Goal: Task Accomplishment & Management: Manage account settings

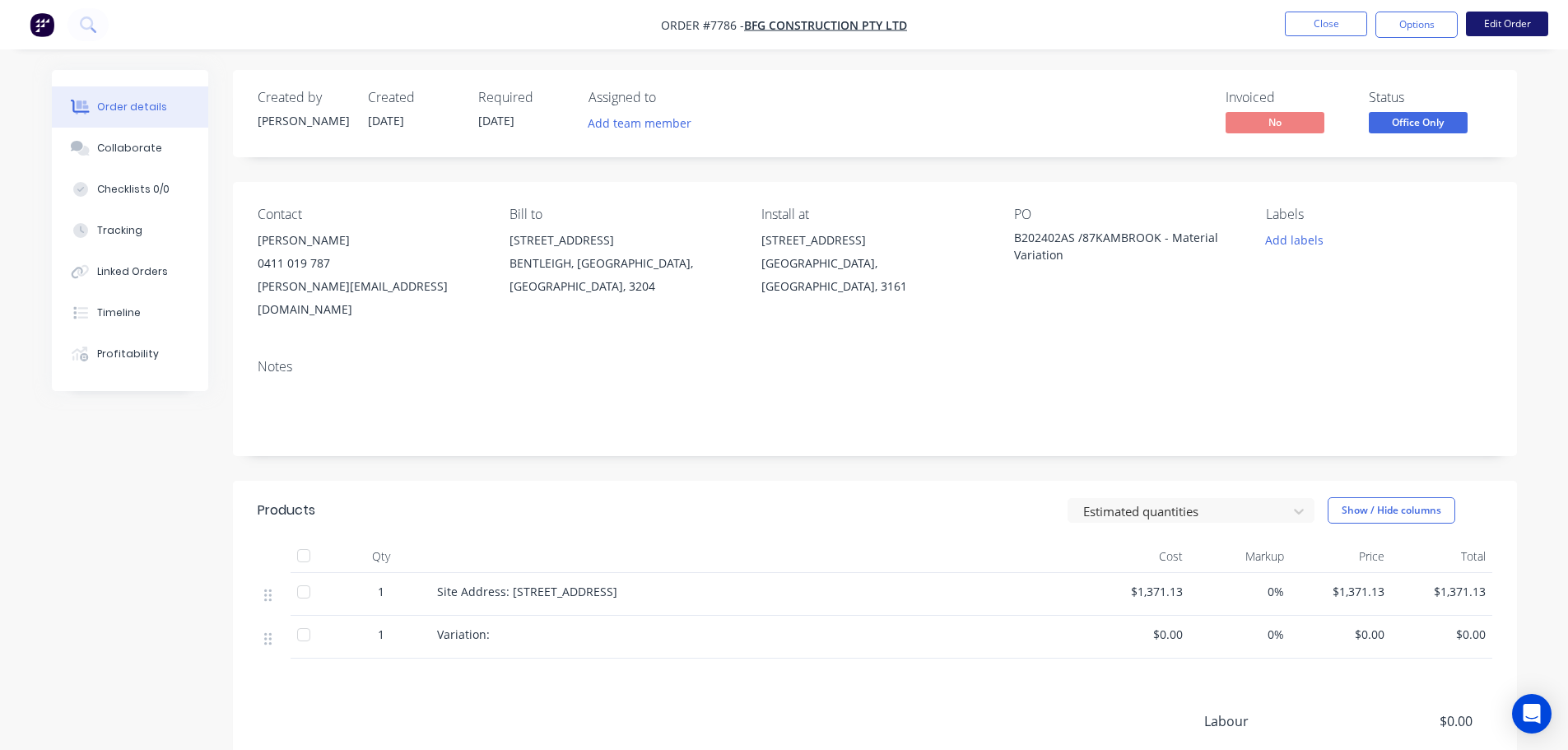
click at [1522, 19] on button "Edit Order" at bounding box center [1507, 24] width 82 height 25
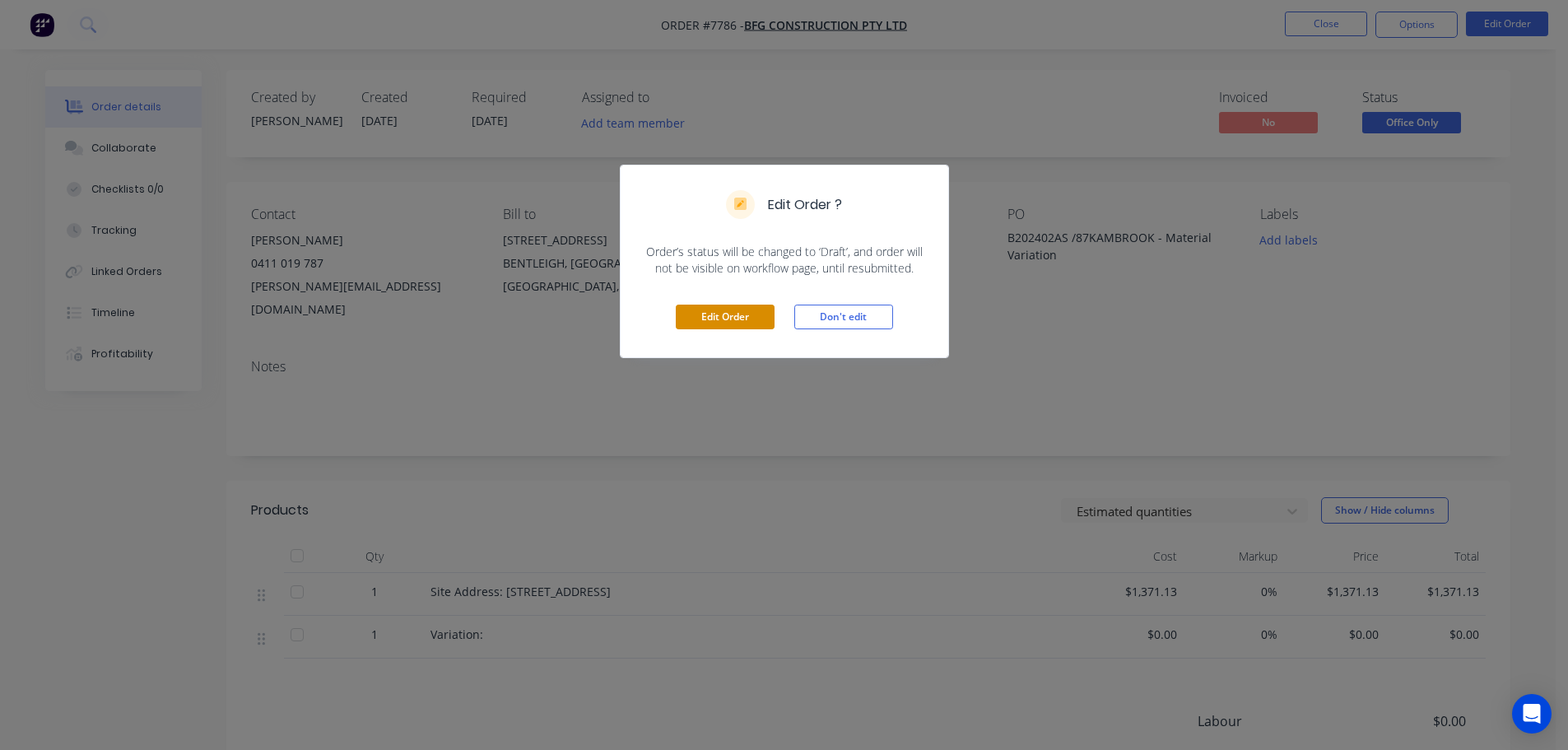
click at [701, 322] on button "Edit Order" at bounding box center [726, 316] width 99 height 25
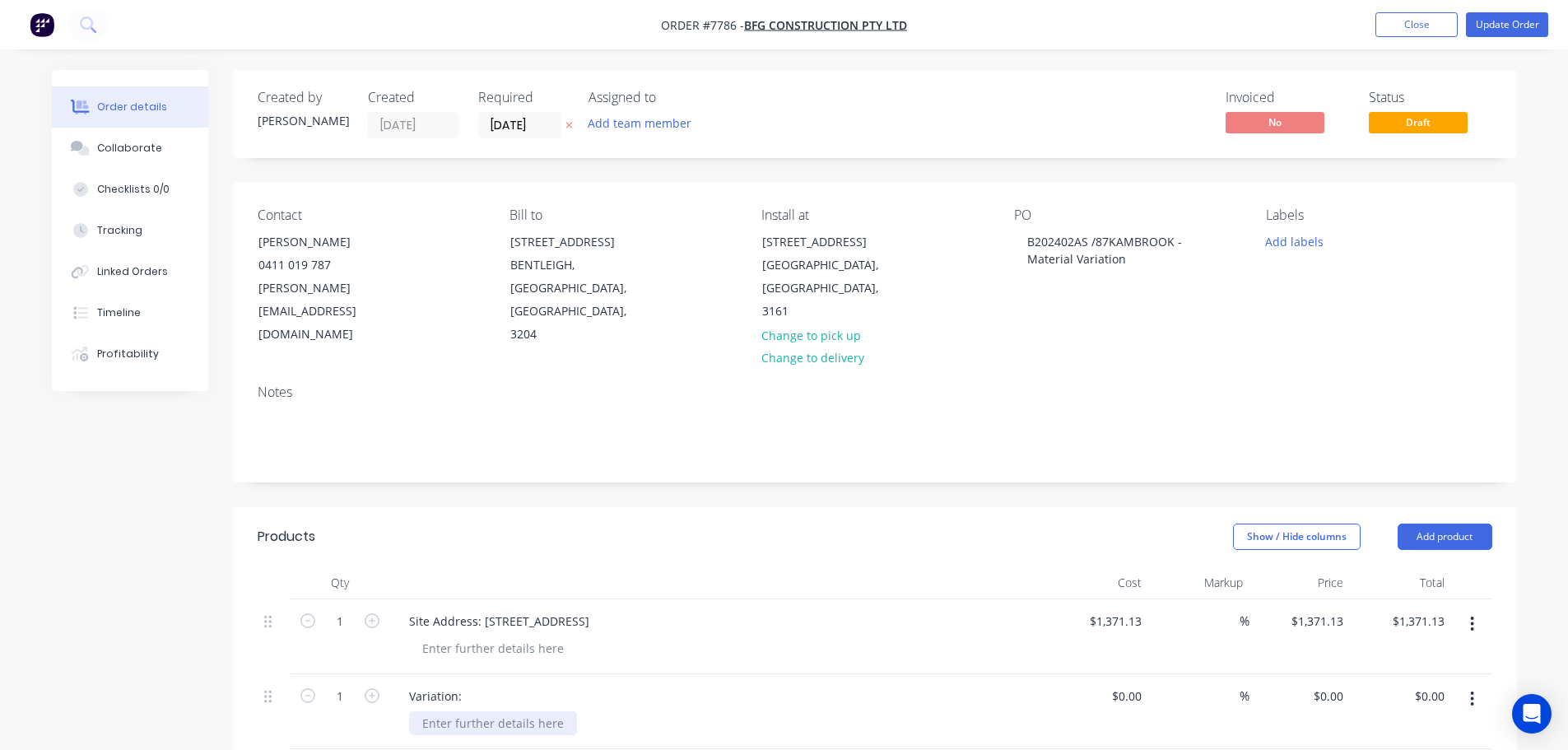
click at [474, 711] on div at bounding box center [493, 723] width 168 height 24
click at [847, 711] on div "Slabs swapped as per client approval. Material sizing differs from original ord…" at bounding box center [643, 723] width 469 height 24
click at [910, 507] on header "Products Show / Hide columns Add product" at bounding box center [874, 536] width 1284 height 59
click at [1517, 7] on nav "Order #7786 - BFG Construction Pty Ltd Add product Close Update Order" at bounding box center [784, 25] width 1568 height 49
click at [1515, 19] on button "Update Order" at bounding box center [1507, 25] width 82 height 25
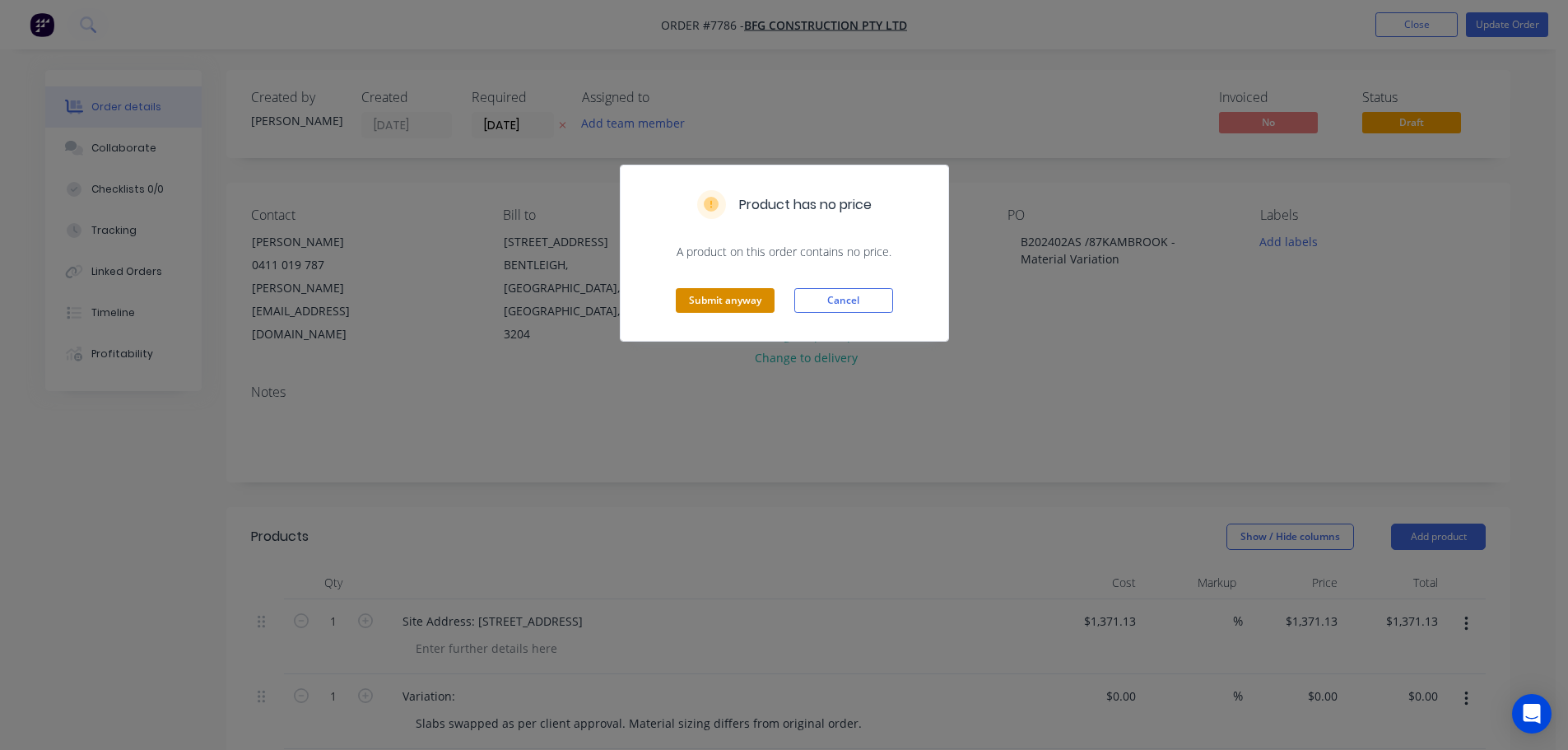
click at [732, 304] on button "Submit anyway" at bounding box center [726, 300] width 99 height 25
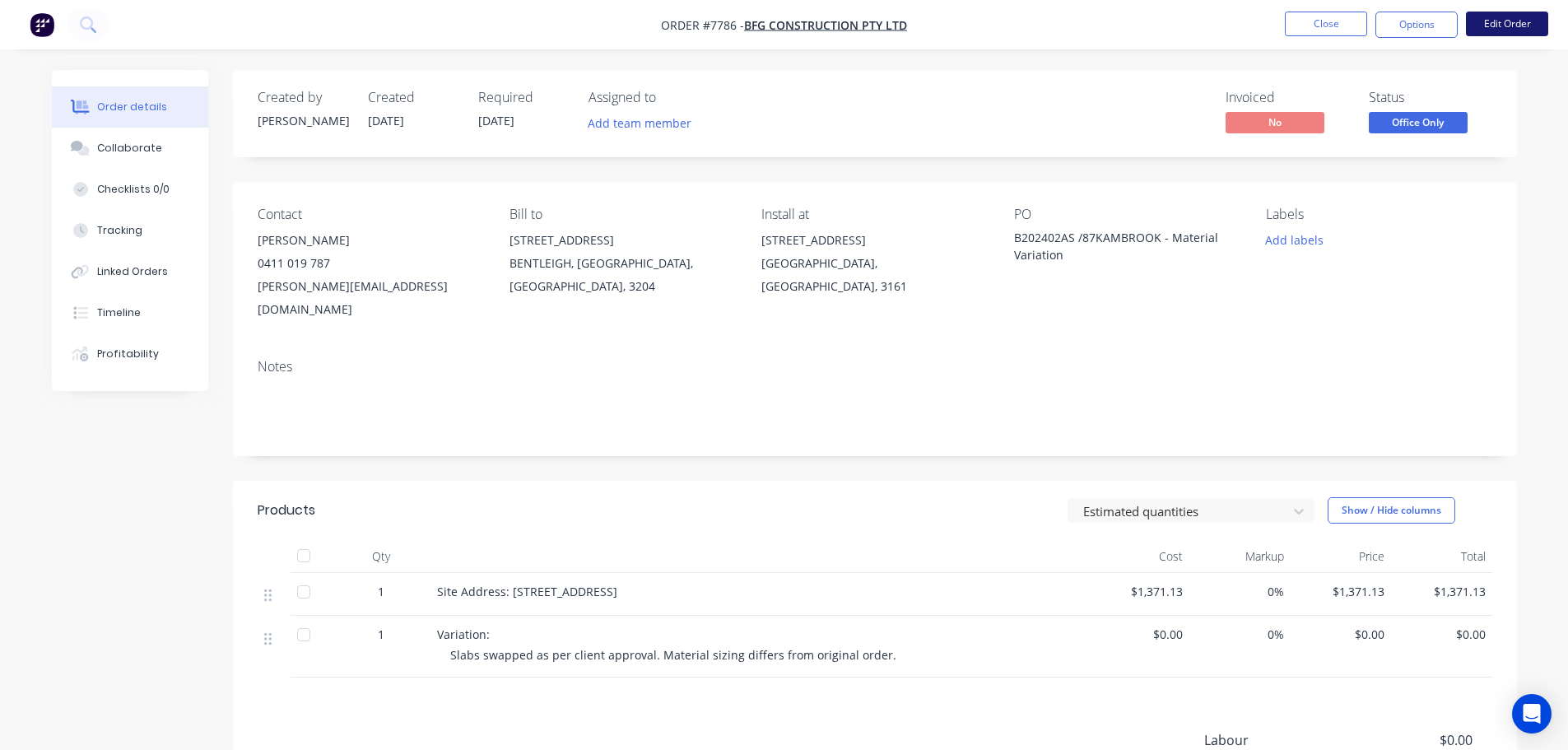
click at [1489, 24] on button "Edit Order" at bounding box center [1507, 24] width 82 height 25
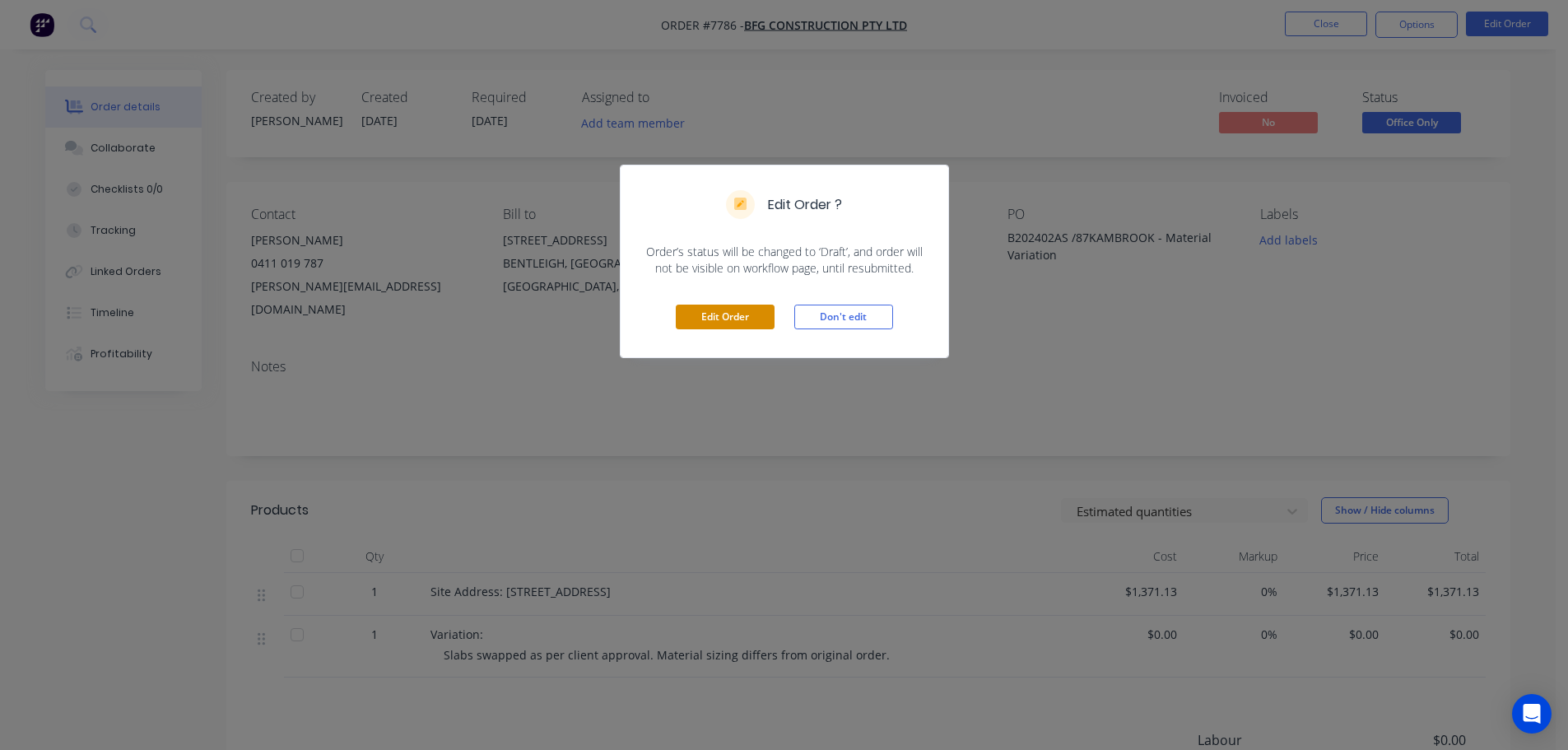
click at [759, 316] on button "Edit Order" at bounding box center [726, 316] width 99 height 25
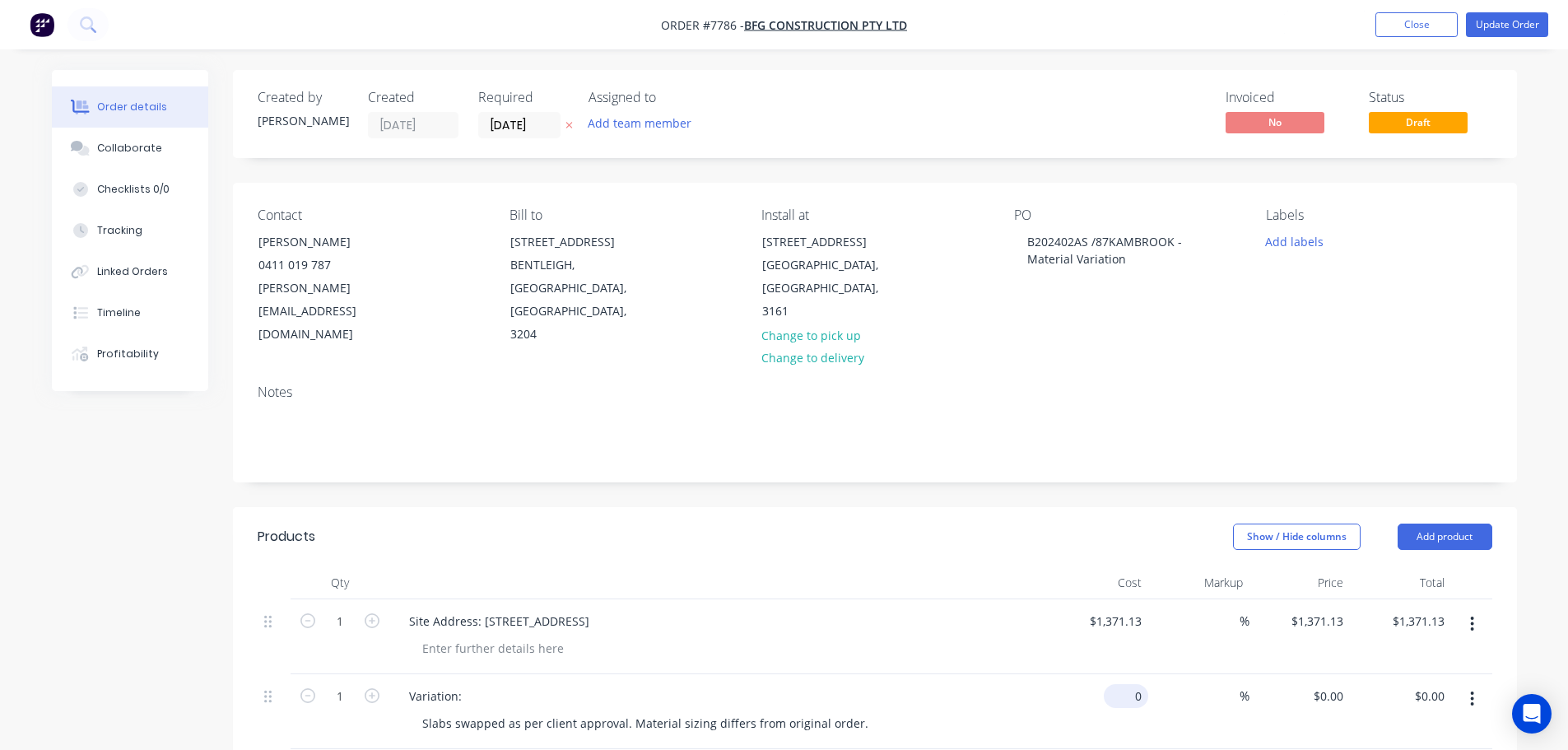
click at [1128, 684] on div "0 $0.00" at bounding box center [1126, 696] width 45 height 24
type input "$1,371.13"
click at [1181, 603] on div "%" at bounding box center [1199, 637] width 101 height 75
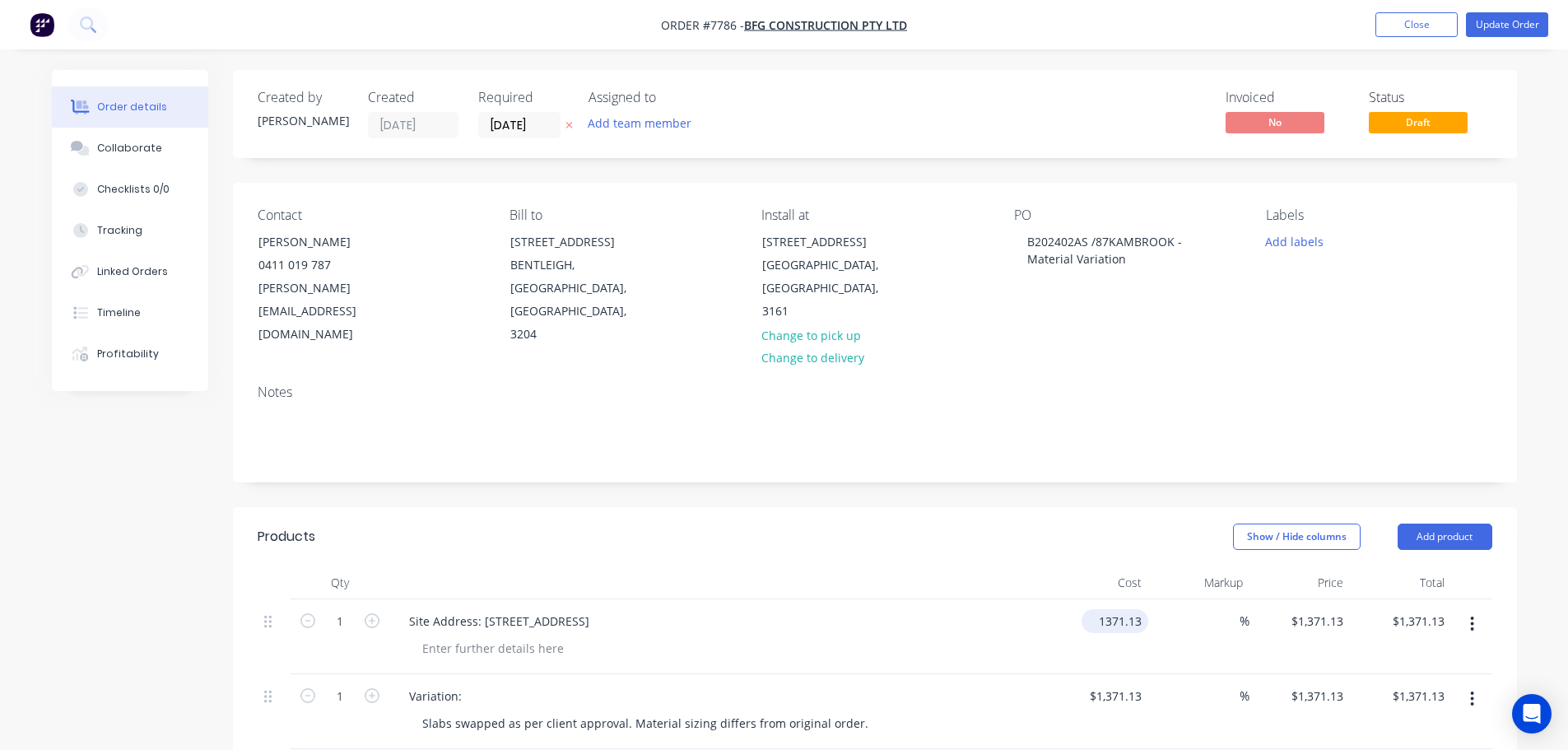
click at [1139, 609] on input "1371.13" at bounding box center [1118, 621] width 60 height 24
type input "$0.00"
click at [1271, 385] on div "Notes" at bounding box center [874, 392] width 1234 height 16
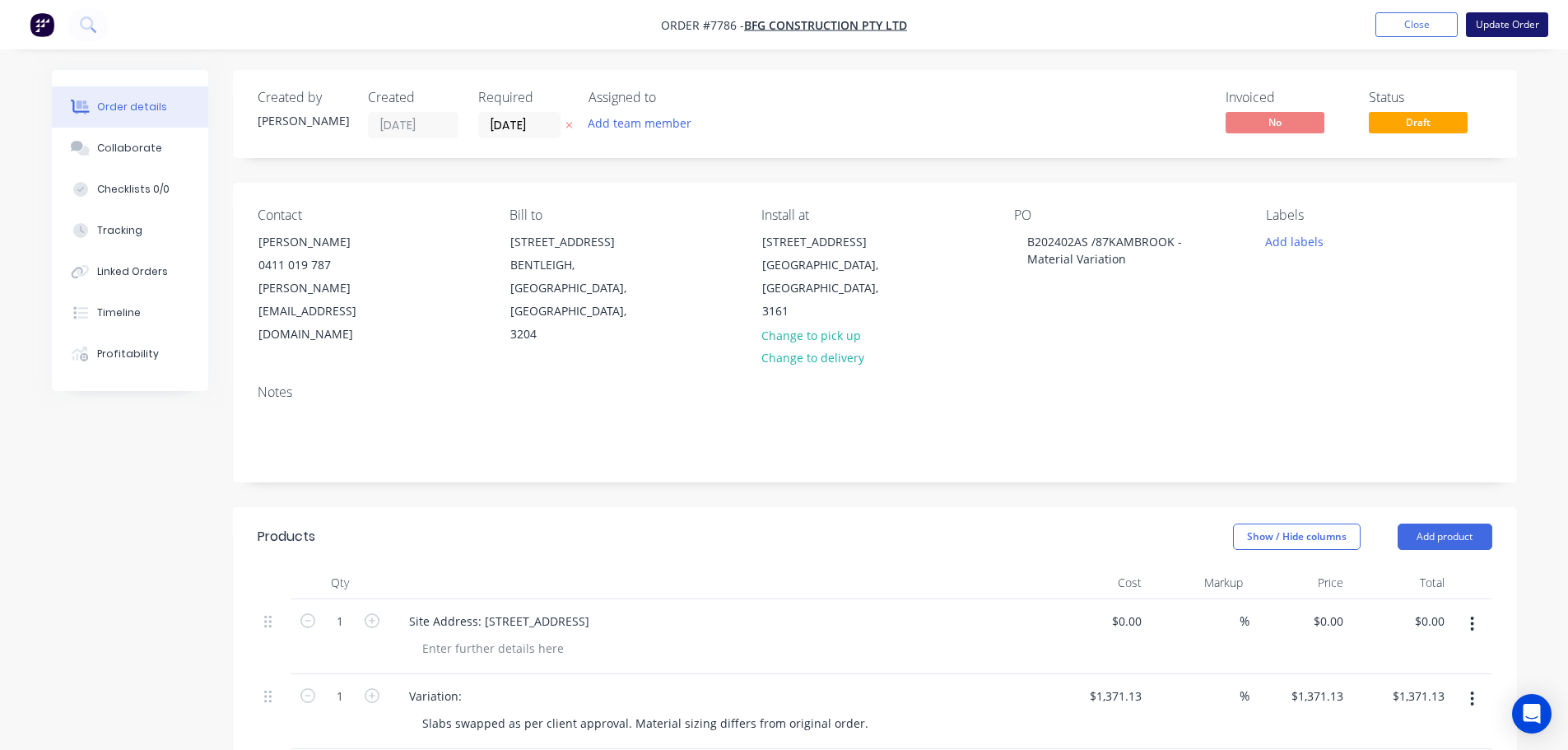
click at [1527, 25] on button "Update Order" at bounding box center [1507, 25] width 82 height 25
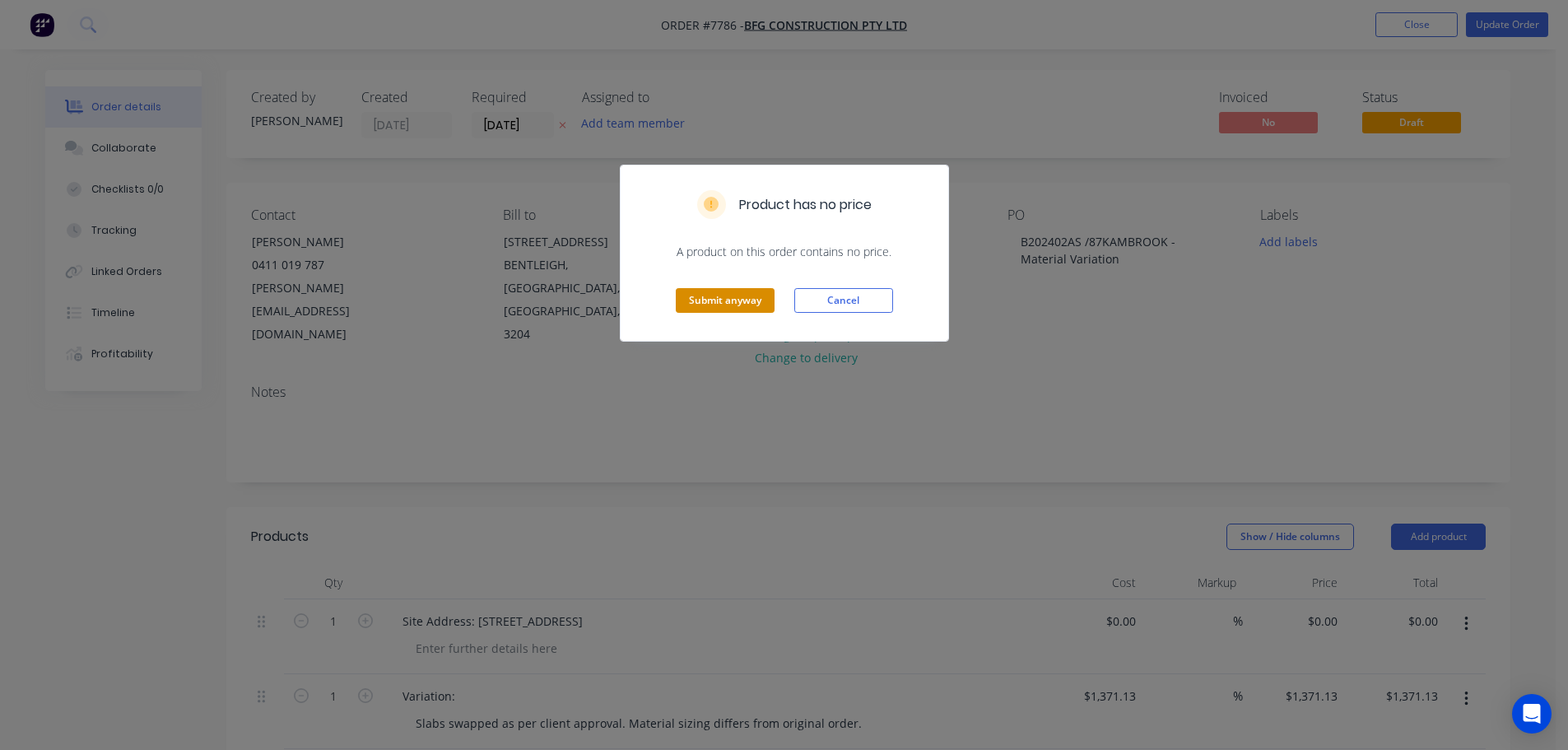
click at [695, 303] on button "Submit anyway" at bounding box center [726, 300] width 99 height 25
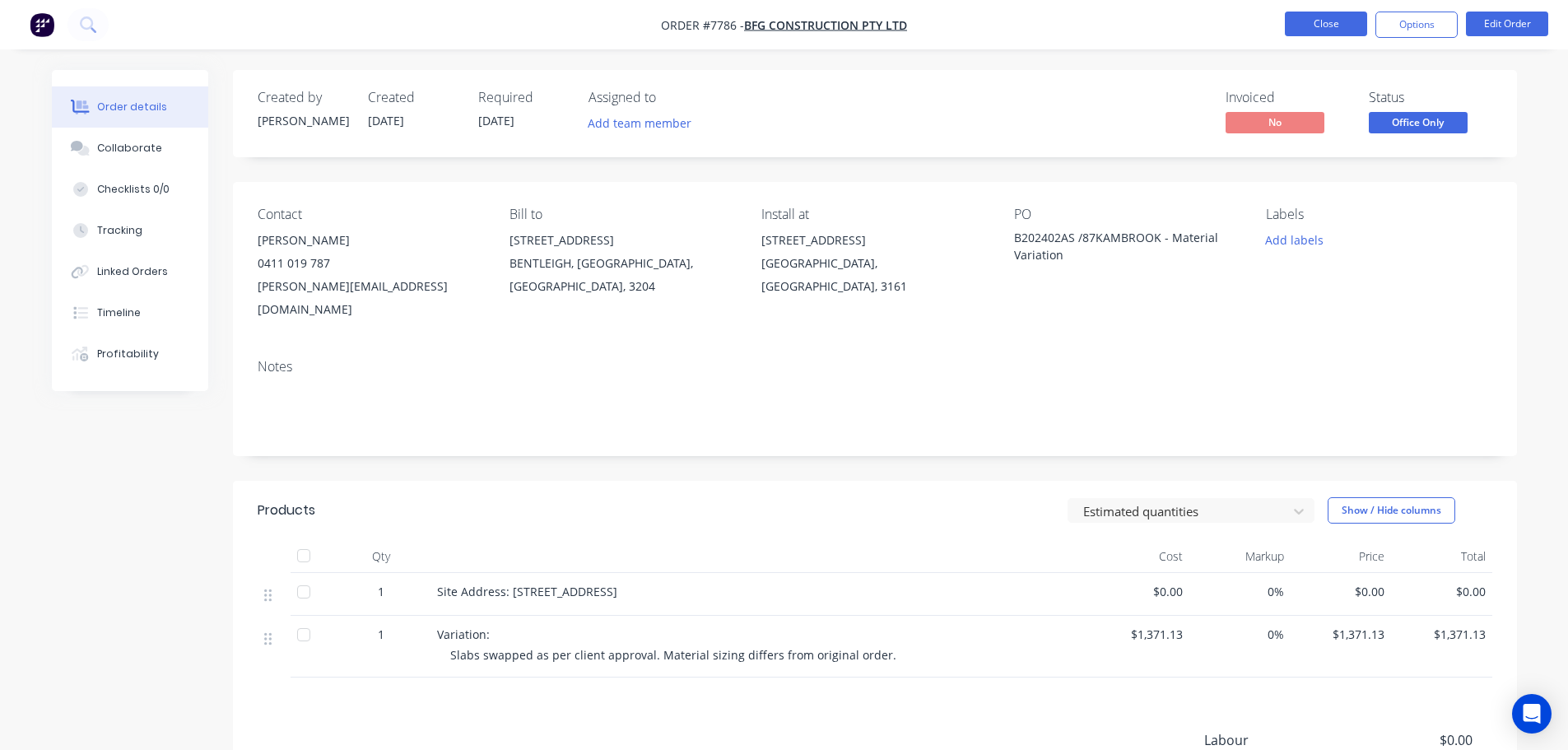
click at [1321, 28] on button "Close" at bounding box center [1326, 24] width 82 height 25
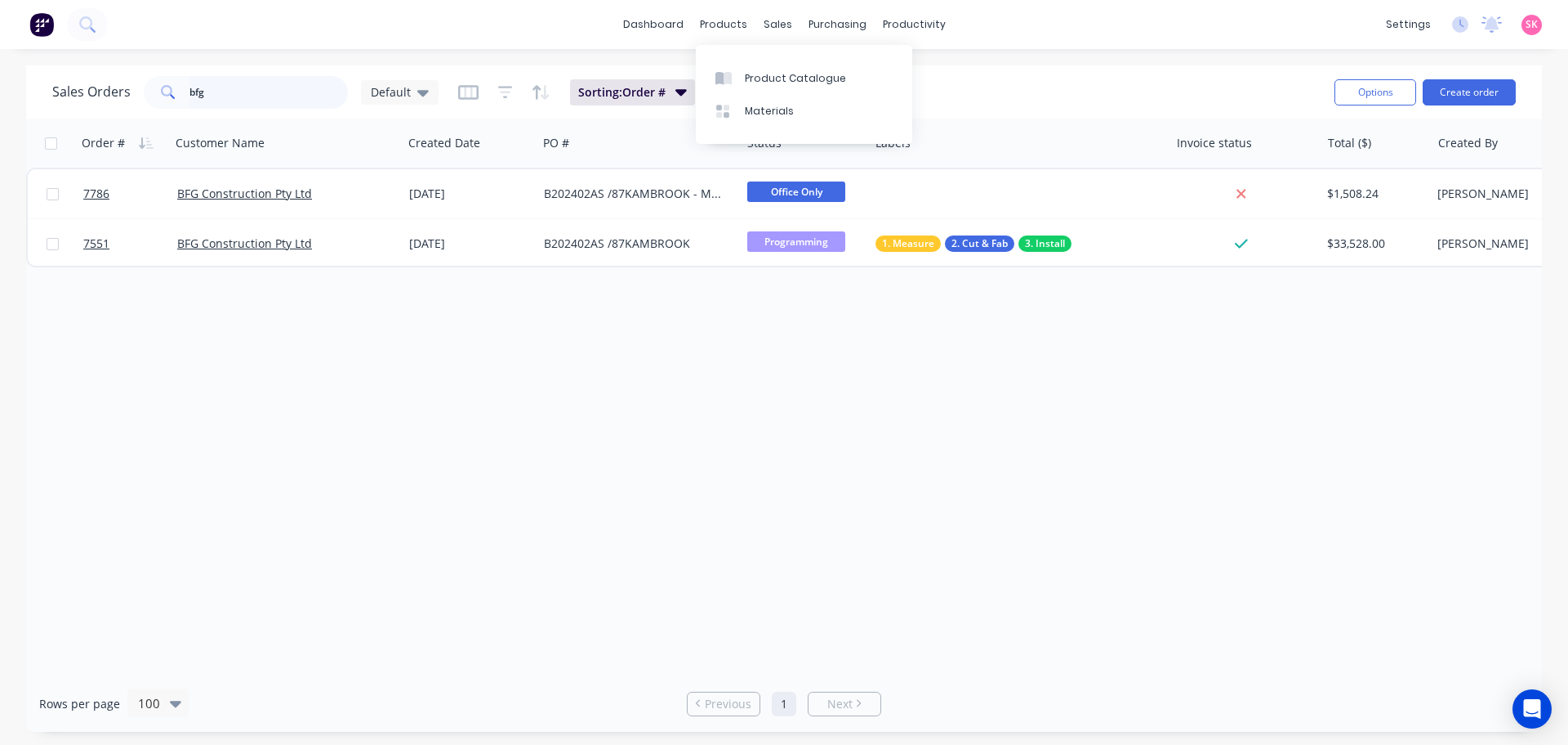
drag, startPoint x: 181, startPoint y: 94, endPoint x: 119, endPoint y: 98, distance: 62.1
click at [150, 95] on div "bfg" at bounding box center [246, 93] width 204 height 33
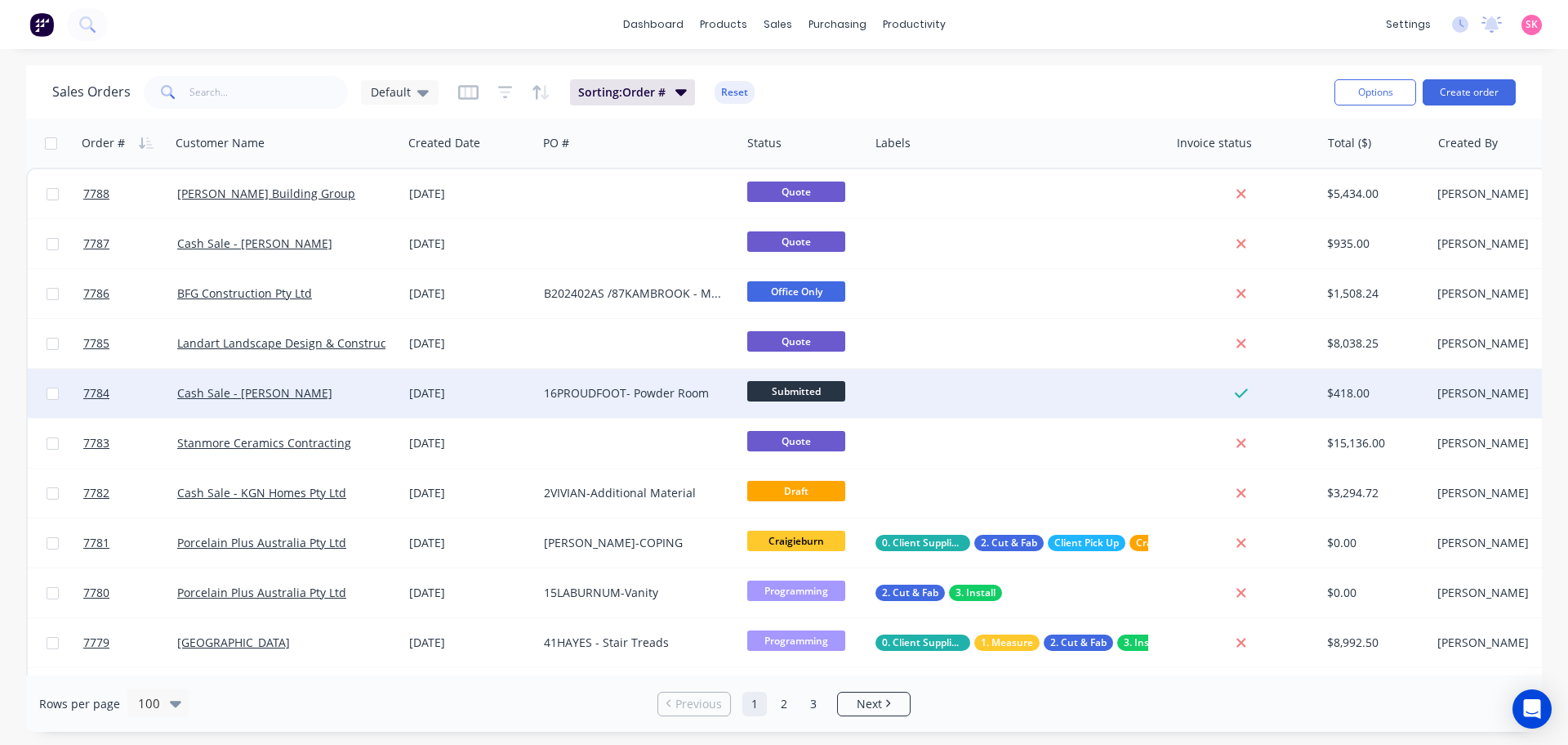
click at [803, 391] on span "Submitted" at bounding box center [796, 391] width 98 height 21
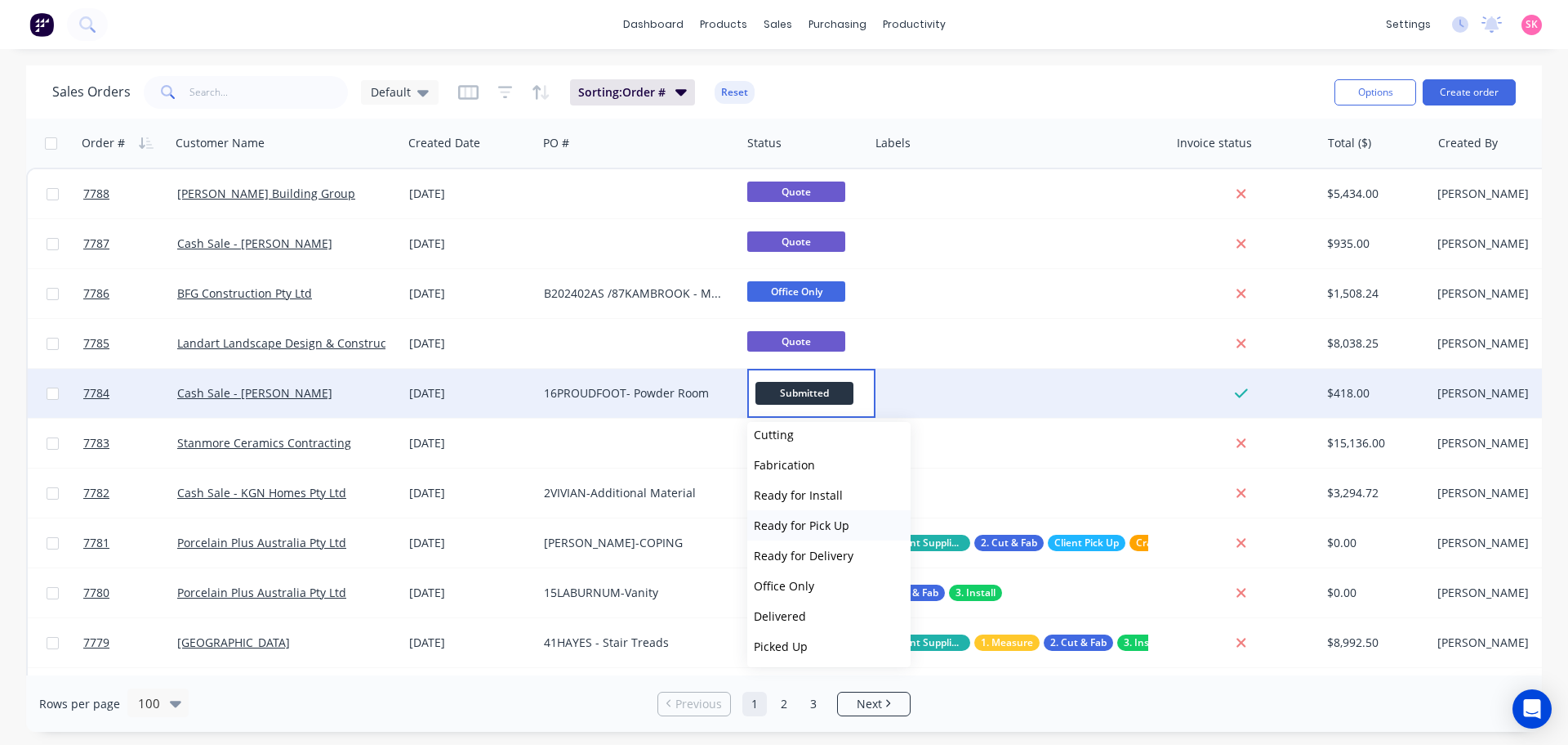
scroll to position [191, 0]
click at [833, 581] on button "Office Only" at bounding box center [829, 584] width 163 height 30
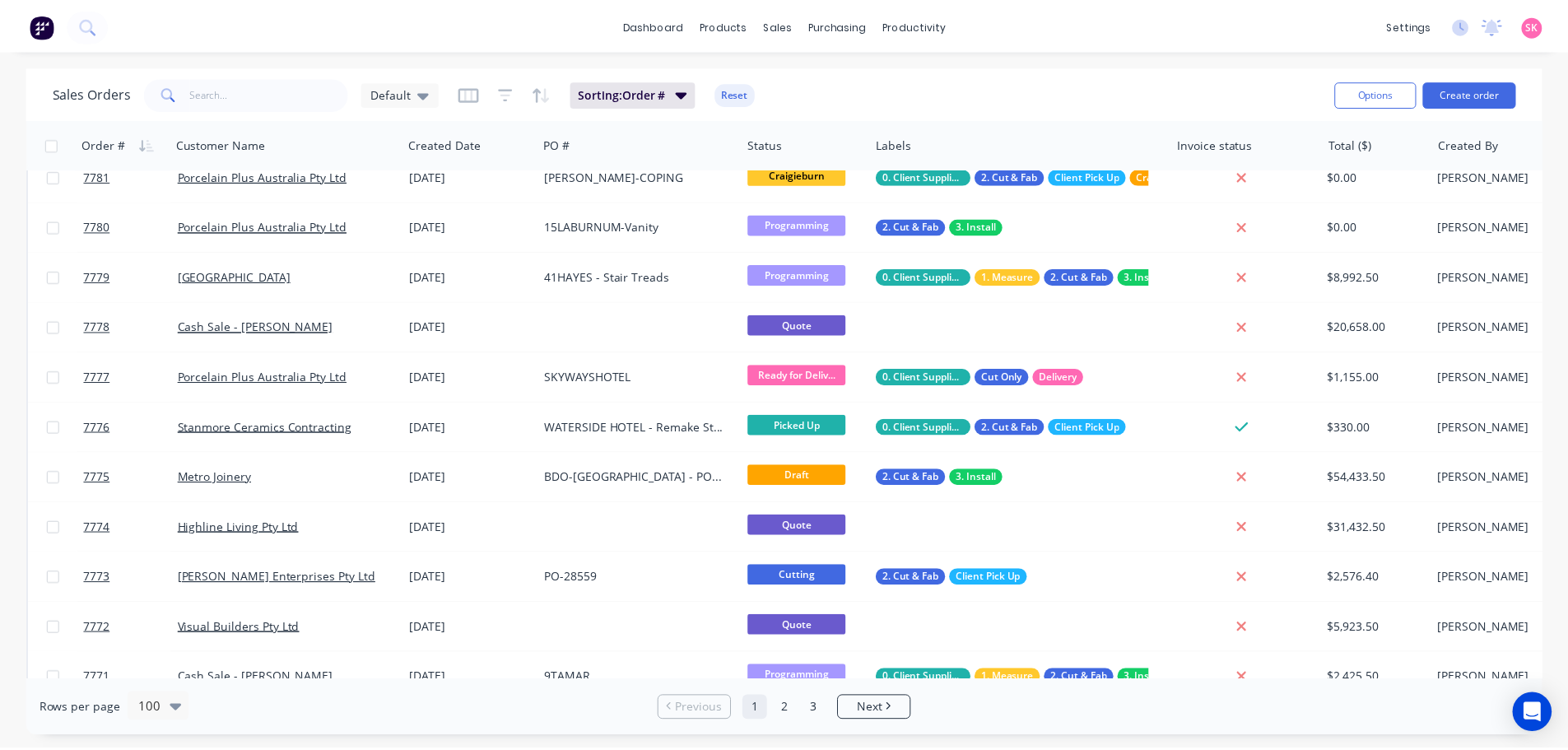
scroll to position [411, 0]
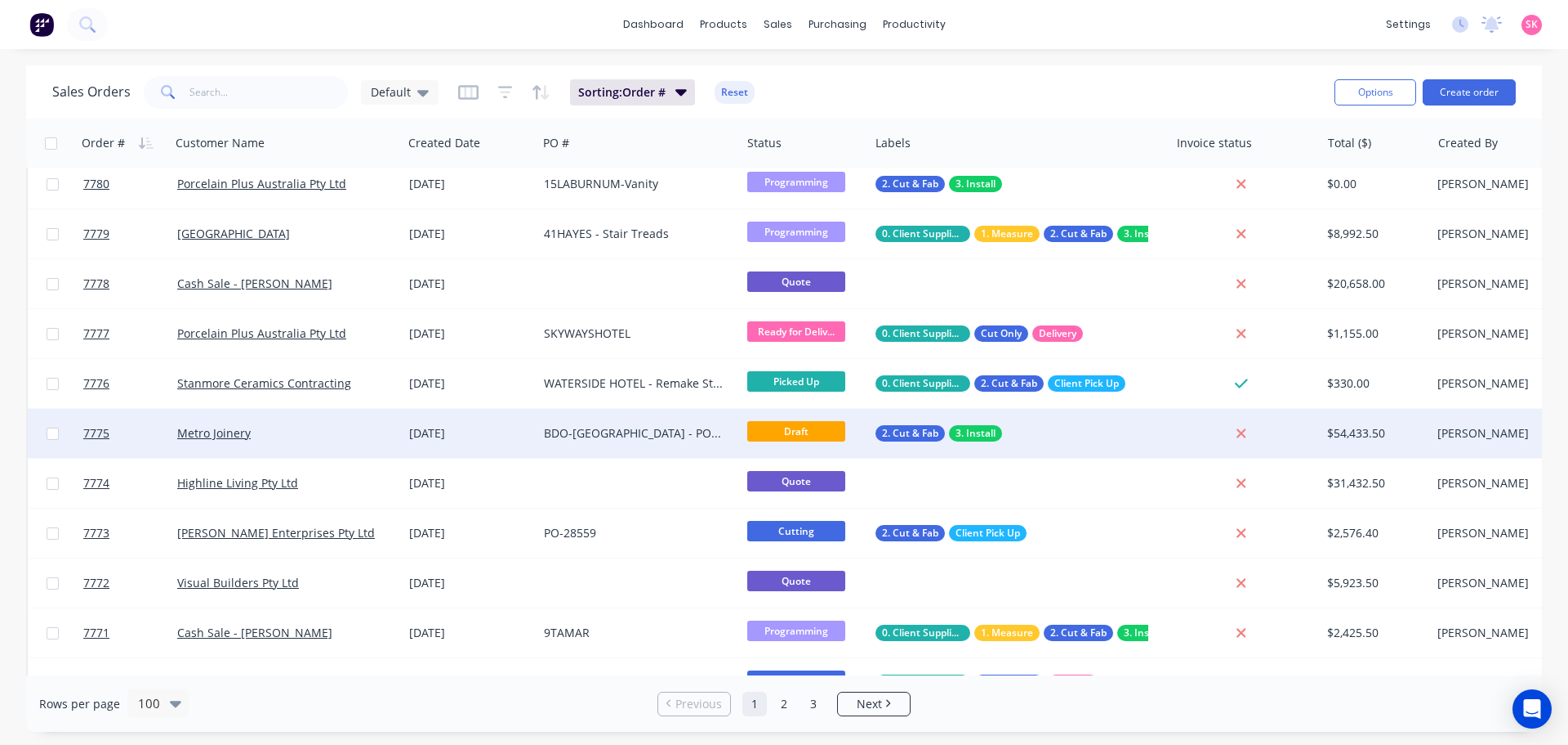
click at [706, 430] on div "BDO-[GEOGRAPHIC_DATA] - PO-3723-28344" at bounding box center [635, 433] width 181 height 16
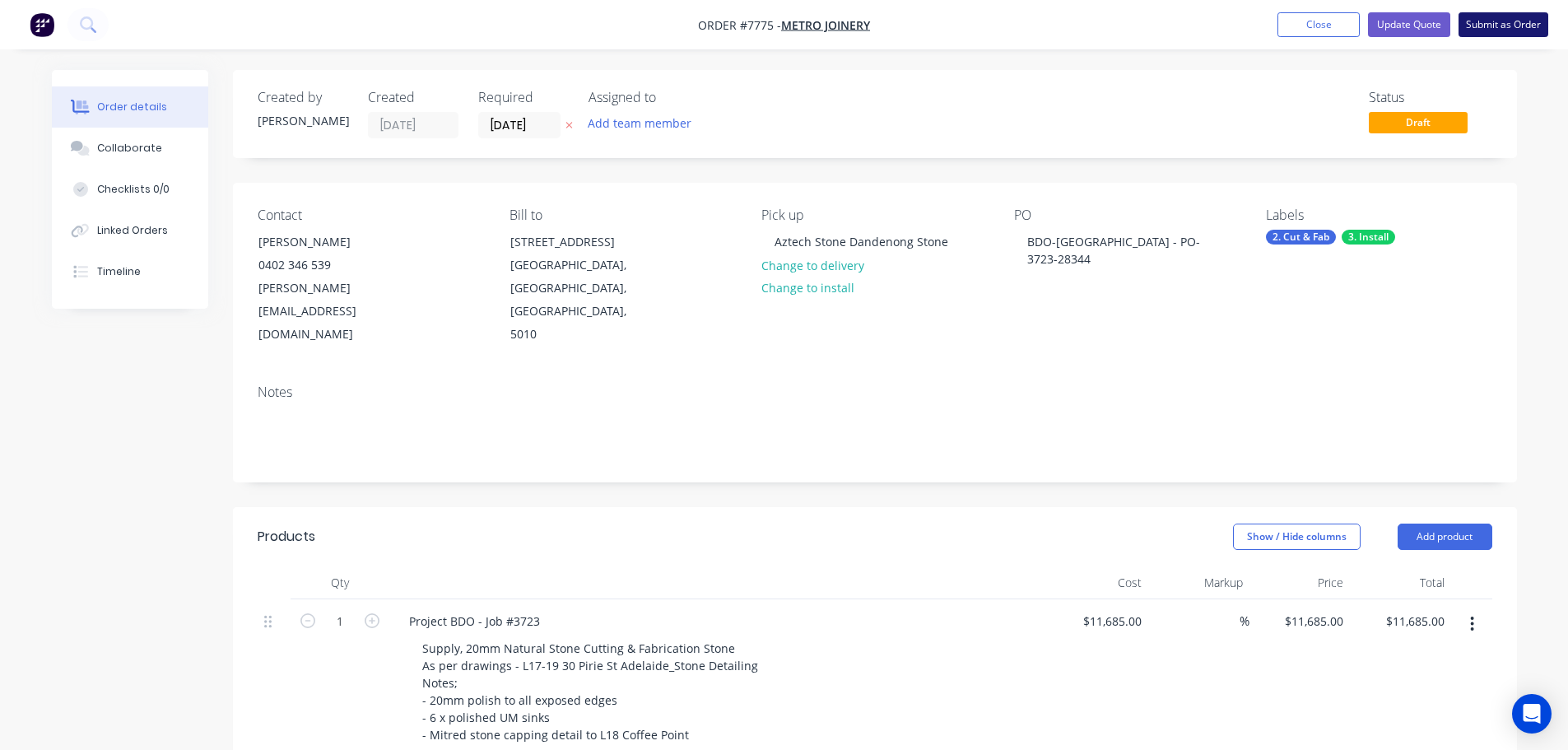
click at [1474, 26] on button "Submit as Order" at bounding box center [1503, 25] width 90 height 25
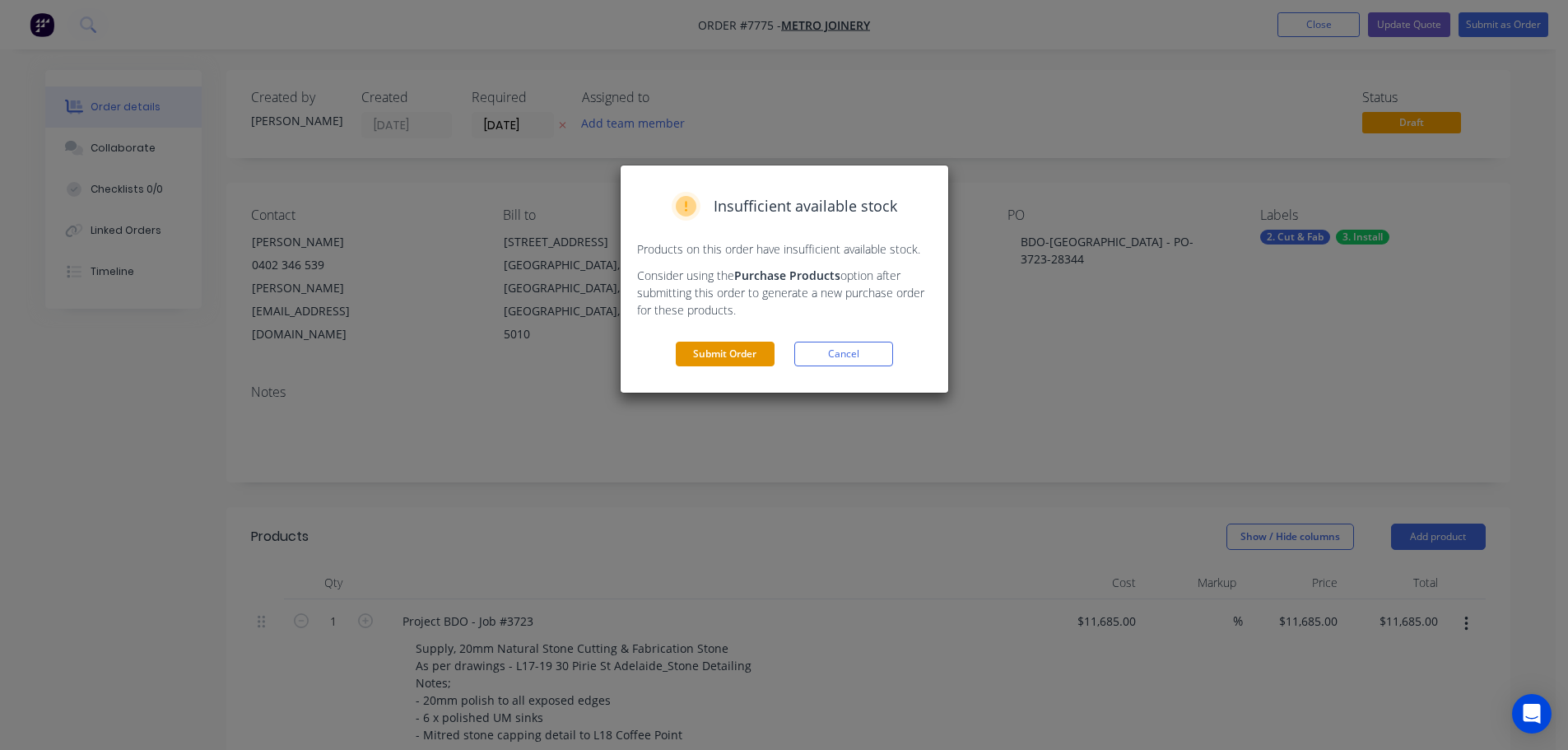
click at [724, 358] on button "Submit Order" at bounding box center [726, 354] width 99 height 25
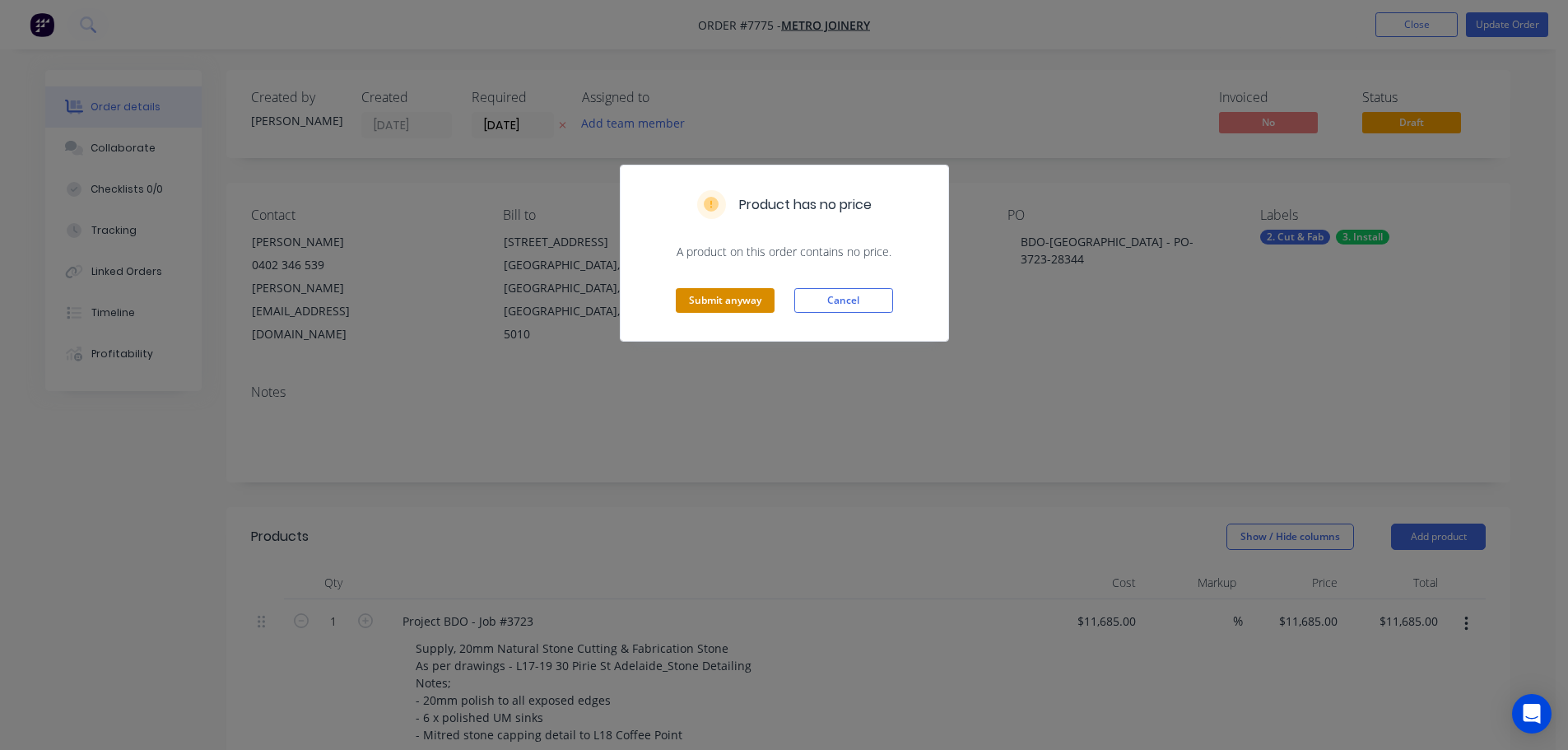
click at [768, 310] on button "Submit anyway" at bounding box center [726, 300] width 99 height 25
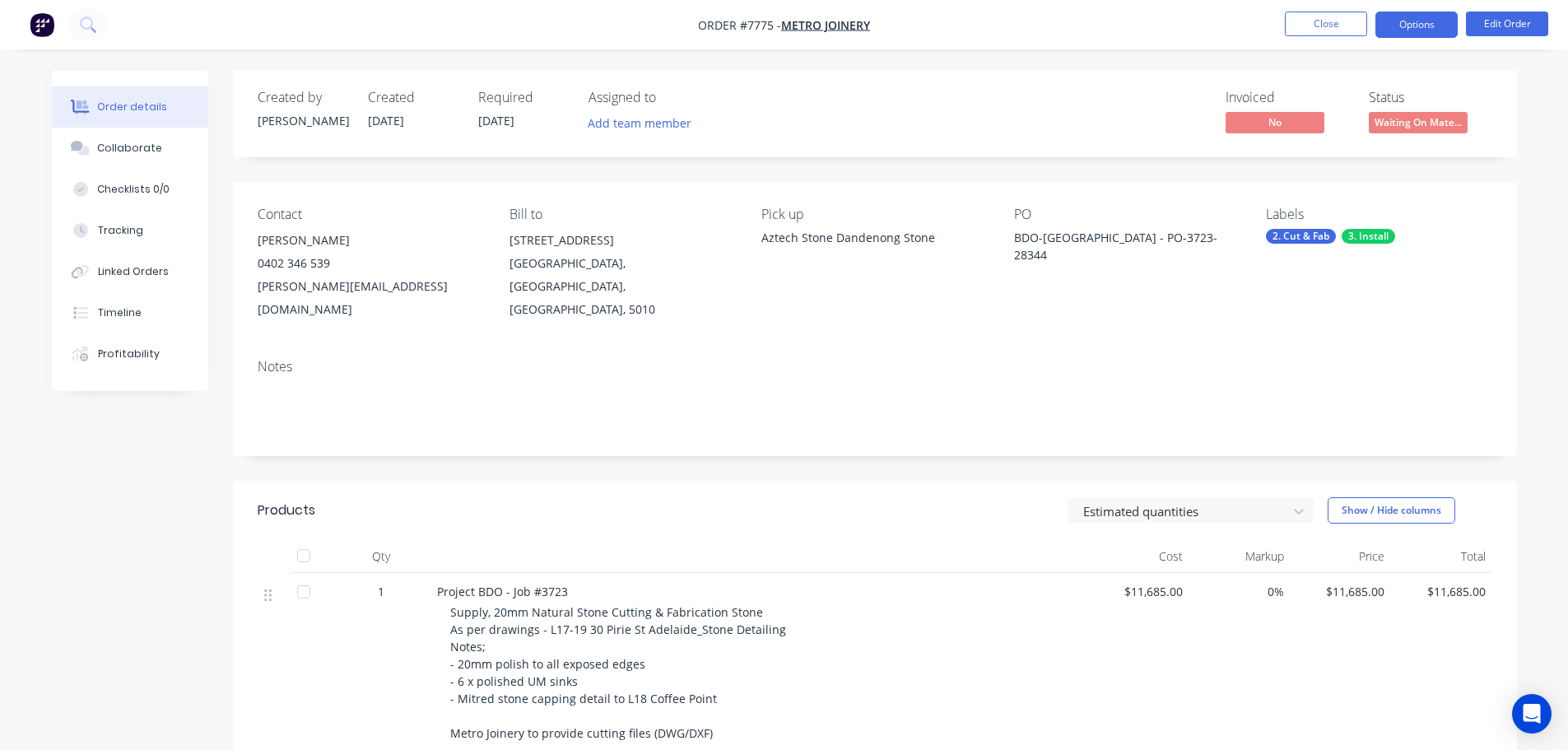
click at [1406, 27] on button "Options" at bounding box center [1416, 25] width 82 height 26
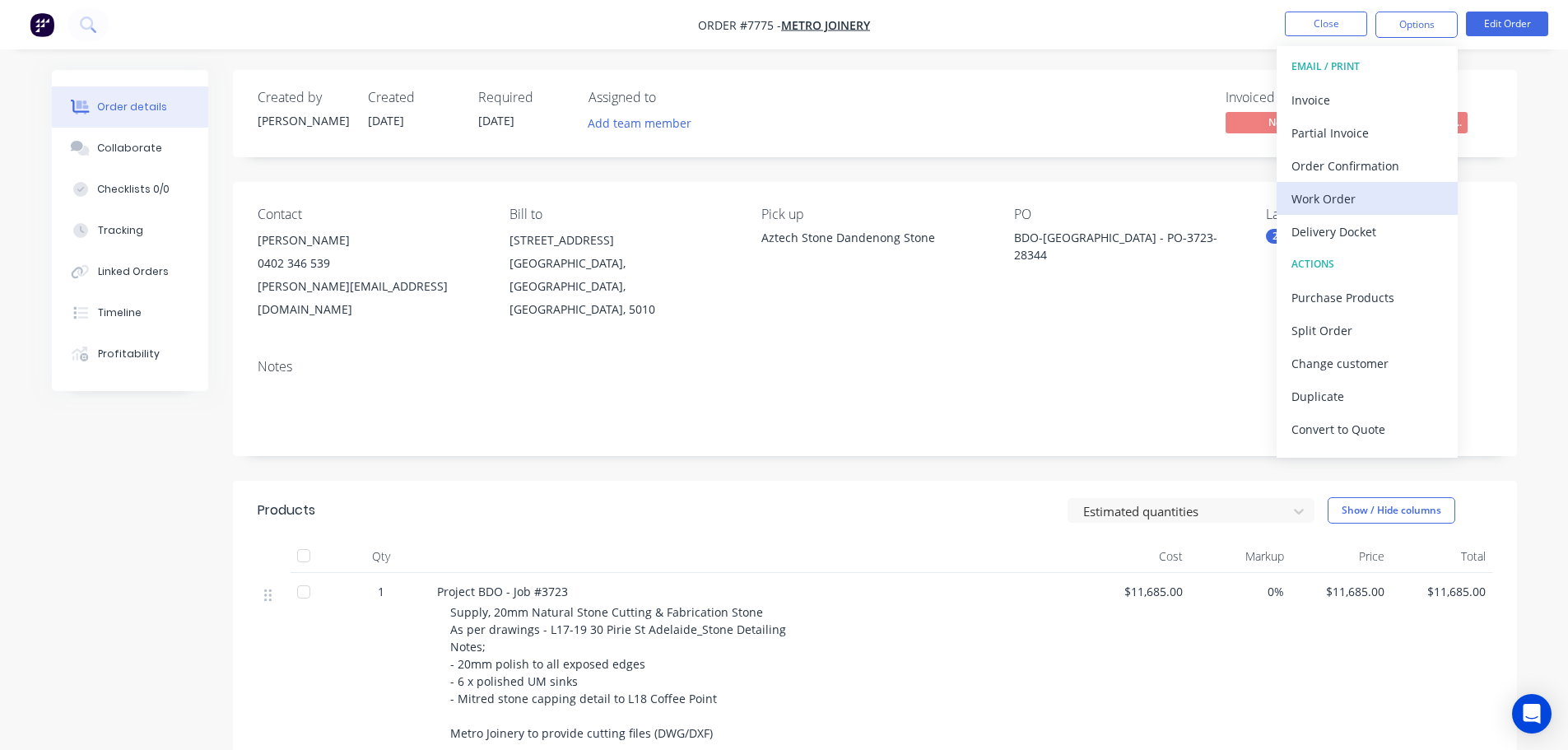
click at [1406, 195] on div "Work Order" at bounding box center [1367, 198] width 152 height 24
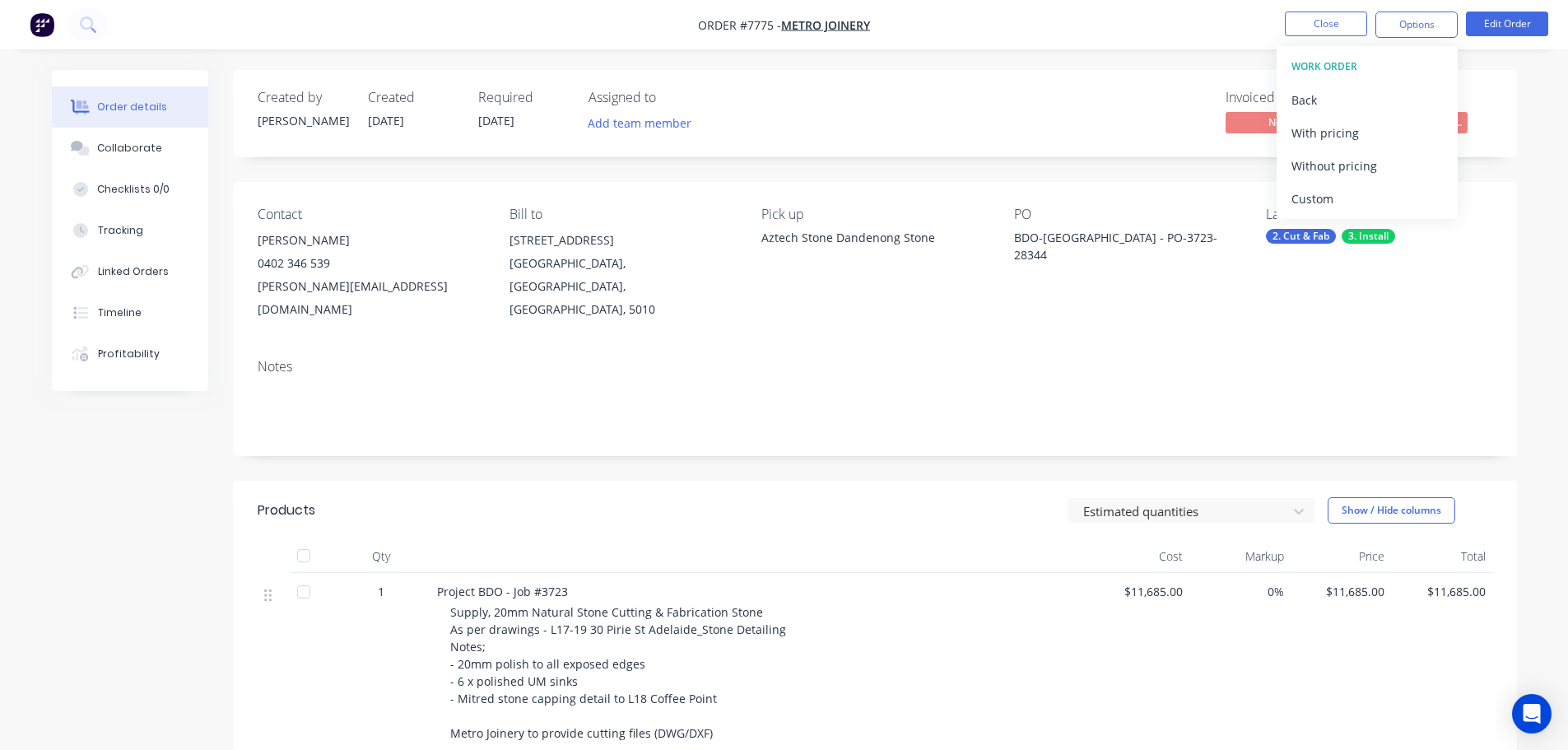
click at [1406, 195] on div "Custom" at bounding box center [1367, 198] width 152 height 24
click at [1405, 169] on div "Without pricing" at bounding box center [1367, 165] width 152 height 24
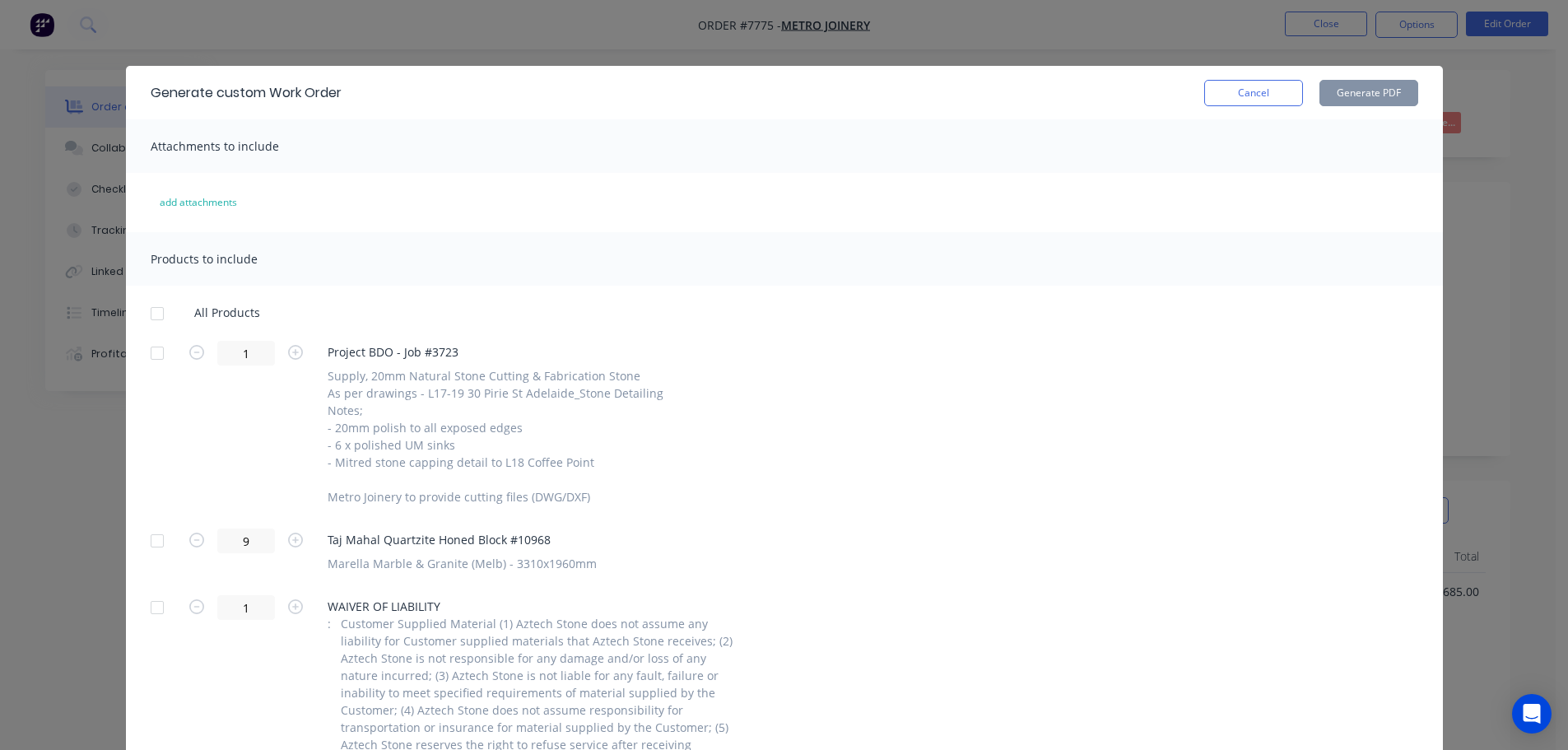
click at [145, 550] on div at bounding box center [157, 541] width 33 height 33
click at [1272, 84] on button "Cancel" at bounding box center [1254, 92] width 99 height 26
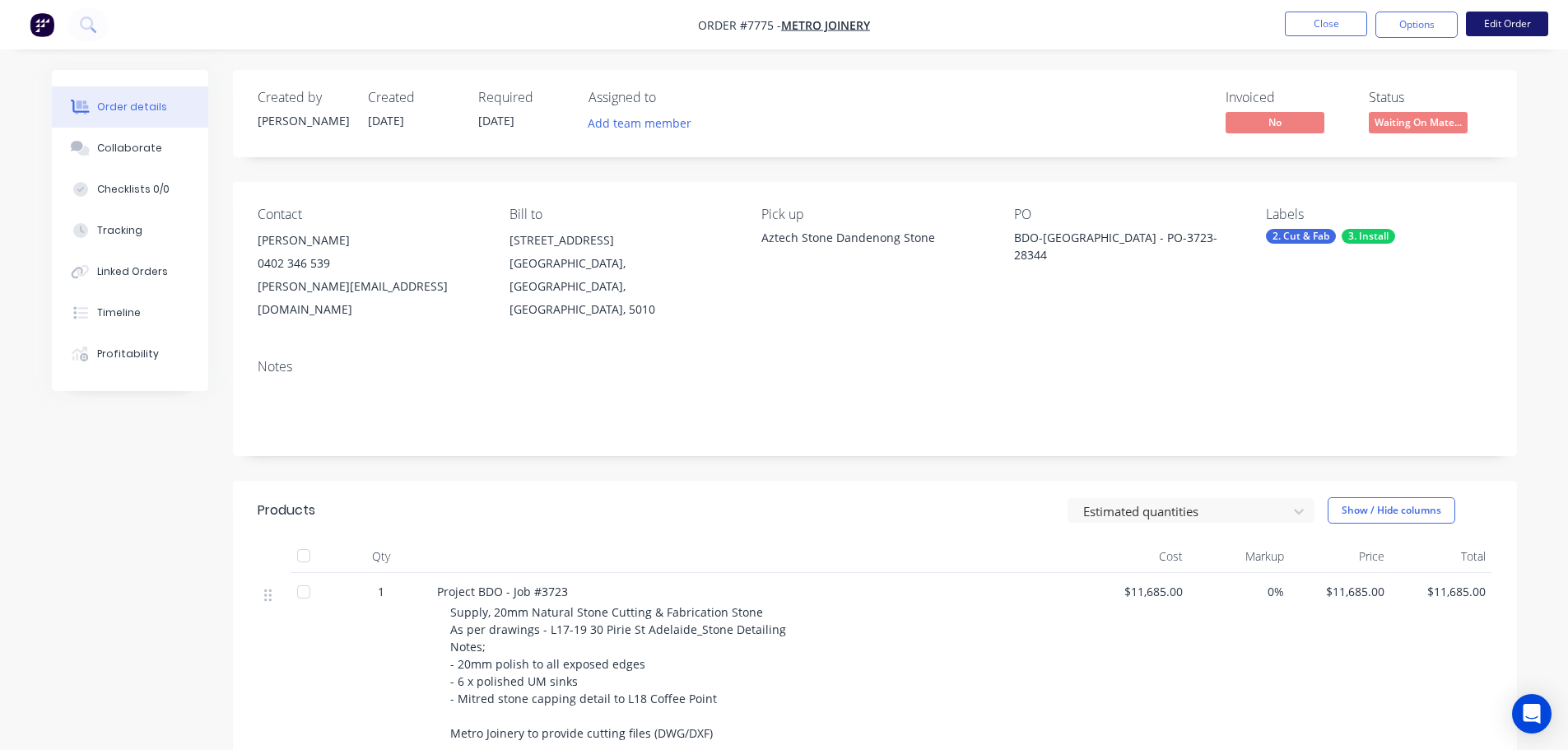
click at [1490, 28] on button "Edit Order" at bounding box center [1507, 24] width 82 height 25
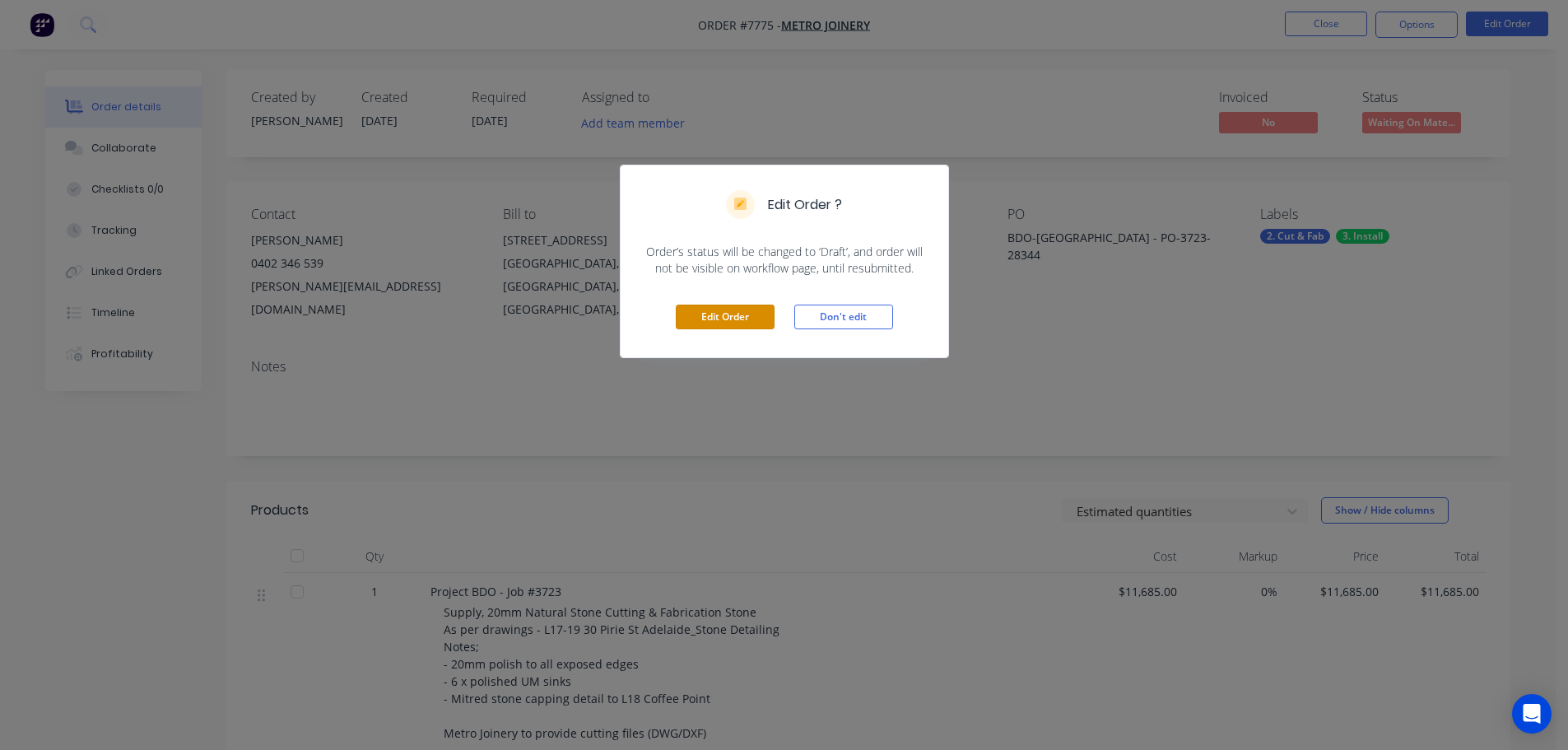
drag, startPoint x: 706, startPoint y: 326, endPoint x: 716, endPoint y: 320, distance: 11.7
click at [708, 326] on button "Edit Order" at bounding box center [726, 316] width 99 height 25
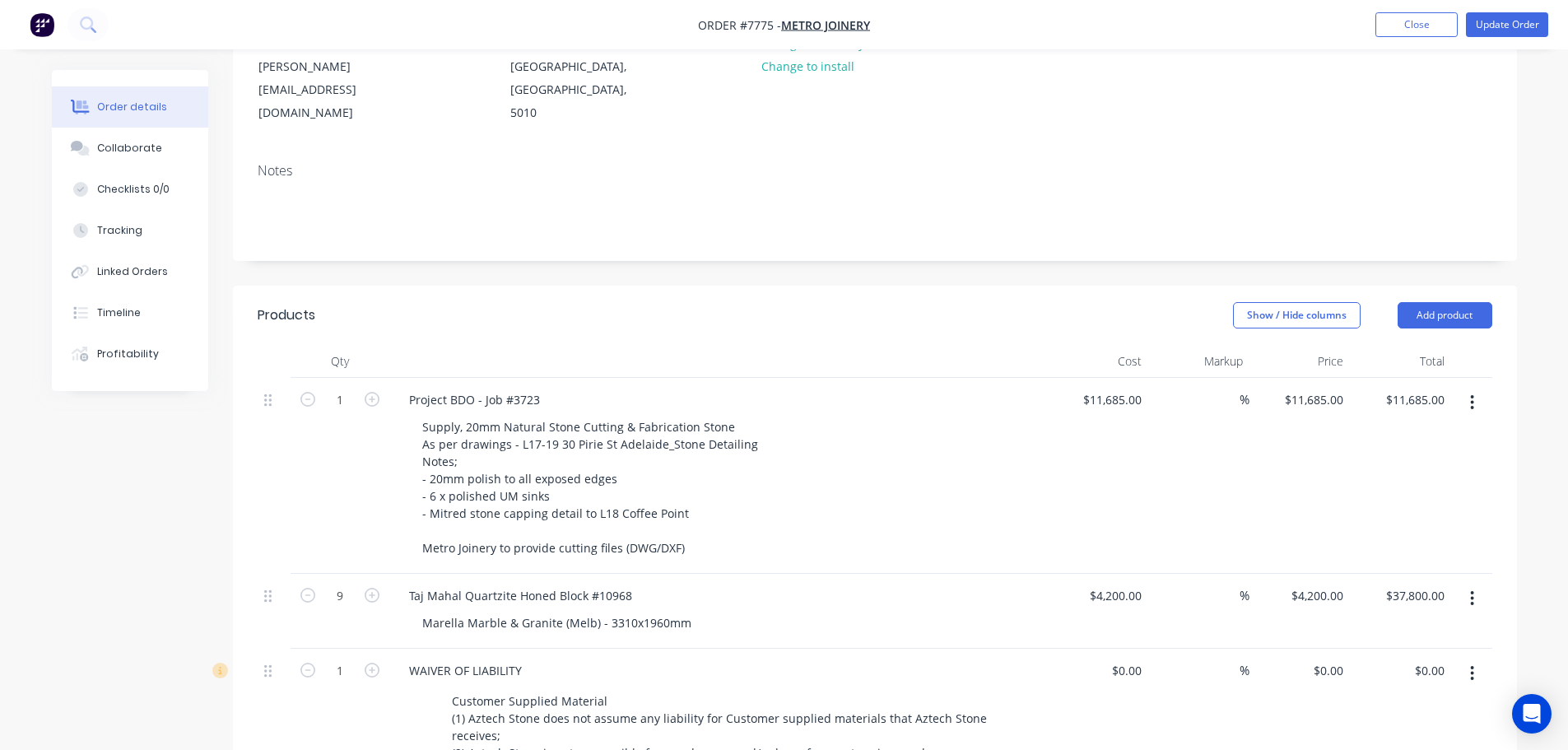
scroll to position [82, 0]
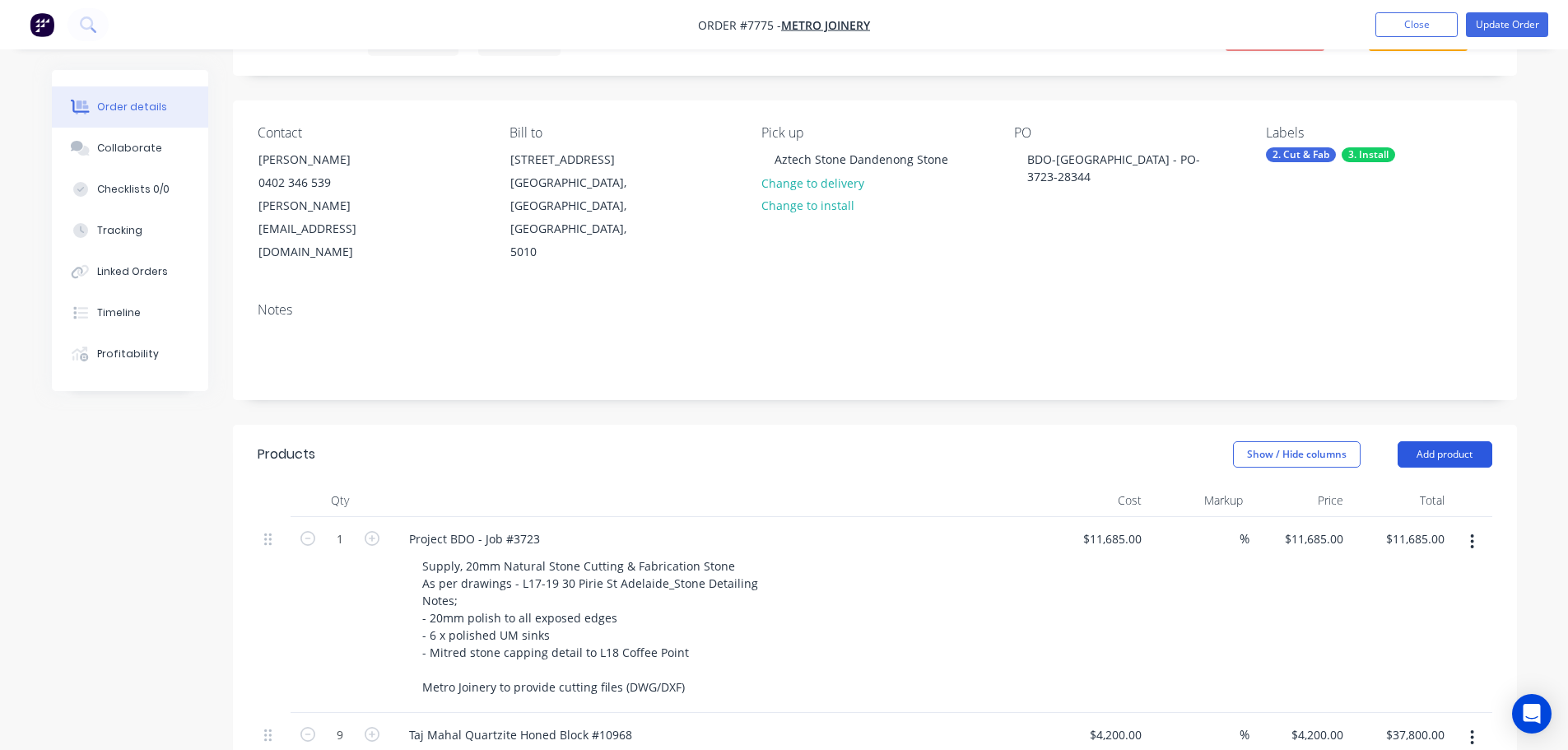
click at [1450, 441] on button "Add product" at bounding box center [1446, 454] width 95 height 26
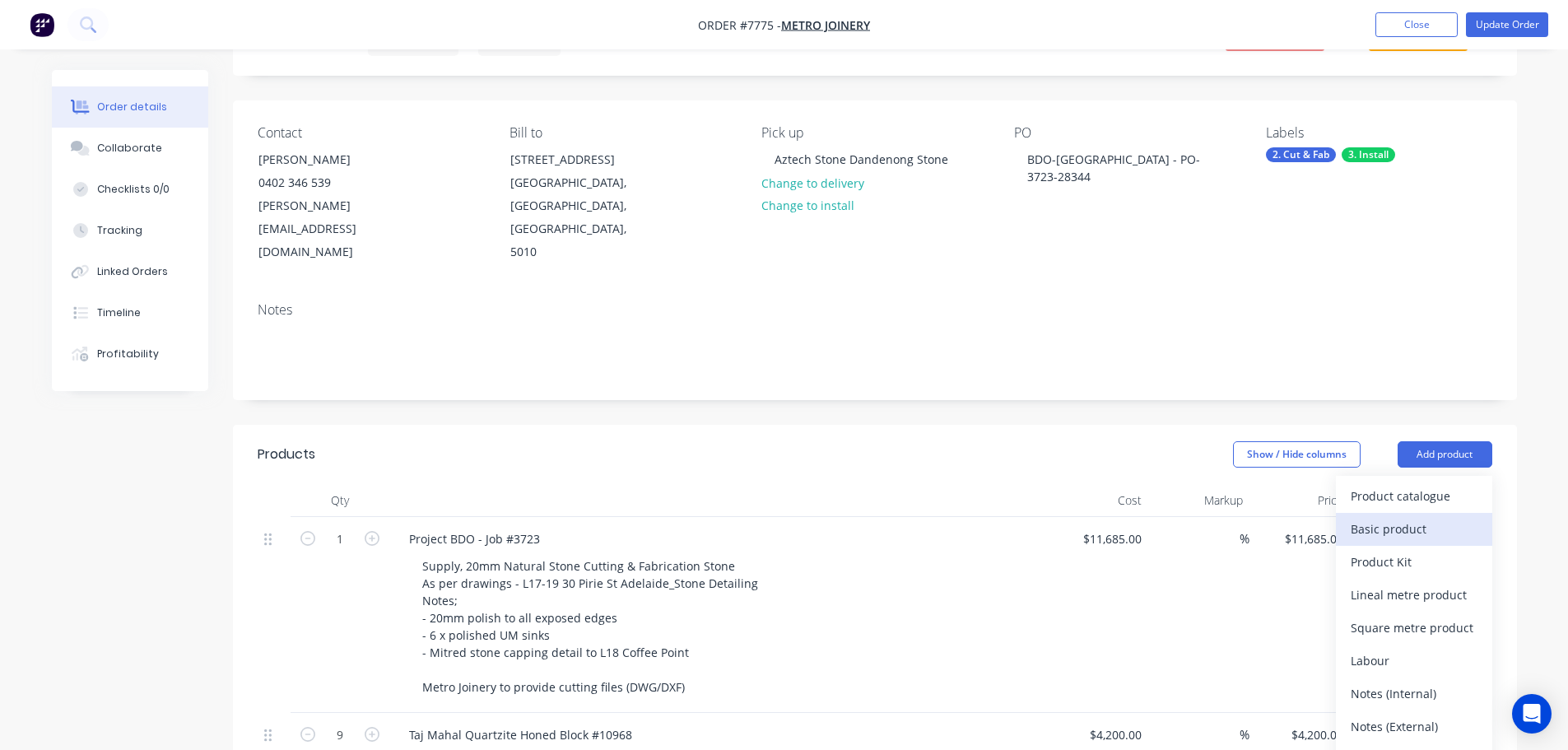
click at [1364, 517] on div "Basic product" at bounding box center [1414, 529] width 127 height 24
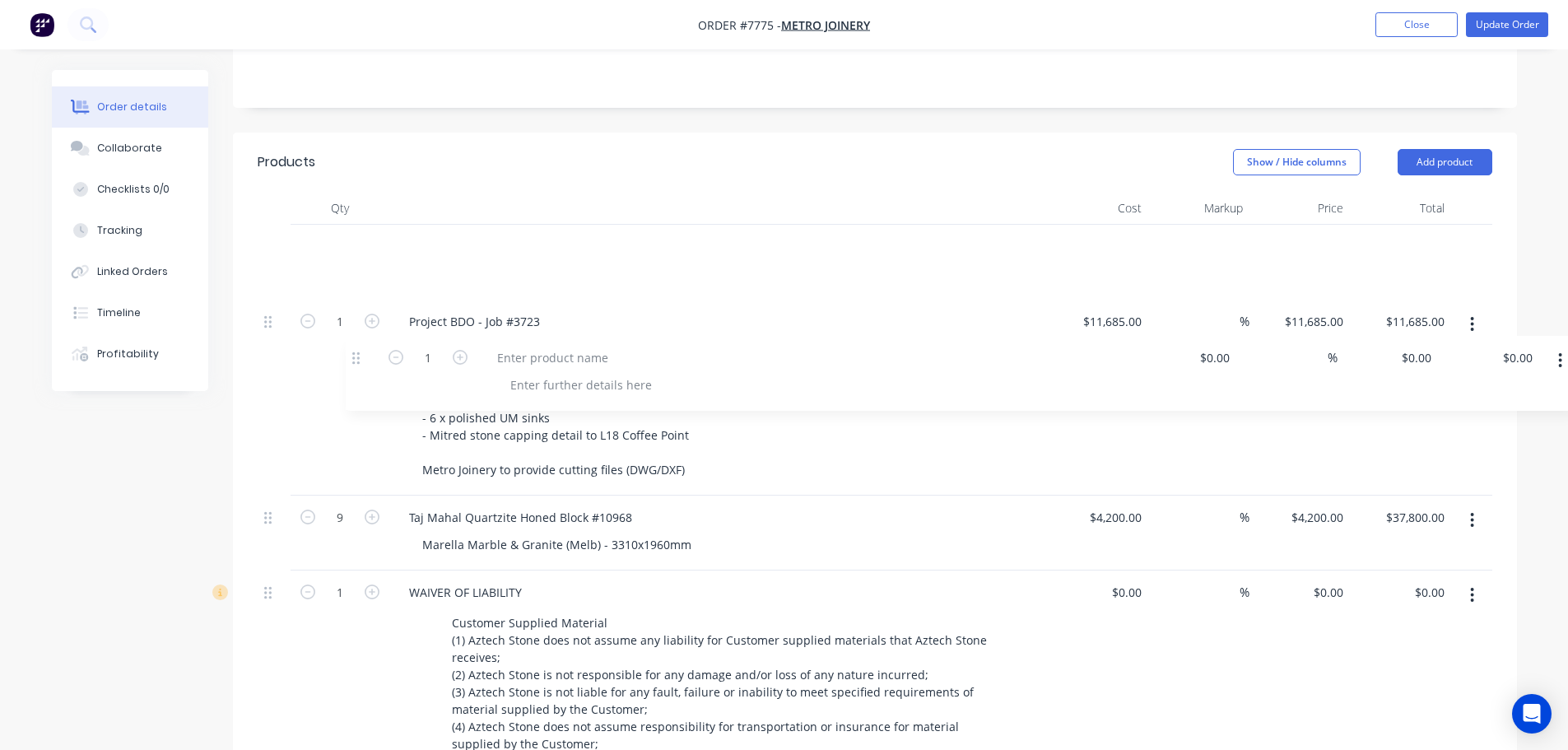
scroll to position [164, 0]
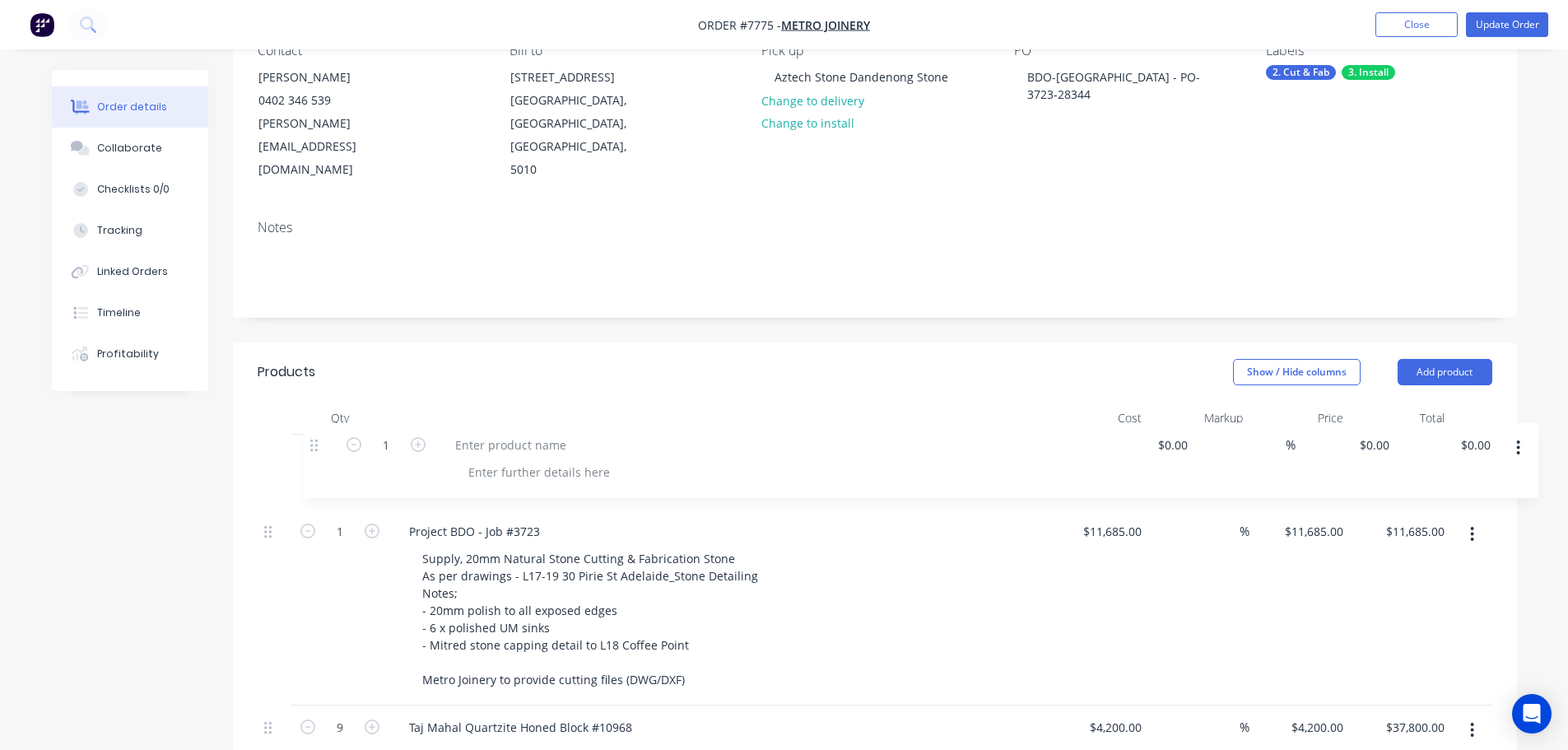
drag, startPoint x: 270, startPoint y: 560, endPoint x: 322, endPoint y: 407, distance: 161.6
click at [323, 435] on div "1 Project BDO - Job #3723 Supply, 20mm Natural Stone Cutting & Fabrication Ston…" at bounding box center [874, 714] width 1234 height 559
drag, startPoint x: 550, startPoint y: 484, endPoint x: 388, endPoint y: 487, distance: 162.0
click at [391, 510] on div "Project BDO - Job #3723 Supply, 20mm Natural Stone Cutting & Fabrication Stone …" at bounding box center [718, 607] width 659 height 195
copy div "Project BDO - Job #3723"
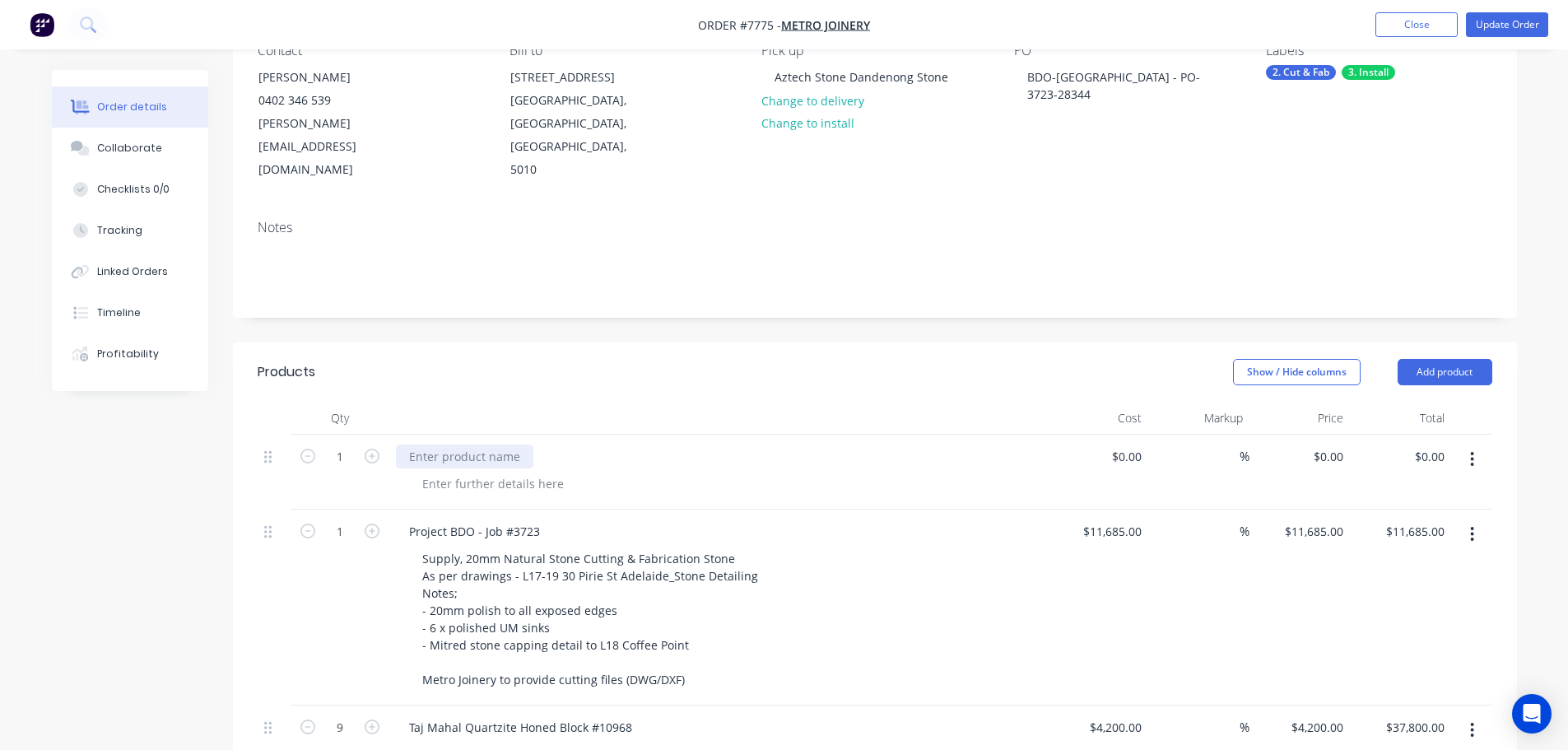
click at [451, 444] on div at bounding box center [464, 456] width 137 height 24
click at [471, 444] on div at bounding box center [464, 456] width 137 height 24
paste div
drag, startPoint x: 470, startPoint y: 410, endPoint x: 503, endPoint y: 404, distance: 33.5
click at [470, 444] on div "Project BDO - Job #3723" at bounding box center [474, 456] width 157 height 24
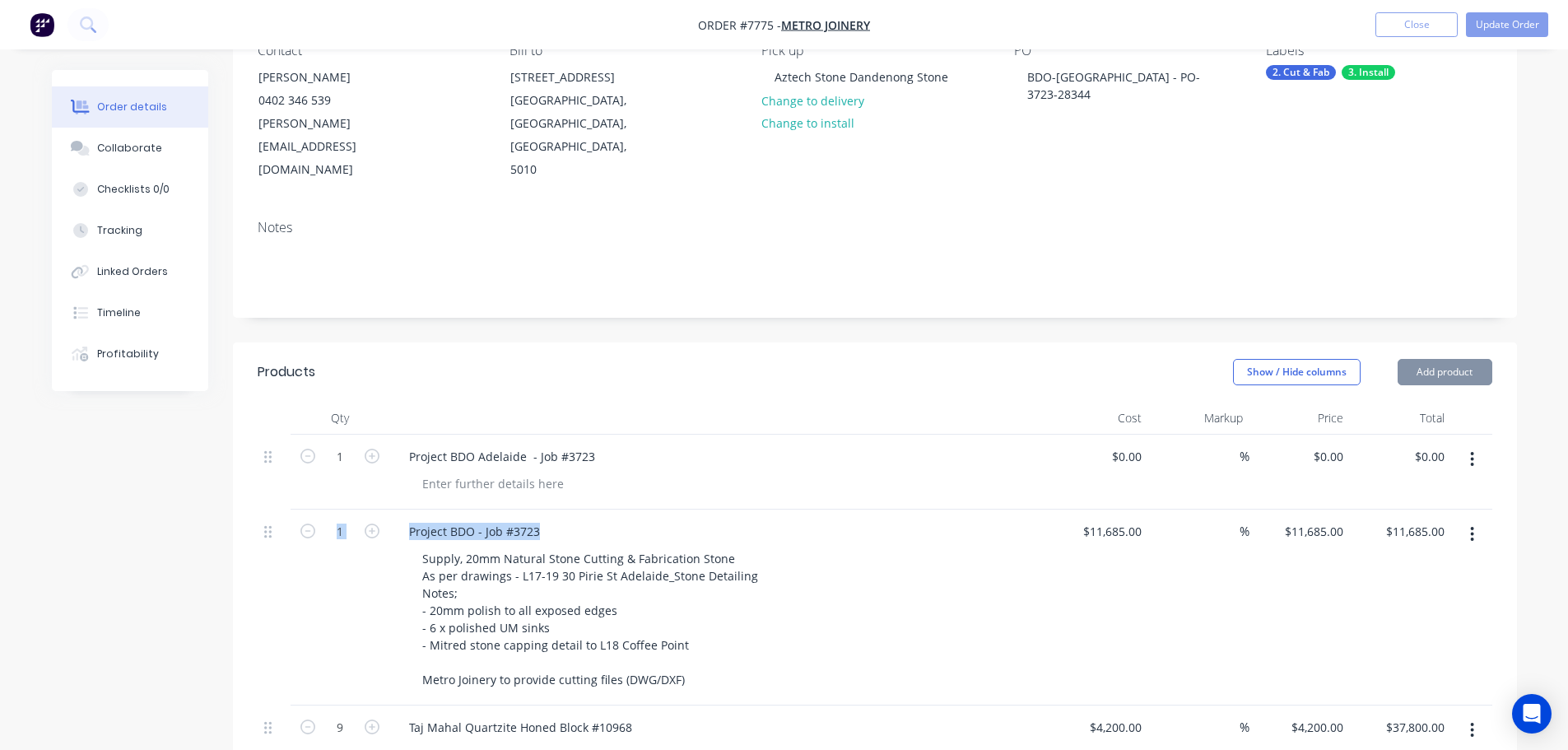
drag, startPoint x: 538, startPoint y: 488, endPoint x: 249, endPoint y: 485, distance: 289.0
click at [253, 487] on div "Qty Cost Markup Price Total 1 Project BDO Adelaide - Job #3723 $0.00 $0.00 % $0…" at bounding box center [874, 724] width 1284 height 645
click at [503, 519] on div "Project BDO - Job #3723" at bounding box center [474, 531] width 157 height 24
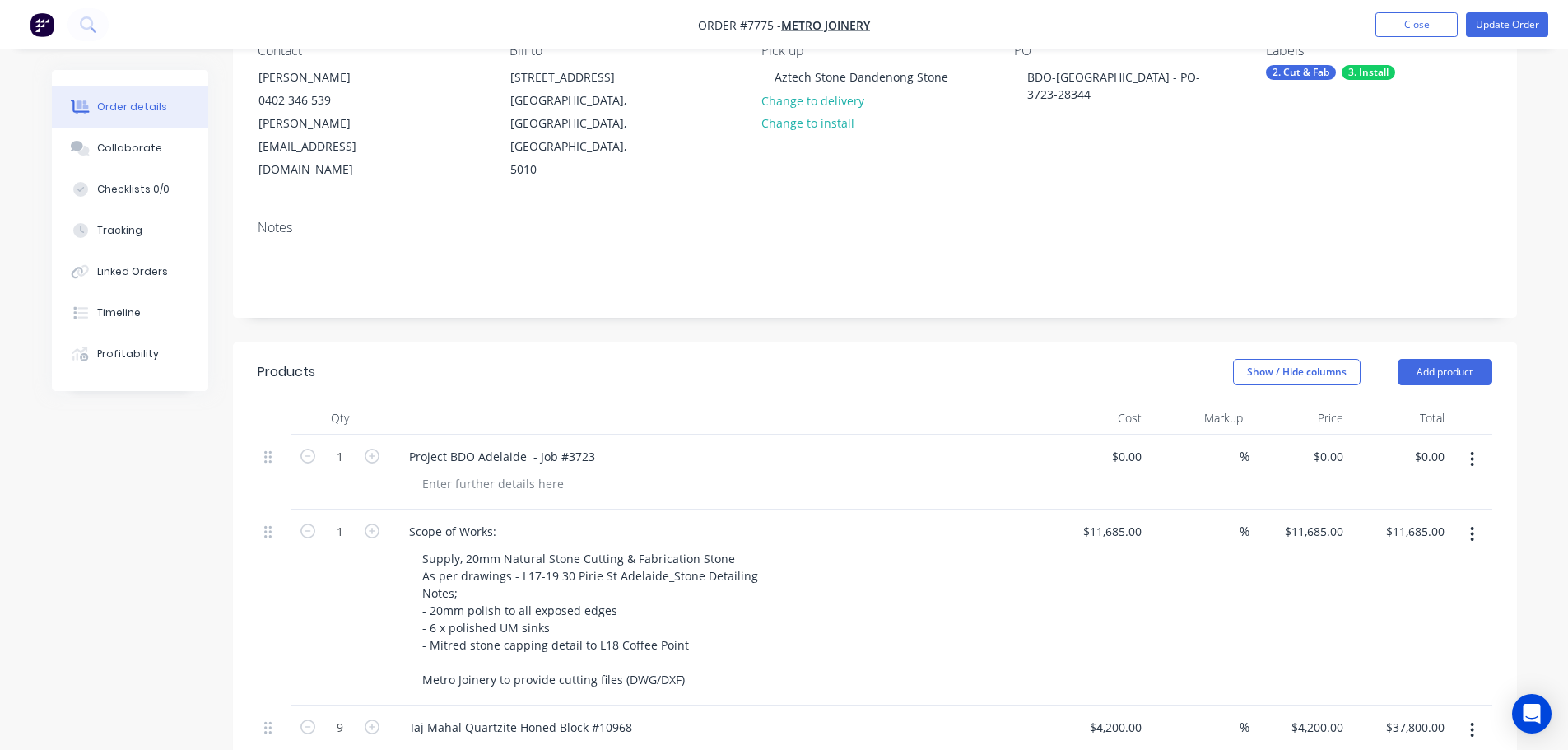
click at [747, 276] on div "Created by Warrick Created 29/09/25 Required 03/11/25 Assigned to Add team memb…" at bounding box center [874, 673] width 1284 height 1537
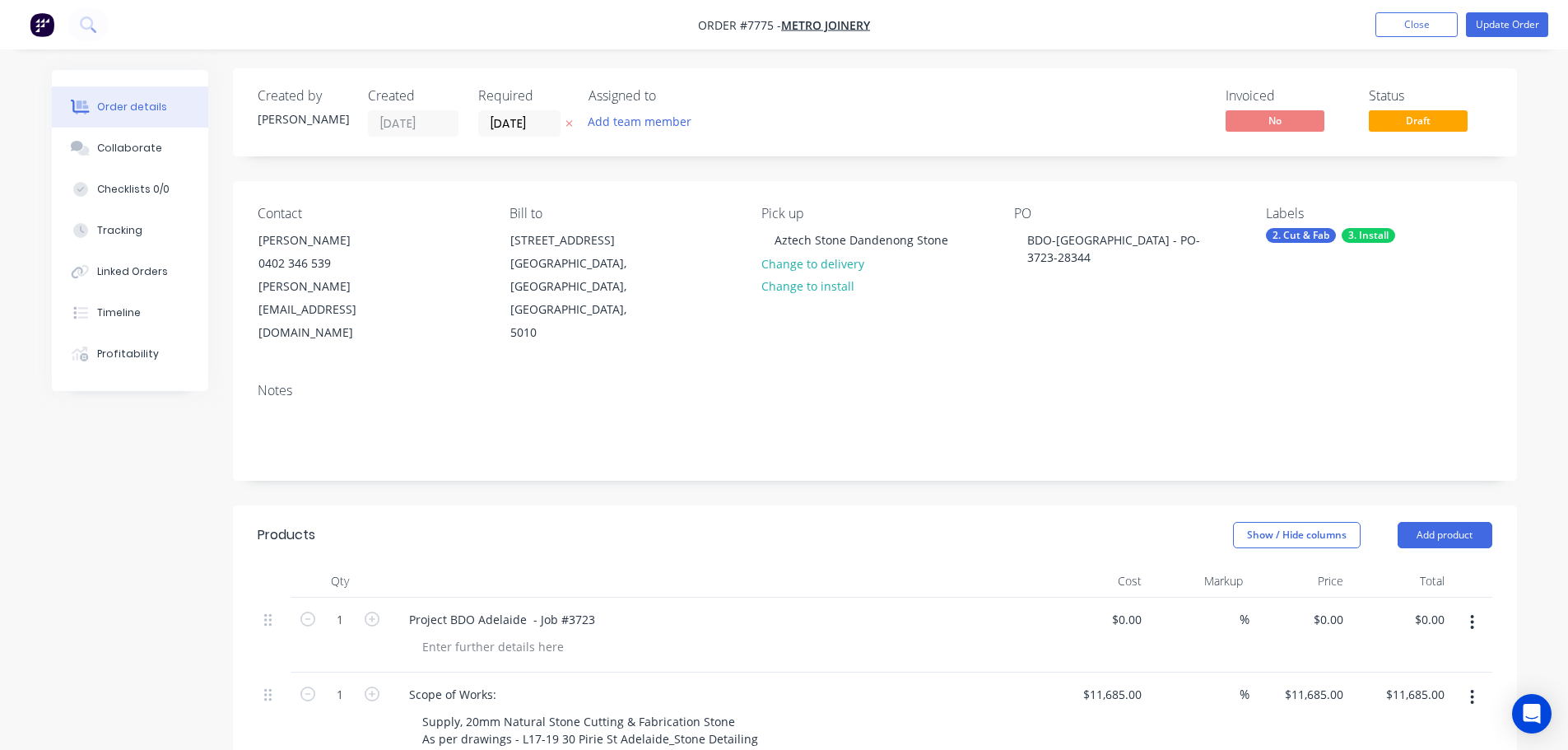
scroll to position [0, 0]
click at [1478, 32] on button "Update Order" at bounding box center [1507, 25] width 82 height 25
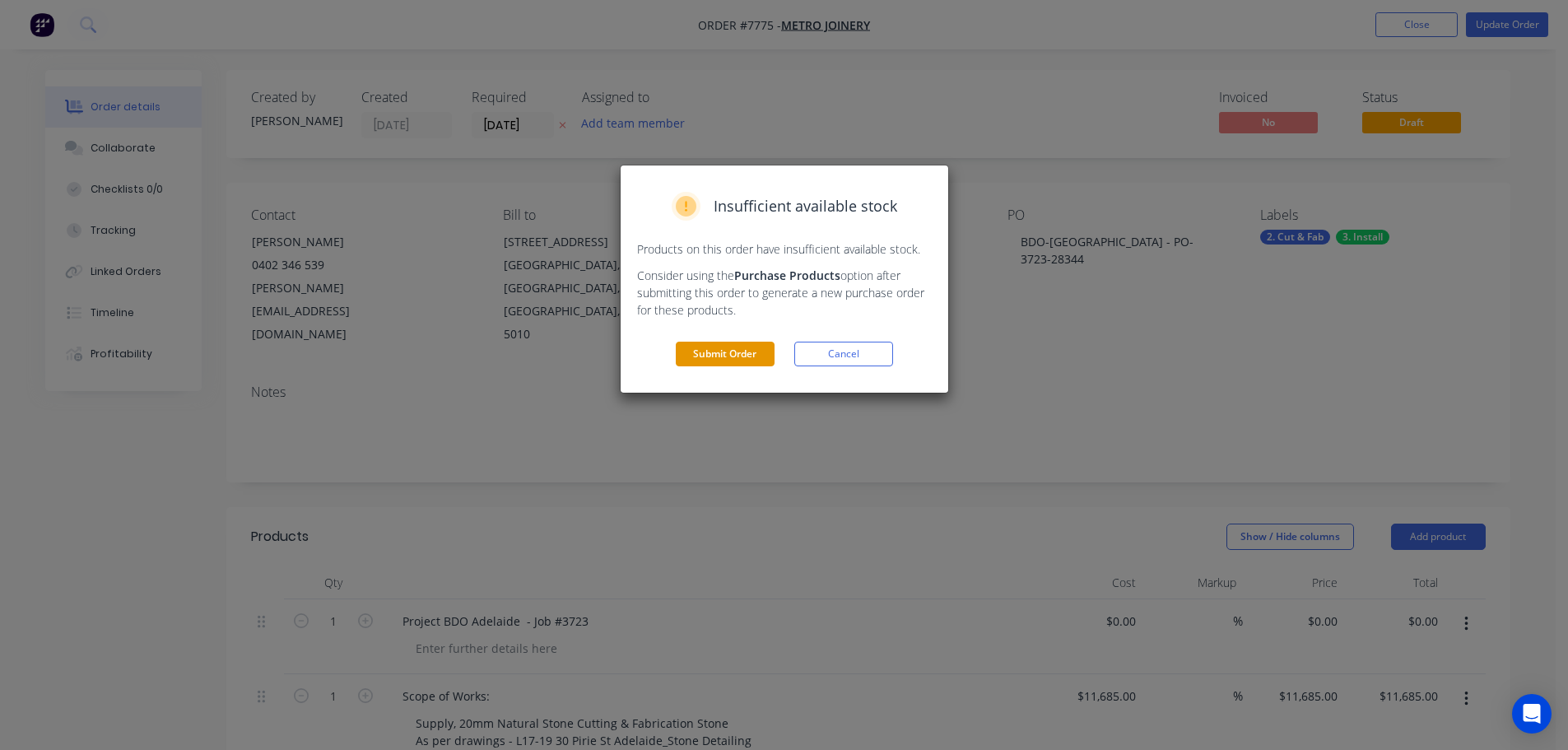
click at [729, 352] on button "Submit Order" at bounding box center [726, 354] width 99 height 25
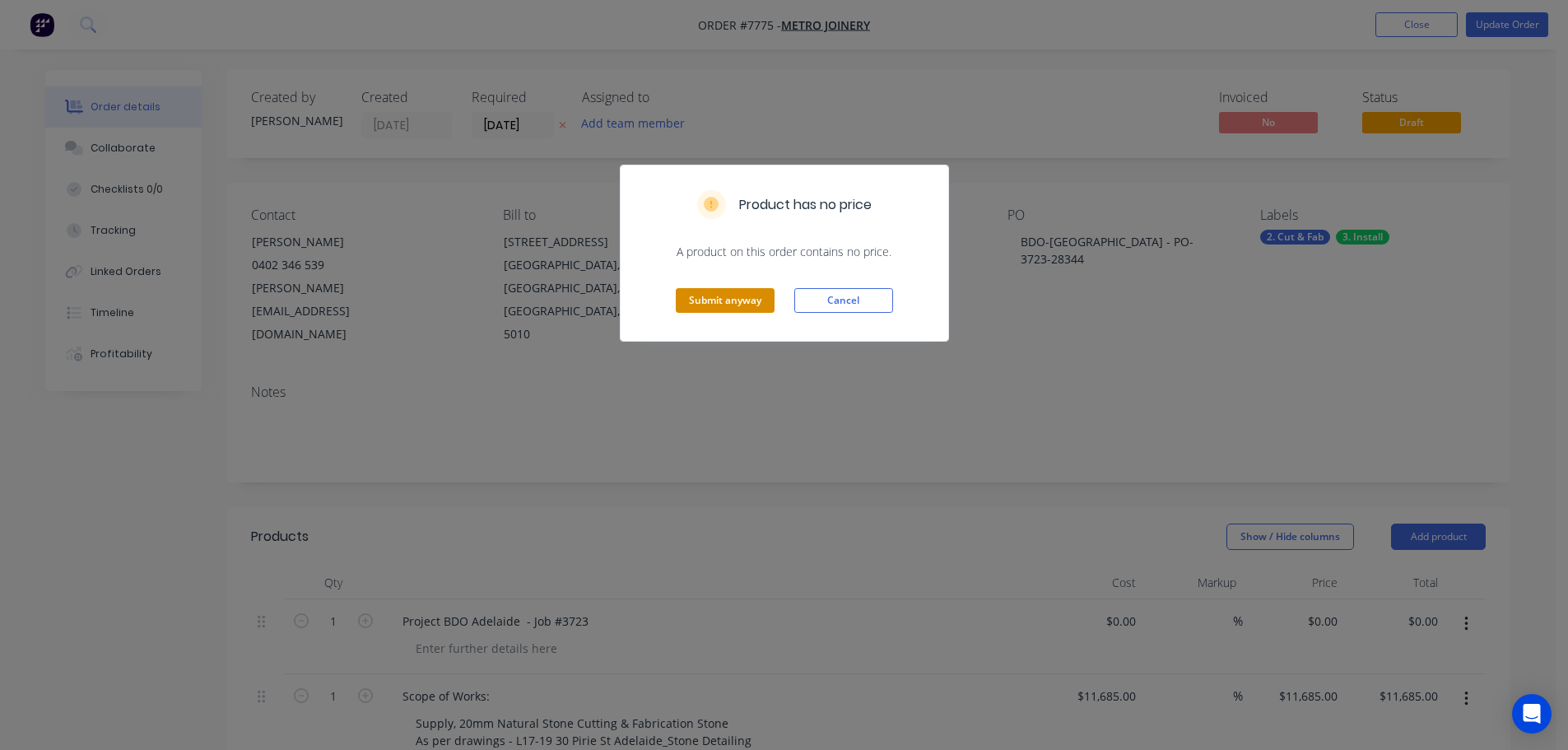
click at [736, 308] on button "Submit anyway" at bounding box center [726, 300] width 99 height 25
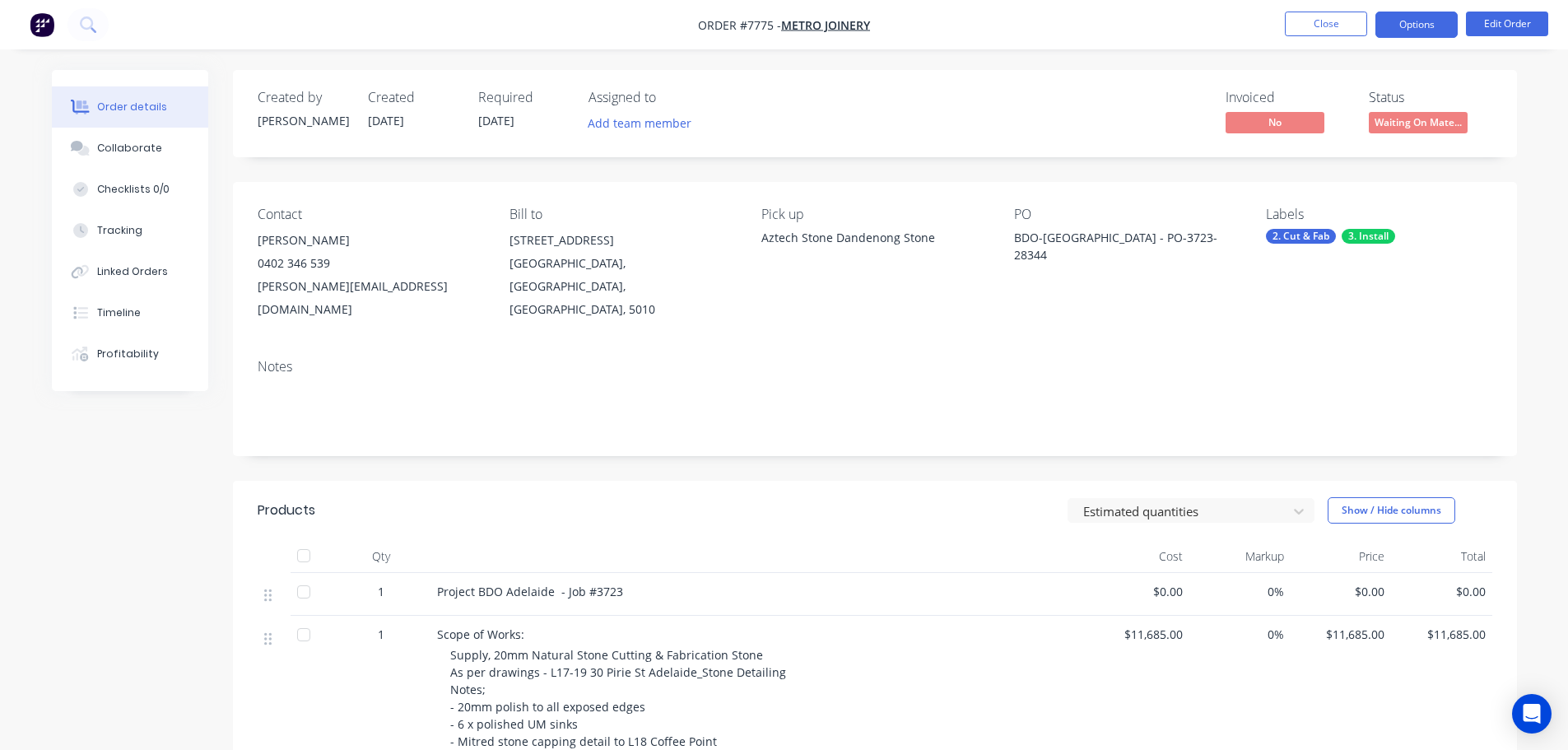
click at [1396, 14] on button "Options" at bounding box center [1416, 25] width 82 height 26
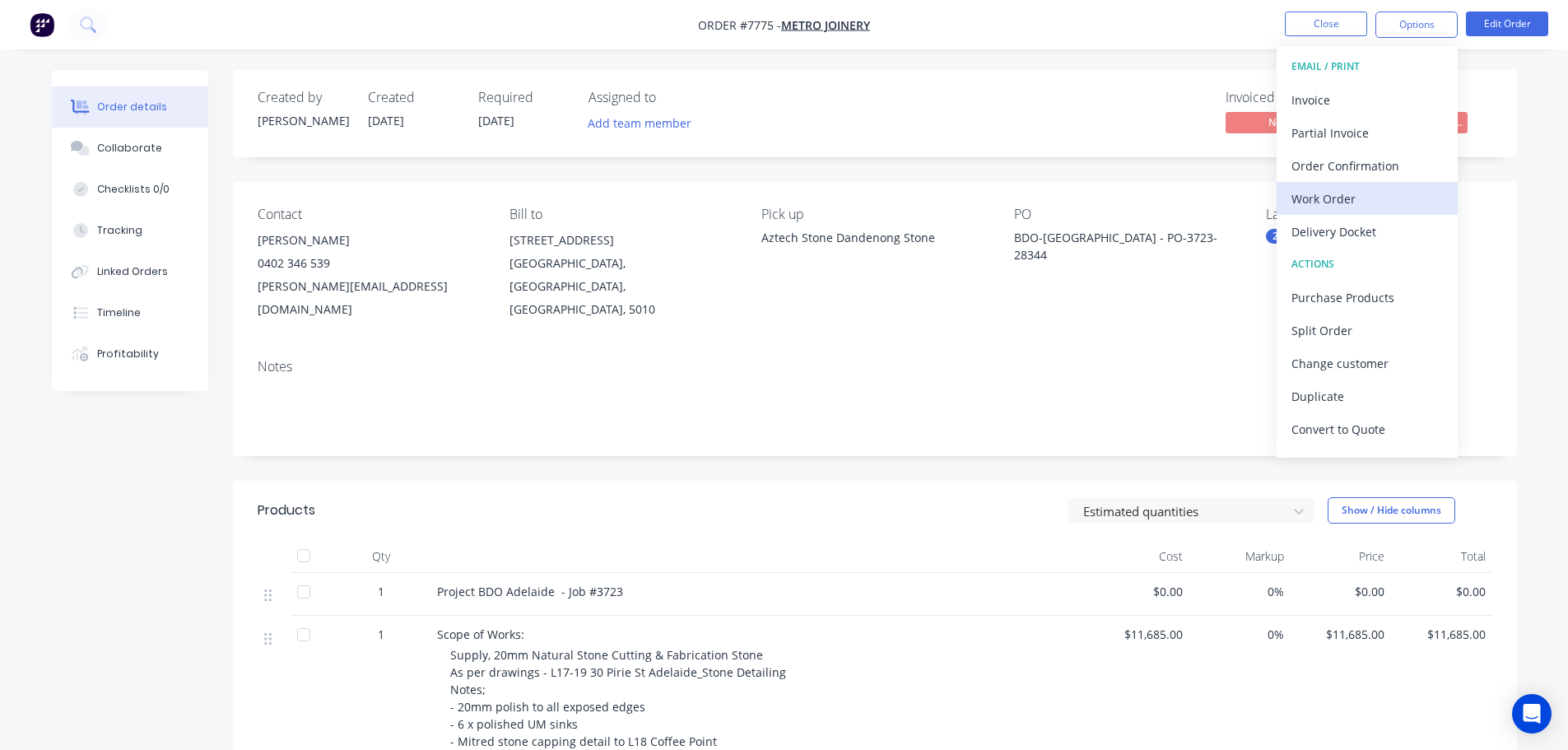
click at [1391, 188] on div "Work Order" at bounding box center [1367, 198] width 152 height 24
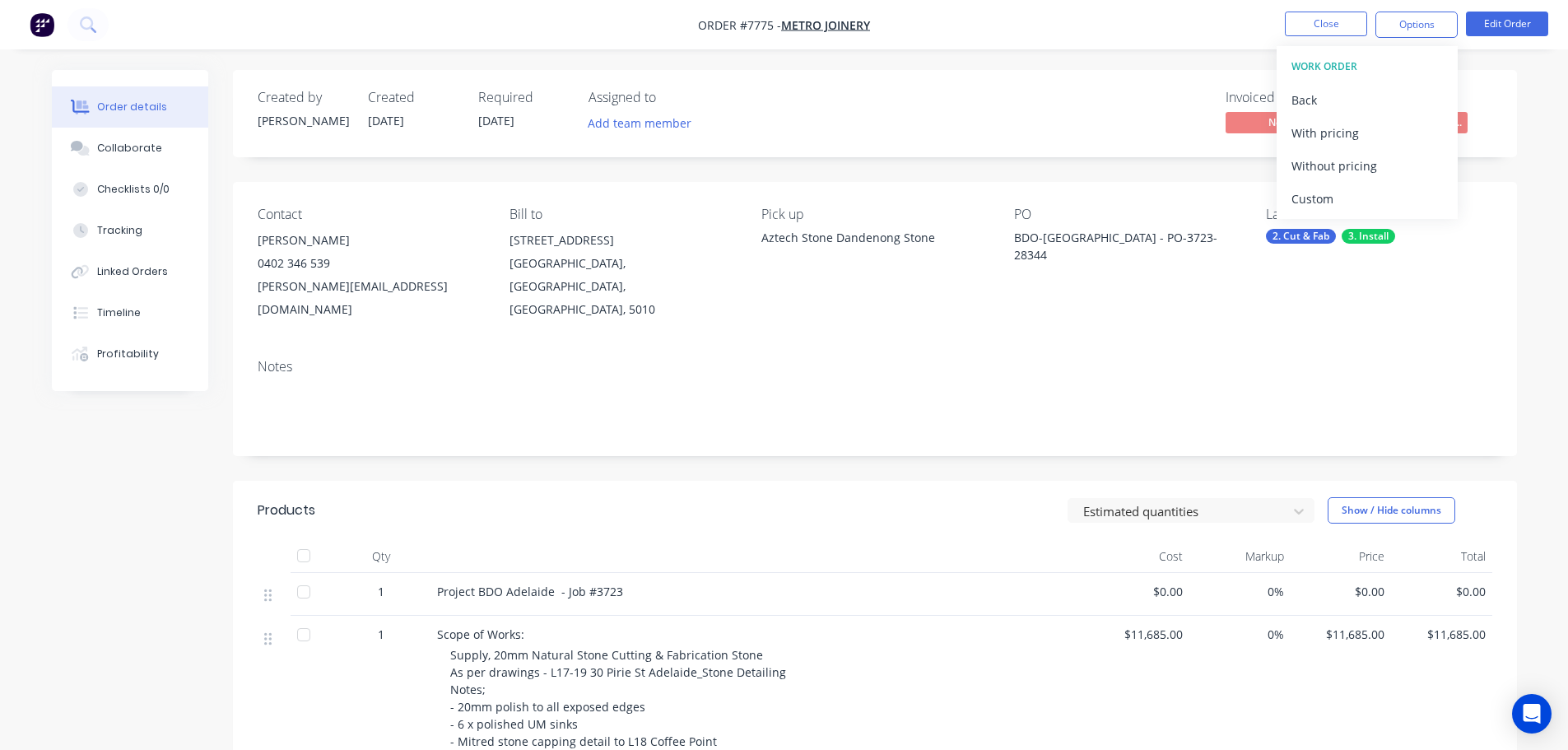
click at [1391, 188] on div "Custom" at bounding box center [1367, 198] width 152 height 24
click at [1383, 163] on div "Without pricing" at bounding box center [1367, 165] width 152 height 24
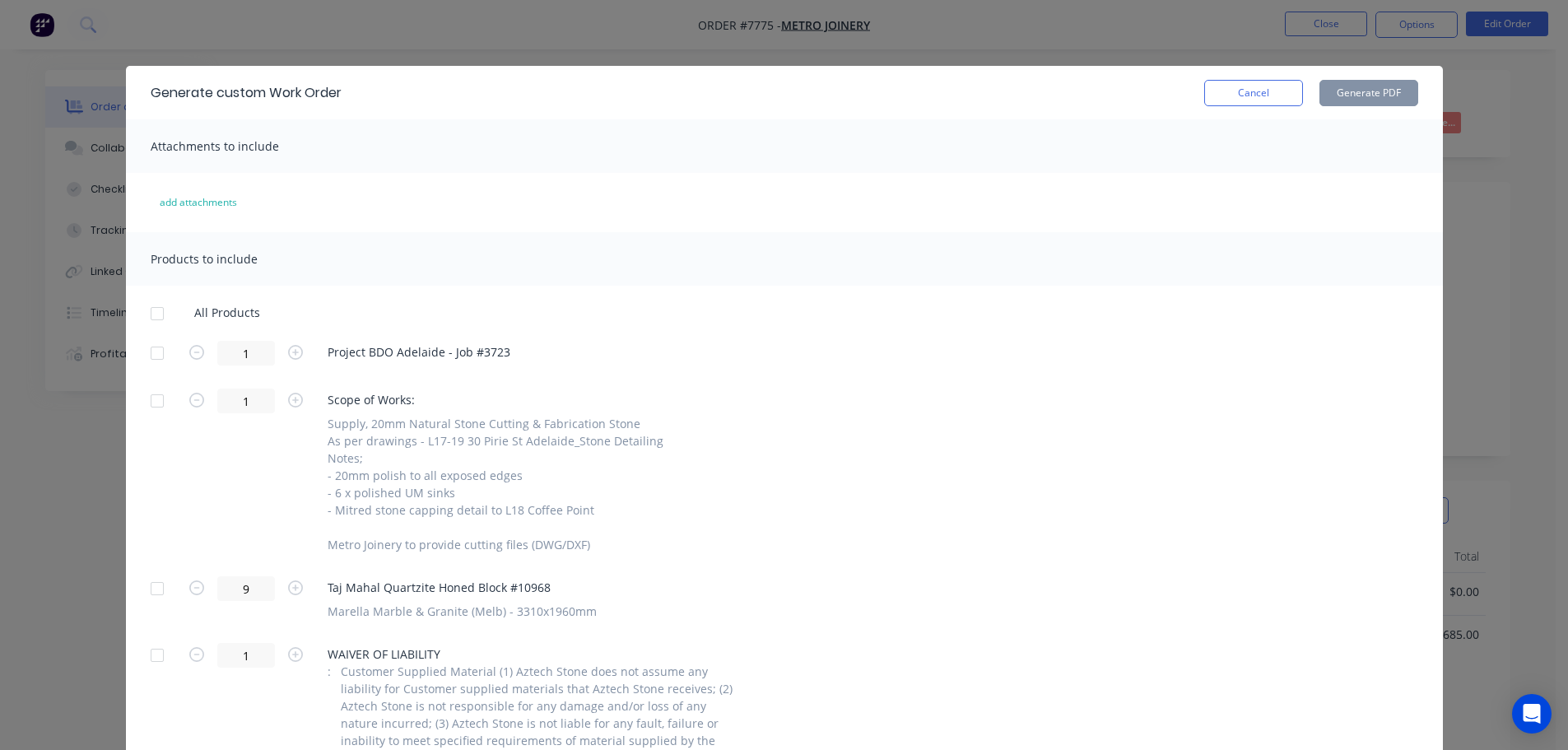
click at [154, 344] on div at bounding box center [157, 353] width 33 height 33
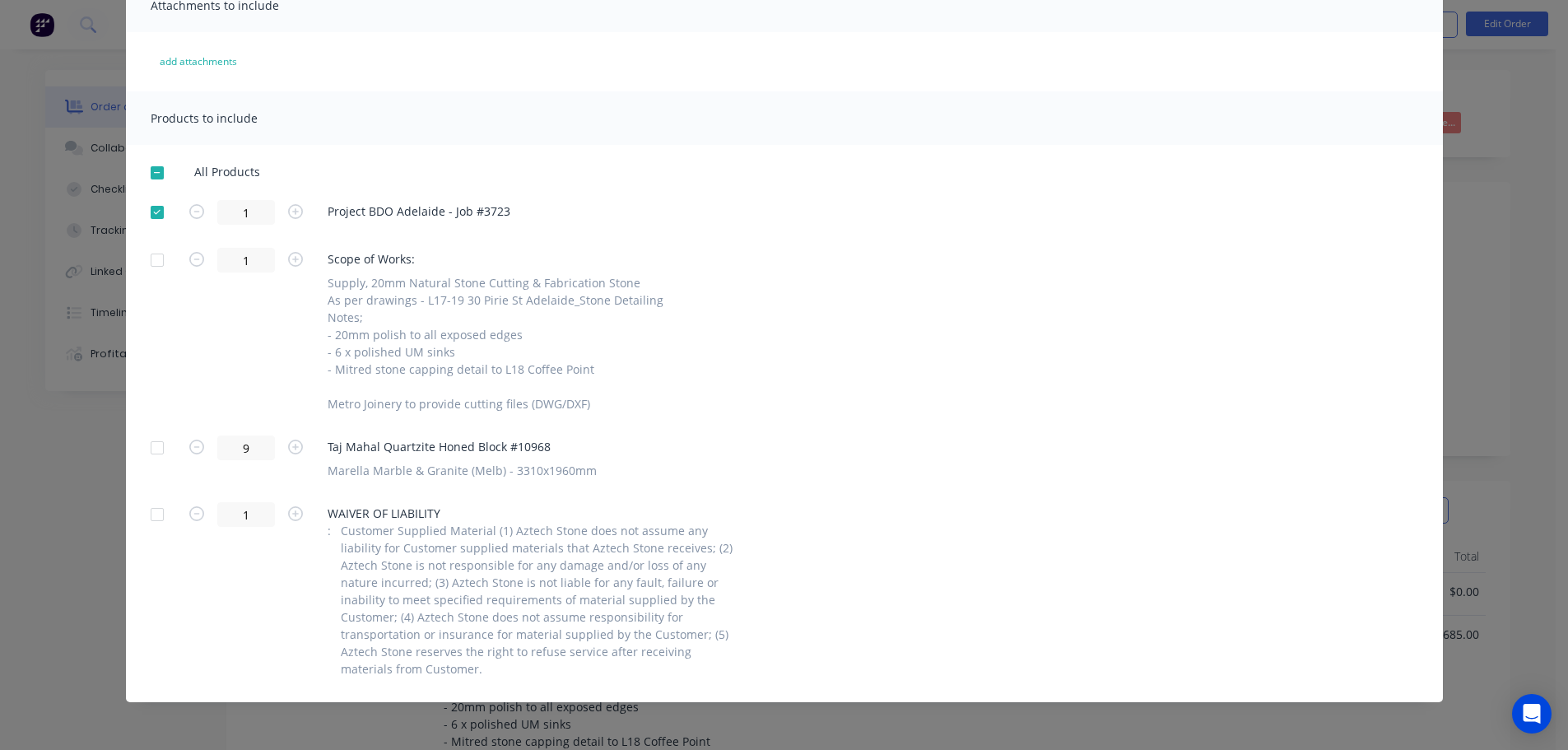
drag, startPoint x: 156, startPoint y: 450, endPoint x: 366, endPoint y: 449, distance: 210.0
click at [155, 450] on div at bounding box center [157, 448] width 33 height 33
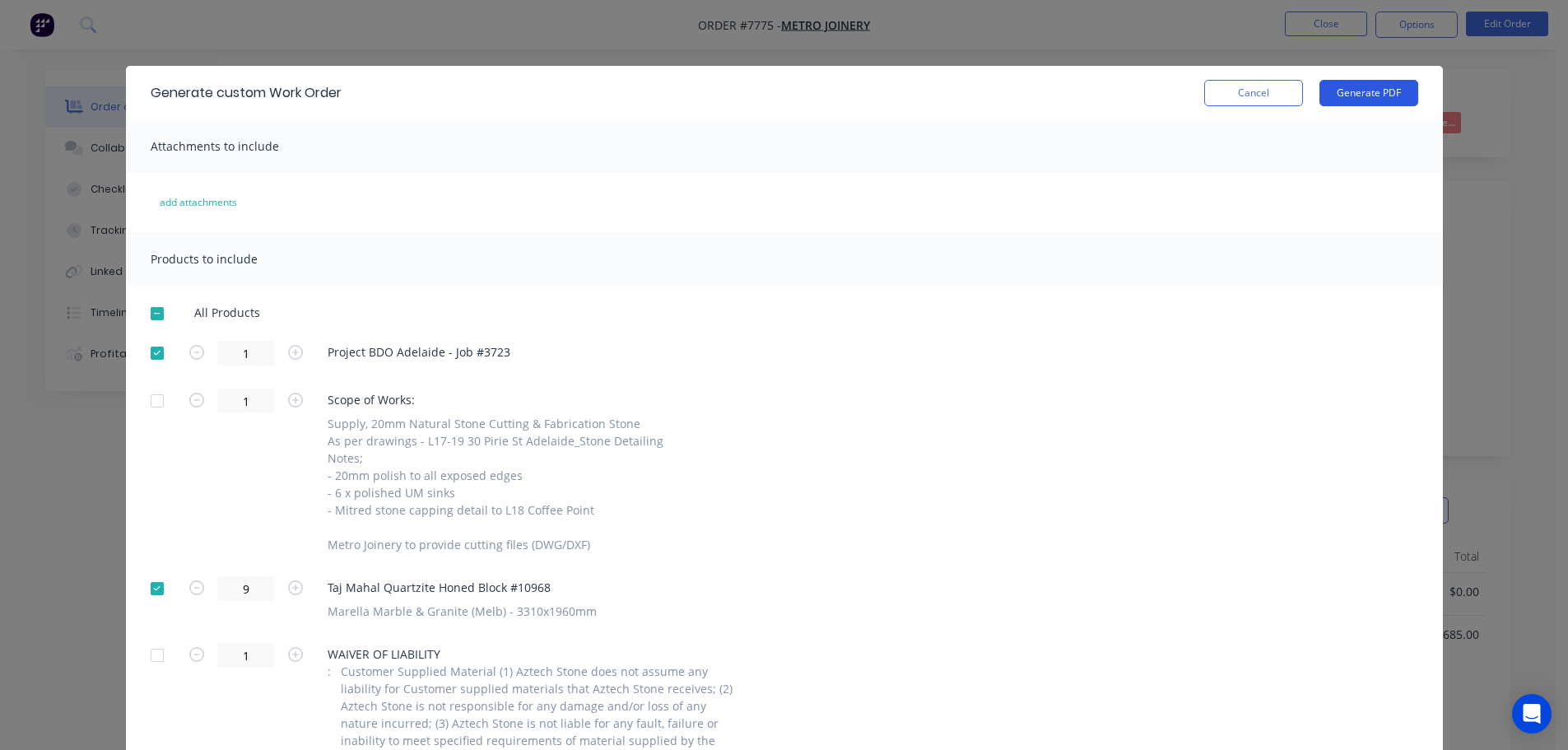
click at [1387, 98] on button "Generate PDF" at bounding box center [1369, 92] width 99 height 26
click at [1224, 89] on button "Cancel" at bounding box center [1254, 92] width 99 height 26
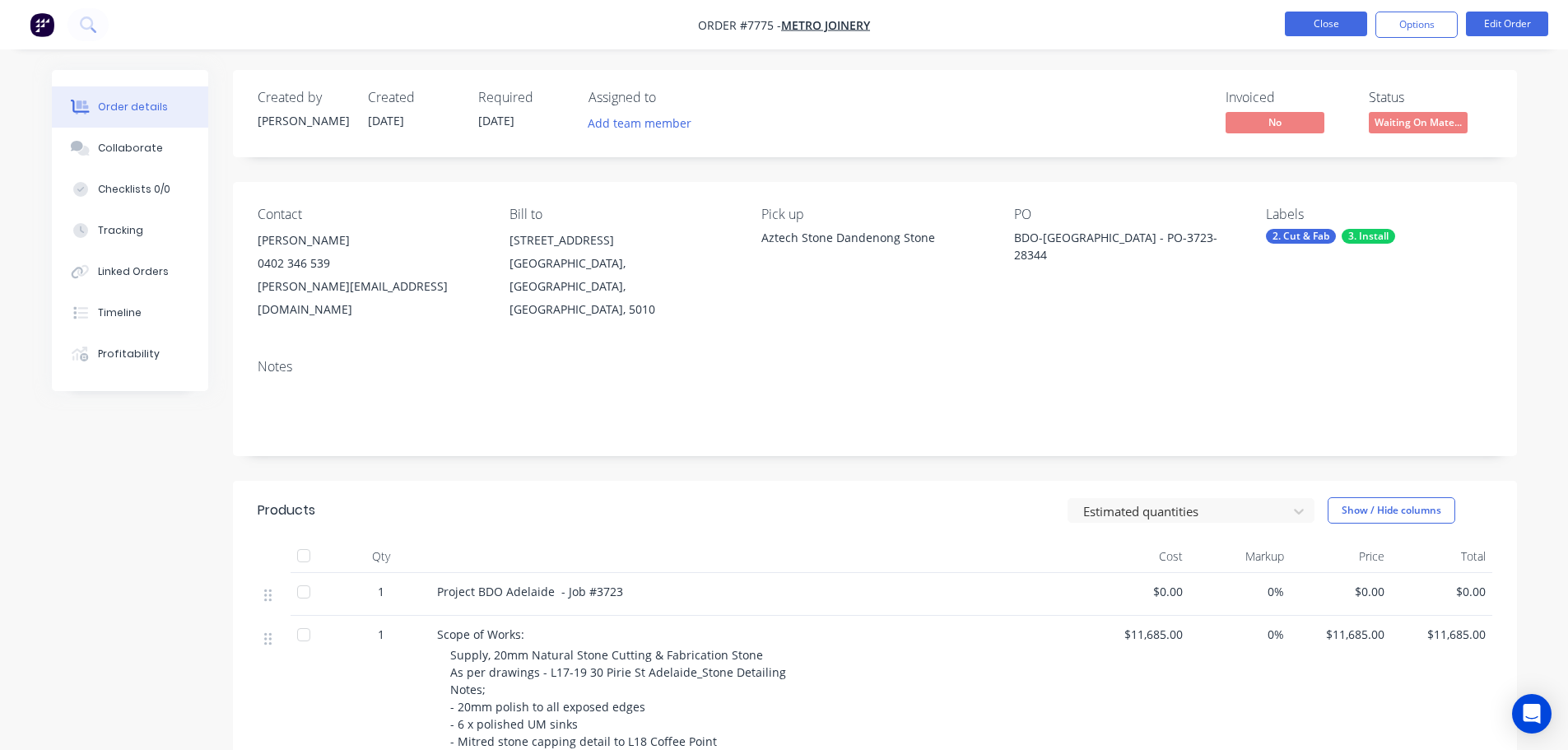
click at [1329, 21] on button "Close" at bounding box center [1326, 24] width 82 height 25
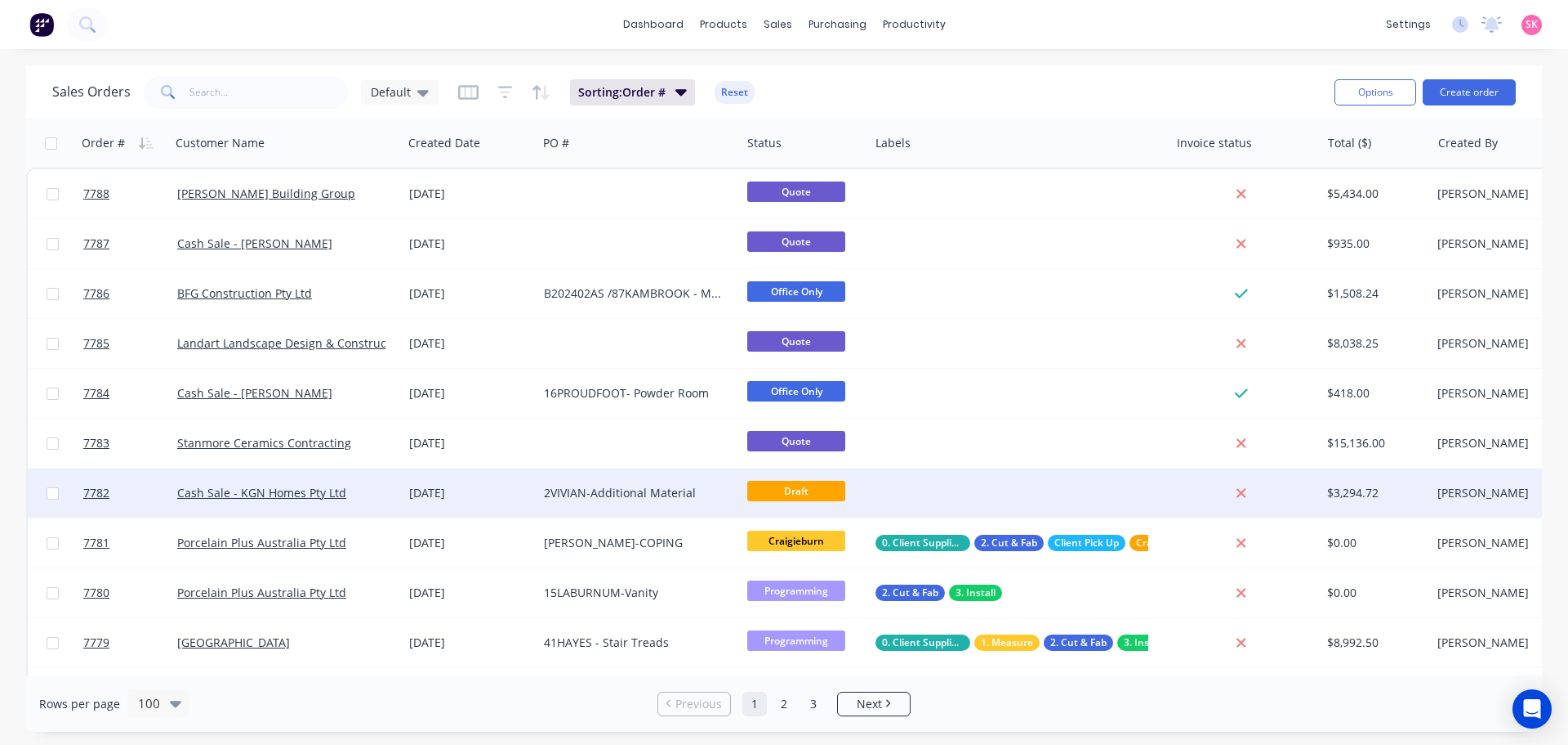
click at [589, 499] on div "2VIVIAN-Additional Material" at bounding box center [635, 493] width 181 height 16
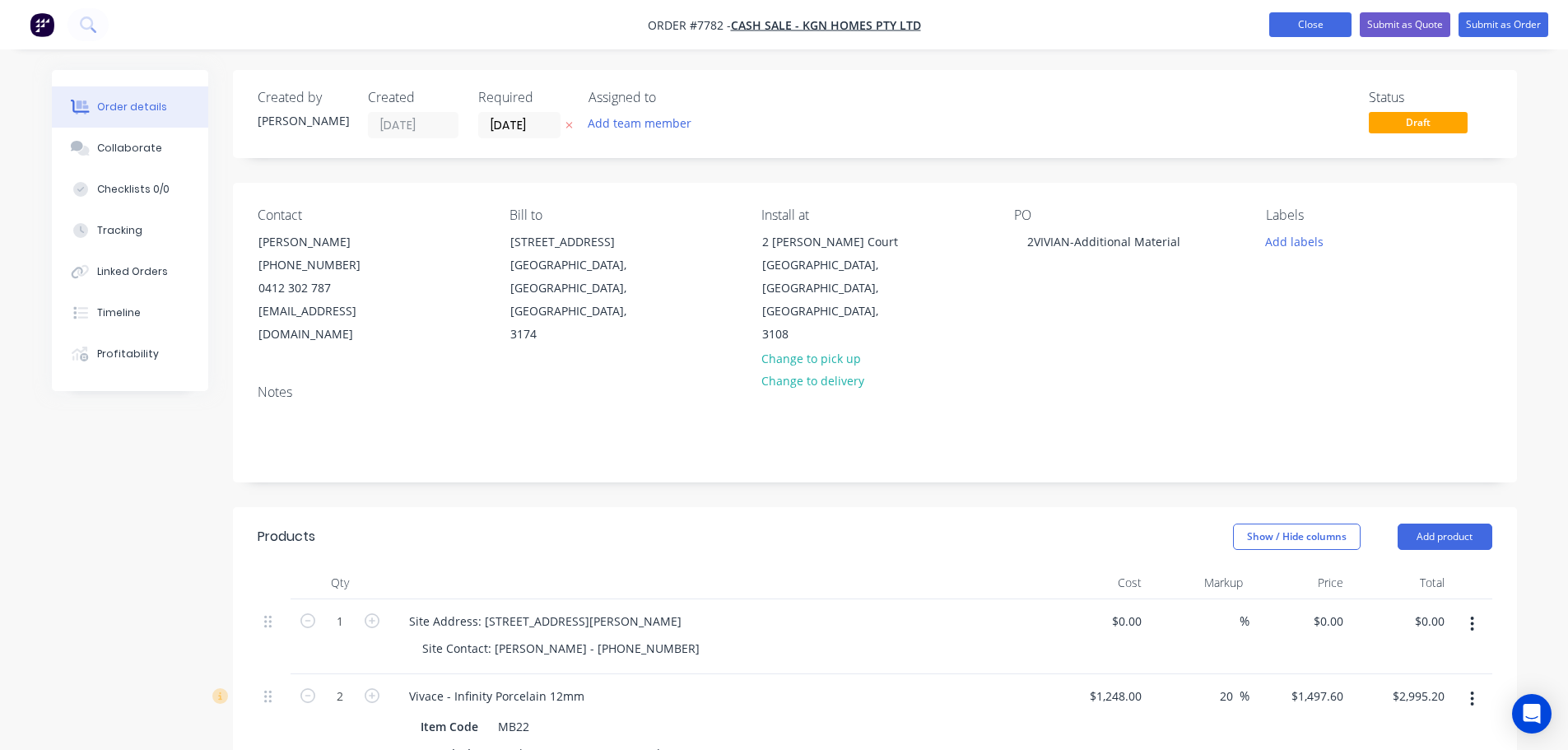
click at [1283, 17] on button "Close" at bounding box center [1310, 25] width 82 height 25
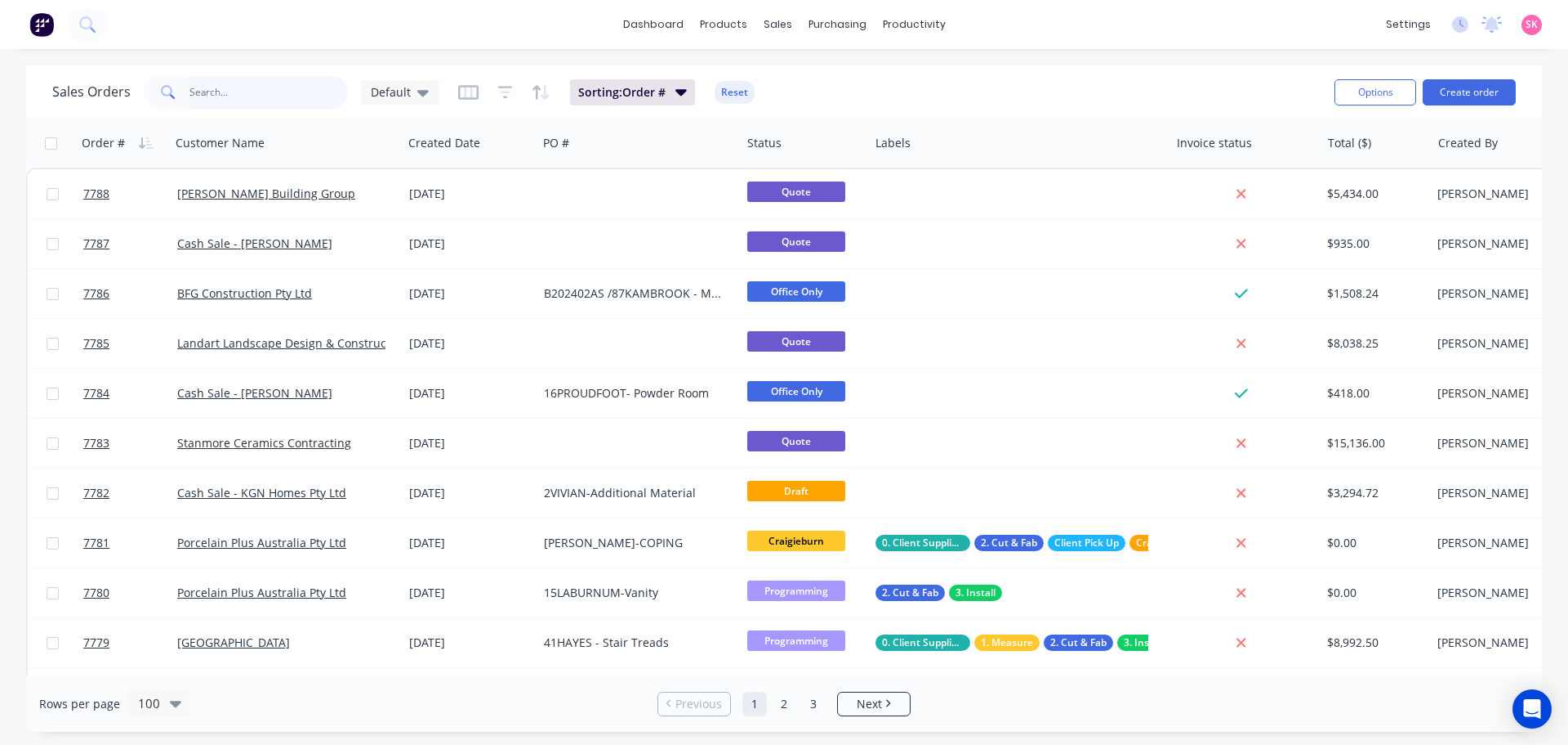
click at [296, 91] on input "text" at bounding box center [269, 93] width 160 height 33
type input "metro"
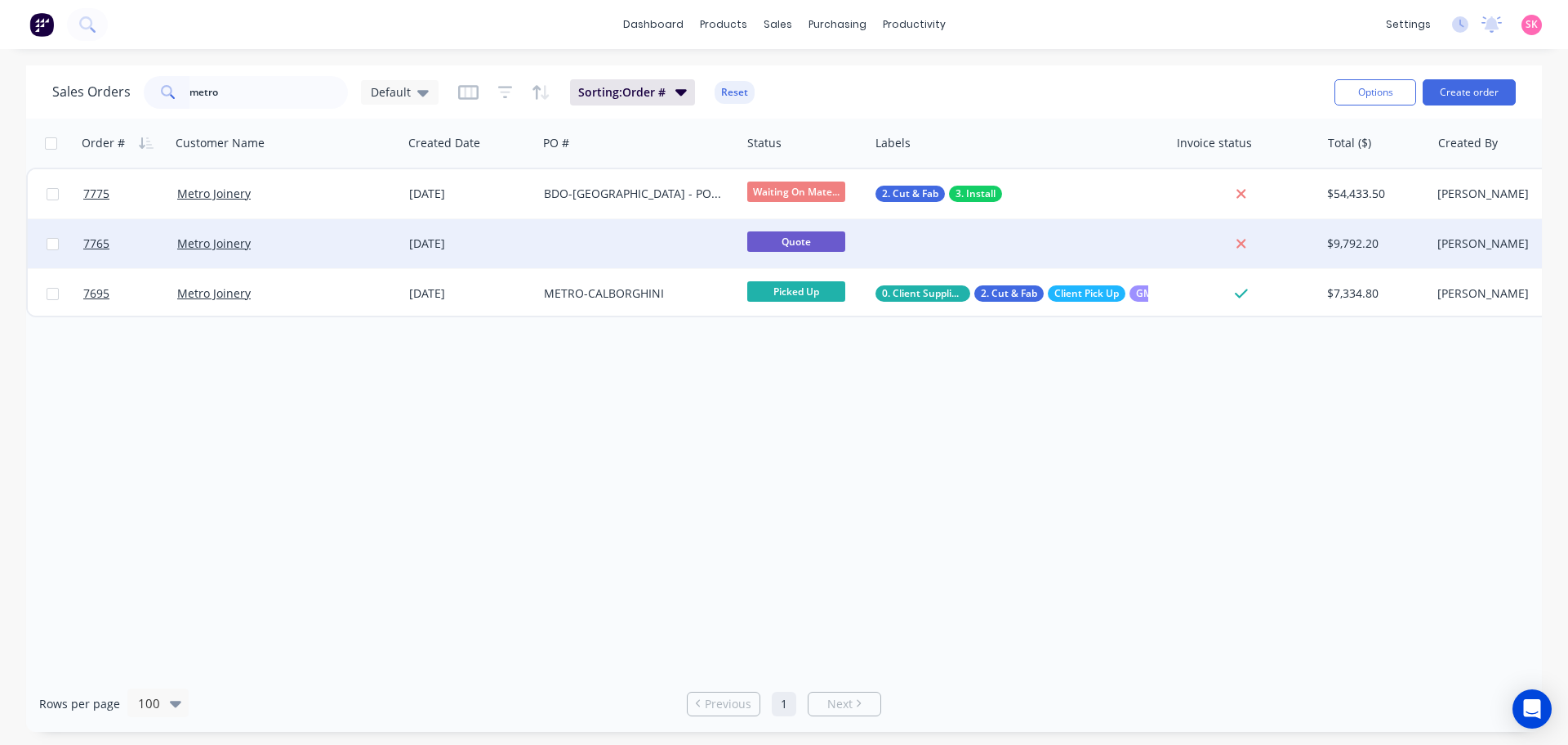
click at [633, 235] on div at bounding box center [639, 243] width 203 height 49
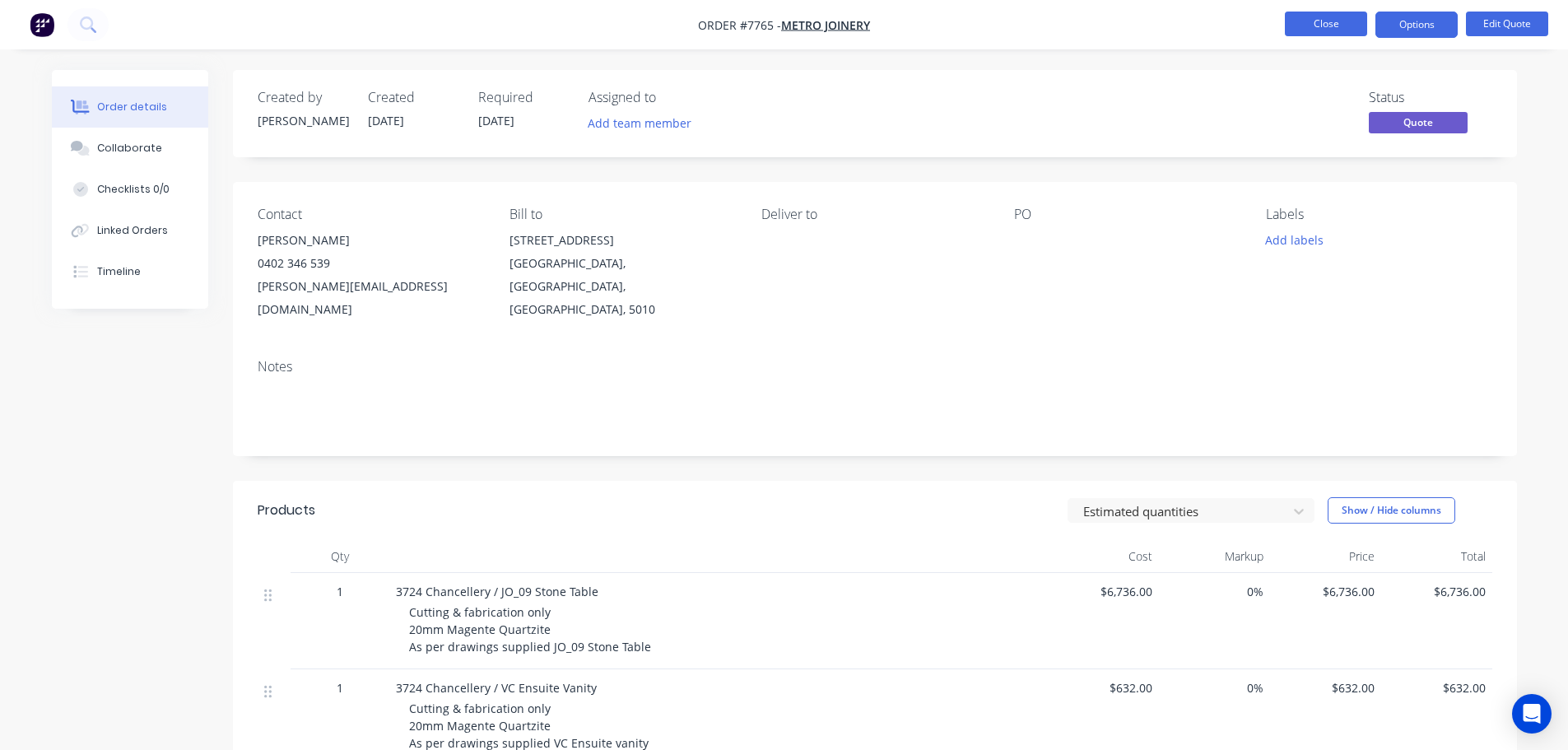
click at [1298, 29] on button "Close" at bounding box center [1326, 24] width 82 height 25
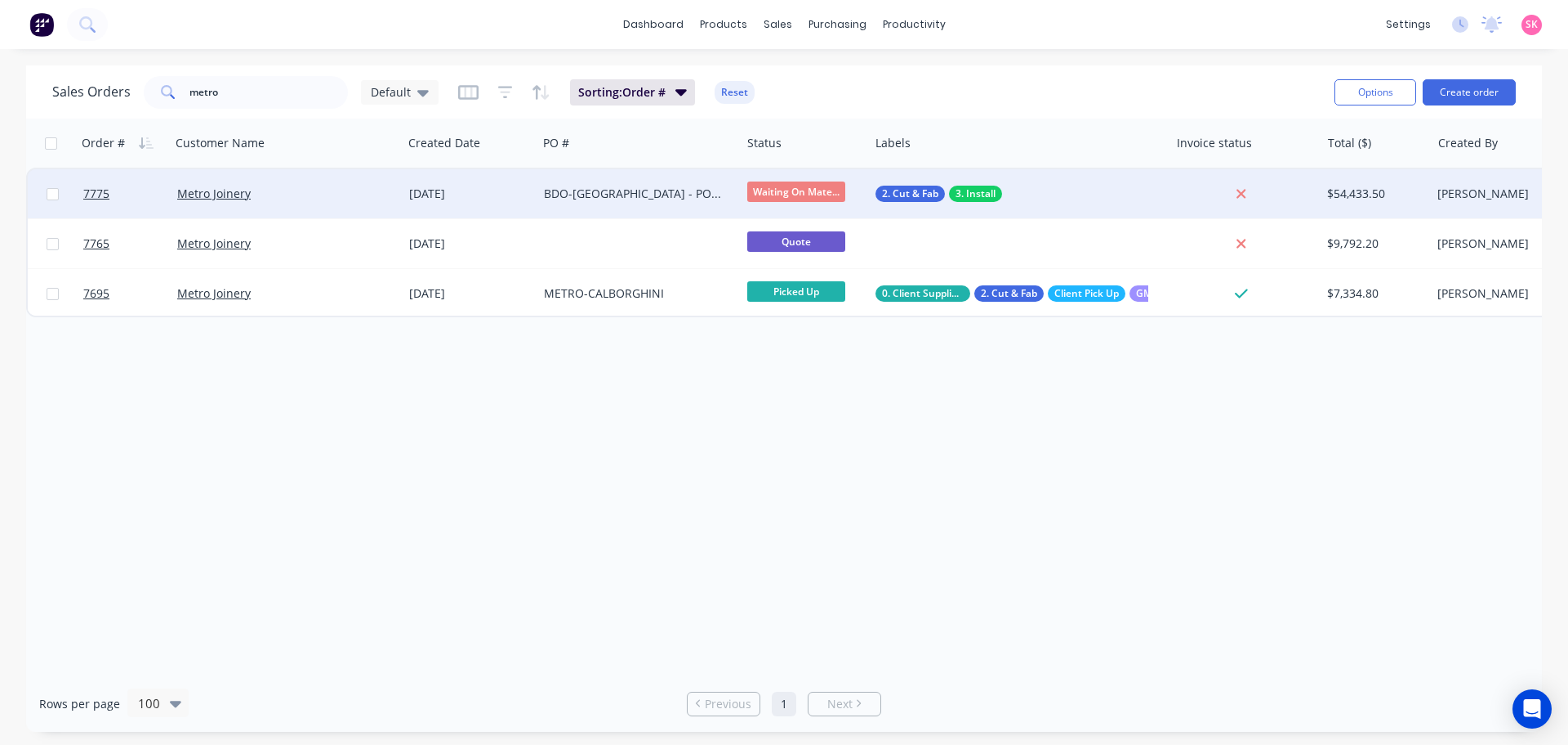
click at [623, 202] on div "BDO-ADELAIDE - PO-3723-28344" at bounding box center [639, 193] width 203 height 49
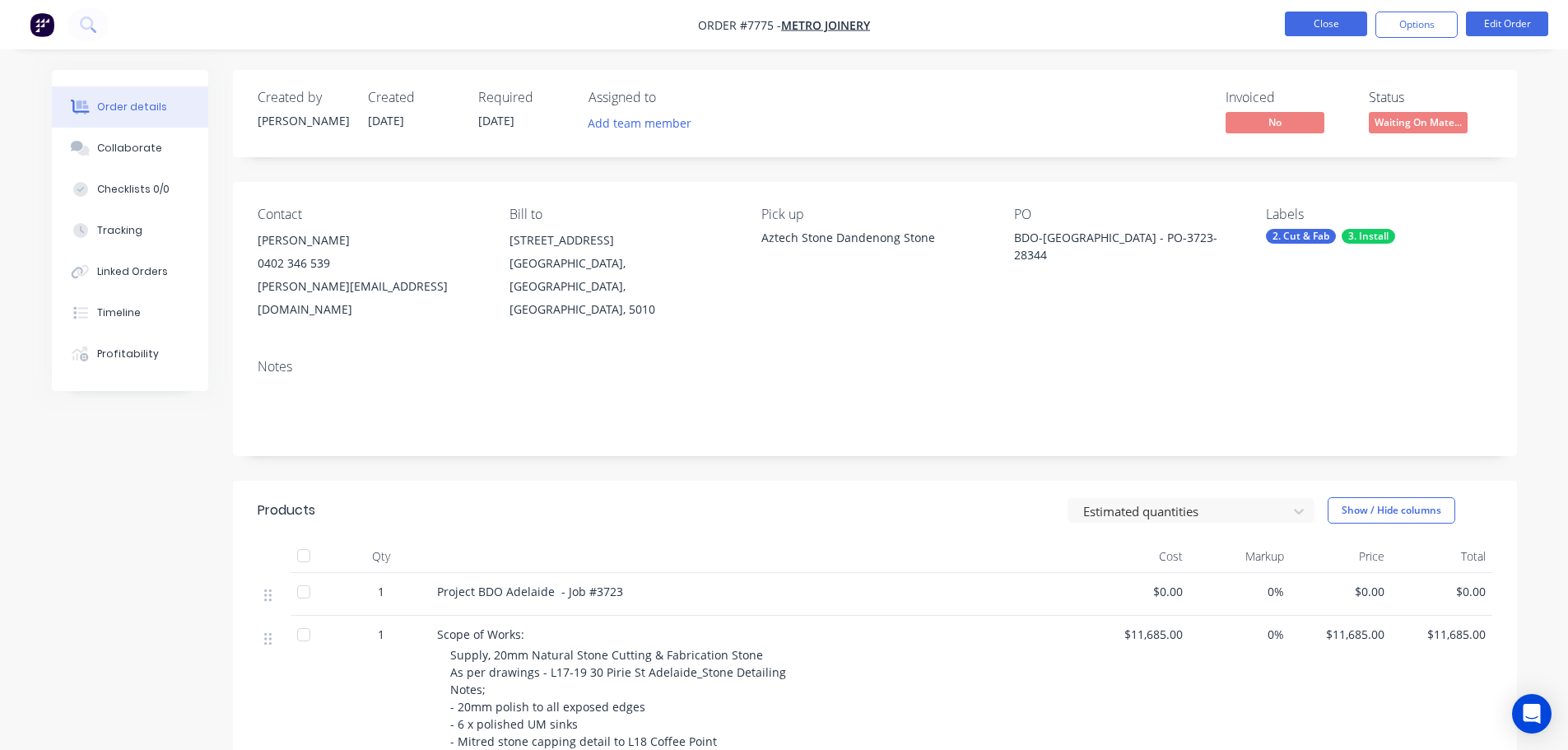
click at [1340, 29] on button "Close" at bounding box center [1326, 24] width 82 height 25
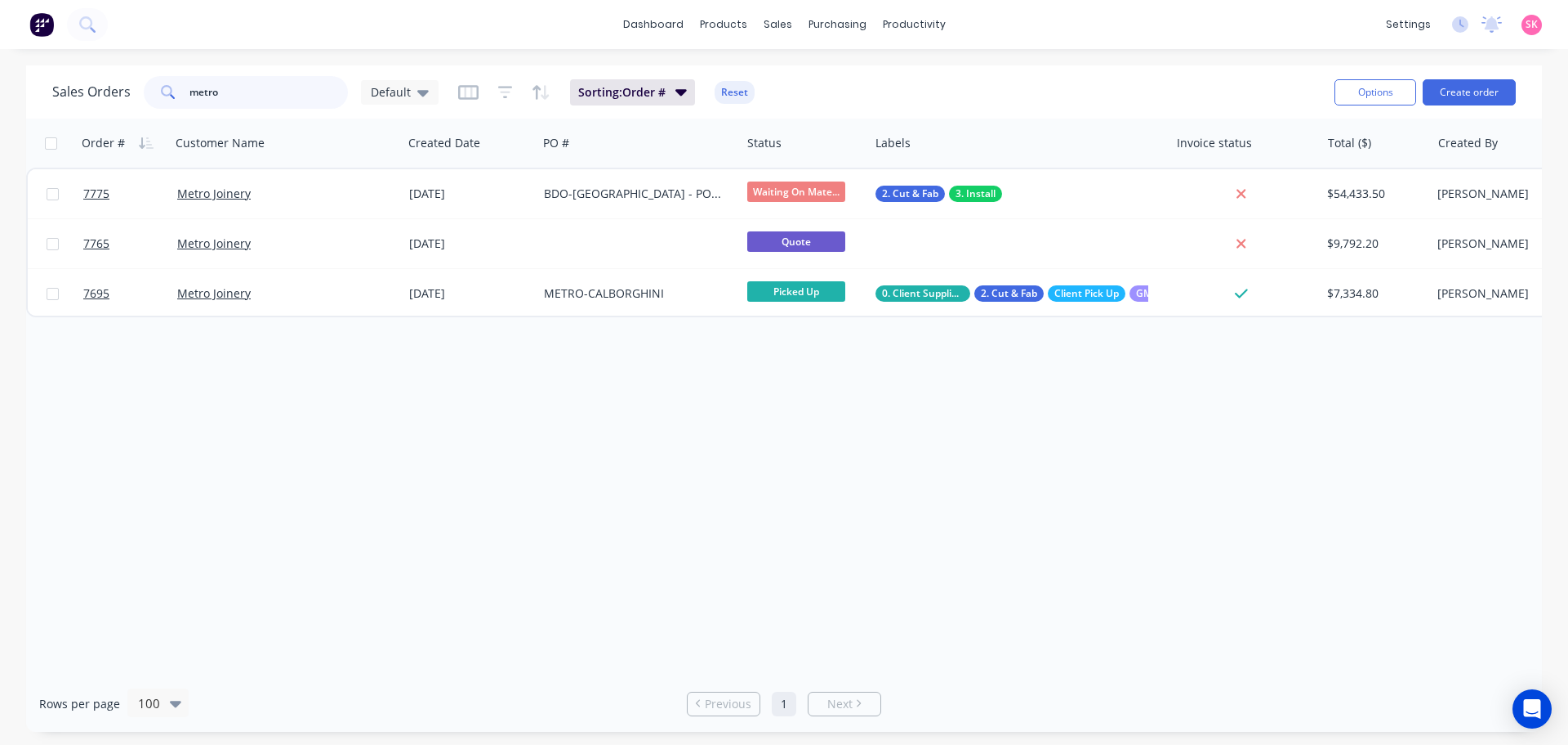
drag, startPoint x: 262, startPoint y: 84, endPoint x: 73, endPoint y: 99, distance: 189.6
click at [73, 99] on div "Sales Orders metro Default" at bounding box center [246, 93] width 386 height 33
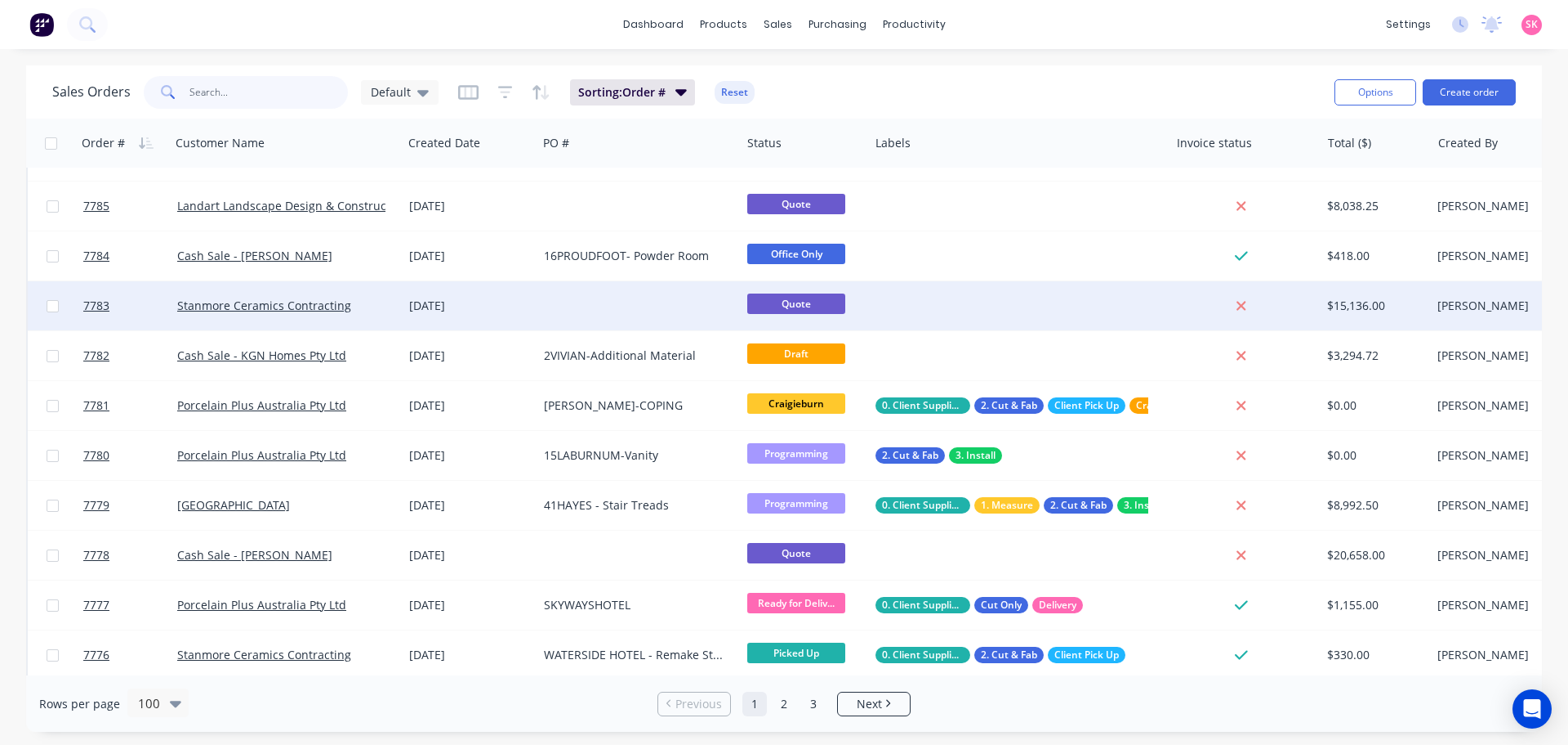
scroll to position [163, 0]
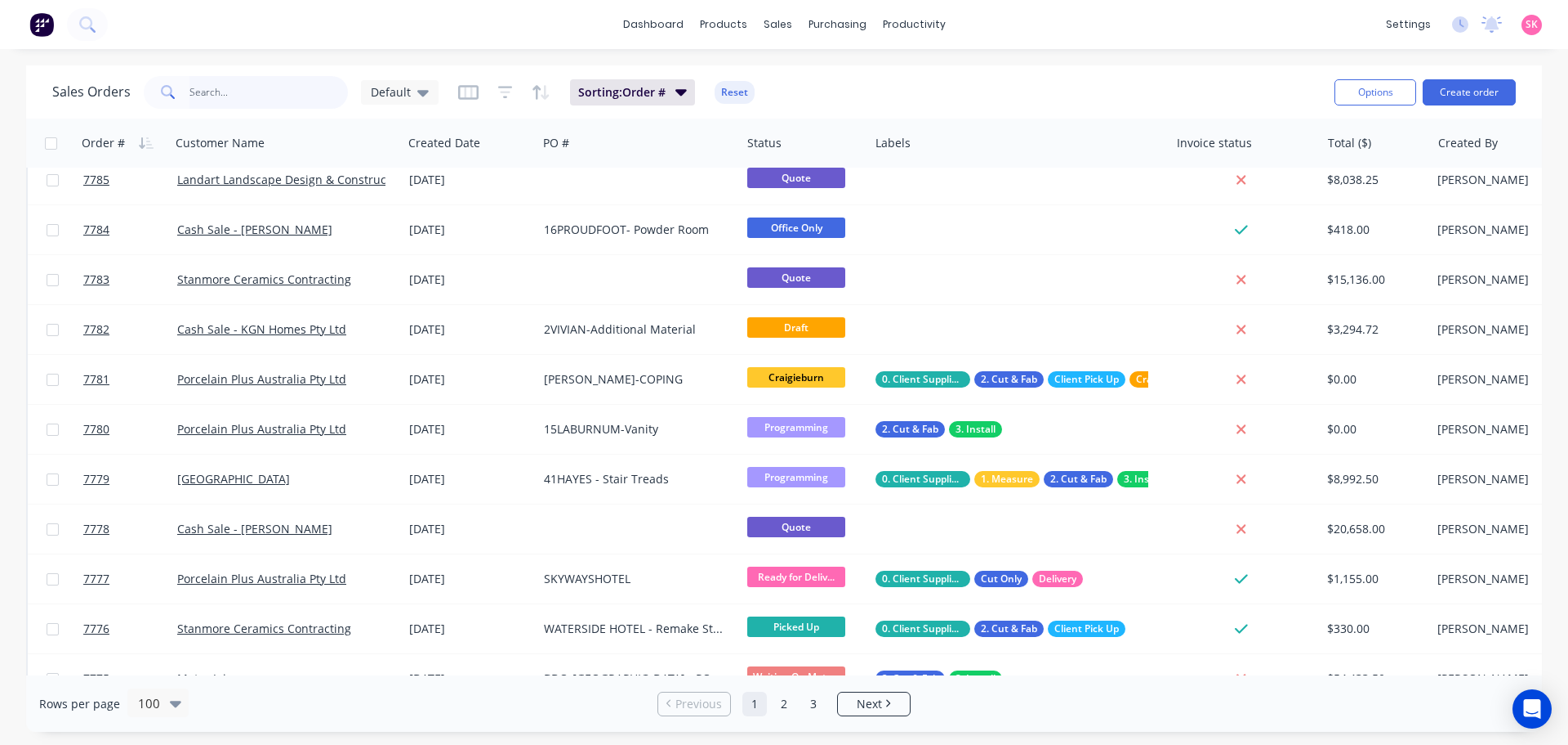
click at [227, 93] on input "text" at bounding box center [269, 93] width 160 height 33
click at [292, 91] on input "text" at bounding box center [269, 93] width 160 height 33
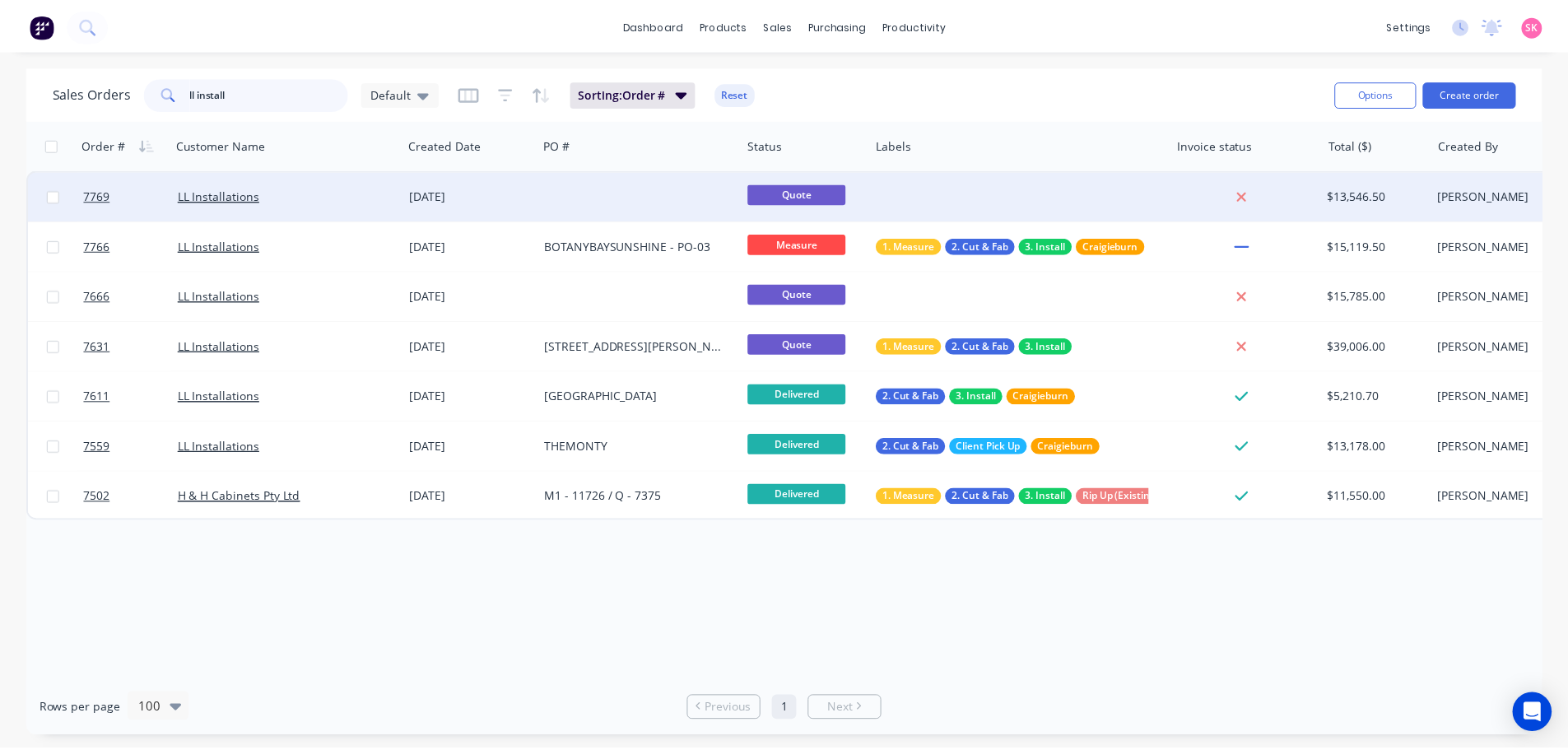
scroll to position [0, 0]
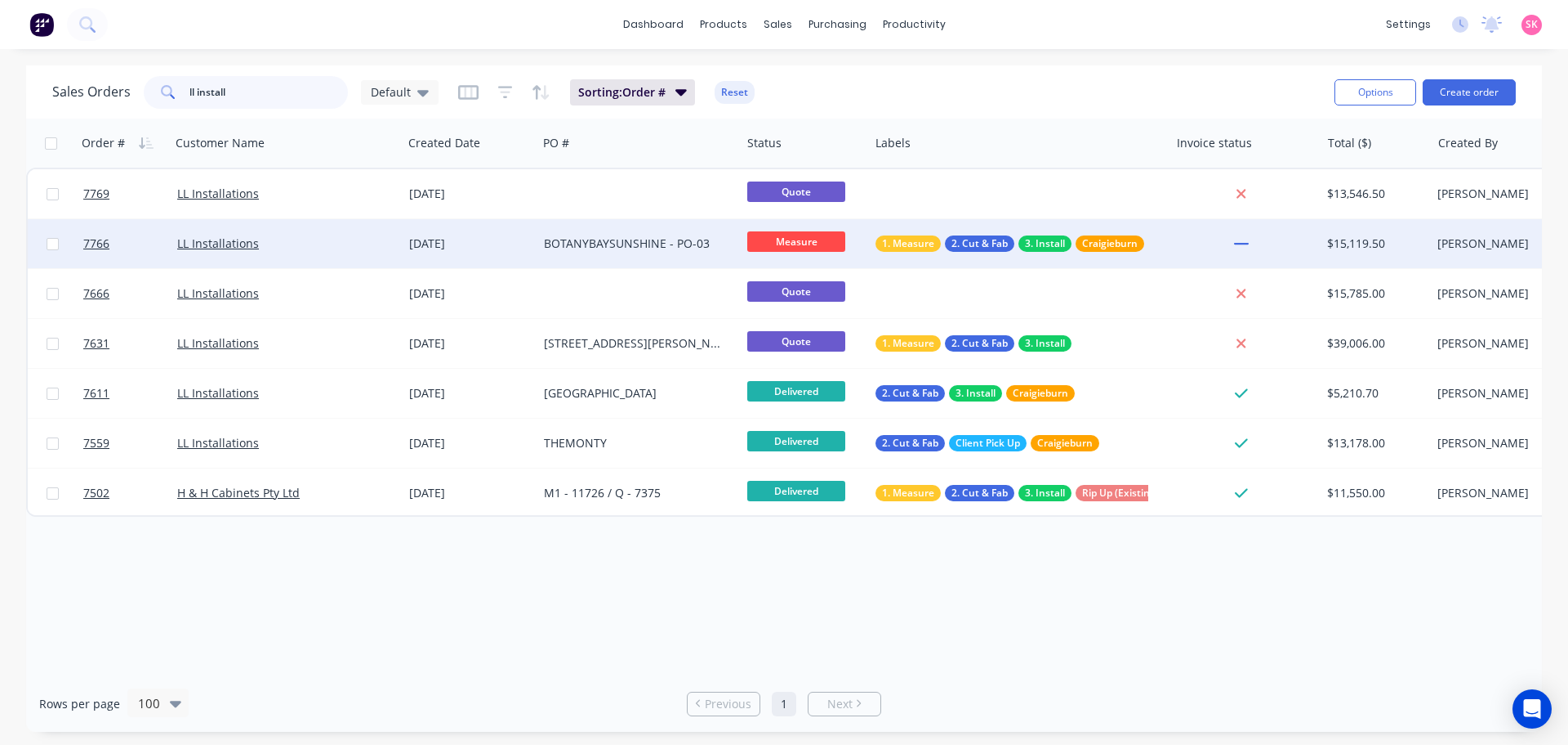
type input "ll install"
click at [465, 230] on div "29 Sep 2025" at bounding box center [470, 243] width 135 height 49
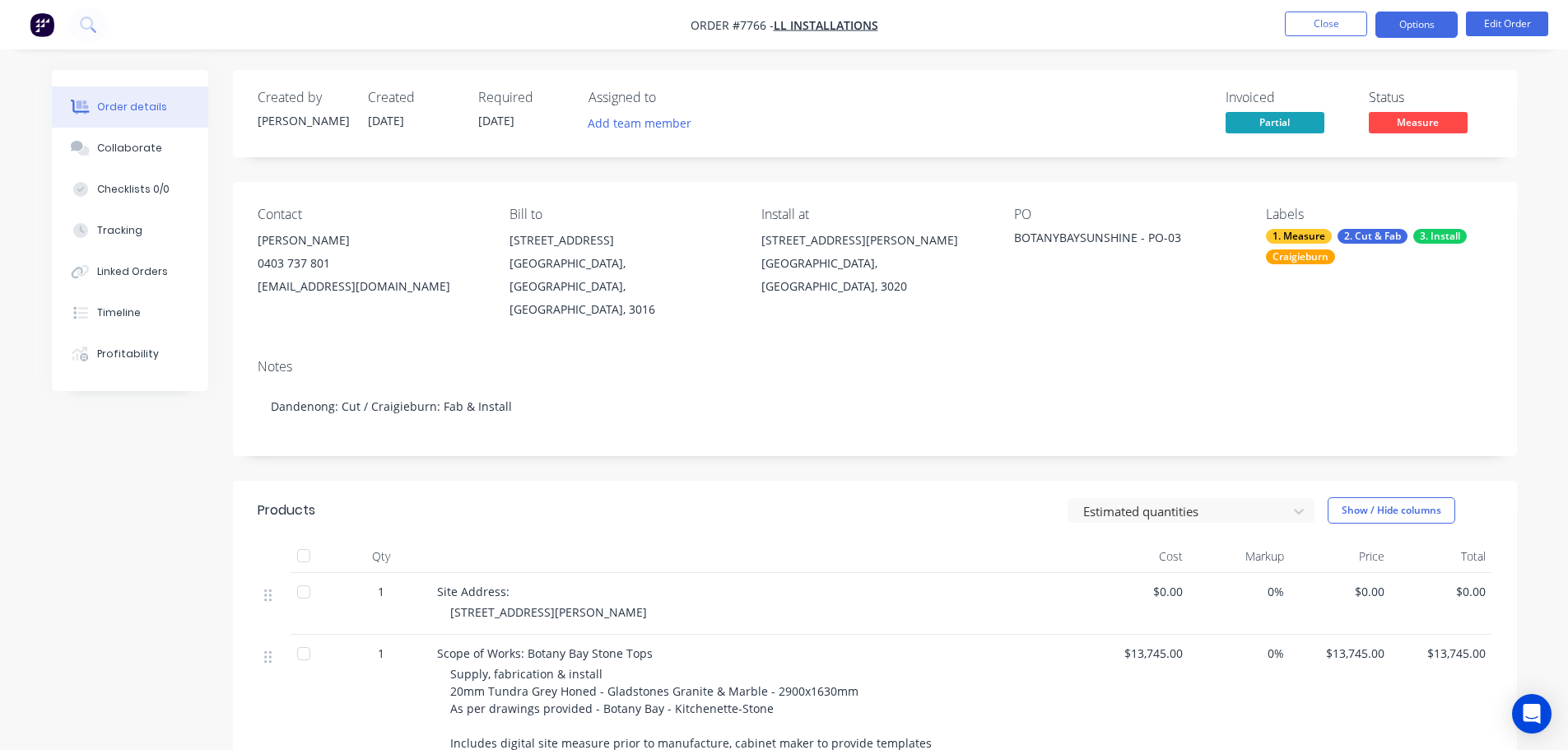
click at [1389, 21] on button "Options" at bounding box center [1416, 25] width 82 height 26
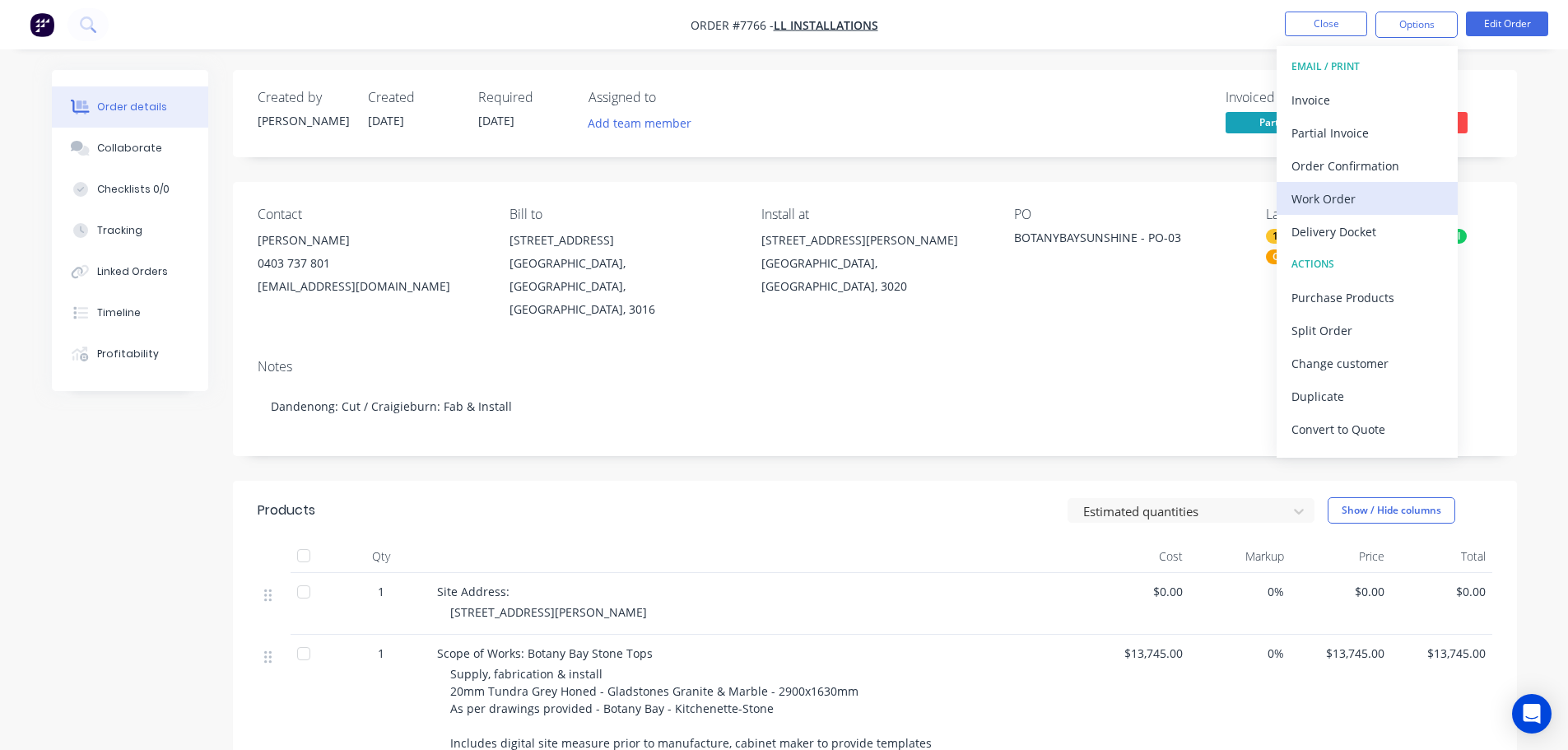
click at [1400, 186] on div "Work Order" at bounding box center [1367, 198] width 152 height 24
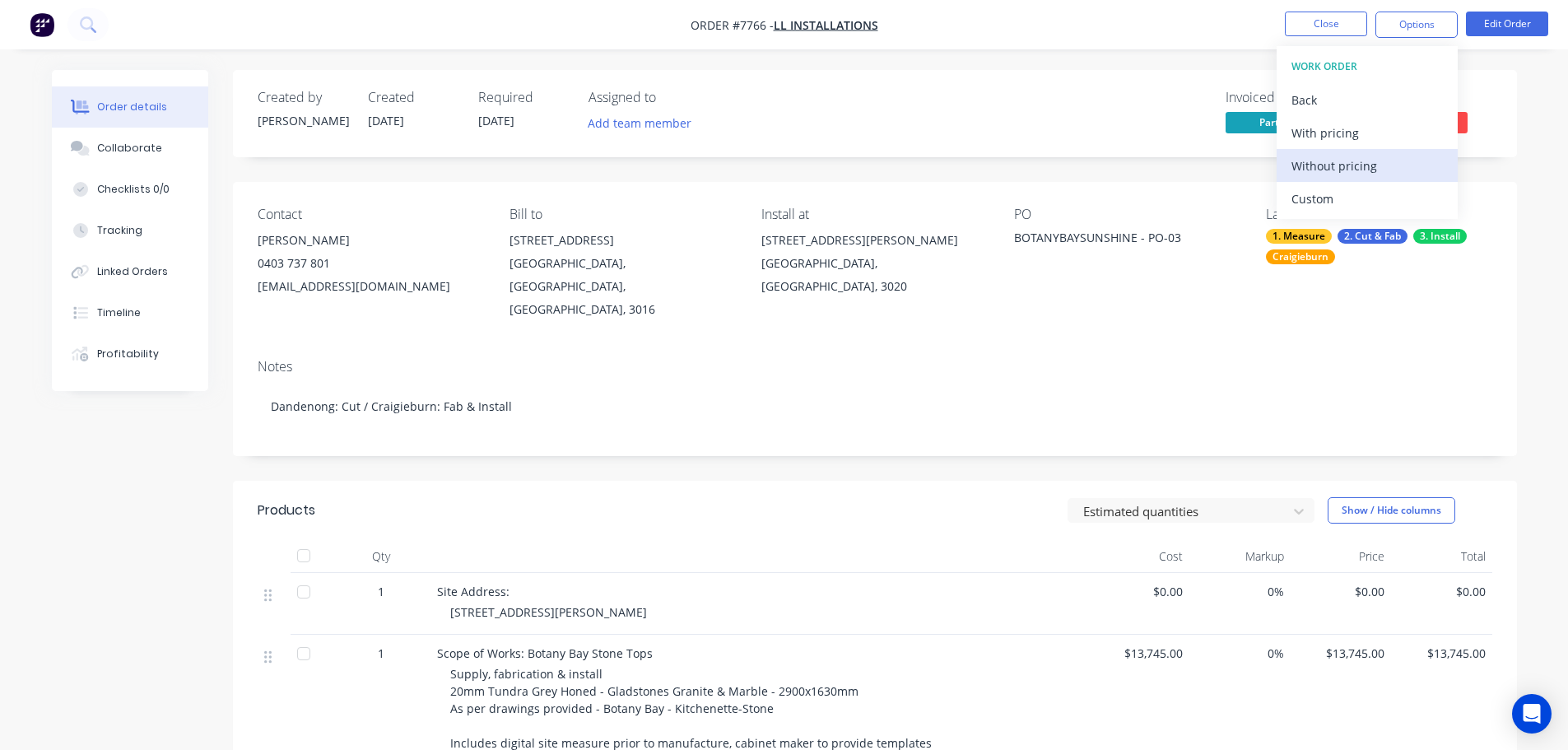
click at [1398, 181] on button "Without pricing" at bounding box center [1367, 165] width 181 height 33
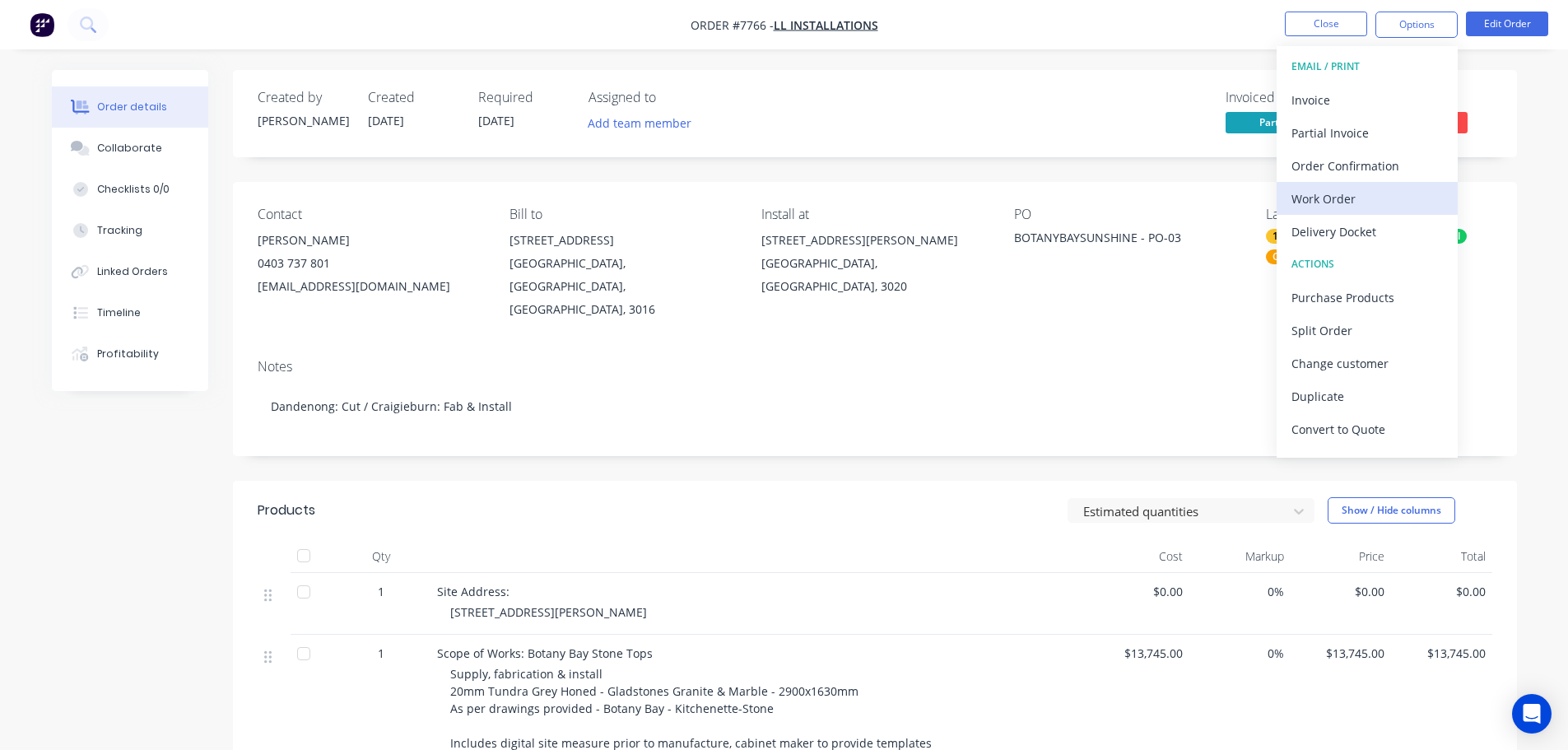
click at [1398, 203] on div "Work Order" at bounding box center [1367, 198] width 152 height 24
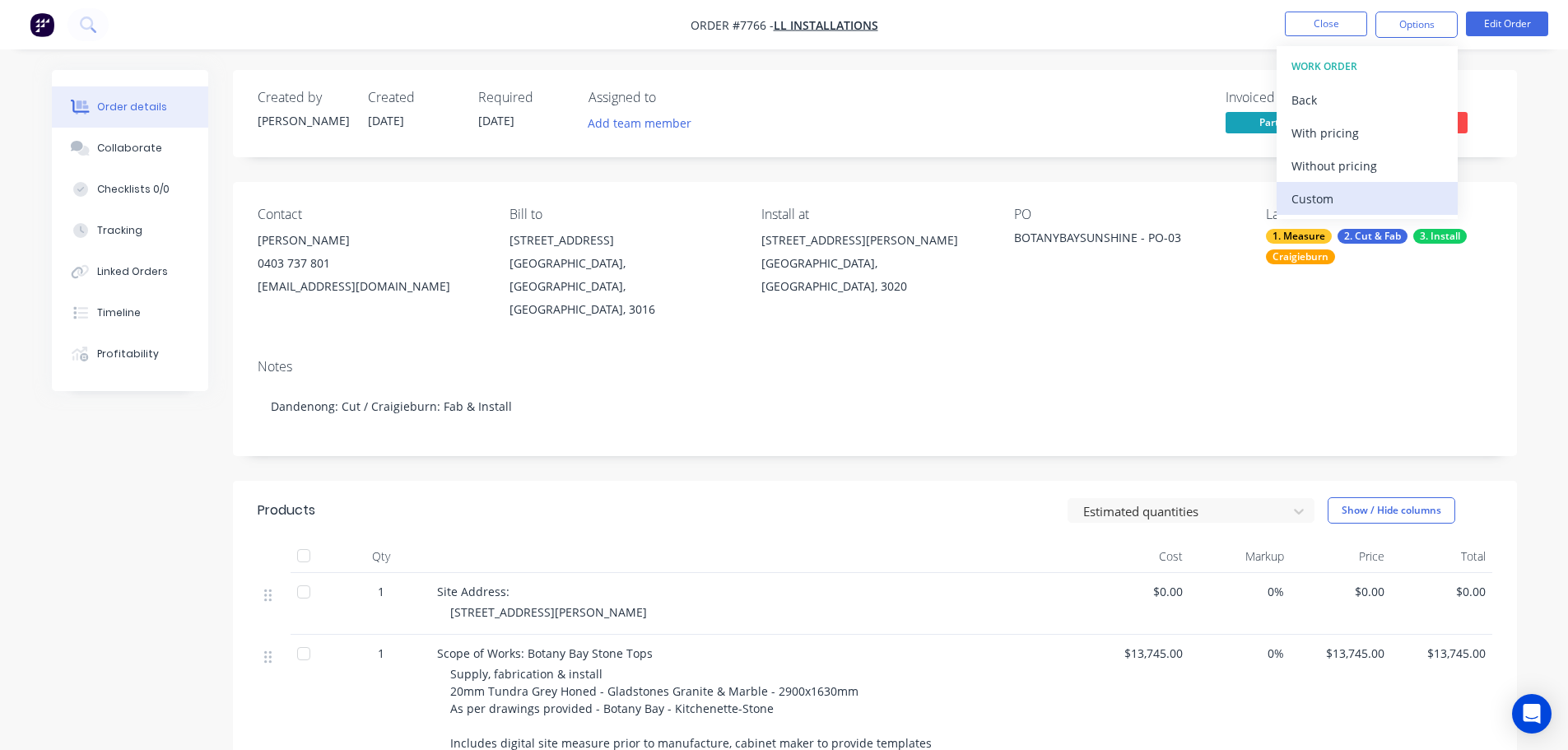
click at [1387, 187] on div "Custom" at bounding box center [1367, 198] width 152 height 24
click at [1383, 170] on div "Without pricing" at bounding box center [1367, 165] width 152 height 24
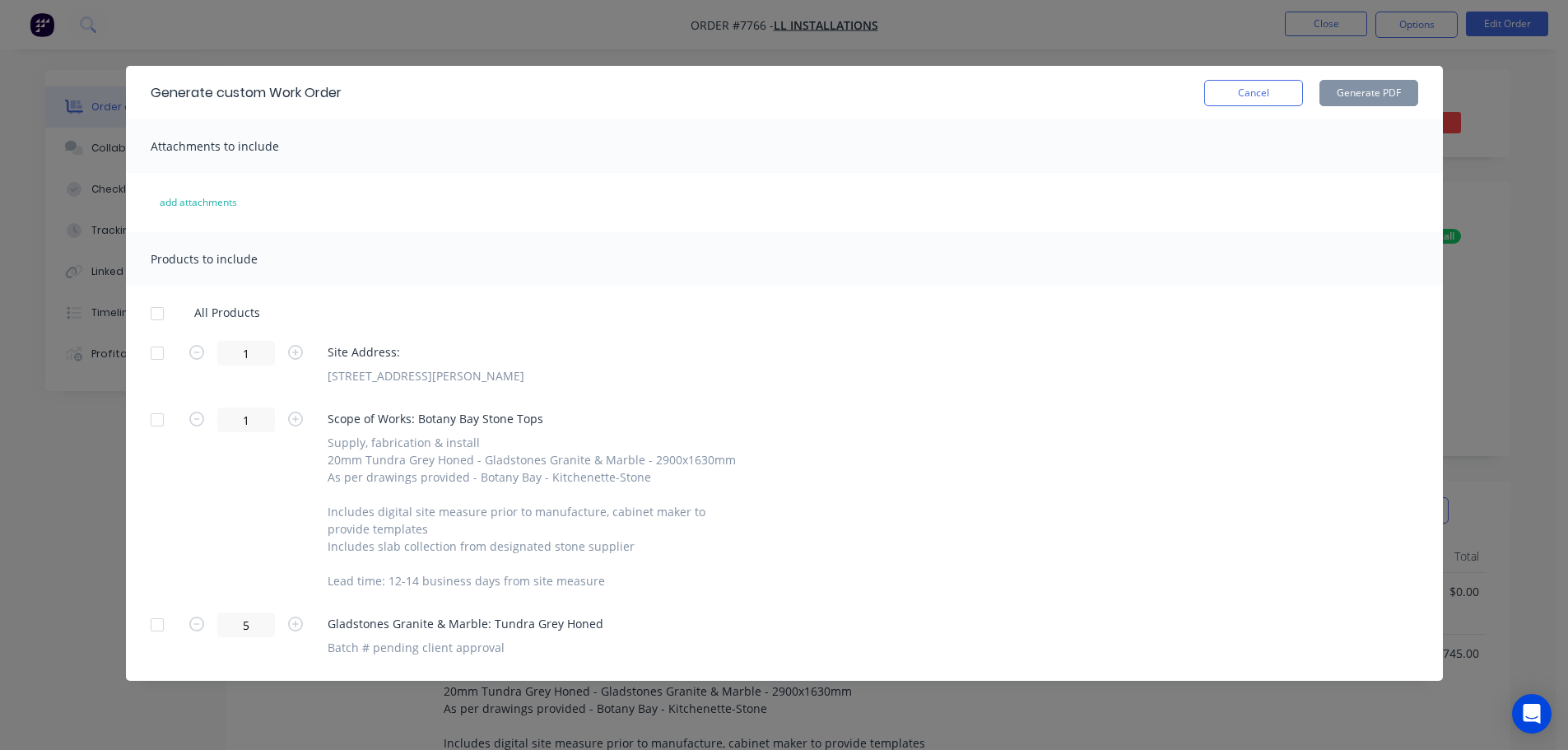
click at [154, 348] on div at bounding box center [157, 353] width 33 height 33
click at [167, 628] on div at bounding box center [157, 625] width 33 height 33
click at [1352, 90] on button "Generate PDF" at bounding box center [1369, 92] width 99 height 26
click at [1212, 98] on button "Cancel" at bounding box center [1254, 92] width 99 height 26
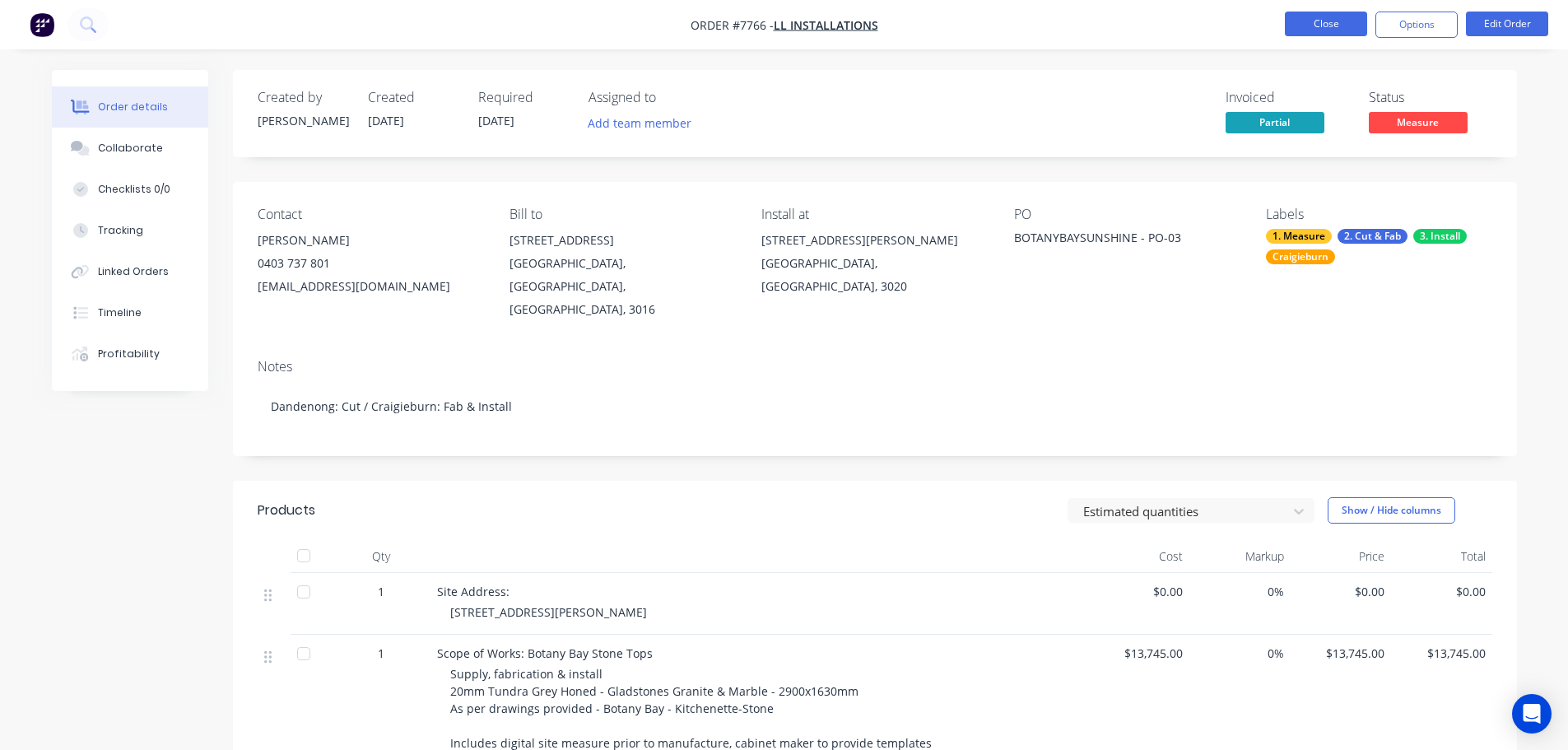
click at [1328, 18] on button "Close" at bounding box center [1326, 24] width 82 height 25
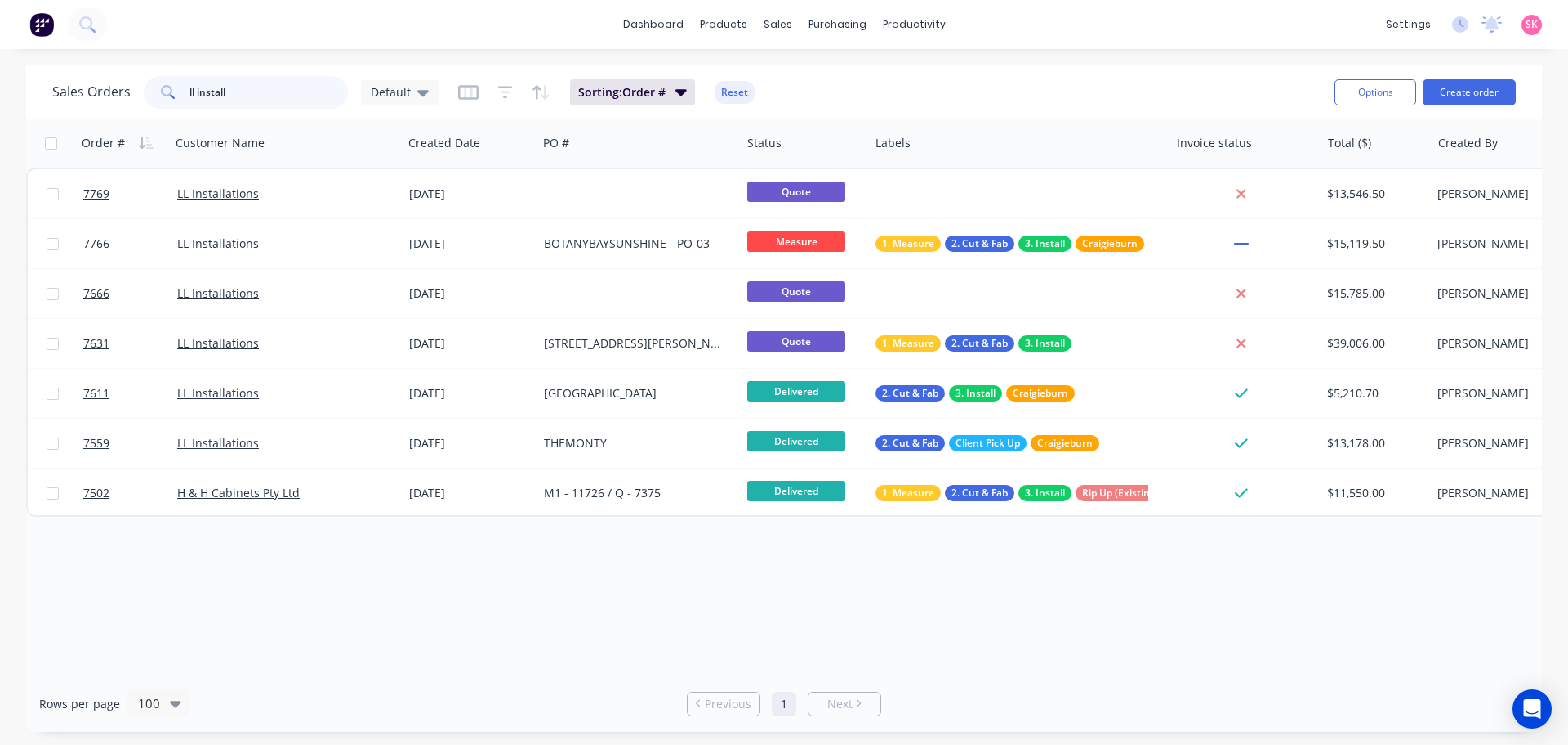
drag, startPoint x: 245, startPoint y: 92, endPoint x: 55, endPoint y: 156, distance: 200.5
click at [41, 129] on div "Sales Orders ll install Default Sorting: Order # Reset Options Create order Ord…" at bounding box center [784, 398] width 1516 height 666
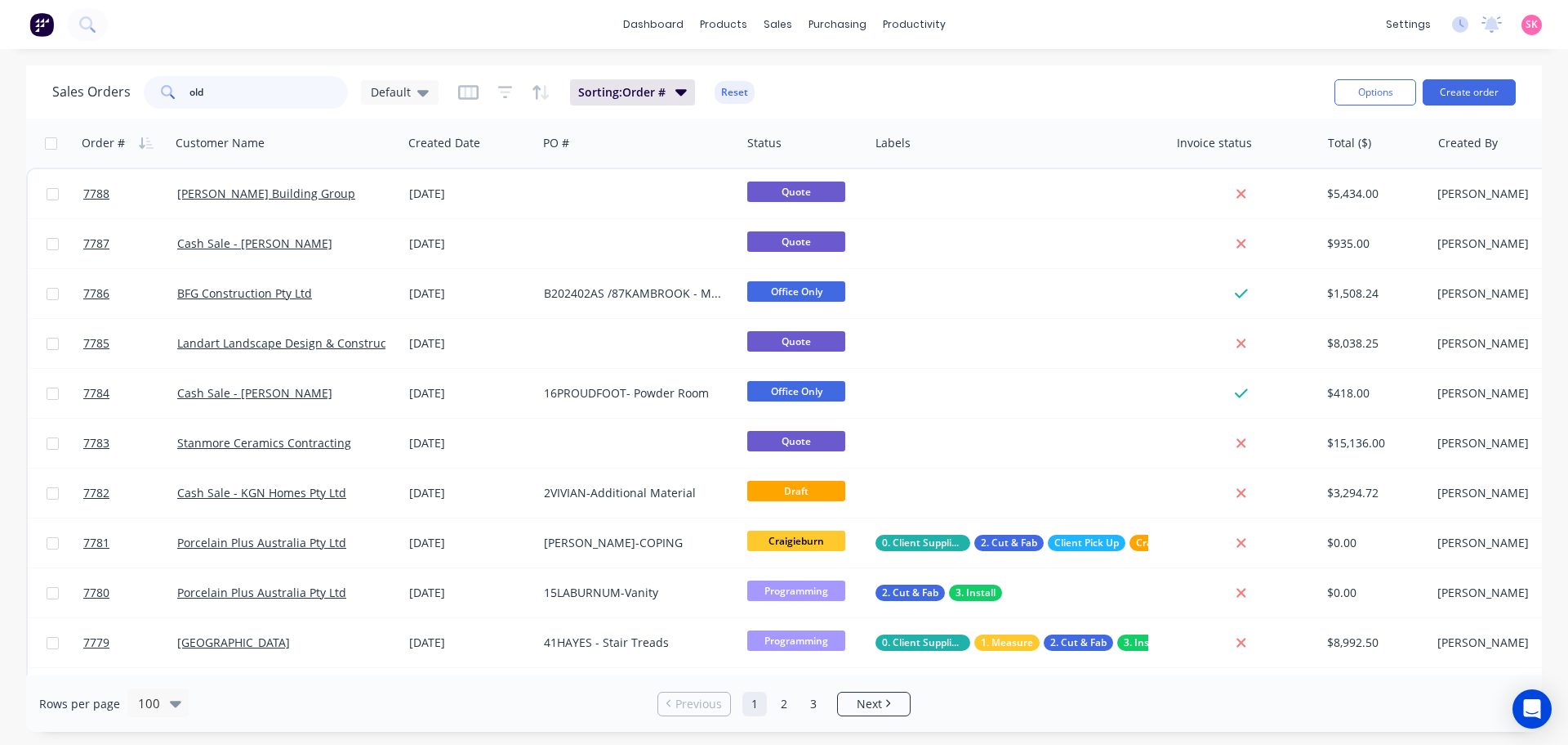
type input "old2"
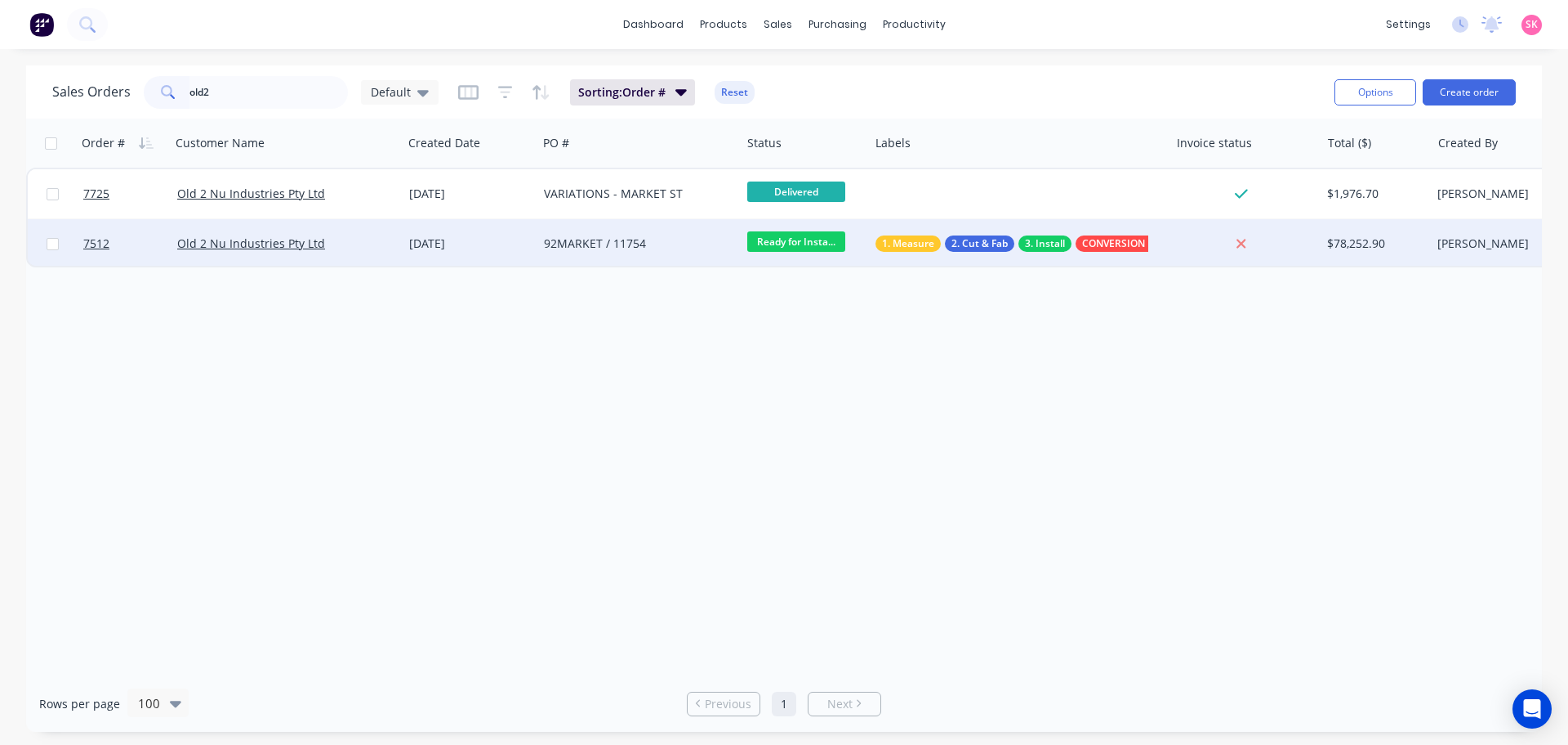
click at [352, 233] on div "Old 2 Nu Industries Pty Ltd" at bounding box center [287, 243] width 232 height 49
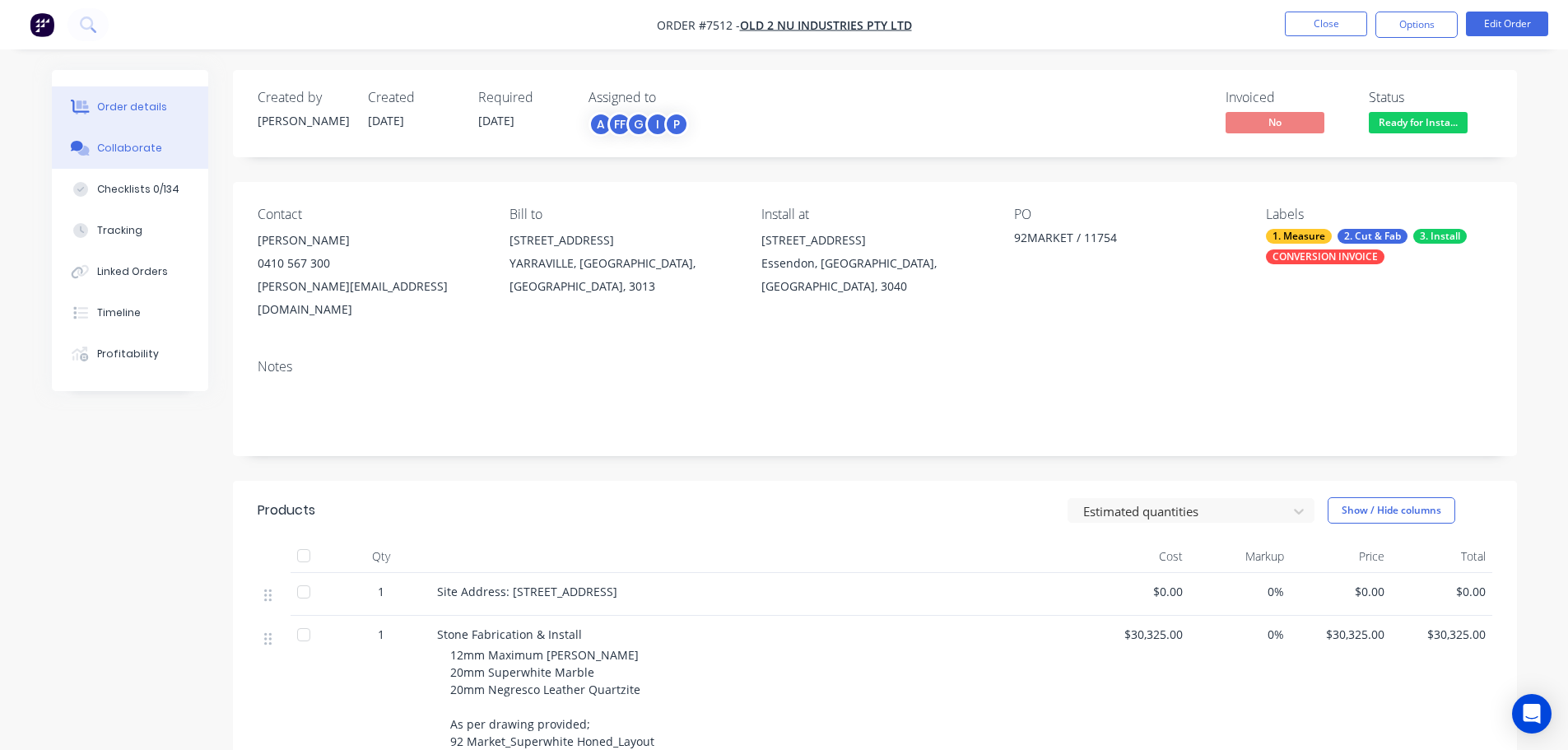
click at [129, 149] on div "Collaborate" at bounding box center [129, 148] width 65 height 15
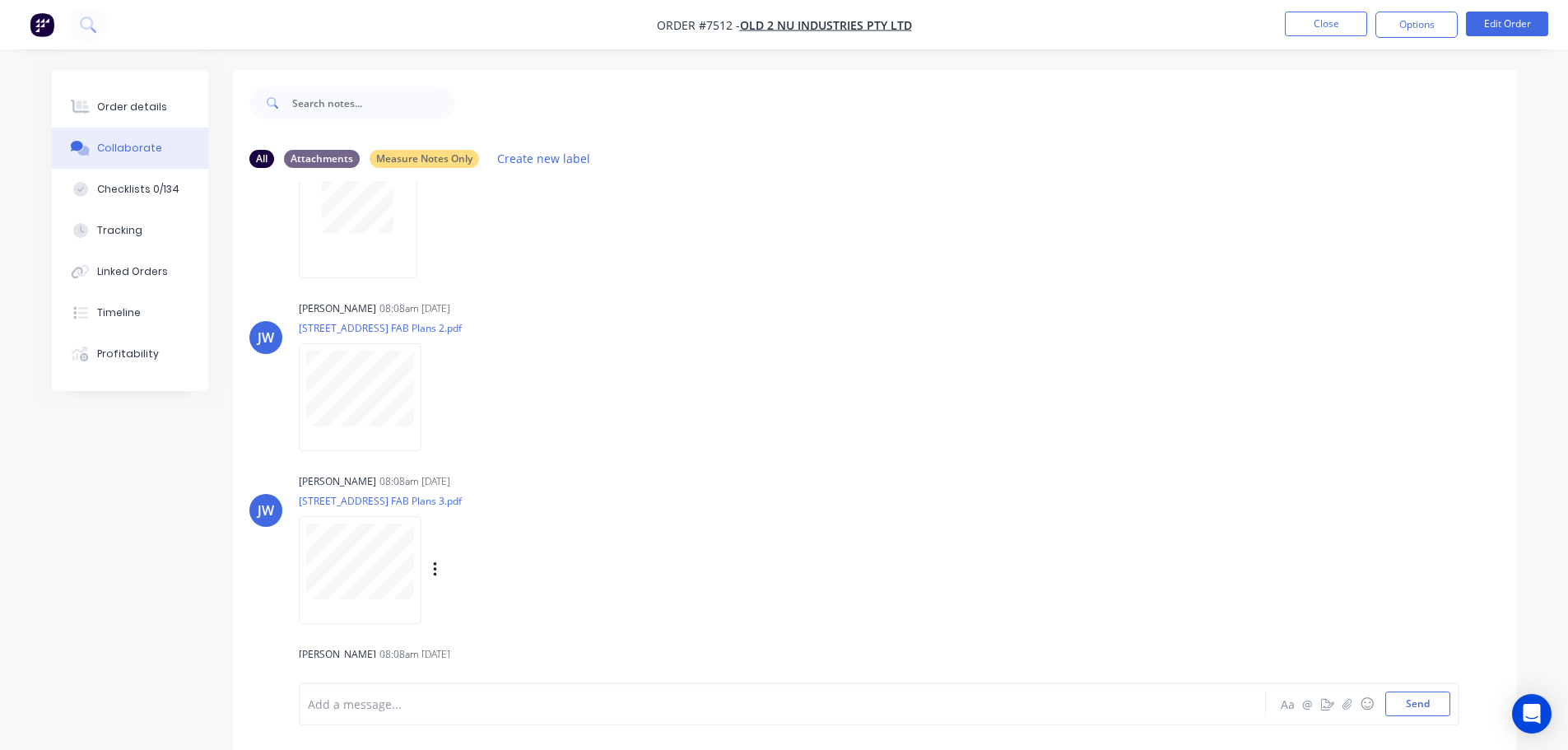
scroll to position [1383, 0]
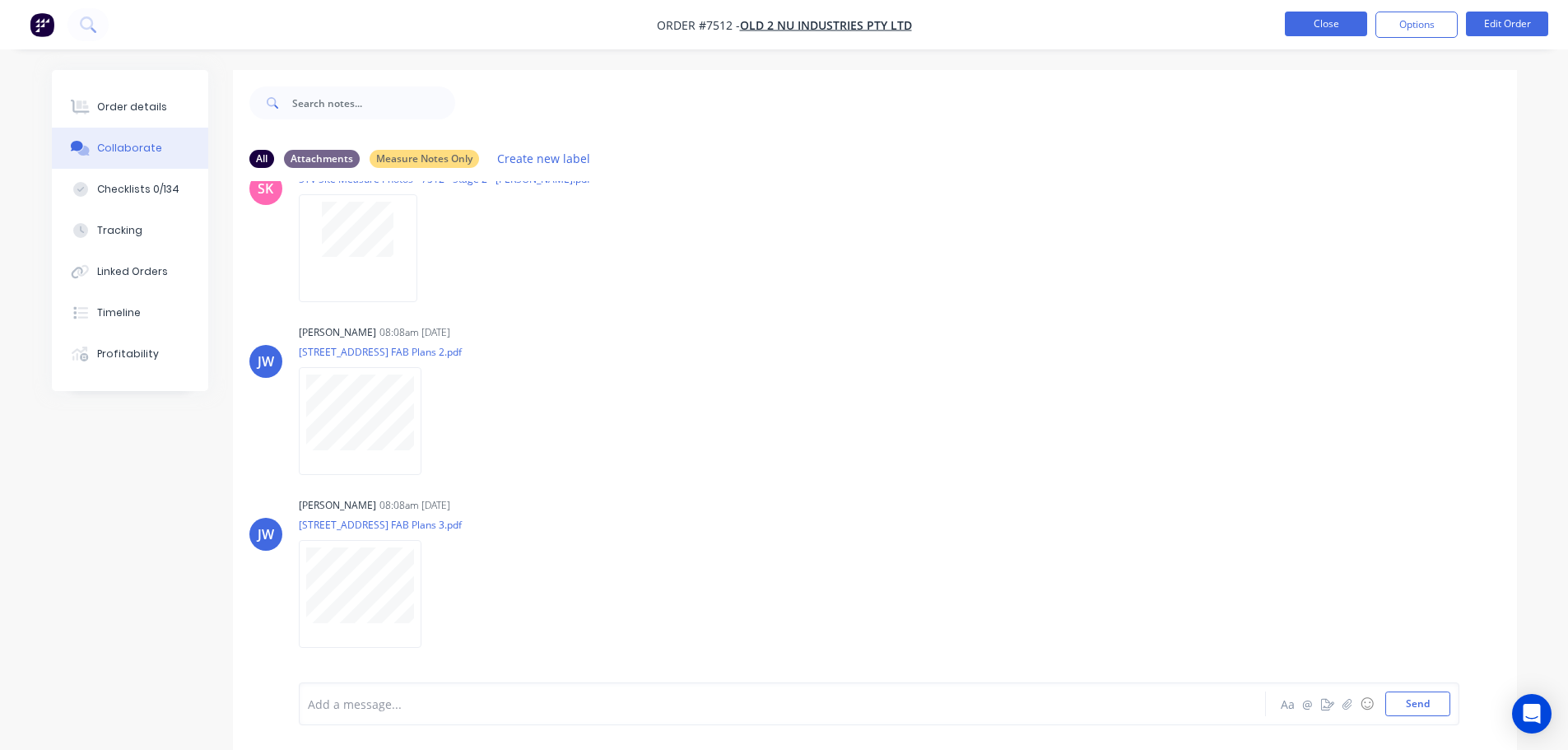
click at [1364, 13] on button "Close" at bounding box center [1326, 24] width 82 height 25
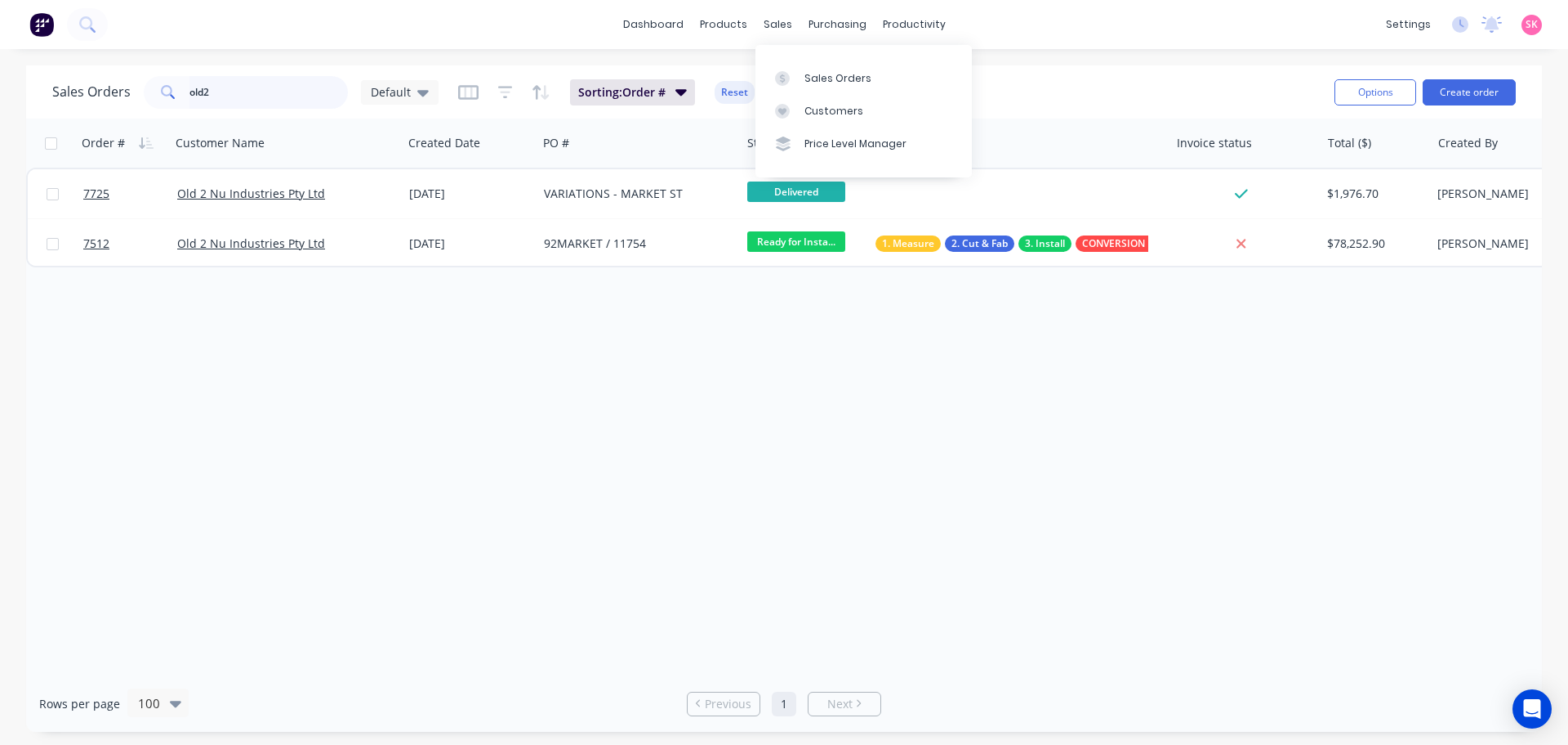
drag, startPoint x: 308, startPoint y: 84, endPoint x: 62, endPoint y: 132, distance: 250.6
click at [125, 118] on div "Sales Orders old2 Default Sorting: Order # Reset Options Create order" at bounding box center [784, 92] width 1516 height 54
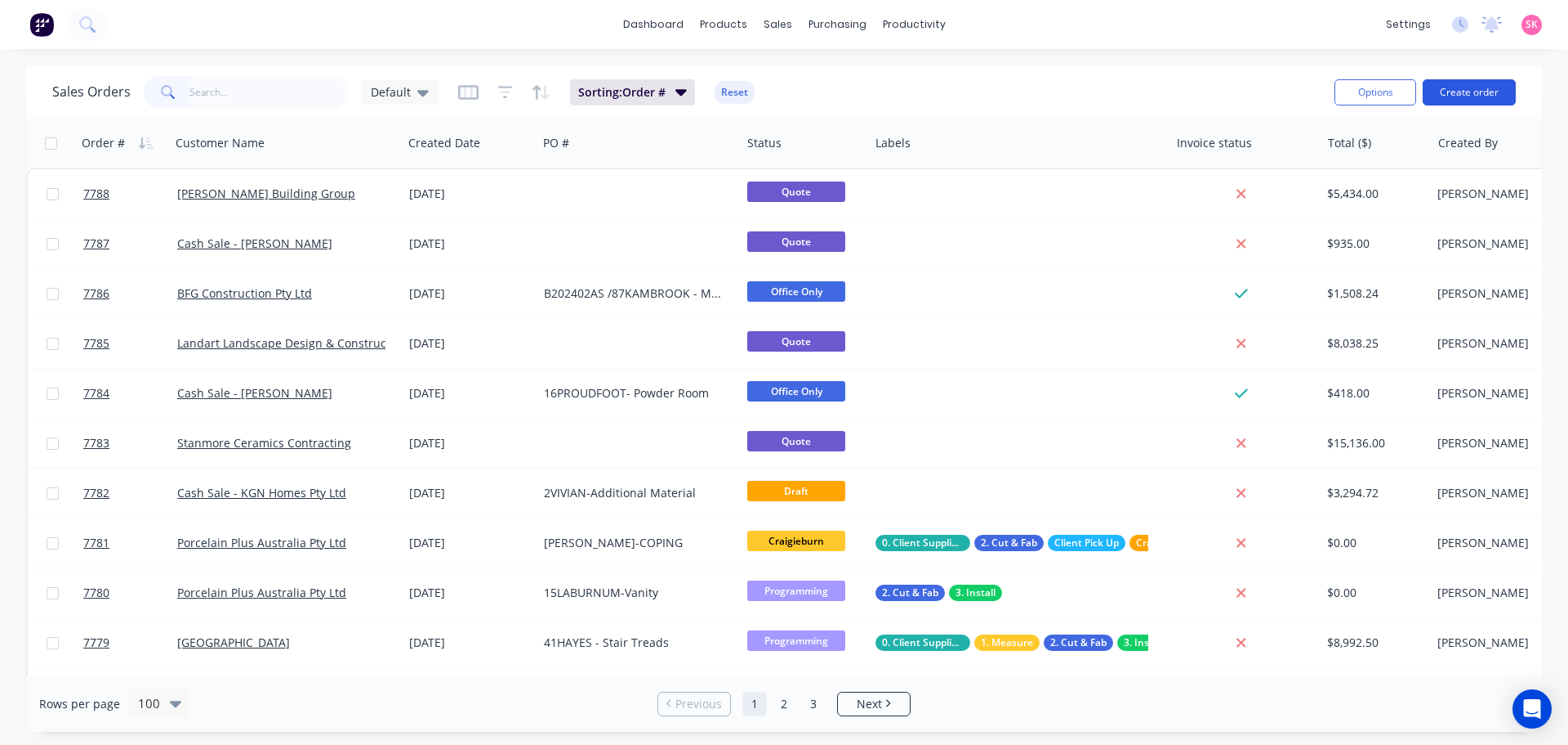
click at [1480, 86] on button "Create order" at bounding box center [1469, 92] width 93 height 26
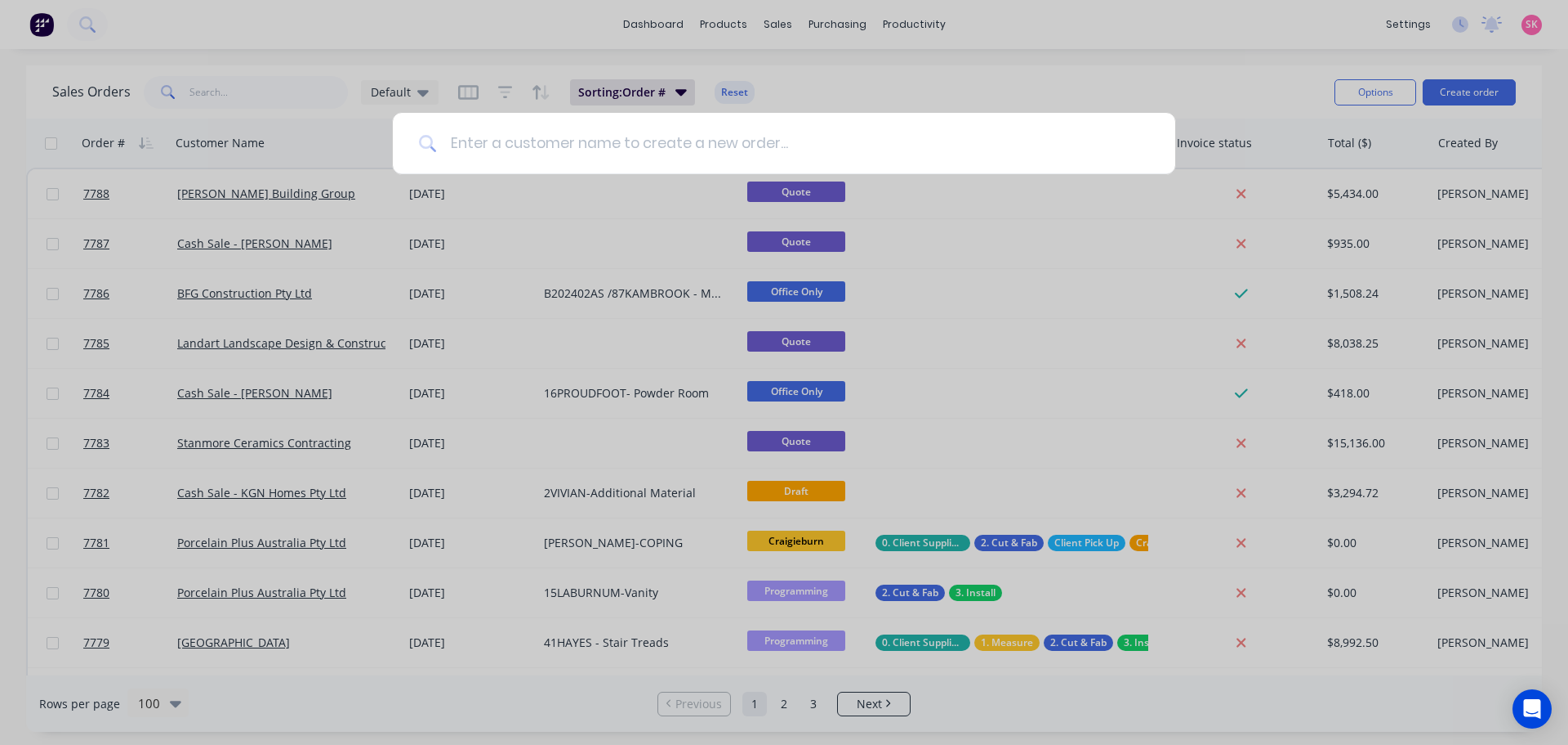
click at [593, 131] on input at bounding box center [793, 143] width 712 height 62
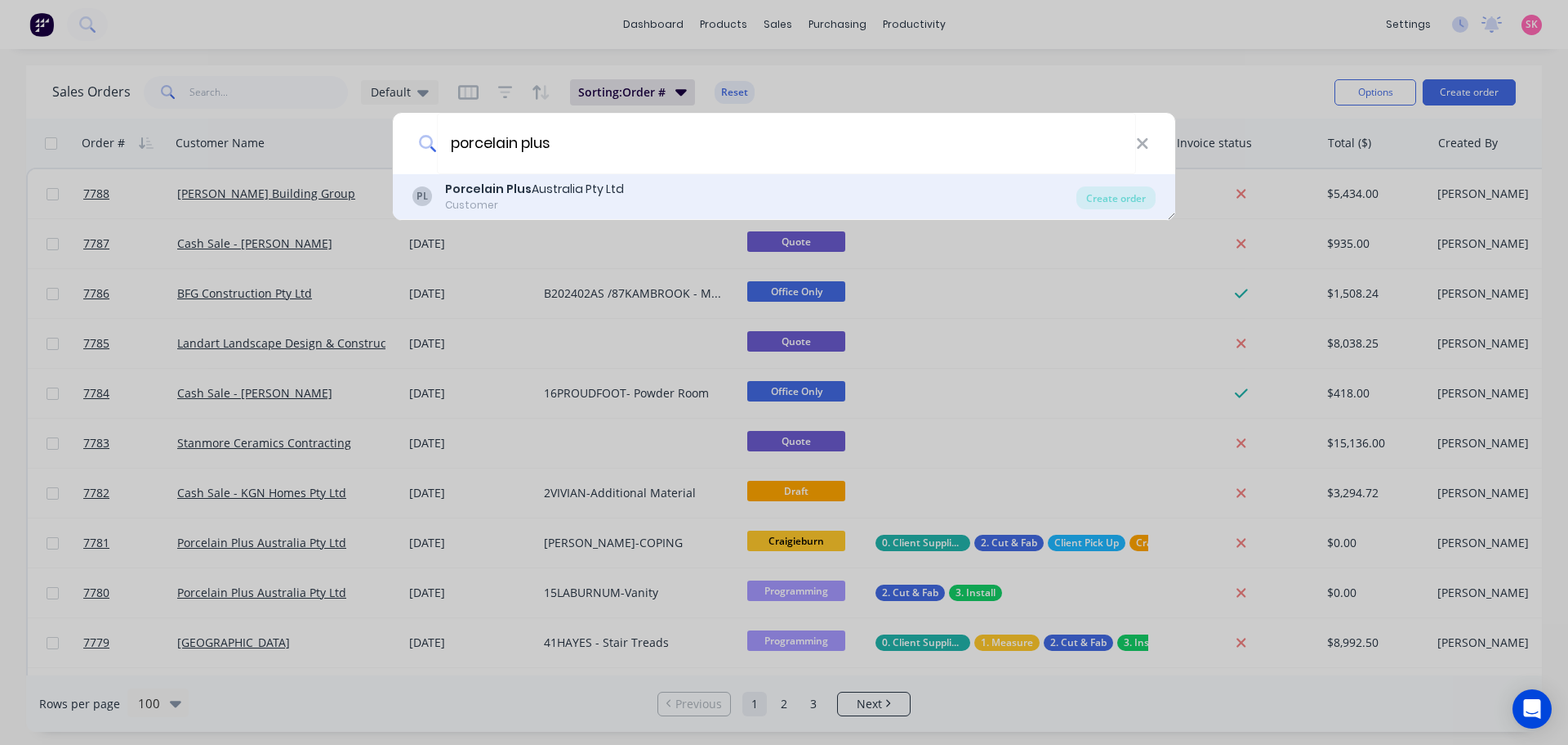
type input "porcelain plus"
click at [579, 189] on div "Porcelain Plus Australia Pty Ltd" at bounding box center [534, 189] width 179 height 17
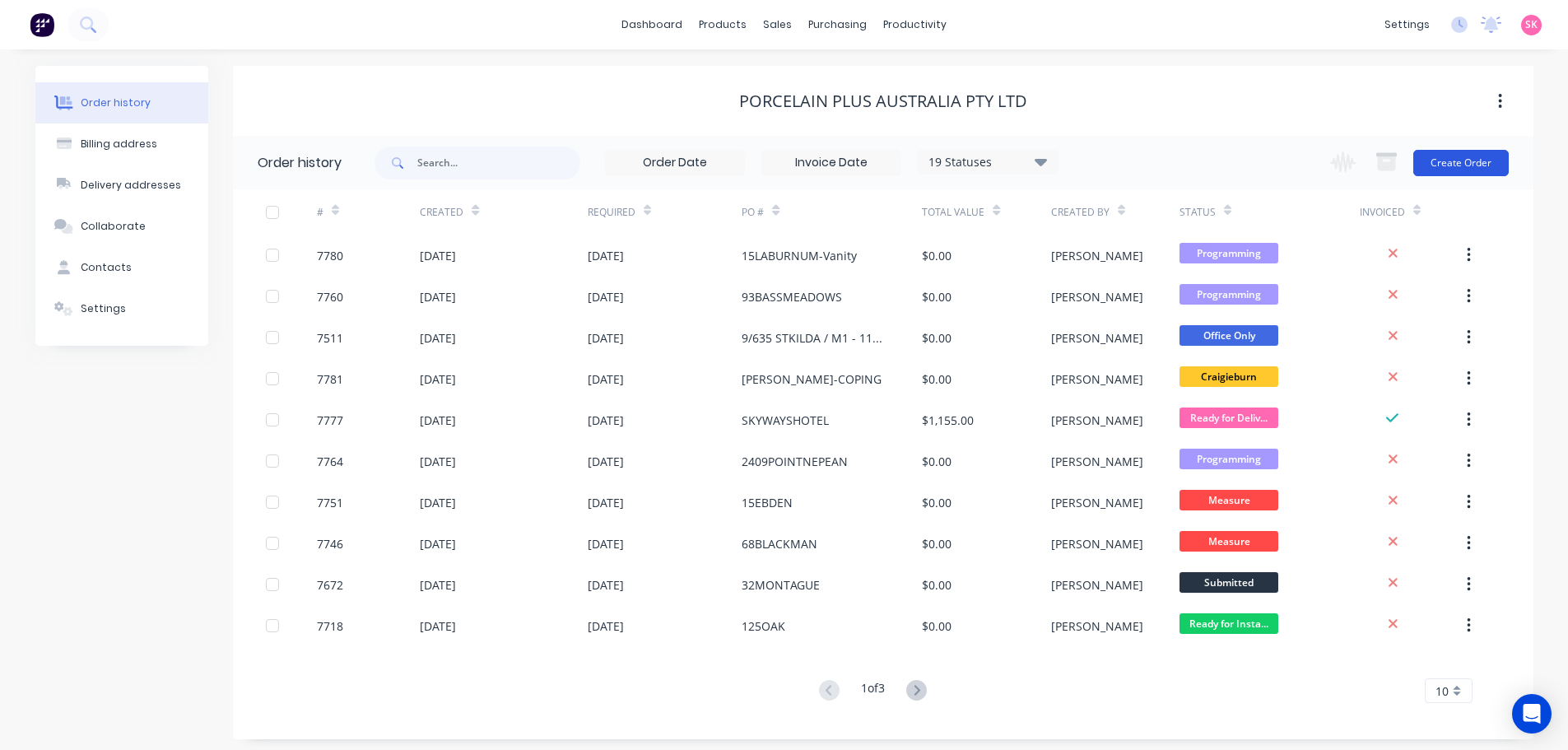
click at [1456, 152] on button "Create Order" at bounding box center [1461, 163] width 95 height 26
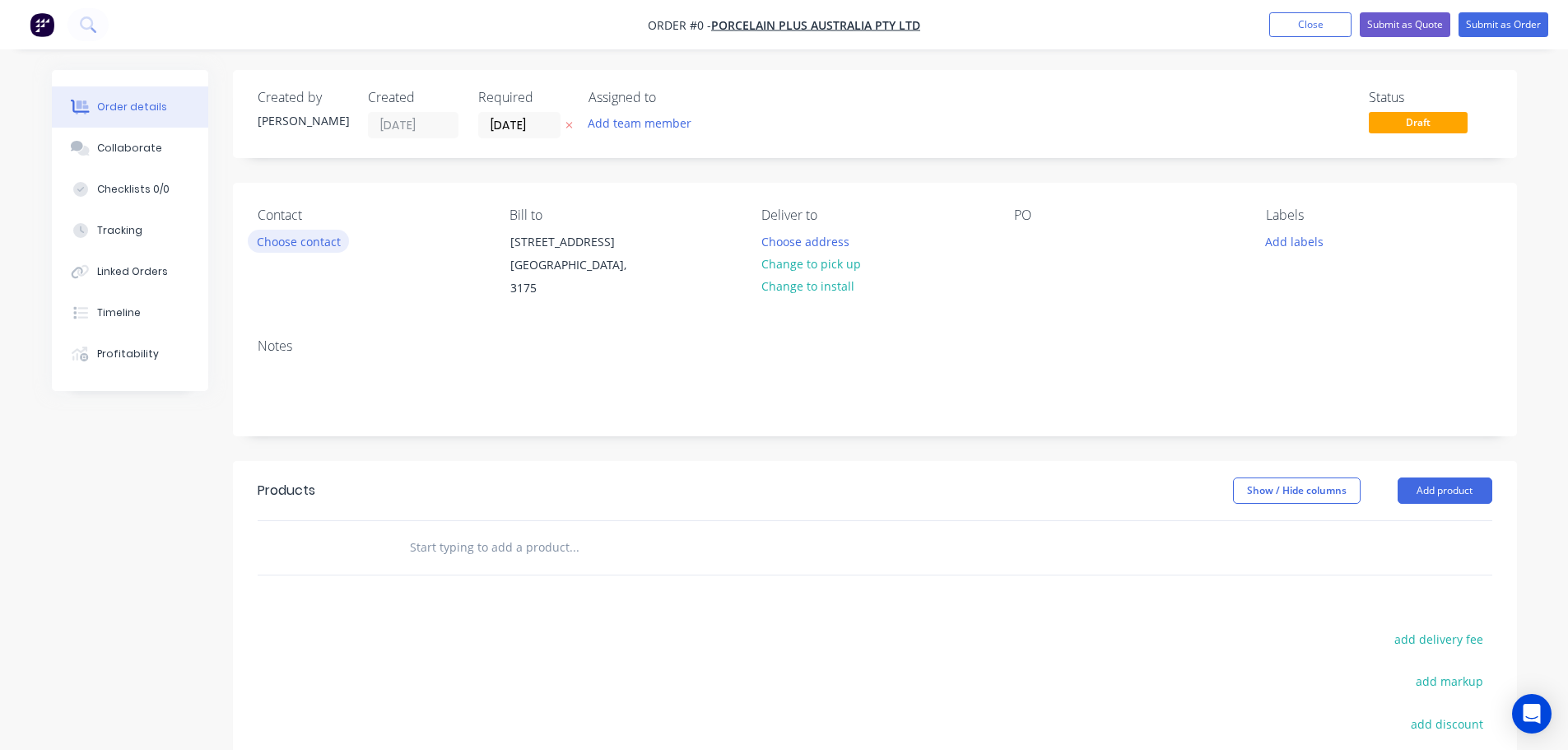
click at [305, 248] on button "Choose contact" at bounding box center [298, 240] width 101 height 22
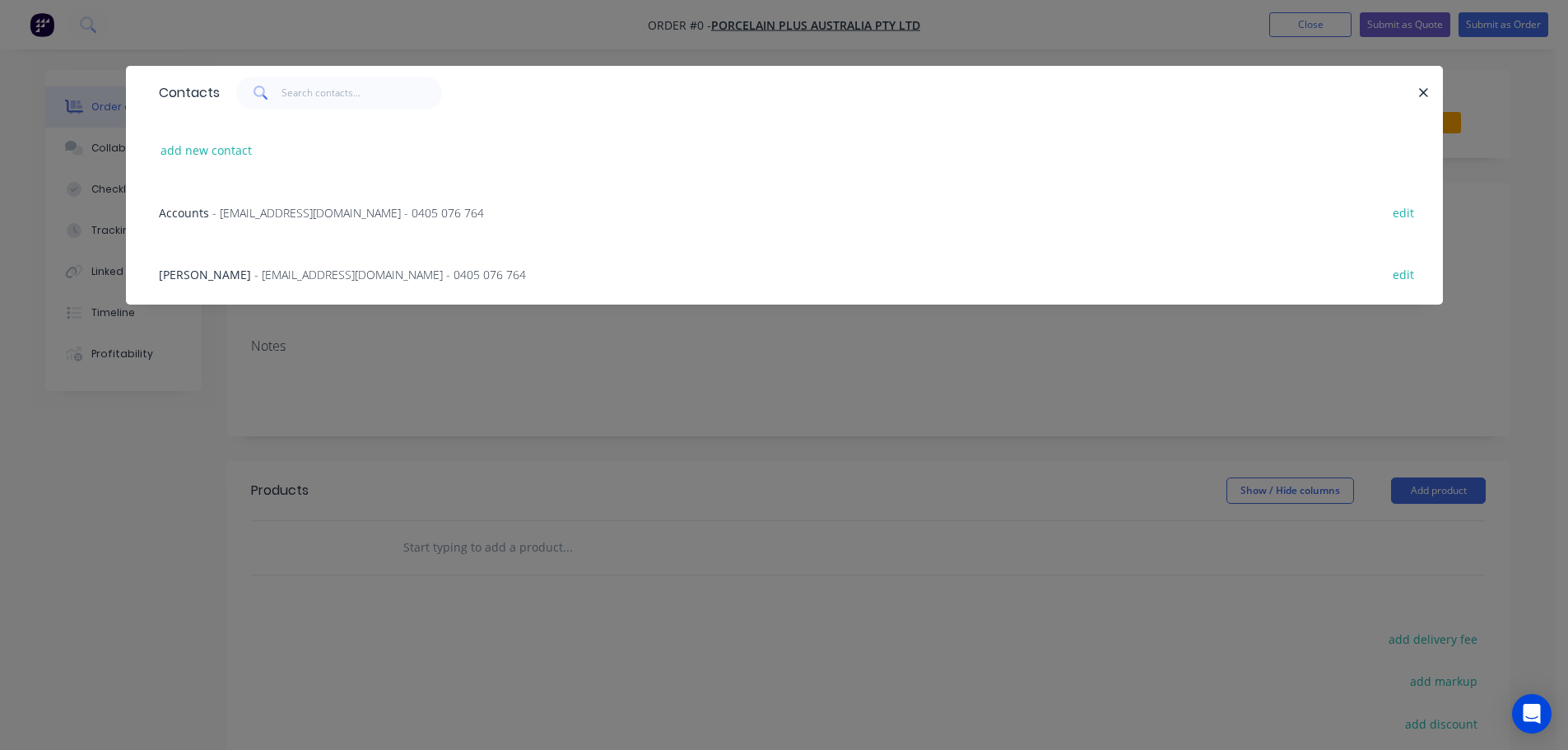
click at [264, 271] on span "- bryce@porcelainplus.com.au - 0405 076 764" at bounding box center [389, 274] width 271 height 16
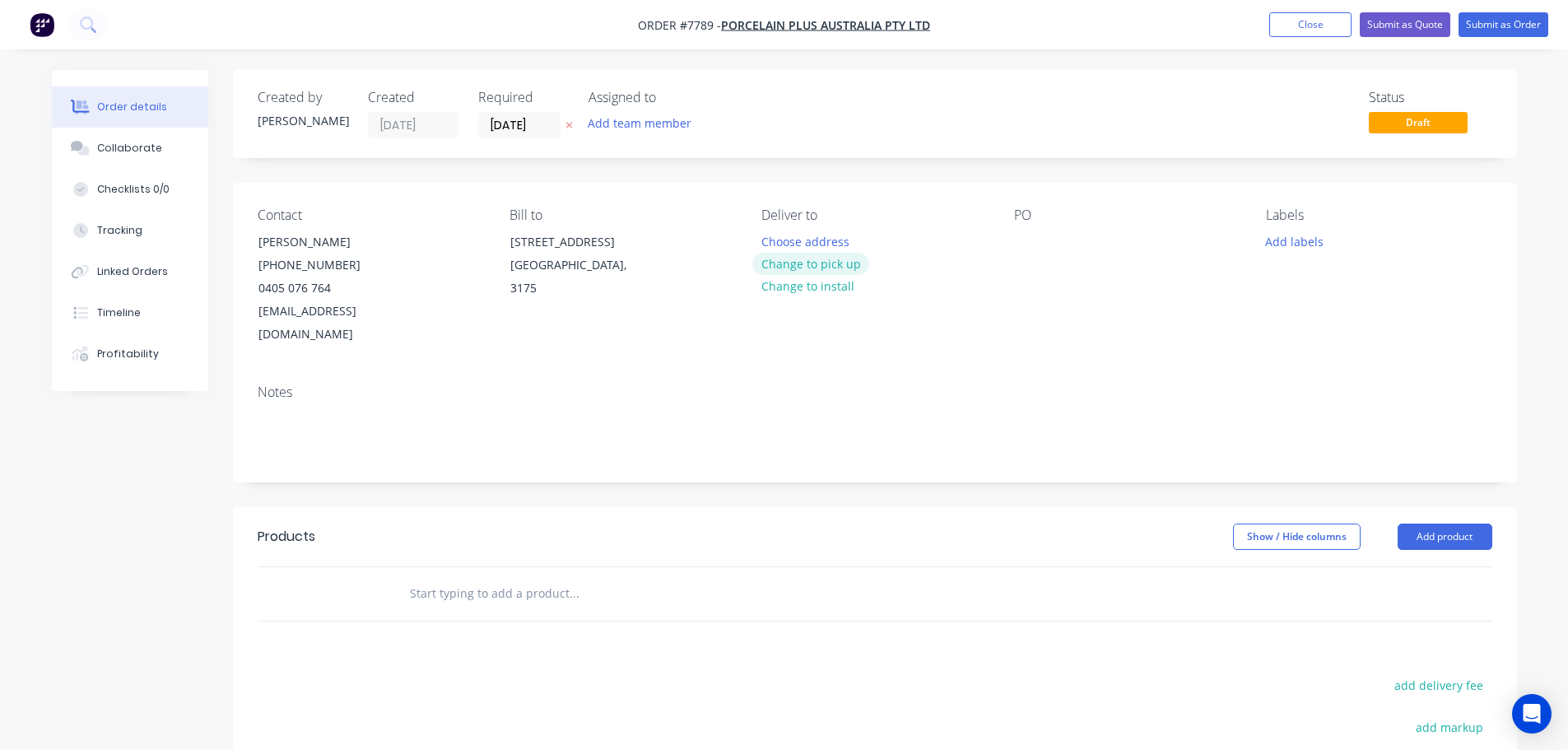
click at [820, 266] on button "Change to pick up" at bounding box center [810, 264] width 117 height 22
click at [770, 245] on div at bounding box center [774, 241] width 26 height 24
click at [1024, 242] on div at bounding box center [1027, 241] width 26 height 24
click at [1317, 238] on button "Add labels" at bounding box center [1294, 240] width 76 height 22
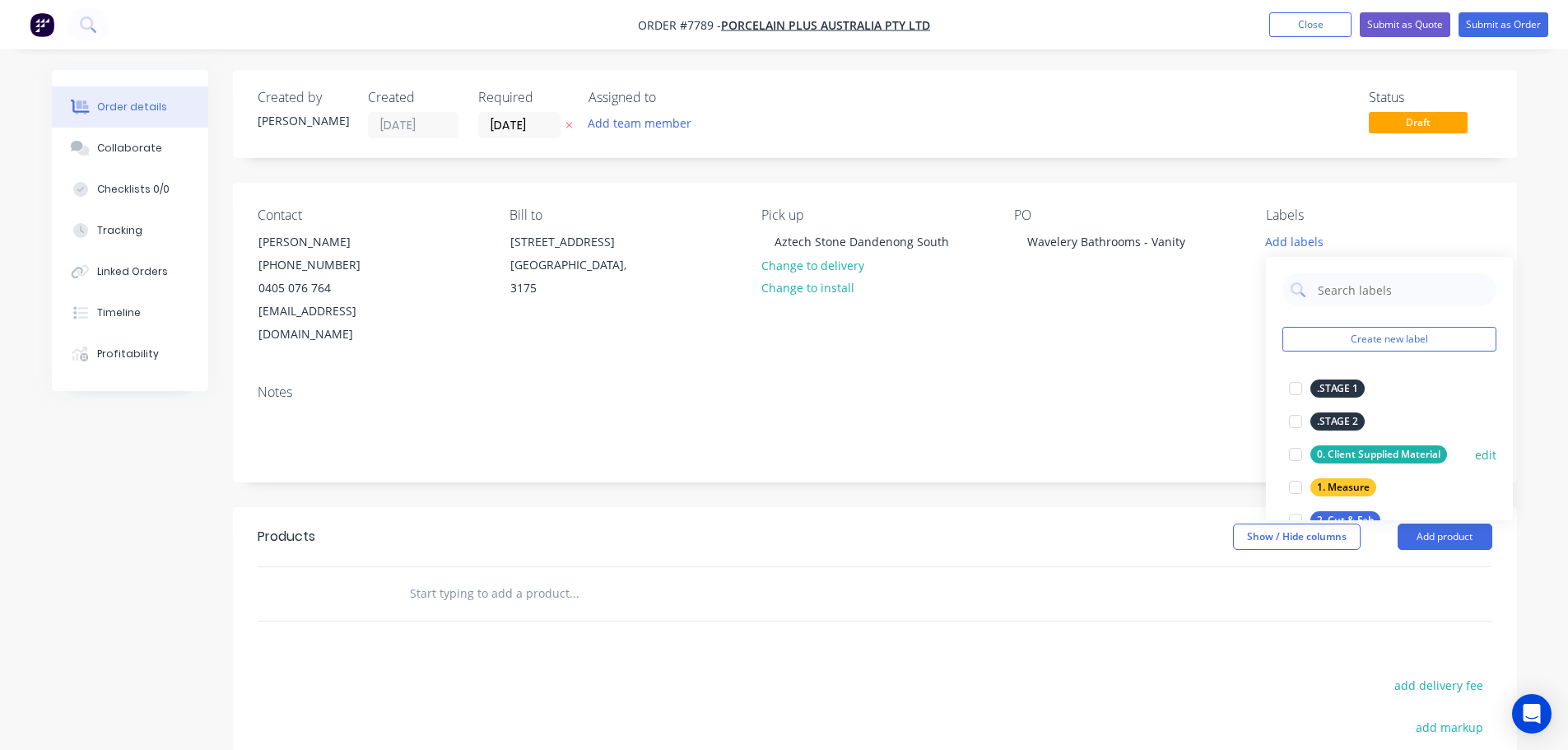
click at [1289, 449] on div at bounding box center [1296, 454] width 33 height 33
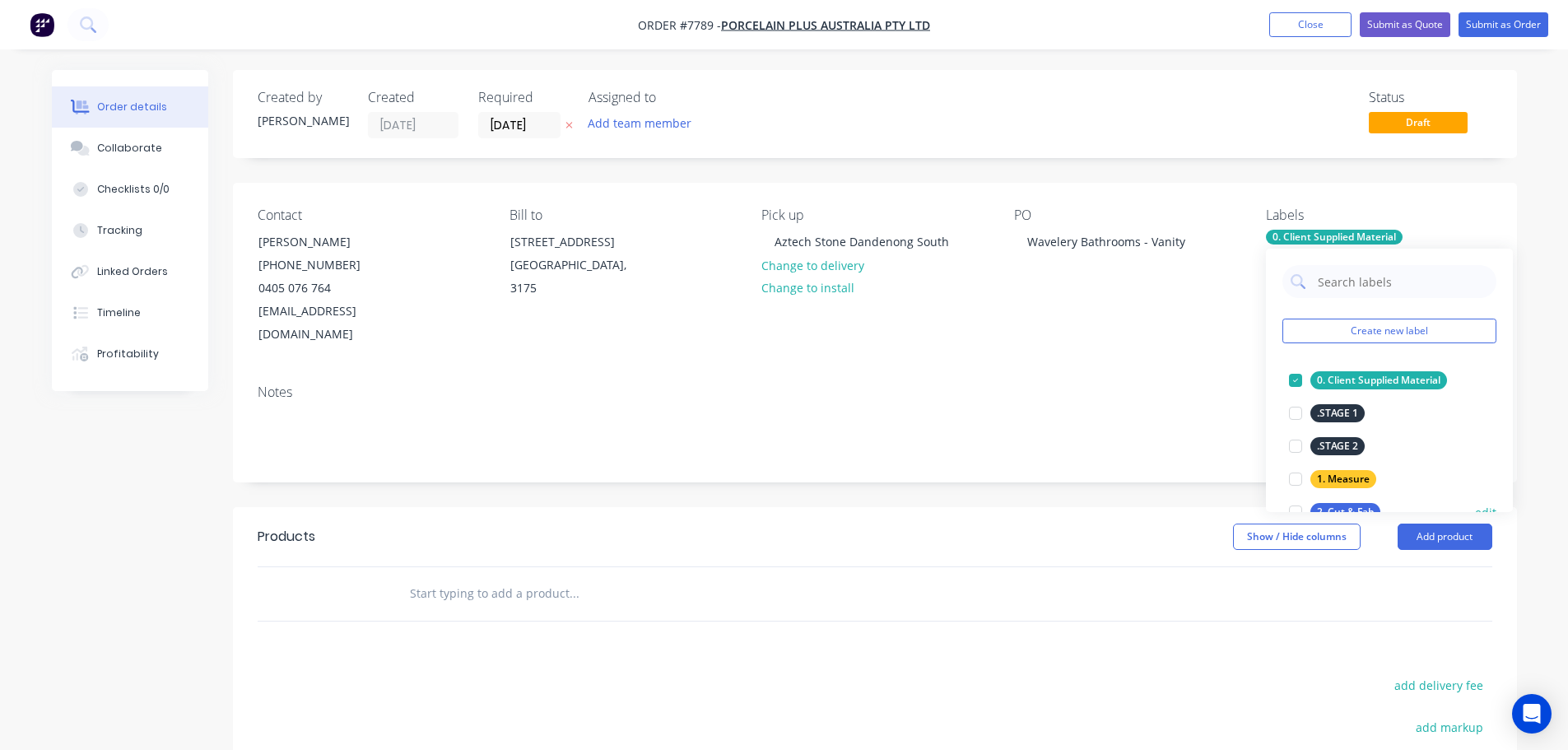
click at [1297, 502] on div at bounding box center [1296, 512] width 33 height 33
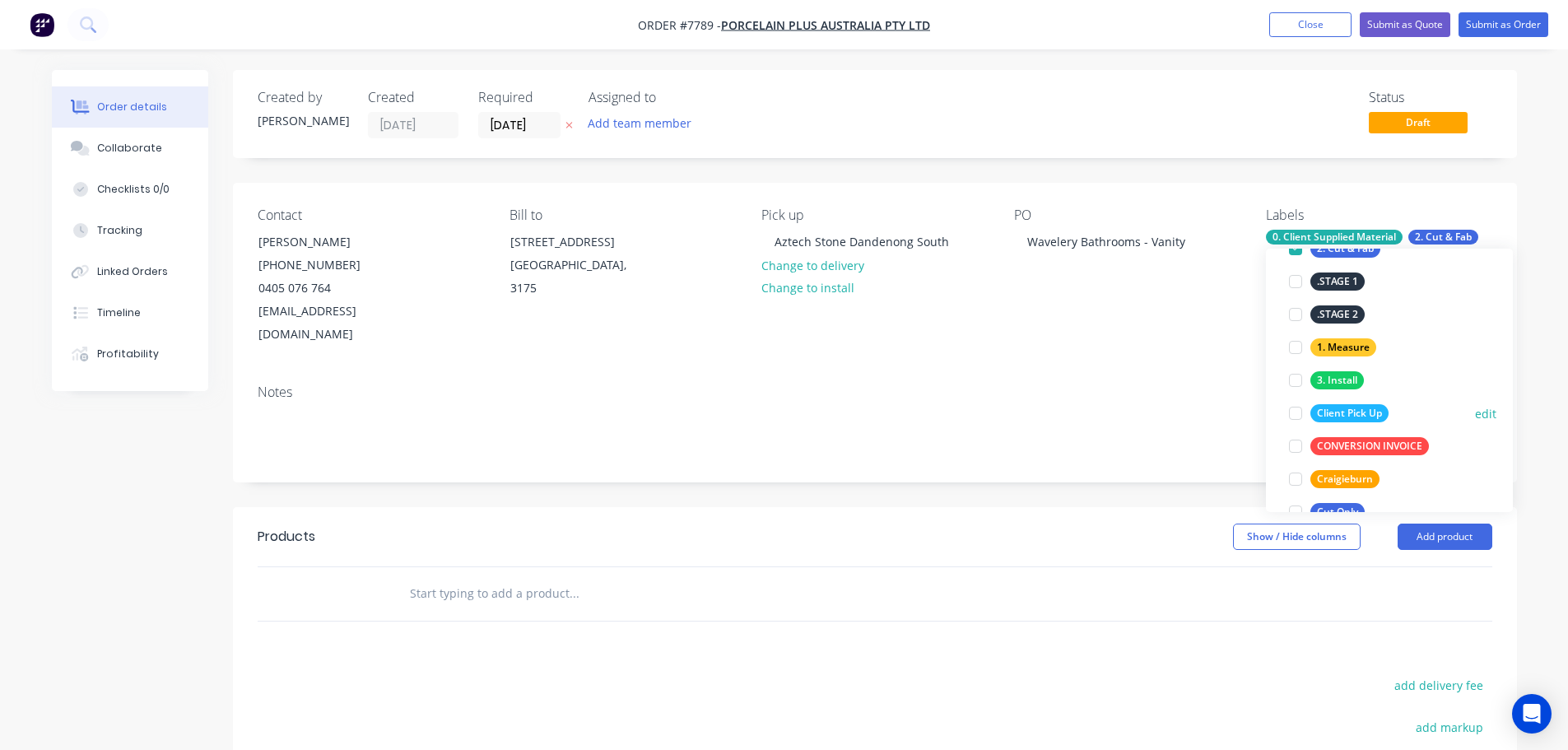
click at [1300, 415] on div at bounding box center [1296, 413] width 33 height 33
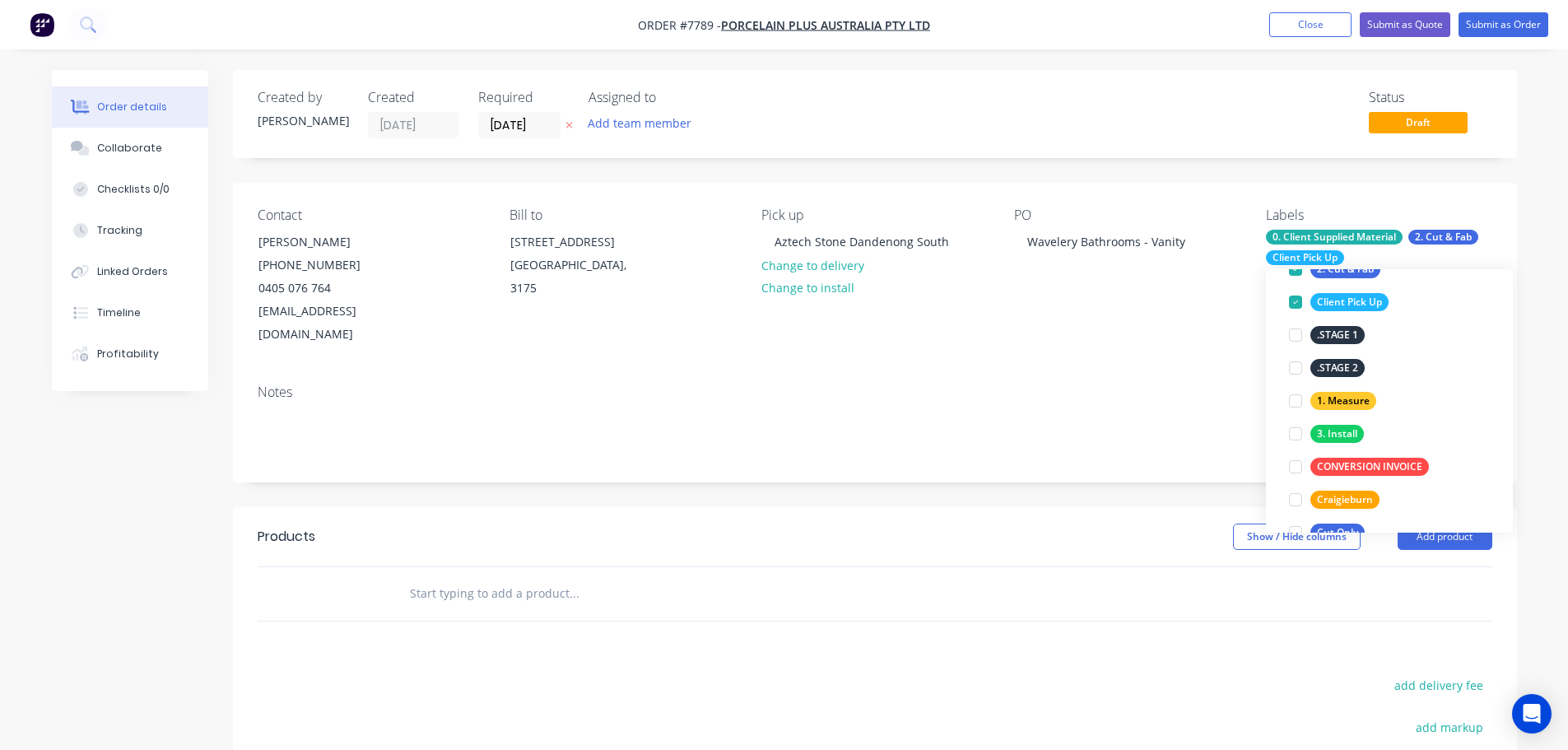
click at [518, 576] on input "text" at bounding box center [574, 593] width 329 height 33
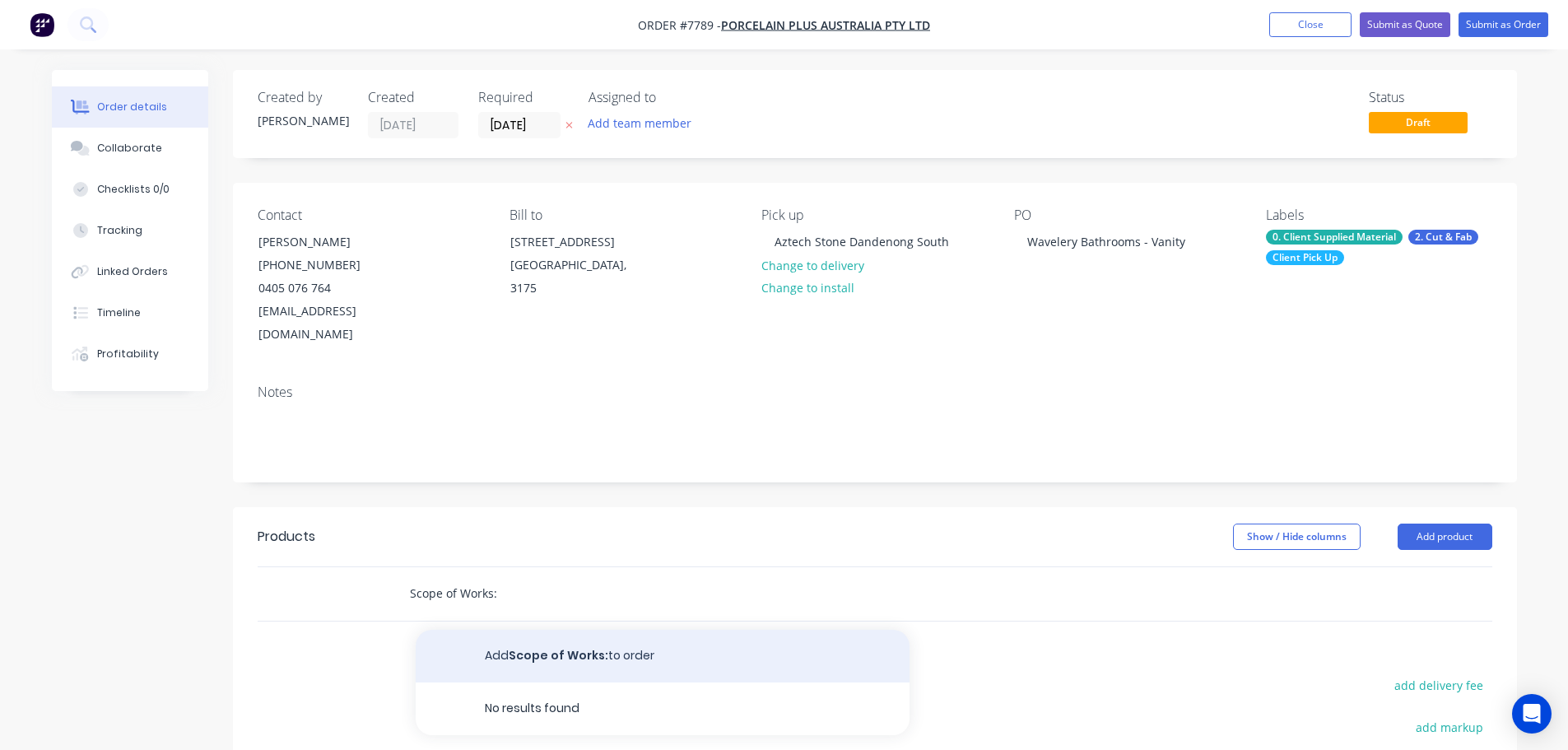
type input "Scope of Works:"
click at [607, 629] on button "Add Scope of Works: to order" at bounding box center [662, 656] width 493 height 53
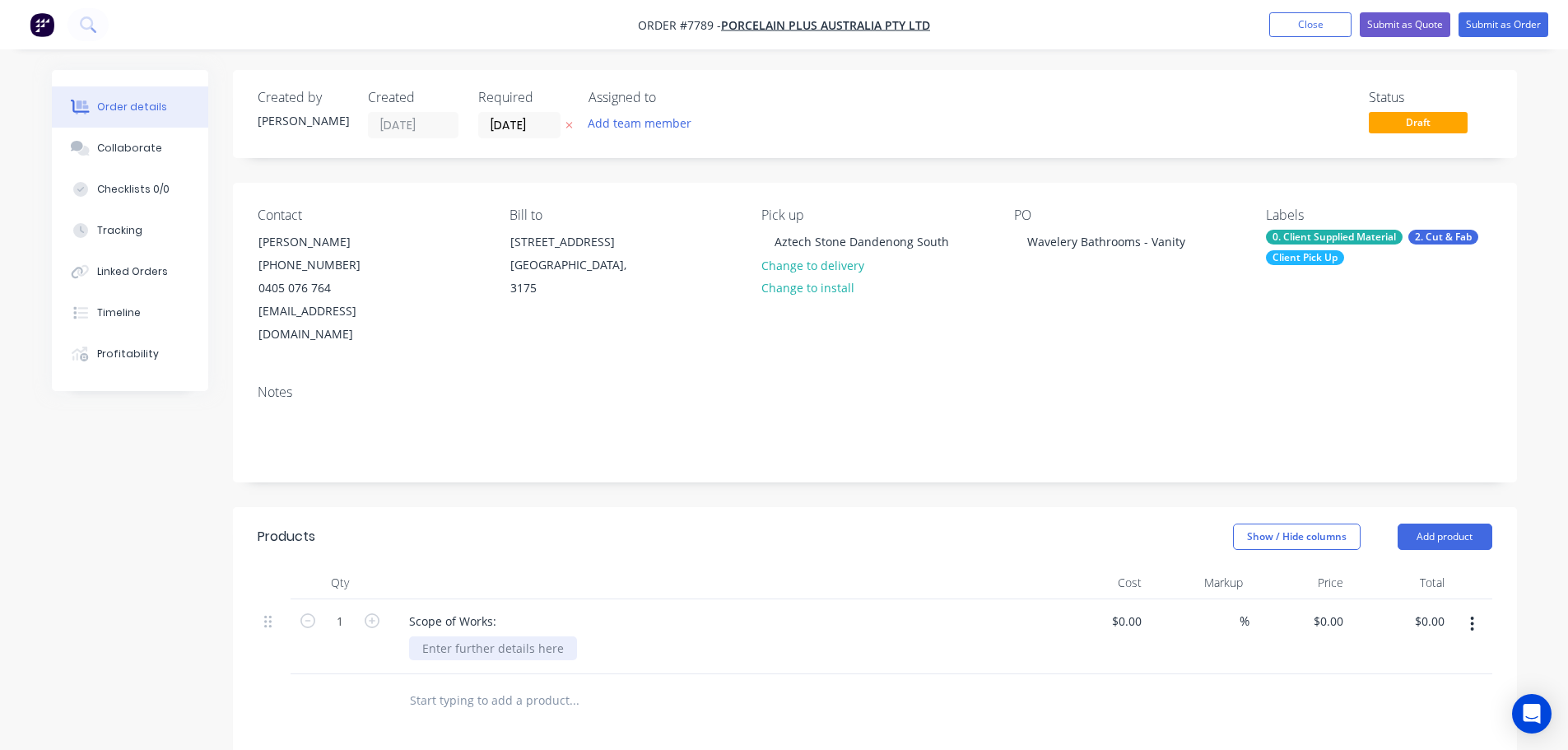
click at [452, 636] on div at bounding box center [493, 648] width 168 height 24
click at [461, 701] on input "text" at bounding box center [574, 717] width 329 height 33
type input "z"
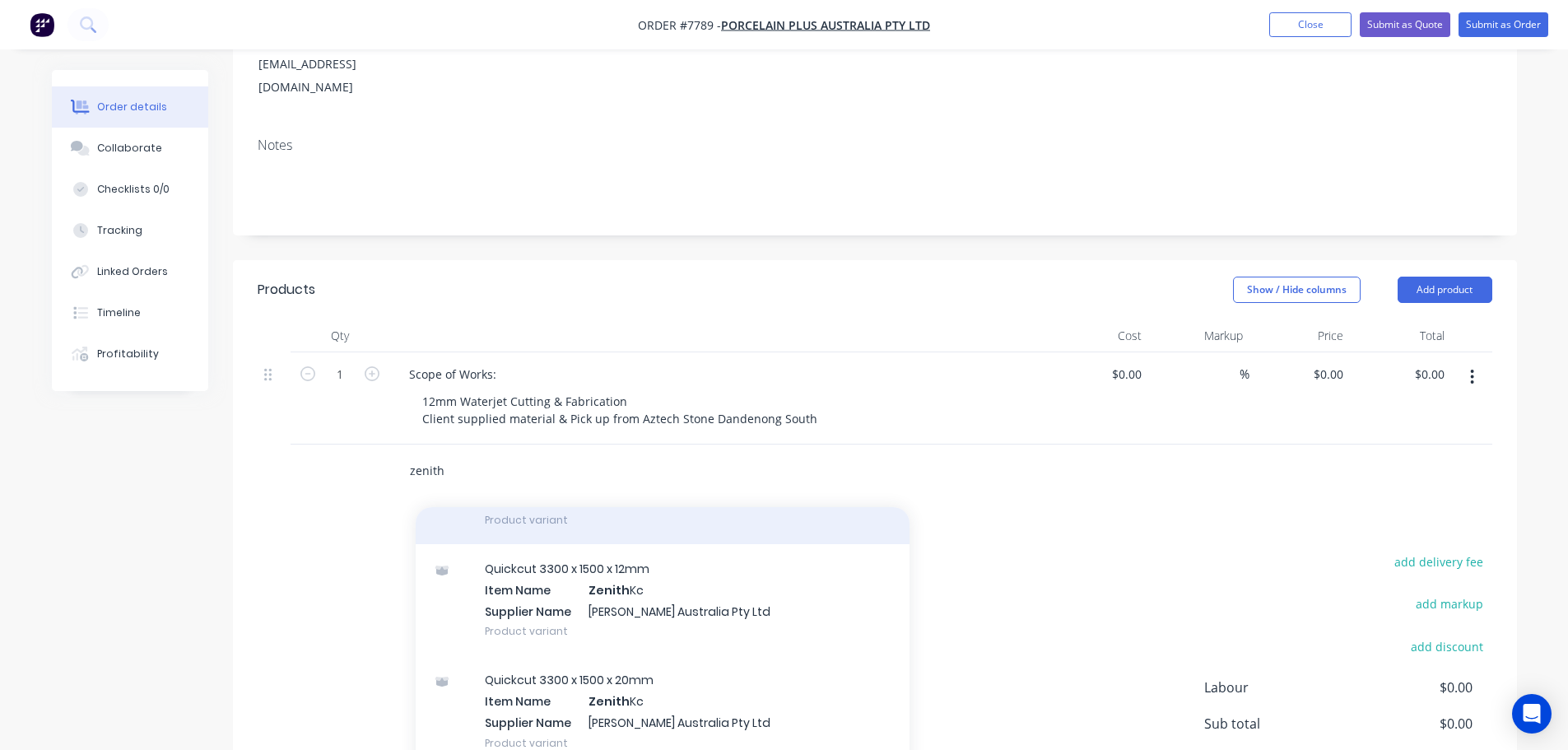
scroll to position [152, 0]
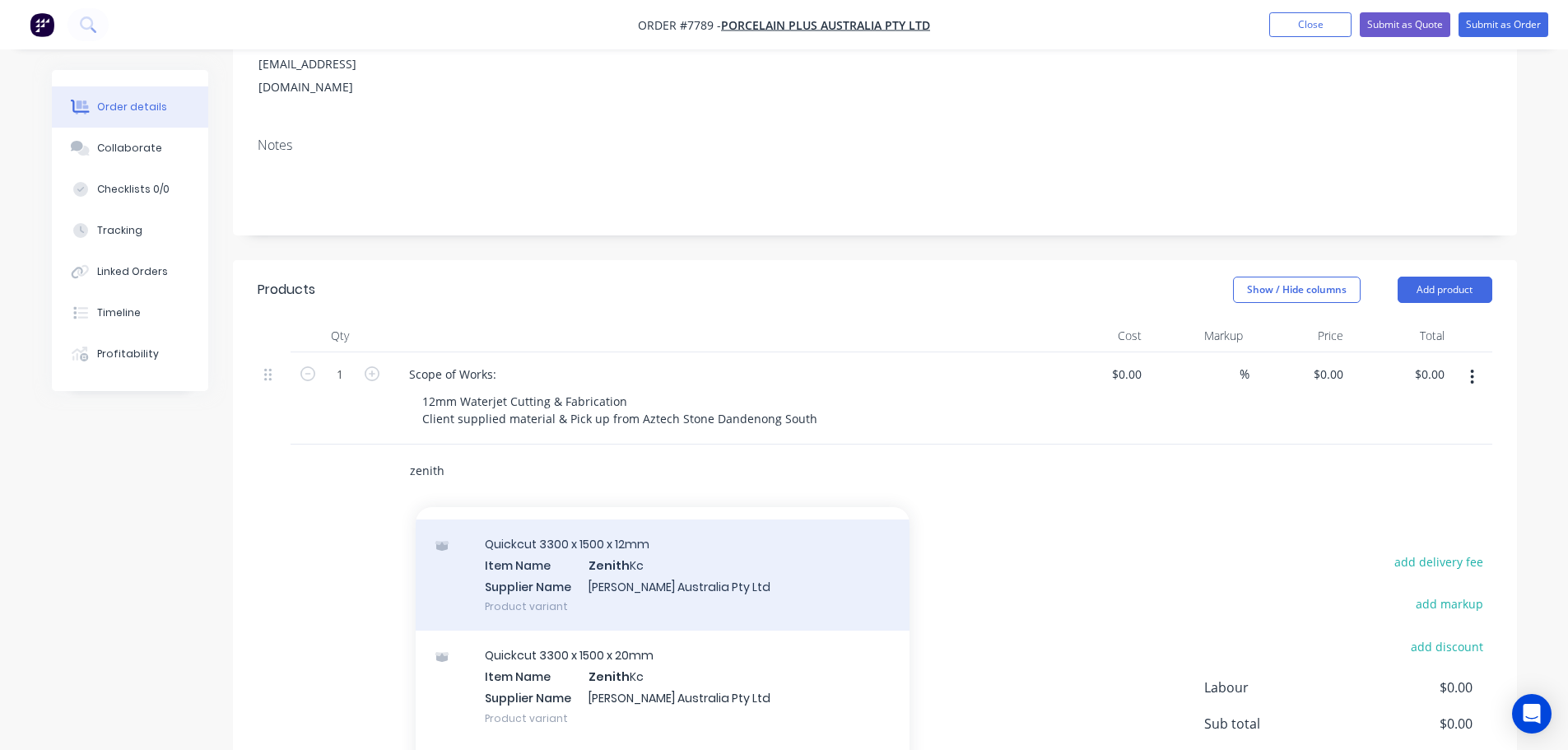
type input "zenith"
click at [650, 561] on div "Quickcut 3300 x 1500 x 12mm Item Name Zenith Kc Supplier Name Cosentino Austral…" at bounding box center [662, 575] width 493 height 111
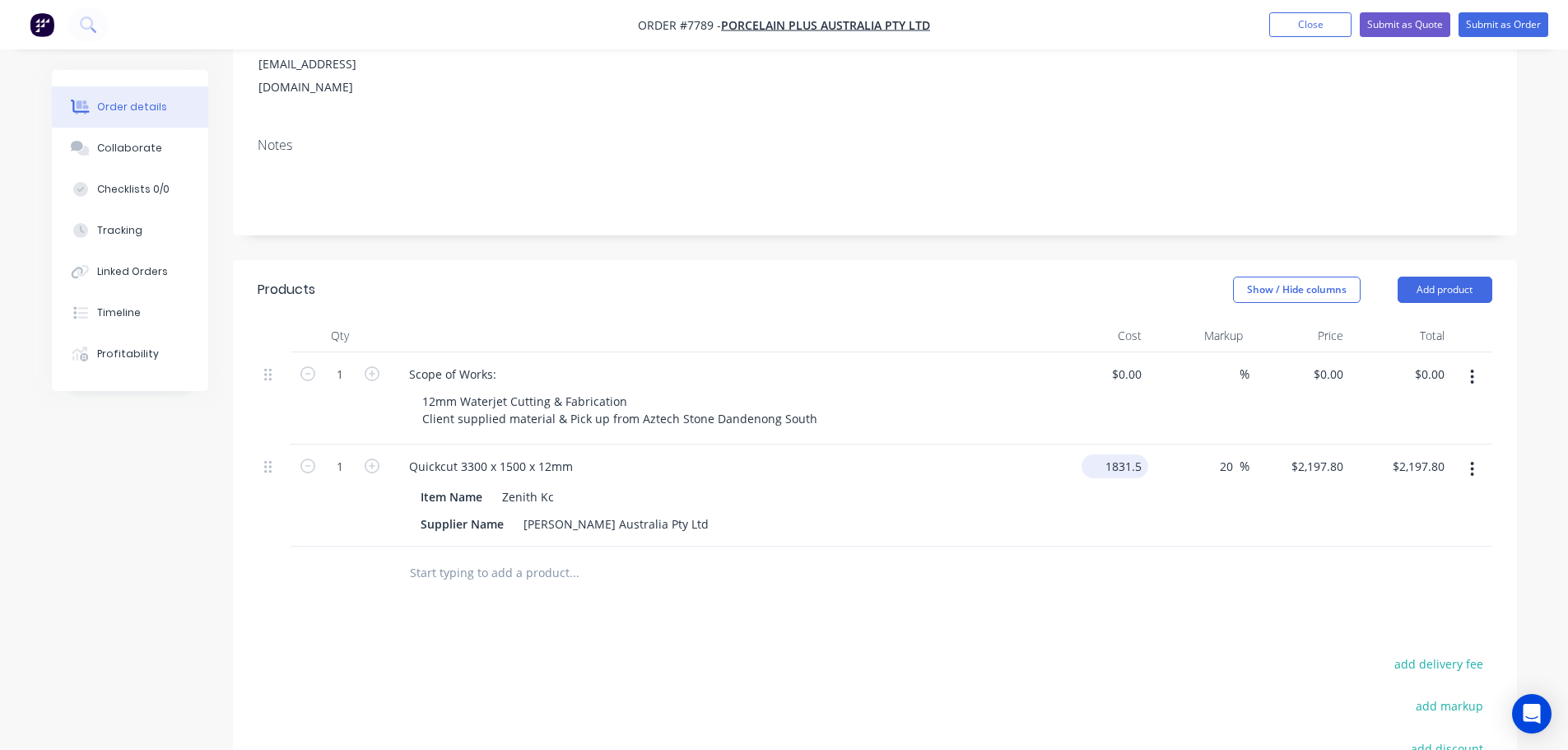
click at [1141, 454] on input "1831.5" at bounding box center [1118, 466] width 60 height 24
type input "$0.00"
type input "0"
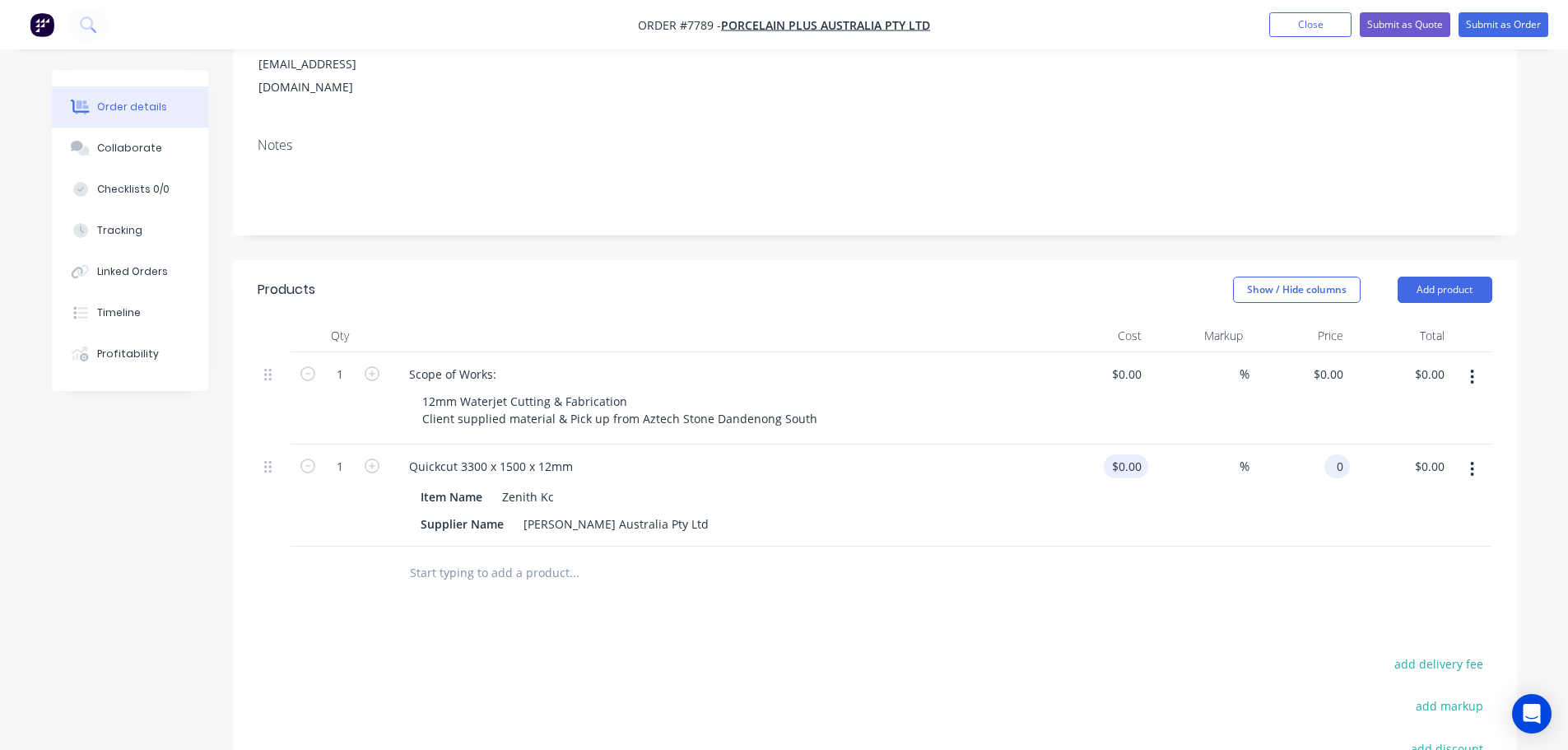
type input "$0.00"
click at [1048, 622] on div "Products Show / Hide columns Add product Qty Cost Markup Price Total 1 Scope of…" at bounding box center [874, 628] width 1284 height 734
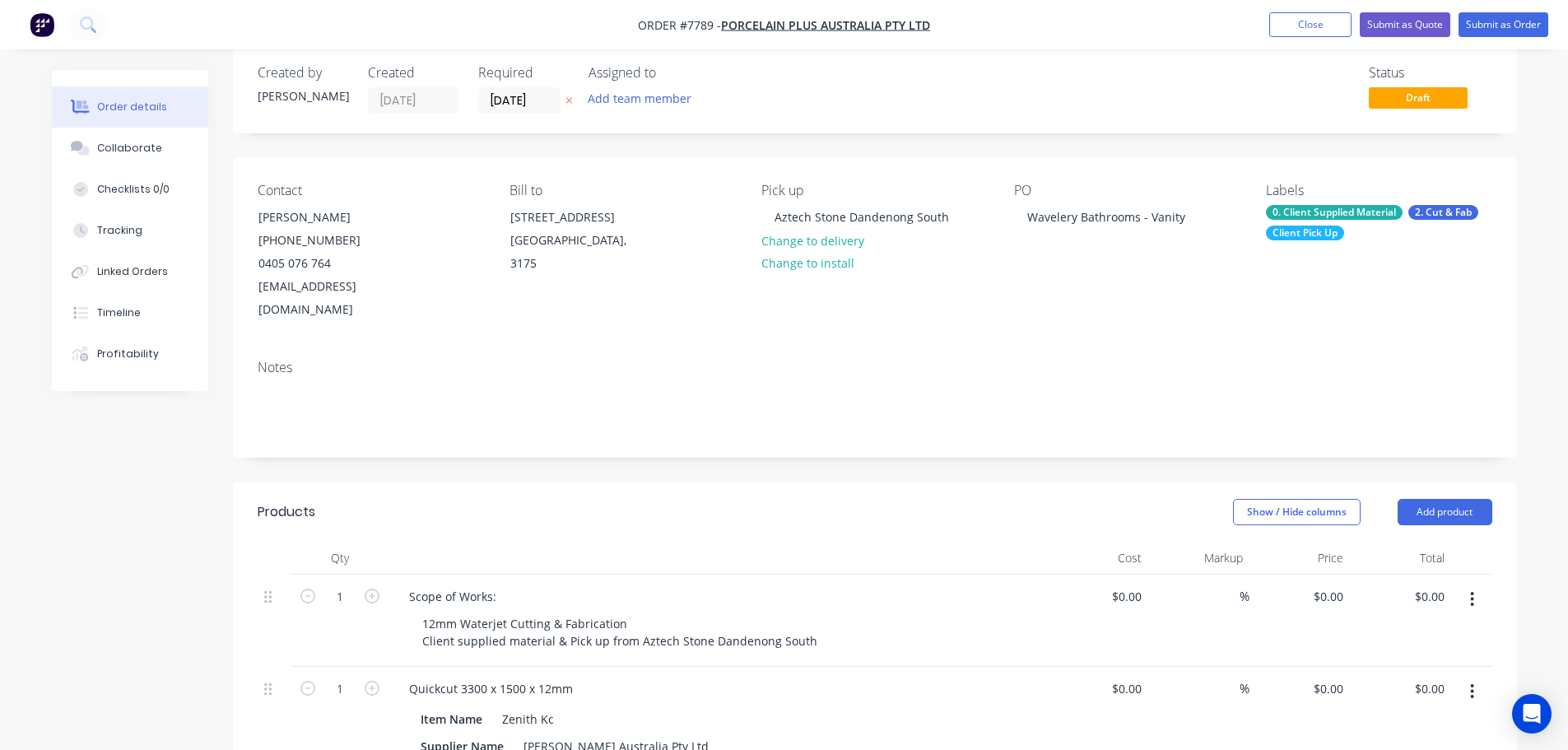
scroll to position [0, 0]
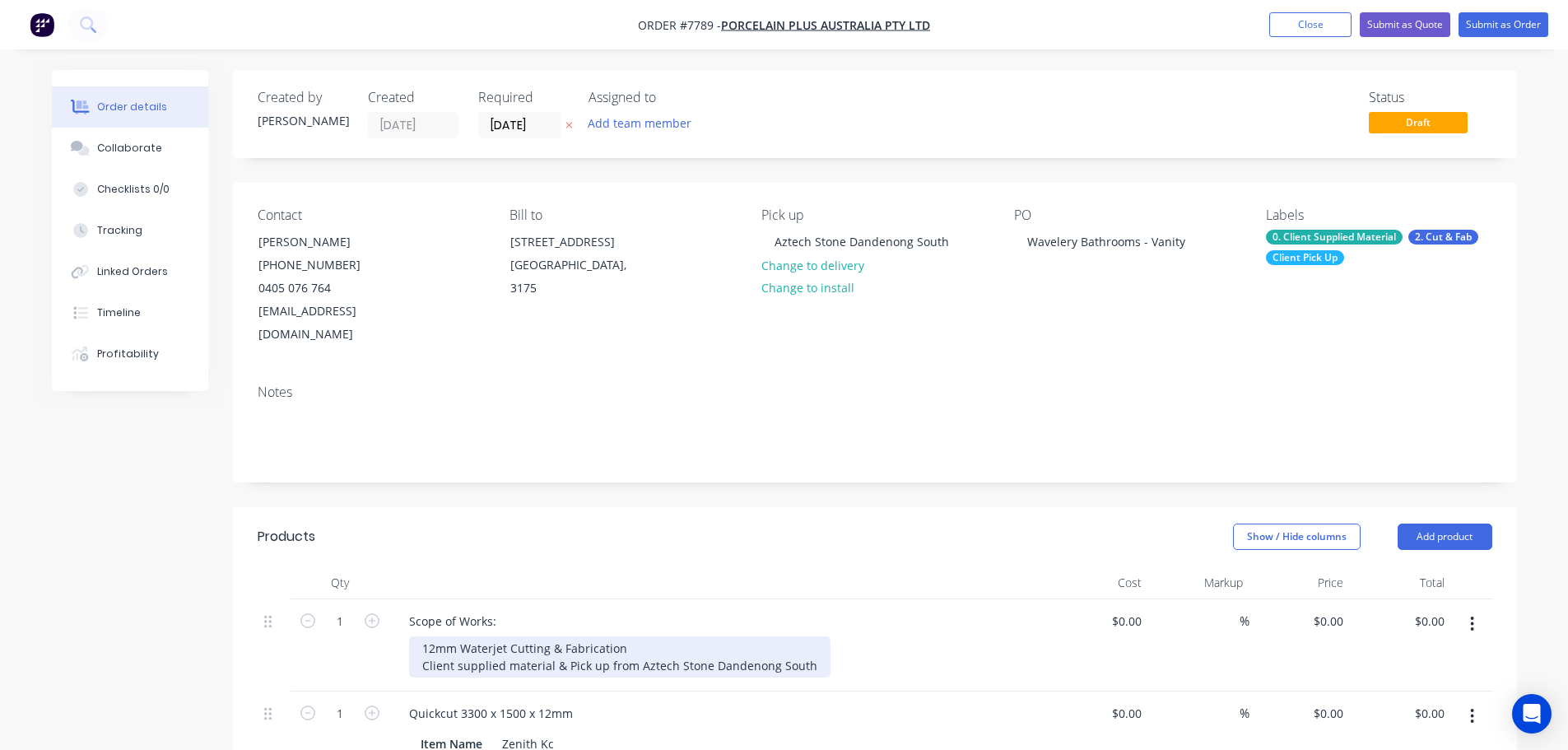
click at [631, 636] on div "12mm Waterjet Cutting & Fabrication Client supplied material & Pick up from Azt…" at bounding box center [620, 656] width 421 height 41
click at [549, 639] on div "12mm Waterjet Cutting & Fabrication Client supplied material & Pick up from Azt…" at bounding box center [620, 656] width 421 height 41
click at [927, 637] on div "12mm Waterjet Cutting & Fabrication Client supplied material - Dekton Zenith 12…" at bounding box center [683, 656] width 547 height 41
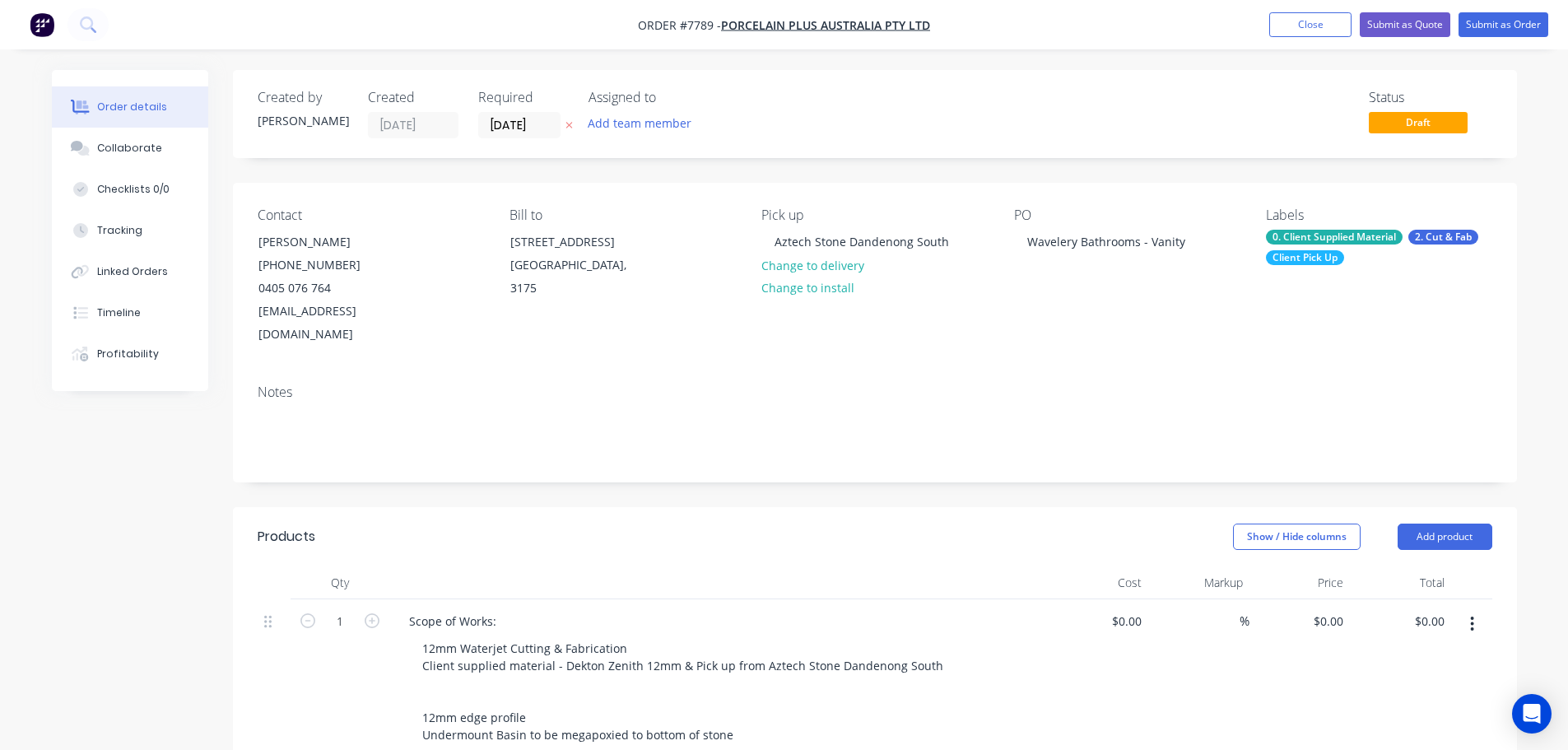
click at [735, 523] on div "Show / Hide columns Add product" at bounding box center [1005, 536] width 972 height 26
click at [1503, 29] on button "Submit as Order" at bounding box center [1503, 25] width 90 height 25
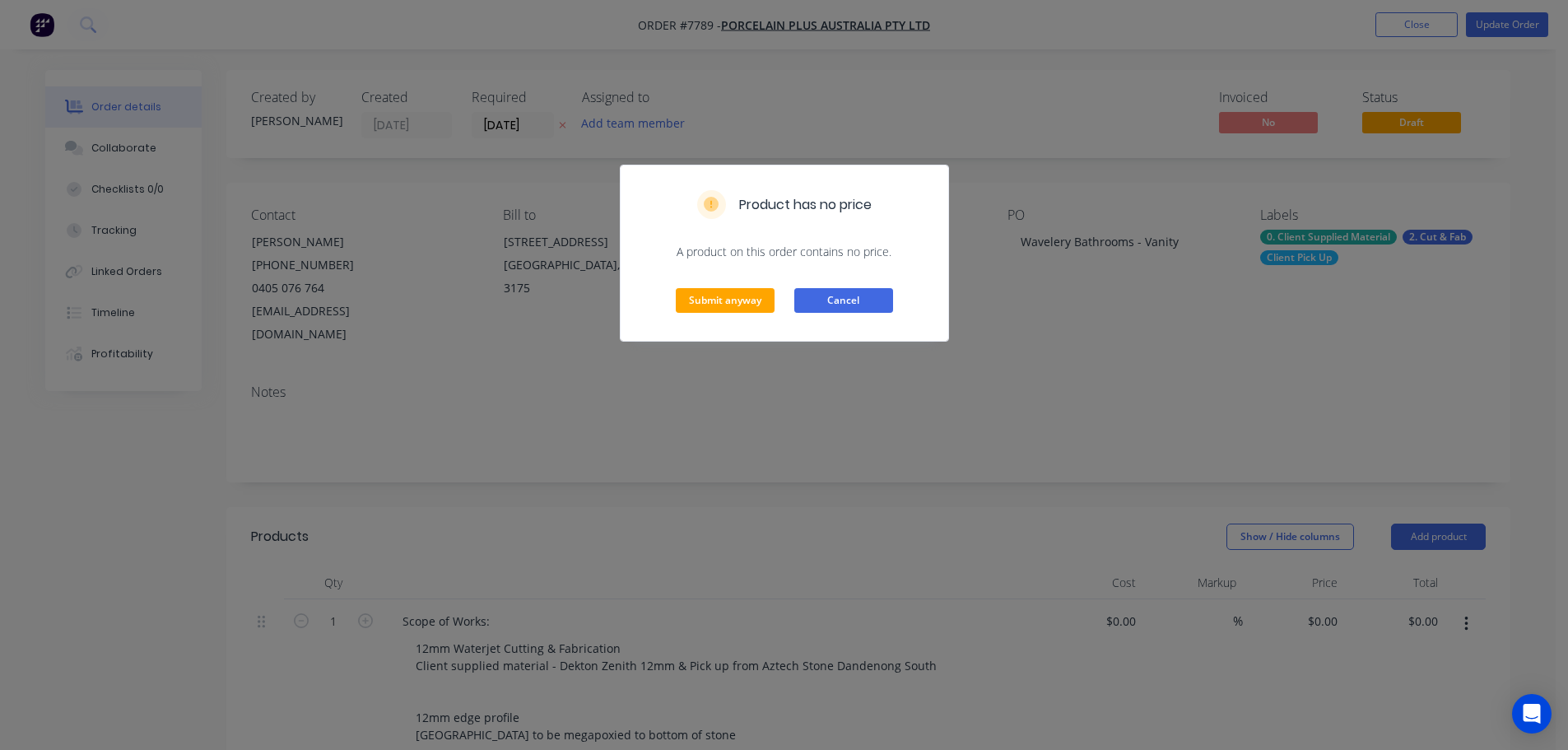
click at [832, 294] on button "Cancel" at bounding box center [843, 300] width 99 height 25
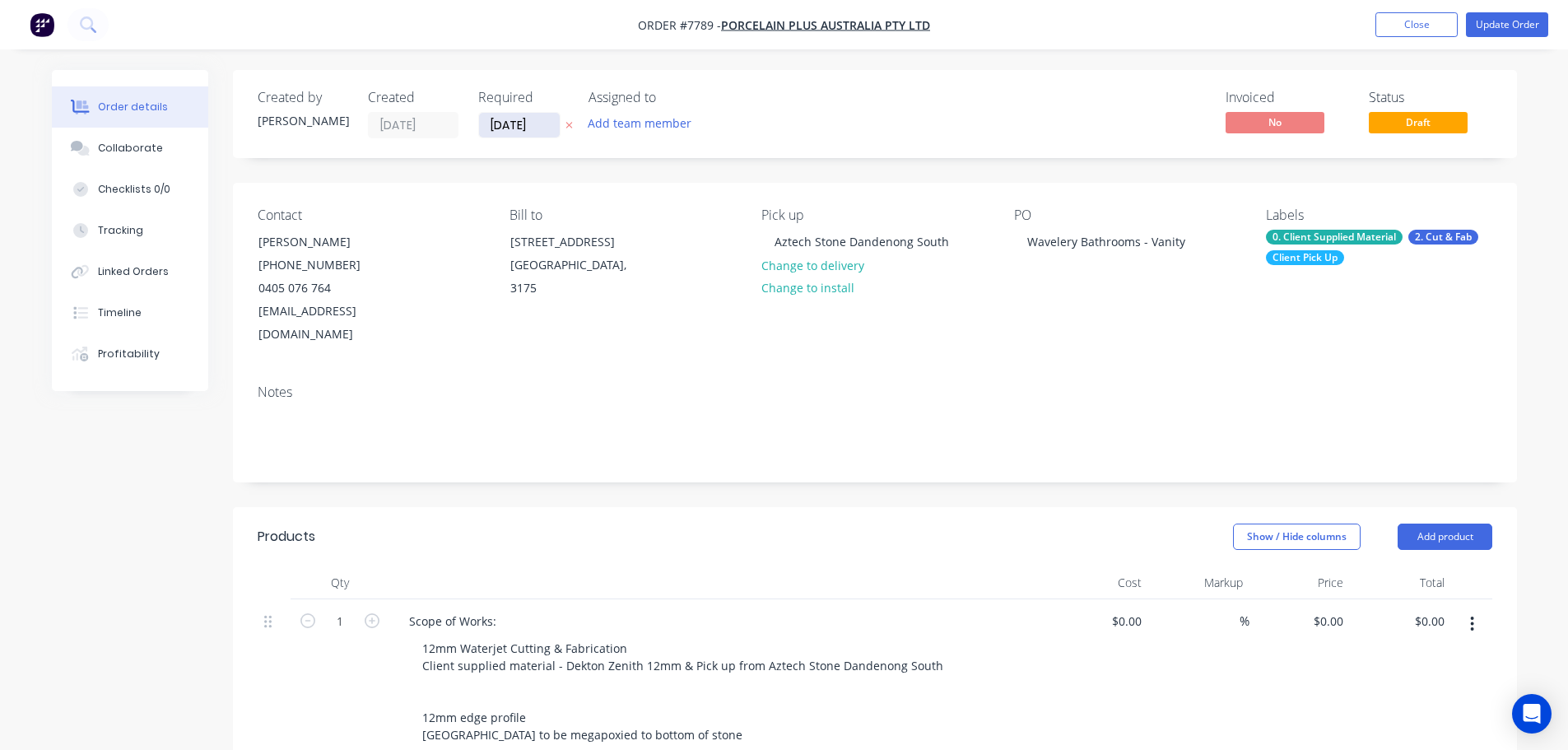
click at [545, 121] on input "[DATE]" at bounding box center [519, 124] width 80 height 25
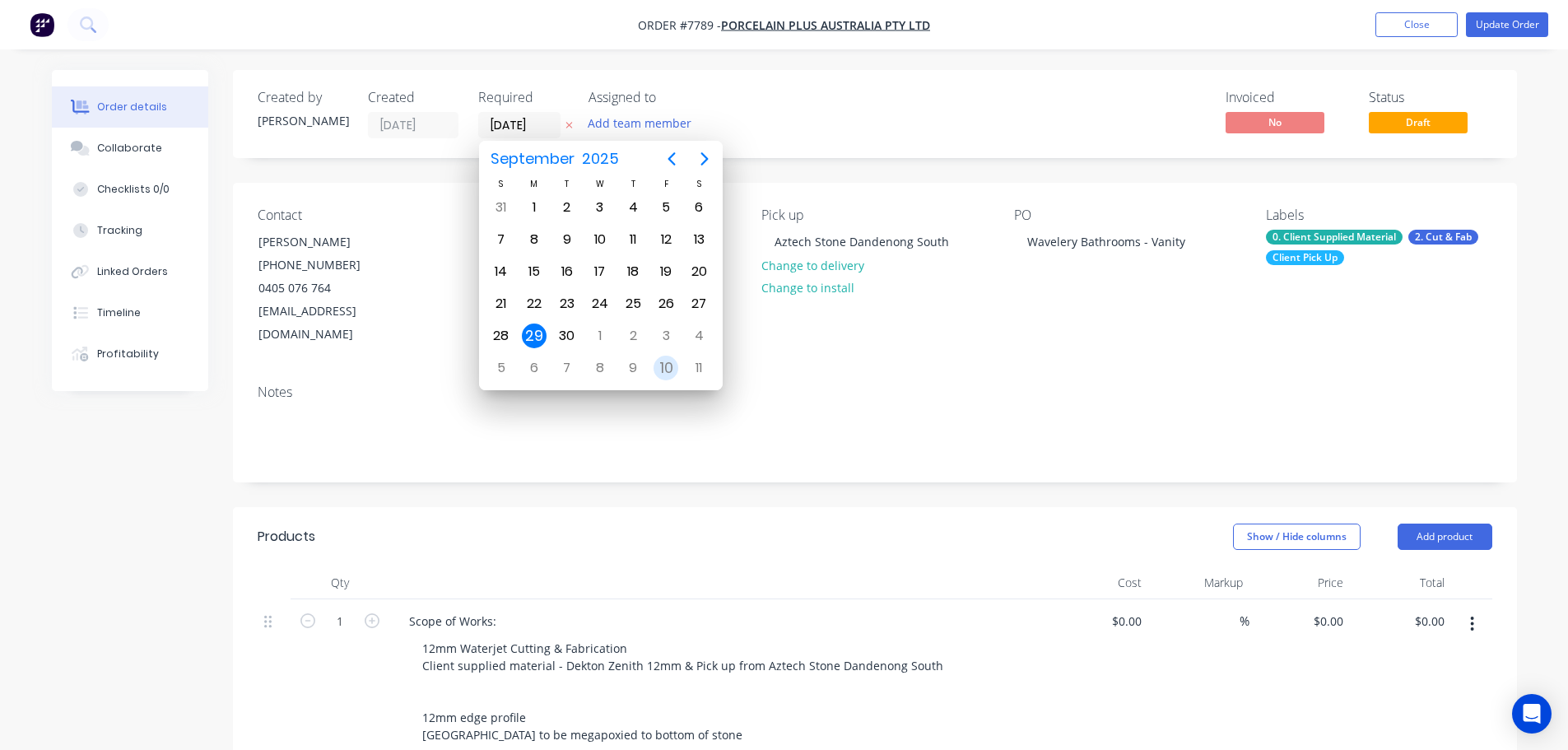
click at [658, 366] on div "10" at bounding box center [665, 367] width 25 height 25
type input "[DATE]"
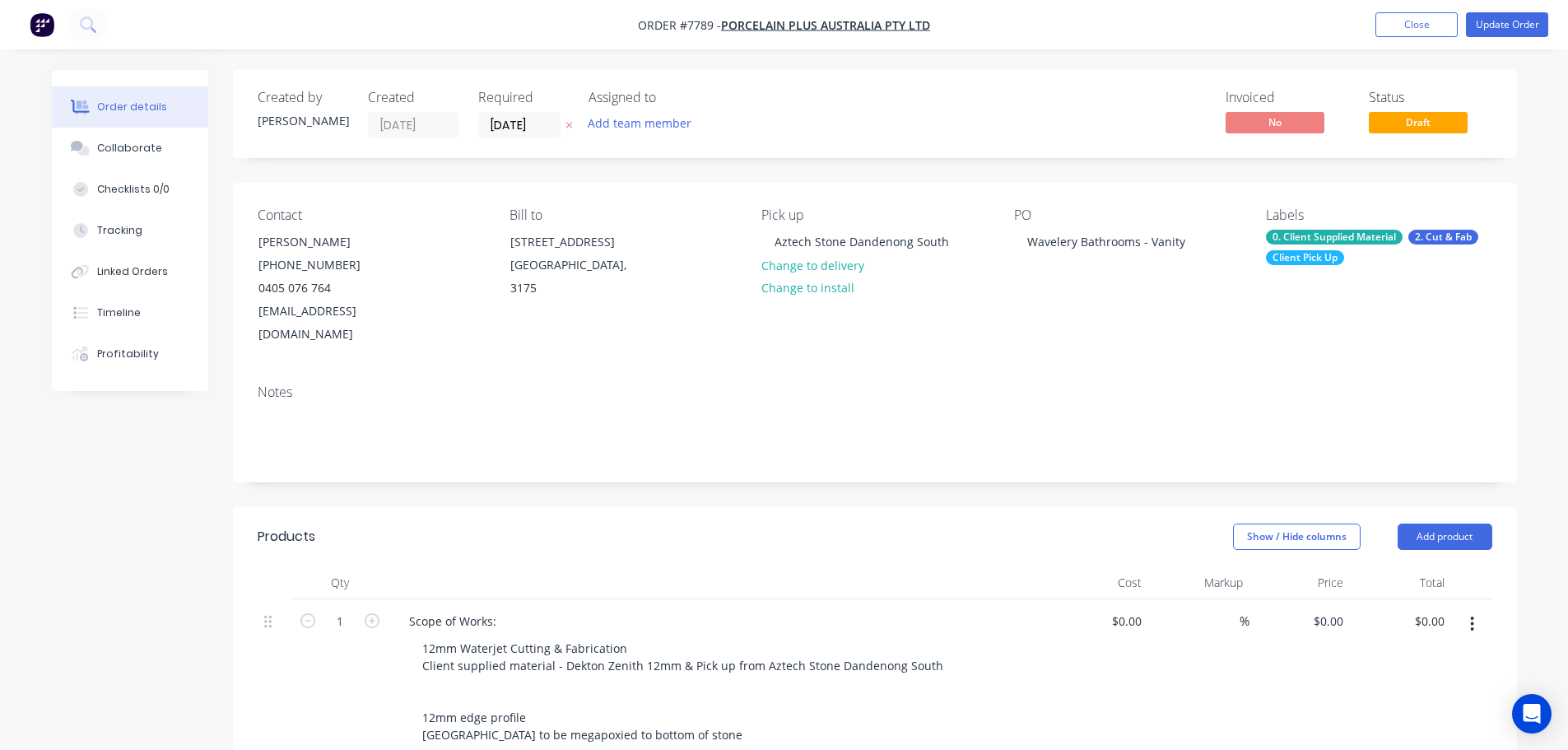
click at [1501, 37] on nav "Order #7789 - Porcelain Plus Australia Pty Ltd Add product Close Update Order" at bounding box center [784, 25] width 1568 height 49
click at [1502, 27] on button "Update Order" at bounding box center [1507, 25] width 82 height 25
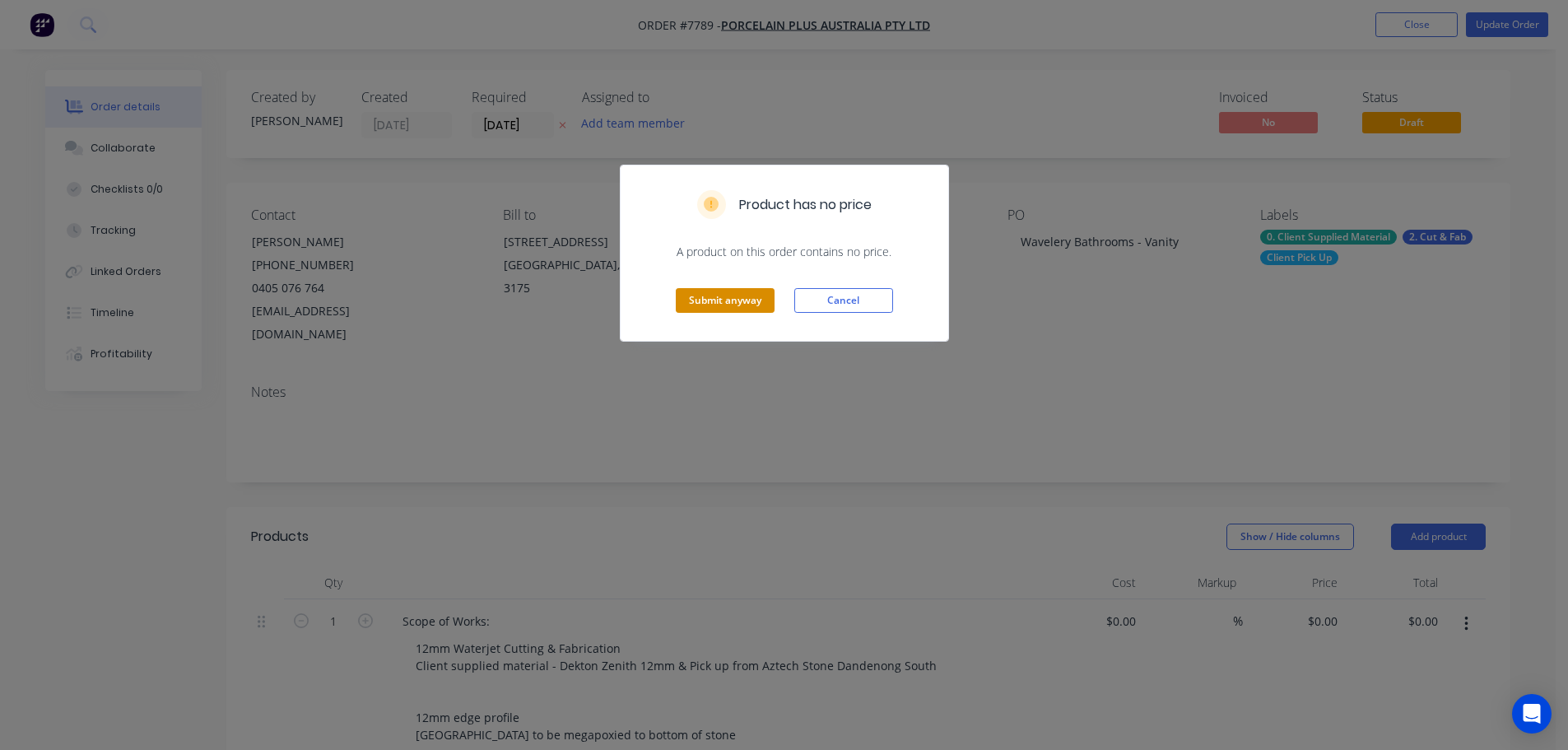
click at [714, 289] on button "Submit anyway" at bounding box center [726, 300] width 99 height 25
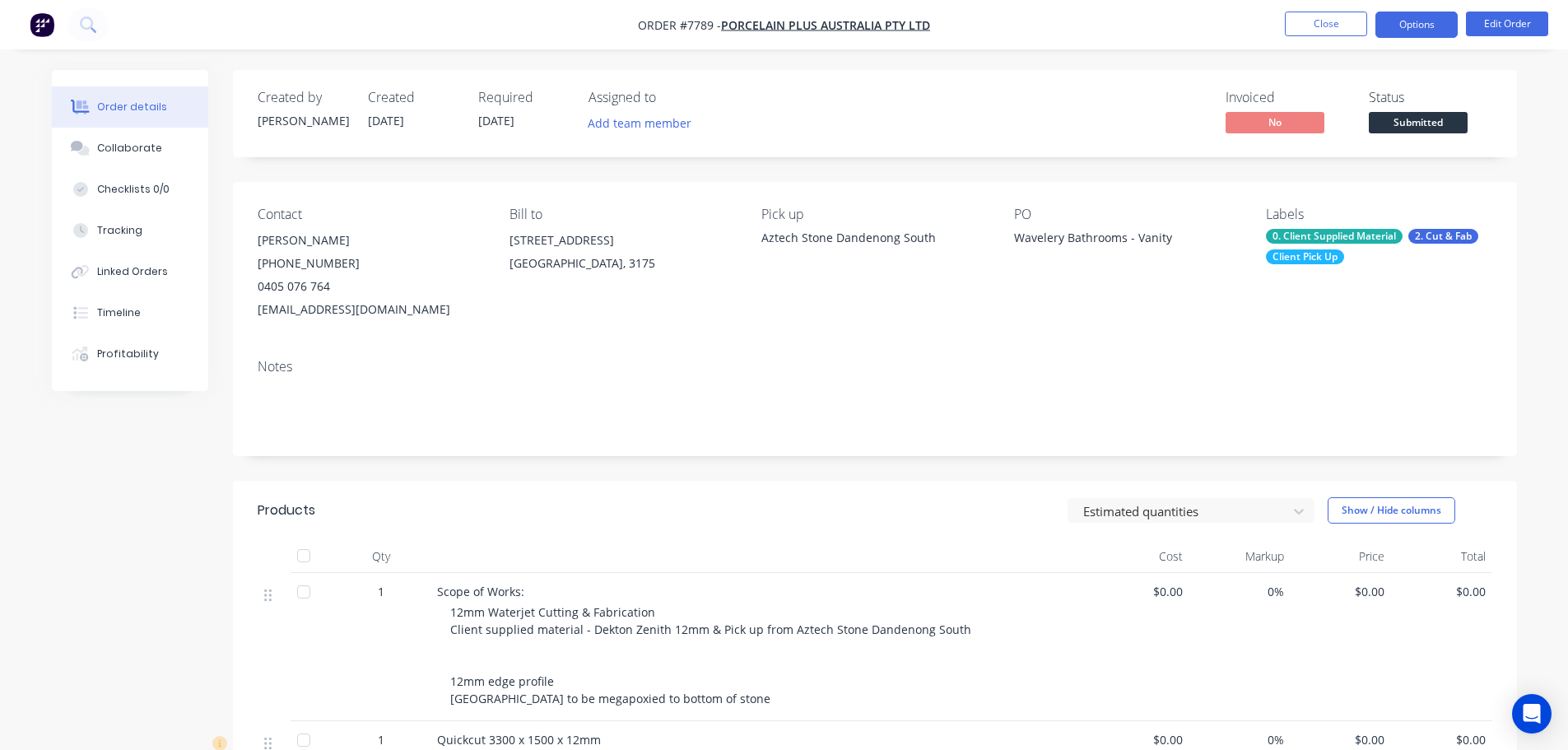
click at [1431, 36] on button "Options" at bounding box center [1416, 25] width 82 height 26
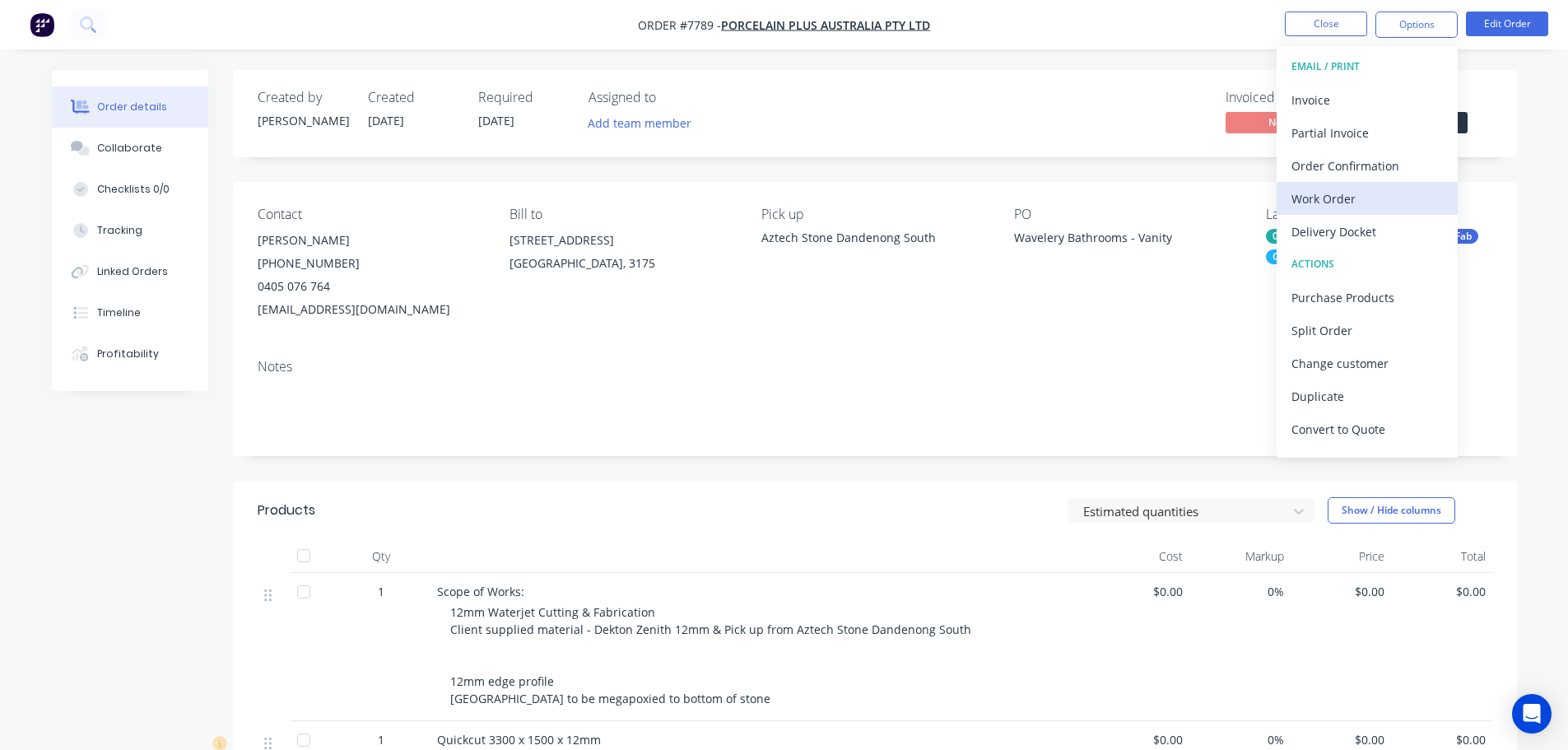
click at [1361, 195] on div "Work Order" at bounding box center [1367, 198] width 152 height 24
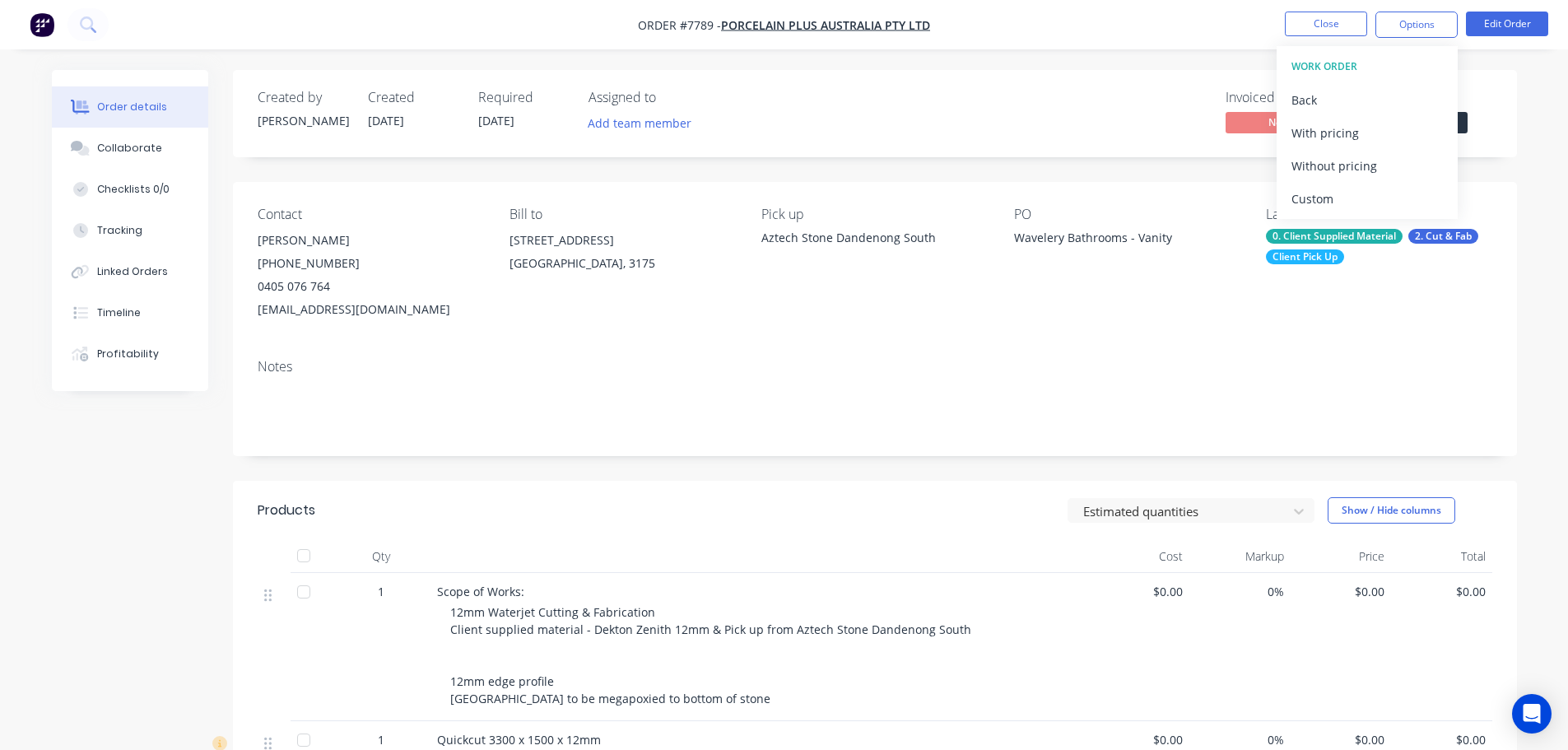
click at [1361, 195] on div "Custom" at bounding box center [1367, 198] width 152 height 24
click at [1364, 153] on button "Without pricing" at bounding box center [1367, 165] width 181 height 33
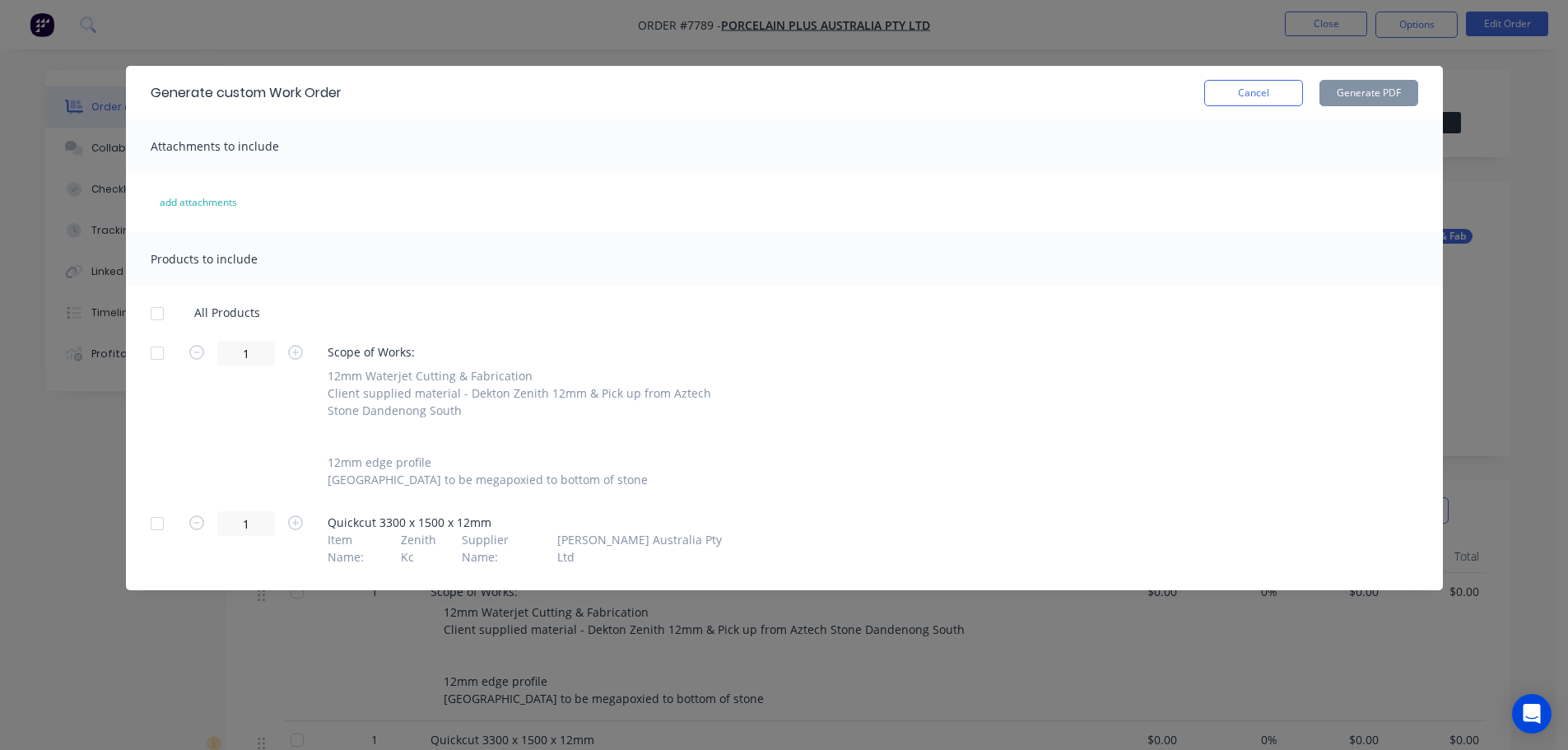
click at [154, 519] on div at bounding box center [157, 523] width 33 height 33
click at [1405, 97] on button "Generate PDF" at bounding box center [1369, 92] width 99 height 26
click at [1230, 98] on button "Cancel" at bounding box center [1254, 92] width 99 height 26
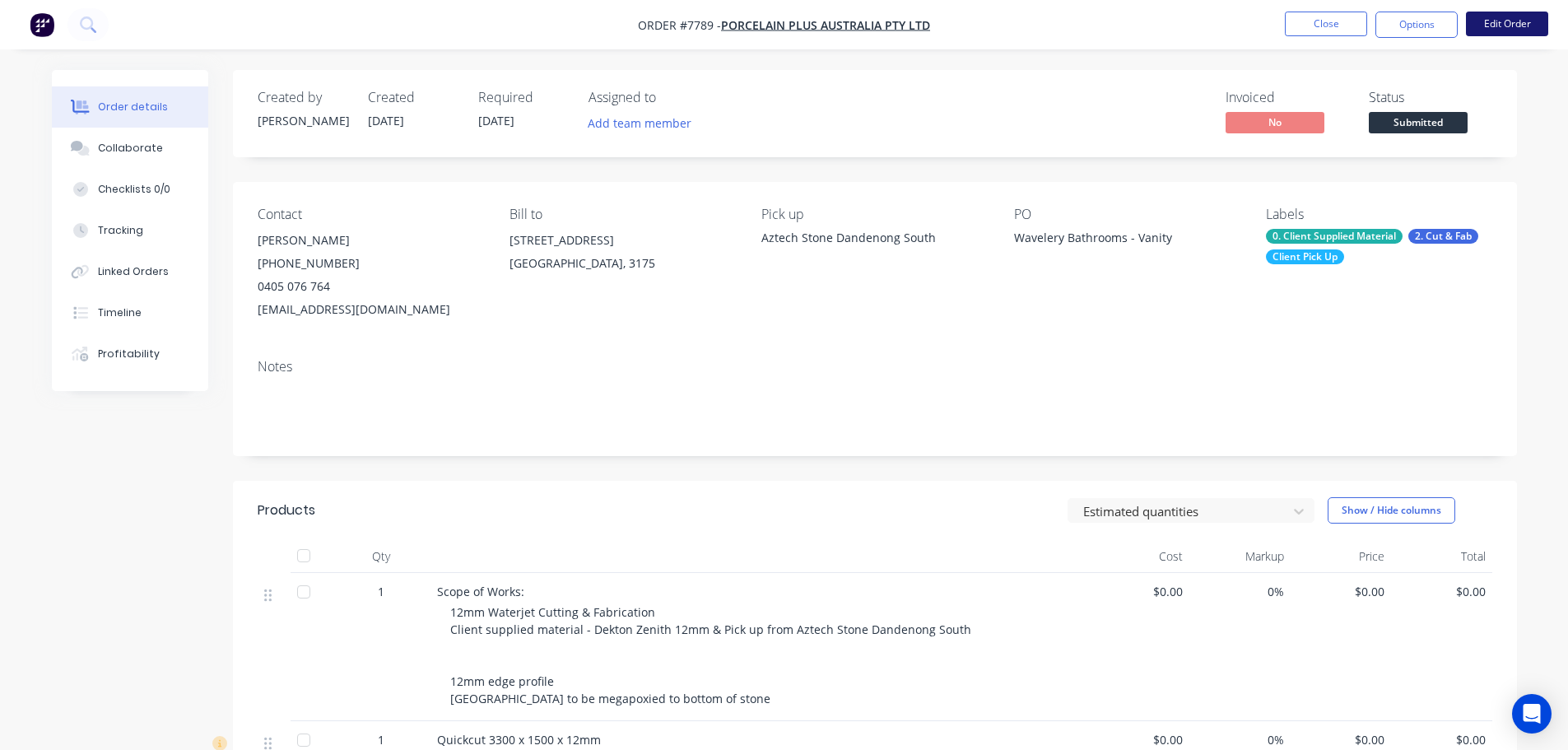
click at [1526, 35] on button "Edit Order" at bounding box center [1507, 24] width 82 height 25
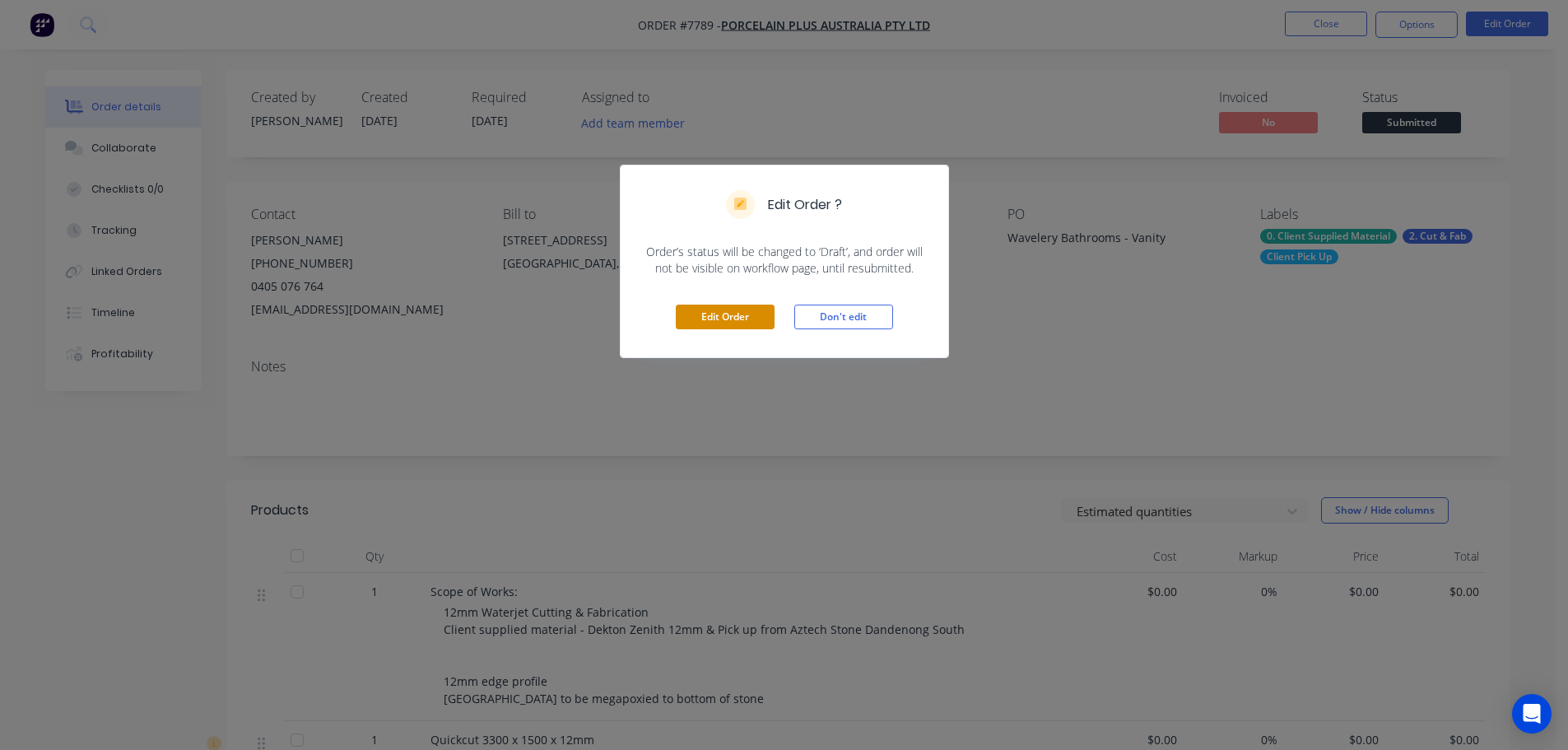
click at [713, 313] on button "Edit Order" at bounding box center [726, 316] width 99 height 25
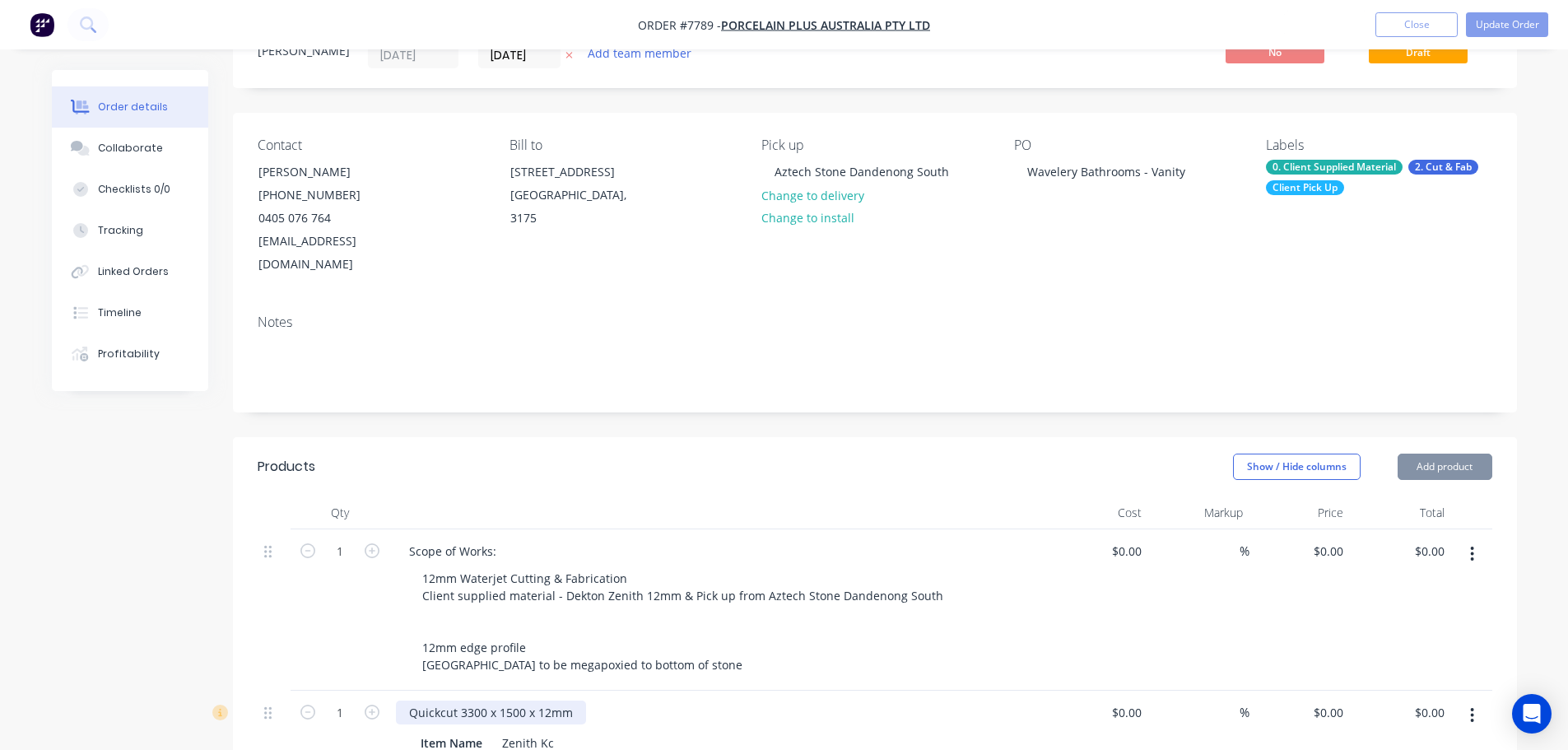
scroll to position [164, 0]
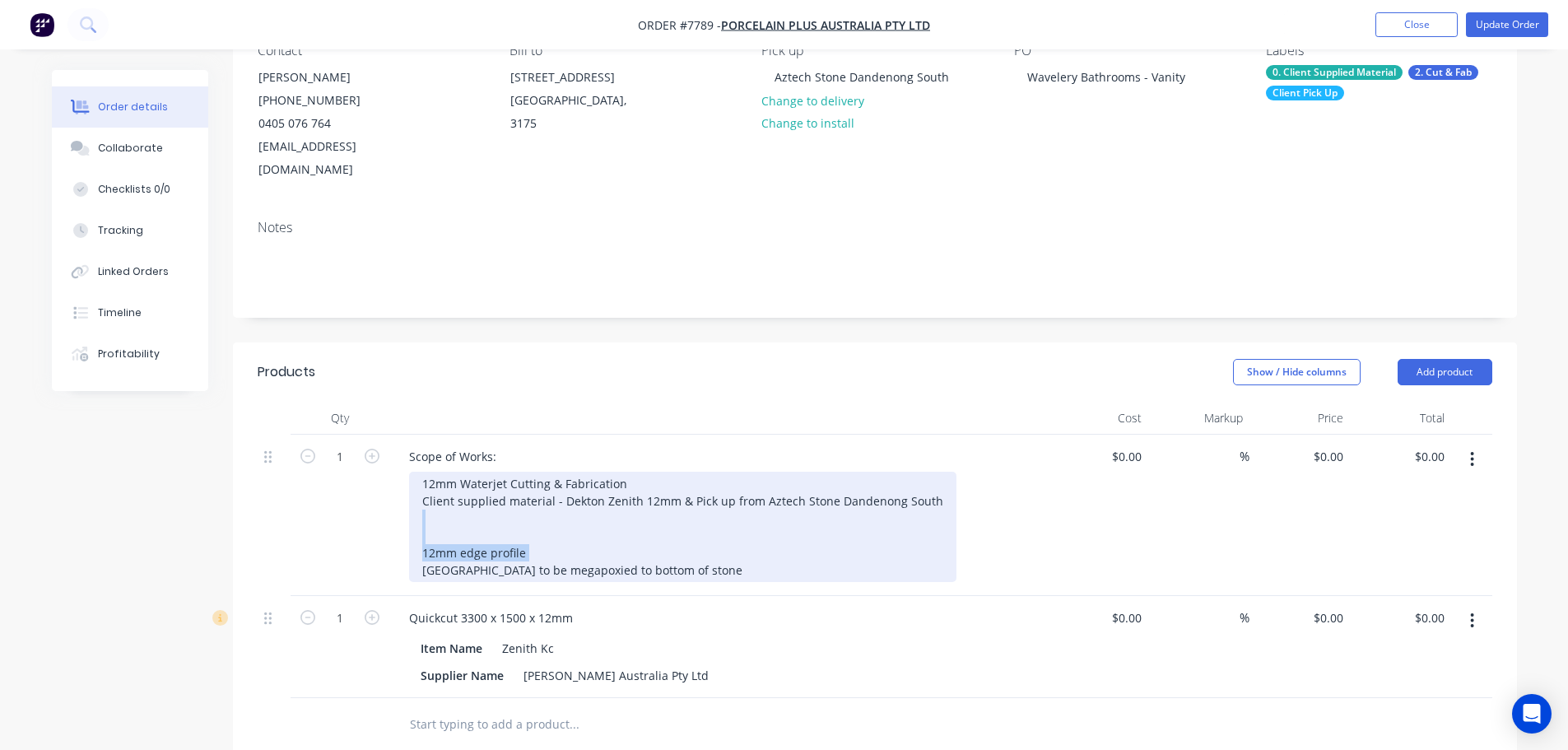
drag, startPoint x: 556, startPoint y: 524, endPoint x: 498, endPoint y: 499, distance: 63.2
click at [498, 499] on div "12mm Waterjet Cutting & Fabrication Client supplied material - Dekton Zenith 12…" at bounding box center [683, 526] width 547 height 111
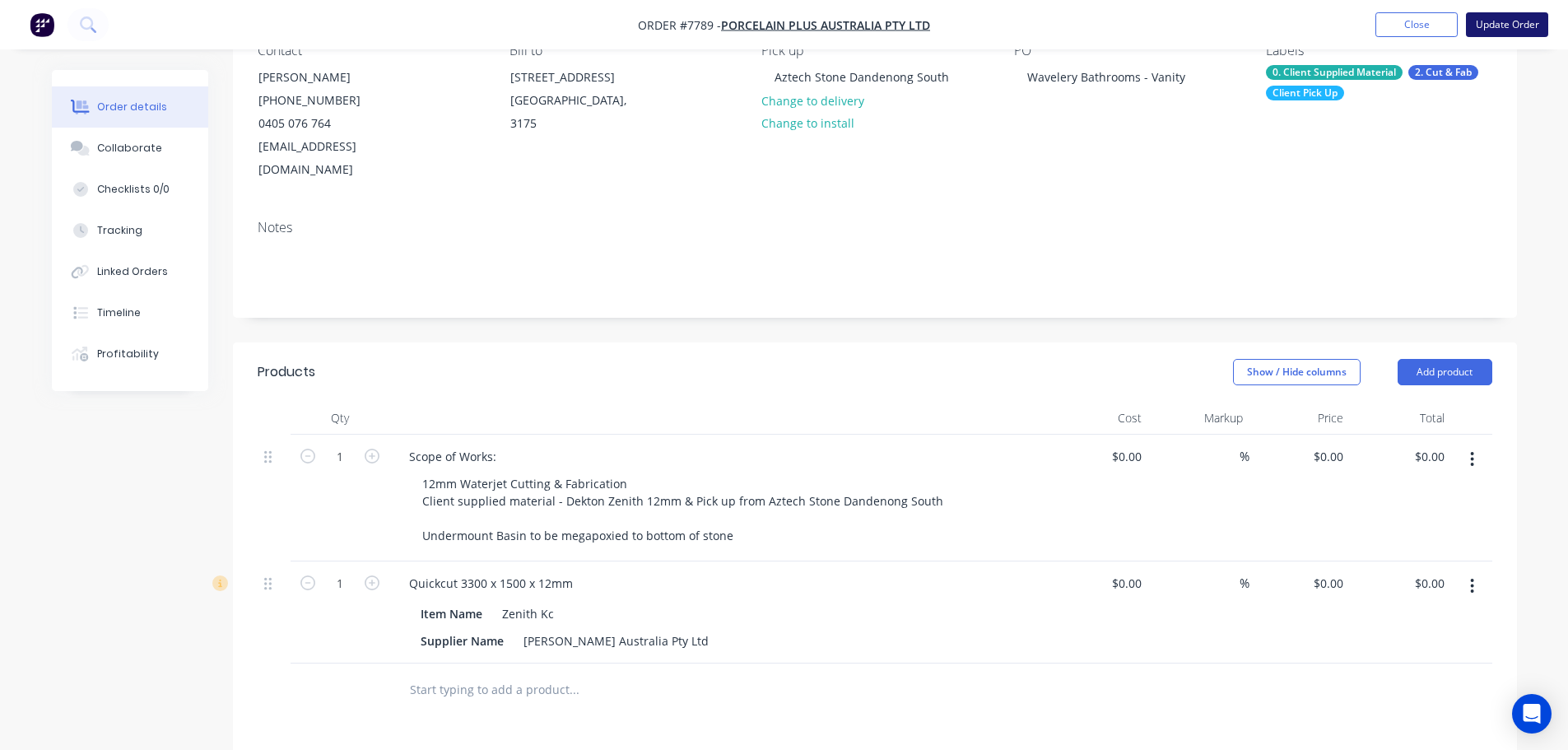
click at [1510, 29] on button "Update Order" at bounding box center [1507, 25] width 82 height 25
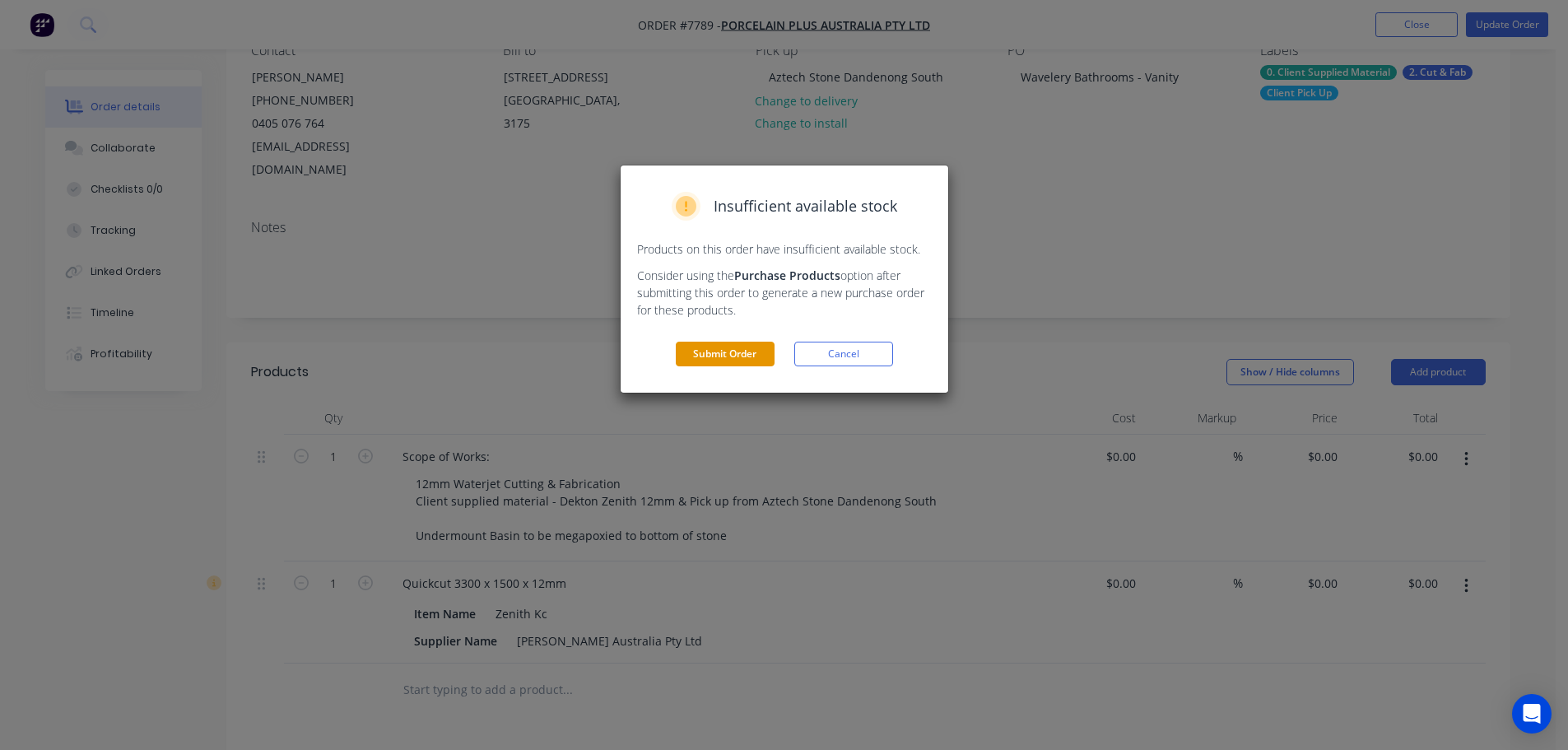
click at [735, 355] on button "Submit Order" at bounding box center [726, 354] width 99 height 25
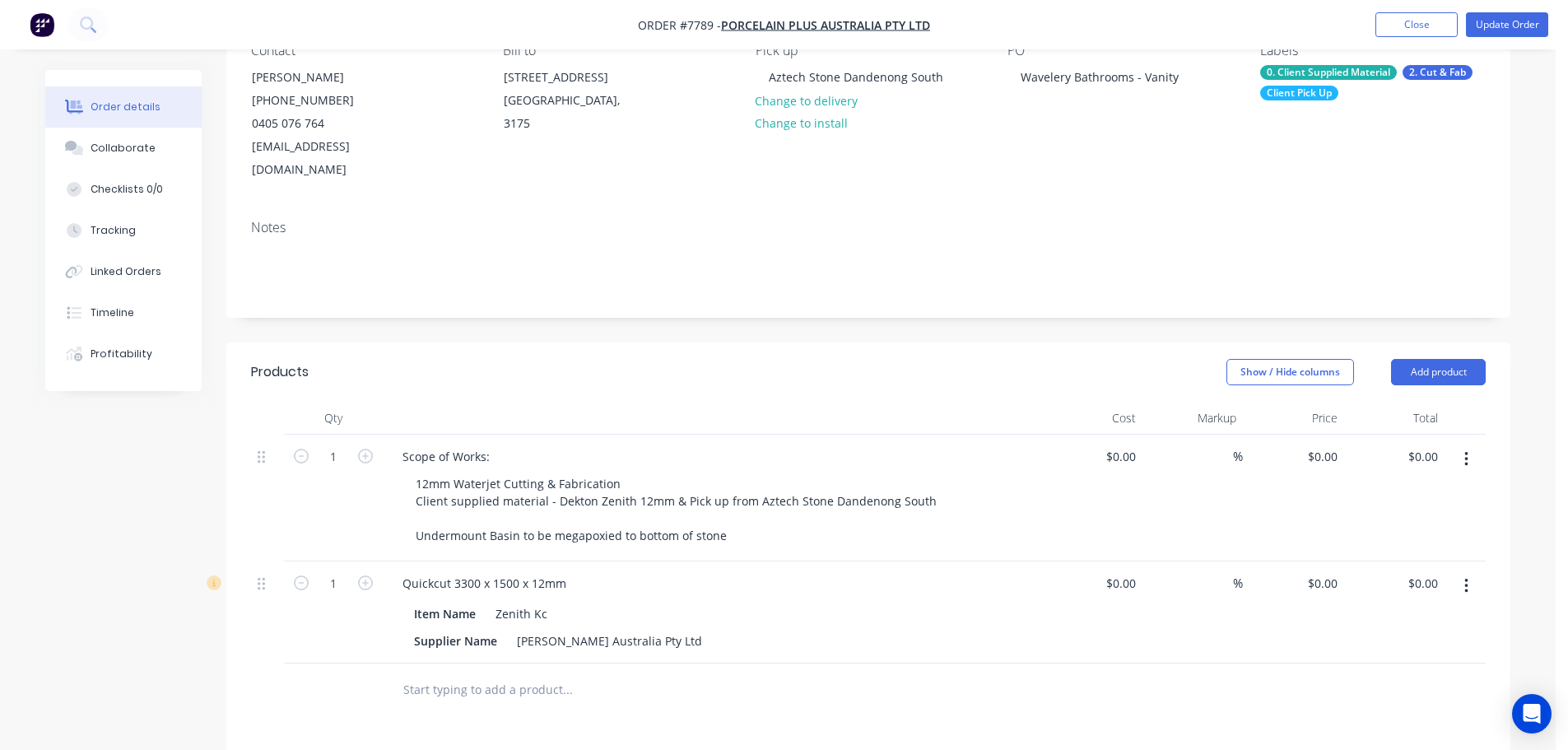
scroll to position [0, 0]
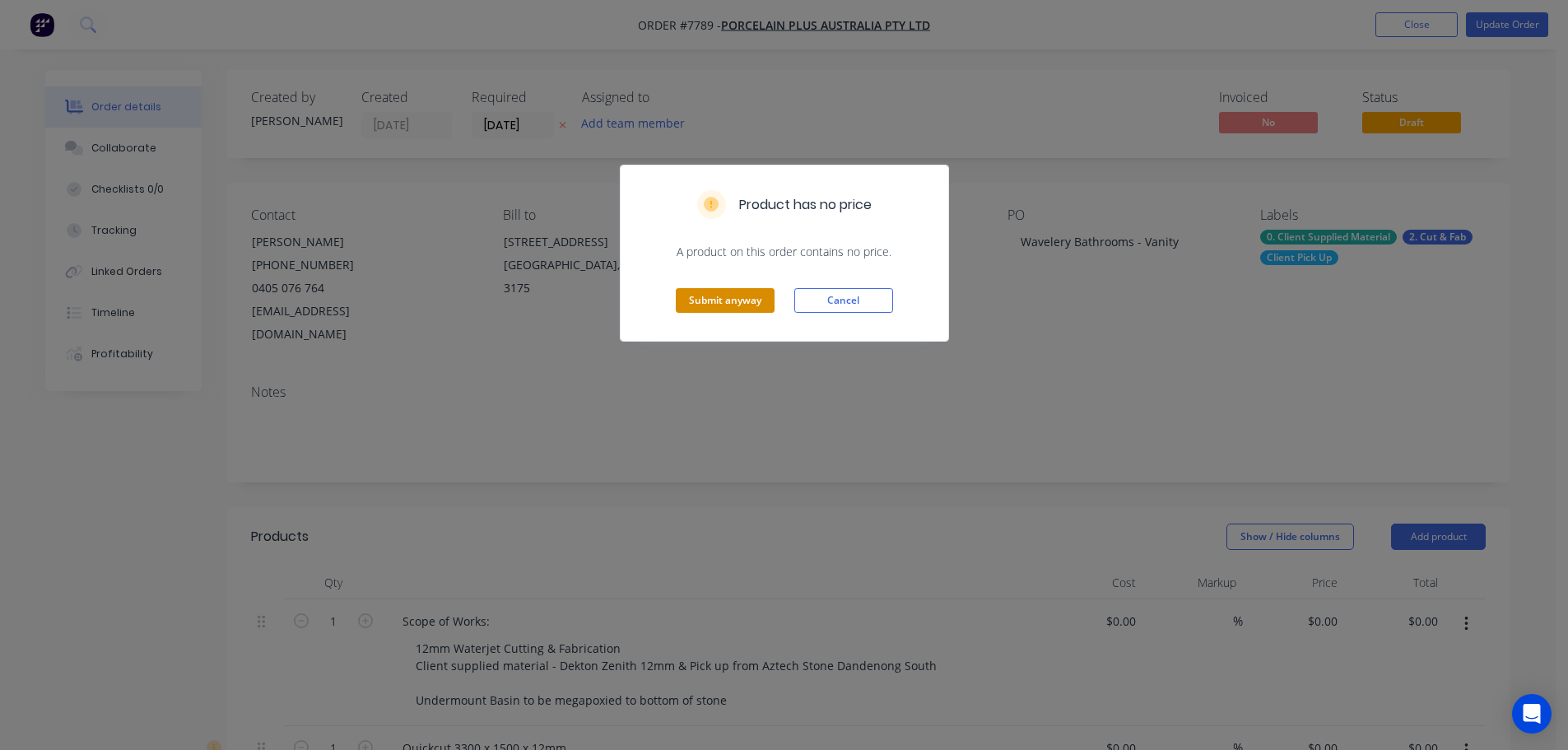
click at [739, 305] on button "Submit anyway" at bounding box center [726, 300] width 99 height 25
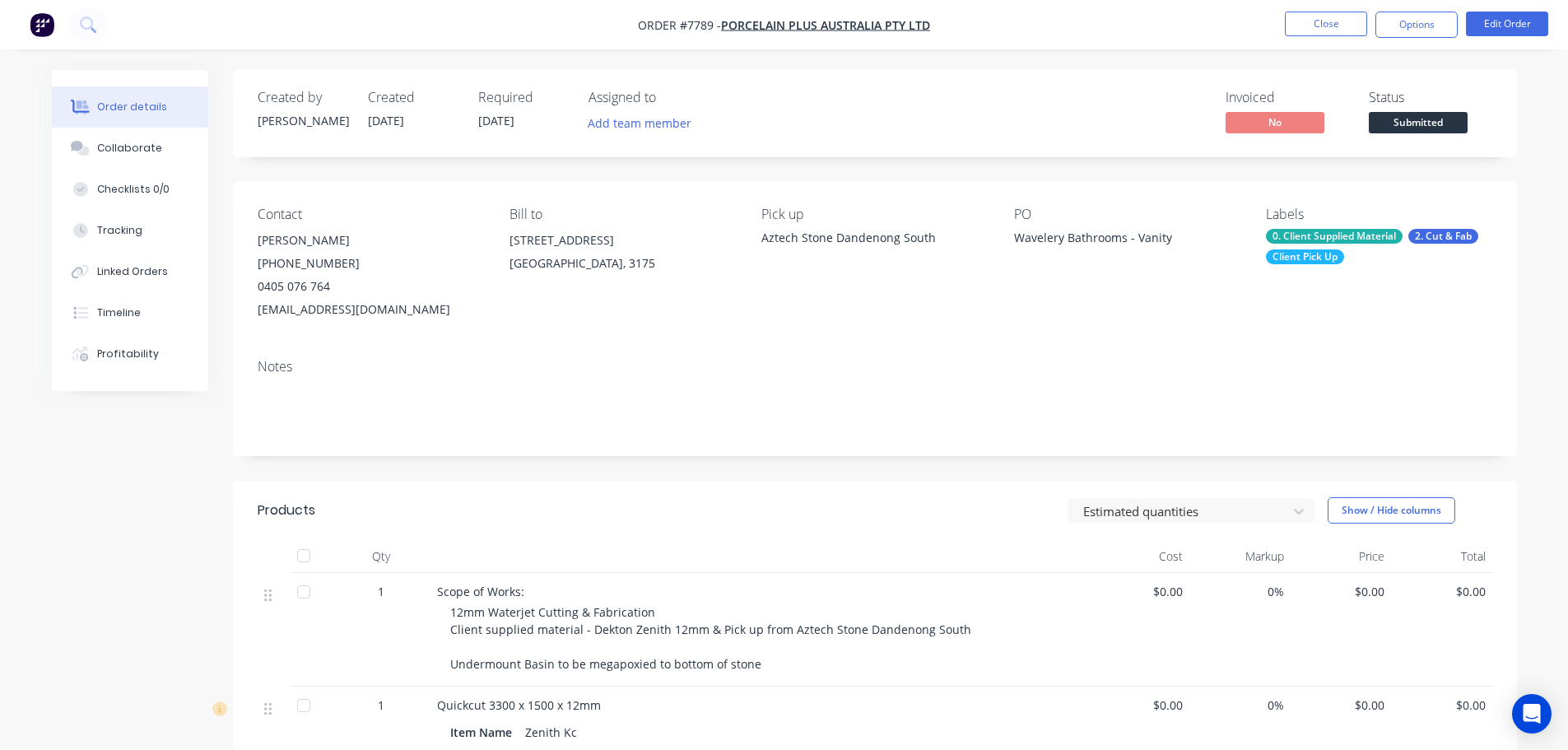
click at [1403, 136] on button "Submitted" at bounding box center [1418, 124] width 99 height 25
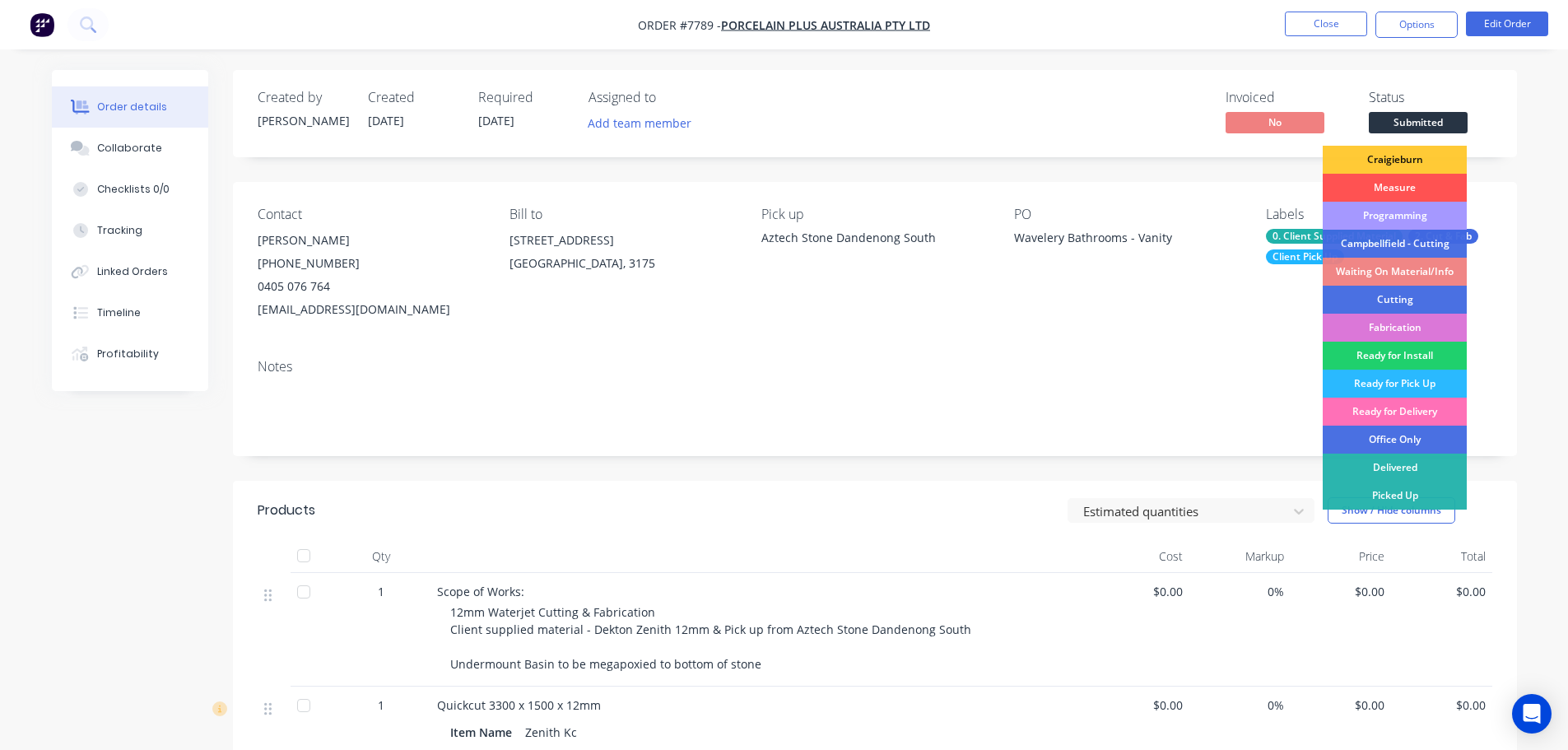
click at [1393, 218] on div "Programming" at bounding box center [1395, 216] width 144 height 28
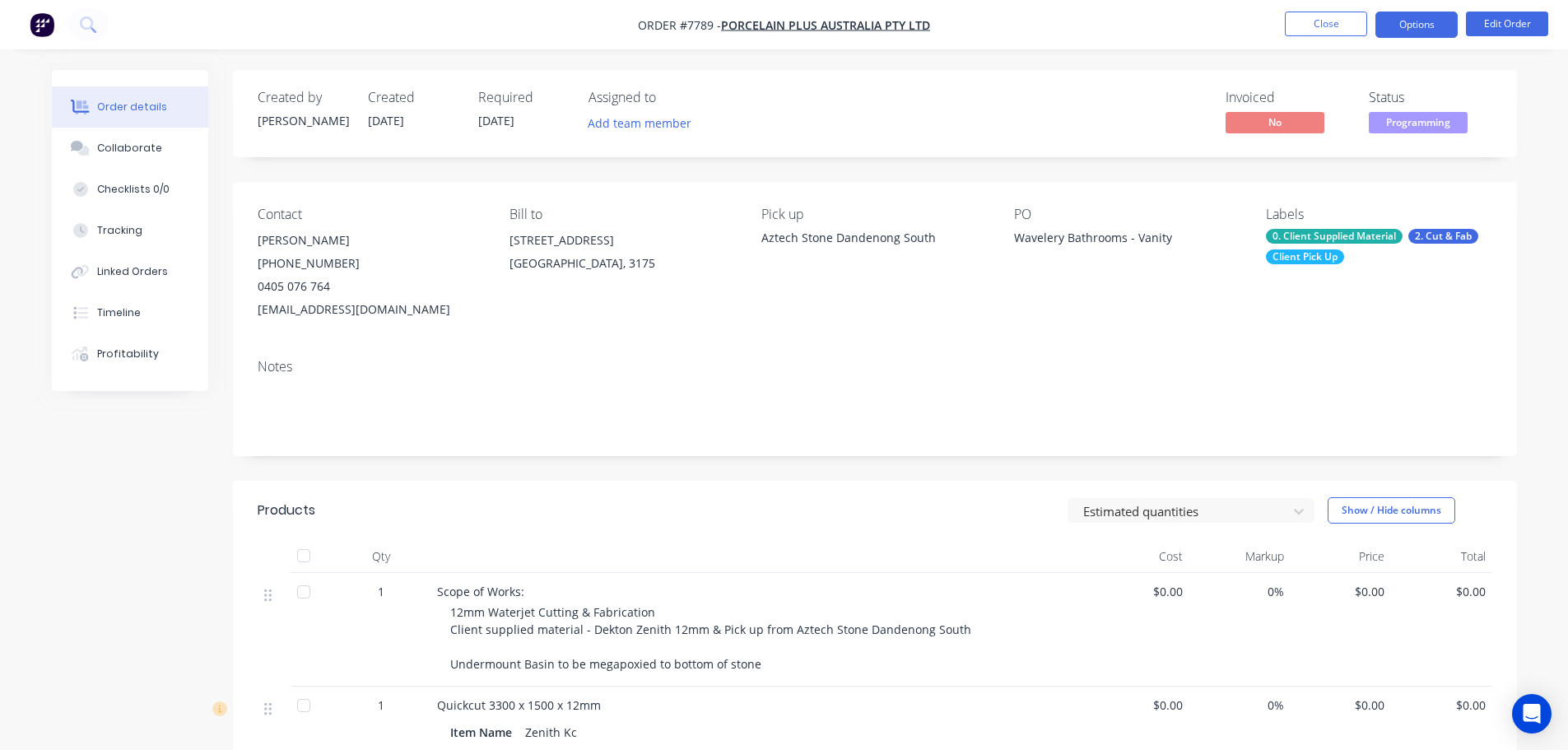
click at [1441, 13] on button "Options" at bounding box center [1416, 25] width 82 height 26
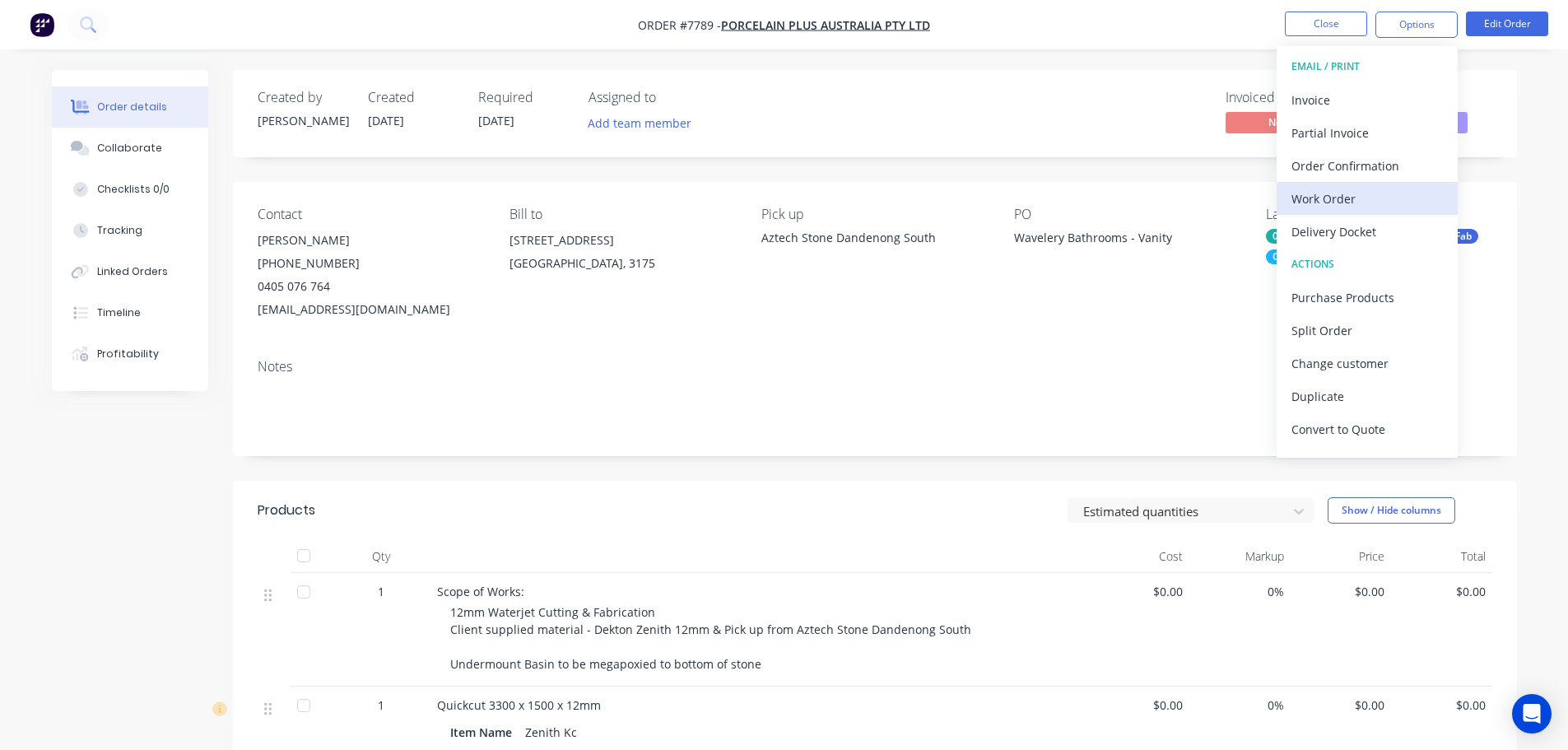
click at [1390, 210] on div "Work Order" at bounding box center [1367, 198] width 152 height 24
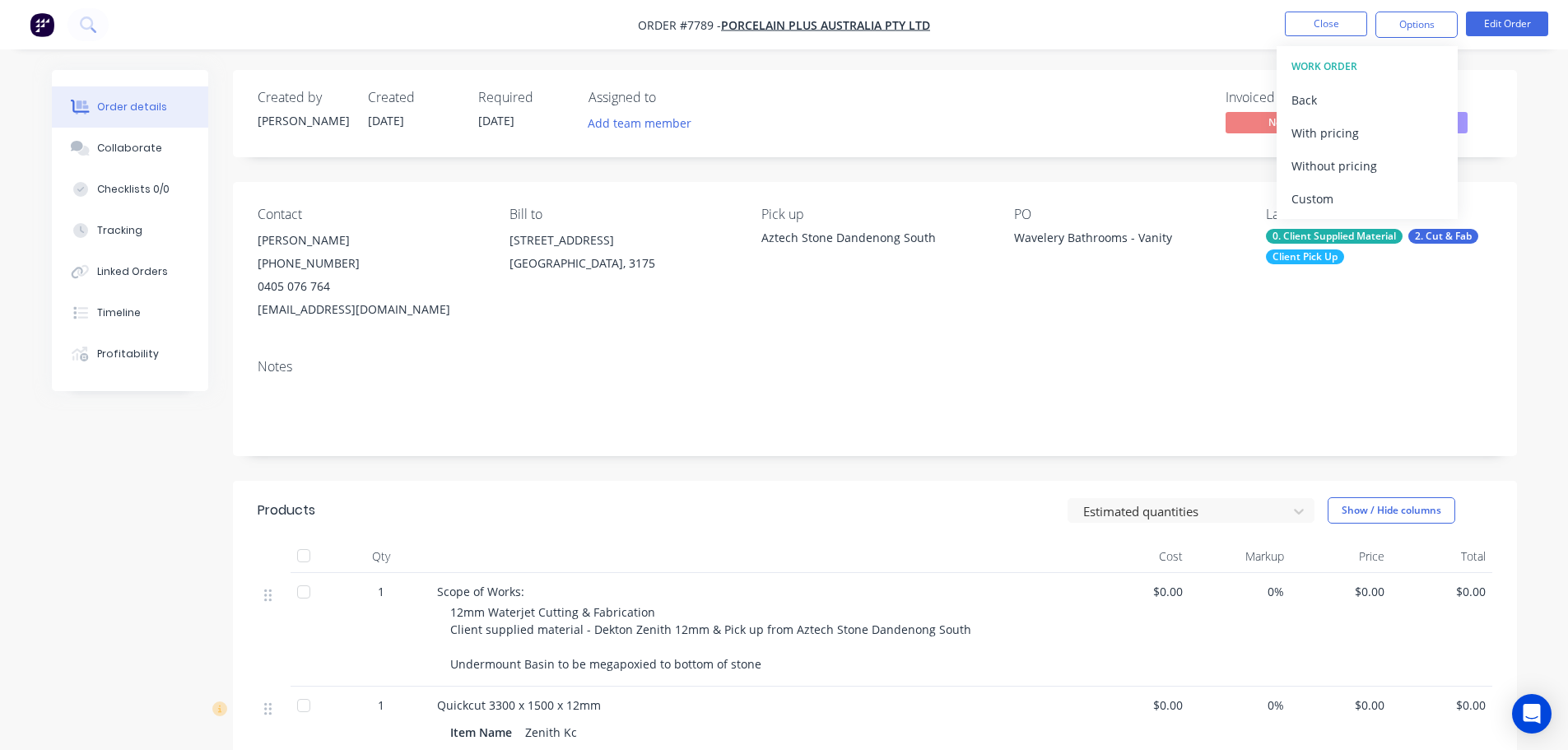
click at [1384, 197] on div "Custom" at bounding box center [1367, 198] width 152 height 24
click at [1381, 162] on div "Without pricing" at bounding box center [1367, 165] width 152 height 24
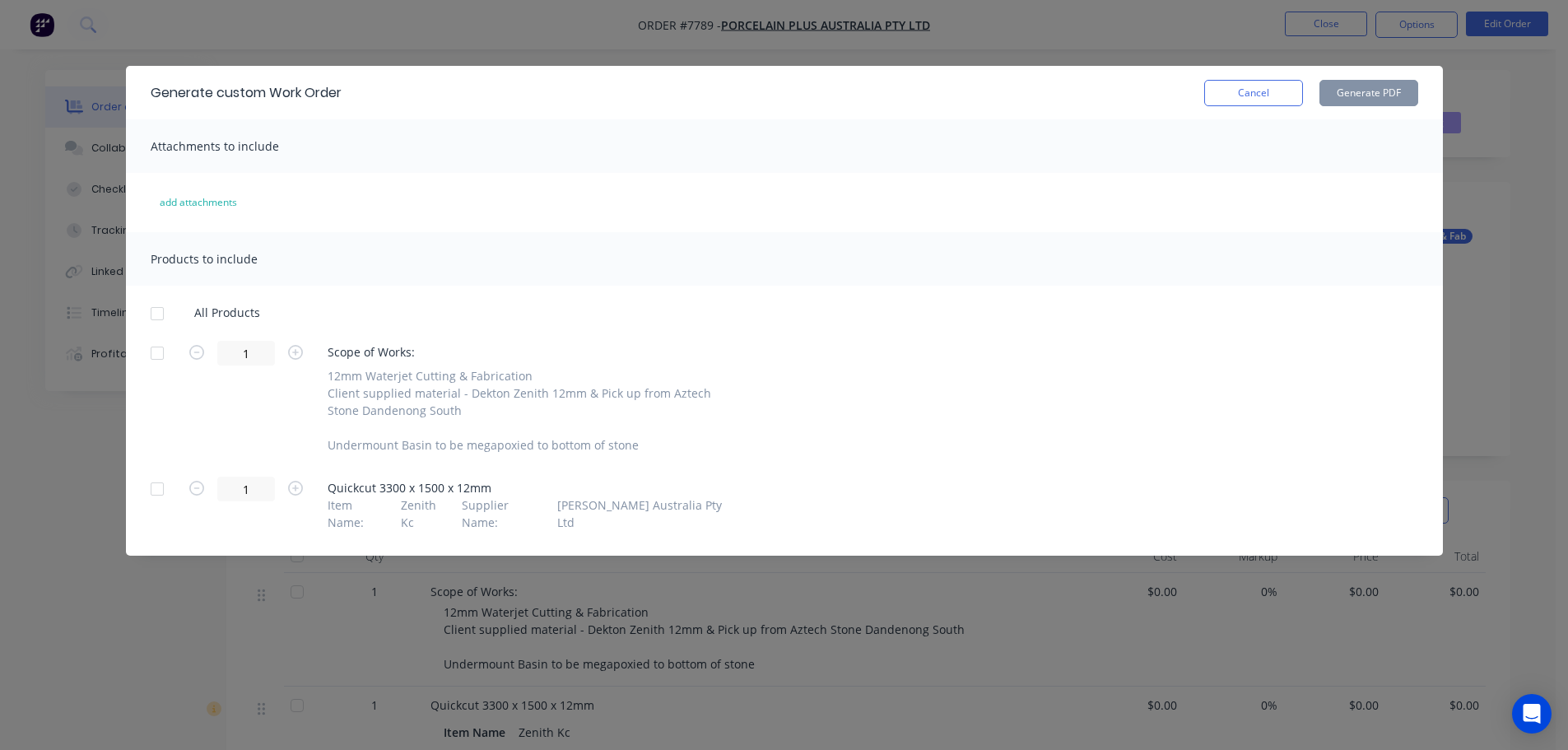
click at [152, 311] on div at bounding box center [157, 313] width 33 height 33
click at [1331, 97] on button "Generate PDF" at bounding box center [1369, 92] width 99 height 26
click at [1248, 81] on button "Cancel" at bounding box center [1254, 92] width 99 height 26
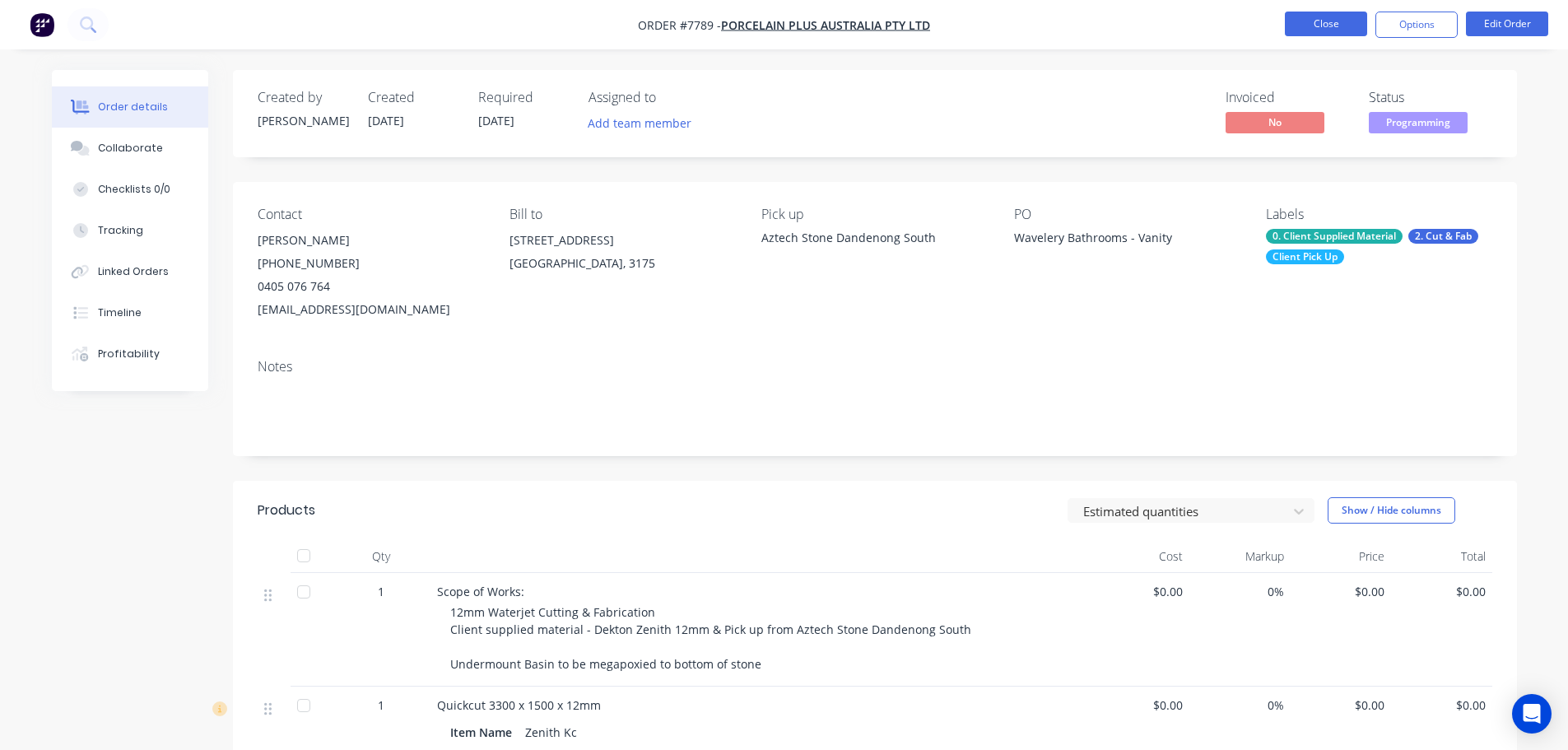
click at [1314, 17] on button "Close" at bounding box center [1326, 24] width 82 height 25
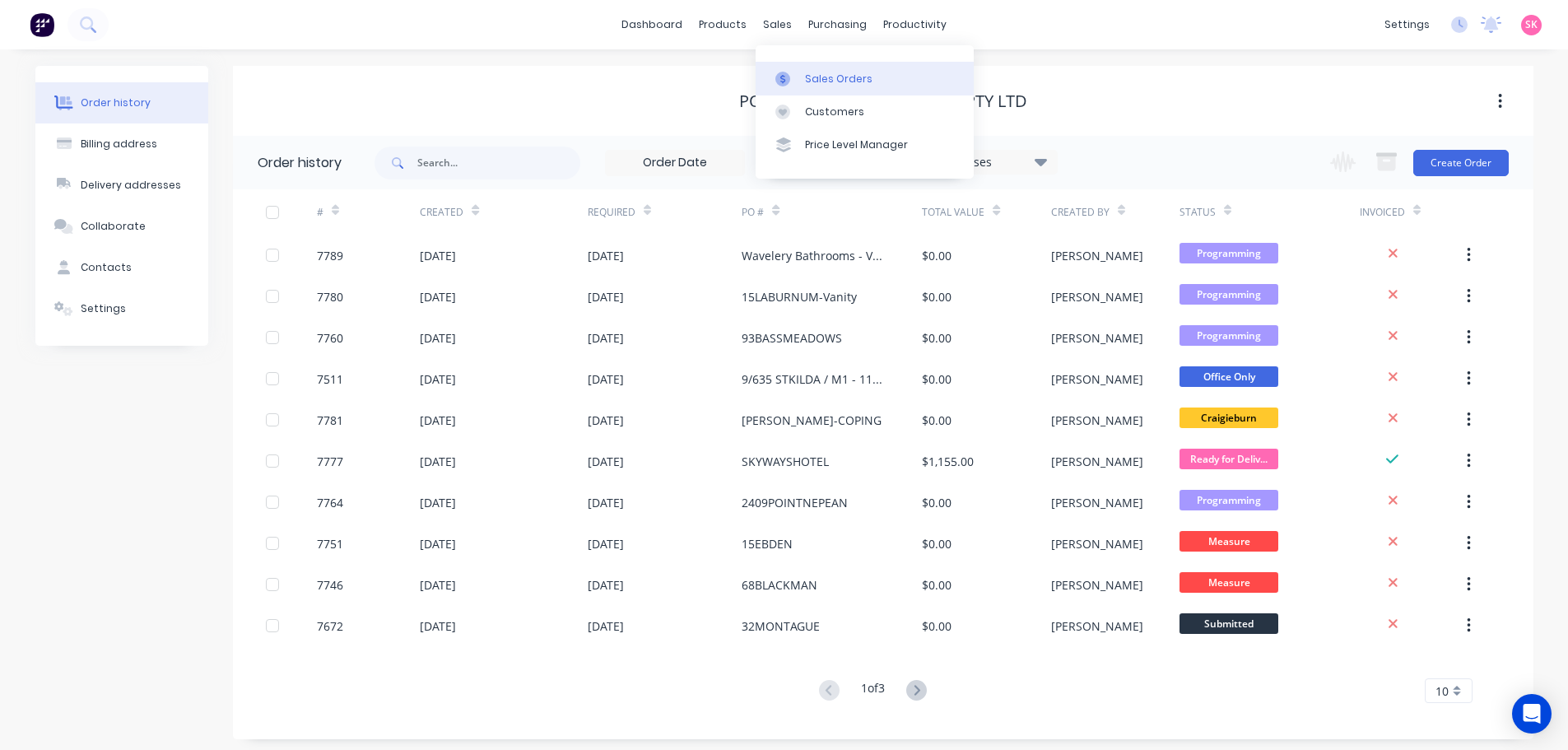
click at [792, 68] on link "Sales Orders" at bounding box center [864, 79] width 218 height 33
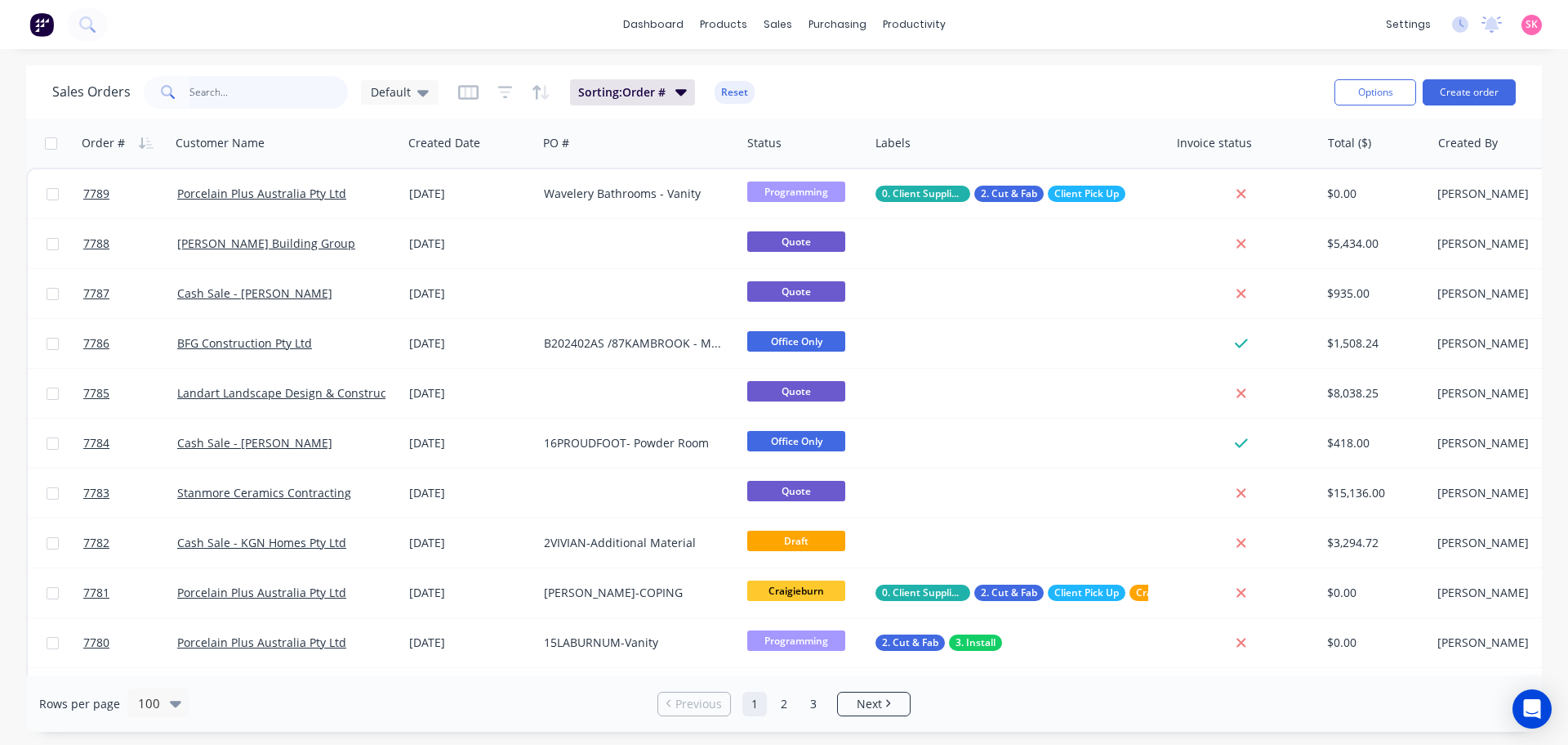
click at [303, 82] on input "text" at bounding box center [269, 93] width 160 height 33
type input "7787"
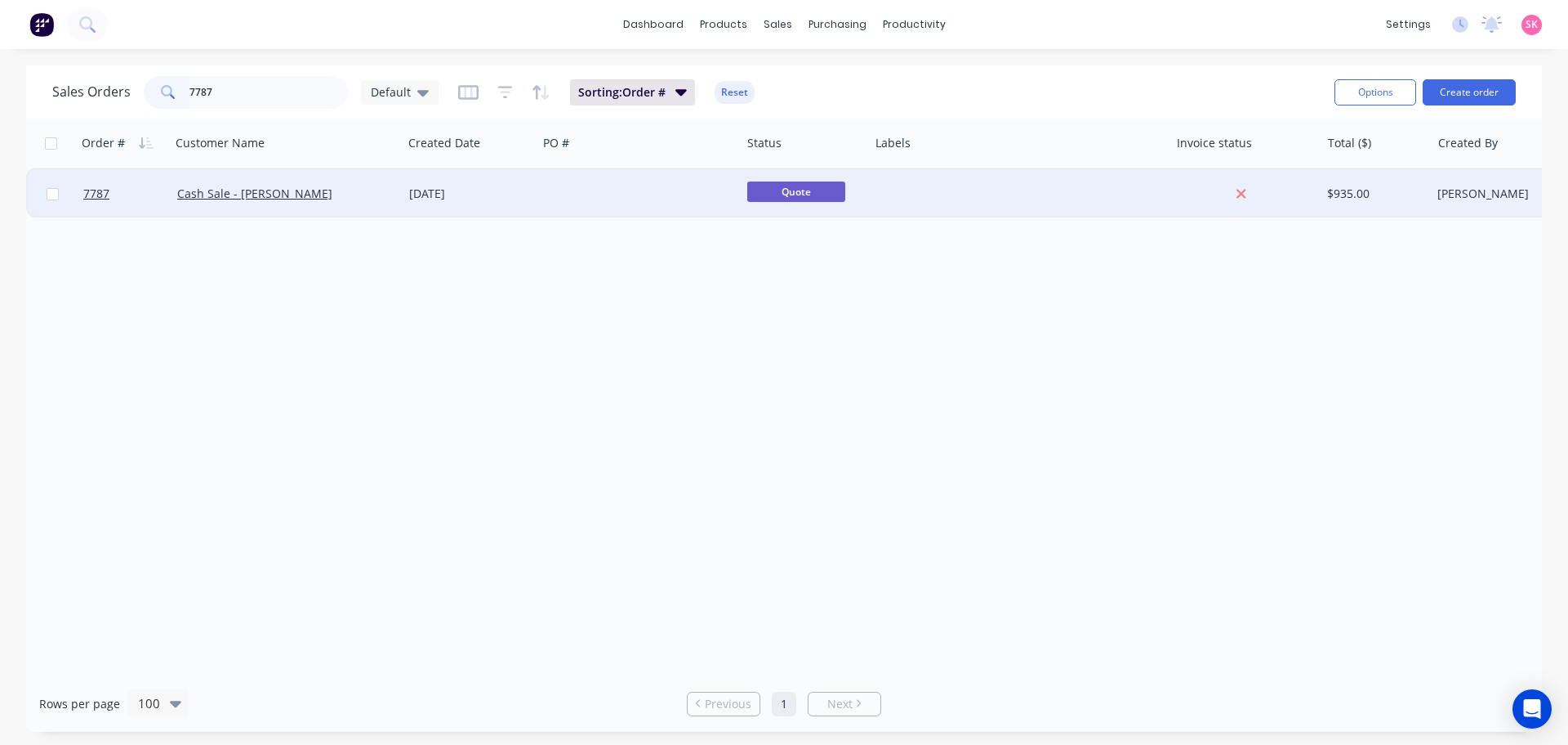
click at [548, 207] on div at bounding box center [639, 193] width 203 height 49
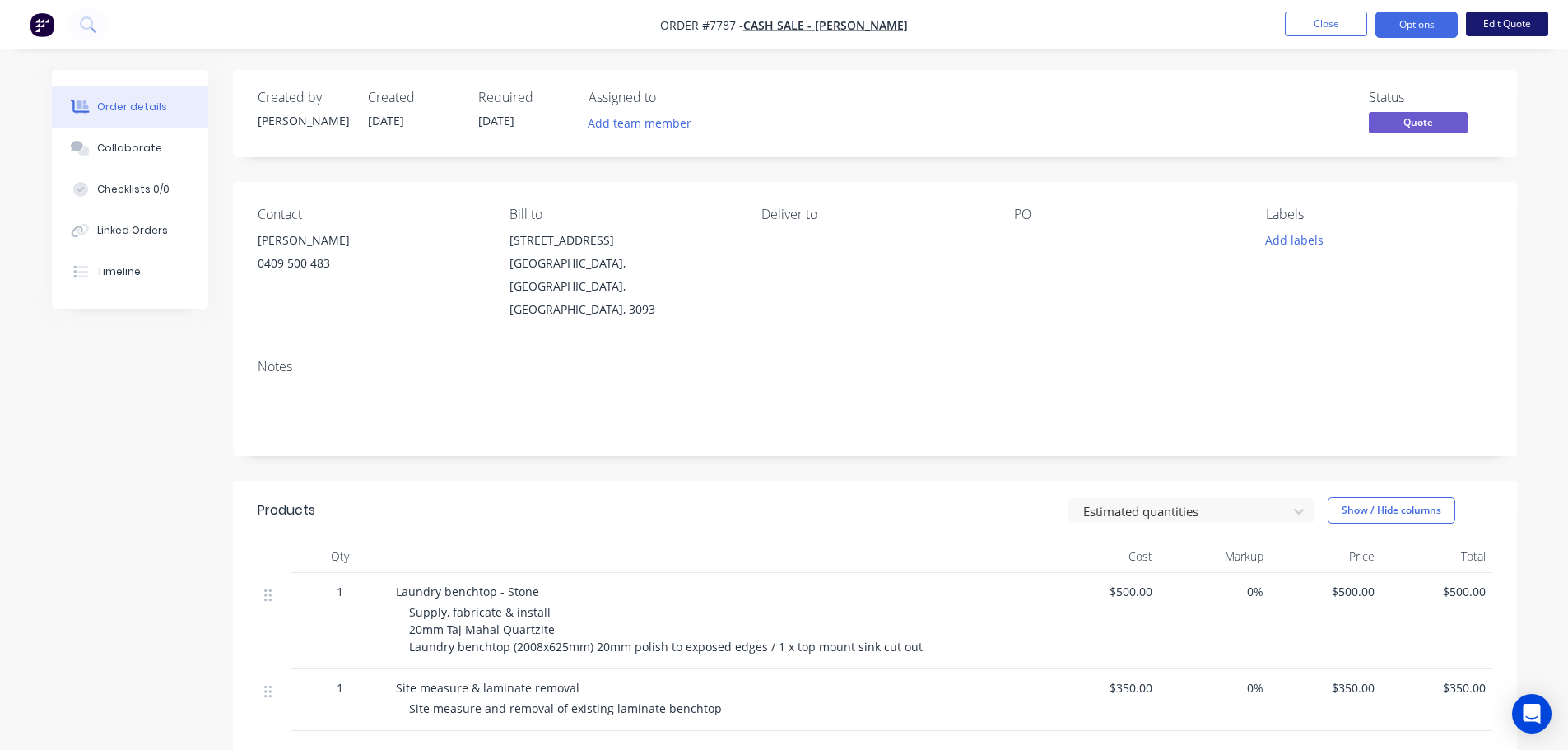
click at [1510, 17] on button "Edit Quote" at bounding box center [1507, 24] width 82 height 25
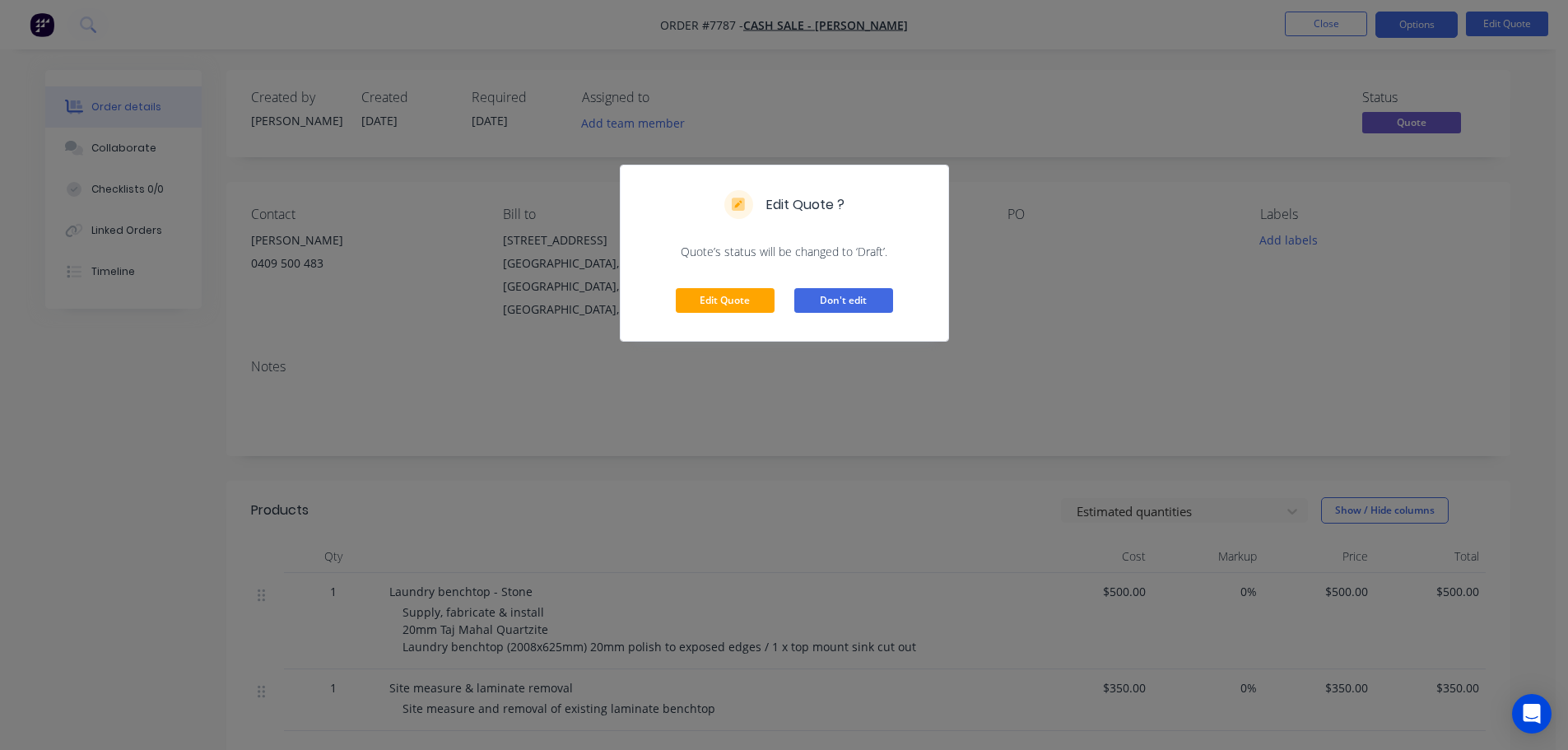
drag, startPoint x: 864, startPoint y: 306, endPoint x: 1170, endPoint y: 179, distance: 331.3
click at [863, 305] on button "Don't edit" at bounding box center [843, 300] width 99 height 25
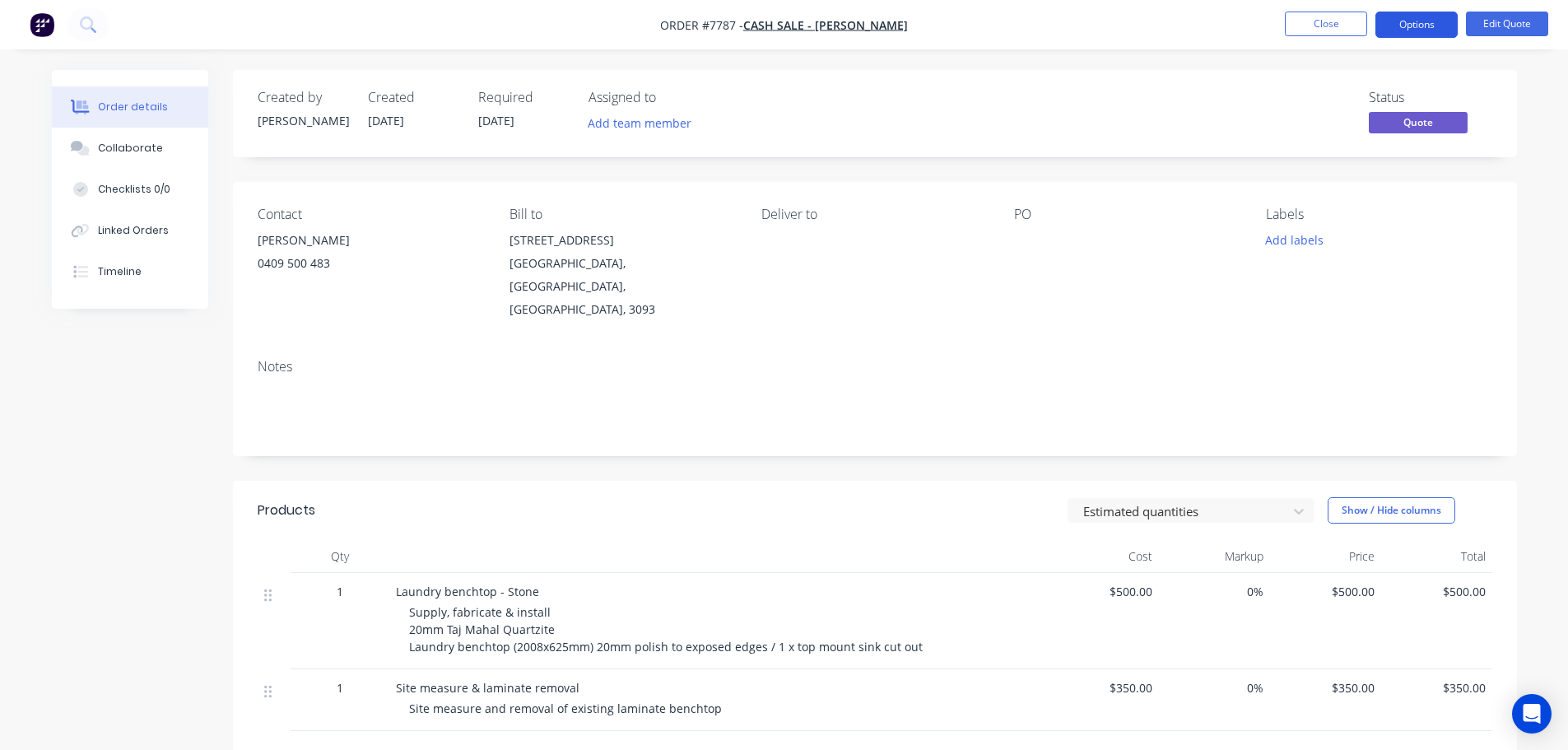
click at [1406, 22] on button "Options" at bounding box center [1416, 25] width 82 height 26
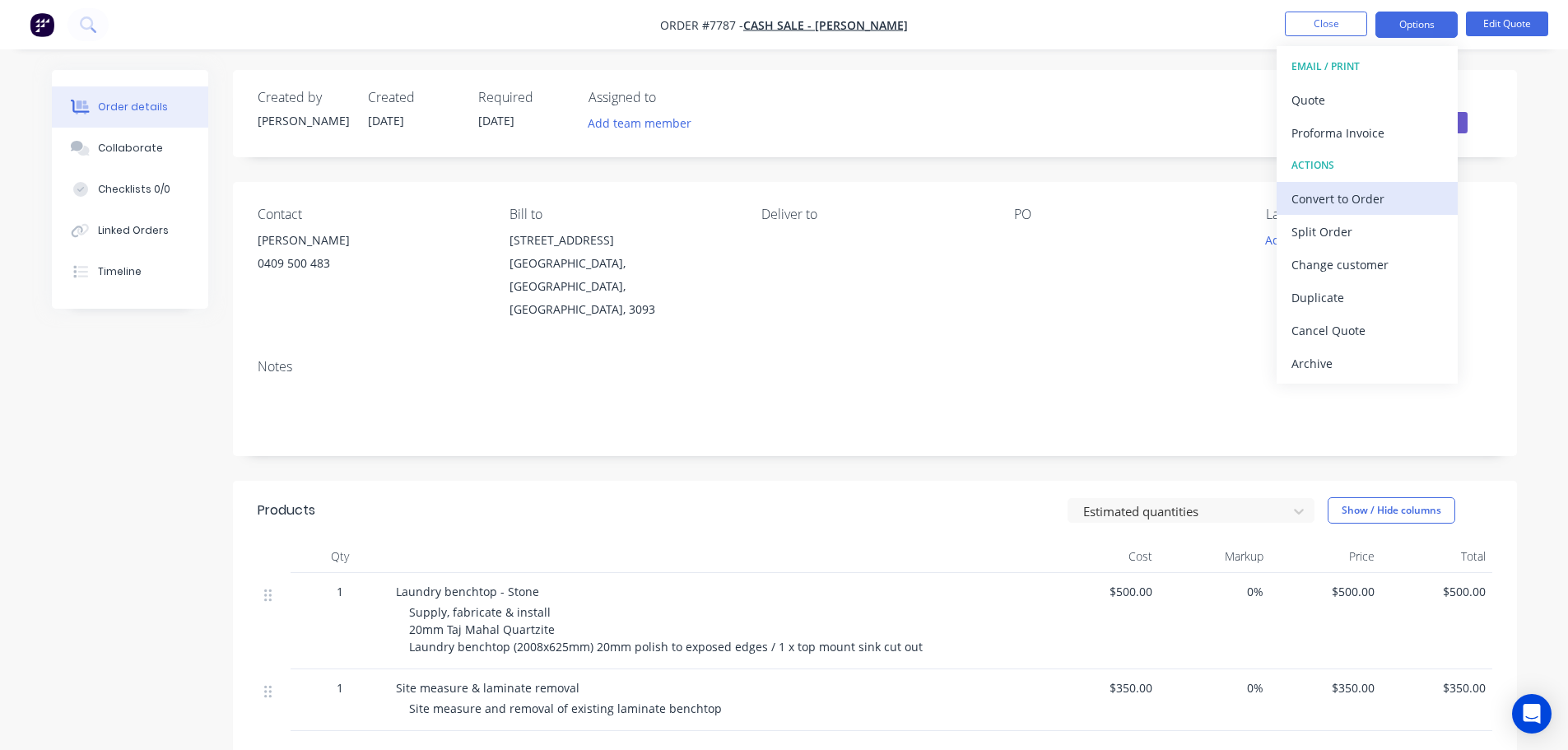
click at [1384, 204] on div "Convert to Order" at bounding box center [1367, 198] width 152 height 24
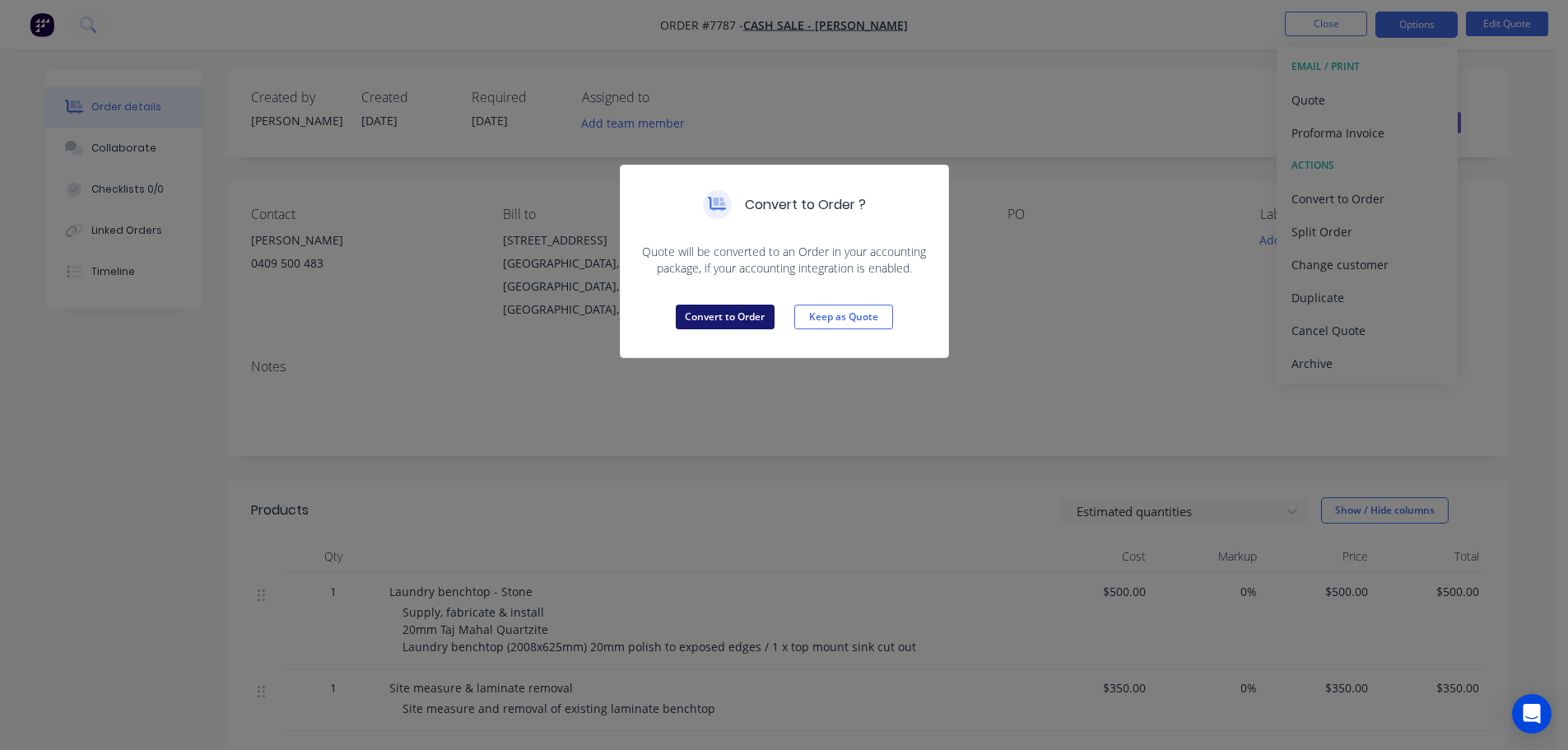
click at [725, 325] on button "Convert to Order" at bounding box center [726, 316] width 99 height 25
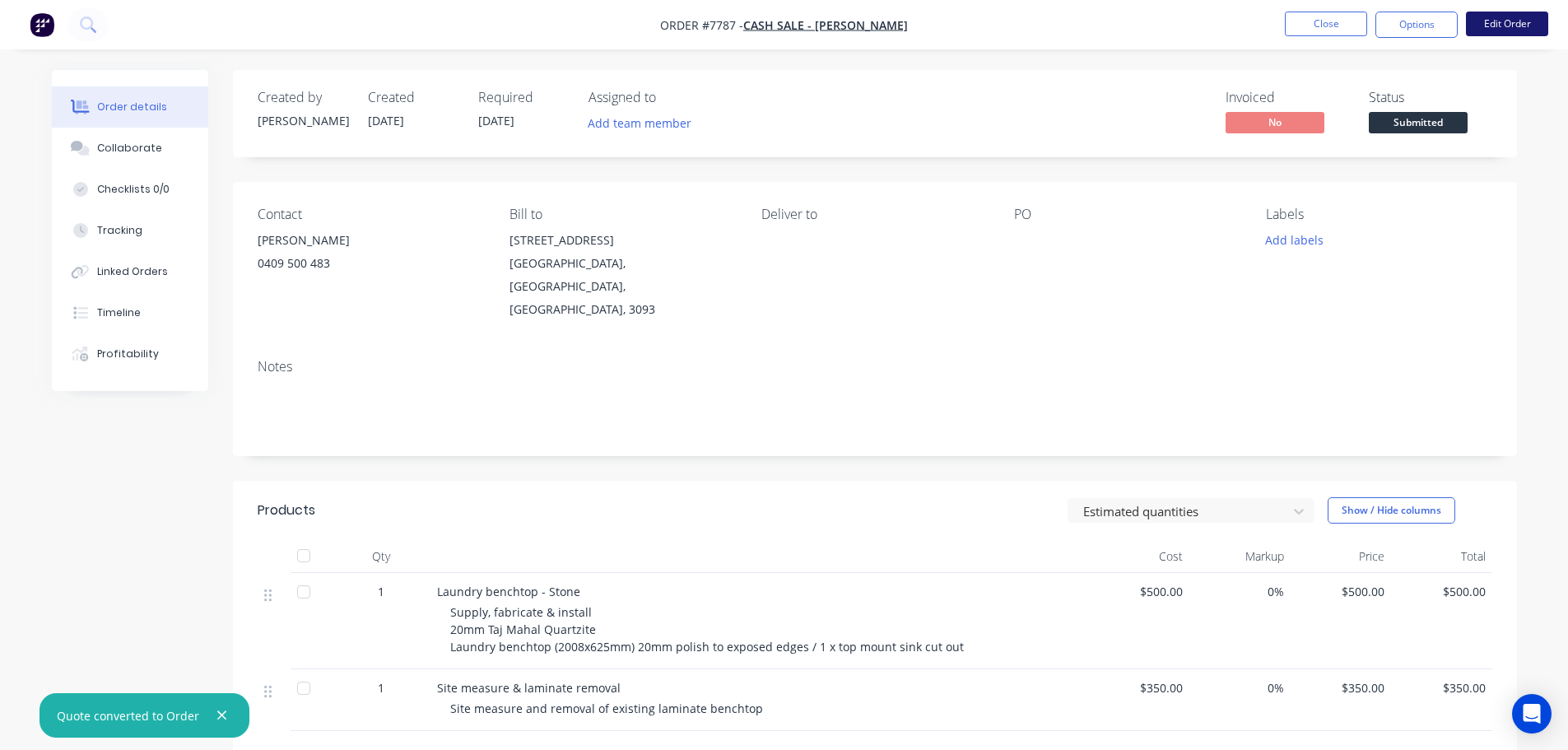
click at [1506, 19] on button "Edit Order" at bounding box center [1507, 24] width 82 height 25
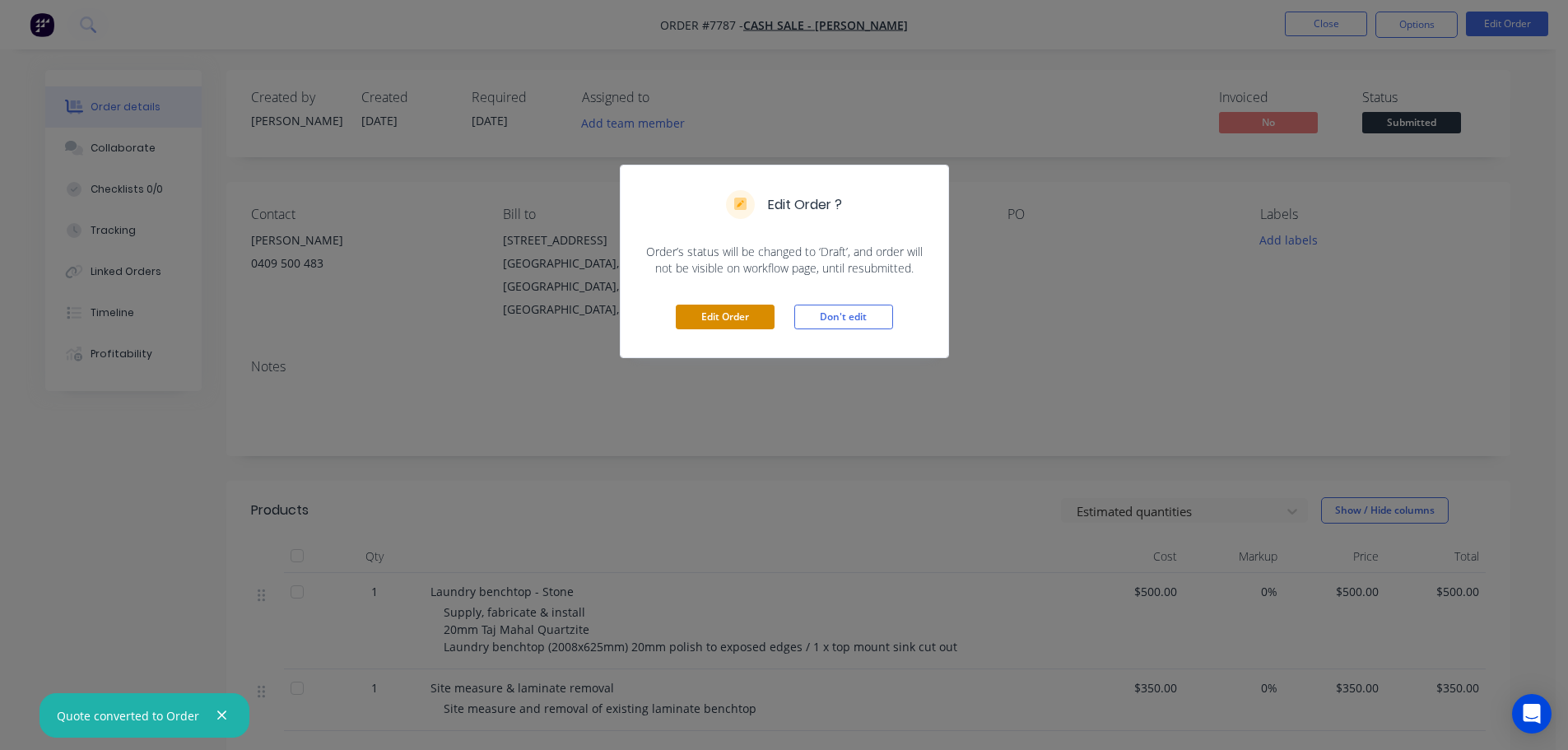
click at [722, 304] on button "Edit Order" at bounding box center [726, 316] width 99 height 25
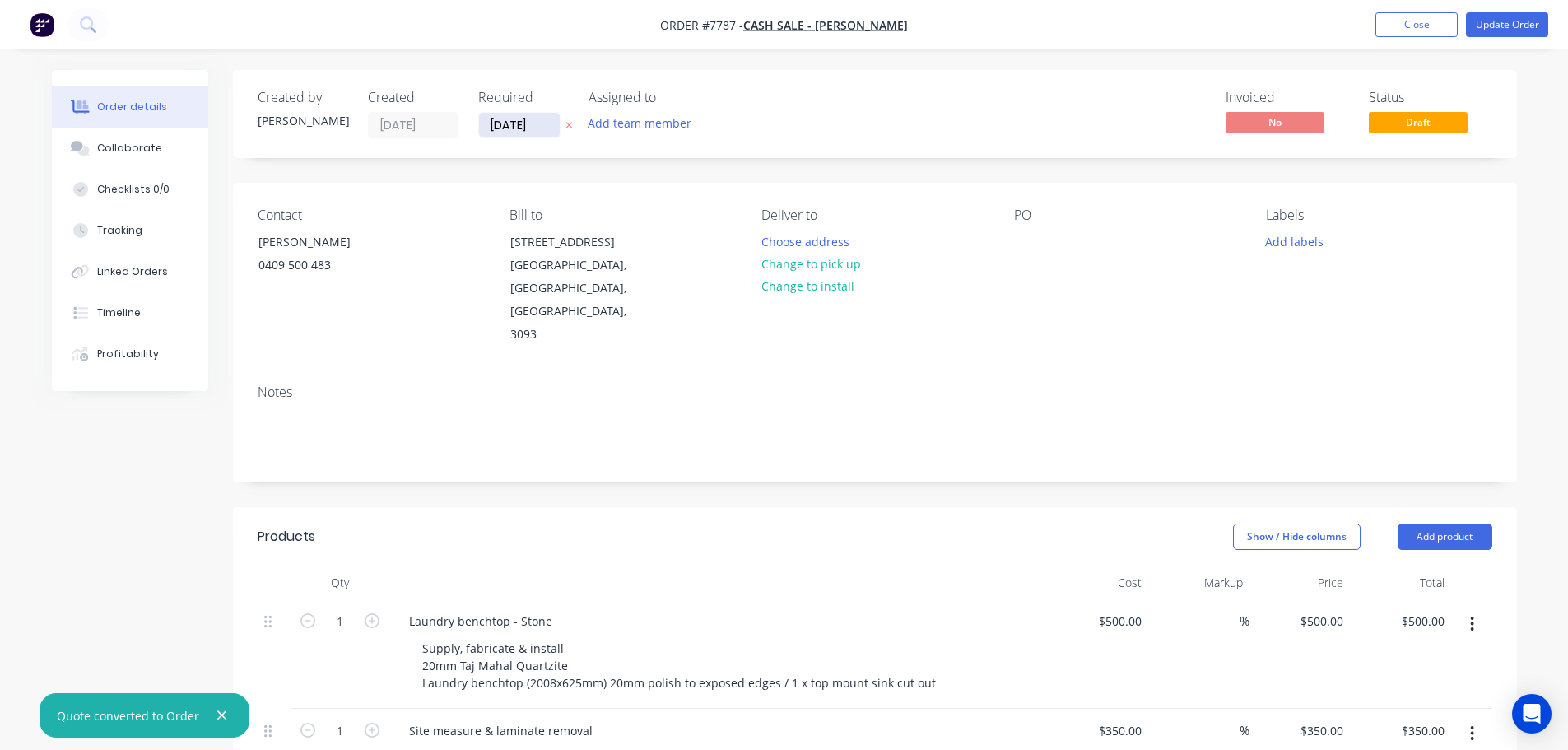
click at [541, 127] on input "[DATE]" at bounding box center [519, 124] width 80 height 25
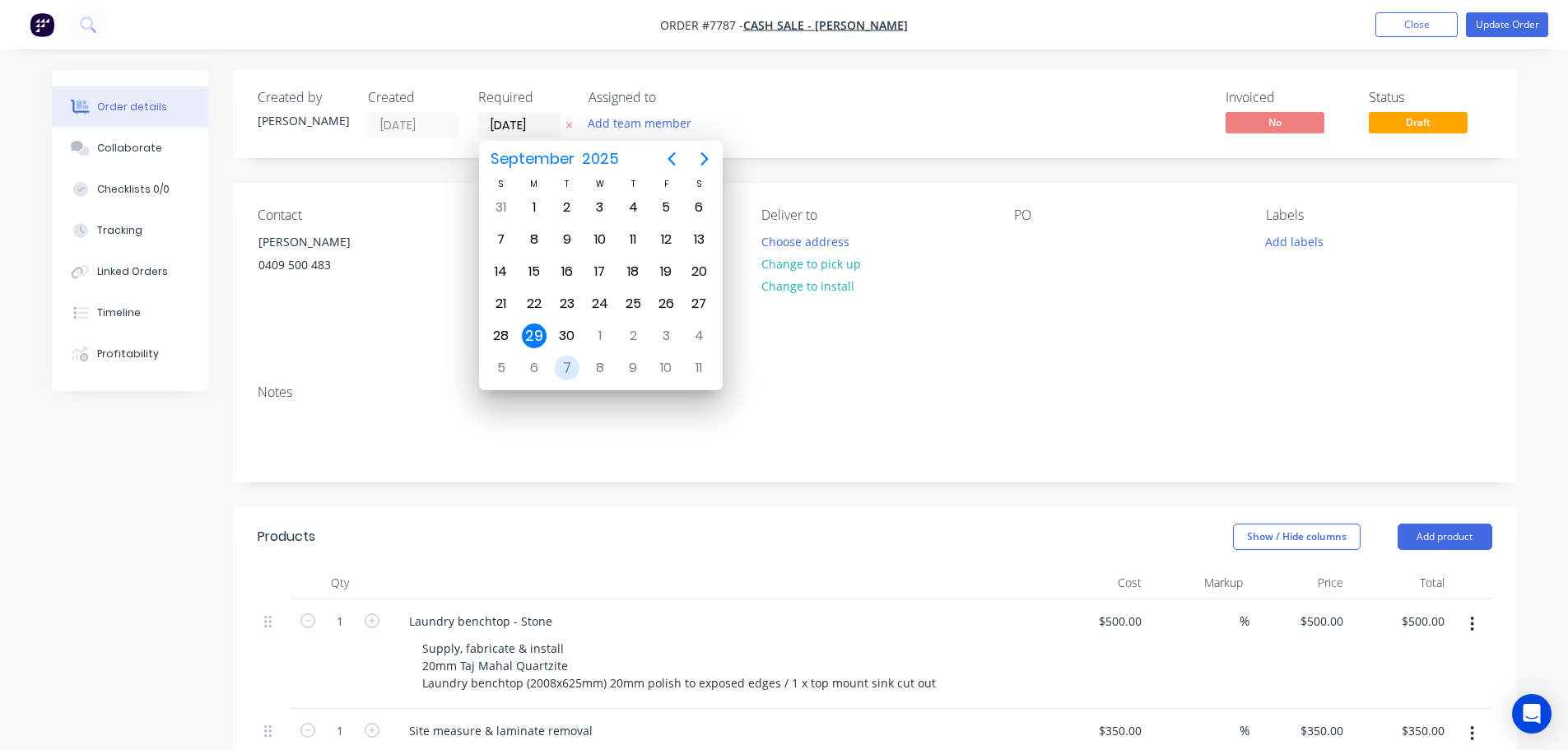
click at [563, 366] on div "7" at bounding box center [567, 367] width 25 height 25
type input "[DATE]"
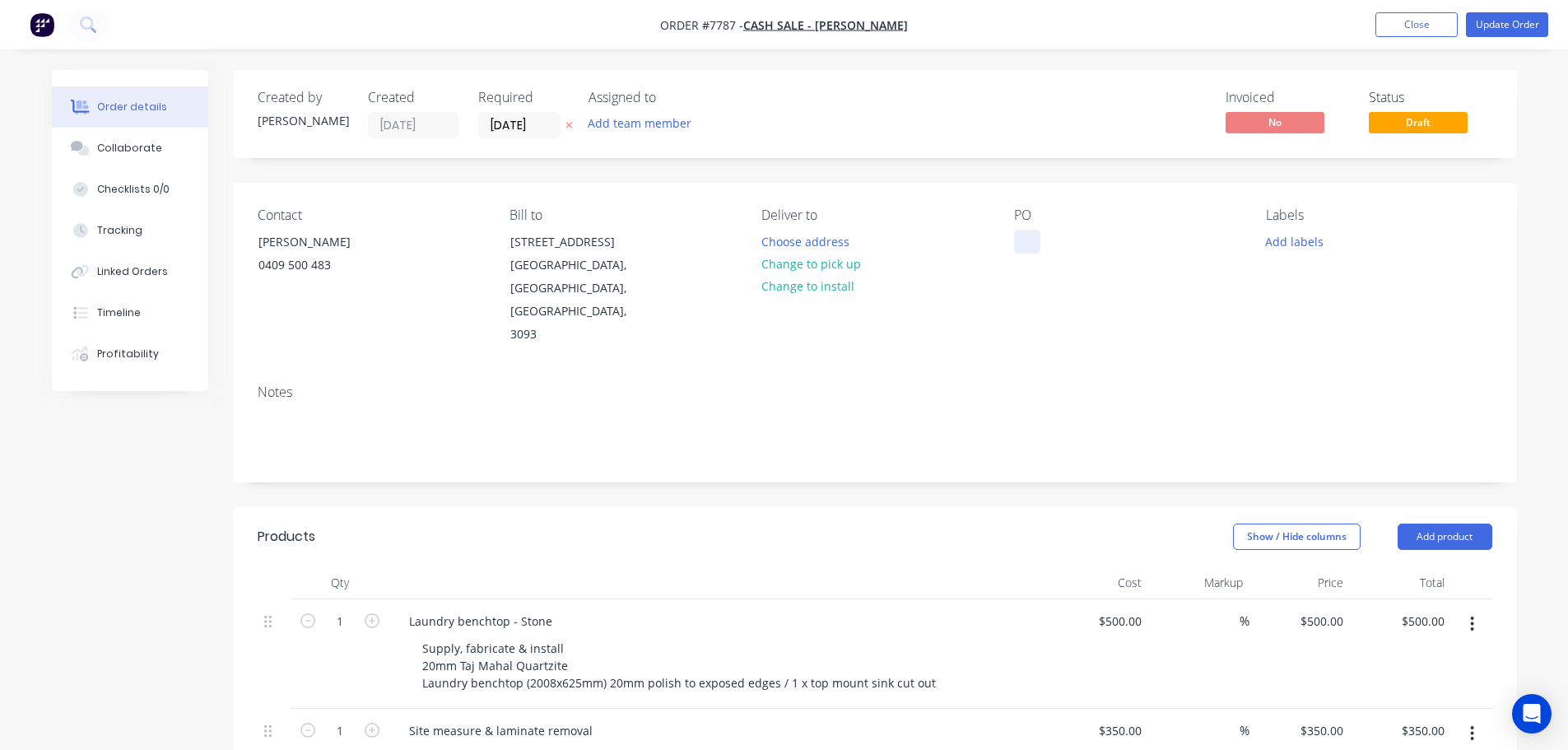
click at [1040, 234] on div at bounding box center [1027, 241] width 26 height 24
click at [845, 281] on button "Change to install" at bounding box center [807, 286] width 111 height 22
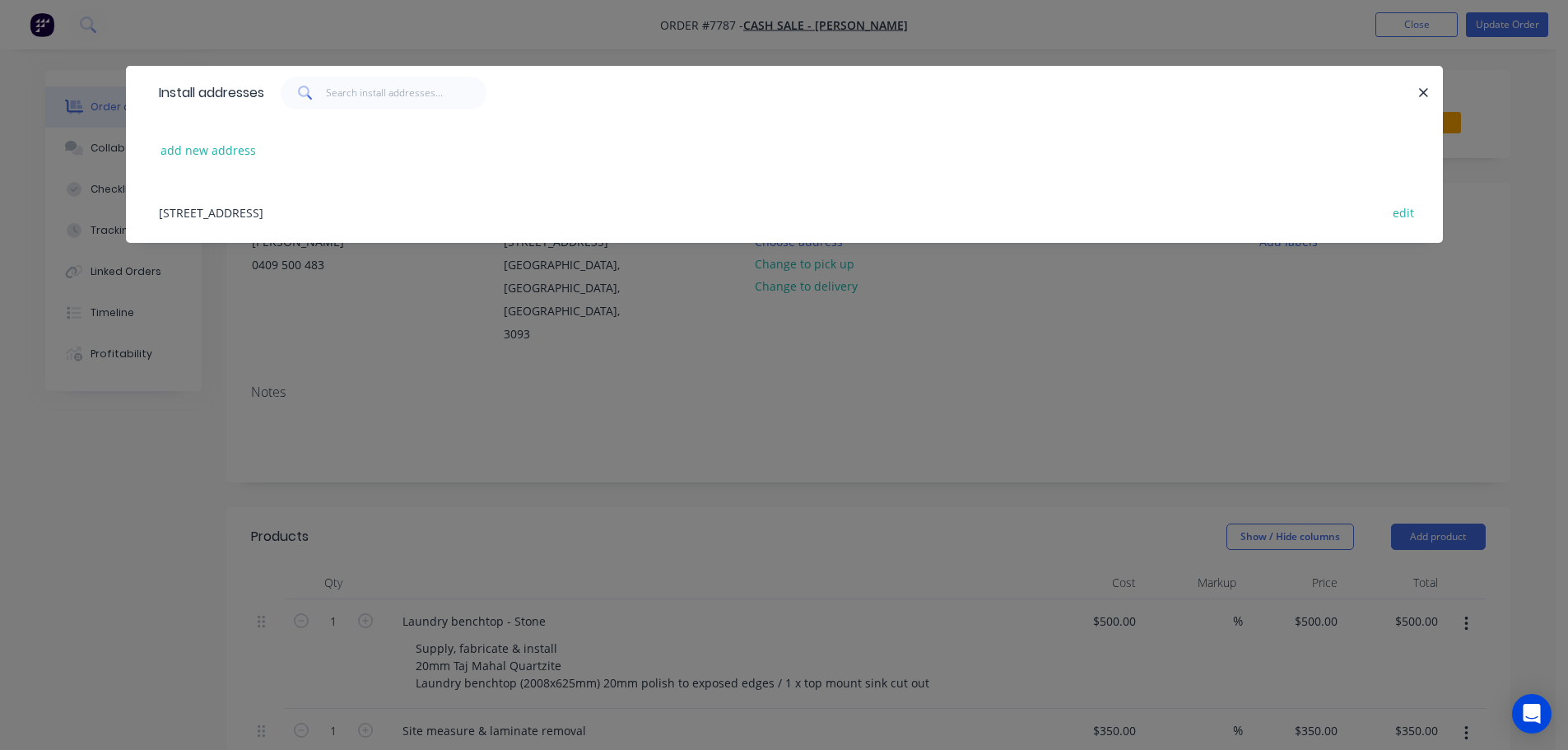
click at [298, 212] on div "35 Montpelier Drive, LOWER PLENTY, Victoria, Australia, 3093 edit" at bounding box center [784, 212] width 1267 height 62
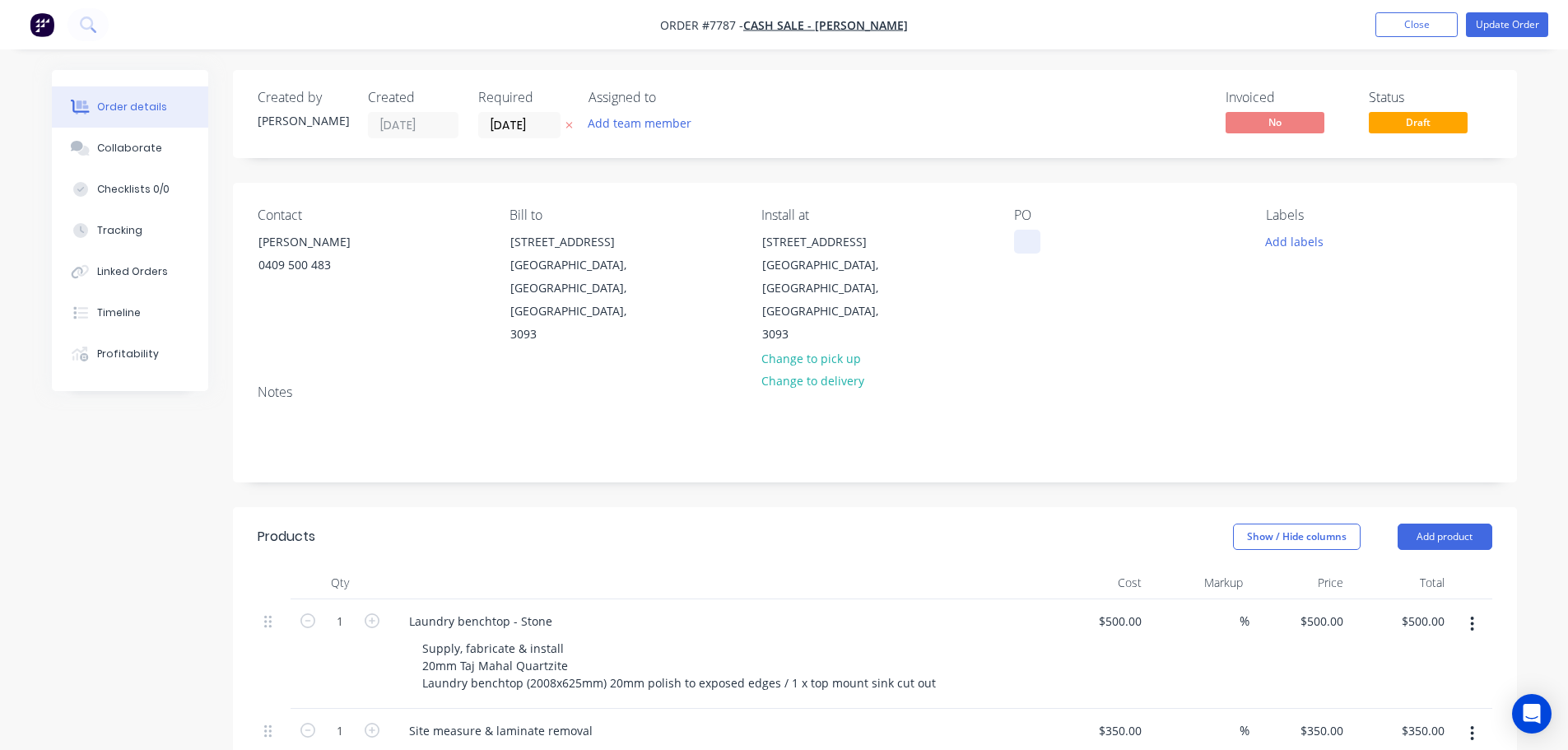
click at [1032, 238] on div at bounding box center [1027, 241] width 26 height 24
click at [1310, 239] on button "Add labels" at bounding box center [1294, 240] width 76 height 22
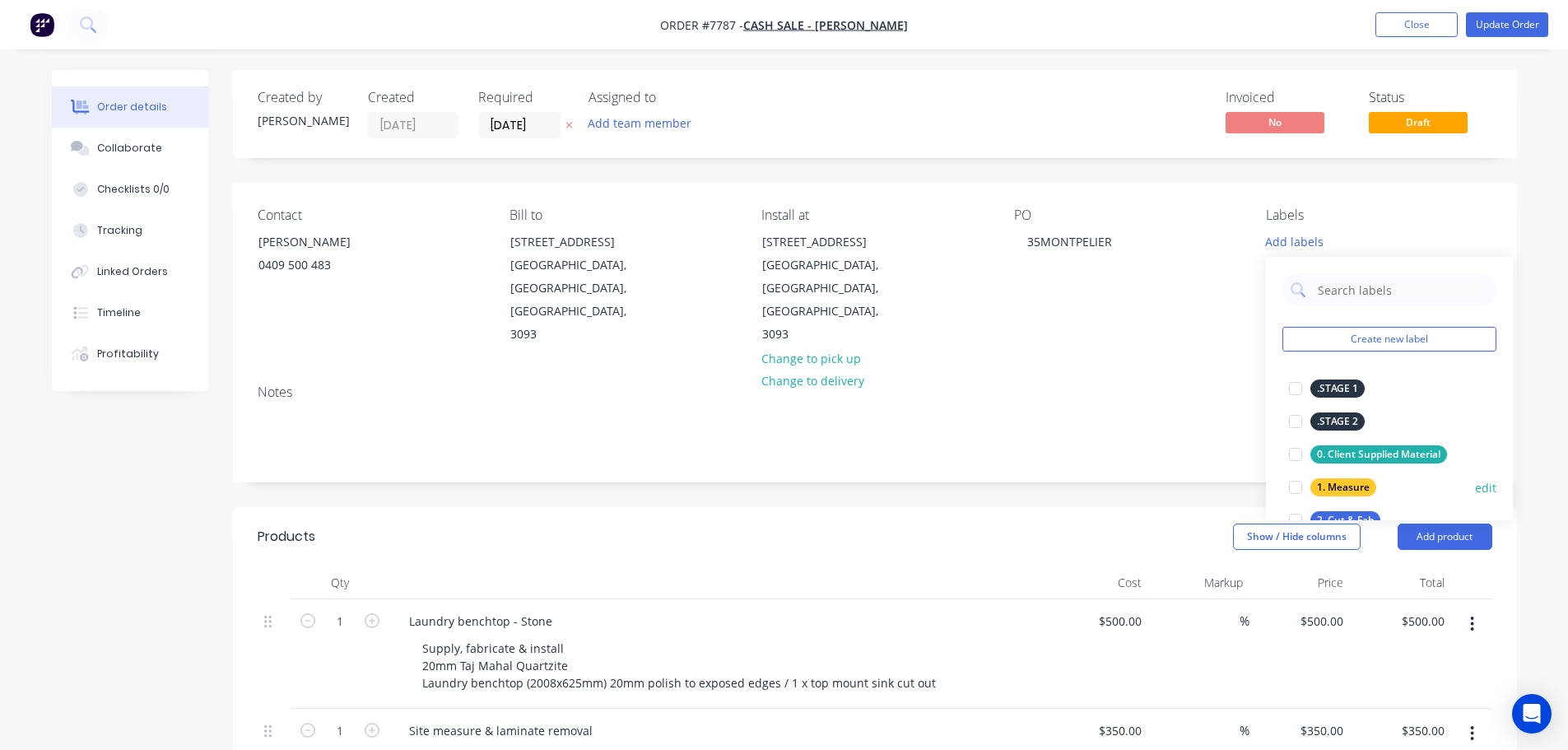
click at [1295, 493] on div at bounding box center [1296, 487] width 33 height 33
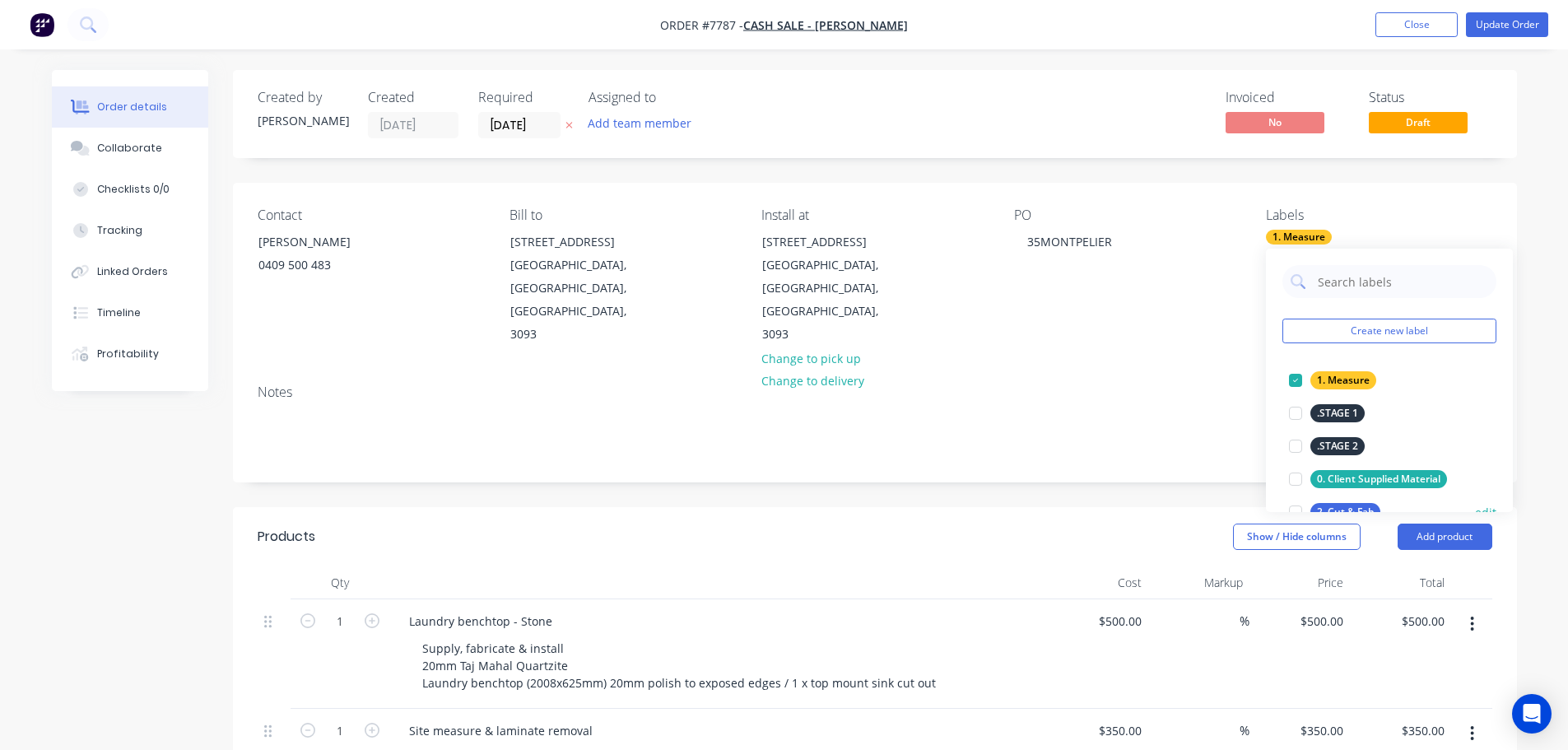
click at [1294, 506] on div at bounding box center [1296, 512] width 33 height 33
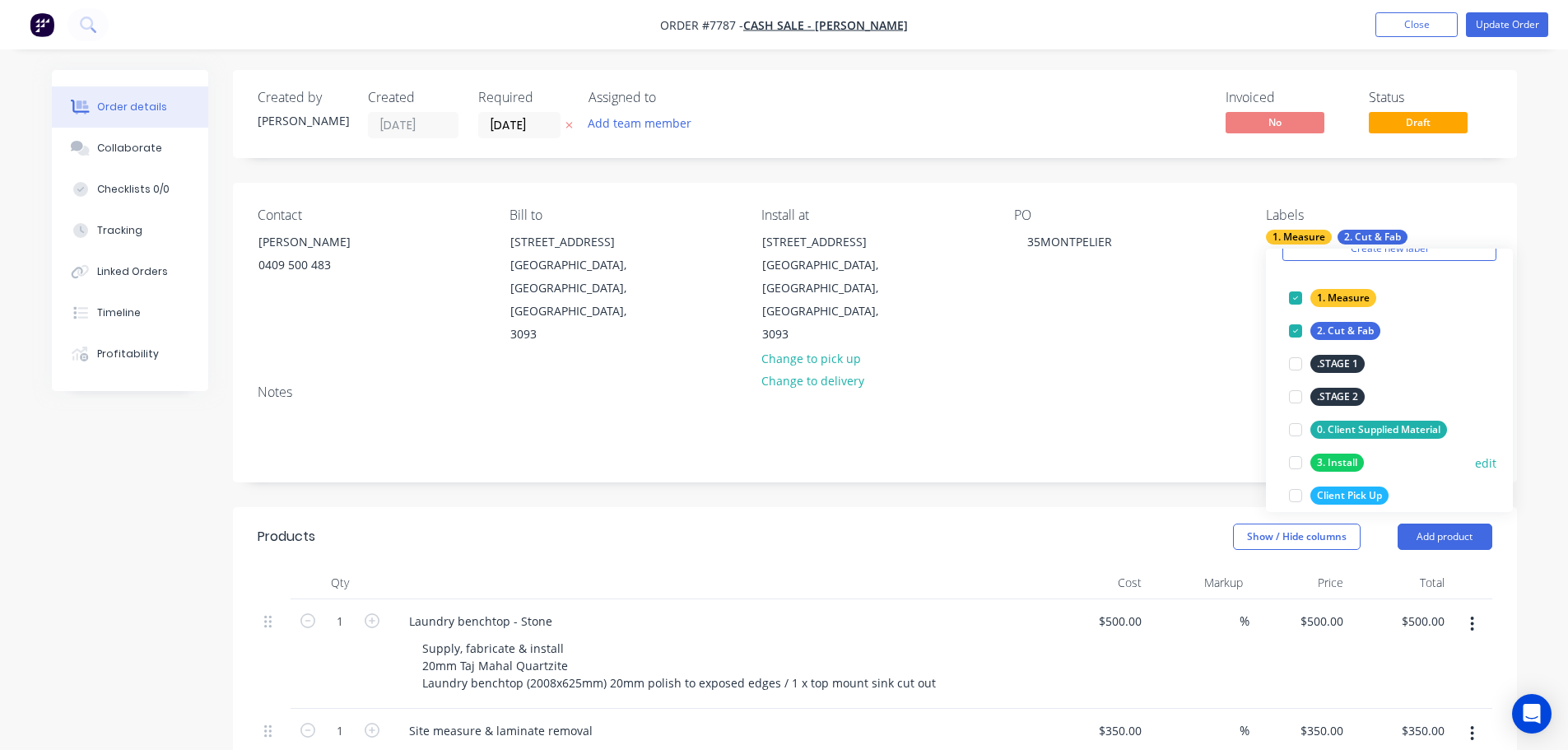
click at [1298, 460] on div at bounding box center [1296, 462] width 33 height 33
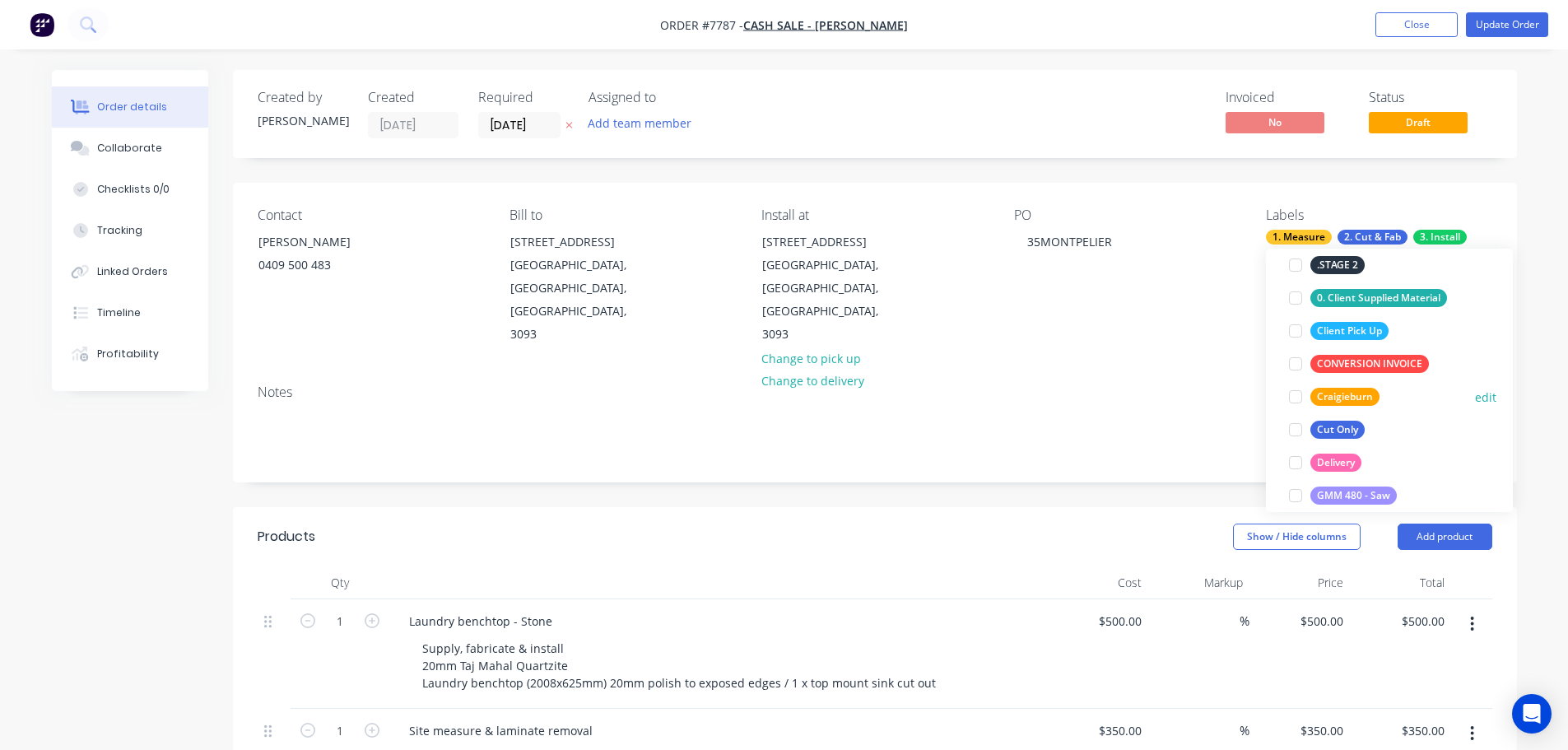
click at [1298, 401] on div at bounding box center [1296, 396] width 33 height 33
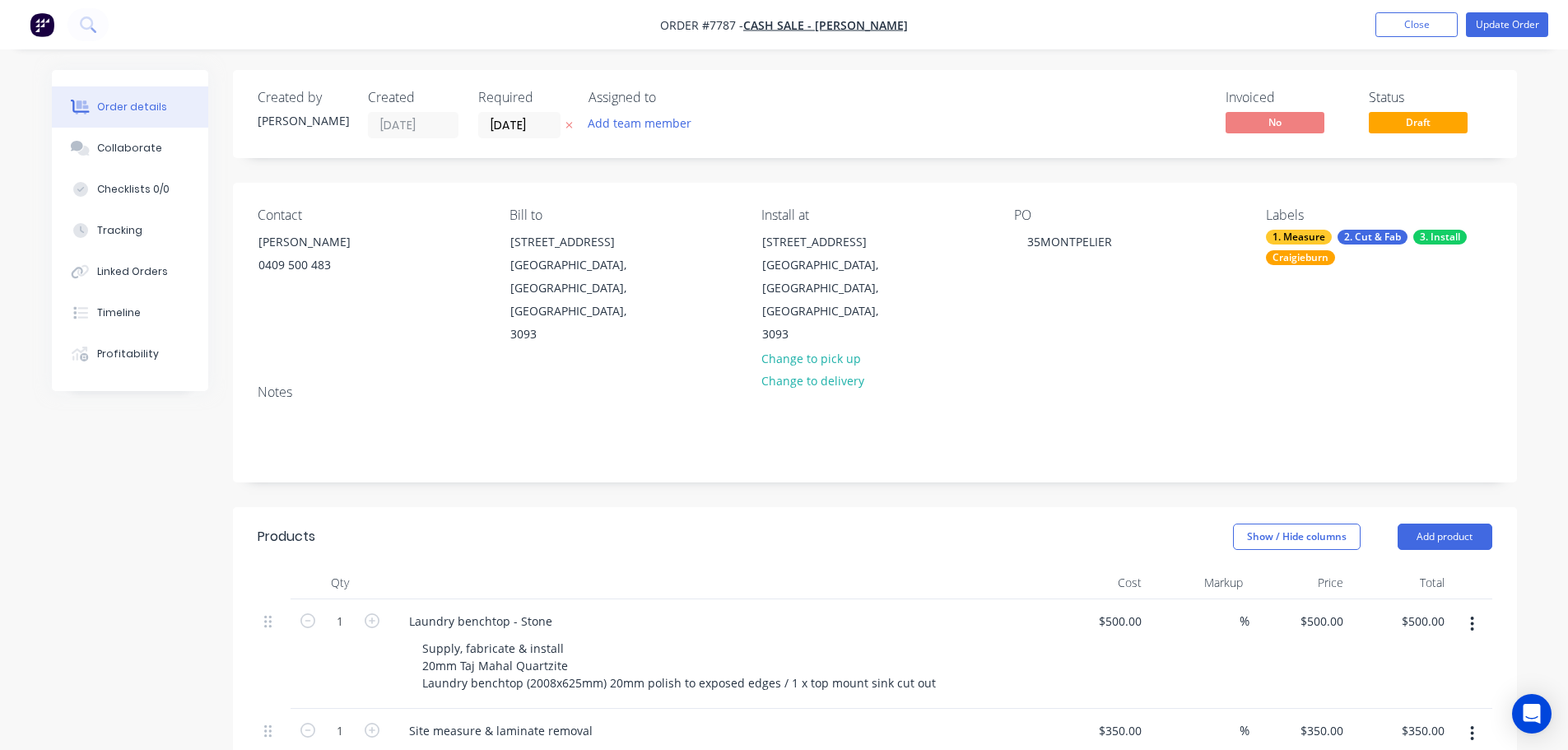
click at [802, 523] on div "Show / Hide columns Add product" at bounding box center [1005, 536] width 972 height 26
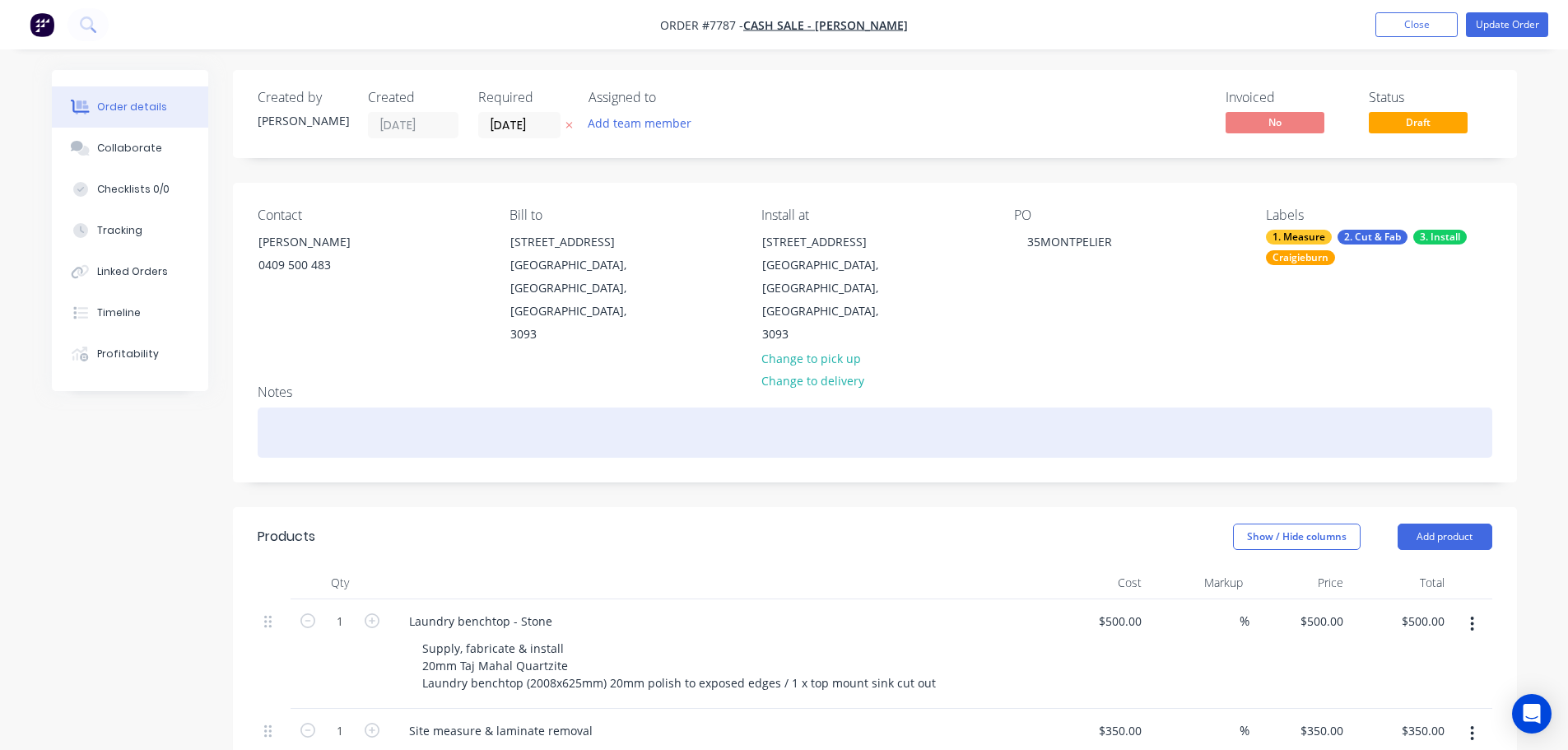
click at [335, 407] on div at bounding box center [874, 432] width 1234 height 50
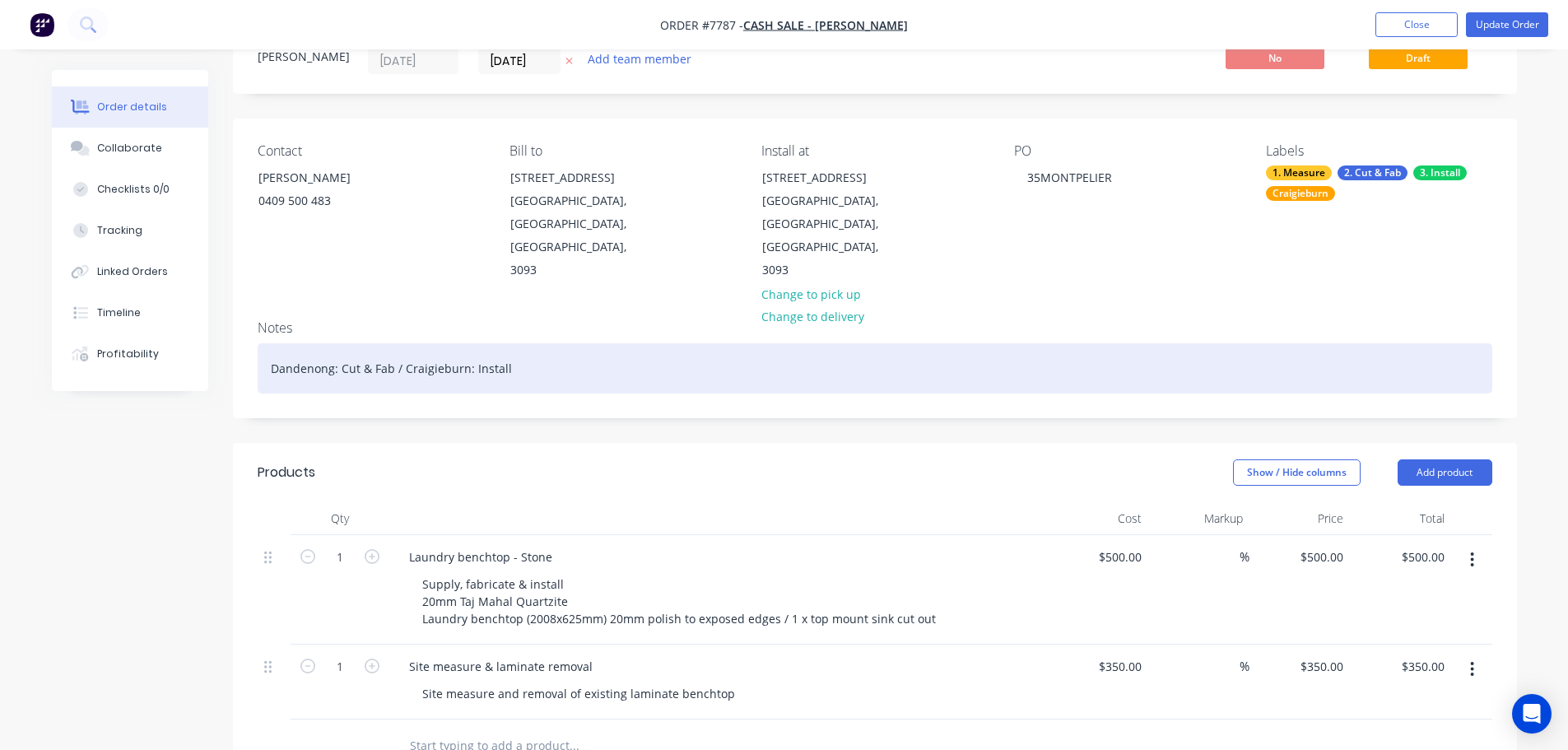
scroll to position [0, 0]
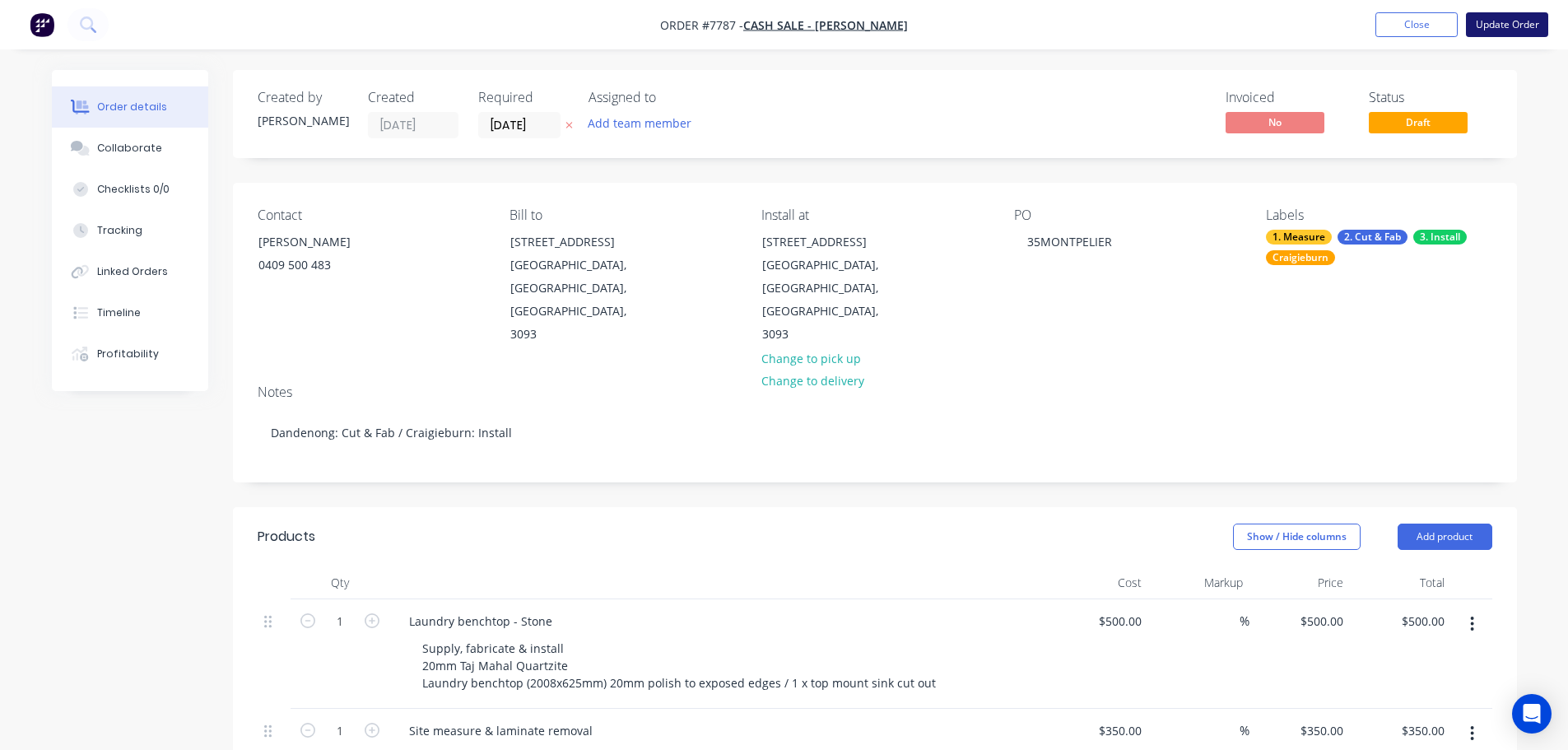
click at [1523, 15] on button "Update Order" at bounding box center [1507, 25] width 82 height 25
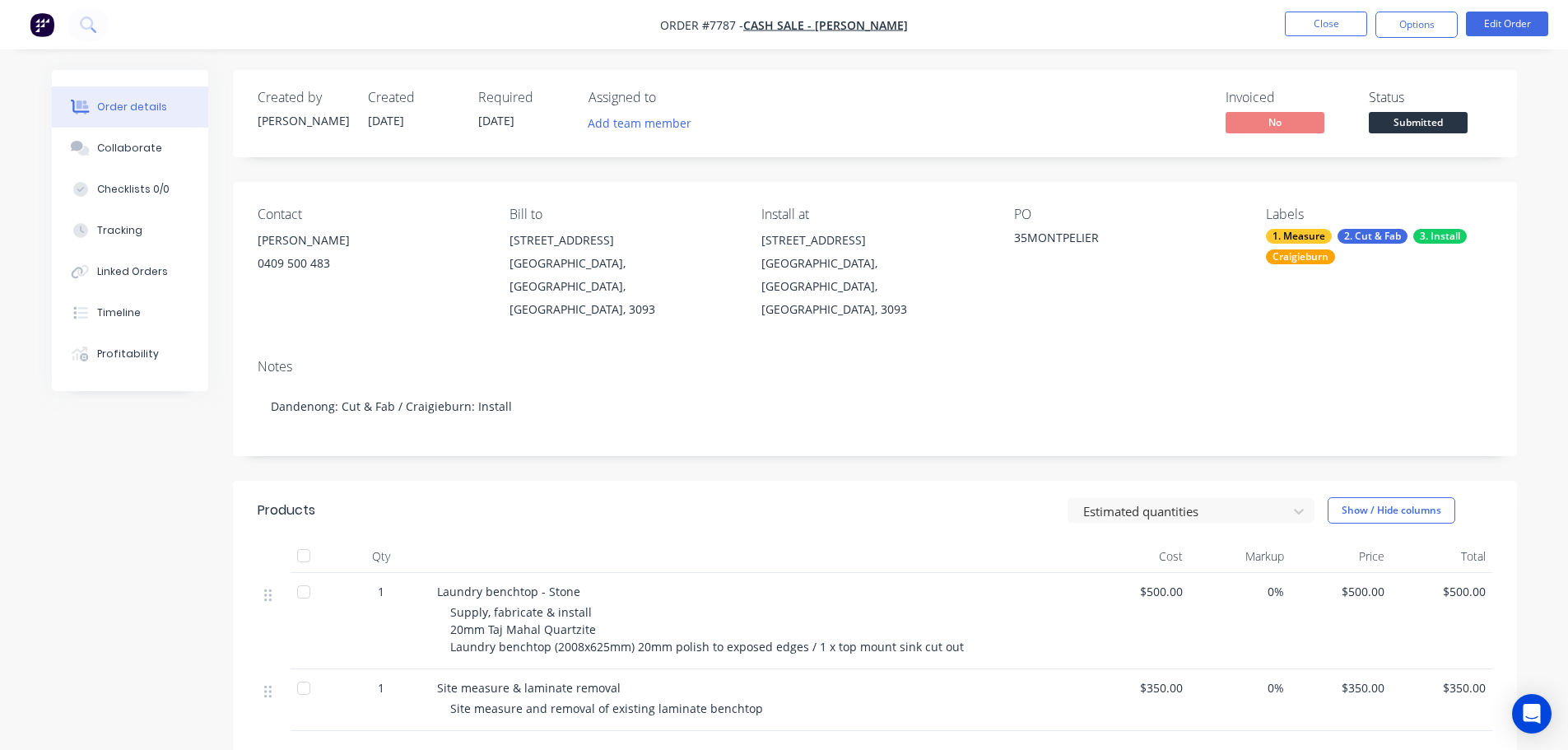
click at [1425, 116] on span "Submitted" at bounding box center [1418, 122] width 99 height 21
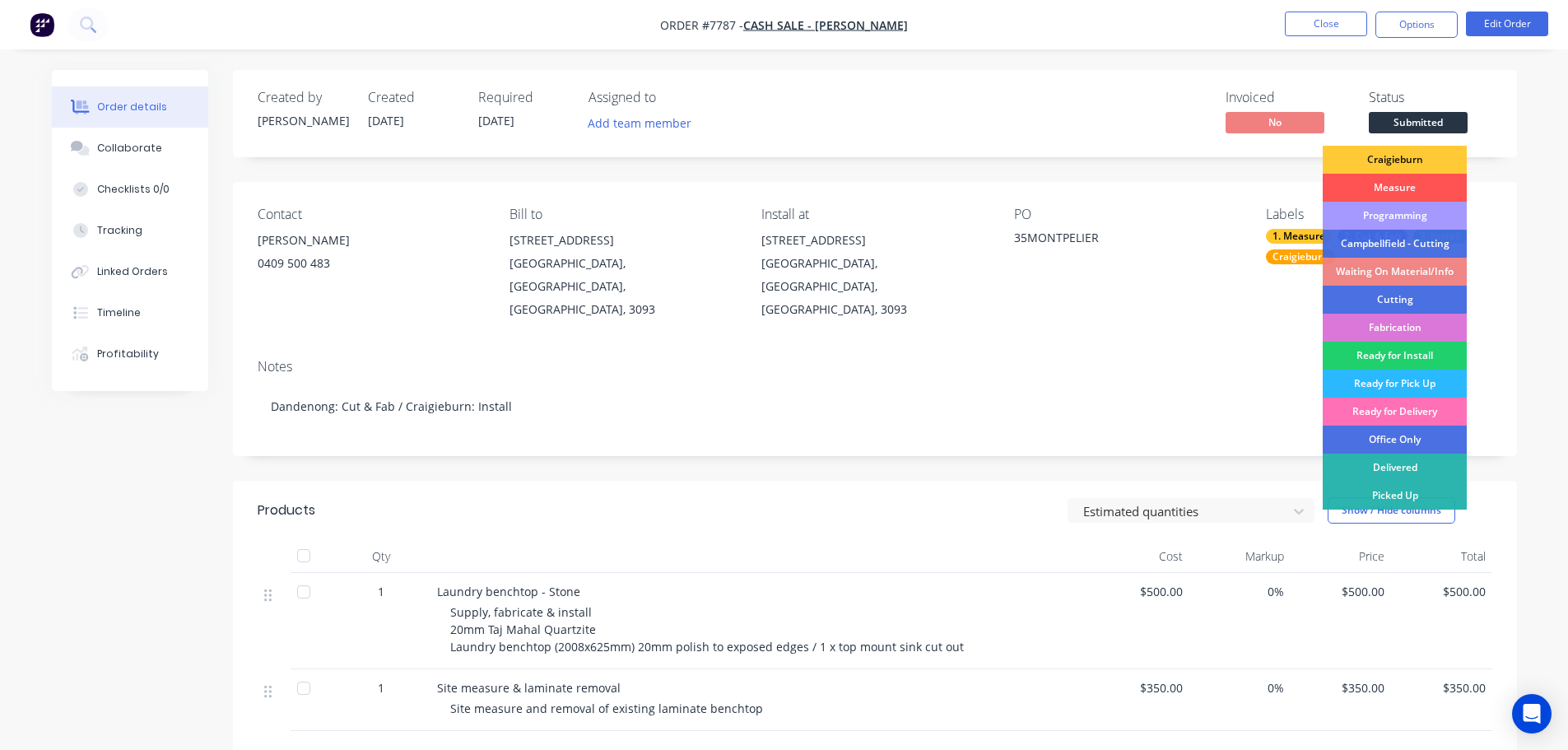
click at [1406, 221] on div "Programming" at bounding box center [1395, 216] width 144 height 28
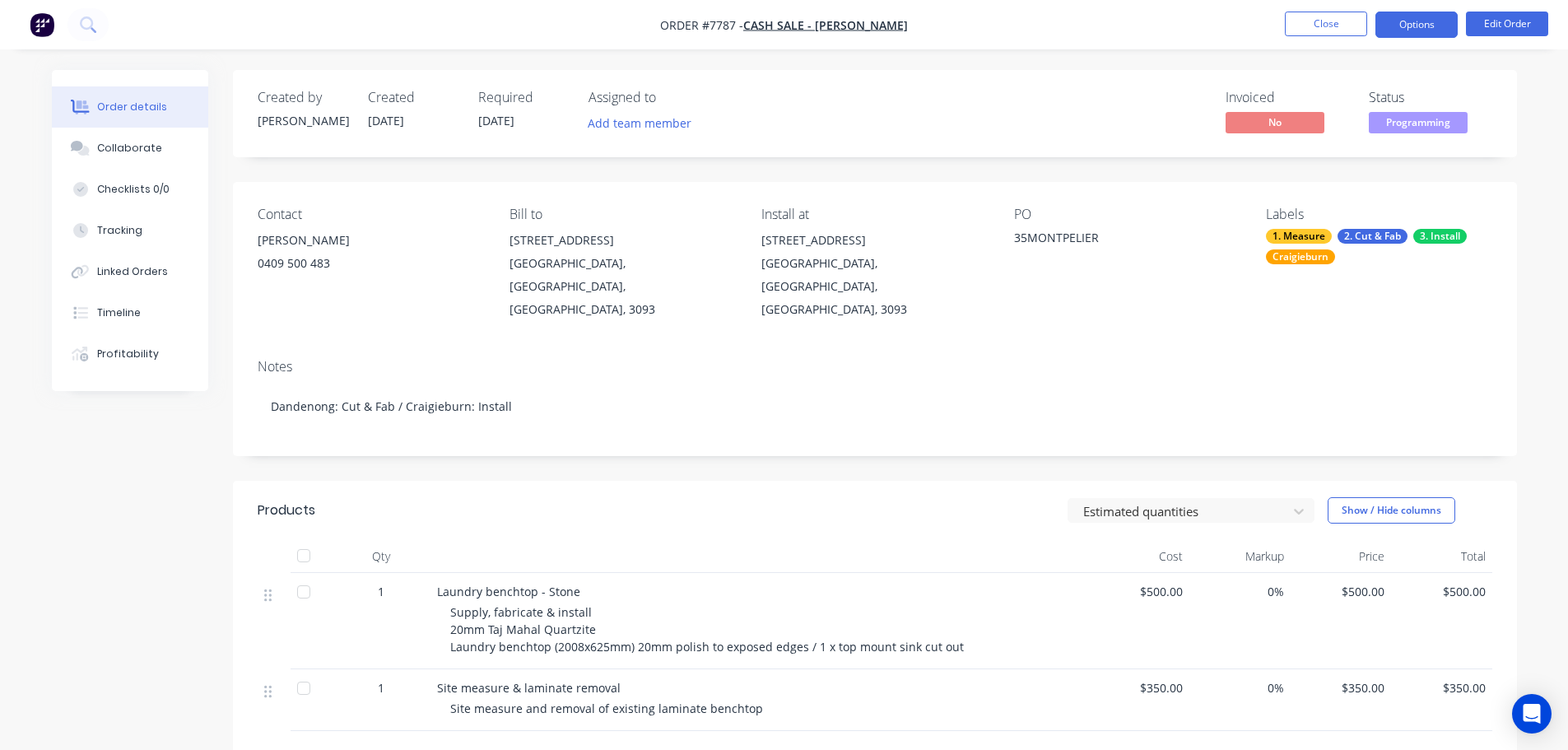
click at [1415, 21] on button "Options" at bounding box center [1416, 25] width 82 height 26
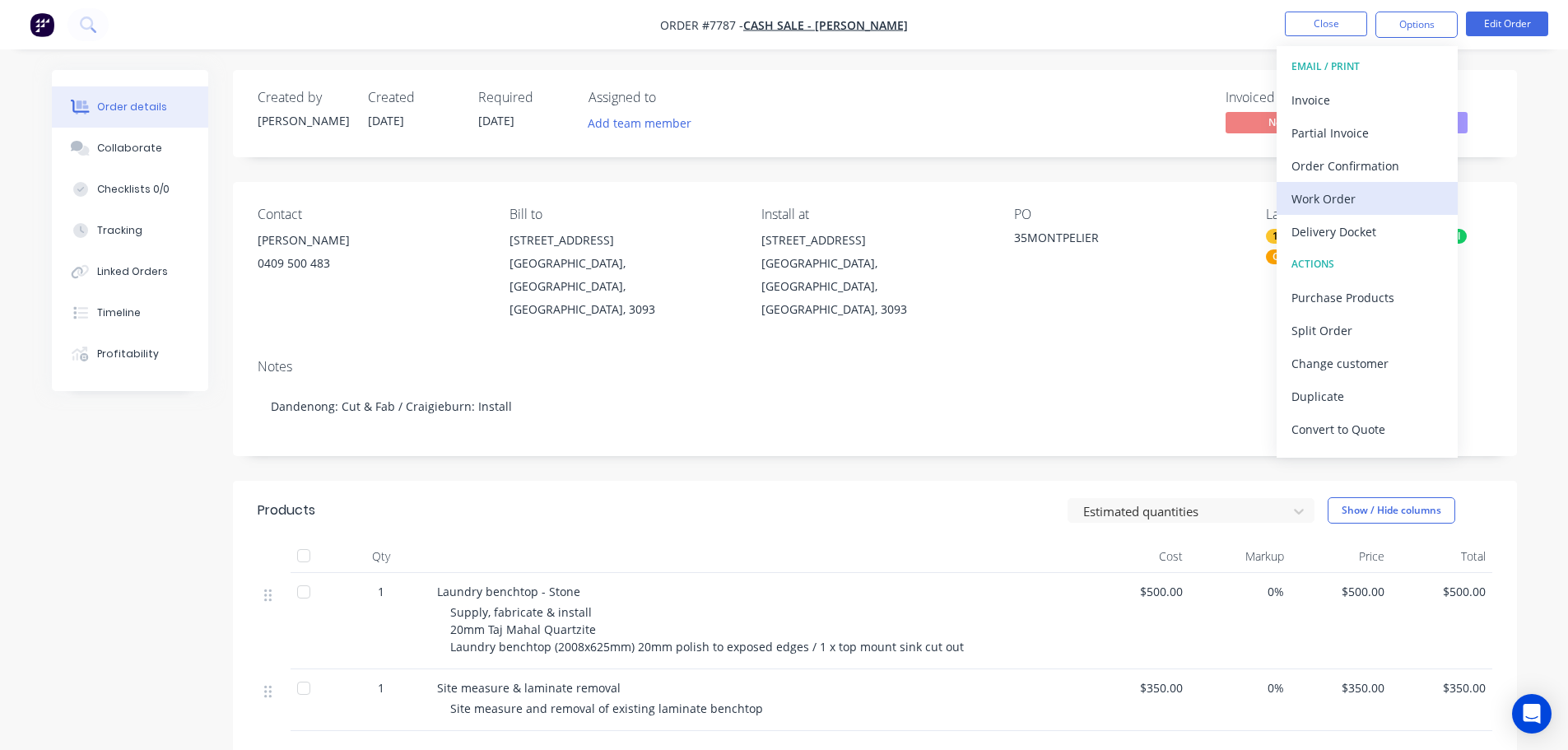
click at [1372, 195] on div "Work Order" at bounding box center [1367, 198] width 152 height 24
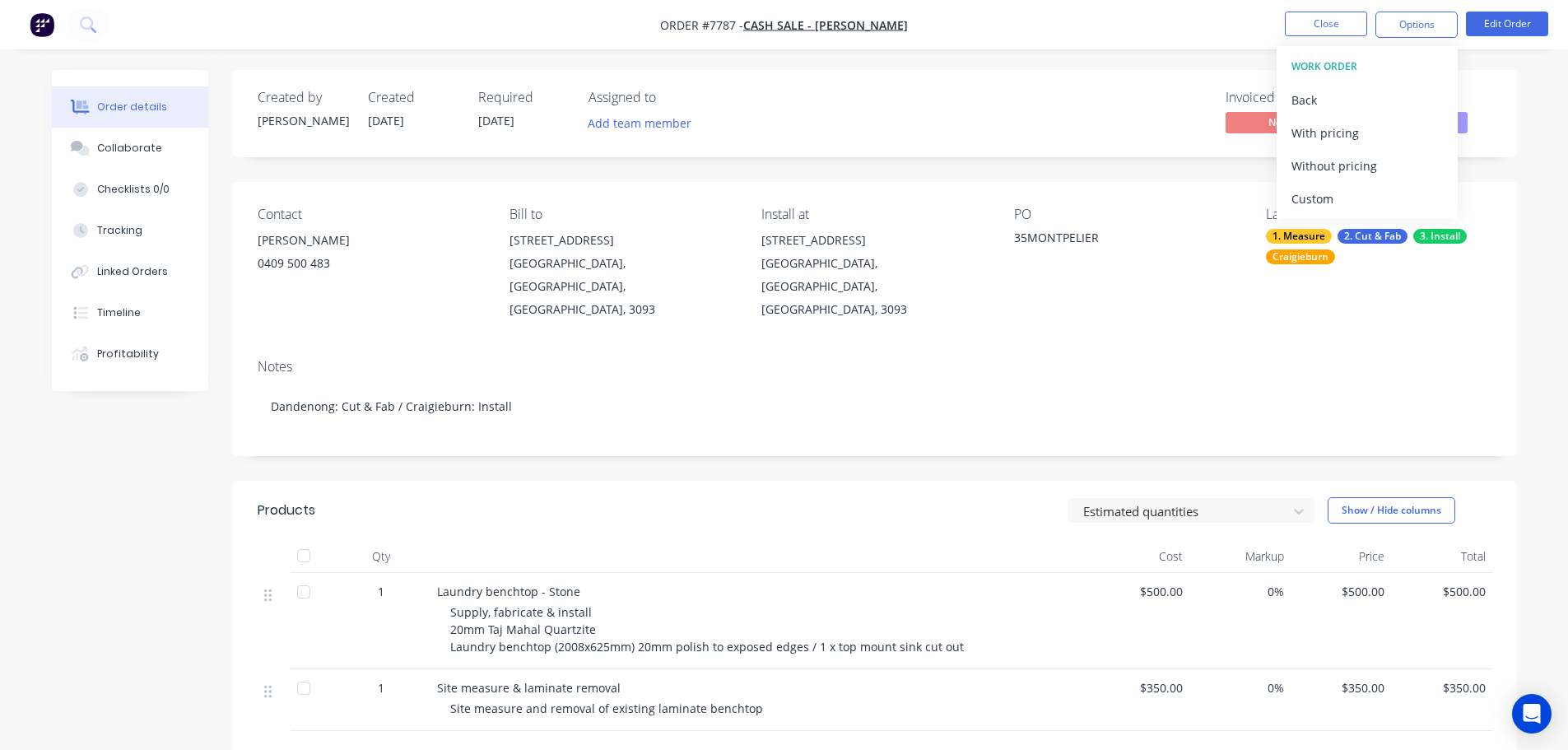
click at [1372, 195] on div "Custom" at bounding box center [1367, 198] width 152 height 24
click at [1374, 161] on div "Without pricing" at bounding box center [1367, 165] width 152 height 24
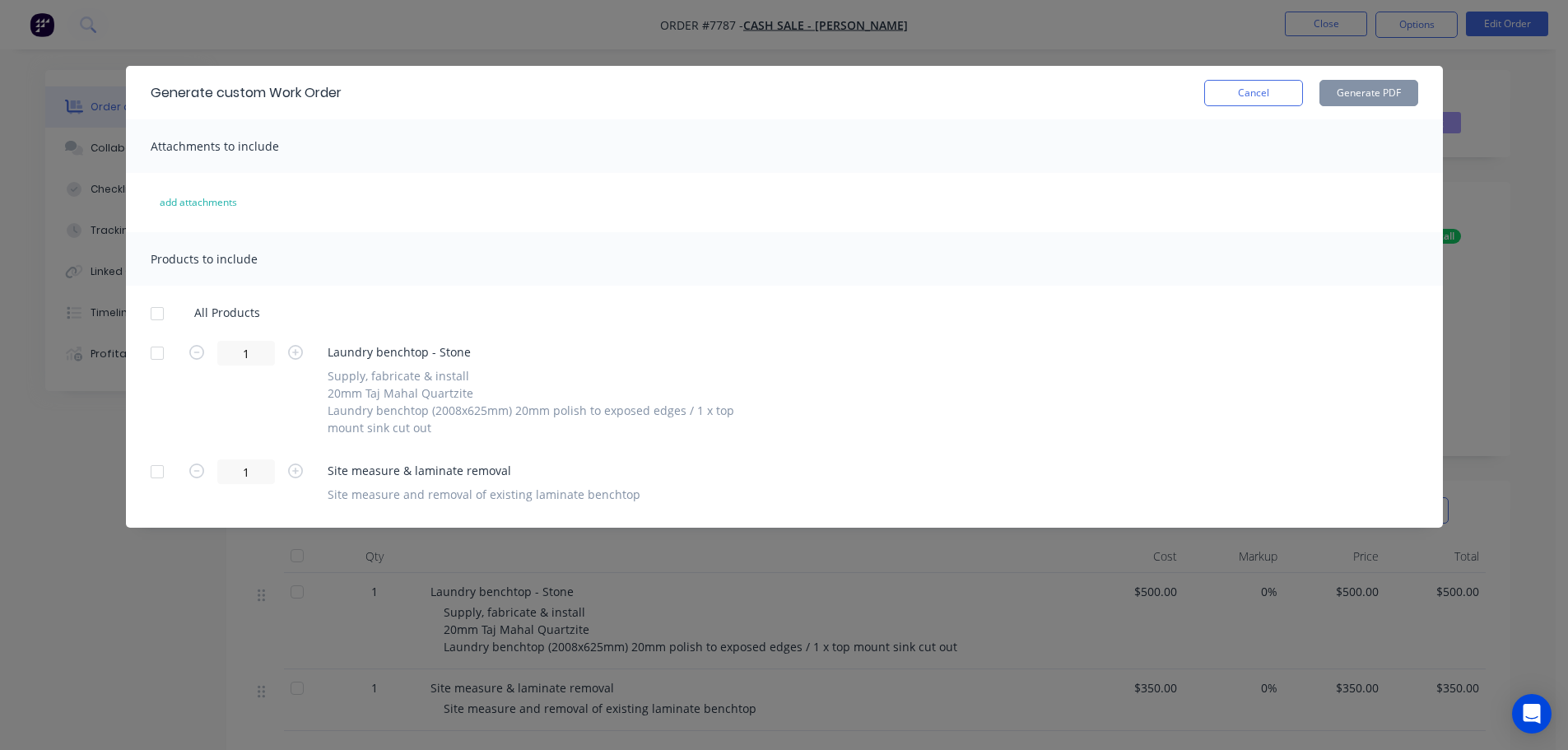
click at [155, 346] on div at bounding box center [157, 353] width 33 height 33
click at [1261, 91] on button "Cancel" at bounding box center [1254, 92] width 99 height 26
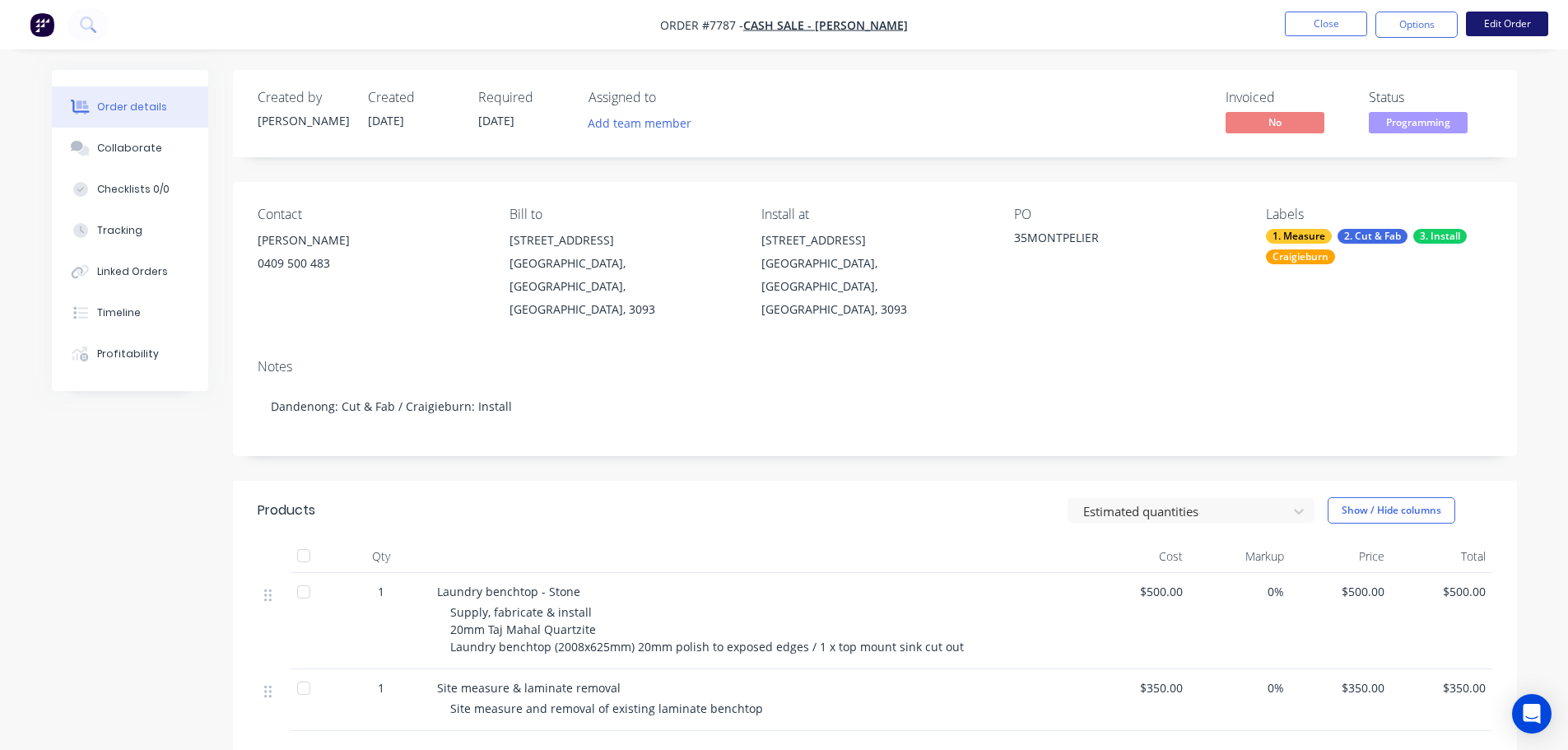
click at [1505, 26] on button "Edit Order" at bounding box center [1507, 24] width 82 height 25
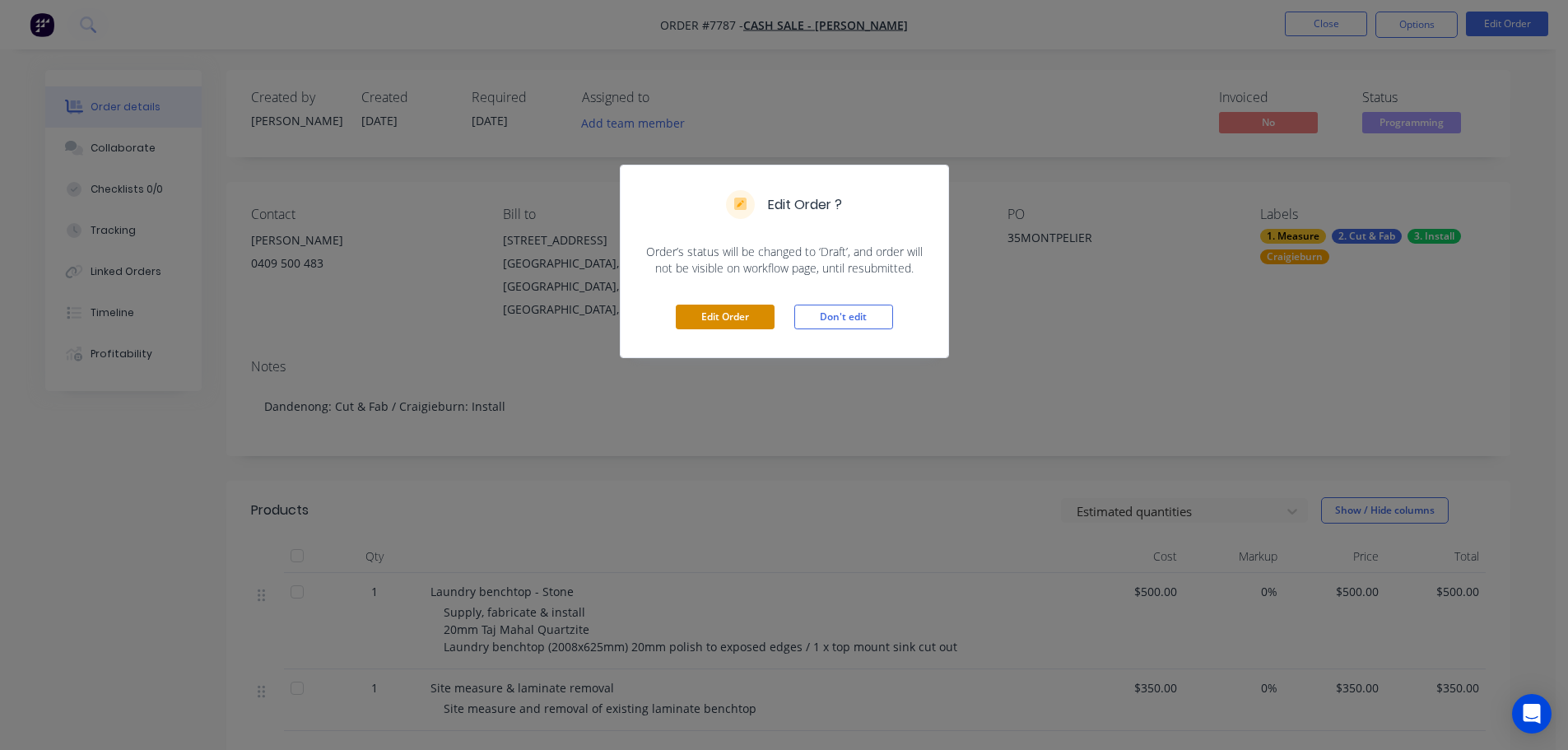
click at [709, 317] on button "Edit Order" at bounding box center [726, 316] width 99 height 25
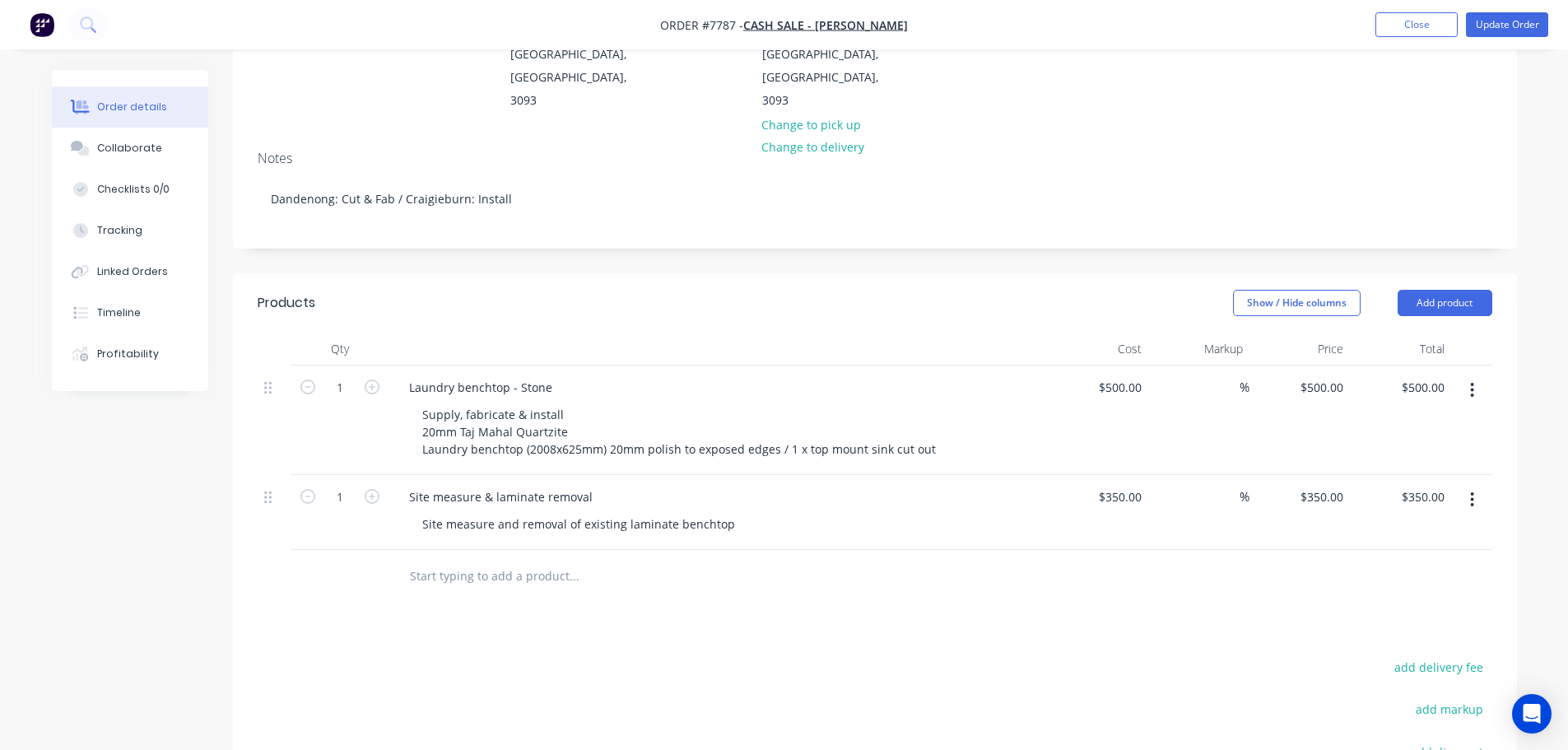
scroll to position [247, 0]
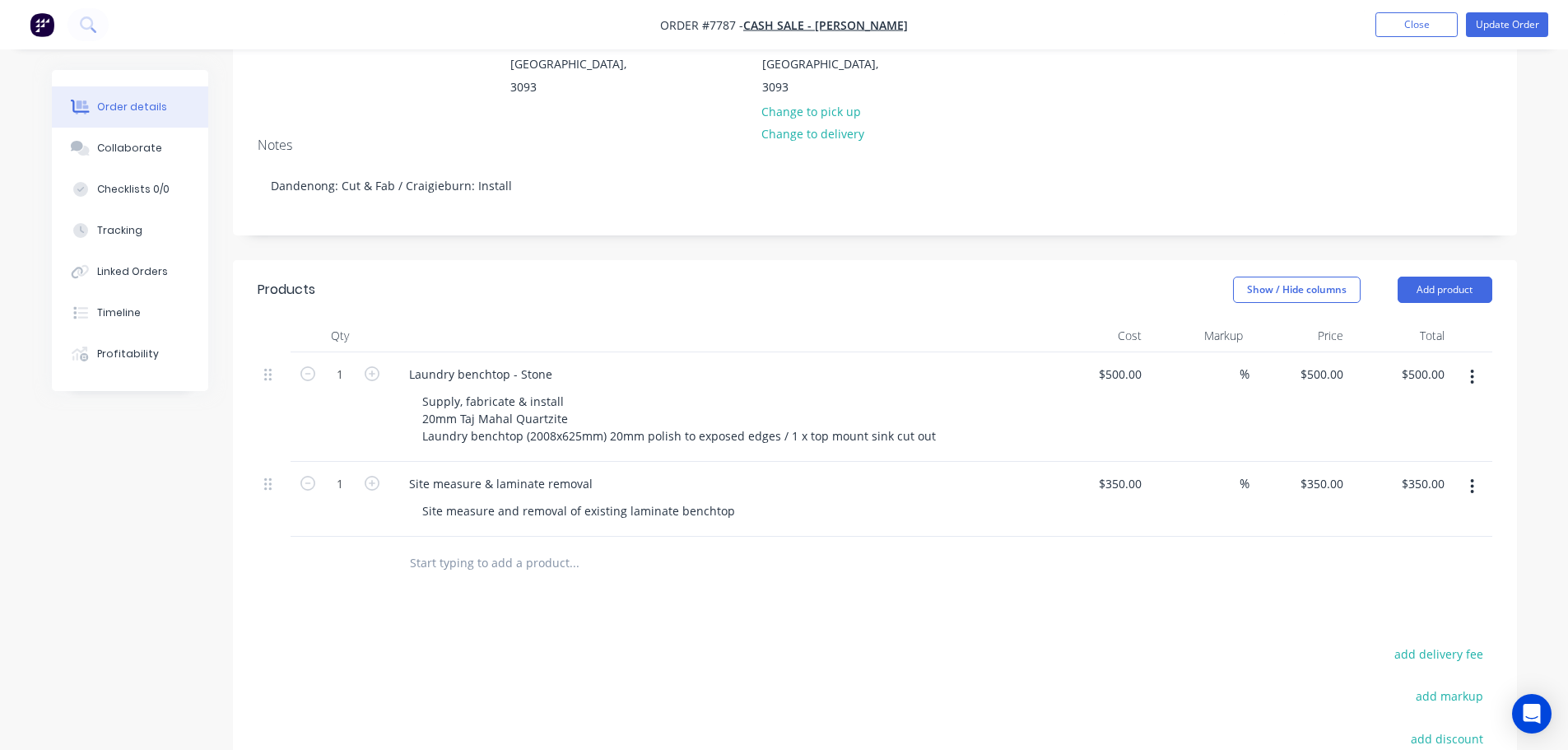
click at [461, 546] on input "text" at bounding box center [574, 563] width 329 height 33
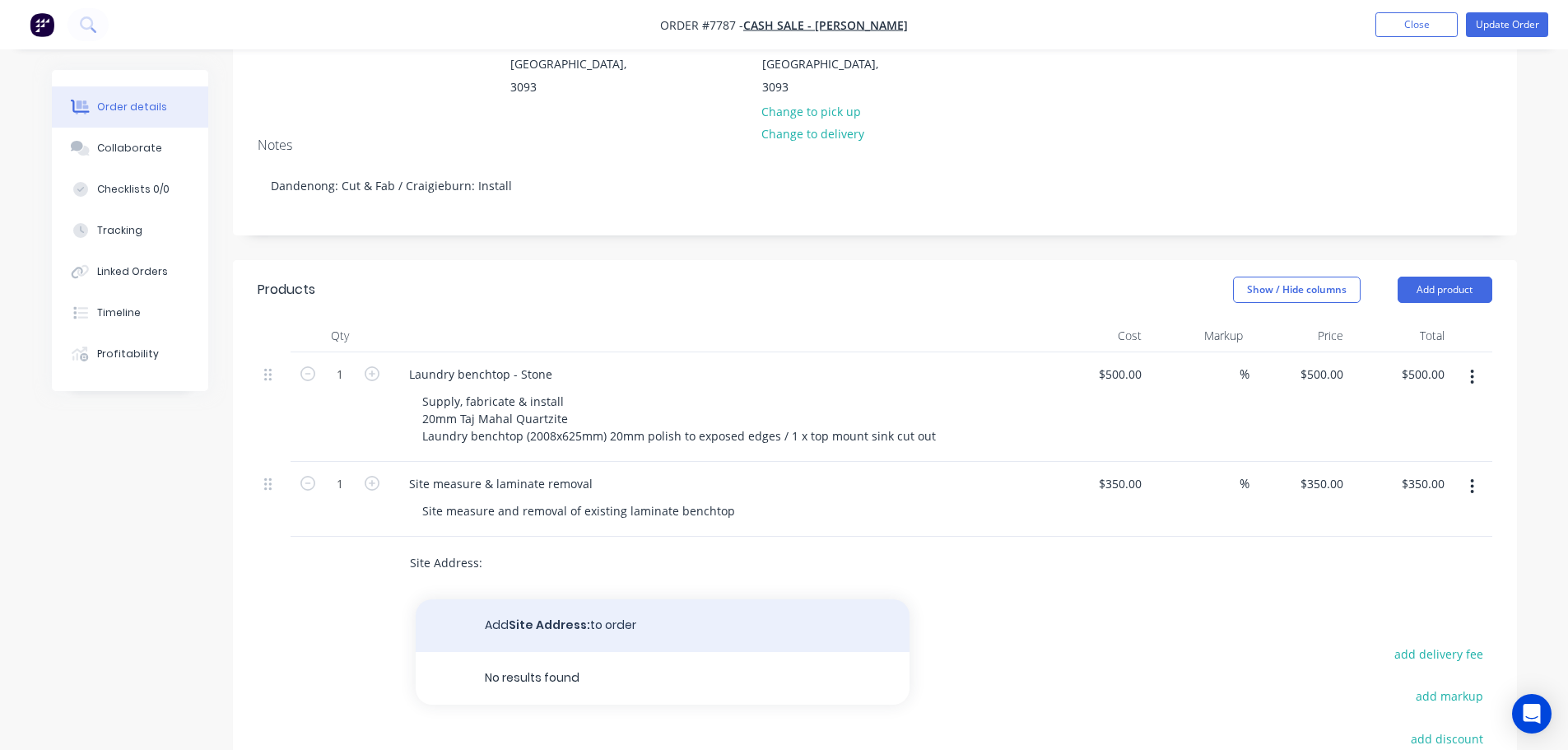
type input "Site Address:"
click at [537, 599] on button "Add Site Address: to order" at bounding box center [662, 626] width 493 height 53
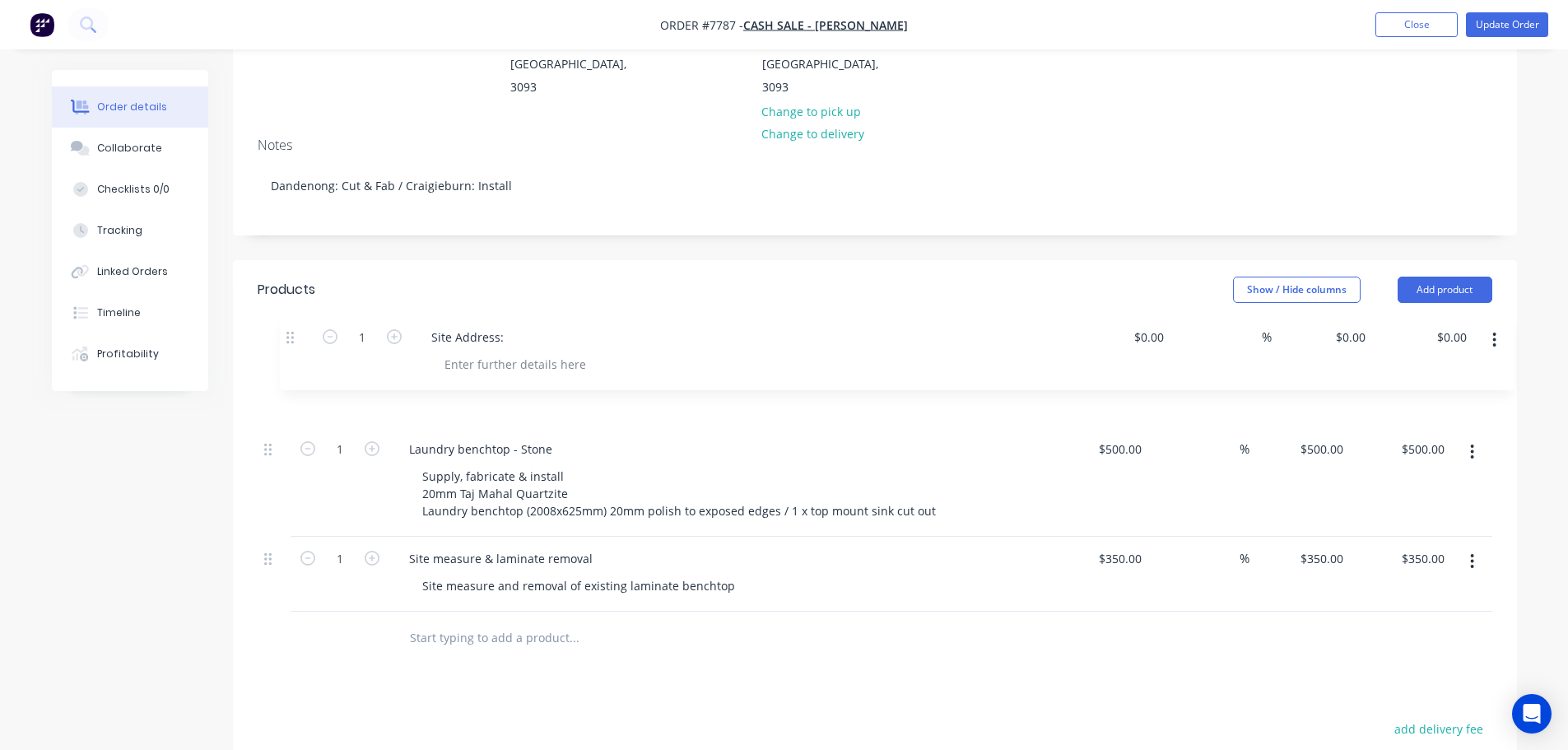
drag, startPoint x: 270, startPoint y: 510, endPoint x: 294, endPoint y: 328, distance: 183.6
click at [294, 353] on div "1 Laundry benchtop - Stone Supply, fabricate & install 20mm Taj Mahal Quartzite…" at bounding box center [874, 482] width 1234 height 259
click at [471, 389] on div at bounding box center [493, 401] width 168 height 24
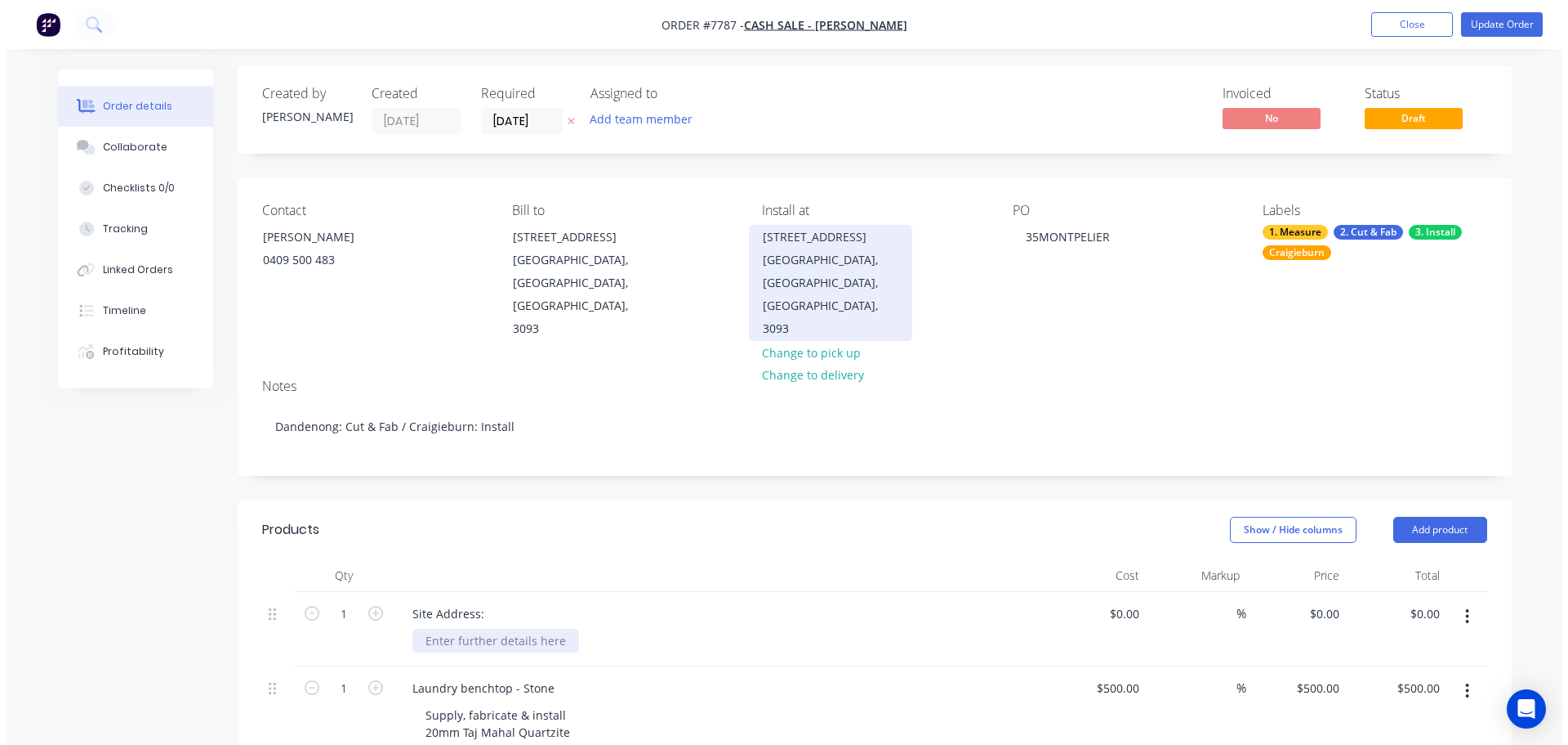
scroll to position [0, 0]
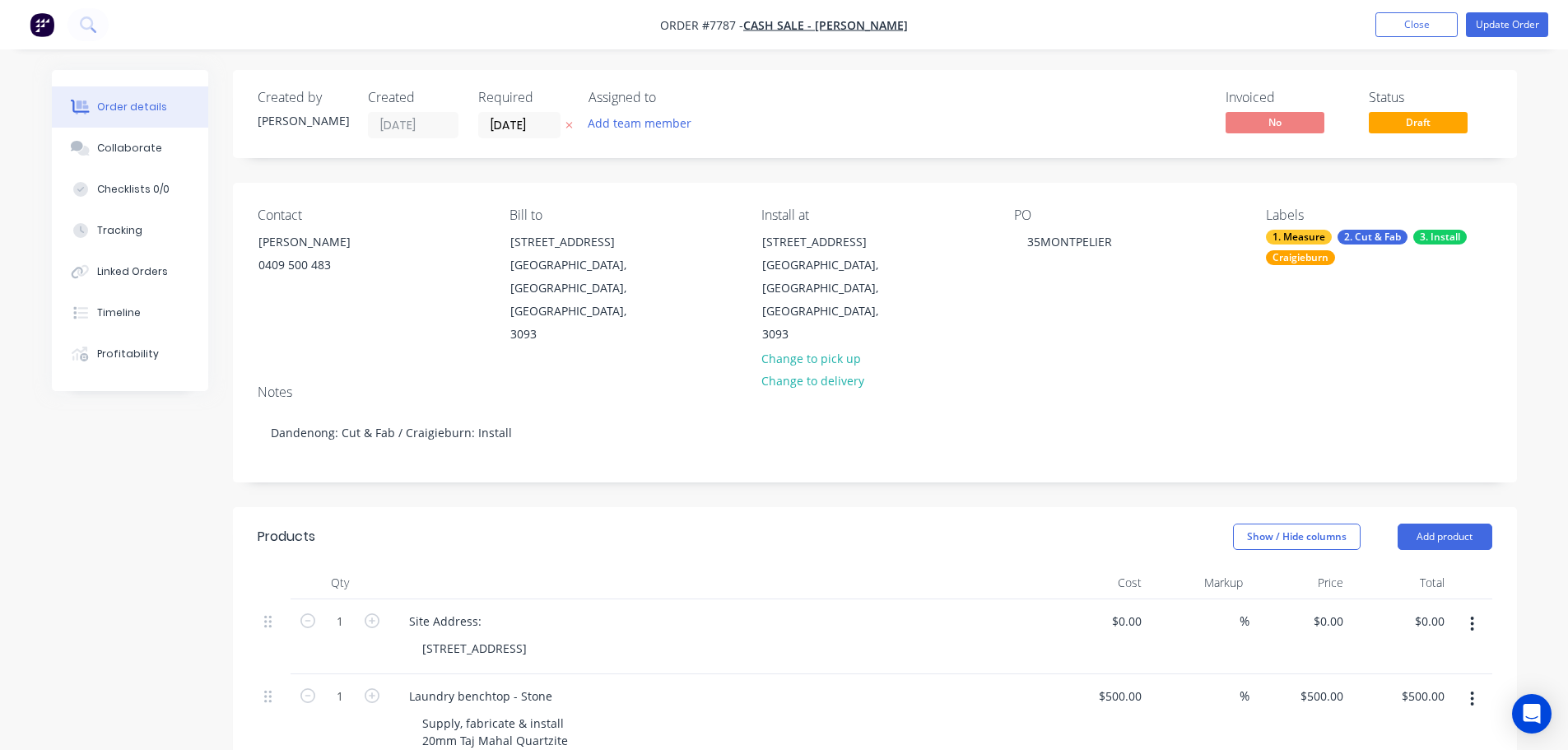
click at [847, 523] on div "Show / Hide columns Add product" at bounding box center [1005, 536] width 972 height 26
click at [1510, 29] on button "Update Order" at bounding box center [1507, 25] width 82 height 25
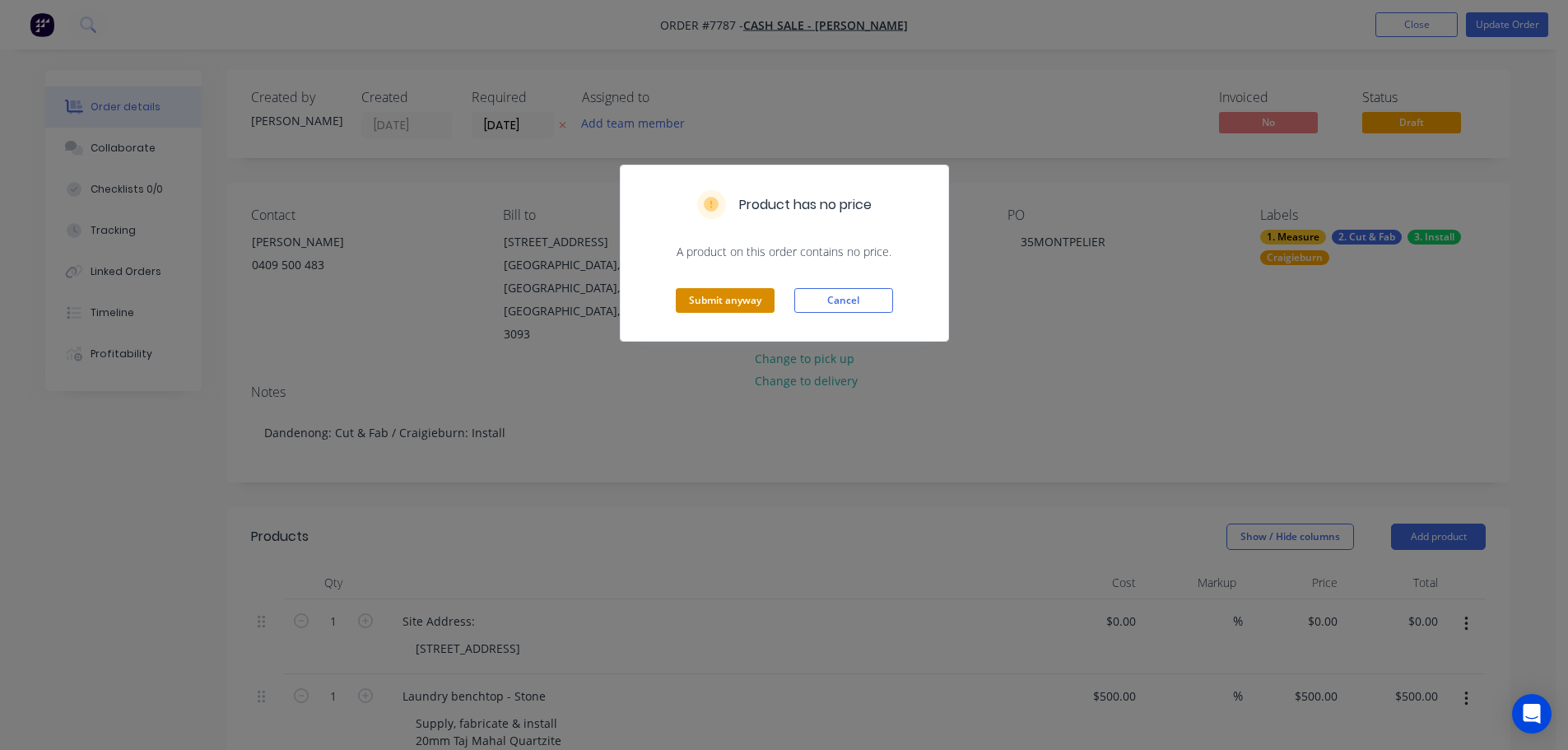
click at [723, 300] on button "Submit anyway" at bounding box center [726, 300] width 99 height 25
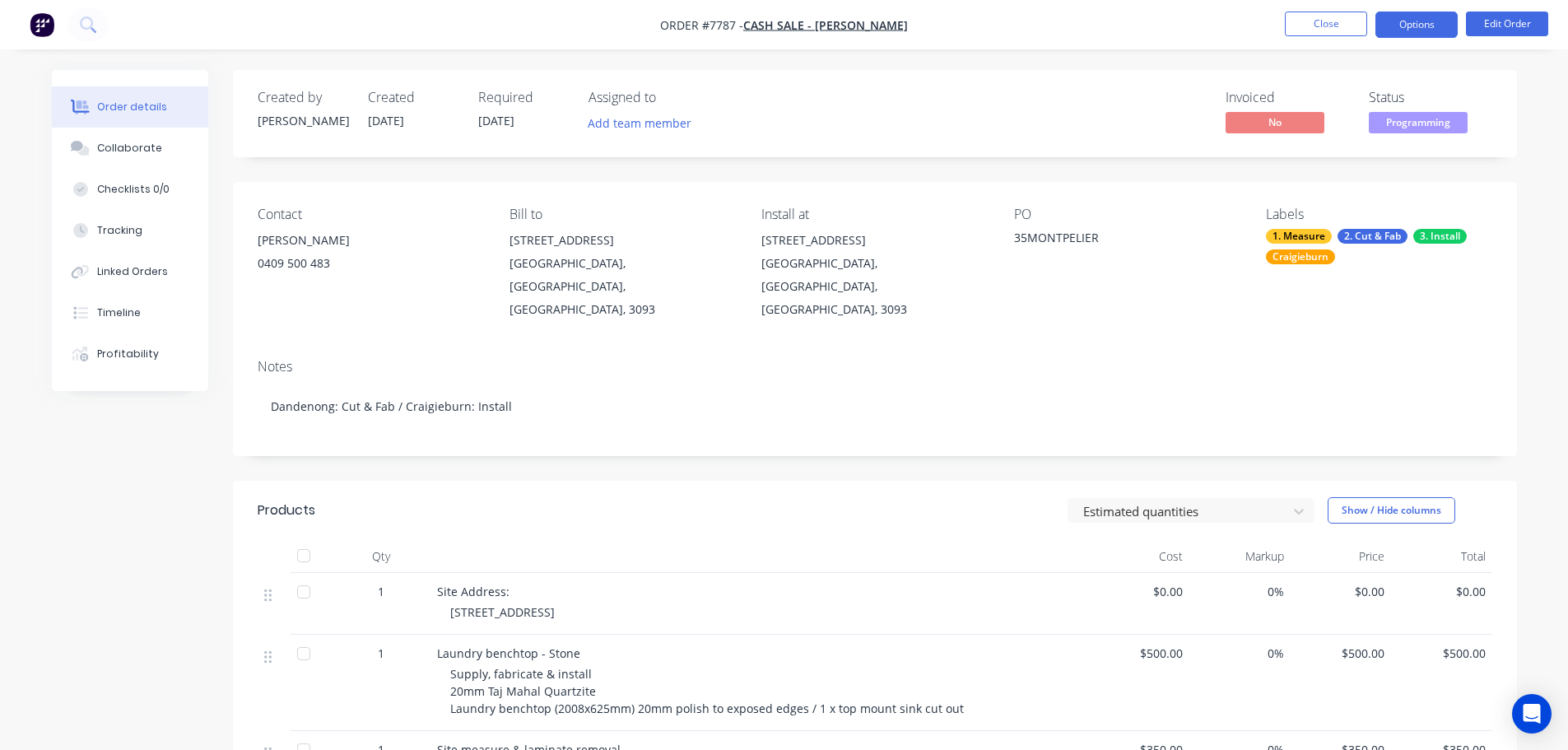
click at [1438, 32] on button "Options" at bounding box center [1416, 25] width 82 height 26
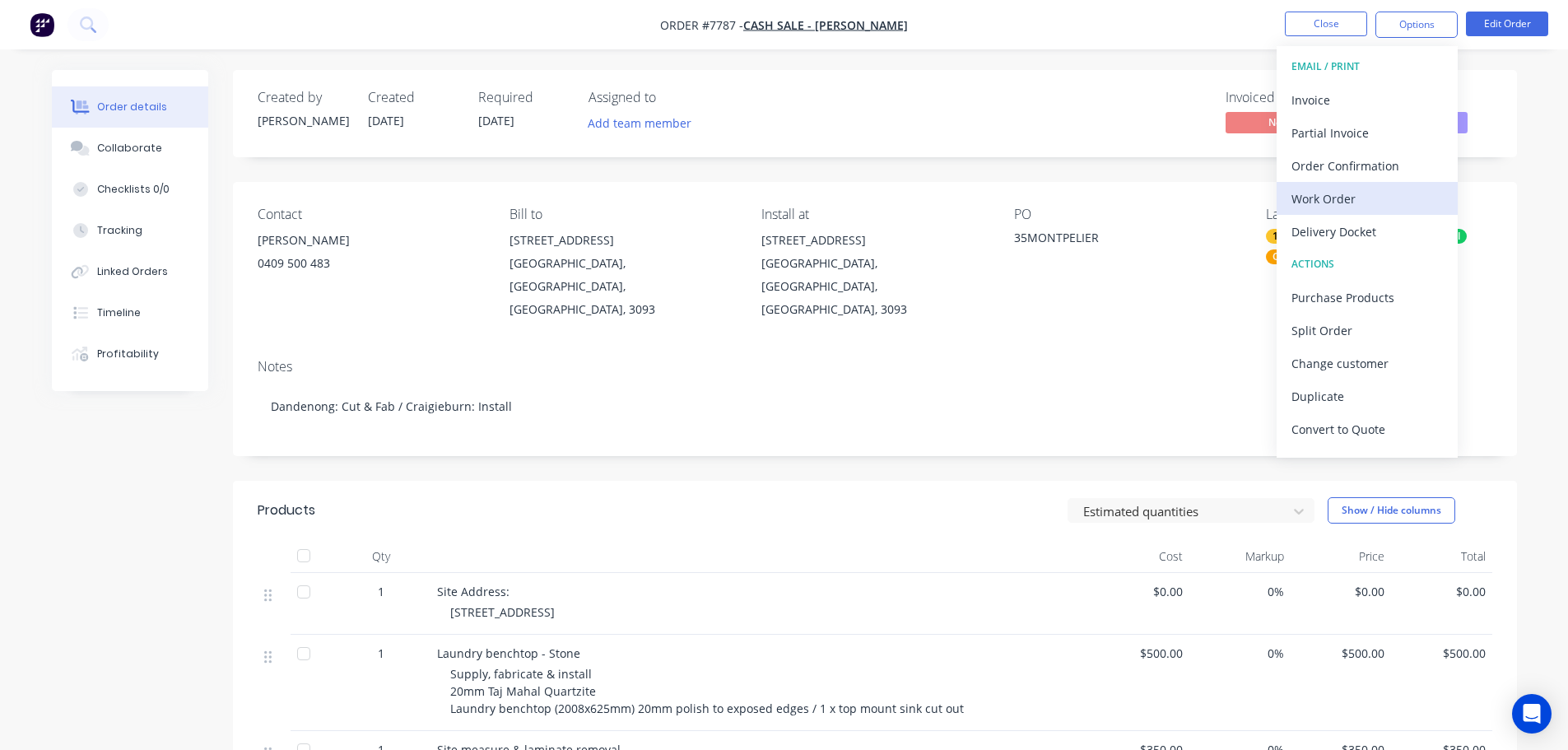
click at [1369, 202] on div "Work Order" at bounding box center [1367, 198] width 152 height 24
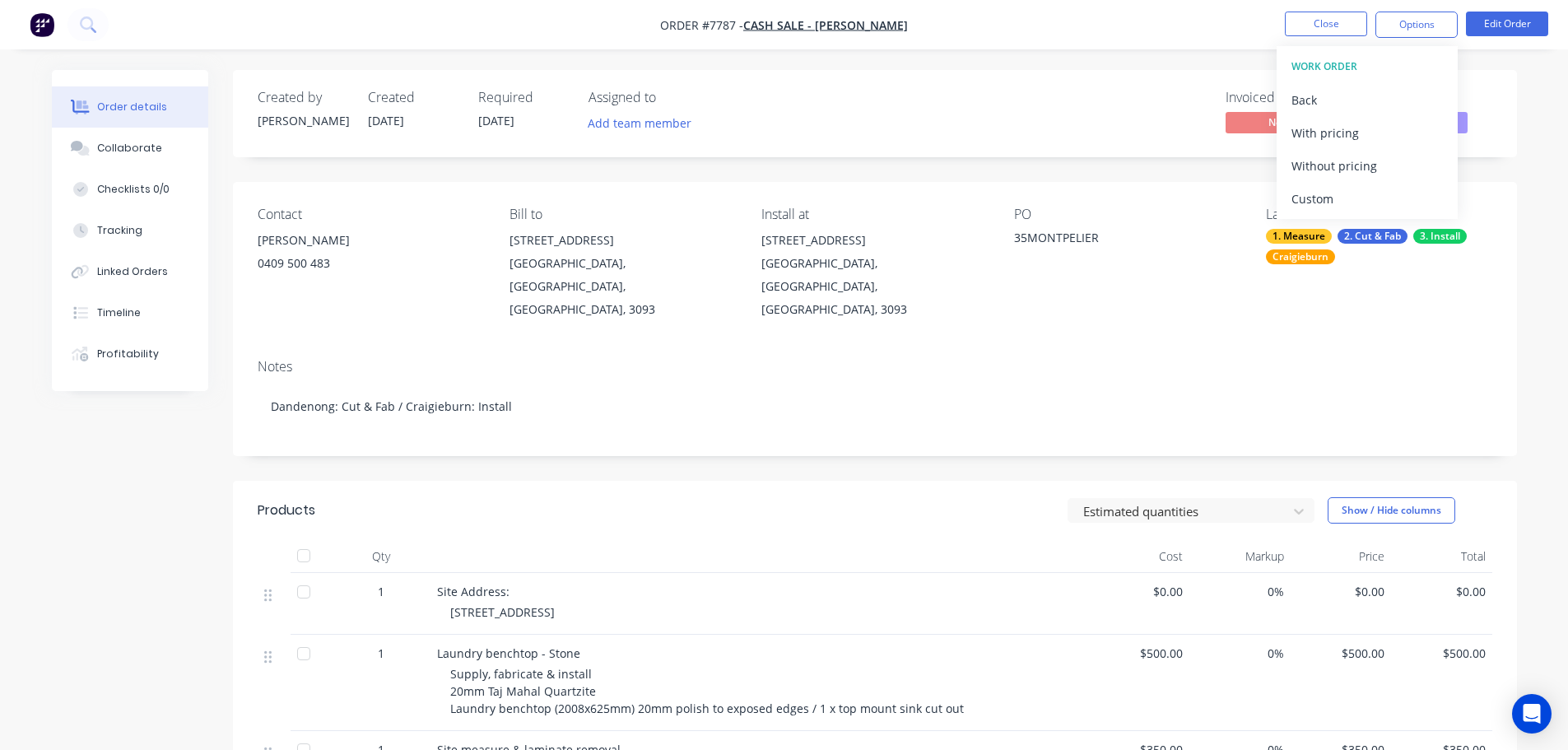
click at [1369, 202] on div "Custom" at bounding box center [1367, 198] width 152 height 24
click at [1378, 166] on div "Without pricing" at bounding box center [1367, 165] width 152 height 24
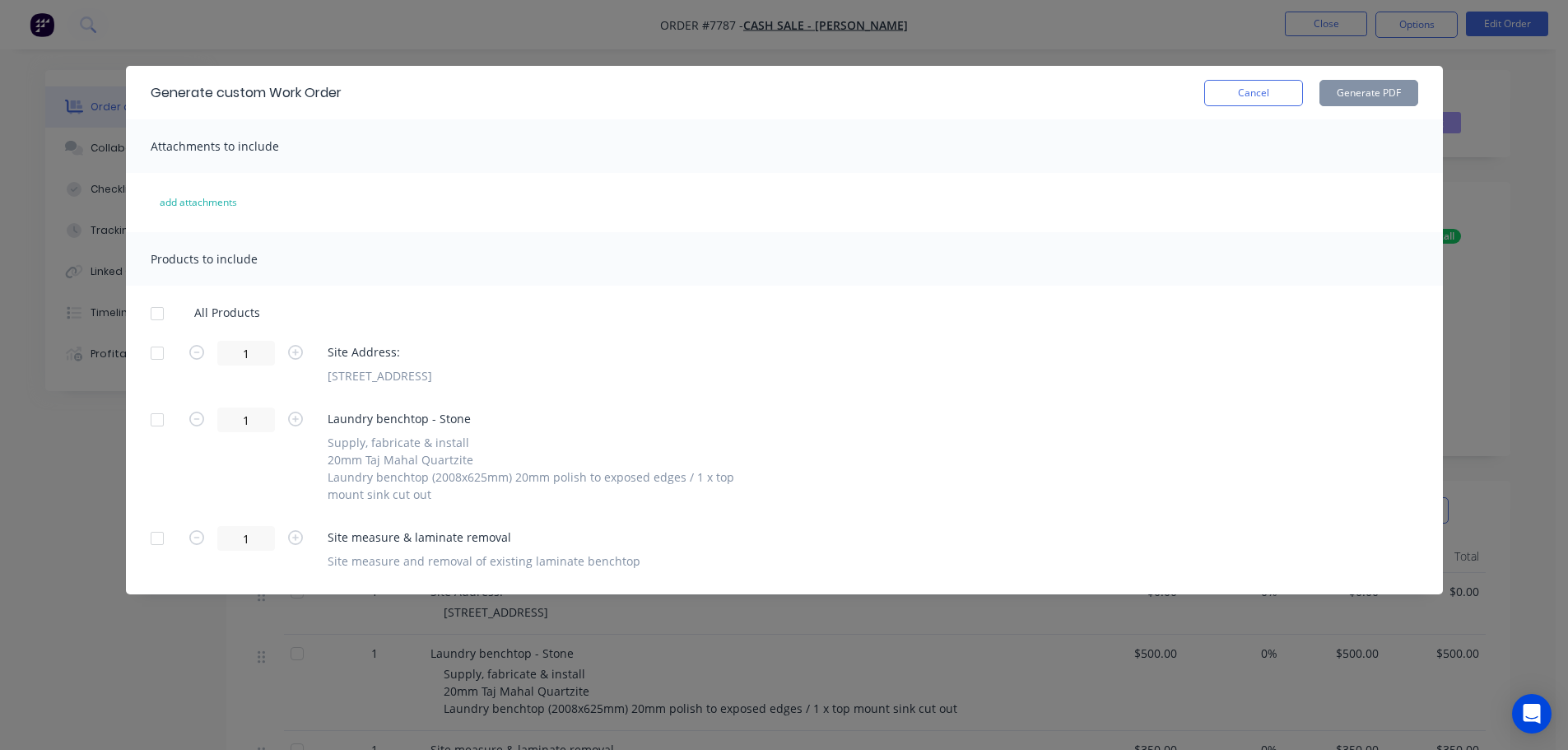
click at [145, 315] on div at bounding box center [157, 313] width 33 height 33
click at [148, 544] on div at bounding box center [157, 538] width 33 height 33
click at [1341, 88] on button "Generate PDF" at bounding box center [1369, 92] width 99 height 26
click at [1229, 83] on button "Cancel" at bounding box center [1254, 92] width 99 height 26
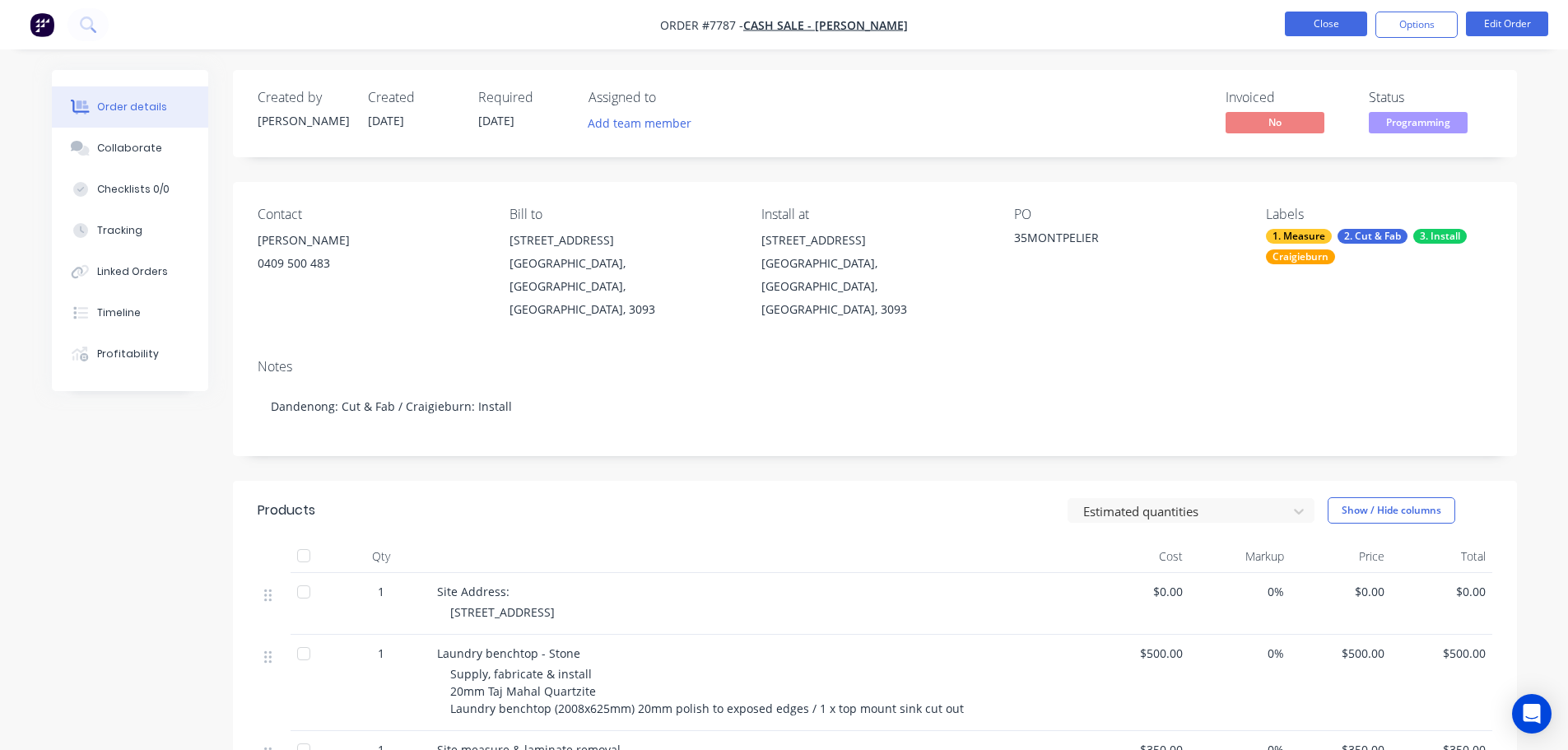
click at [1320, 29] on button "Close" at bounding box center [1326, 24] width 82 height 25
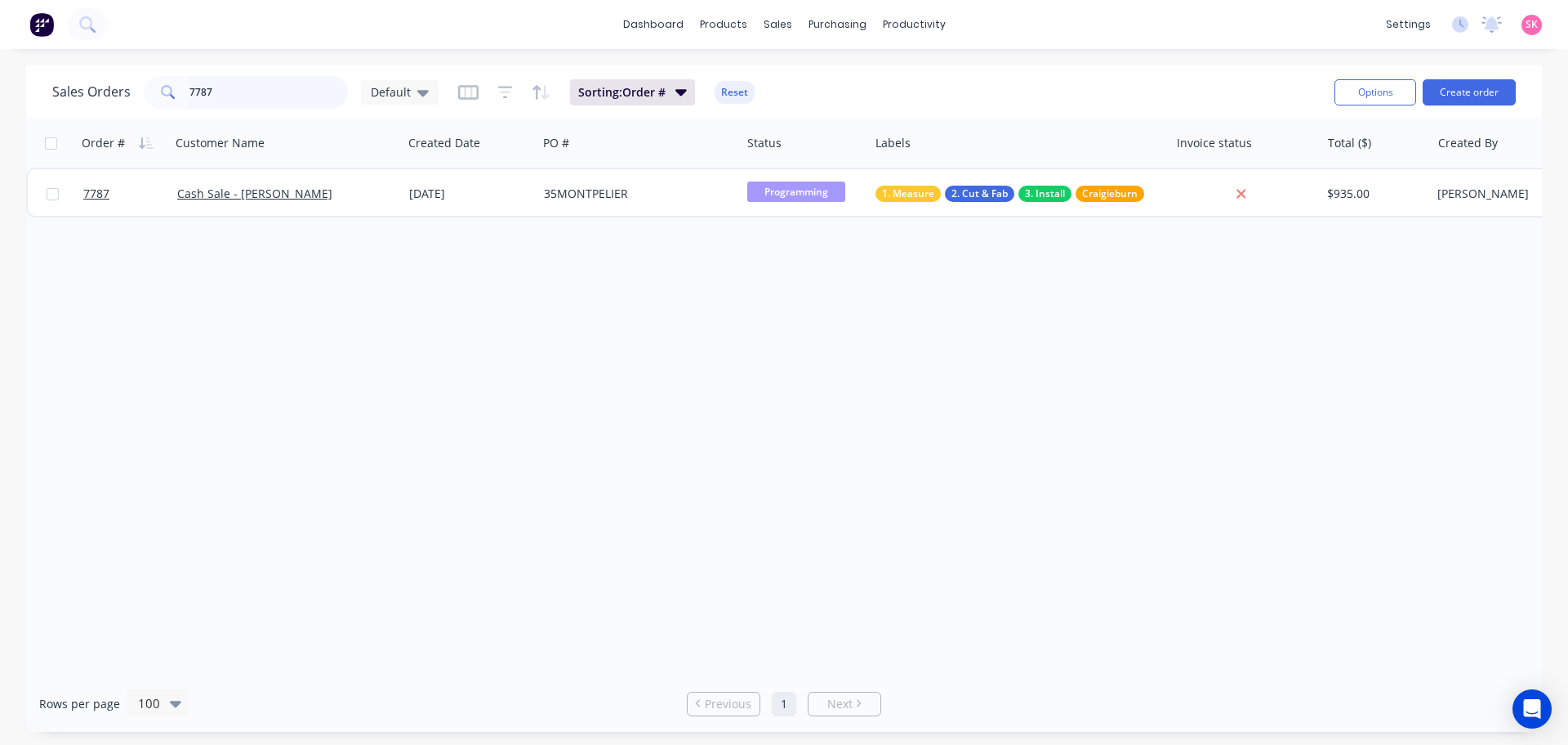
drag, startPoint x: 217, startPoint y: 101, endPoint x: 120, endPoint y: 107, distance: 97.2
click at [151, 101] on div "7787" at bounding box center [246, 93] width 204 height 33
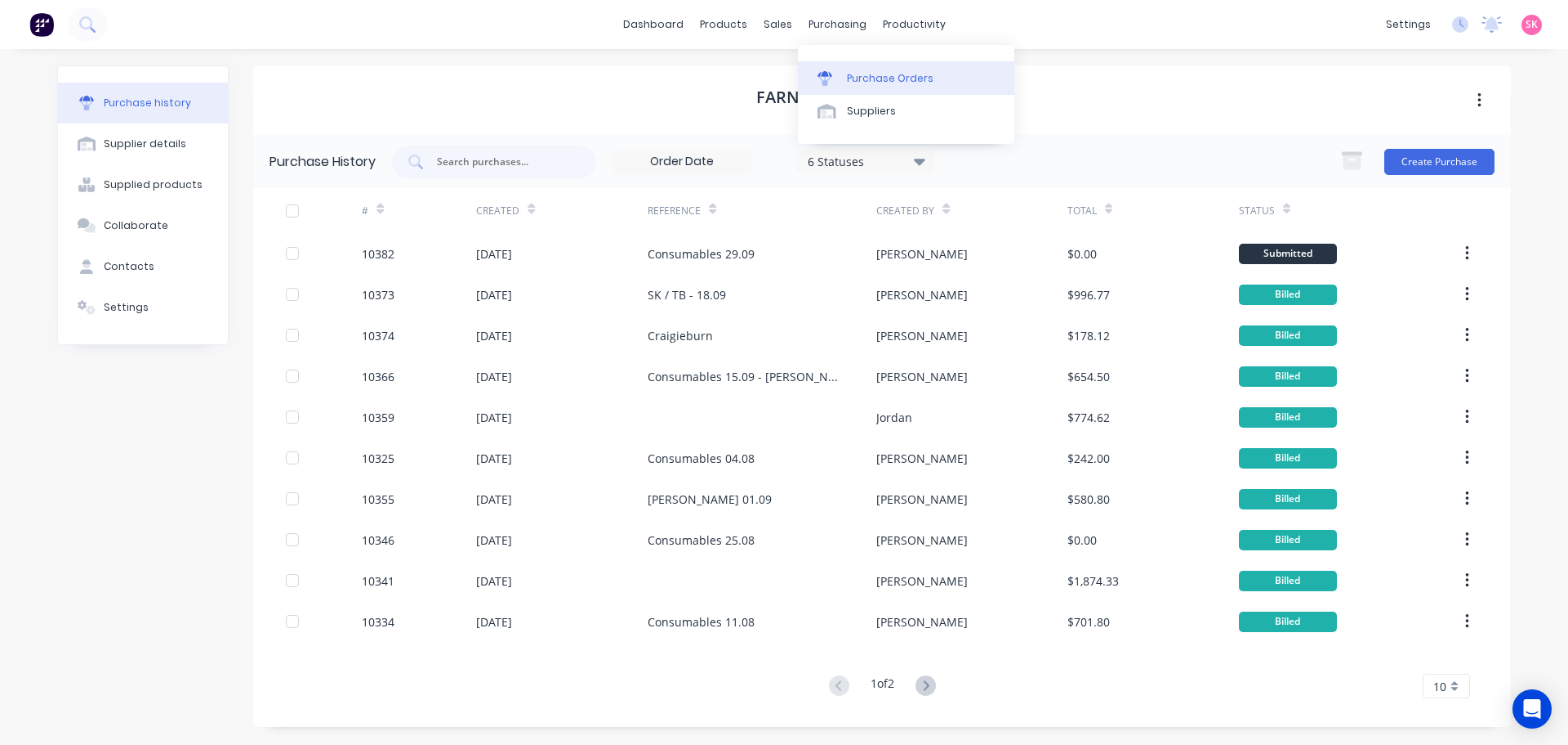
click at [903, 67] on link "Purchase Orders" at bounding box center [906, 78] width 217 height 33
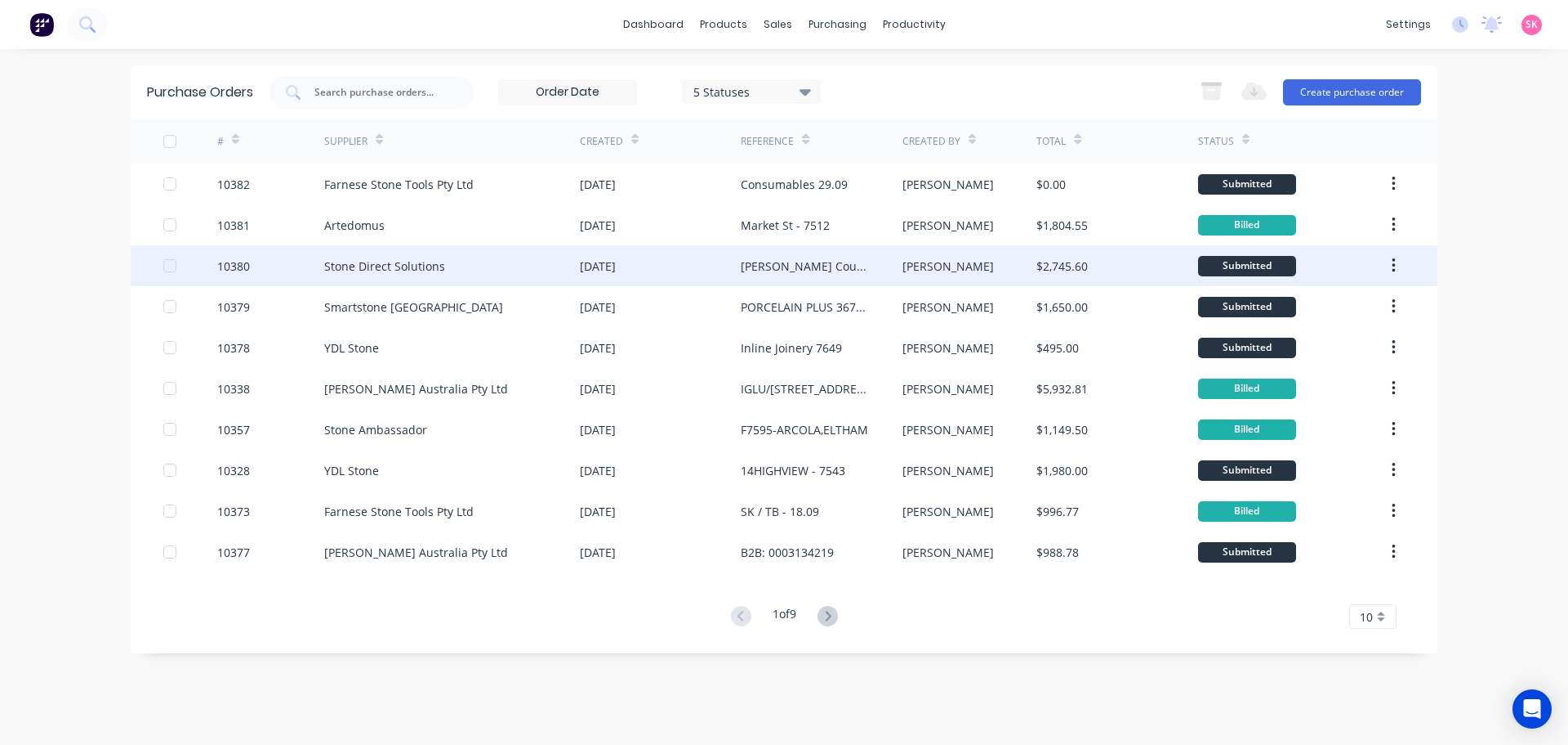
click at [687, 260] on div "[DATE]" at bounding box center [660, 265] width 161 height 41
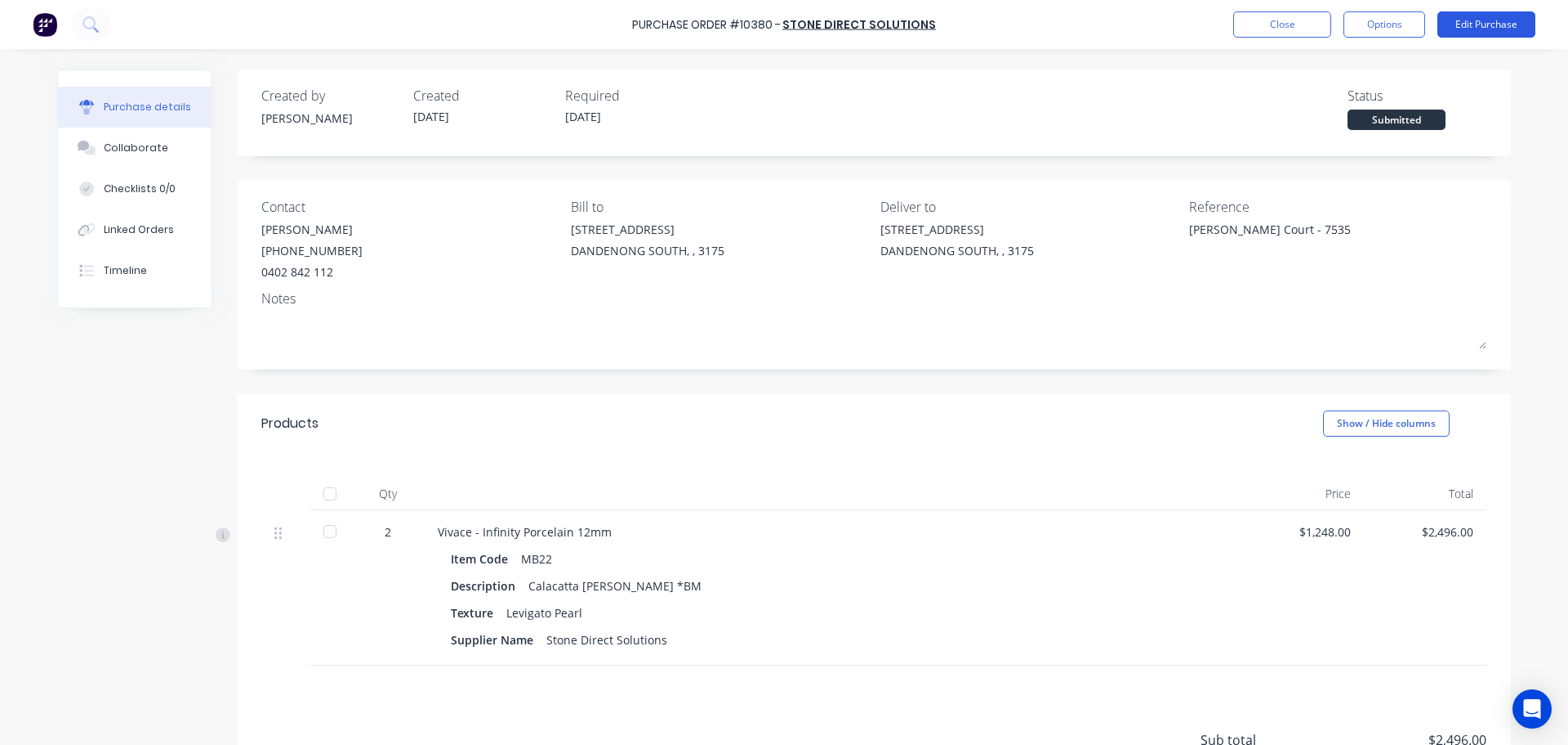
click at [1453, 32] on button "Edit Purchase" at bounding box center [1486, 25] width 98 height 26
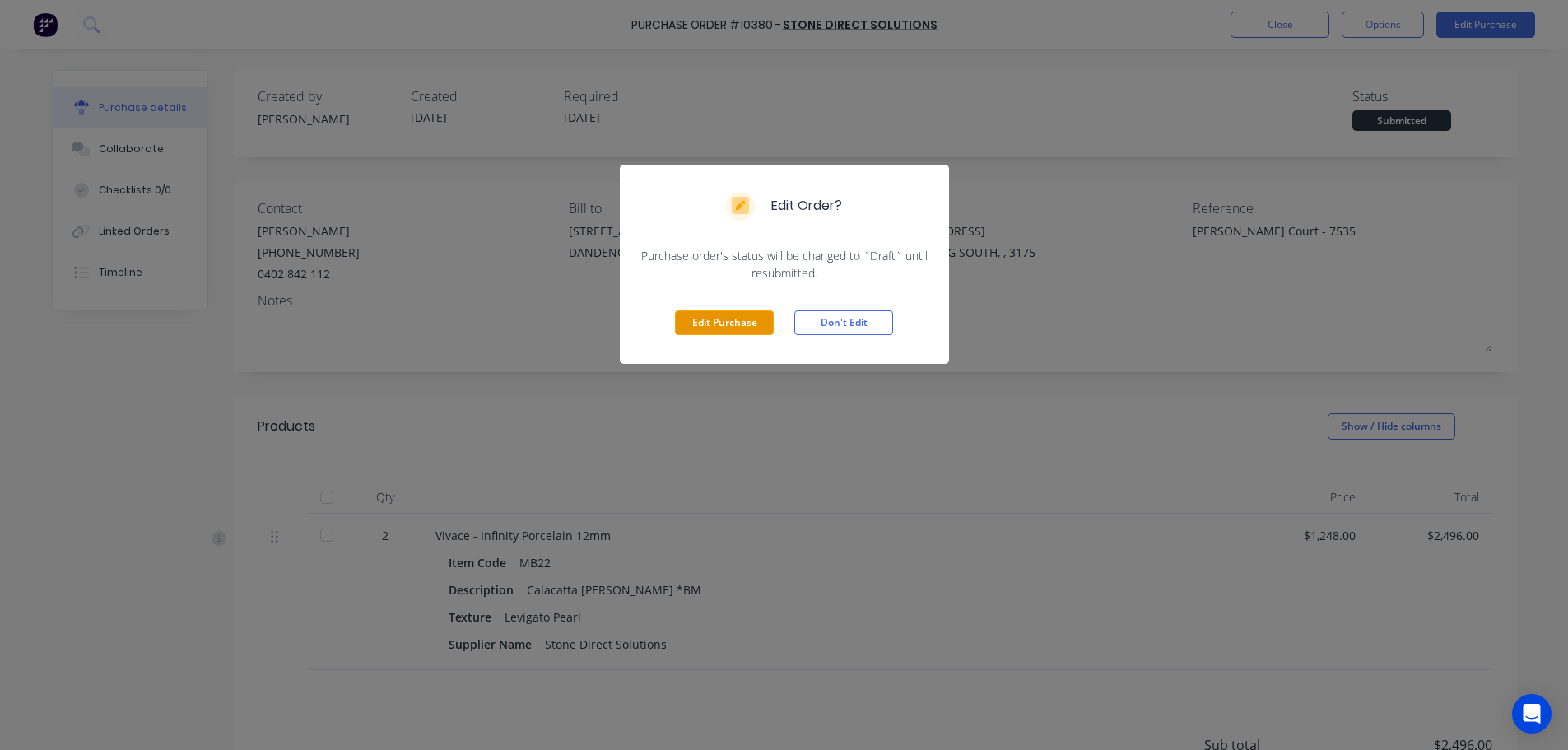
click at [724, 319] on button "Edit Purchase" at bounding box center [725, 322] width 99 height 25
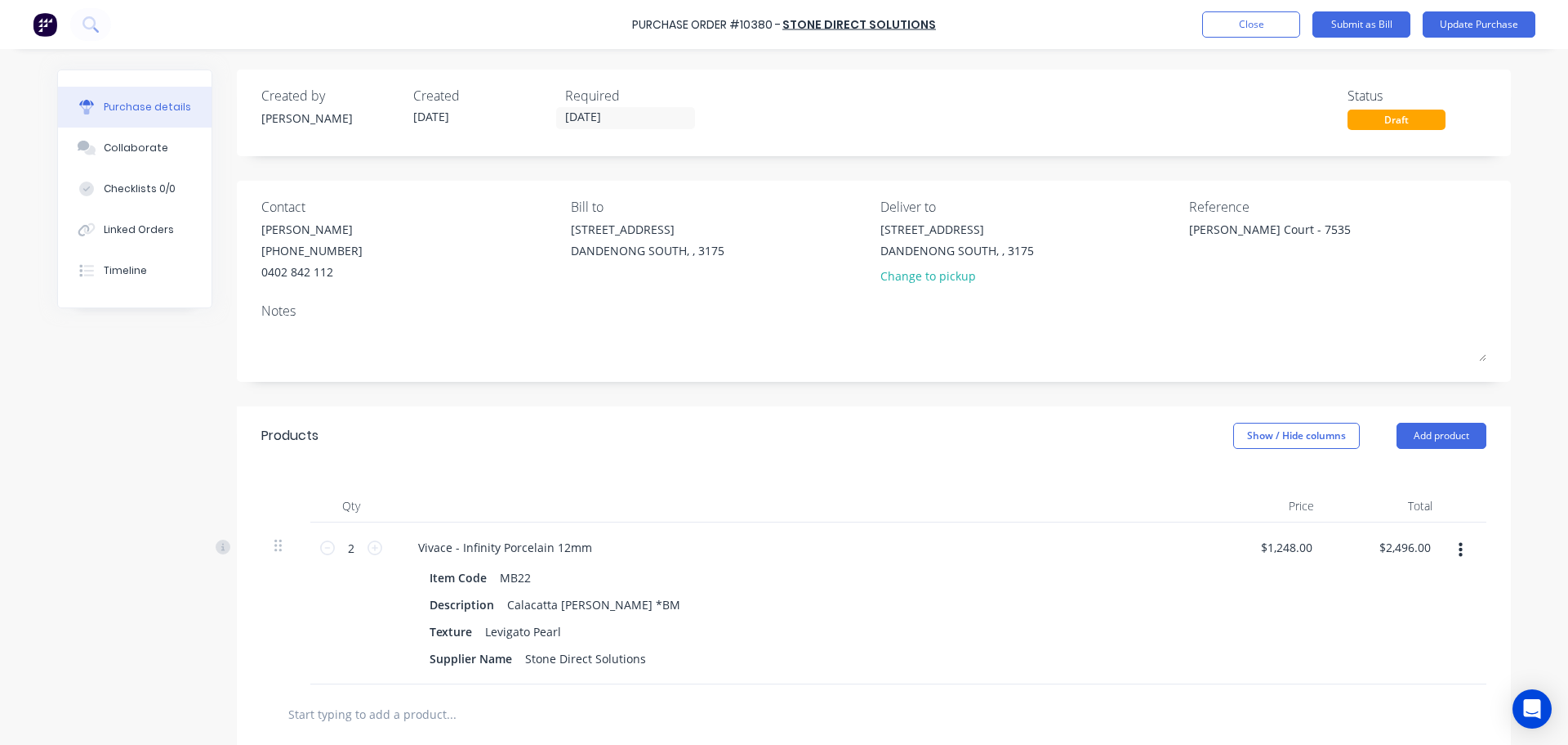
drag, startPoint x: 1302, startPoint y: 228, endPoint x: 790, endPoint y: 232, distance: 512.0
click at [791, 232] on div "Contact Michelle Bonvino (03) 9357 9111 0402 842 112 Bill to 1 / 64-70 Edison R…" at bounding box center [873, 244] width 1225 height 95
type textarea "x"
type textarea "C"
type textarea "x"
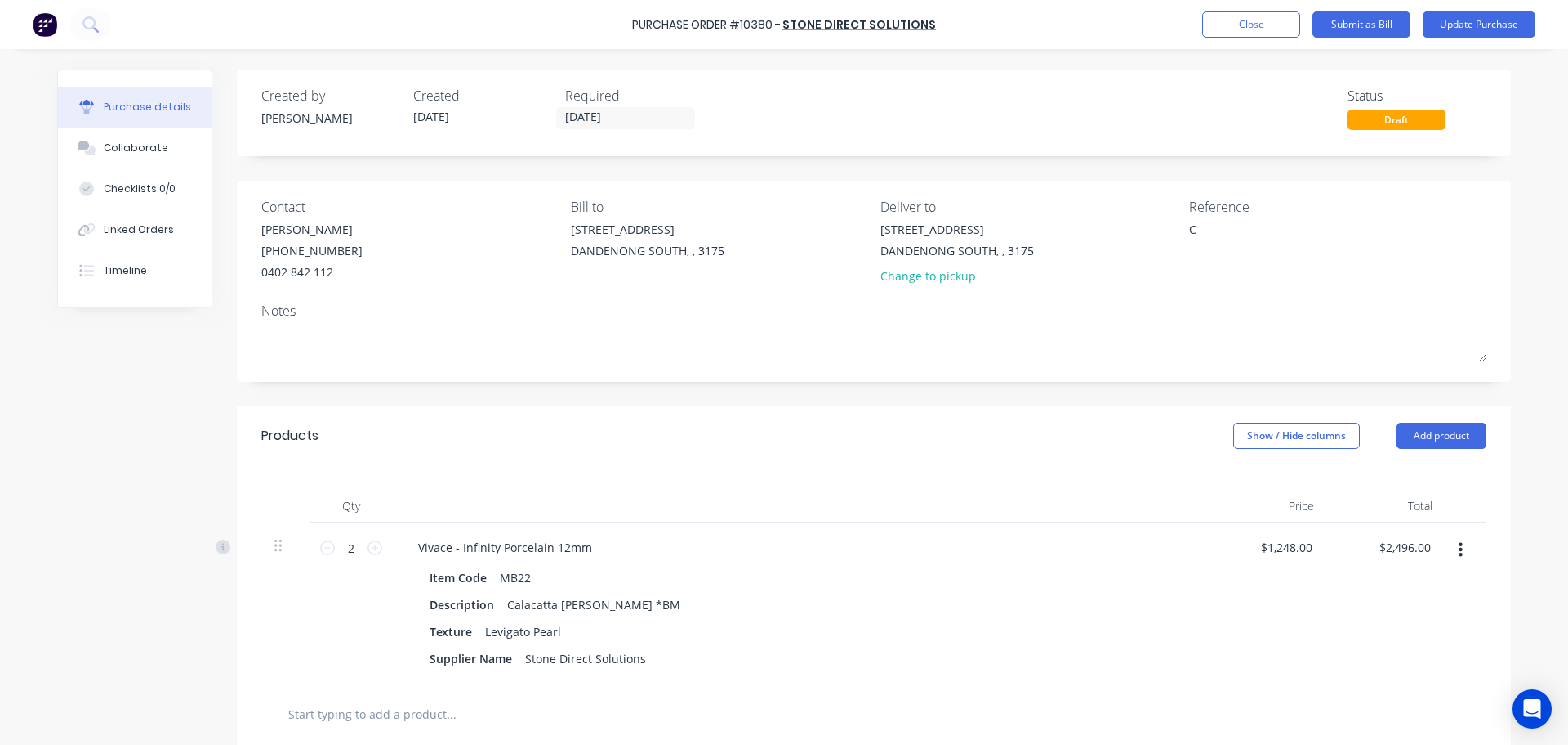
type textarea "CA"
type textarea "x"
type textarea "CAN"
type textarea "x"
type textarea "CANC"
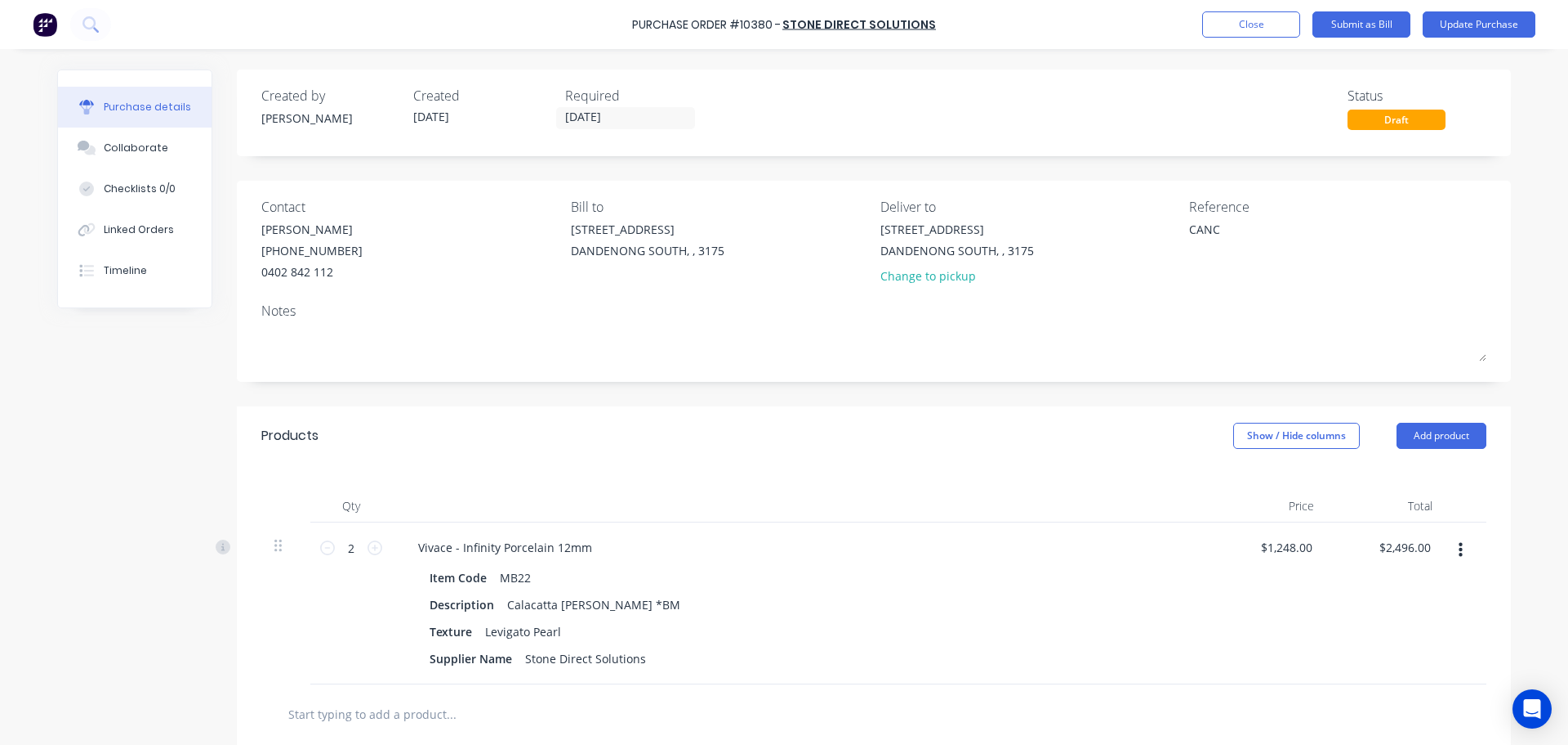
type textarea "x"
type textarea "CANCE"
type textarea "x"
type textarea "CANCEL"
type textarea "x"
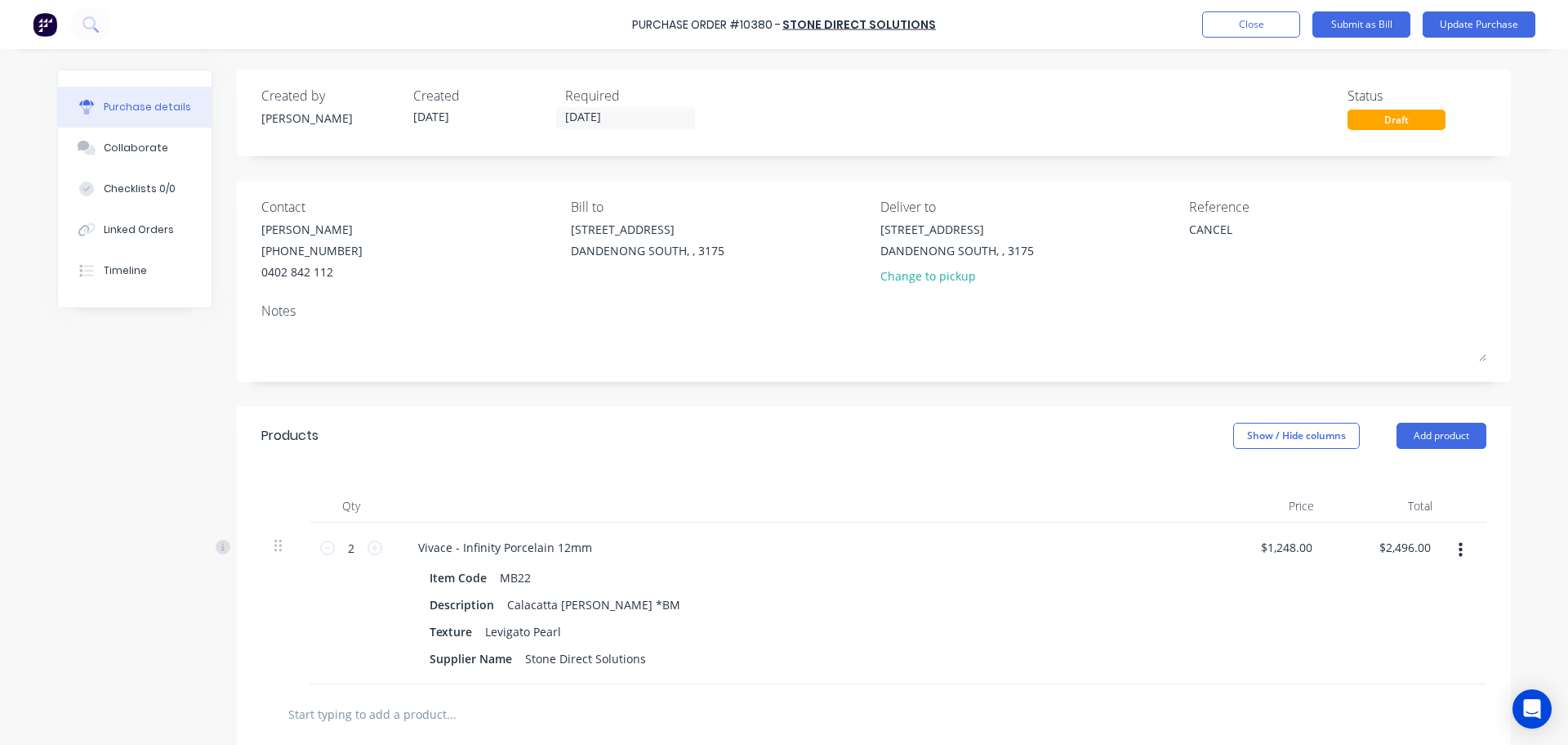
type textarea "CANCELL"
type textarea "x"
type textarea "CANCELLE"
type textarea "x"
type textarea "CANCELLED"
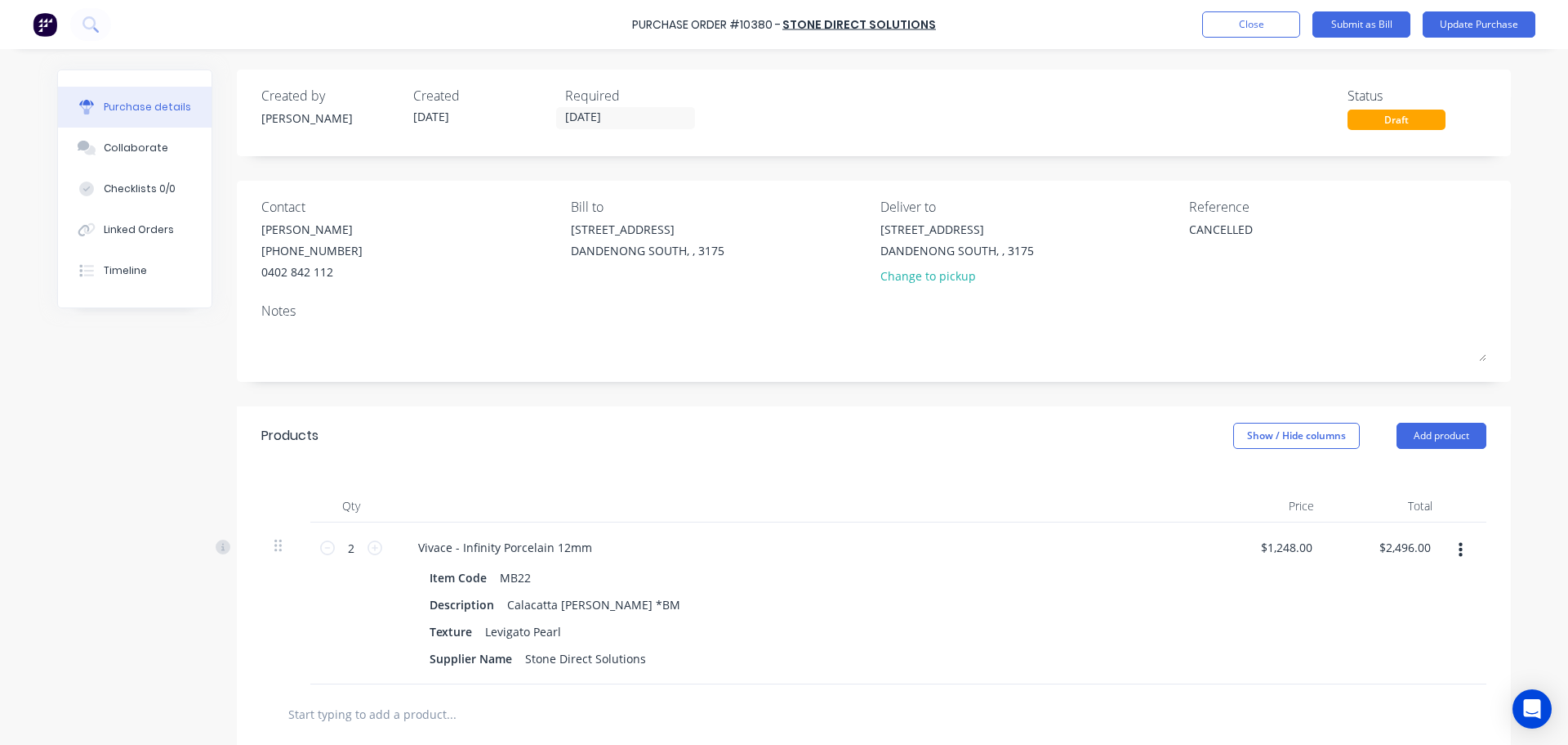
type textarea "x"
type textarea "CANCELLED"
type textarea "x"
type textarea "CANCELLED -"
type textarea "x"
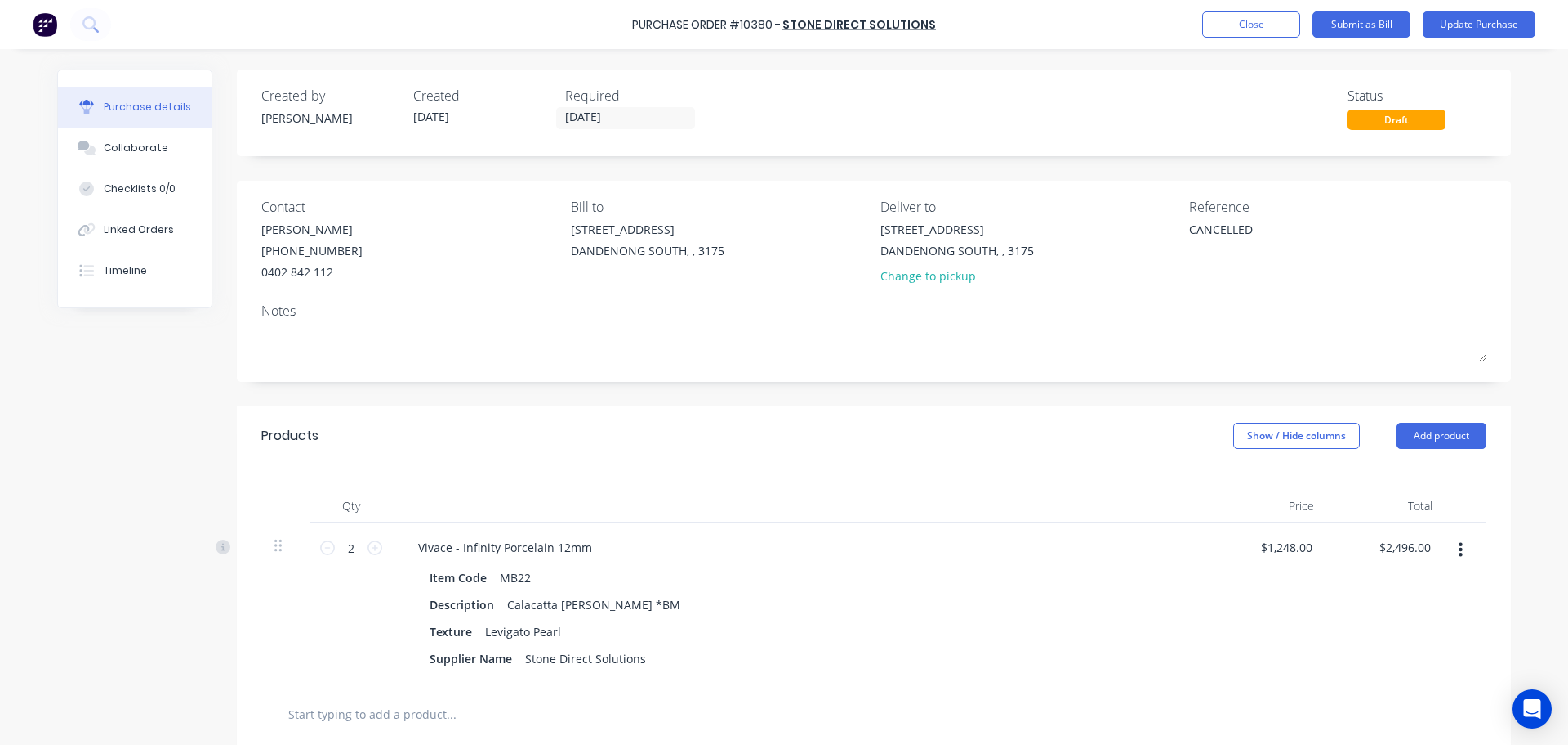
type textarea "CANCELLED -"
type textarea "x"
type textarea "CANCELLED - T"
type textarea "x"
type textarea "CANCELLED - TO"
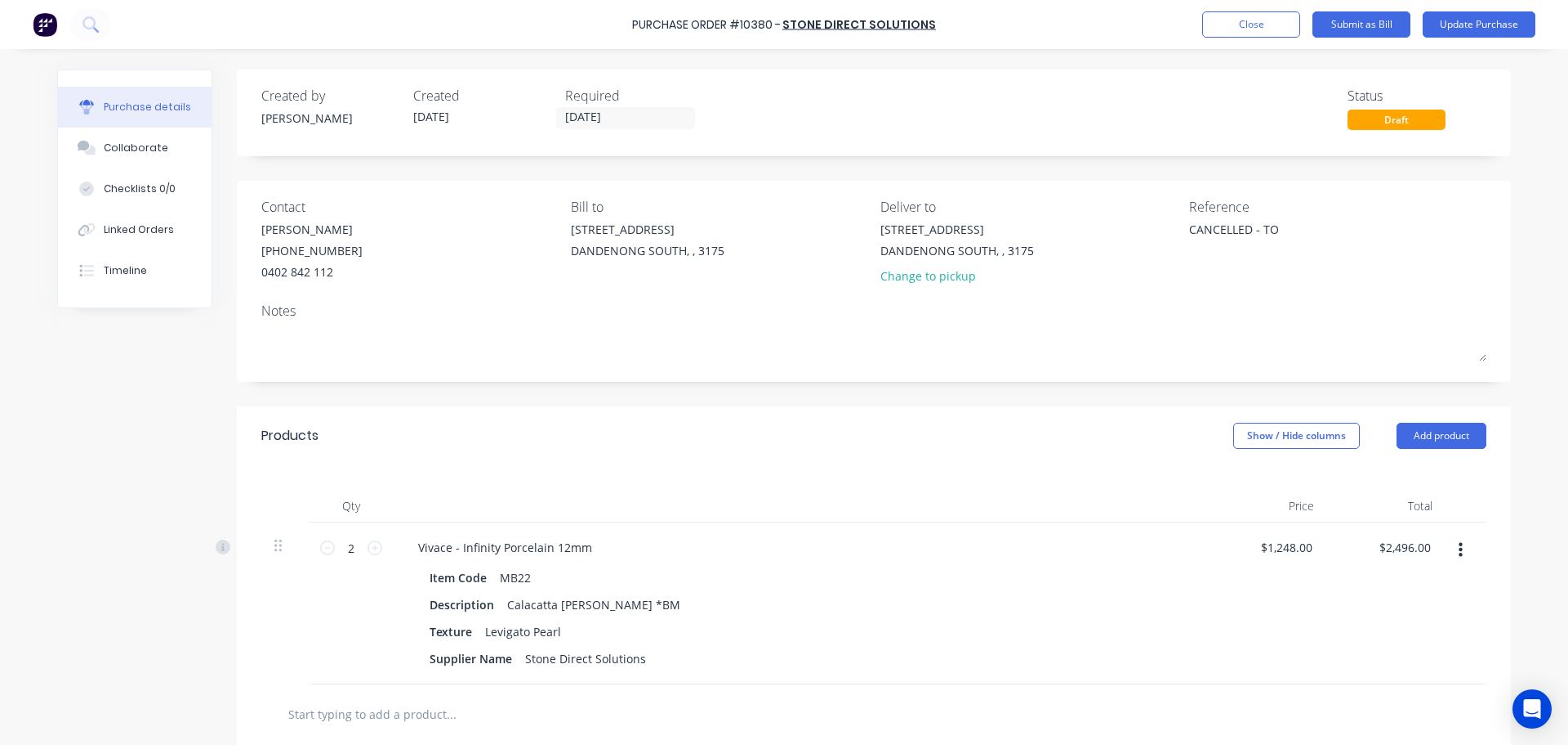
type textarea "x"
type textarea "CANCELLED - TO"
type textarea "x"
type textarea "CANCELLED - TO B"
type textarea "x"
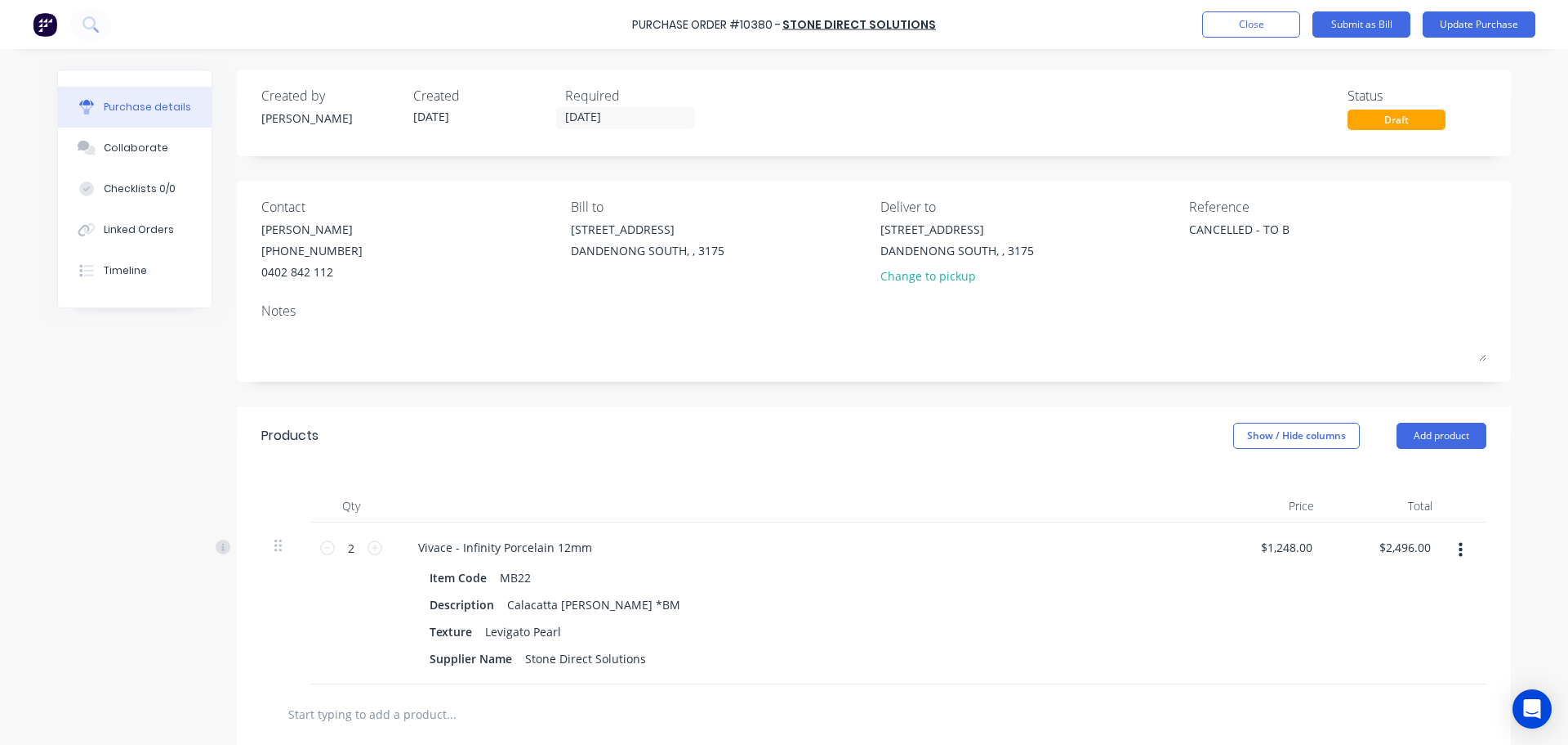
type textarea "CANCELLED - TO BE"
type textarea "x"
type textarea "CANCELLED - TO BE"
type textarea "x"
type textarea "CANCELLED - TO BE A"
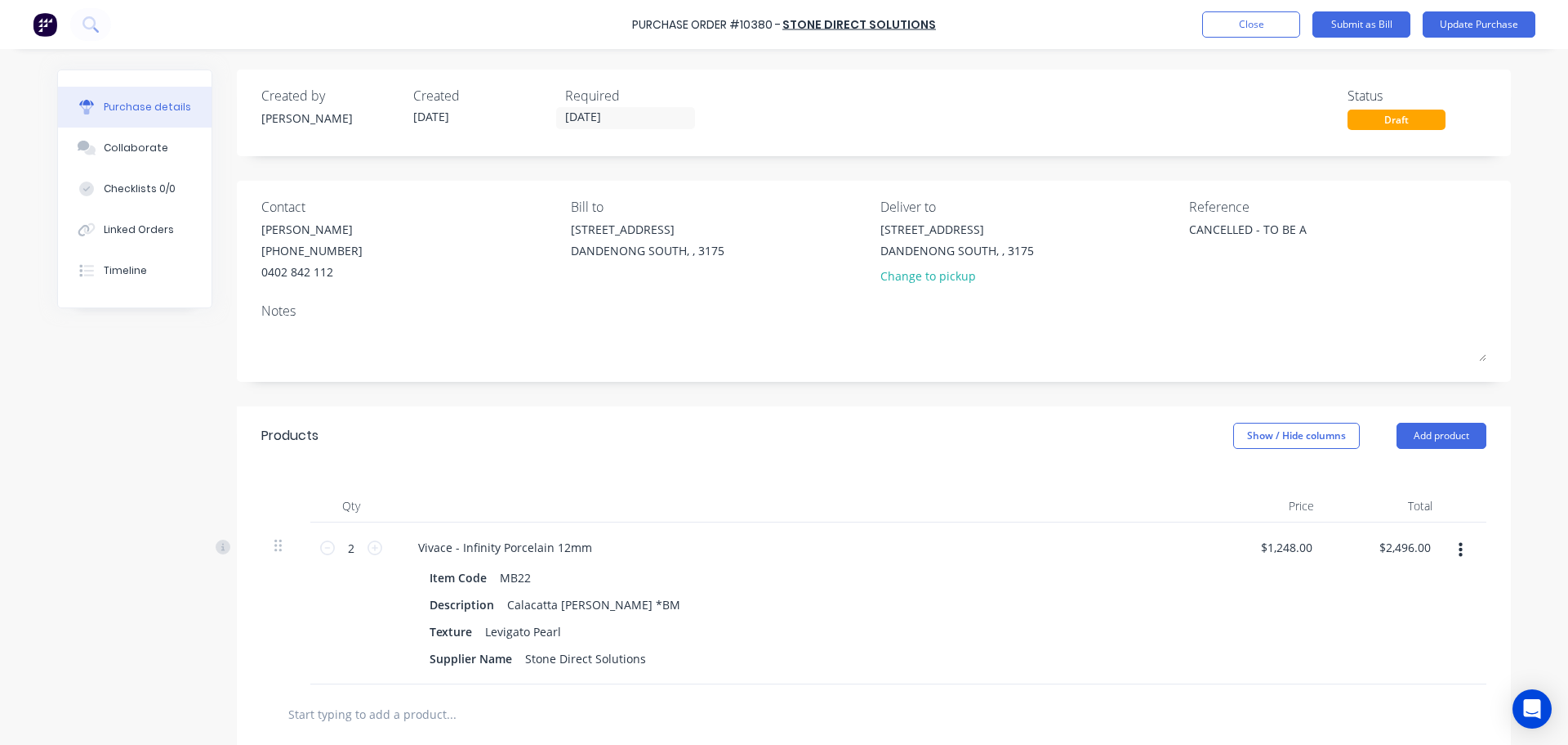
type textarea "x"
type textarea "CANCELLED - TO BE R"
type textarea "x"
type textarea "CANCELLED - TO BE RE"
type textarea "x"
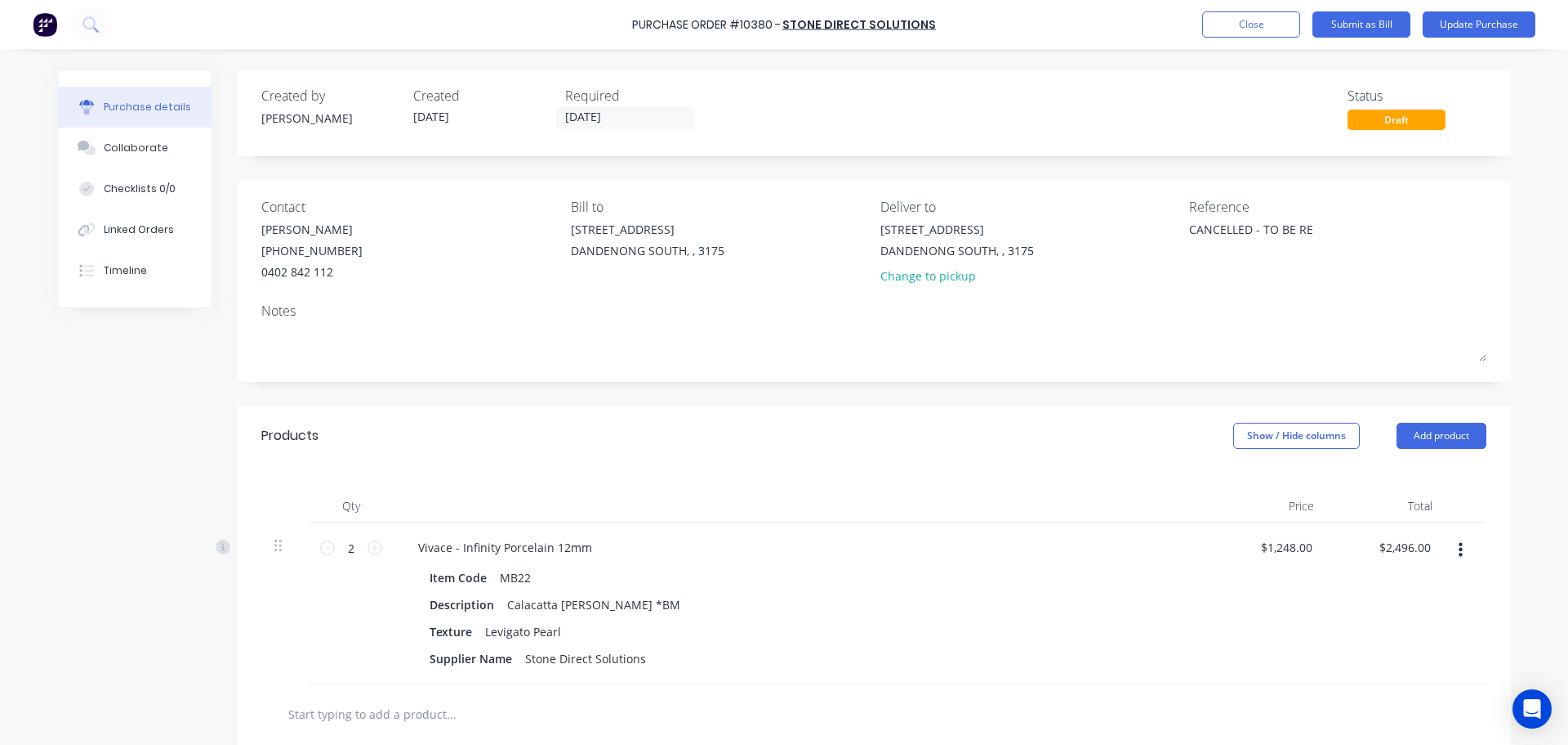
type textarea "CANCELLED - TO BE REA"
type textarea "x"
type textarea "CANCELLED - TO BE REAS"
type textarea "x"
type textarea "CANCELLED - TO BE REASS"
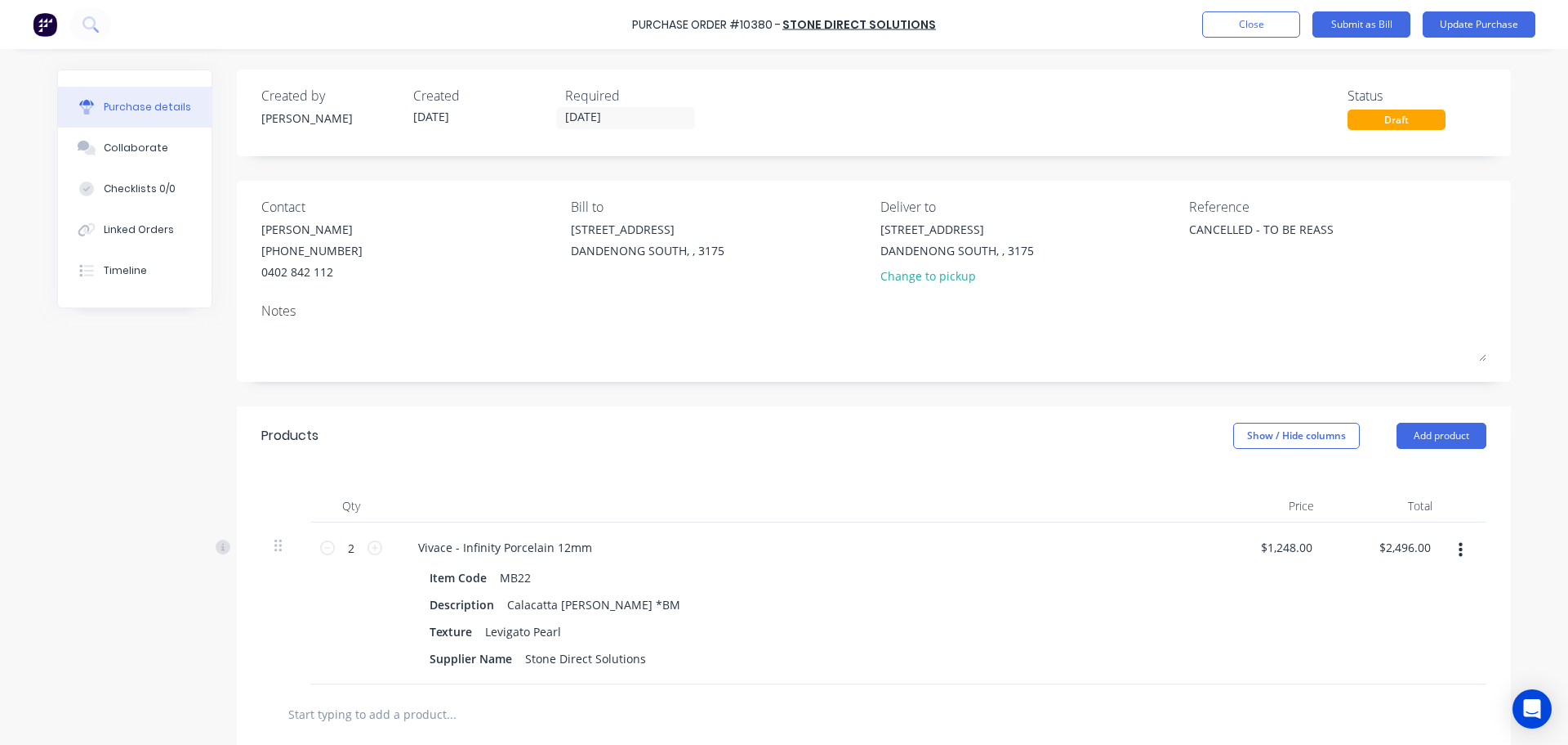
type textarea "x"
type textarea "CANCELLED - TO BE REASSI"
type textarea "x"
type textarea "CANCELLED - TO BE REASSIG"
type textarea "x"
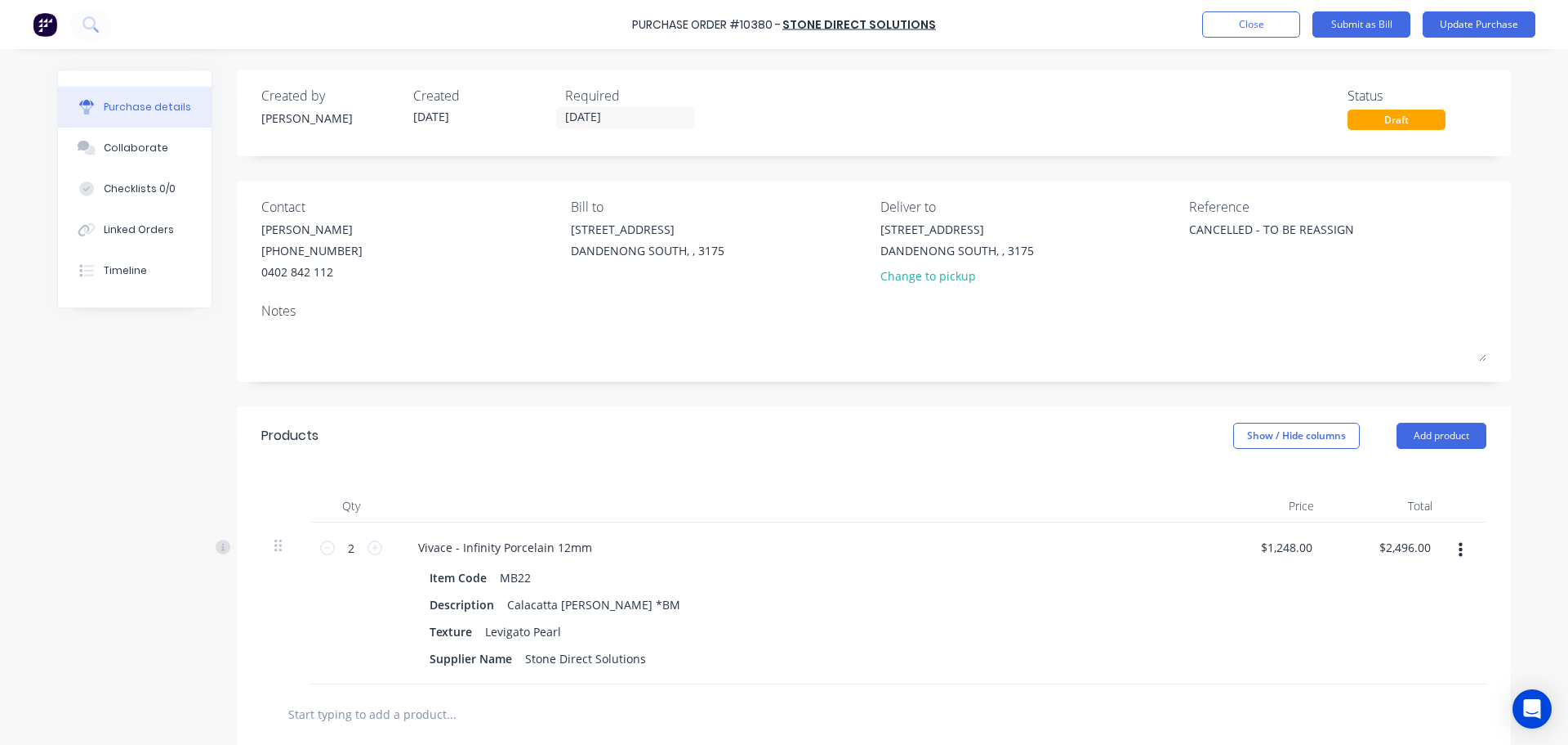
type textarea "CANCELLED - TO BE REASSIGNE"
type textarea "x"
type textarea "CANCELLED - TO BE REASSIGNED"
type textarea "x"
type textarea "CANCELLED - TO BE REASSIGNED"
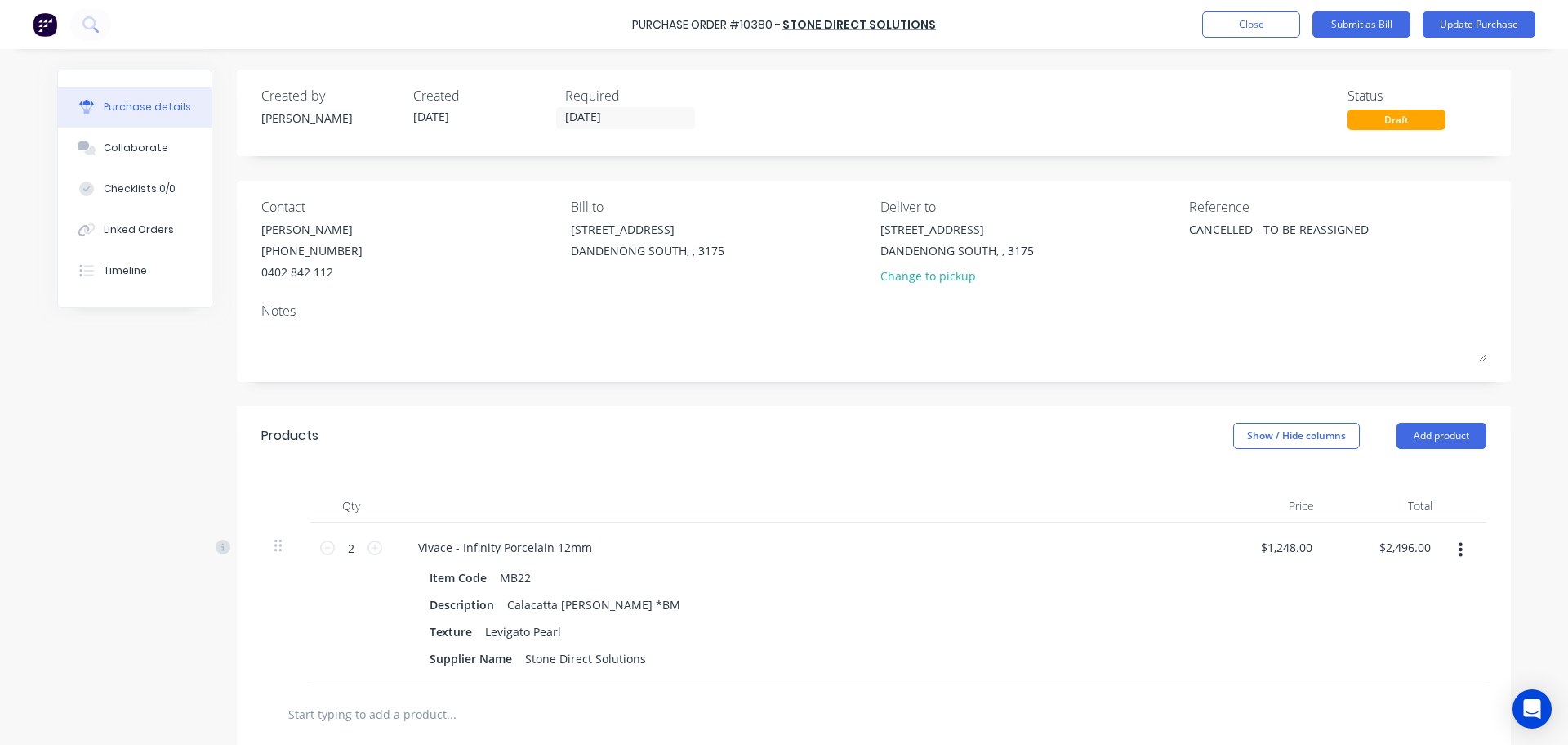
click at [1459, 553] on icon "button" at bounding box center [1461, 550] width 5 height 18
click at [1419, 687] on button "Delete" at bounding box center [1410, 691] width 139 height 33
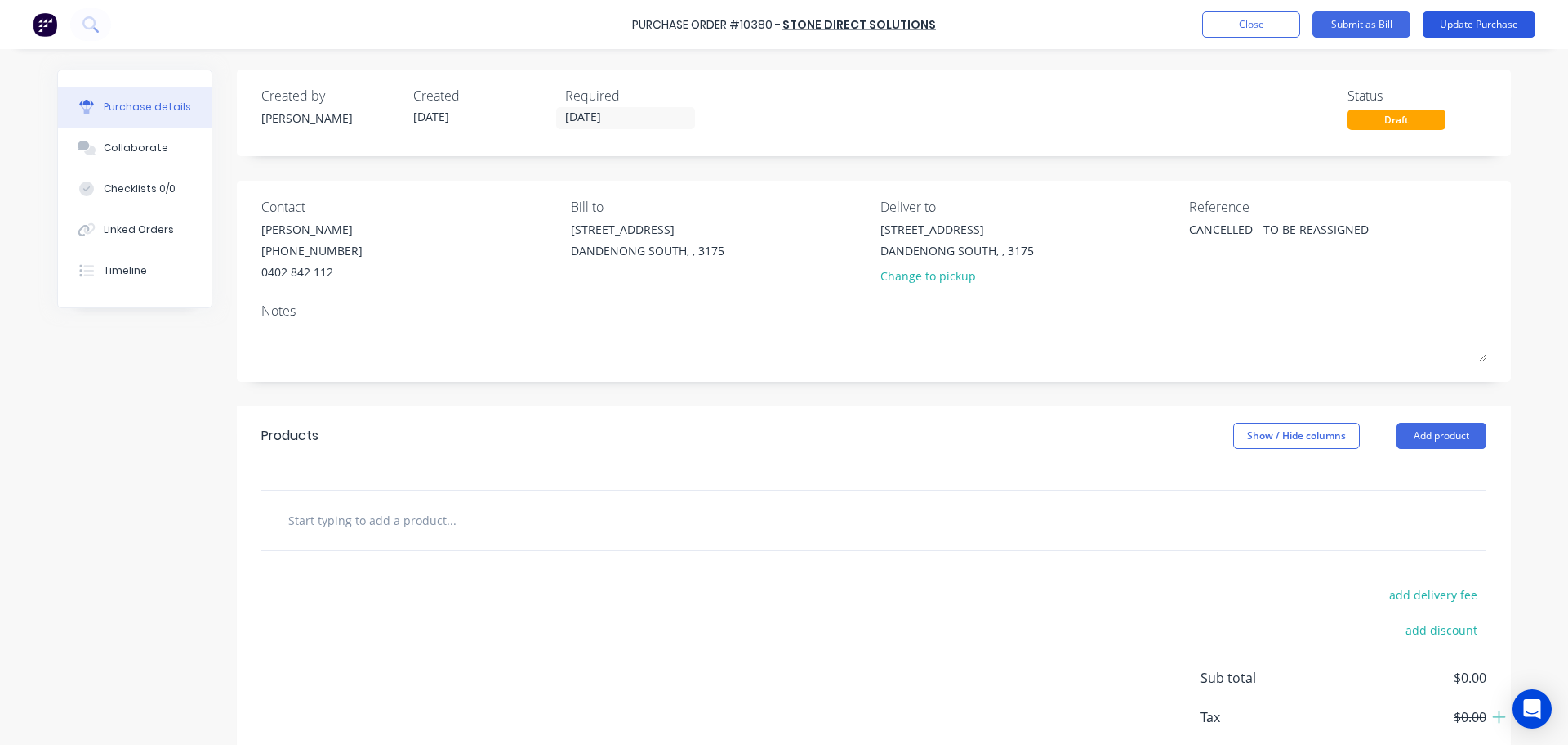
click at [1450, 29] on button "Update Purchase" at bounding box center [1479, 25] width 112 height 26
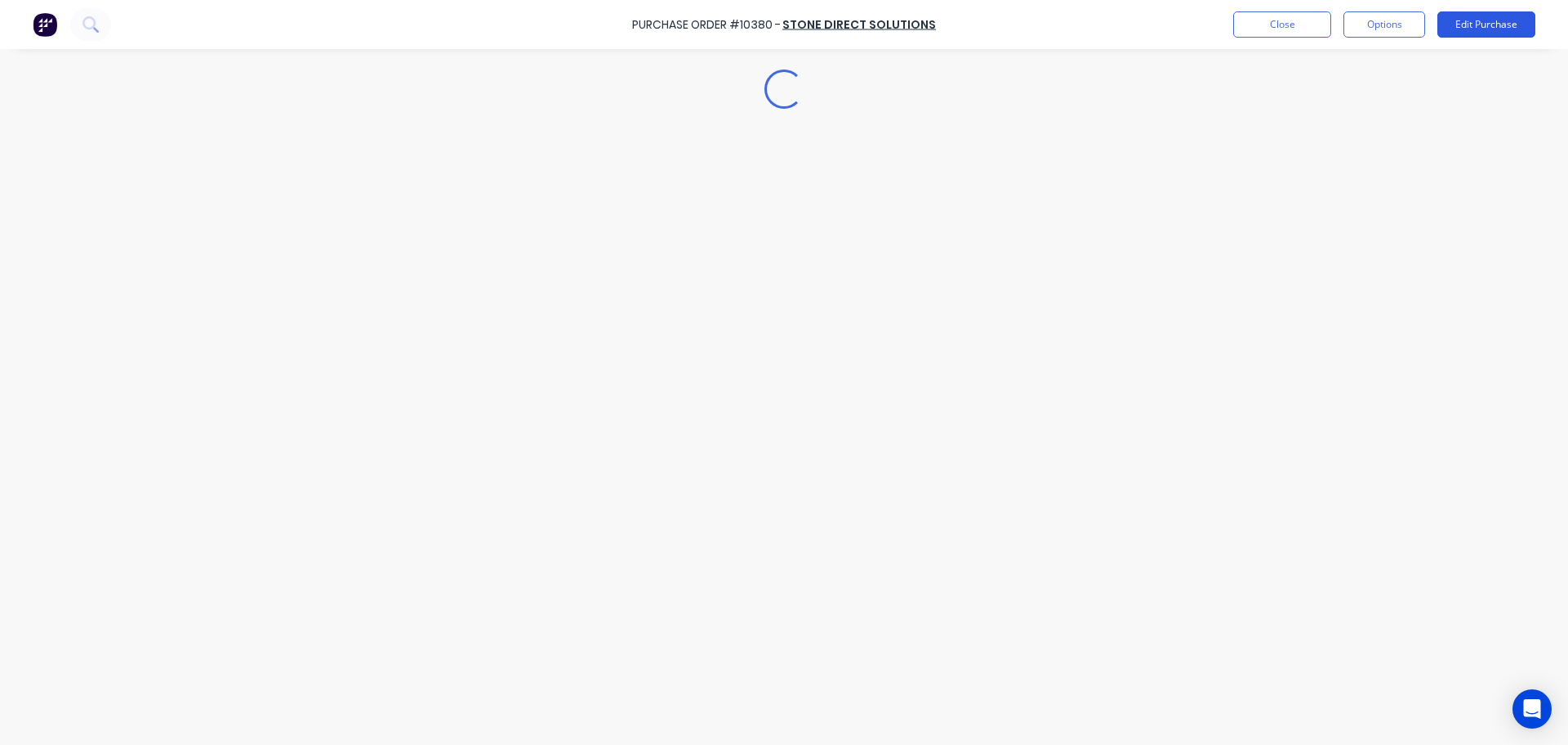
type textarea "x"
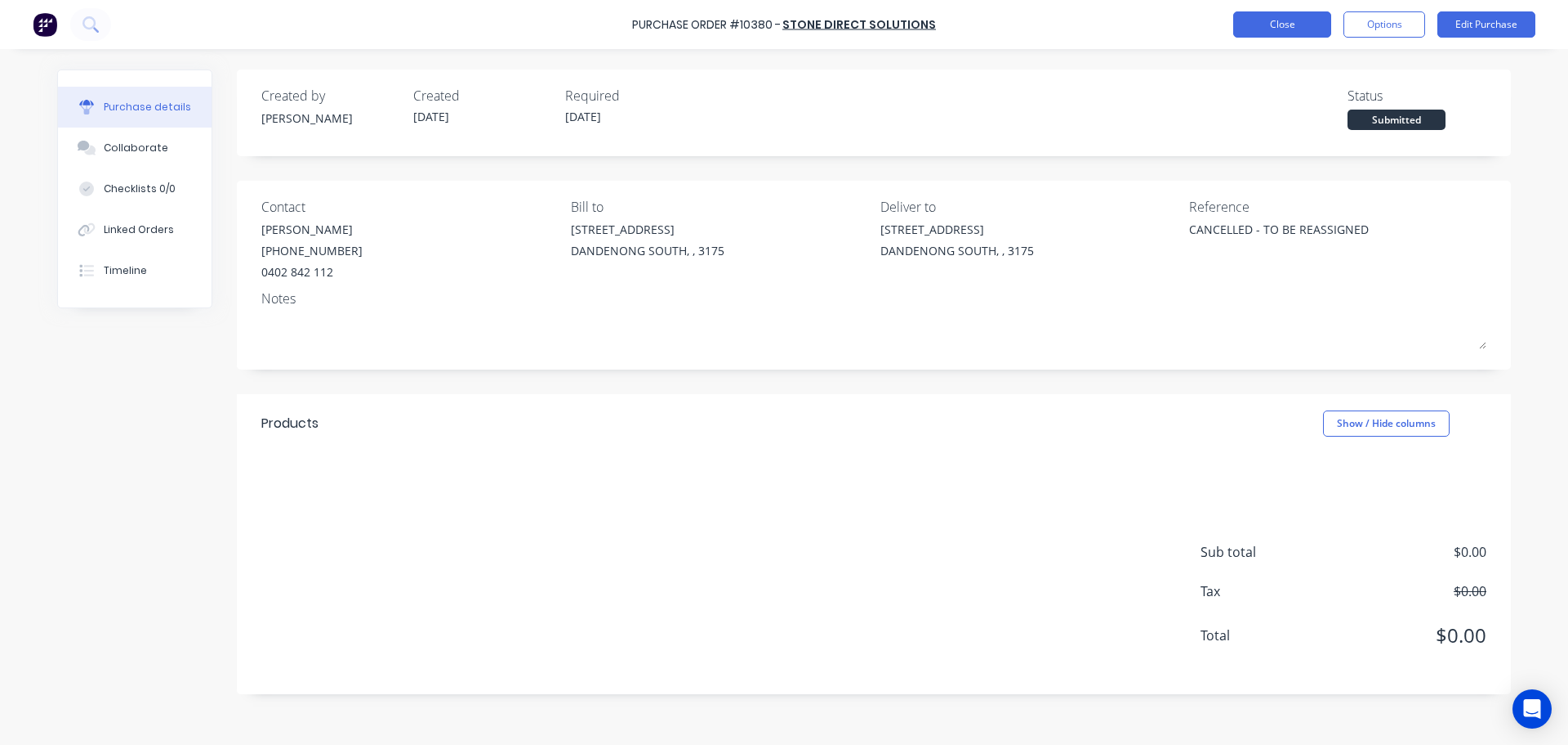
click at [1261, 23] on button "Close" at bounding box center [1282, 25] width 98 height 26
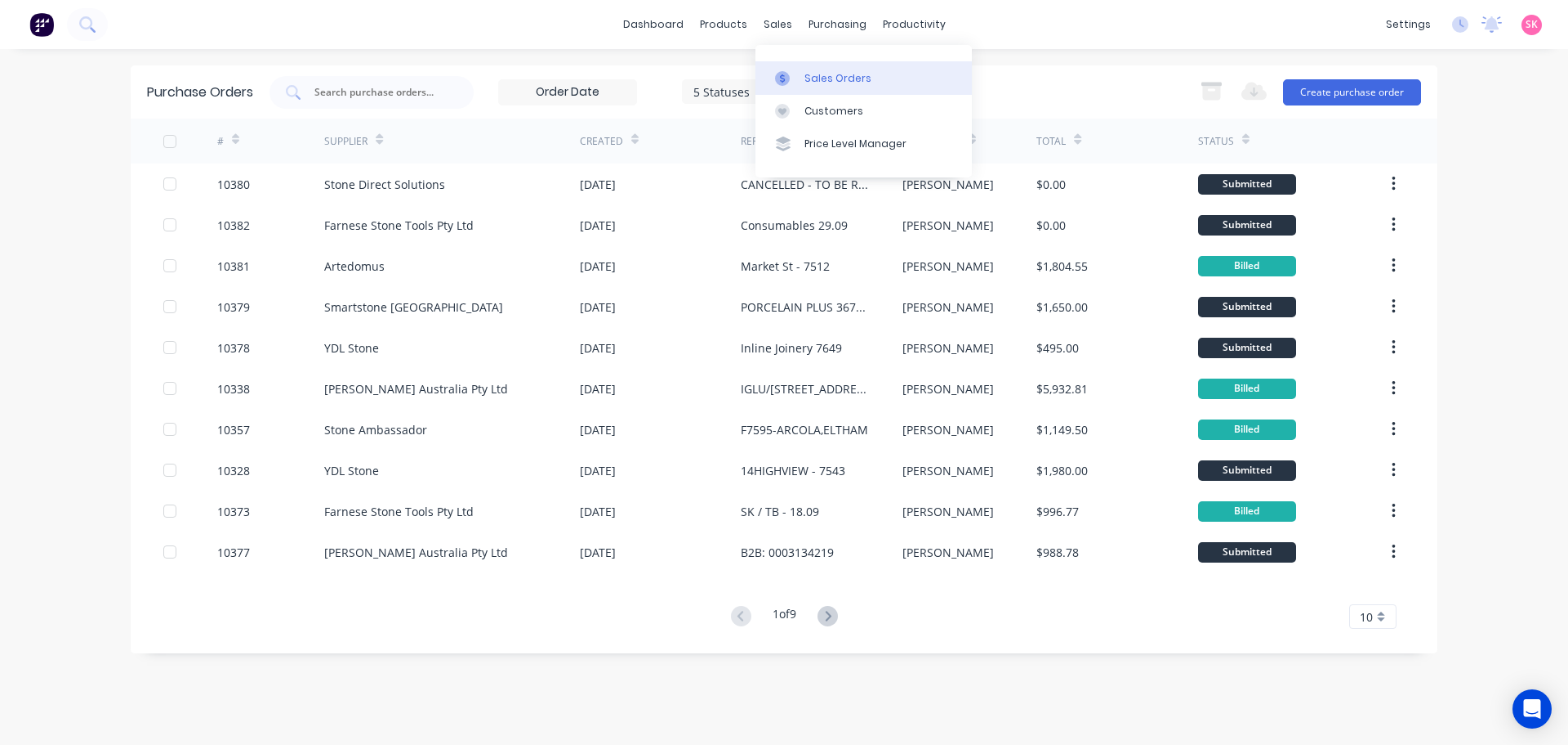
click at [778, 64] on link "Sales Orders" at bounding box center [863, 78] width 217 height 33
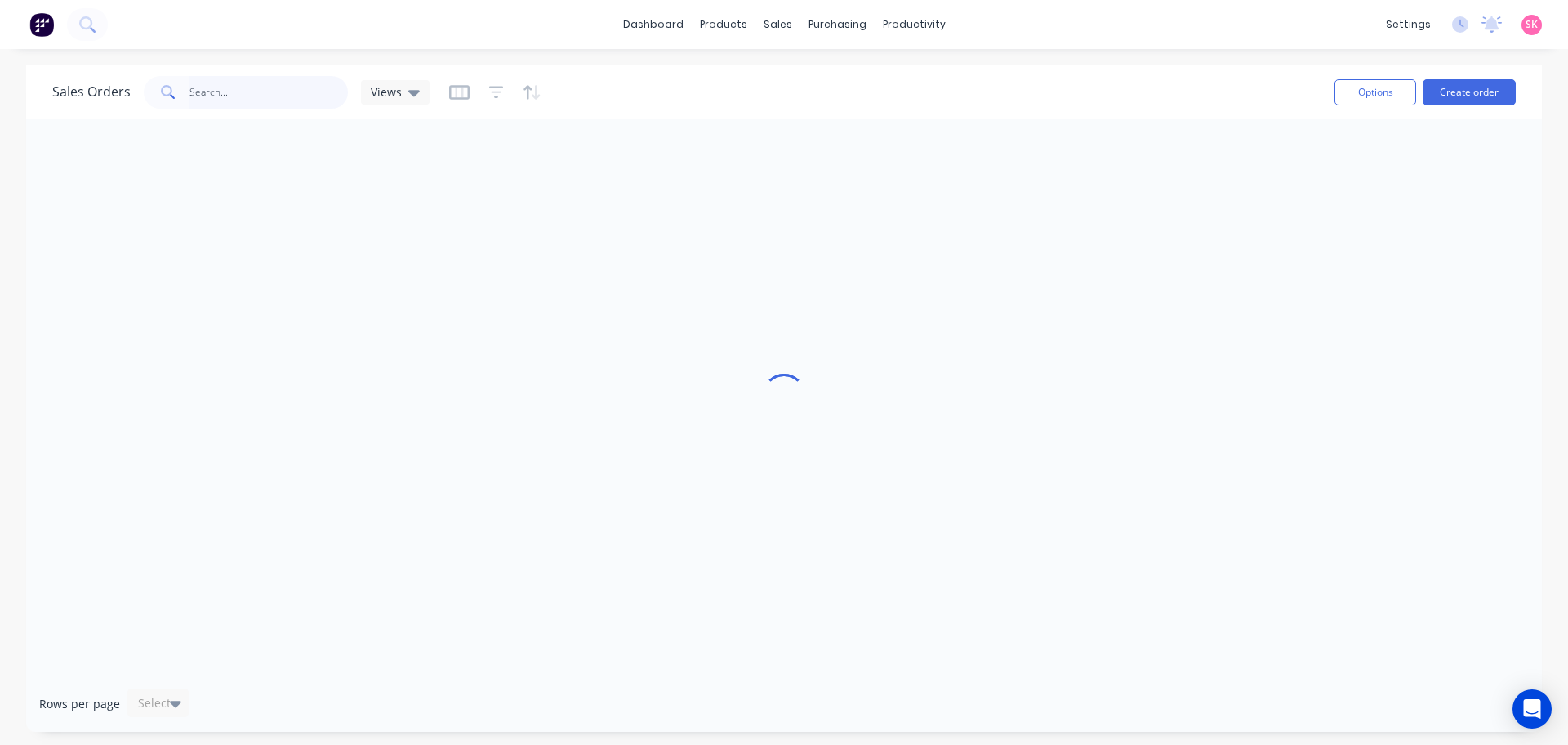
click at [273, 103] on input "text" at bounding box center [269, 93] width 160 height 33
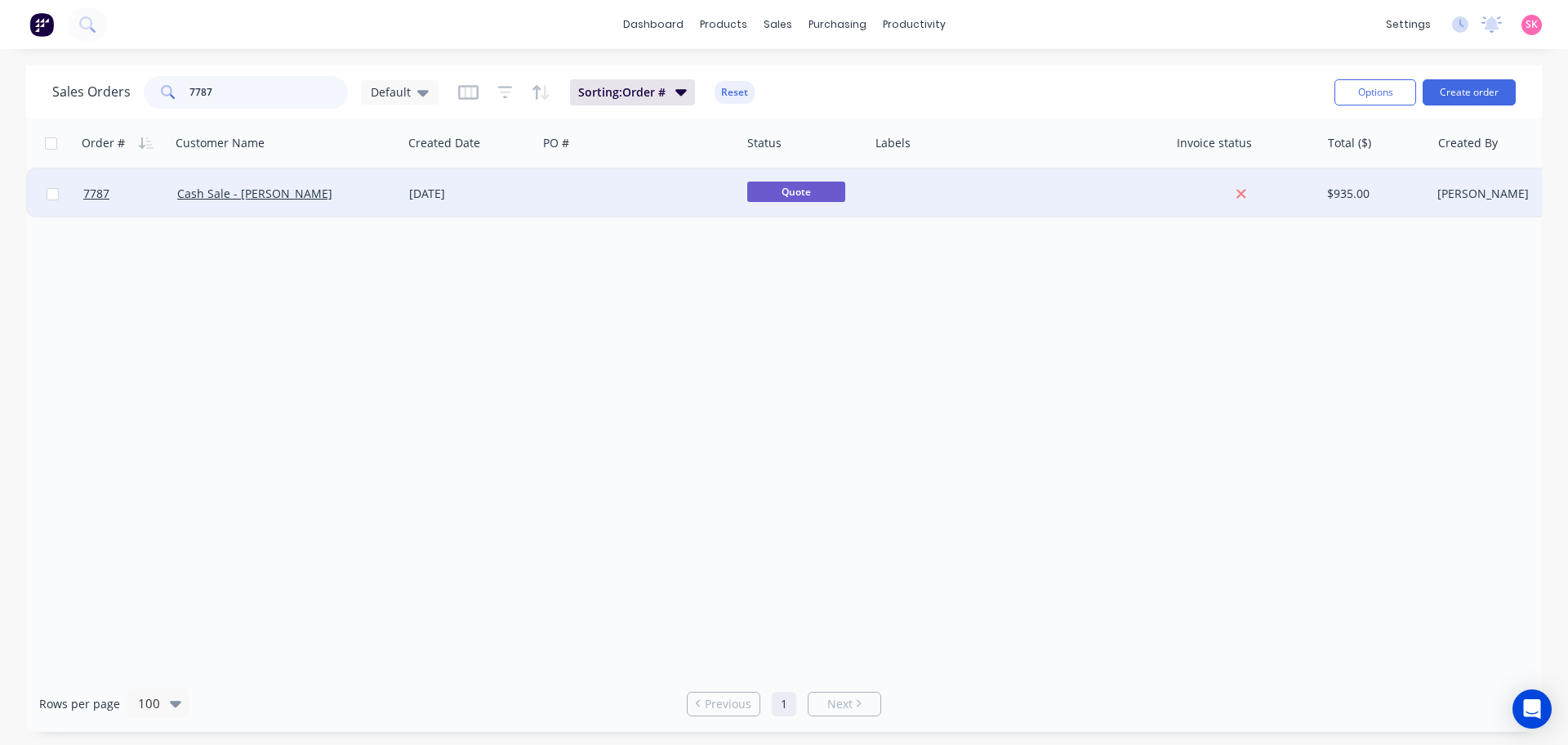
type input "7787"
click at [602, 188] on div at bounding box center [639, 193] width 203 height 49
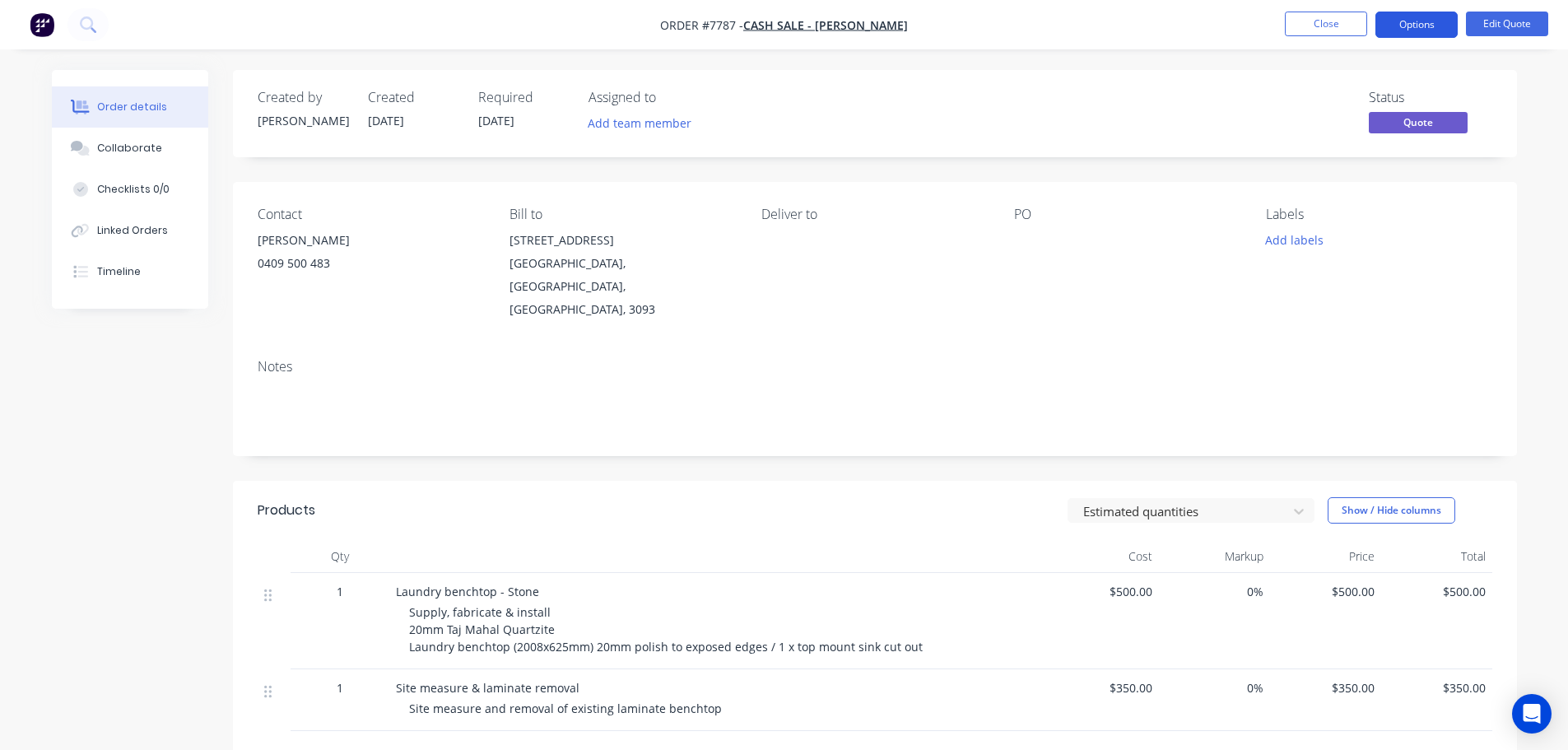
click at [1434, 20] on button "Options" at bounding box center [1416, 25] width 82 height 26
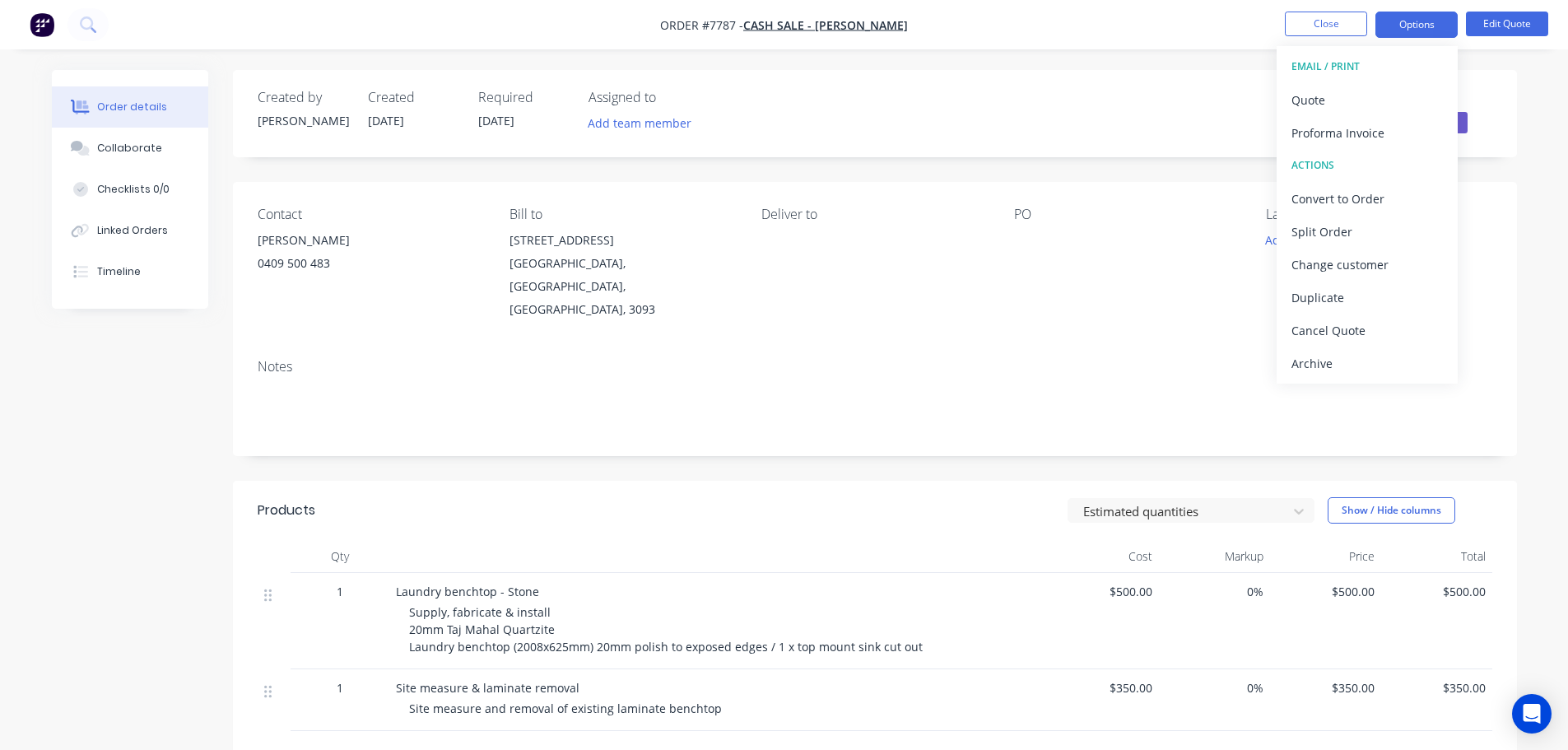
click at [1059, 100] on div "Status Quote" at bounding box center [1122, 113] width 739 height 48
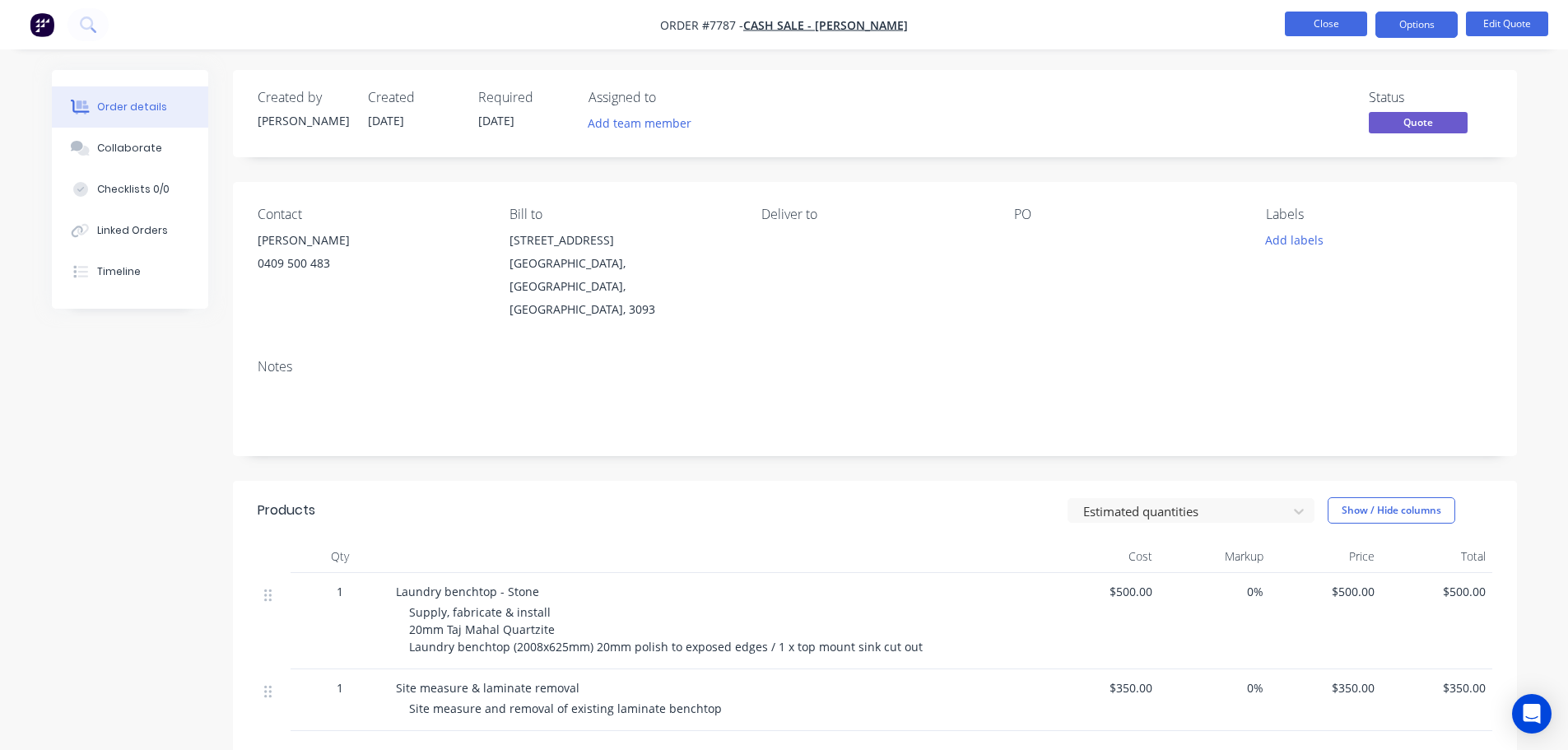
click at [1316, 24] on button "Close" at bounding box center [1326, 24] width 82 height 25
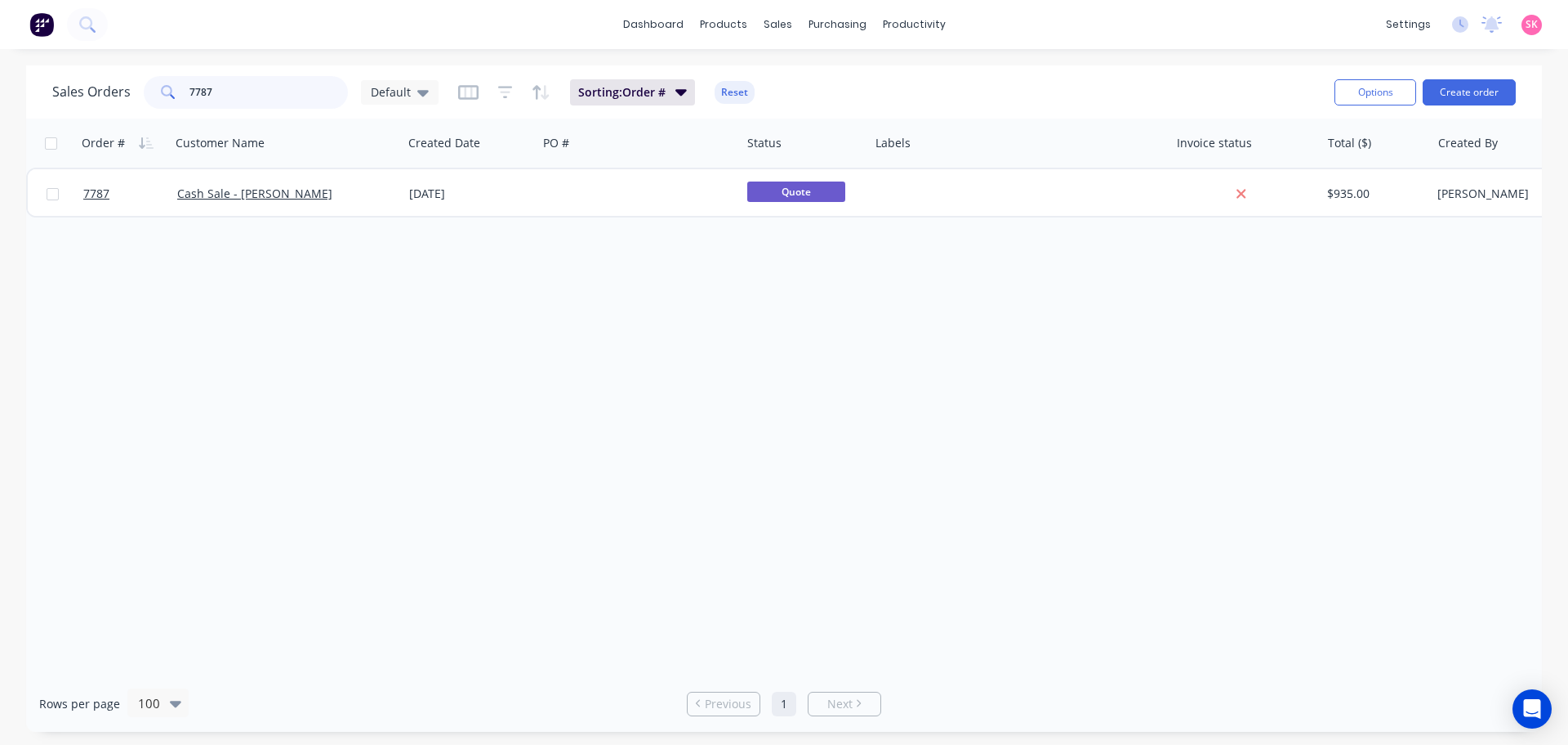
drag, startPoint x: 249, startPoint y: 96, endPoint x: 99, endPoint y: 100, distance: 150.1
click at [99, 100] on div "Sales Orders 7787 Default" at bounding box center [246, 93] width 386 height 33
type input "LL installations"
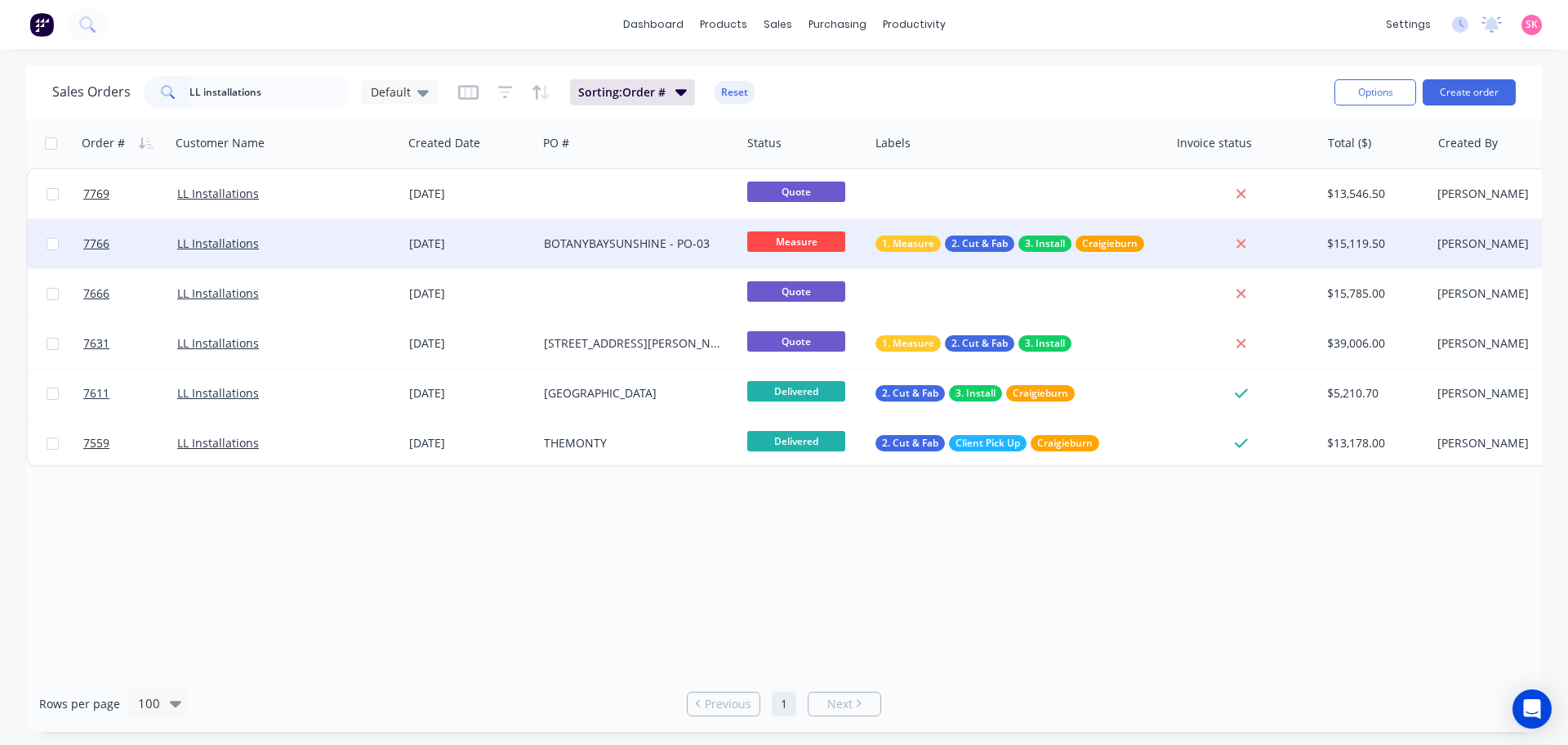
click at [517, 243] on div "29 Sep 2025" at bounding box center [470, 243] width 122 height 16
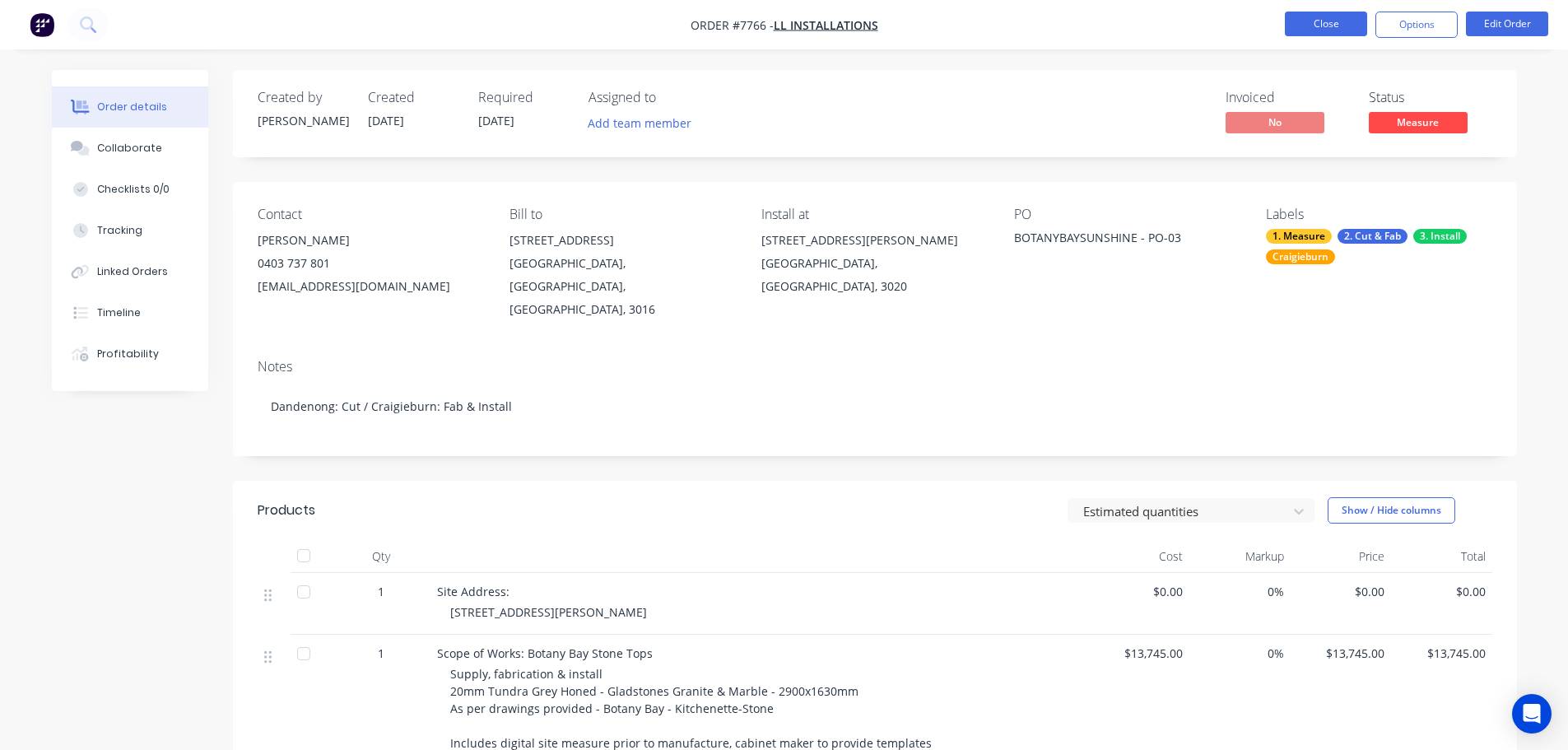
click at [1320, 14] on button "Close" at bounding box center [1326, 24] width 82 height 25
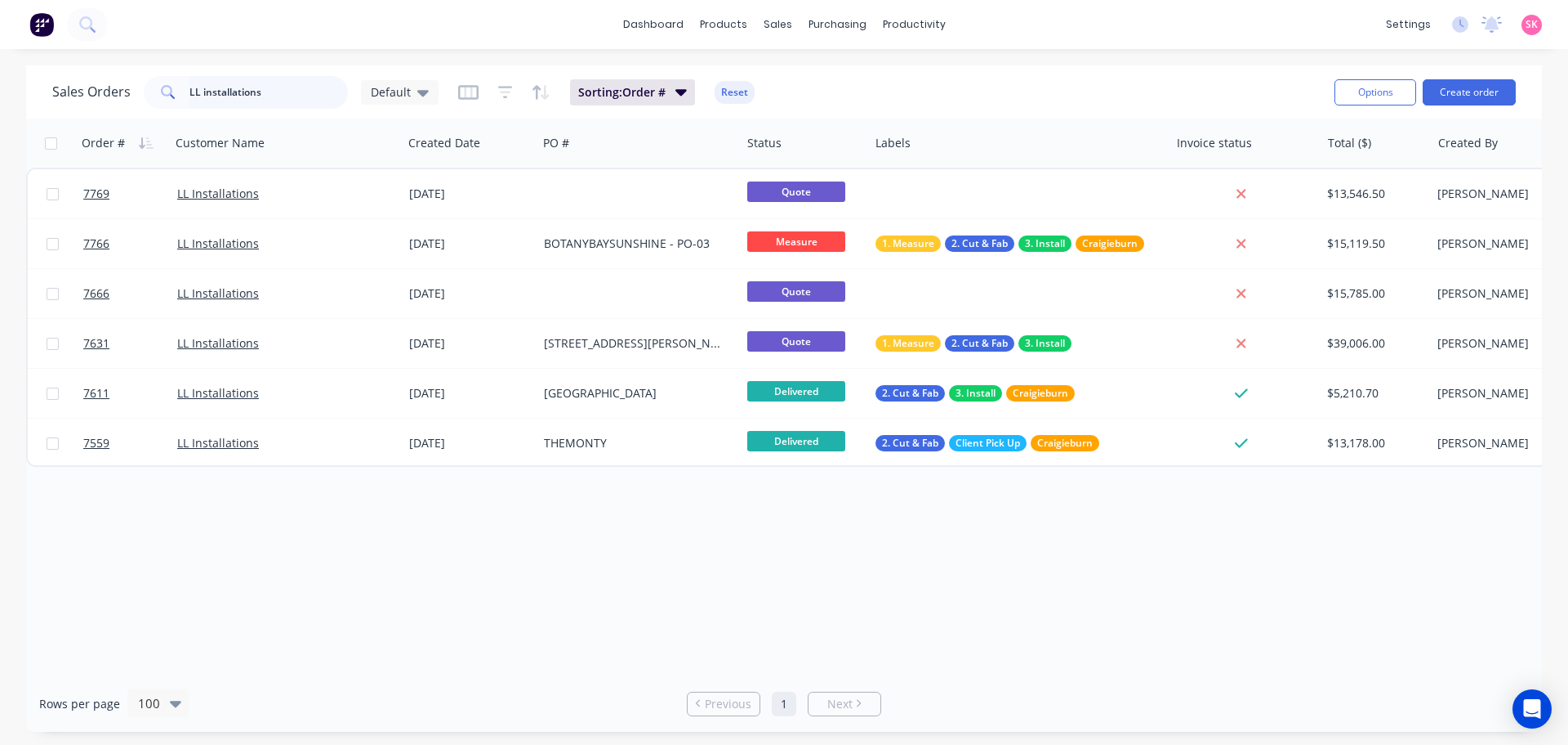
drag, startPoint x: 273, startPoint y: 96, endPoint x: 35, endPoint y: 96, distance: 238.0
click at [37, 96] on div "Sales Orders LL installations Default Sorting: Order # Reset Options Create ord…" at bounding box center [784, 92] width 1516 height 54
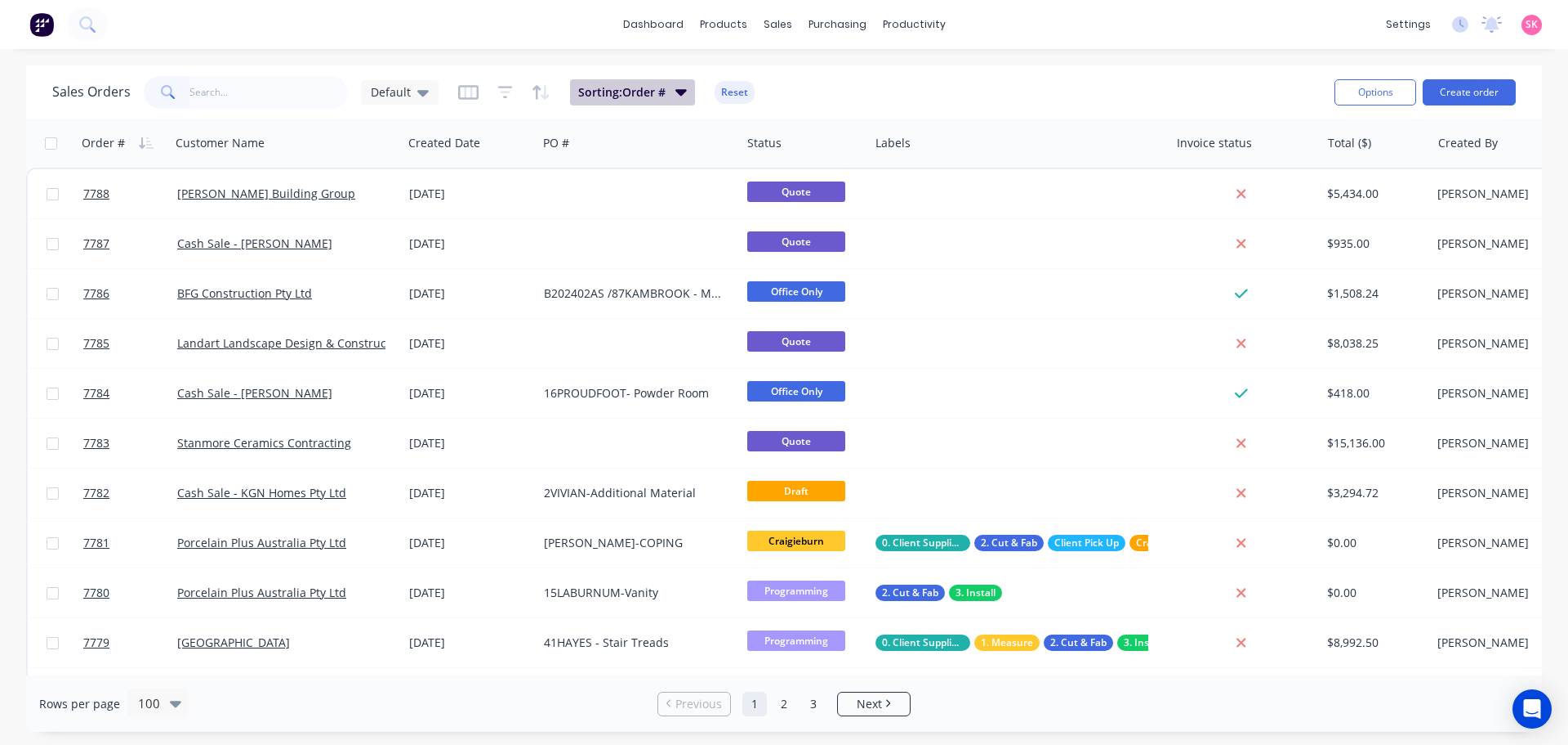
click at [676, 94] on icon "button" at bounding box center [681, 92] width 12 height 18
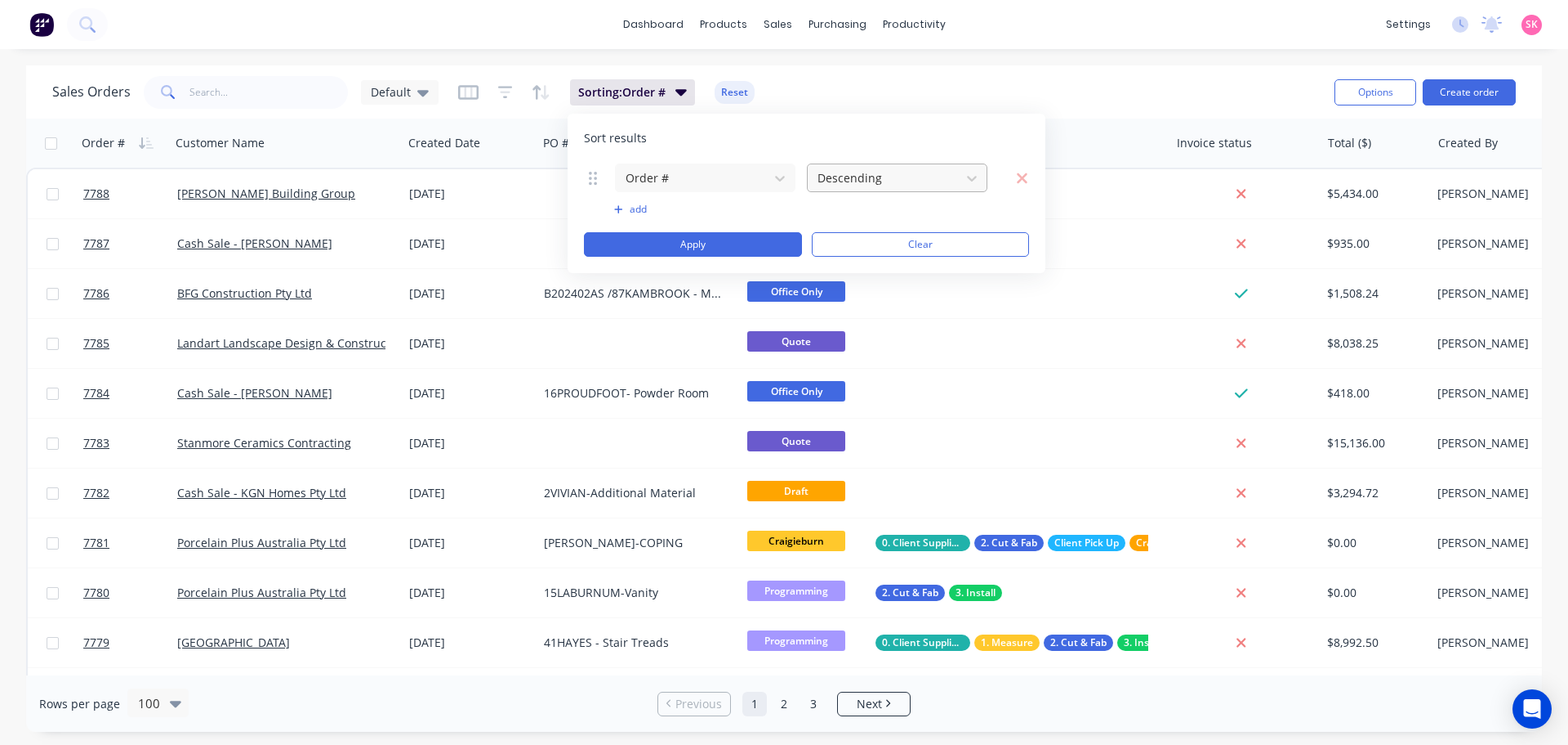
click at [839, 184] on div at bounding box center [884, 178] width 136 height 21
click at [891, 214] on div "Ascending" at bounding box center [897, 216] width 180 height 30
click at [729, 232] on button "Apply" at bounding box center [693, 244] width 219 height 25
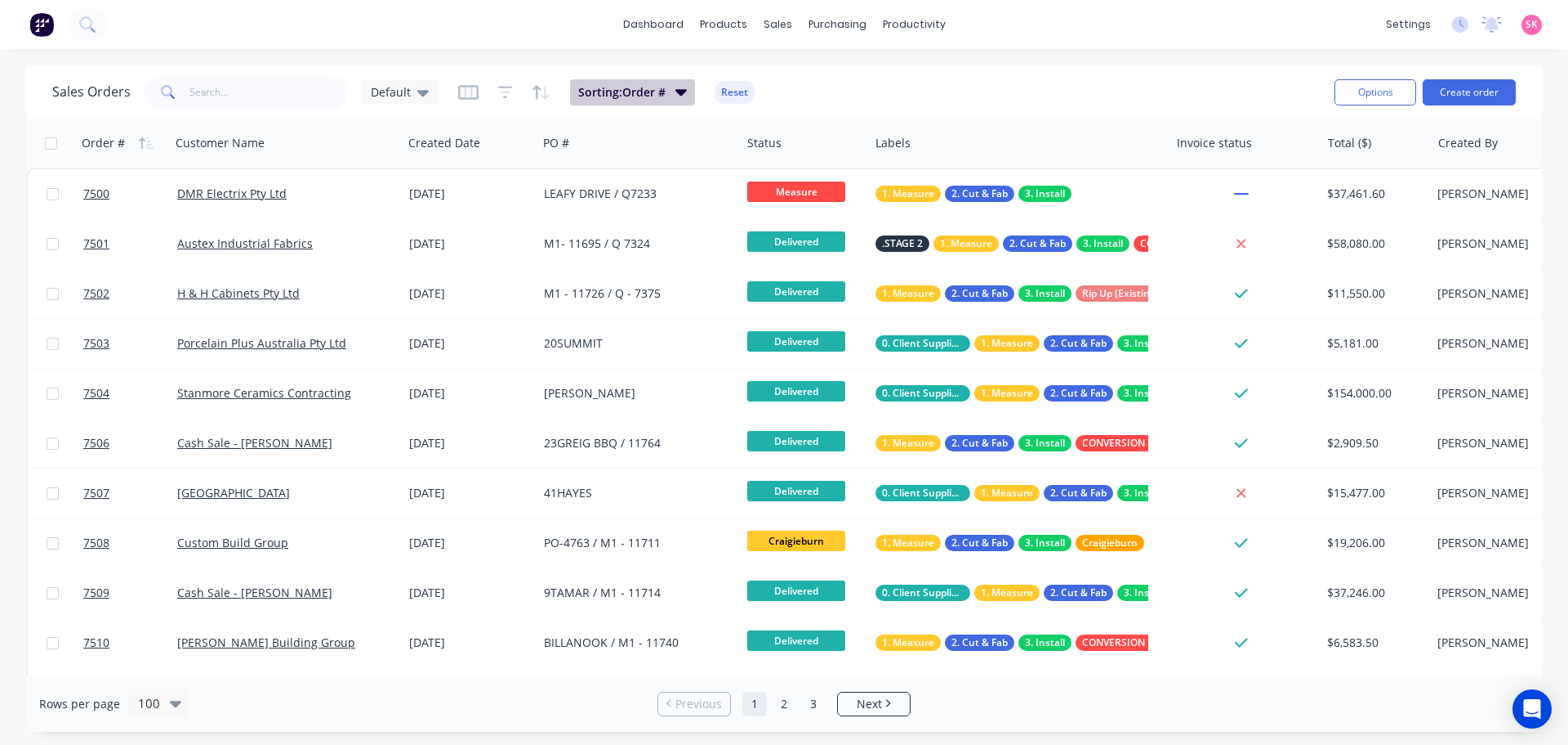
click at [672, 94] on button "Sorting: Order #" at bounding box center [633, 92] width 125 height 26
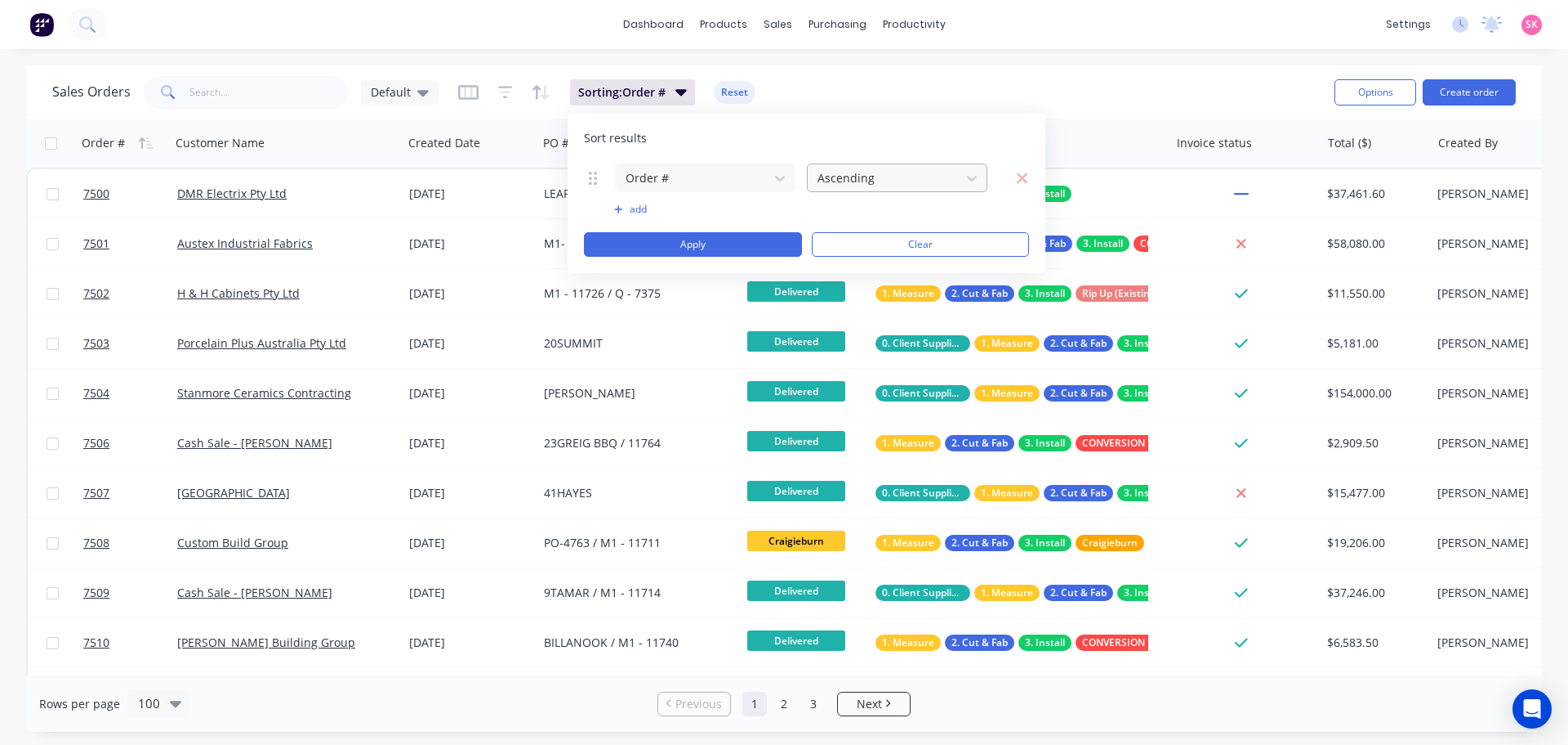
click at [885, 178] on div at bounding box center [884, 178] width 136 height 21
click at [881, 243] on div "Descending" at bounding box center [897, 247] width 180 height 30
click at [724, 244] on button "Apply" at bounding box center [693, 244] width 219 height 25
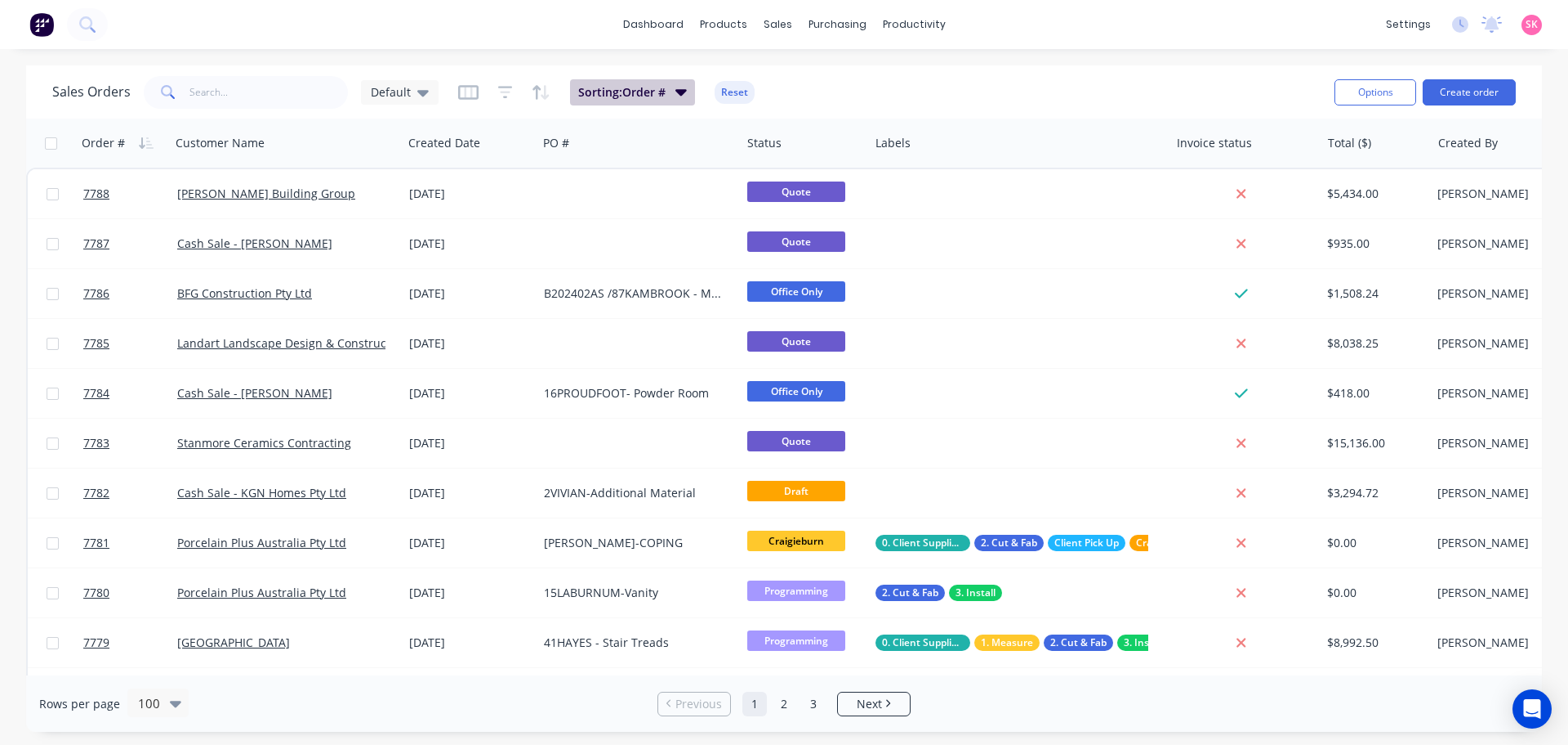
click at [681, 97] on icon "button" at bounding box center [681, 92] width 12 height 18
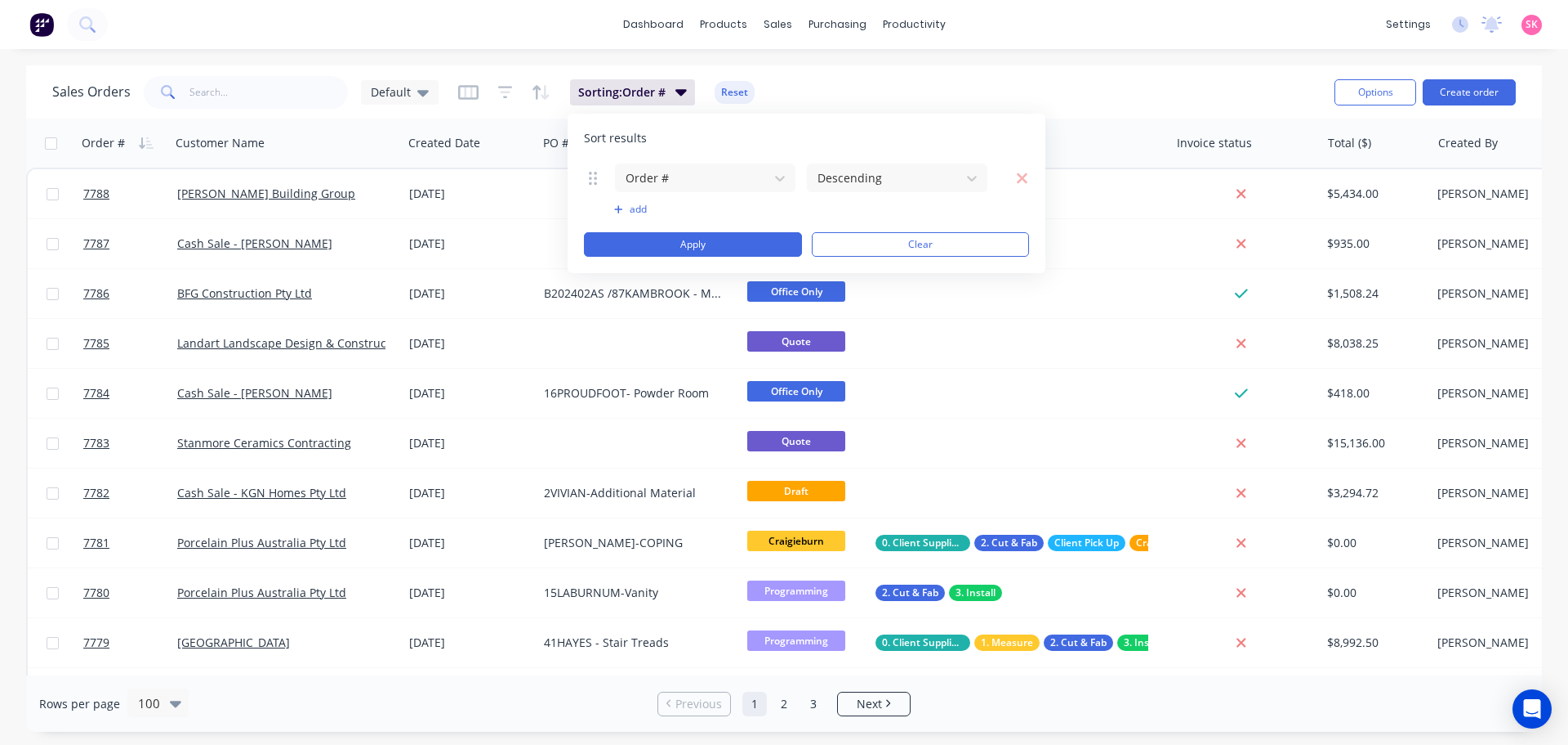
click at [624, 205] on button "add" at bounding box center [705, 209] width 182 height 13
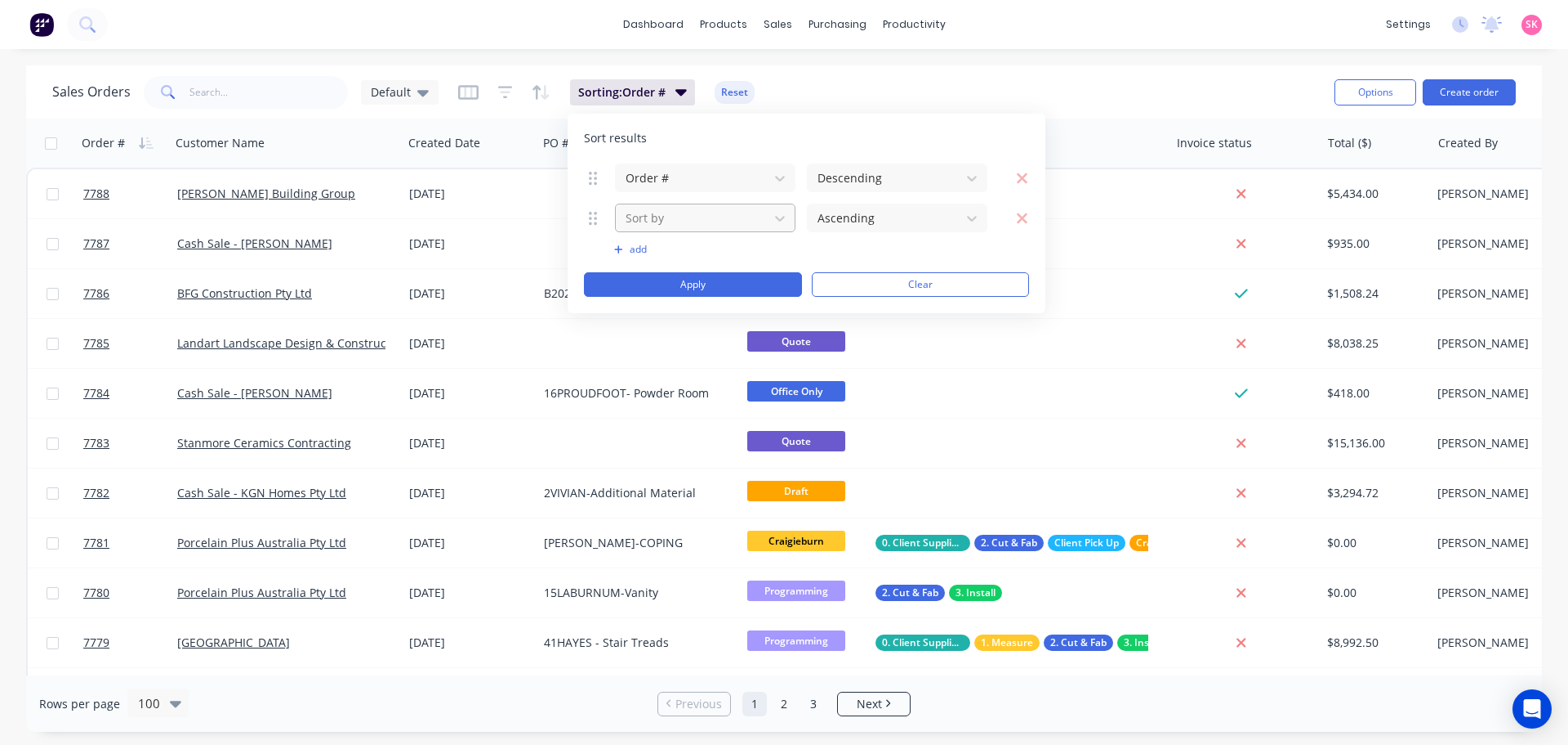
click at [687, 219] on div at bounding box center [692, 218] width 136 height 21
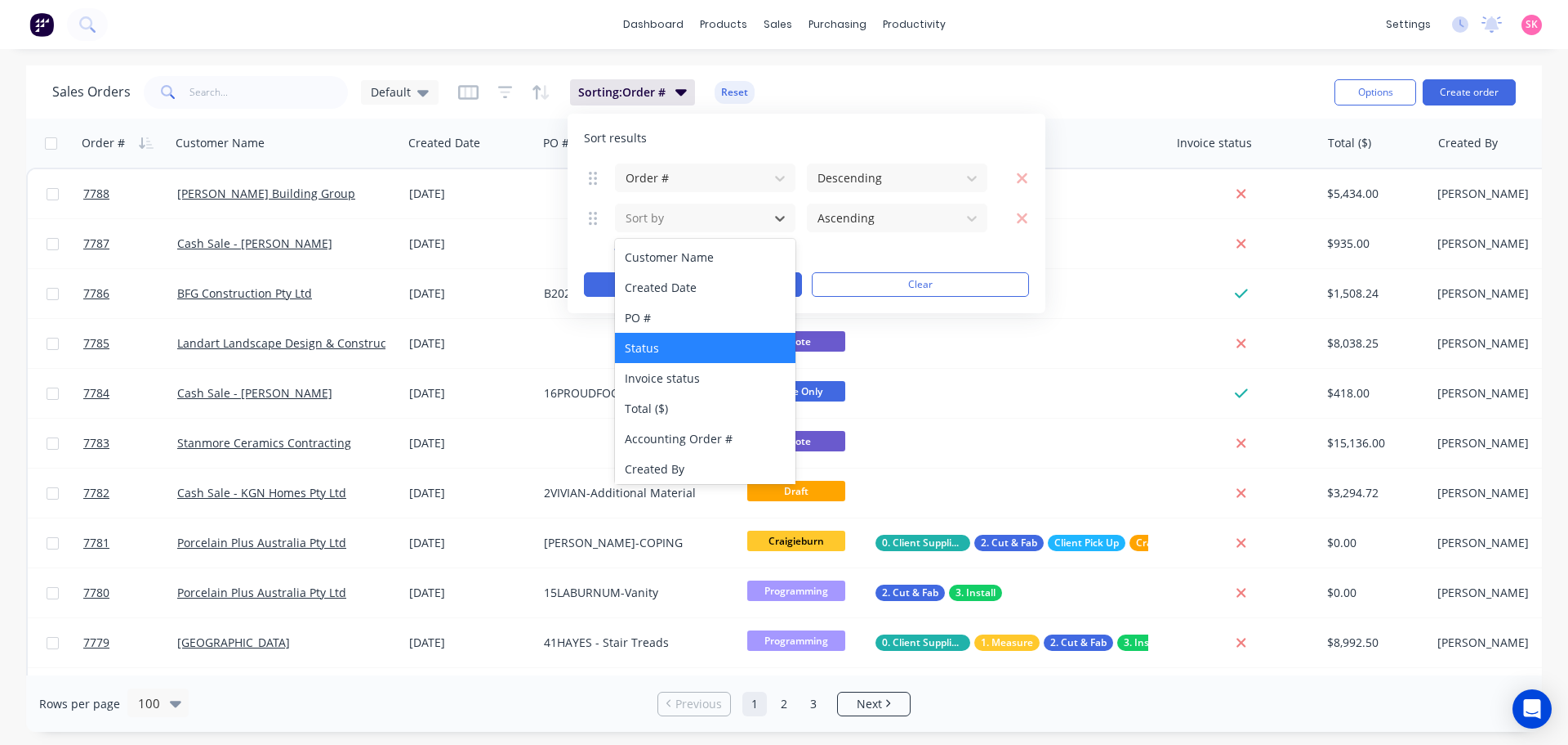
click at [693, 345] on div "Status" at bounding box center [705, 348] width 180 height 30
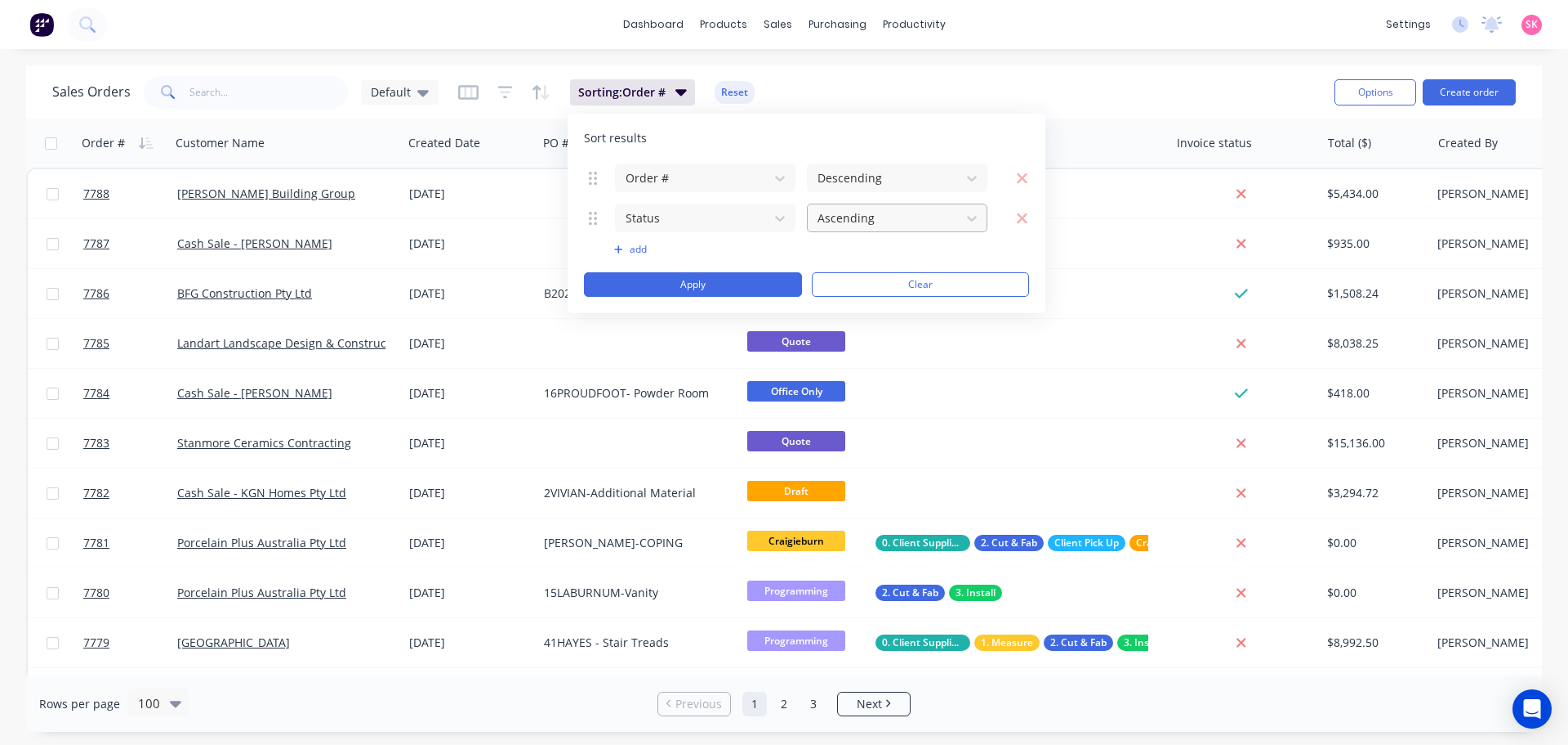
click at [906, 209] on div at bounding box center [884, 218] width 136 height 21
click at [745, 279] on button "Apply" at bounding box center [693, 284] width 219 height 25
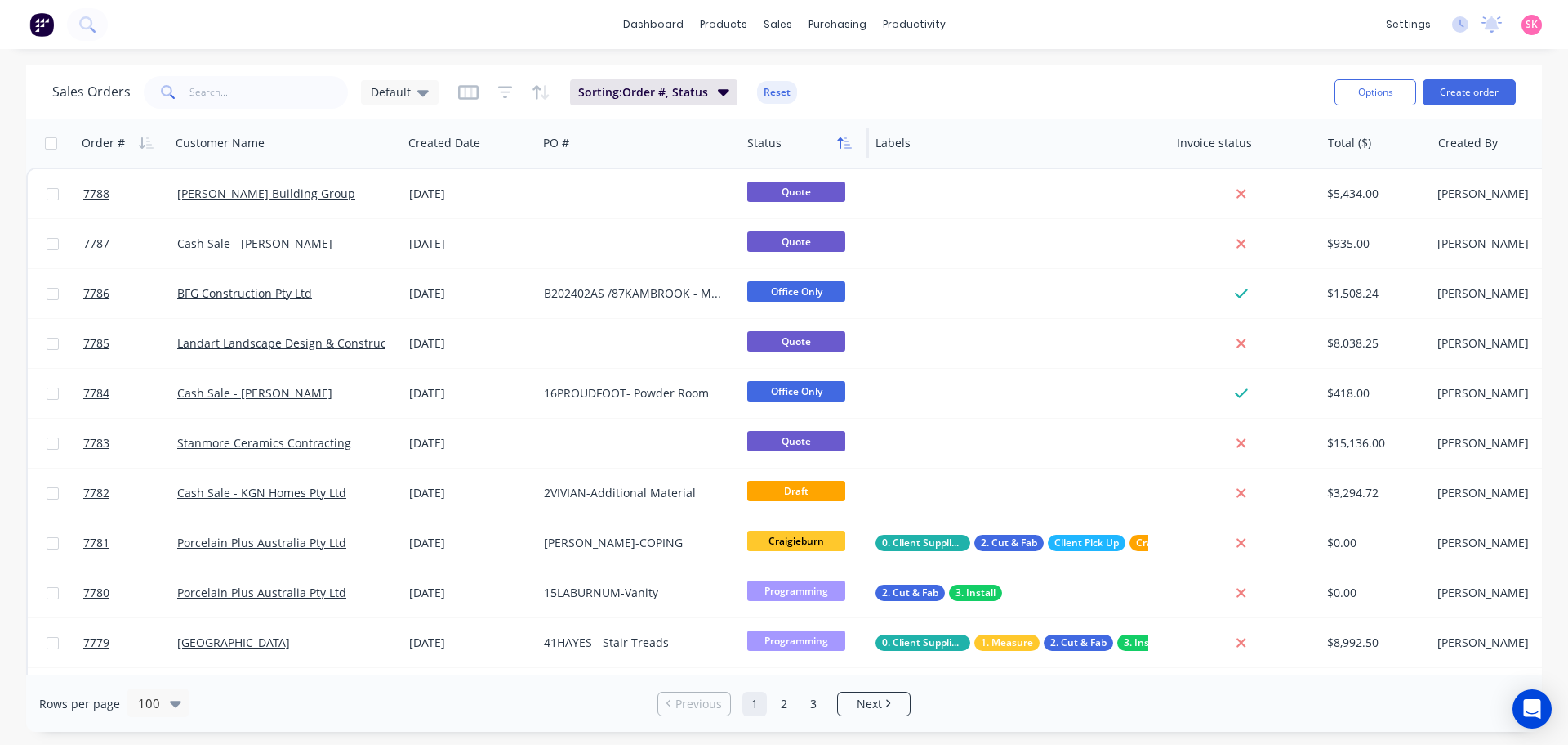
click at [845, 146] on icon "button" at bounding box center [844, 142] width 15 height 13
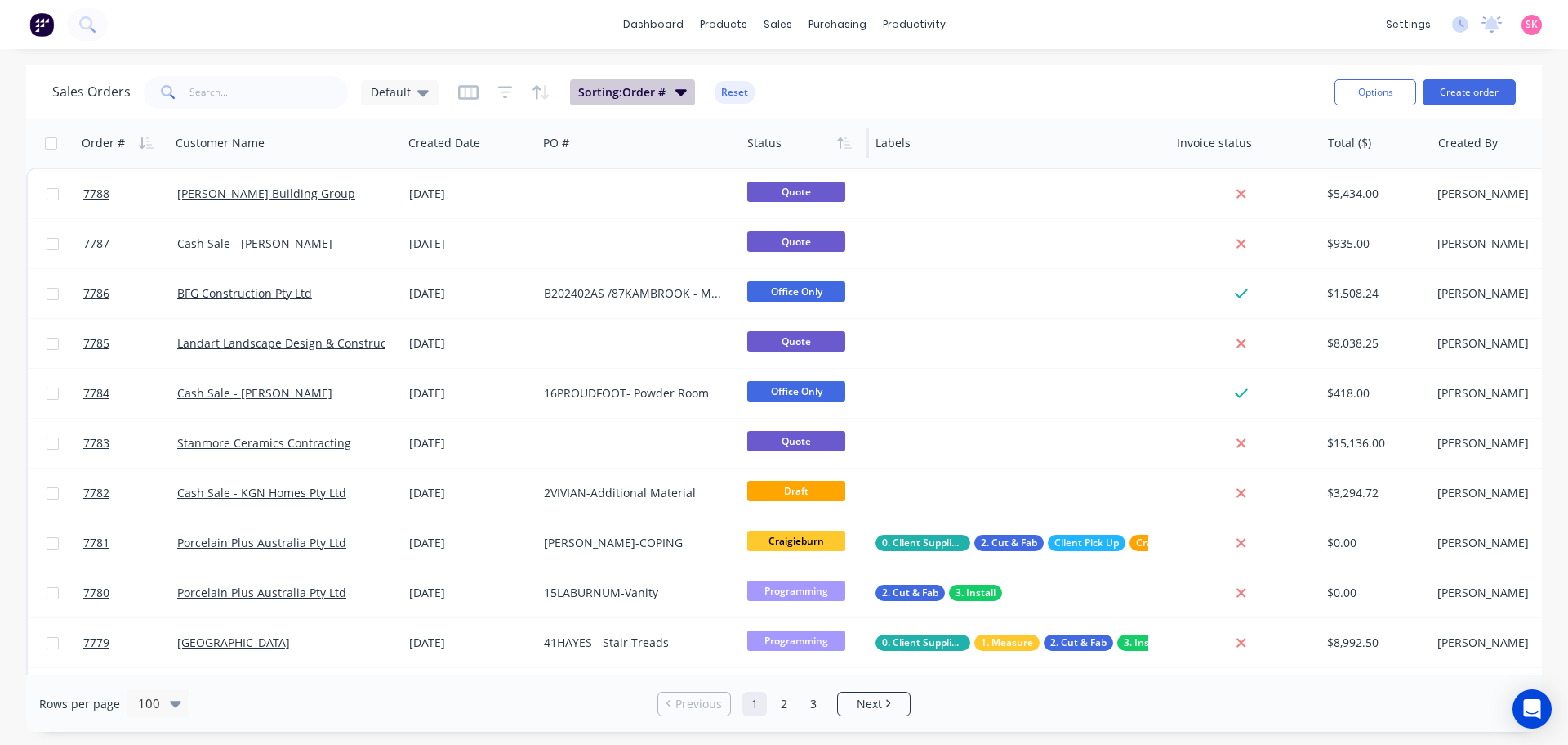
click at [647, 86] on span "Sorting: Order #" at bounding box center [622, 93] width 87 height 16
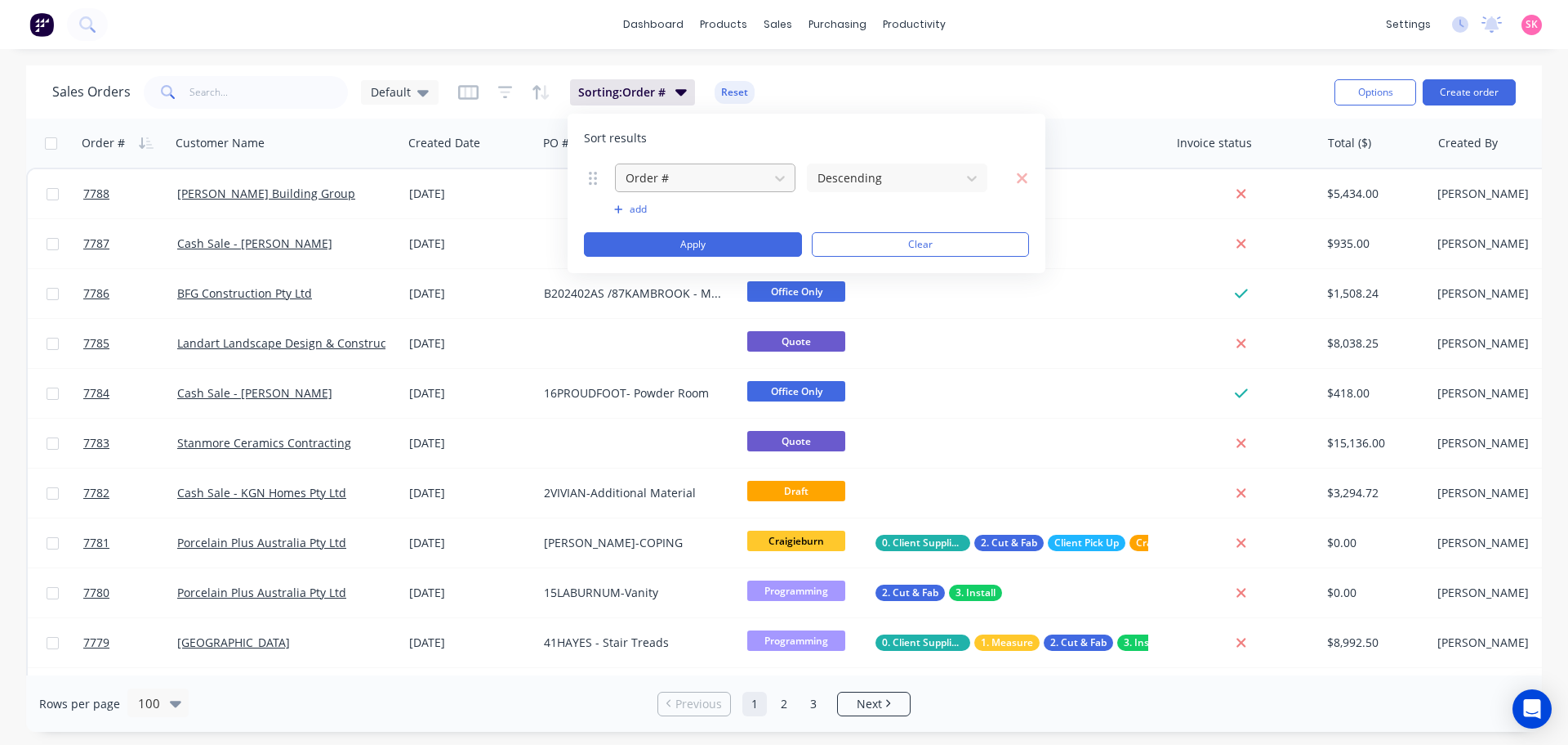
click at [702, 165] on div "Order #" at bounding box center [692, 178] width 146 height 27
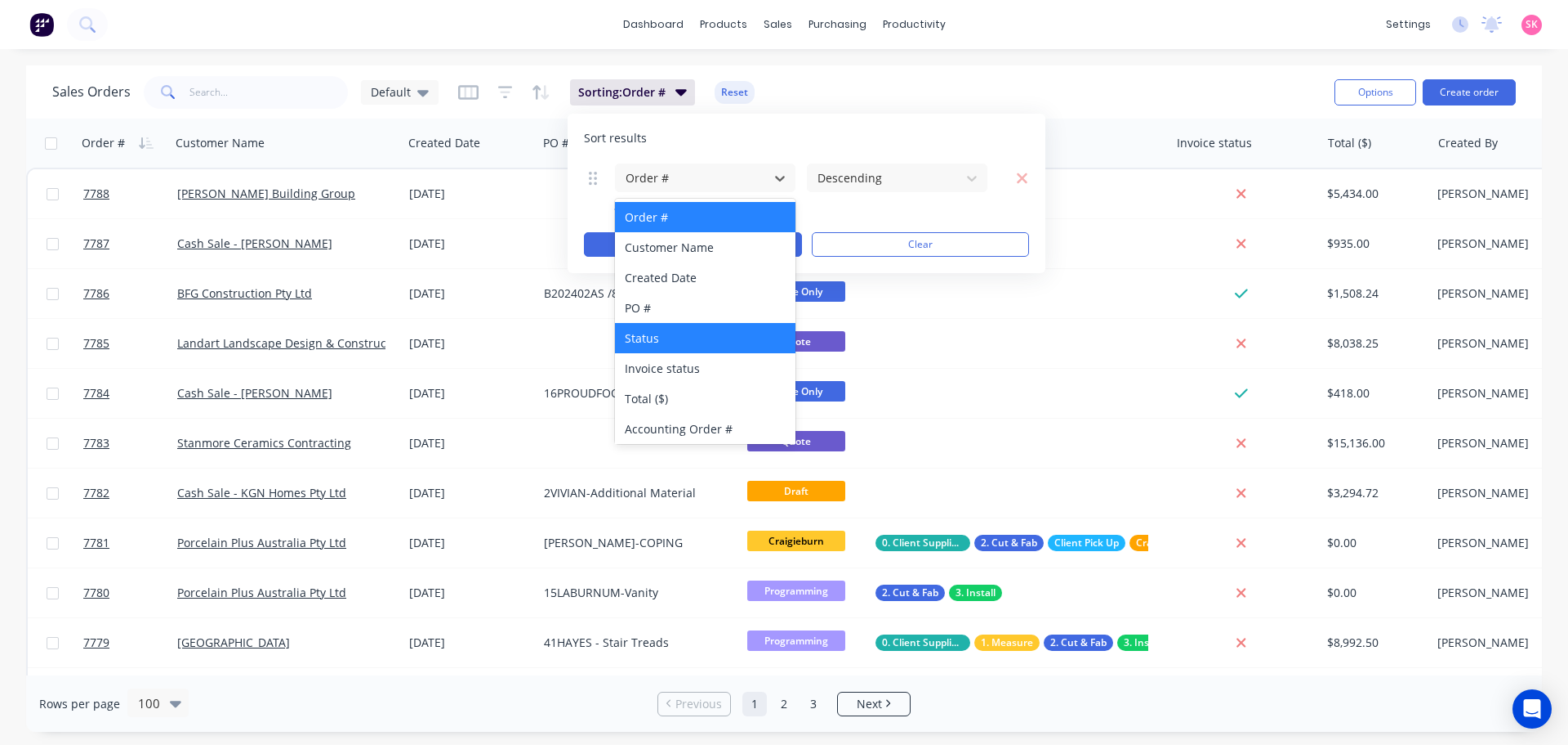
click at [685, 339] on div "Status" at bounding box center [705, 338] width 180 height 30
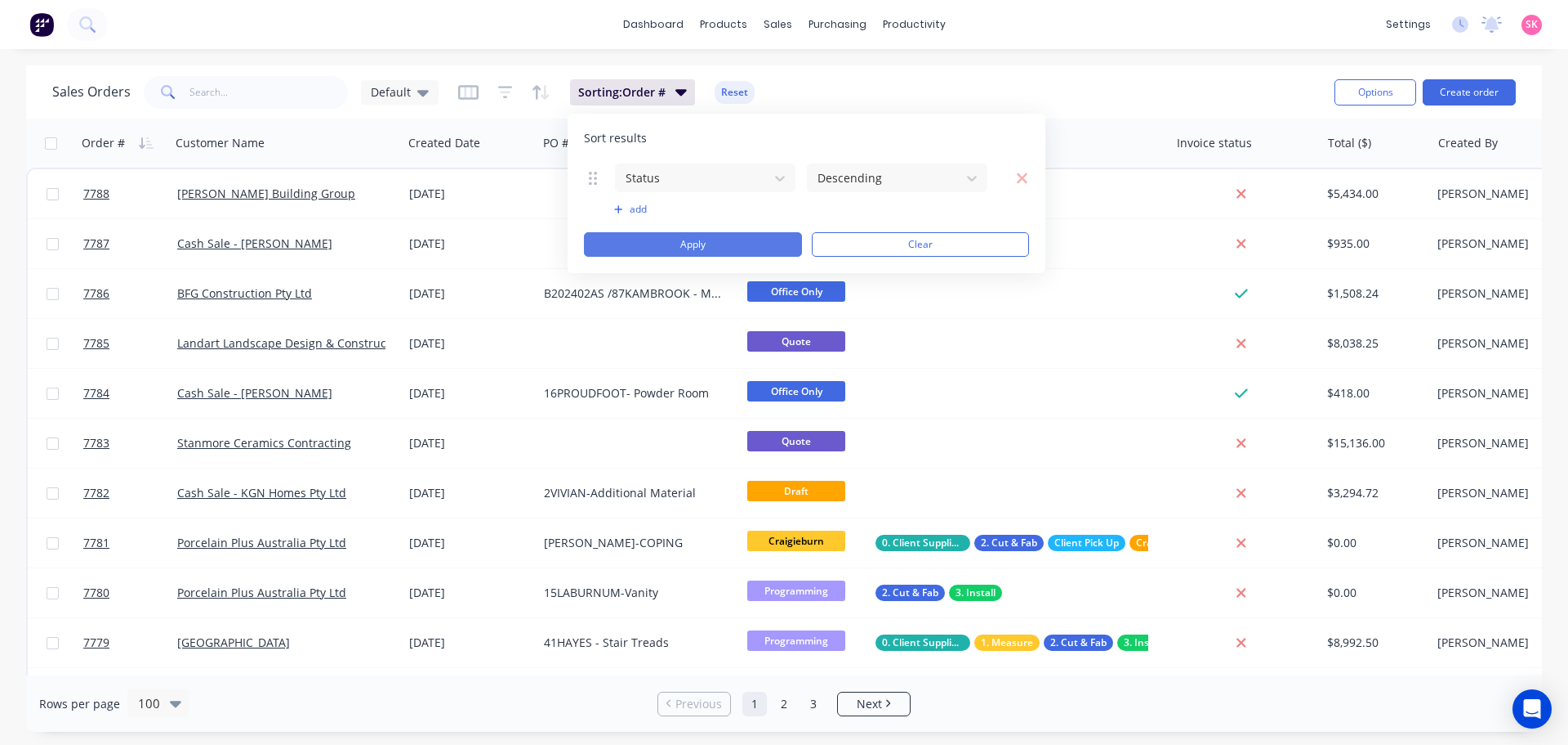
click at [733, 235] on button "Apply" at bounding box center [693, 244] width 219 height 25
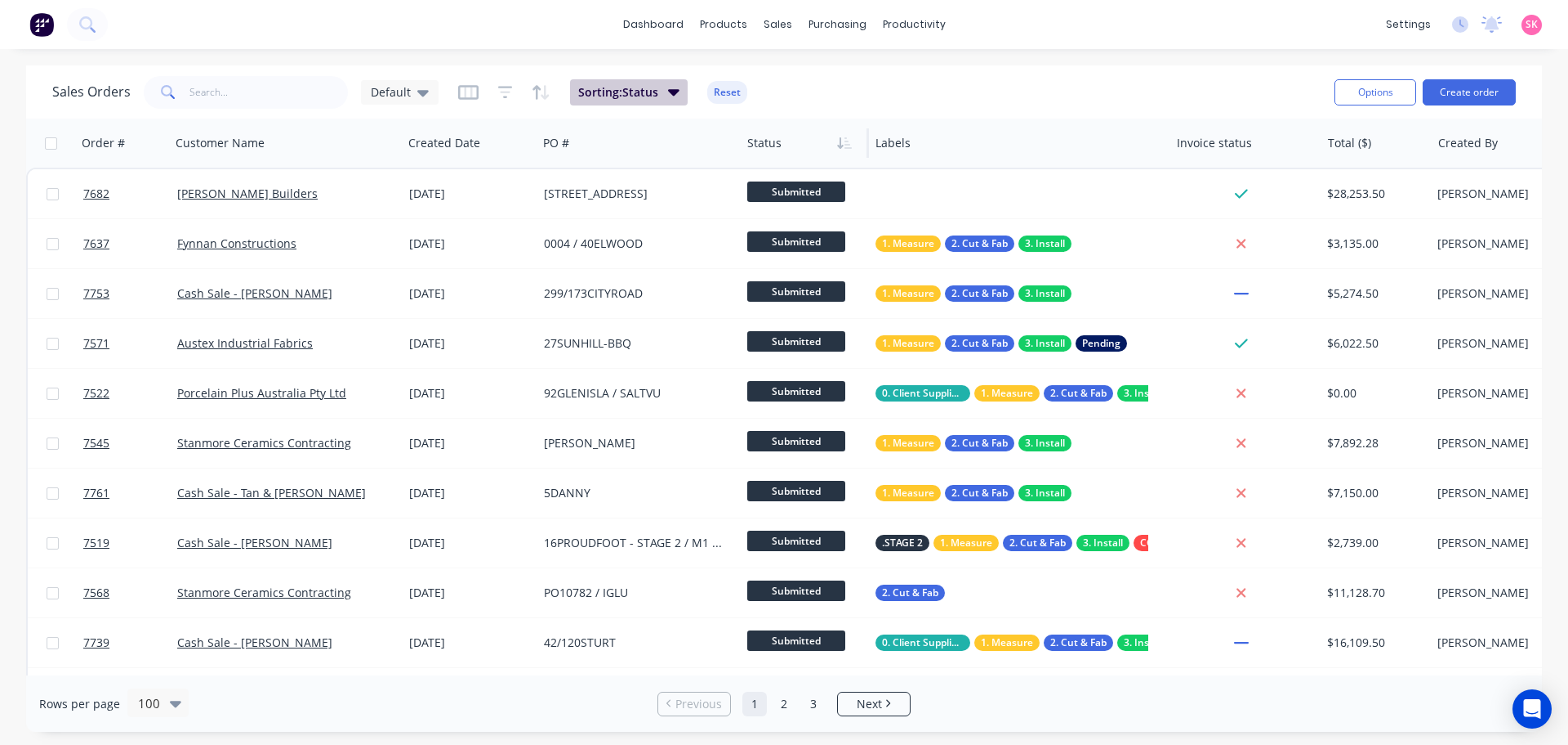
click at [651, 102] on button "Sorting: Status" at bounding box center [629, 92] width 118 height 26
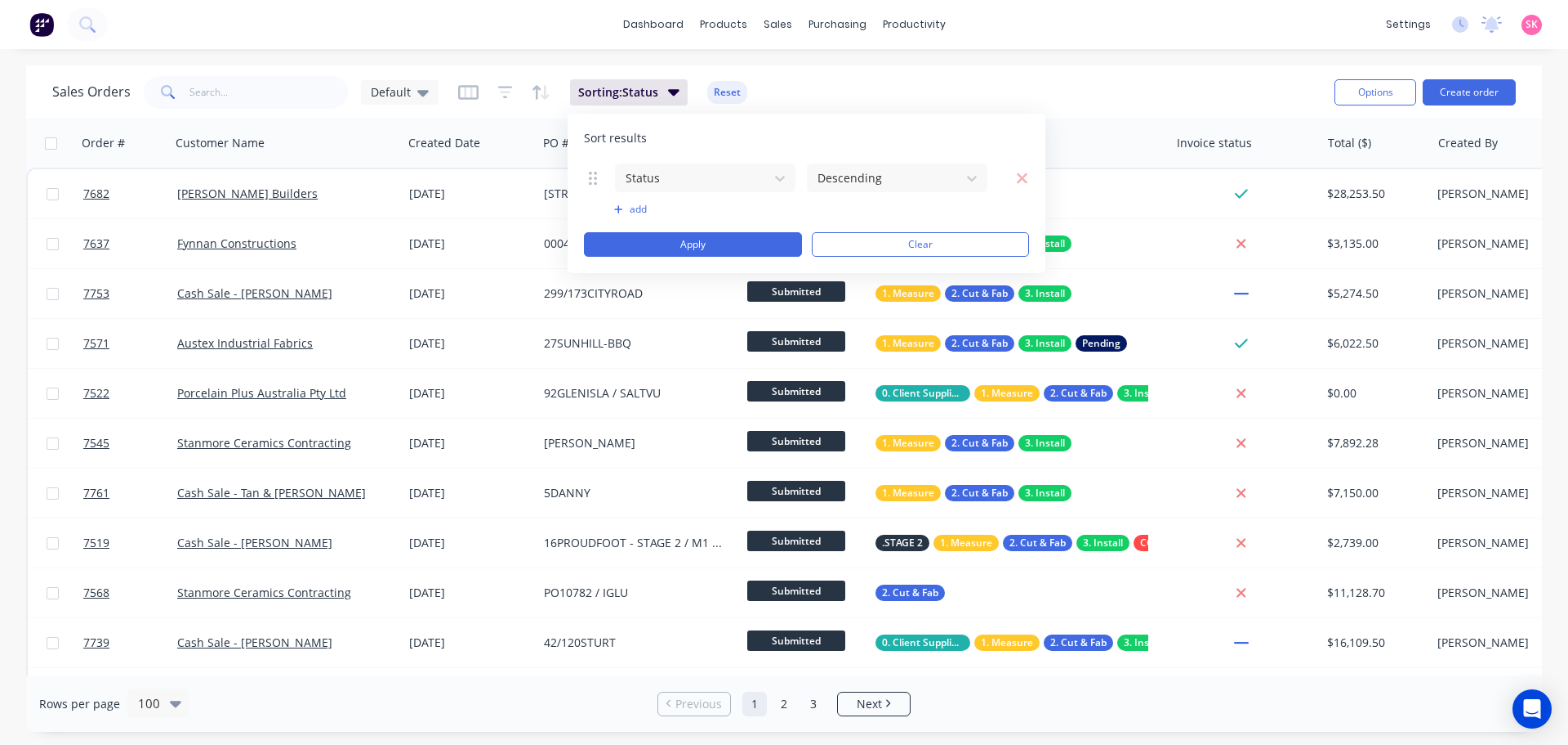
click at [633, 205] on button "add" at bounding box center [705, 209] width 182 height 13
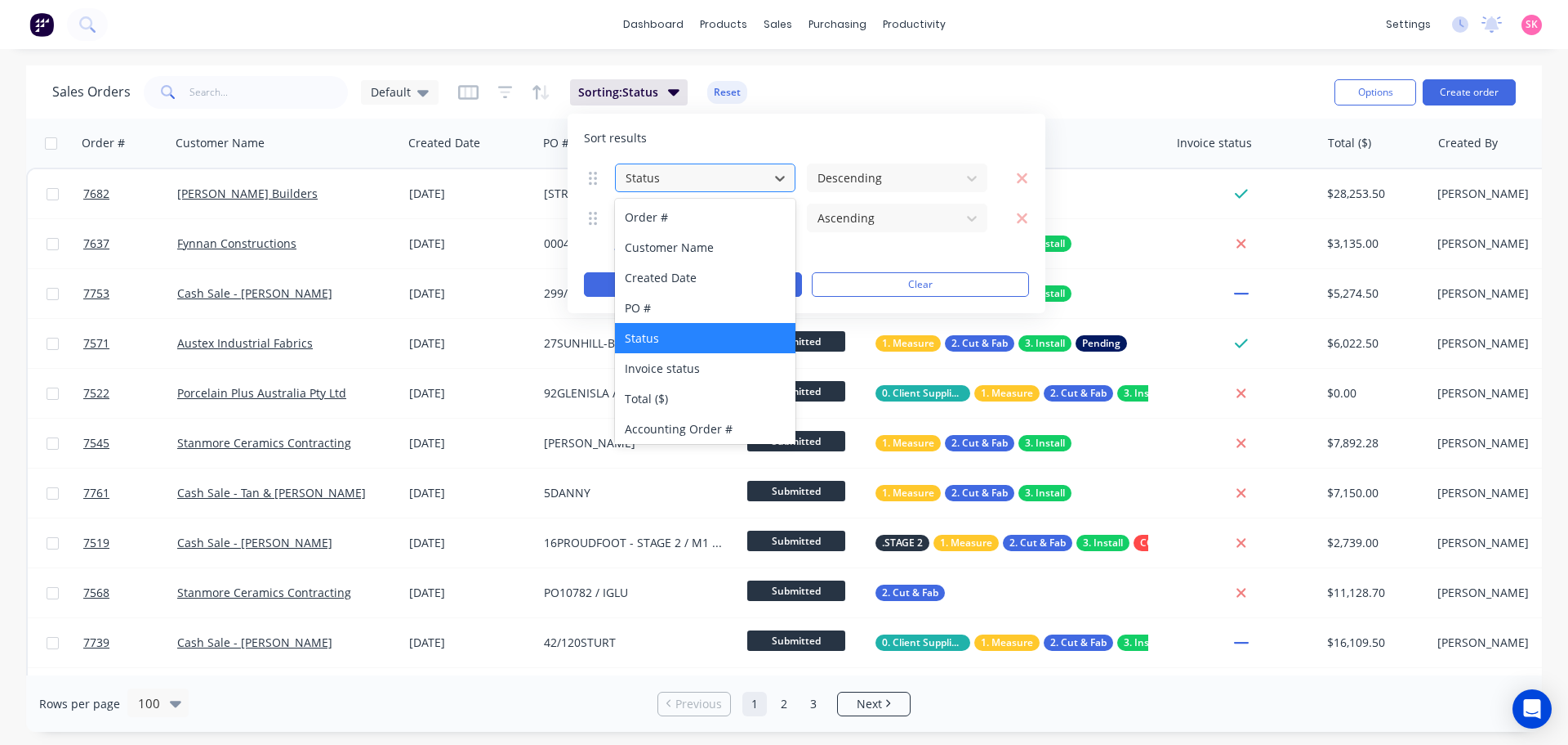
click at [722, 163] on div "Status" at bounding box center [705, 178] width 180 height 29
click at [699, 278] on div "Created Date" at bounding box center [705, 277] width 180 height 30
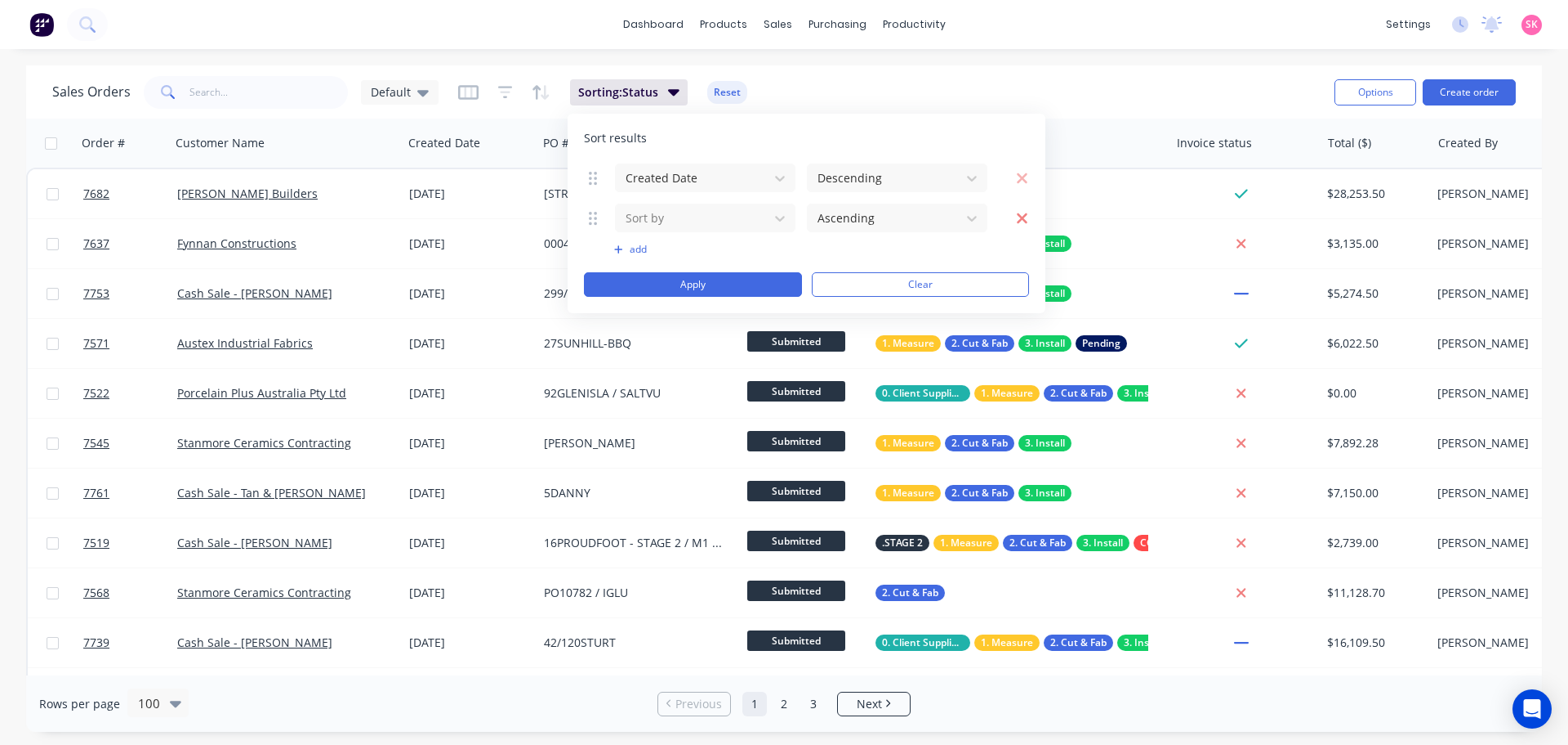
click at [1016, 211] on button "button" at bounding box center [1013, 218] width 30 height 21
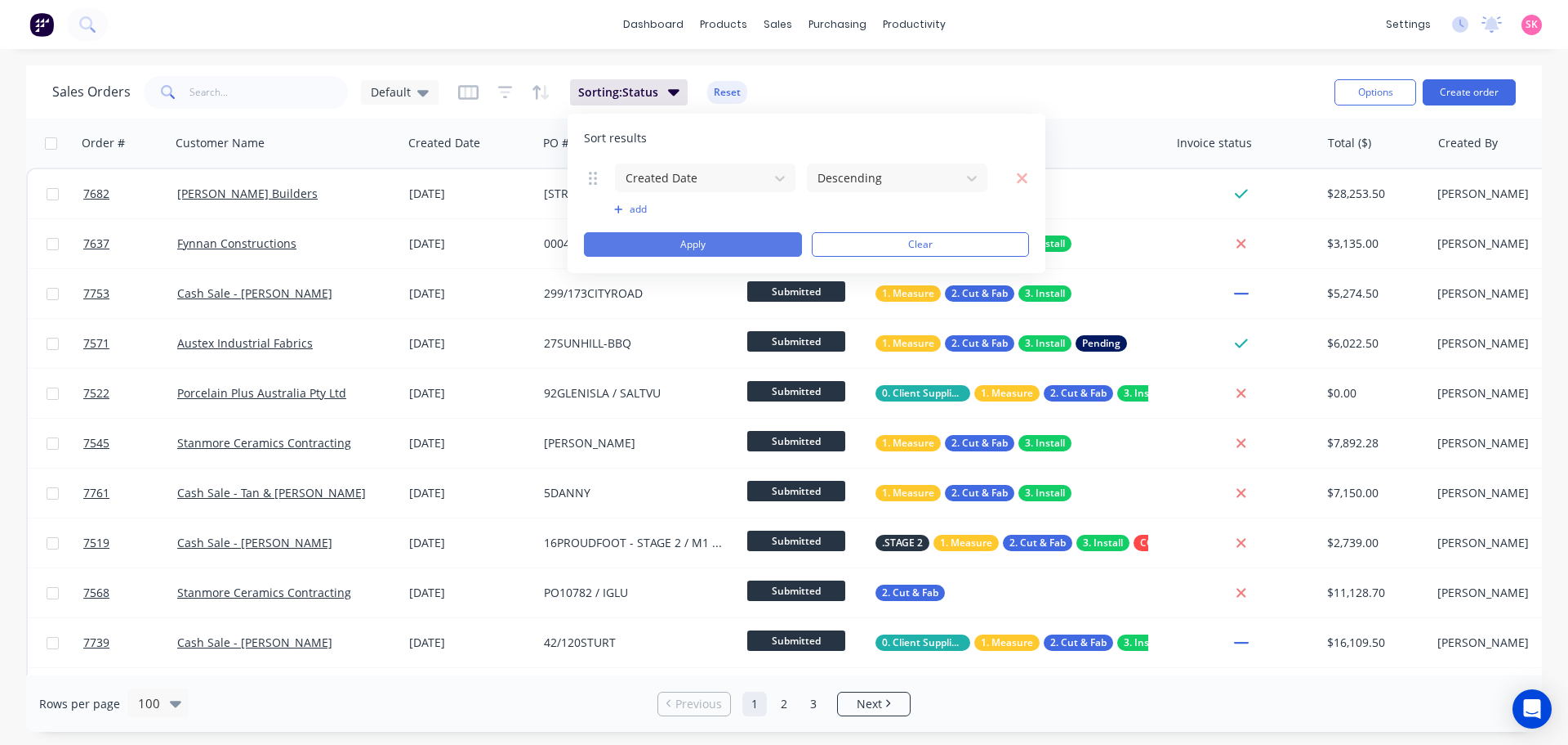
click at [689, 248] on button "Apply" at bounding box center [693, 244] width 219 height 25
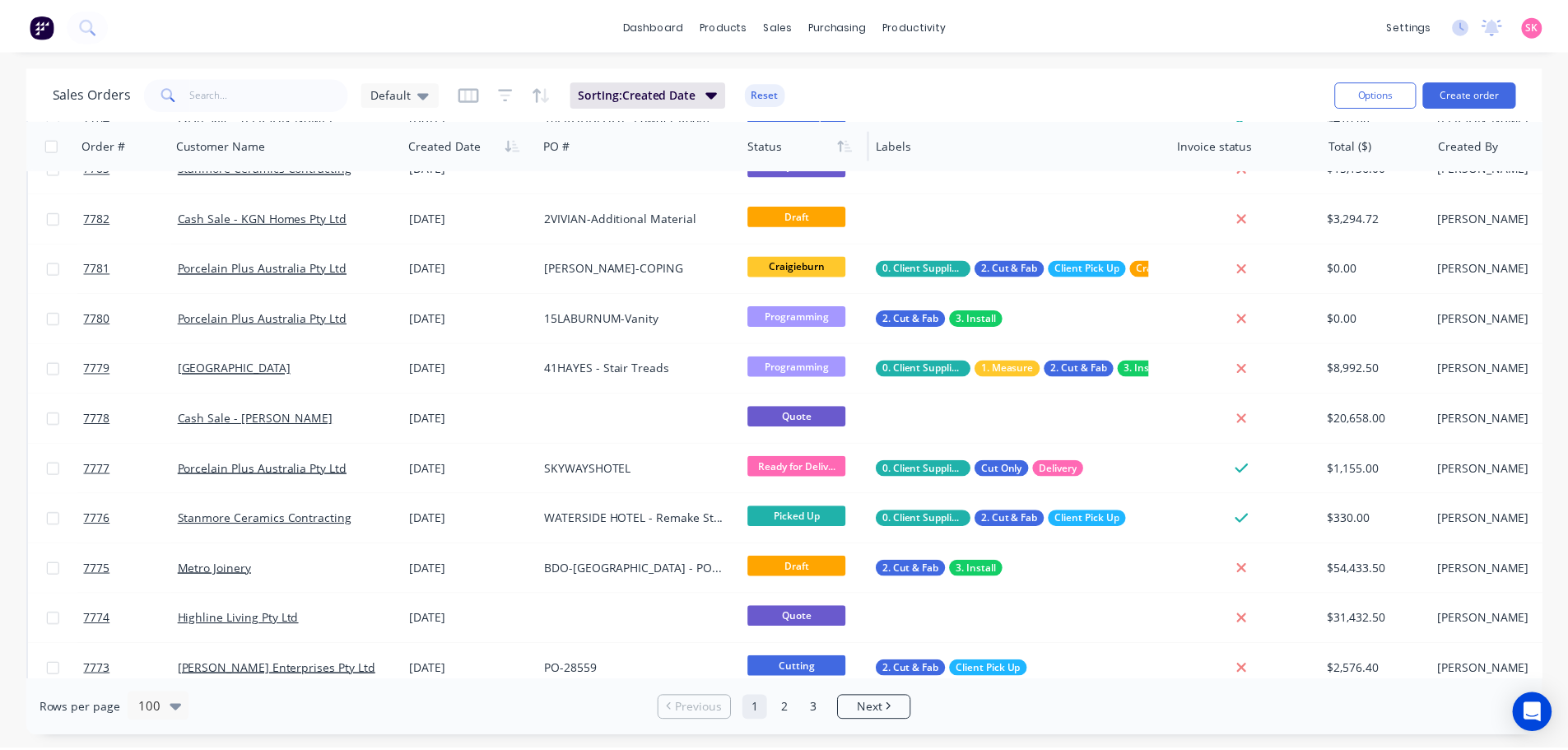
scroll to position [493, 0]
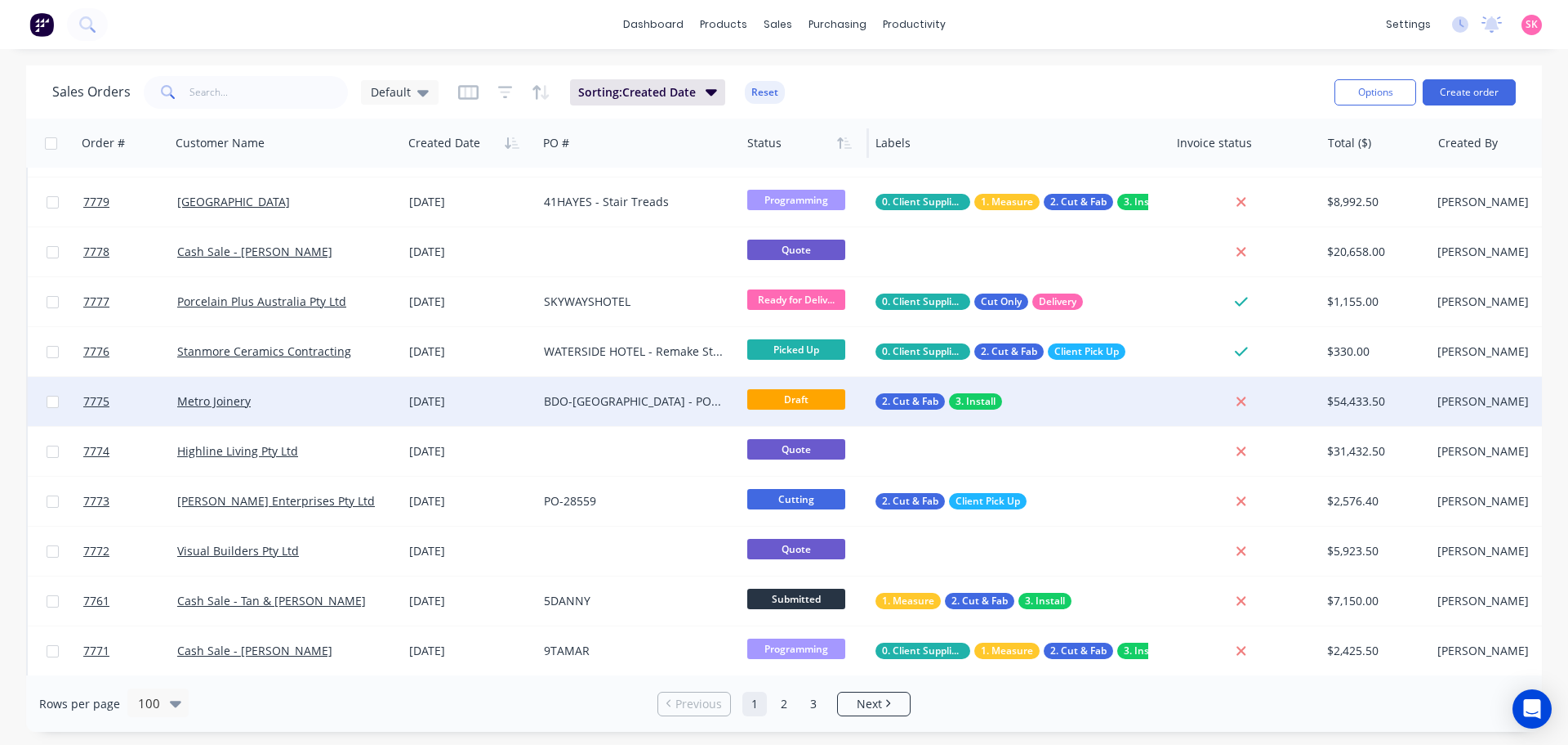
click at [578, 397] on div "BDO-ADELAIDE - PO-3723-28344" at bounding box center [635, 401] width 181 height 16
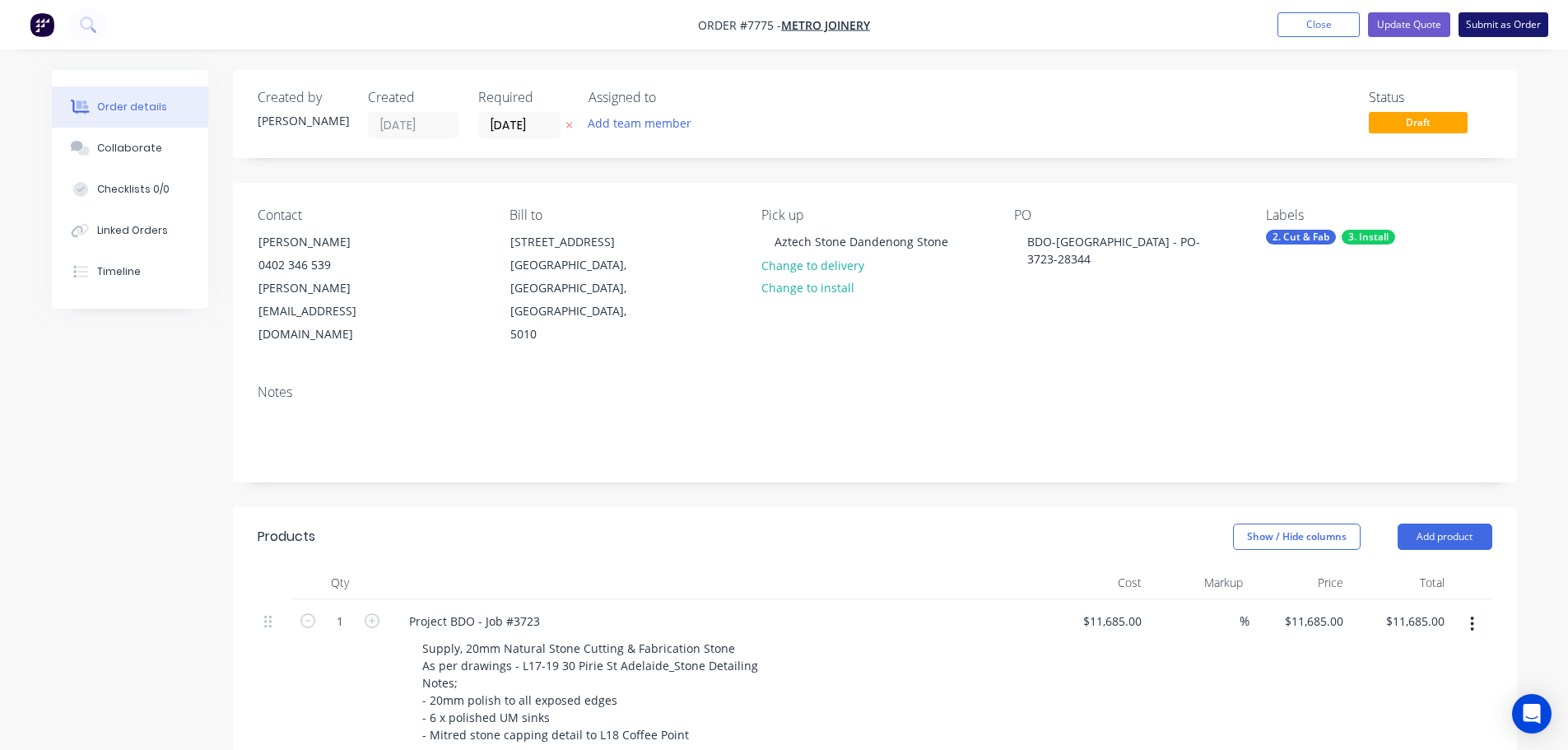
click at [1523, 28] on button "Submit as Order" at bounding box center [1503, 25] width 90 height 25
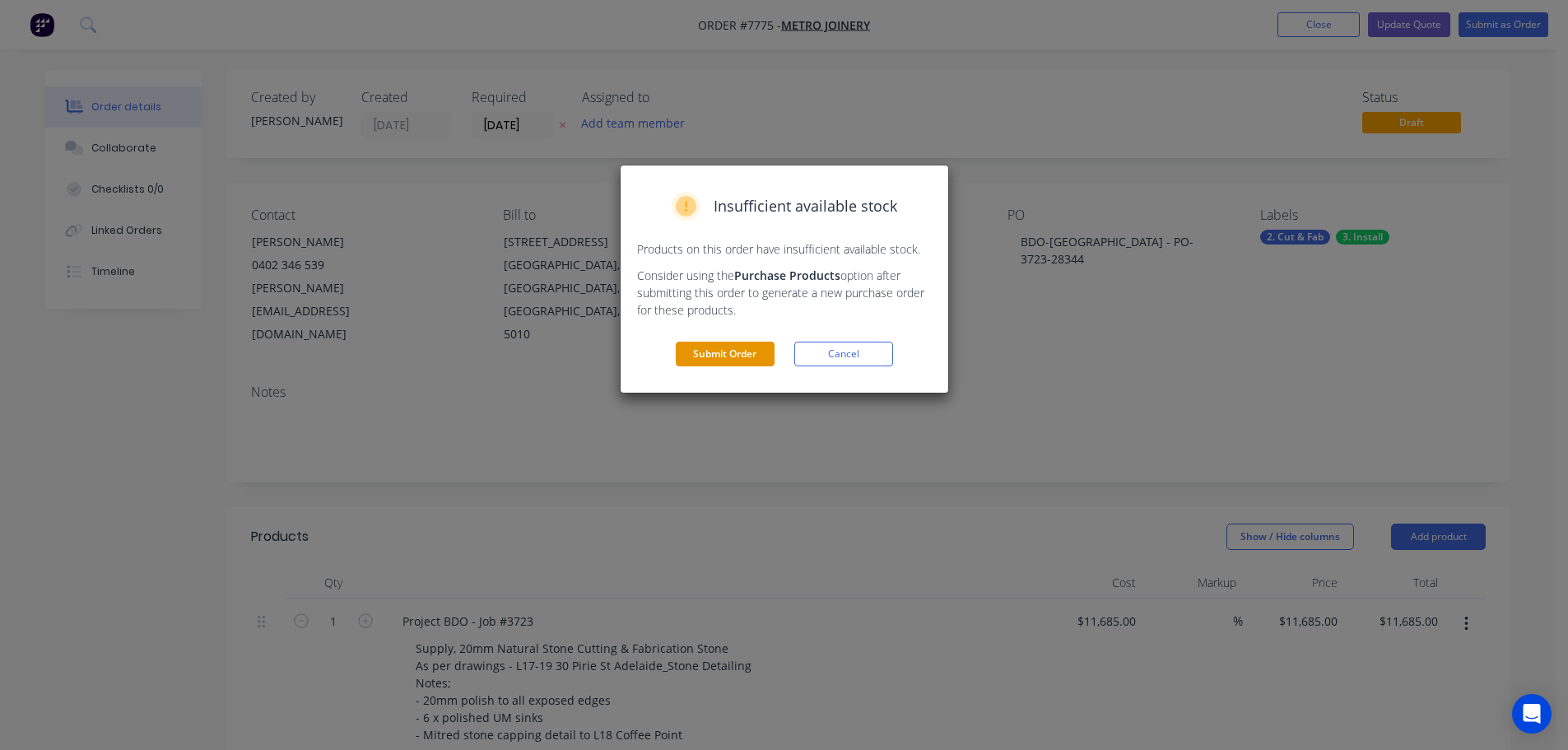
click at [729, 351] on button "Submit Order" at bounding box center [726, 354] width 99 height 25
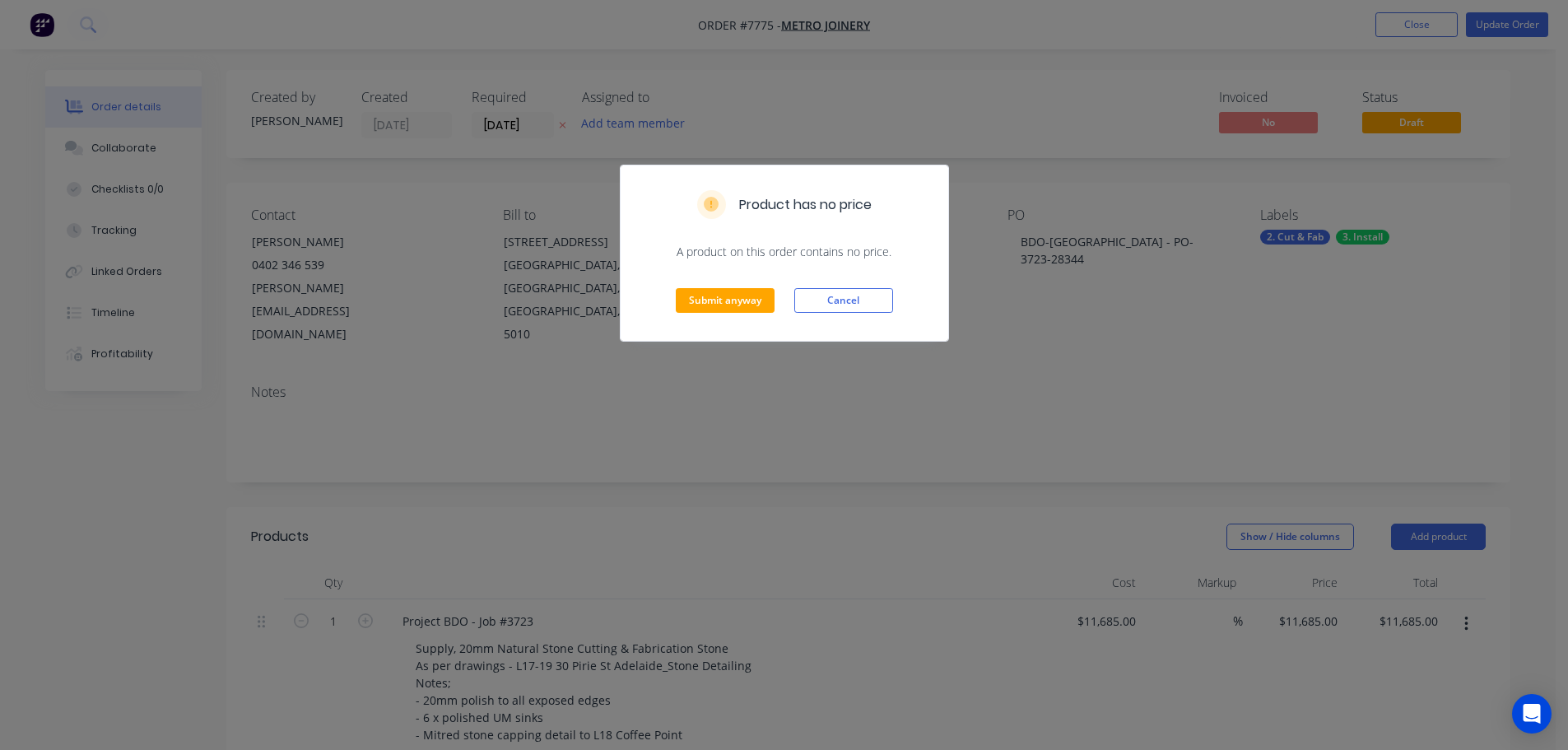
click at [749, 314] on div "Submit anyway Cancel" at bounding box center [784, 301] width 328 height 80
click at [757, 303] on button "Submit anyway" at bounding box center [726, 300] width 99 height 25
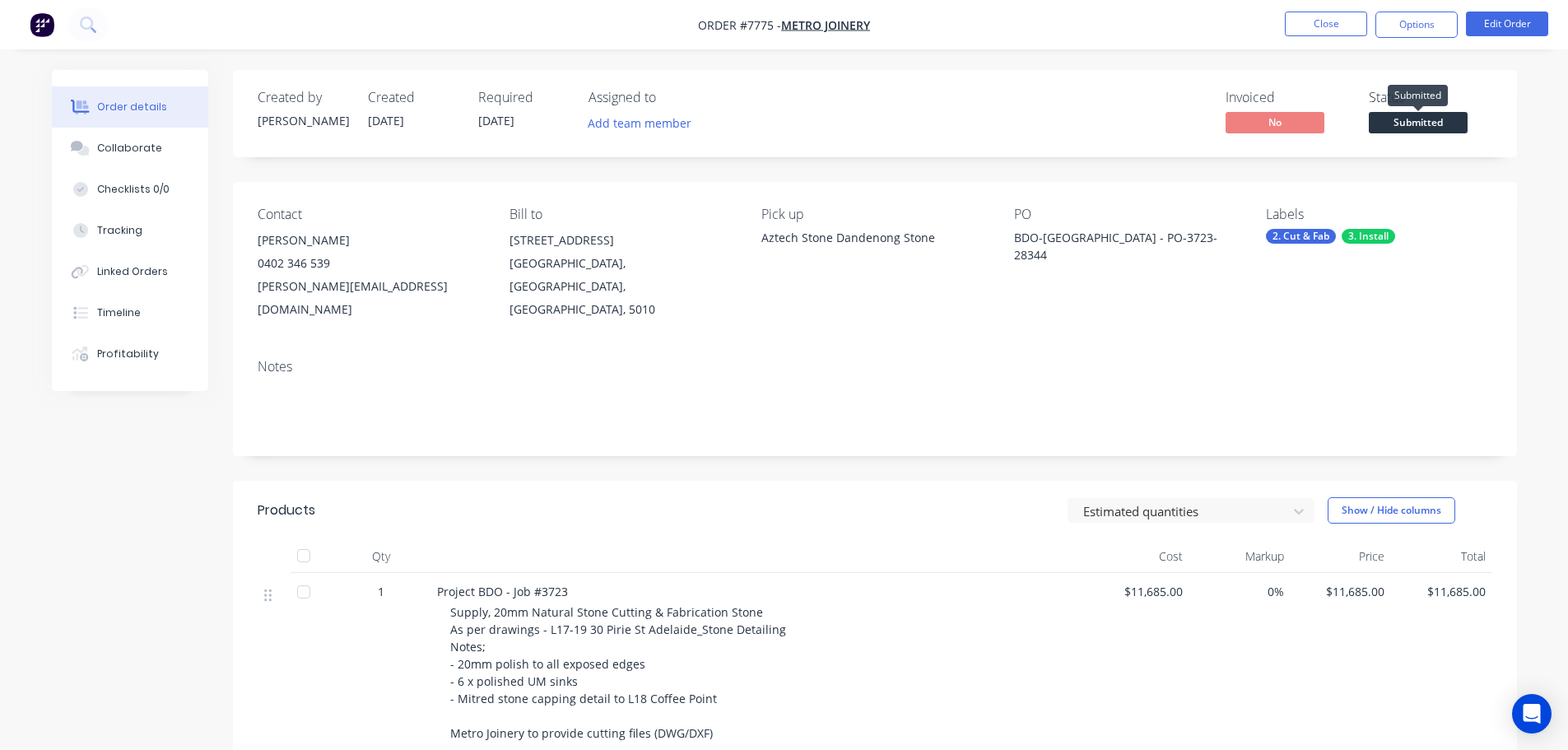
click at [1429, 125] on span "Submitted" at bounding box center [1418, 122] width 99 height 21
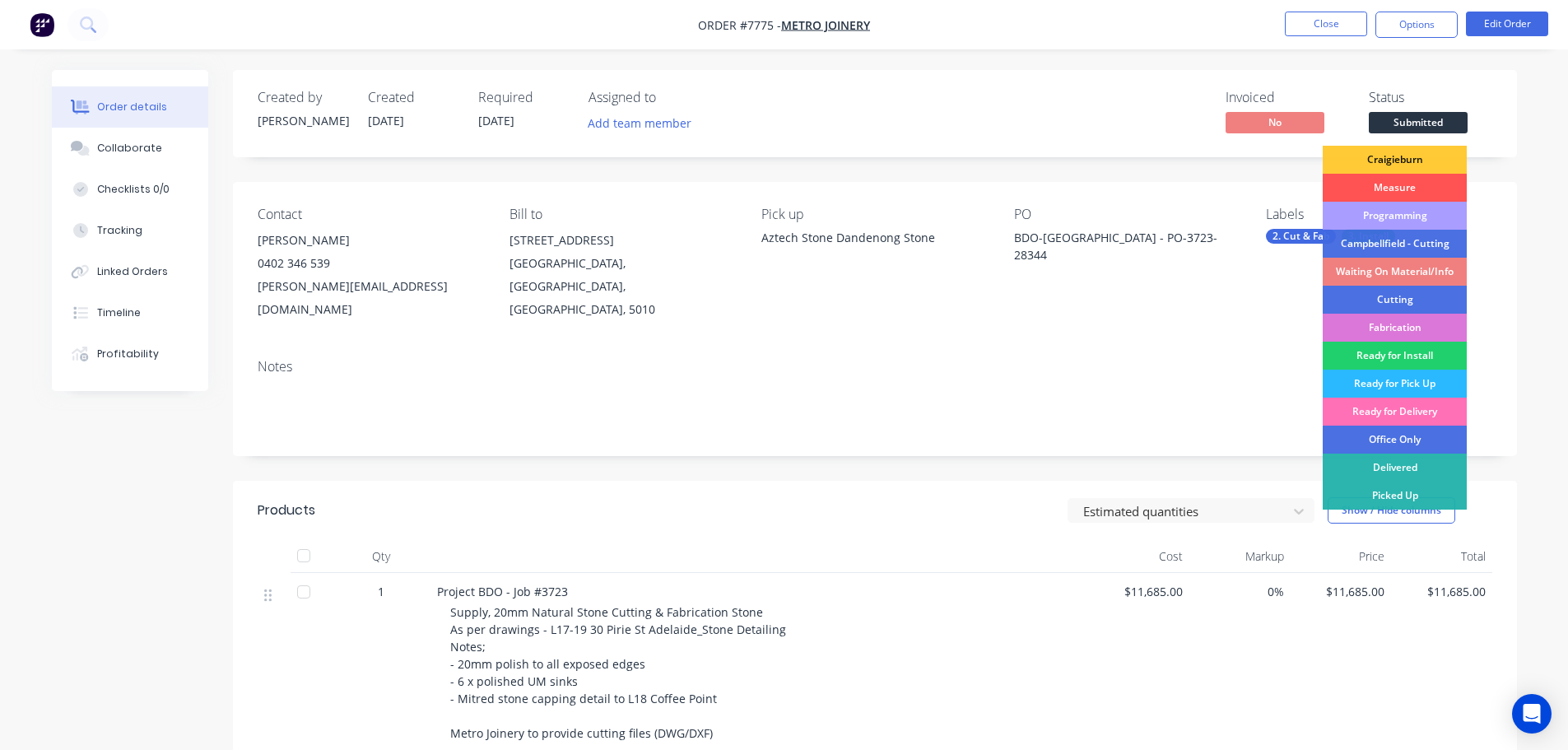
click at [1413, 269] on div "Waiting On Material/Info" at bounding box center [1395, 271] width 144 height 28
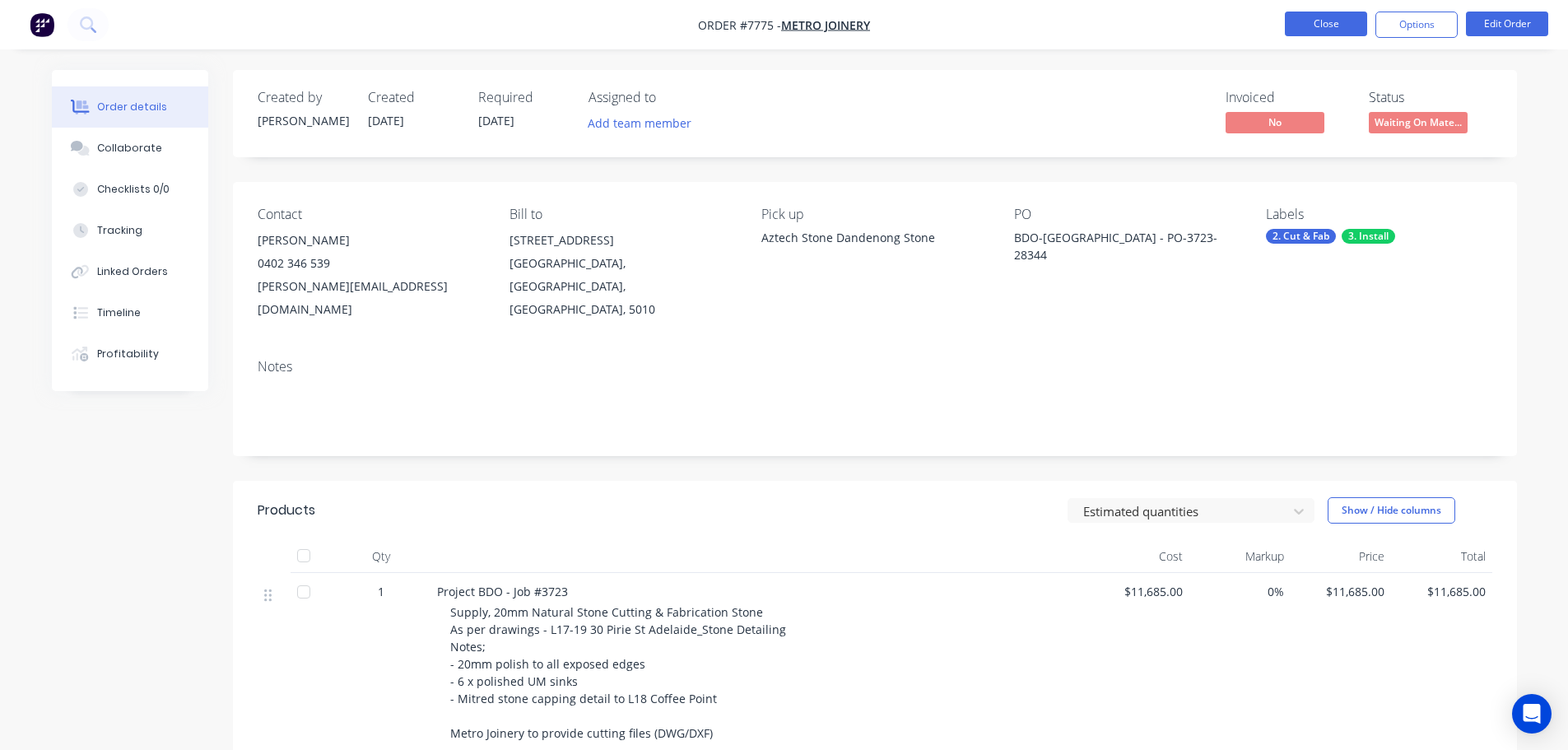
click at [1313, 27] on button "Close" at bounding box center [1326, 24] width 82 height 25
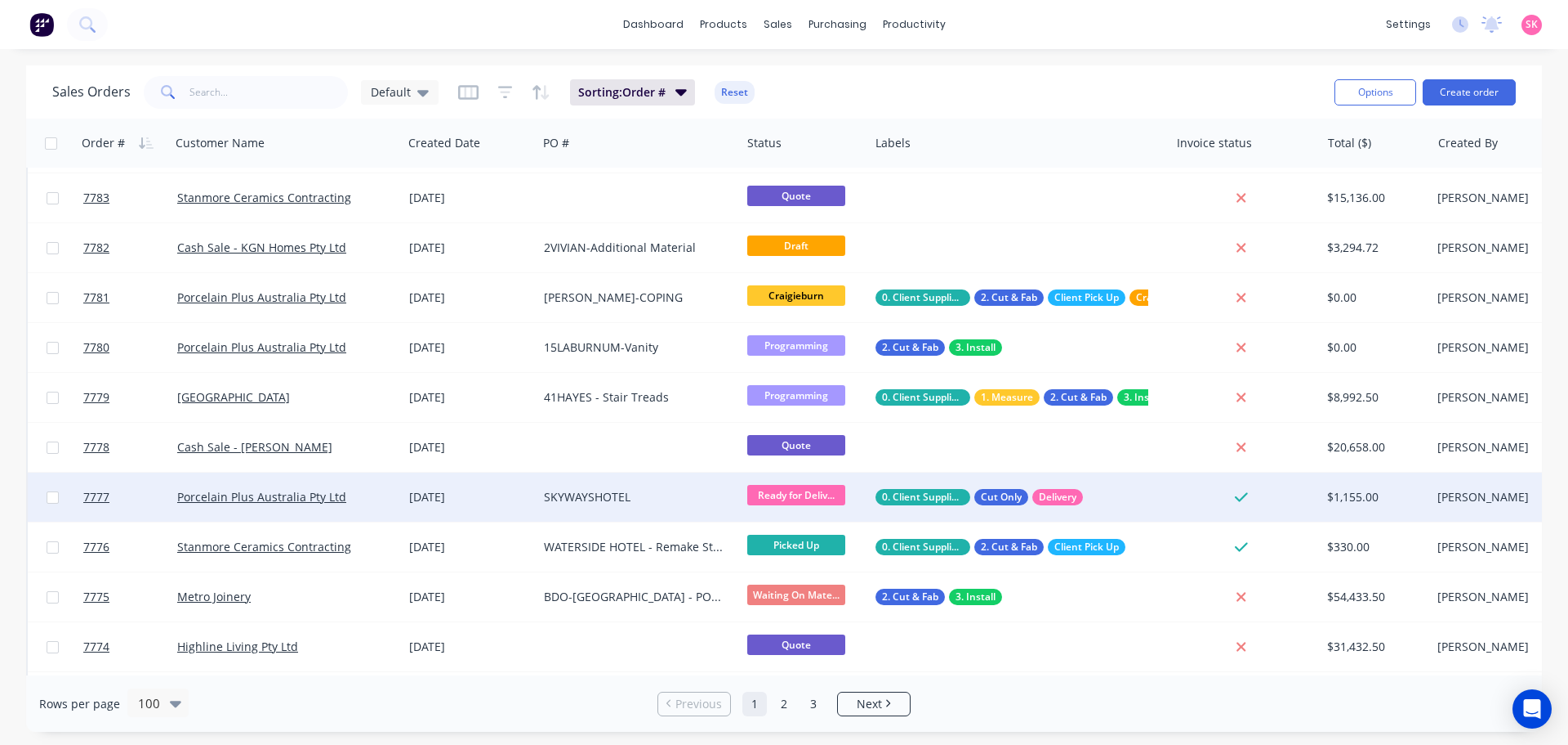
scroll to position [490, 0]
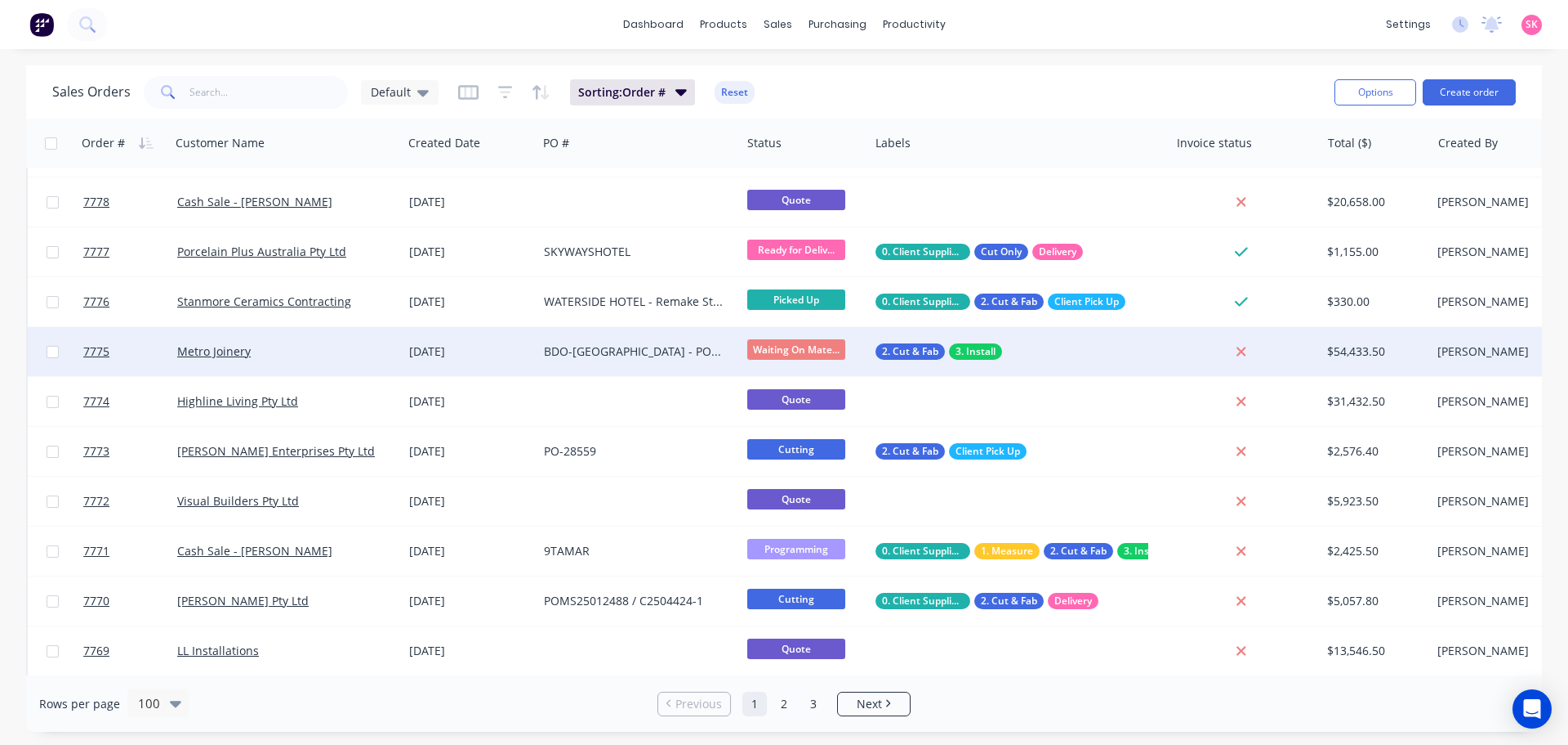
click at [544, 359] on div "BDO-ADELAIDE - PO-3723-28344" at bounding box center [639, 351] width 203 height 49
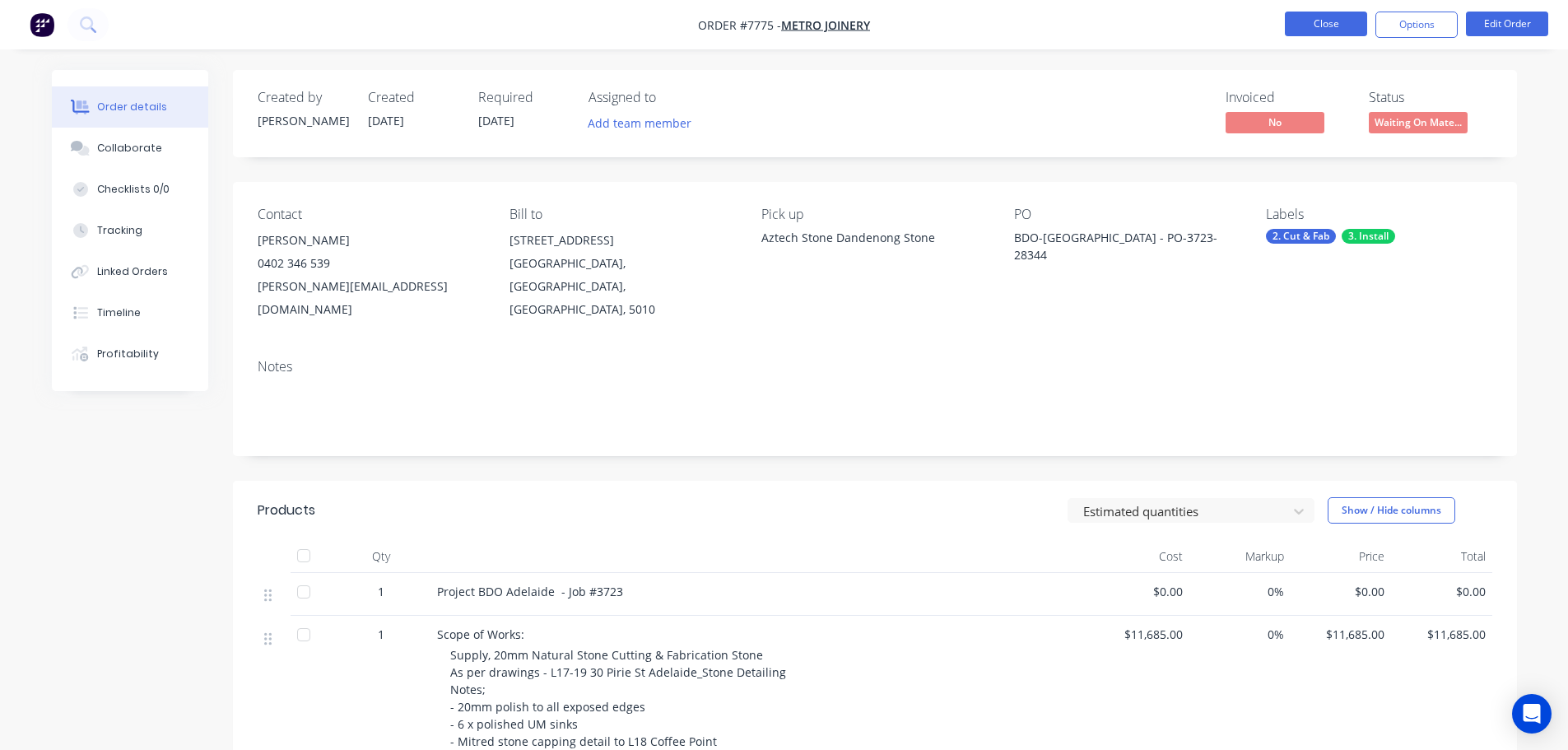
click at [1342, 16] on button "Close" at bounding box center [1326, 24] width 82 height 25
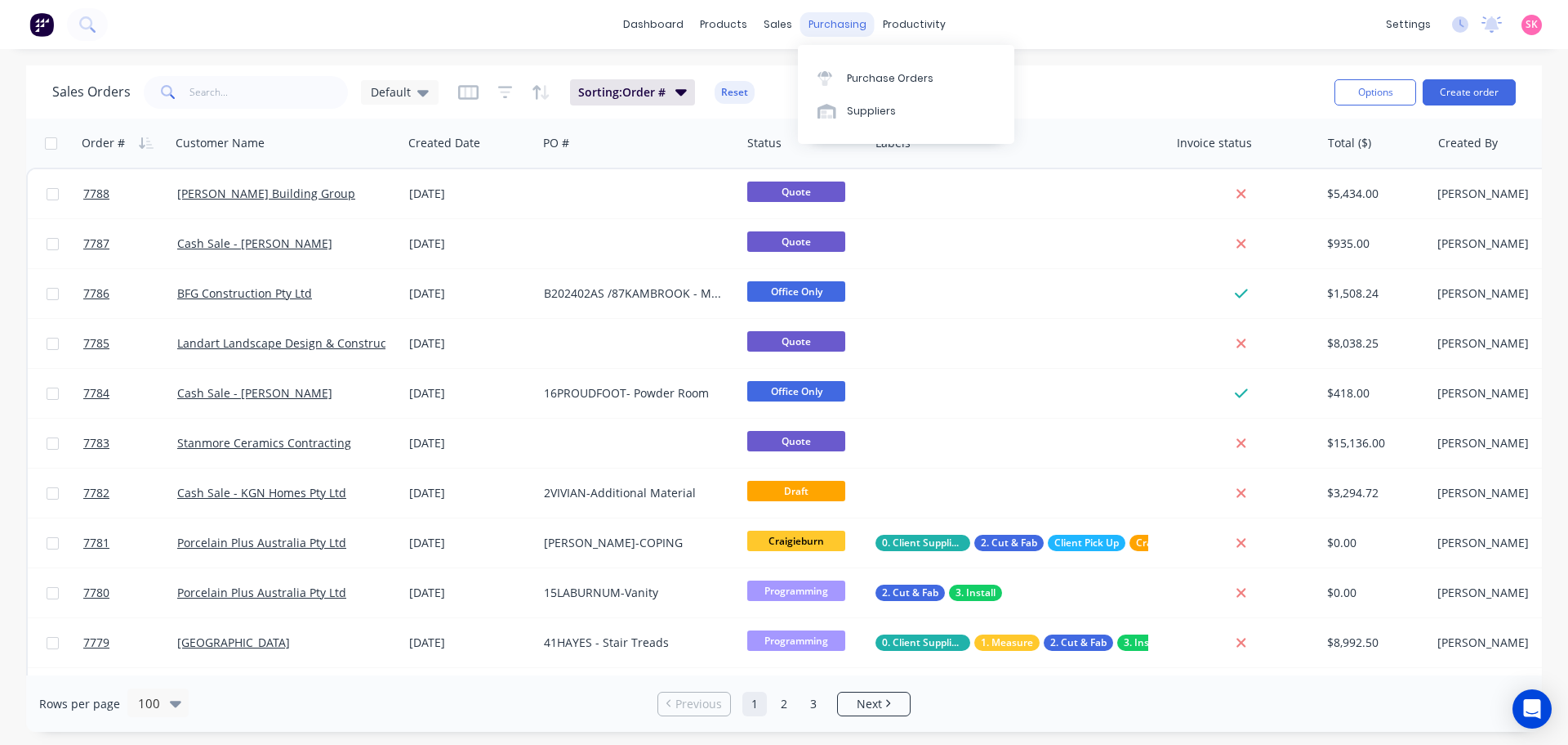
click at [866, 54] on div "Purchase Orders Suppliers" at bounding box center [906, 94] width 217 height 99
click at [877, 79] on div "Purchase Orders" at bounding box center [890, 78] width 86 height 15
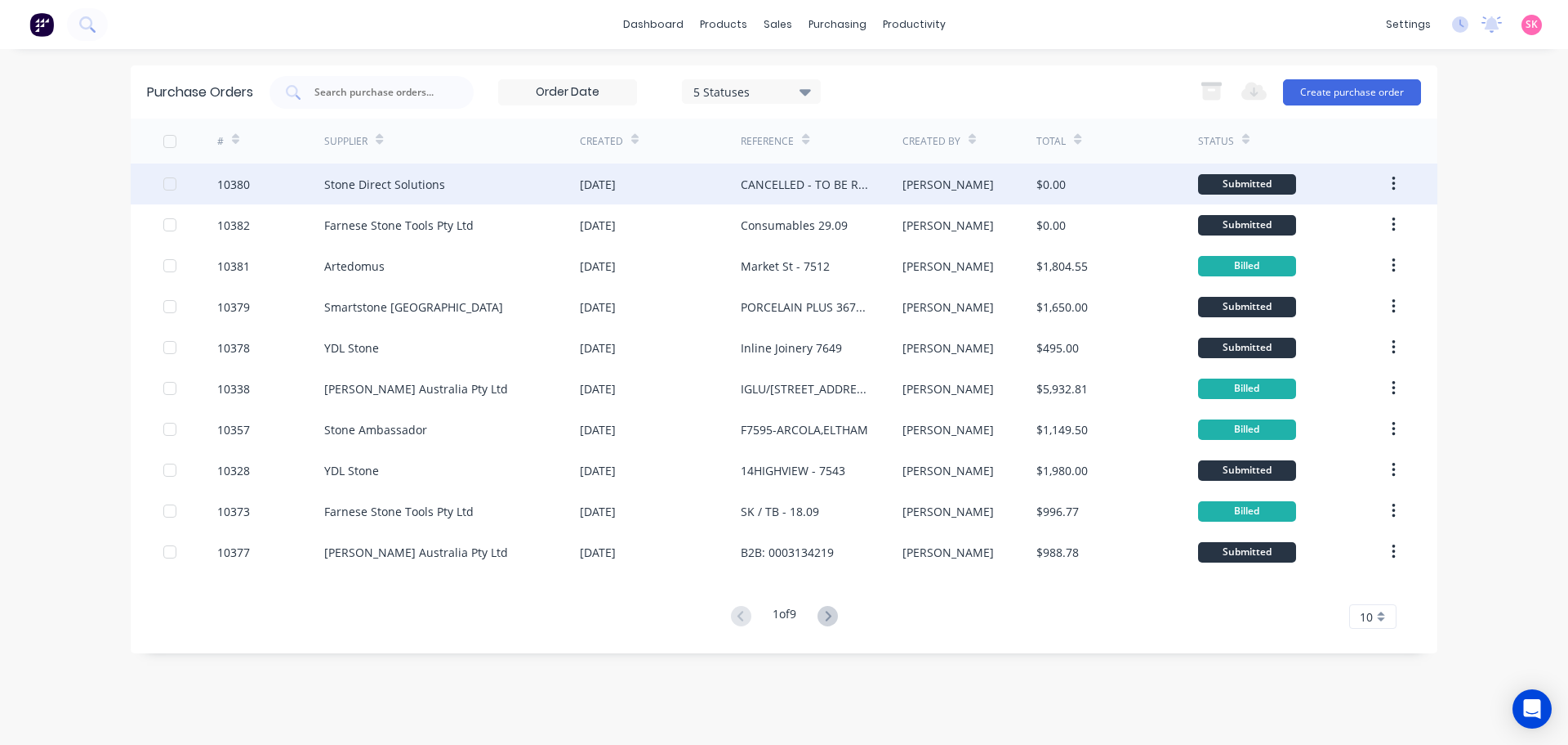
click at [809, 191] on div "CANCELLED - TO BE REASSIGNED" at bounding box center [804, 184] width 128 height 17
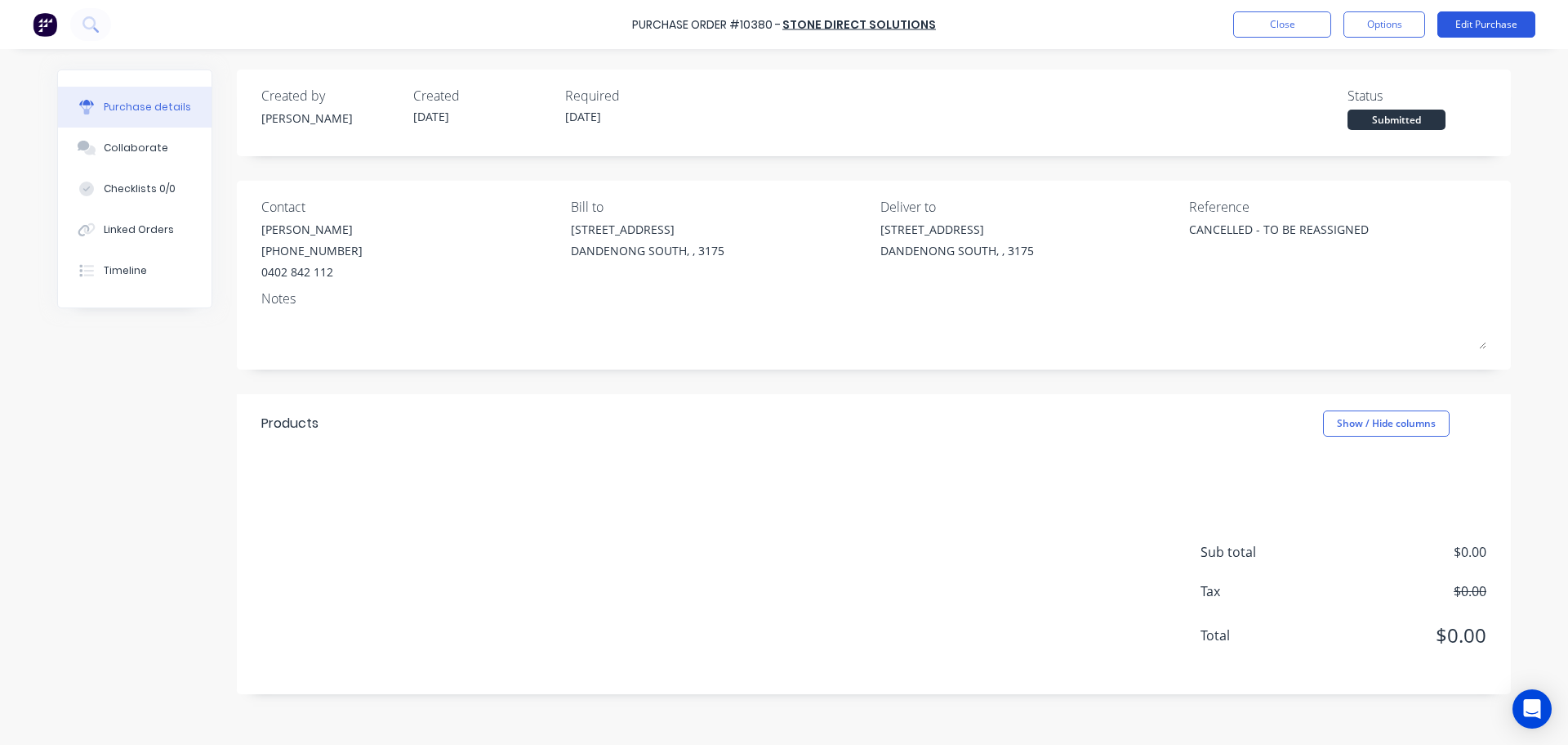
click at [1463, 18] on button "Edit Purchase" at bounding box center [1486, 25] width 98 height 26
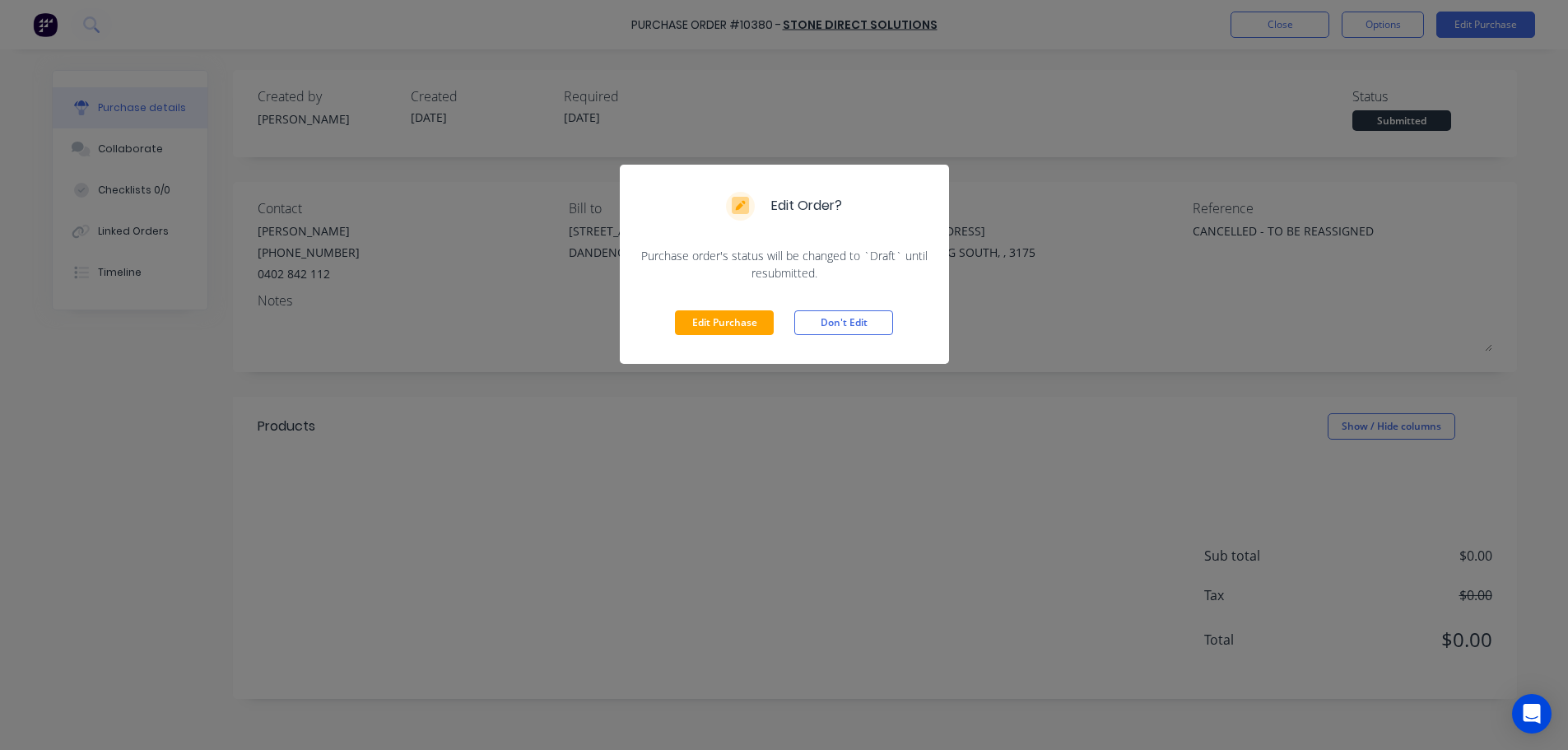
drag, startPoint x: 715, startPoint y: 329, endPoint x: 1134, endPoint y: 174, distance: 446.8
click at [715, 328] on button "Edit Purchase" at bounding box center [725, 322] width 99 height 25
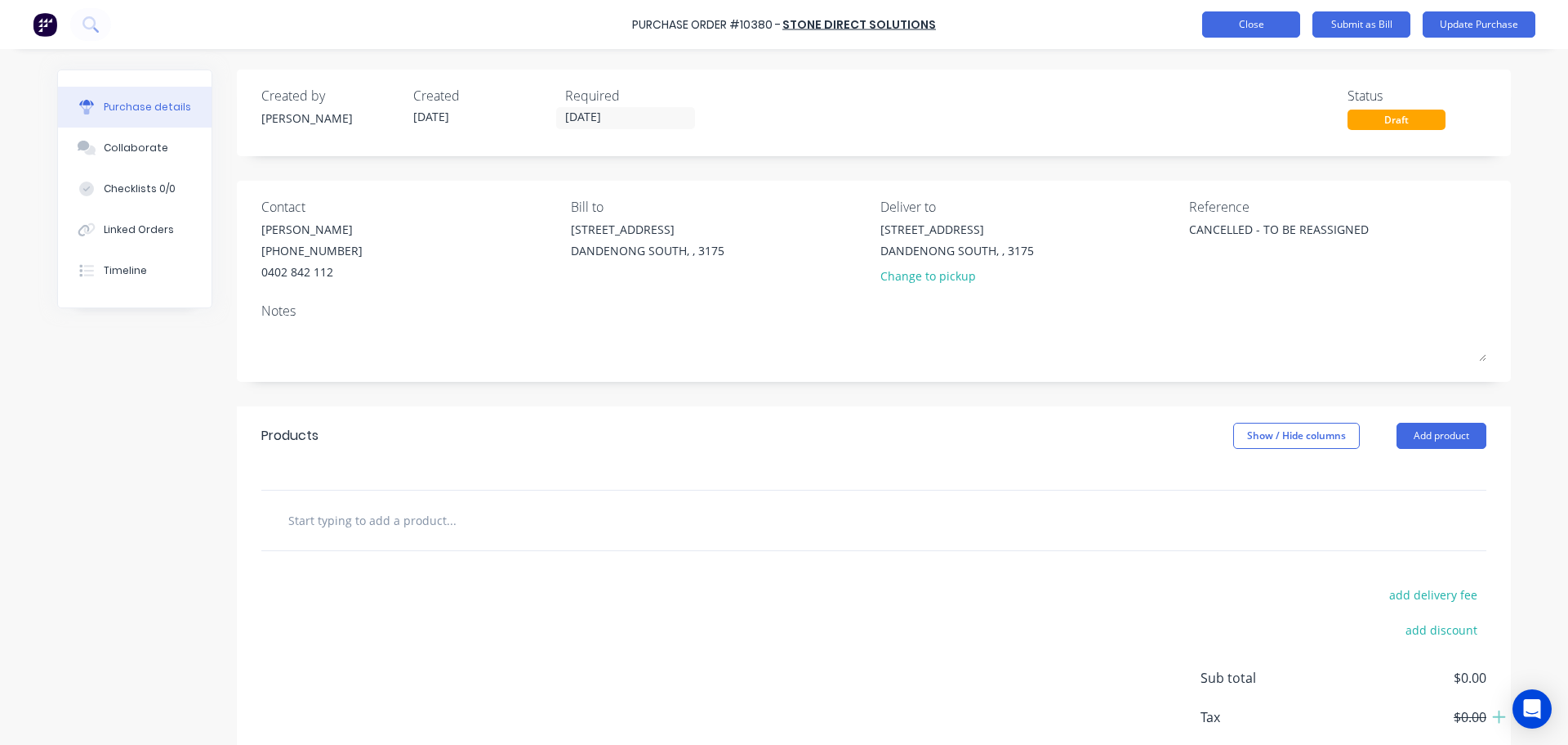
click at [1293, 23] on button "Close" at bounding box center [1251, 25] width 98 height 26
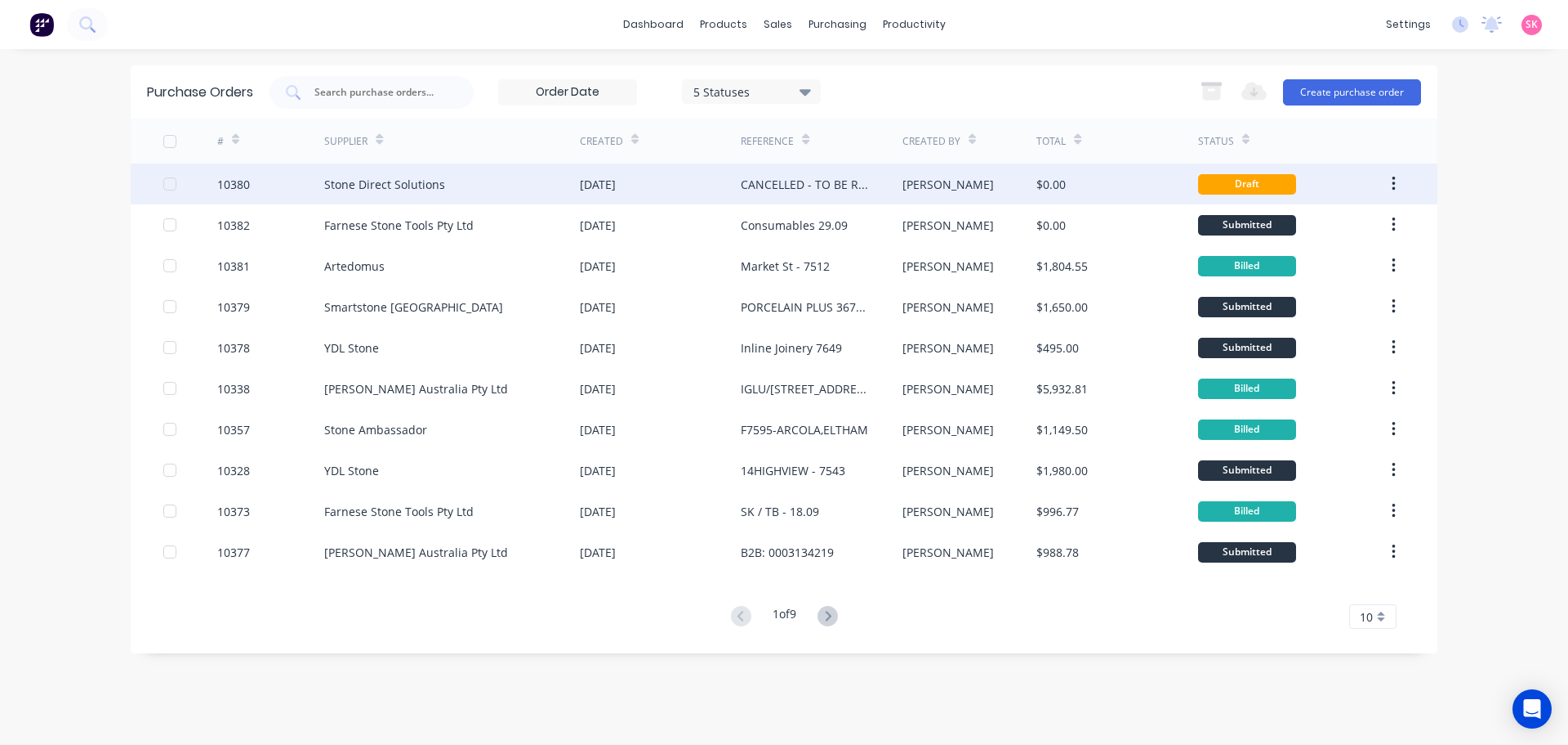
click at [874, 181] on div "CANCELLED - TO BE REASSIGNED" at bounding box center [821, 183] width 161 height 41
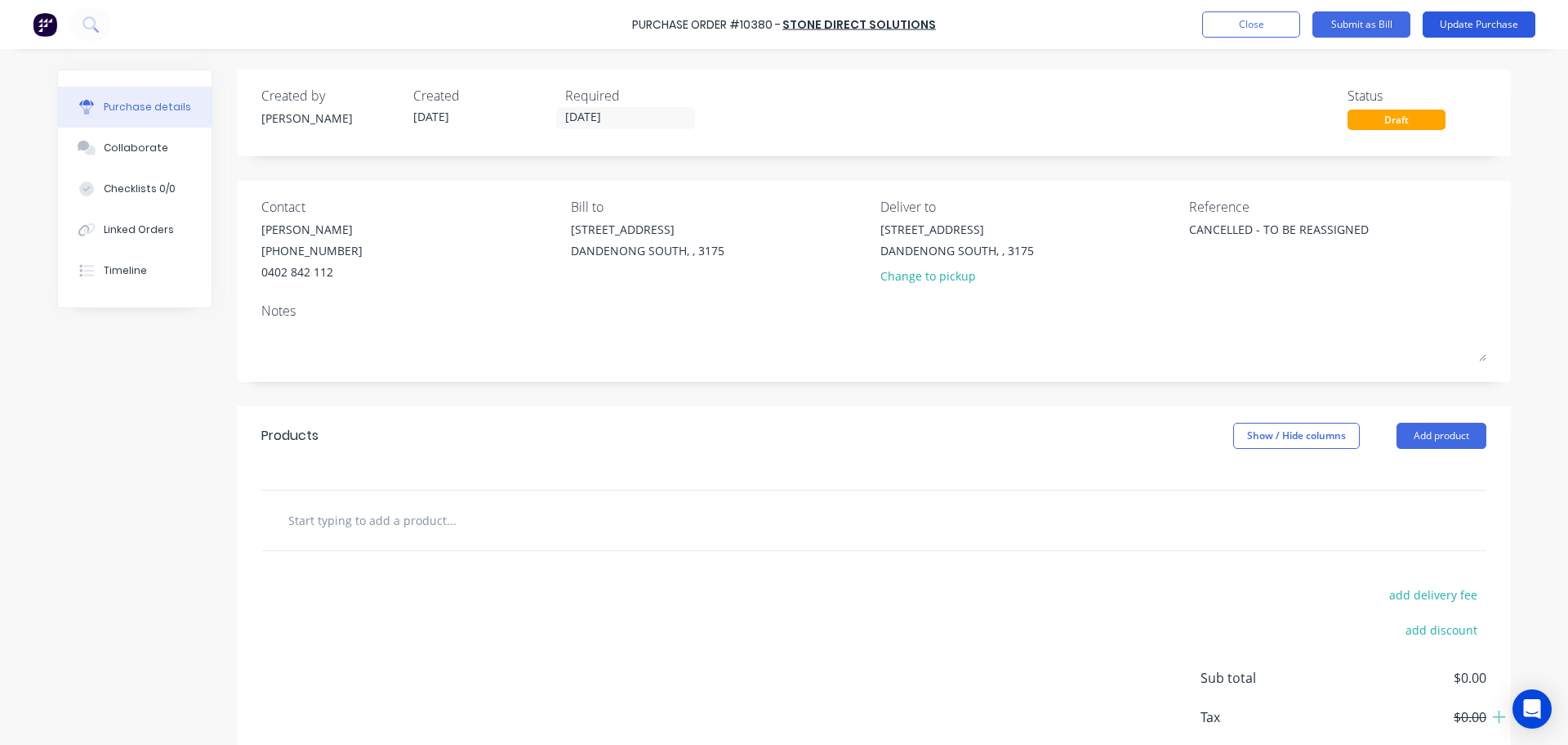
click at [1472, 24] on button "Update Purchase" at bounding box center [1479, 25] width 112 height 26
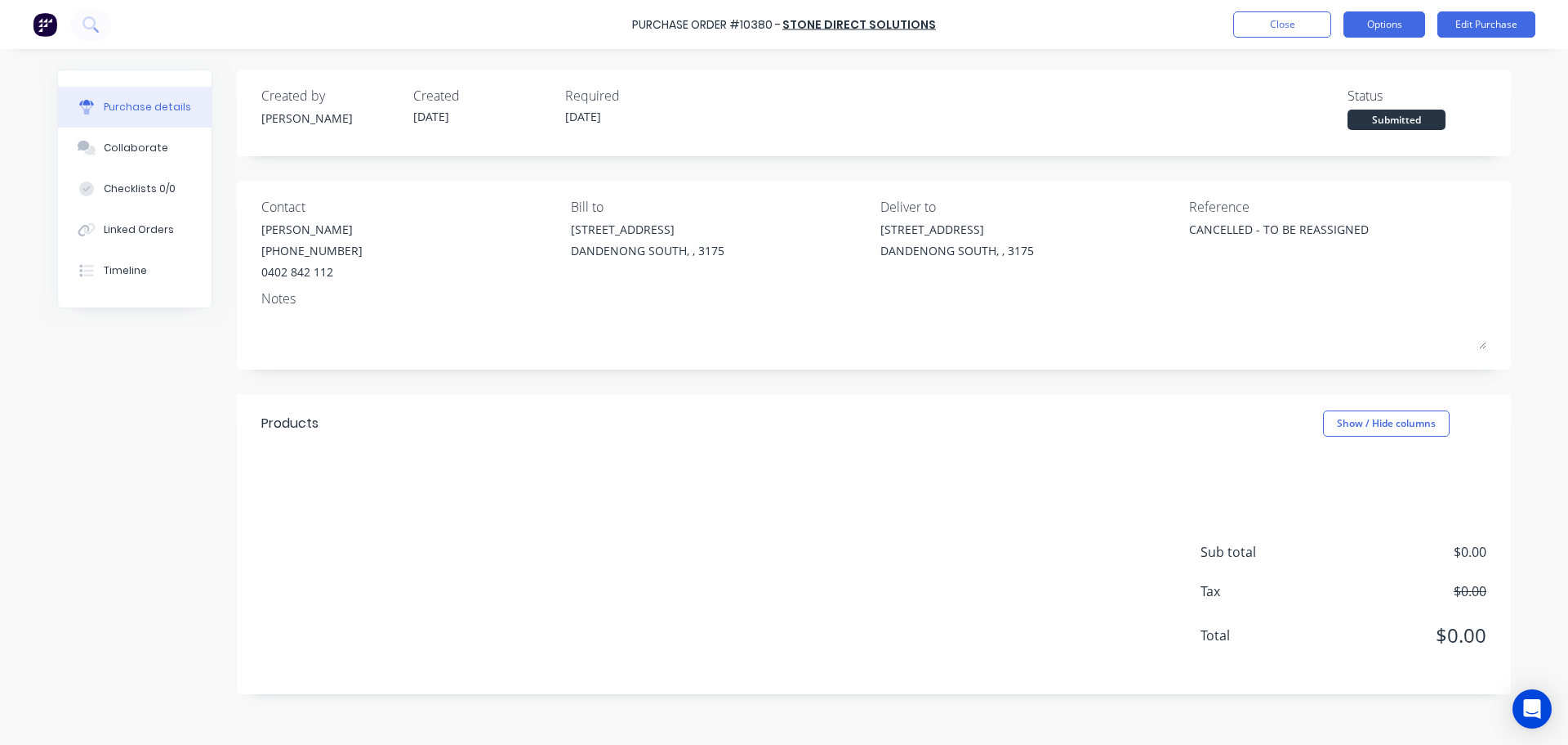
click at [1354, 25] on button "Options" at bounding box center [1385, 25] width 82 height 26
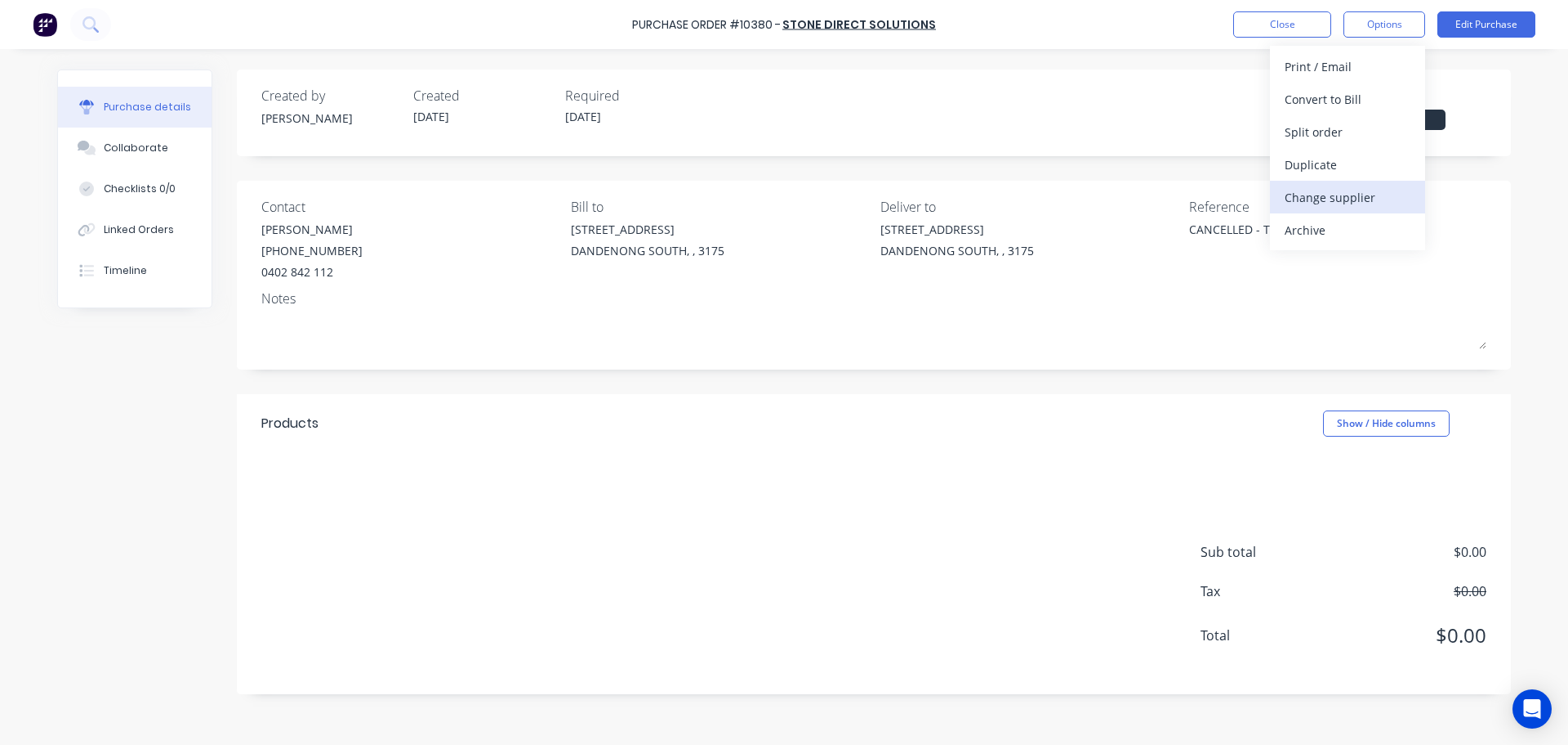
click at [1356, 190] on div "Change supplier" at bounding box center [1348, 197] width 126 height 24
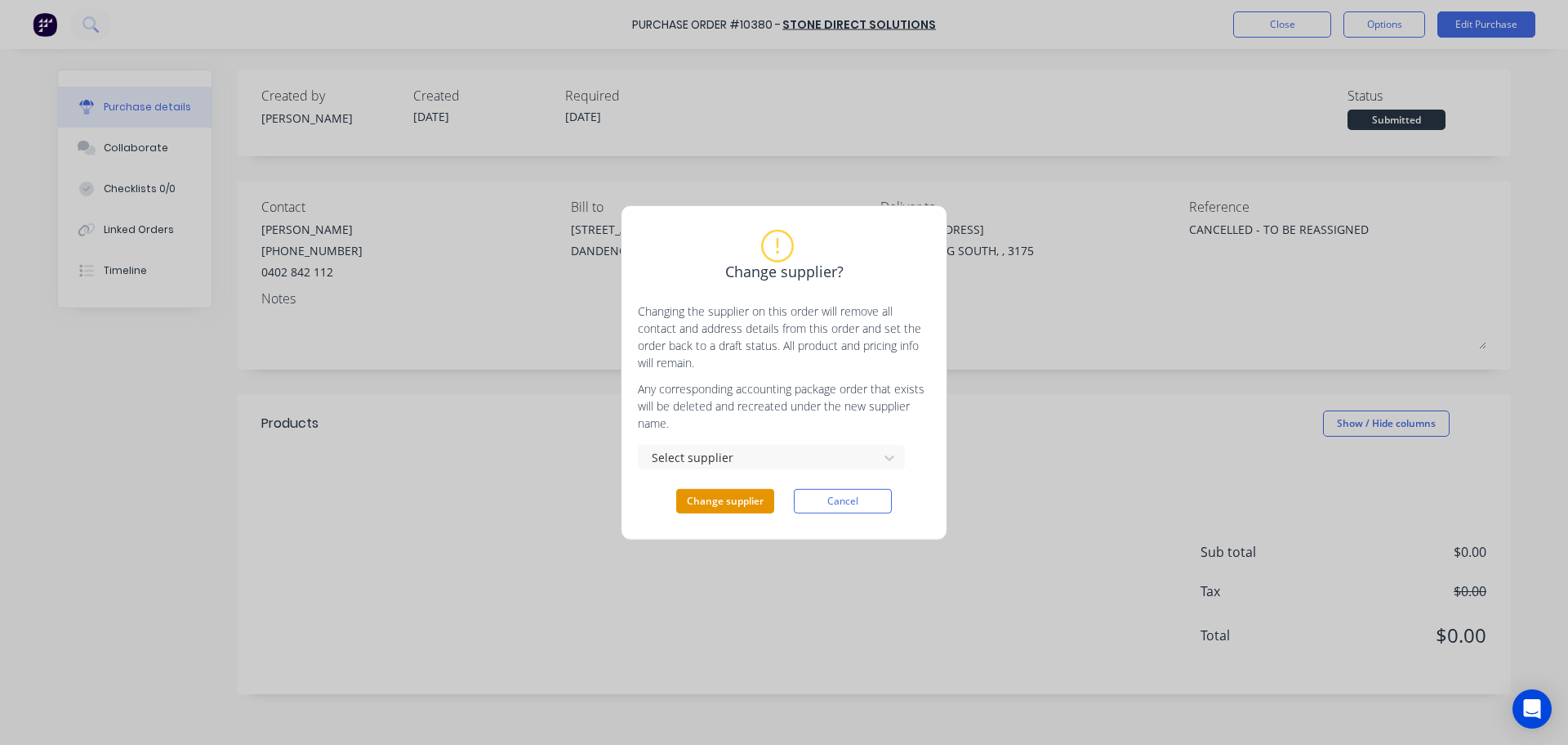
click at [746, 503] on button "Change supplier" at bounding box center [726, 501] width 98 height 25
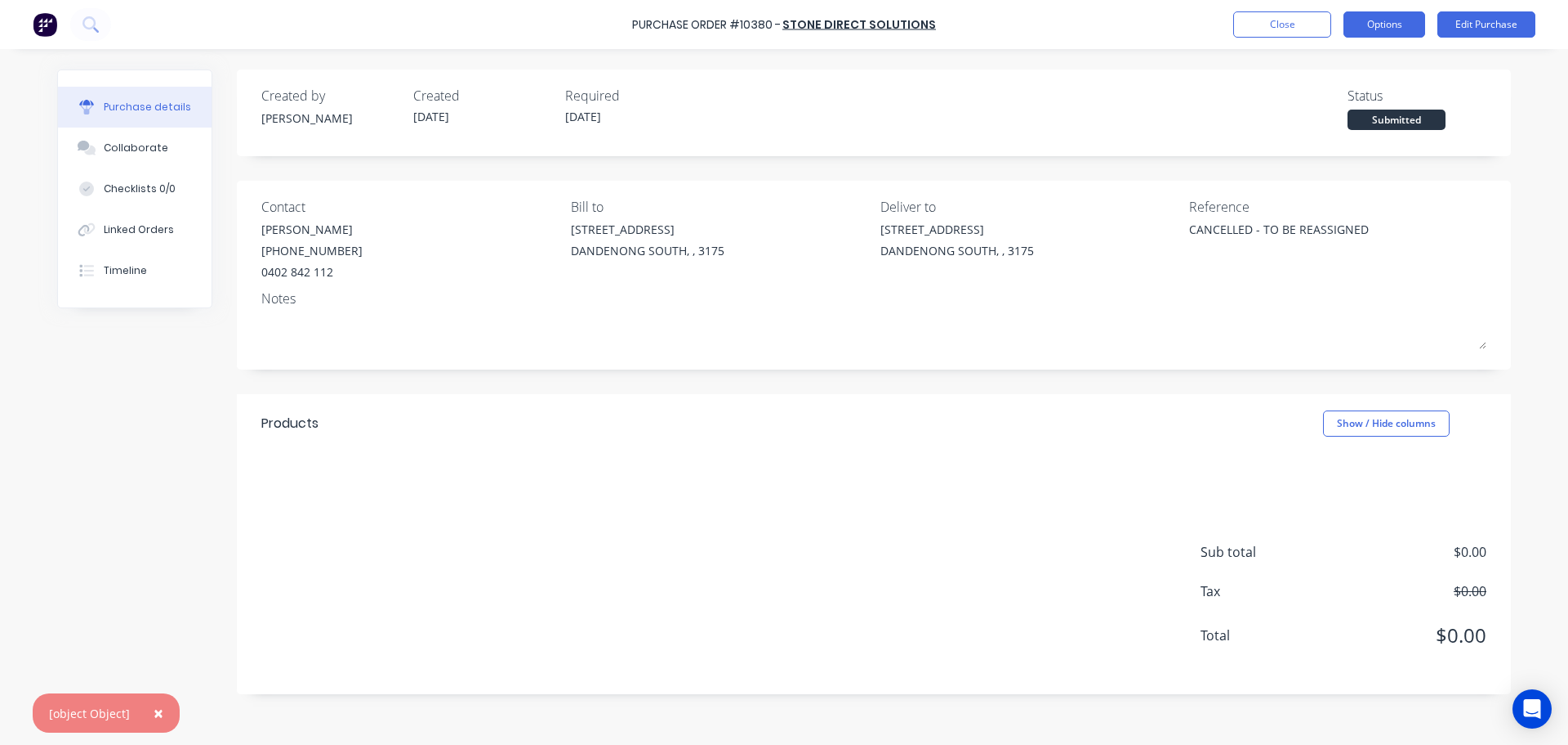
click at [1365, 17] on button "Options" at bounding box center [1385, 25] width 82 height 26
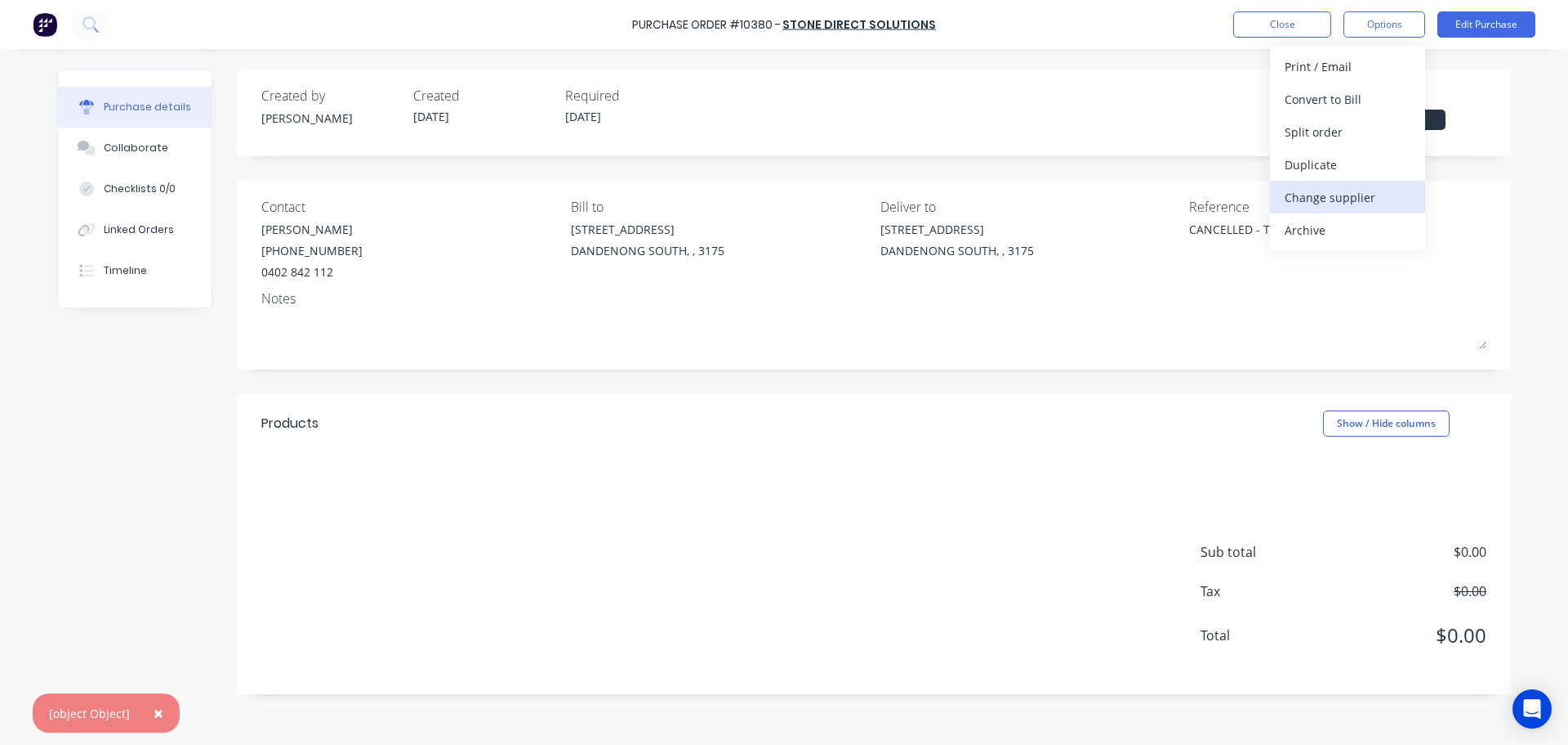
click at [1316, 197] on div "Change supplier" at bounding box center [1348, 197] width 126 height 24
type textarea "x"
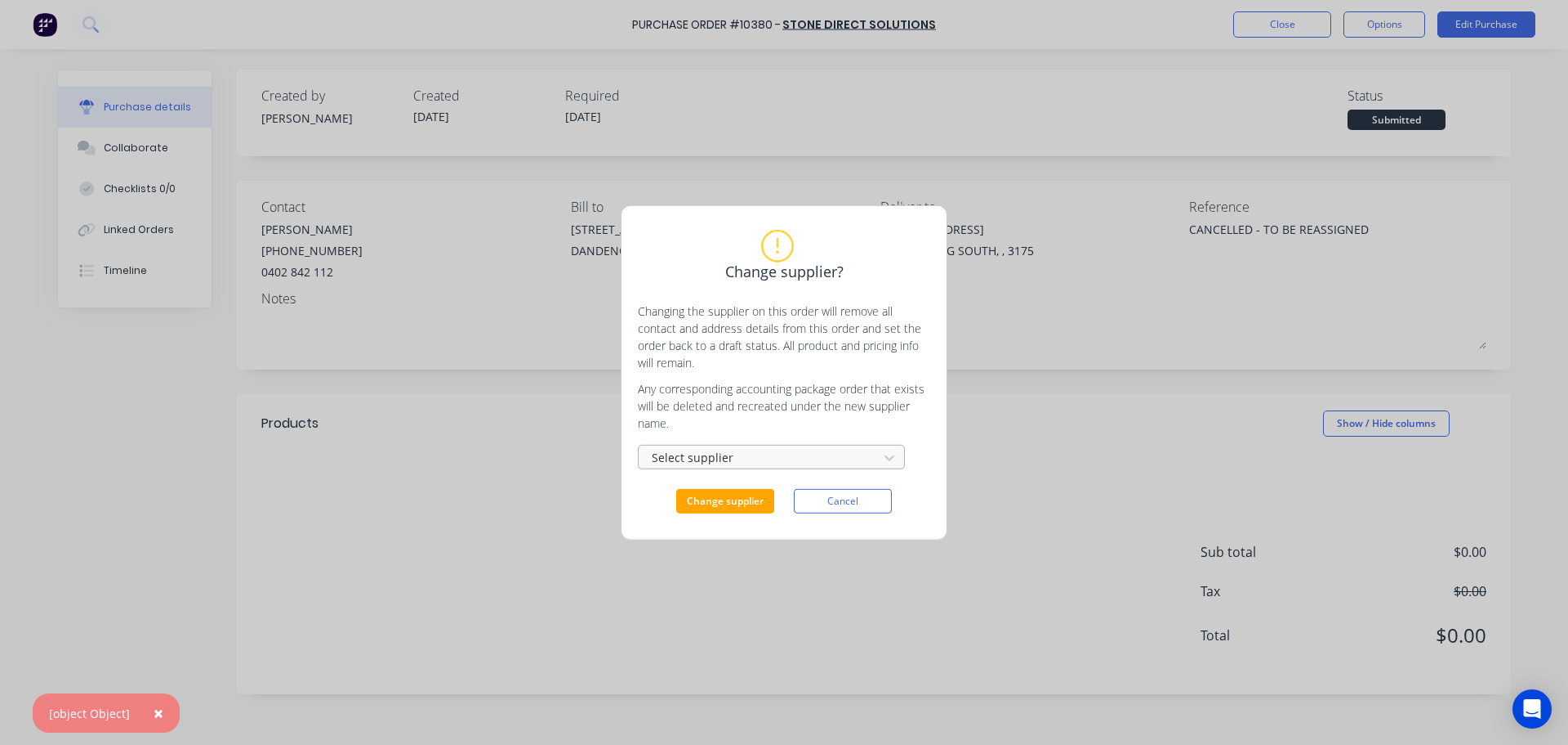
click at [814, 444] on div "Select supplier" at bounding box center [771, 456] width 268 height 29
click at [807, 455] on div at bounding box center [761, 457] width 219 height 21
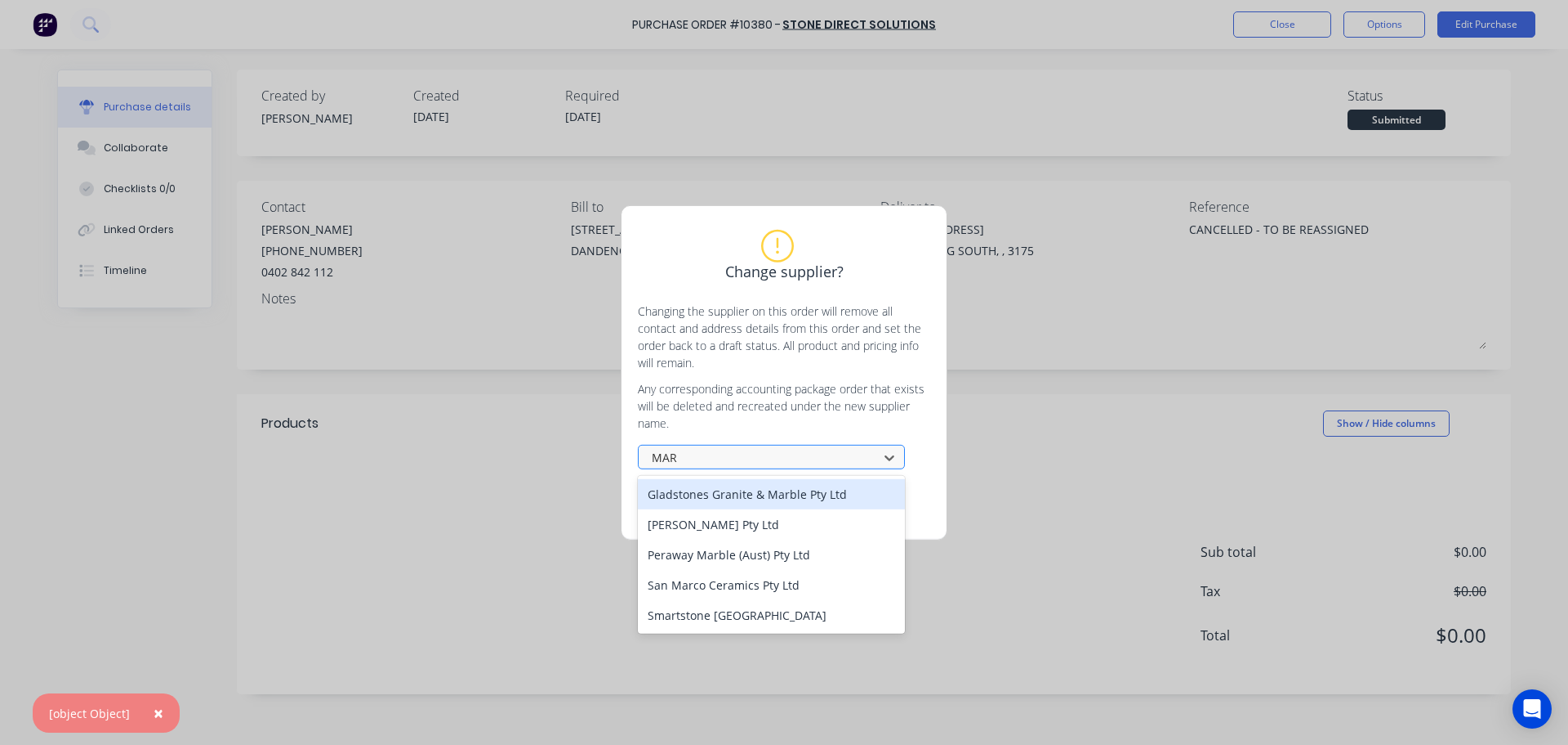
type input "MARe"
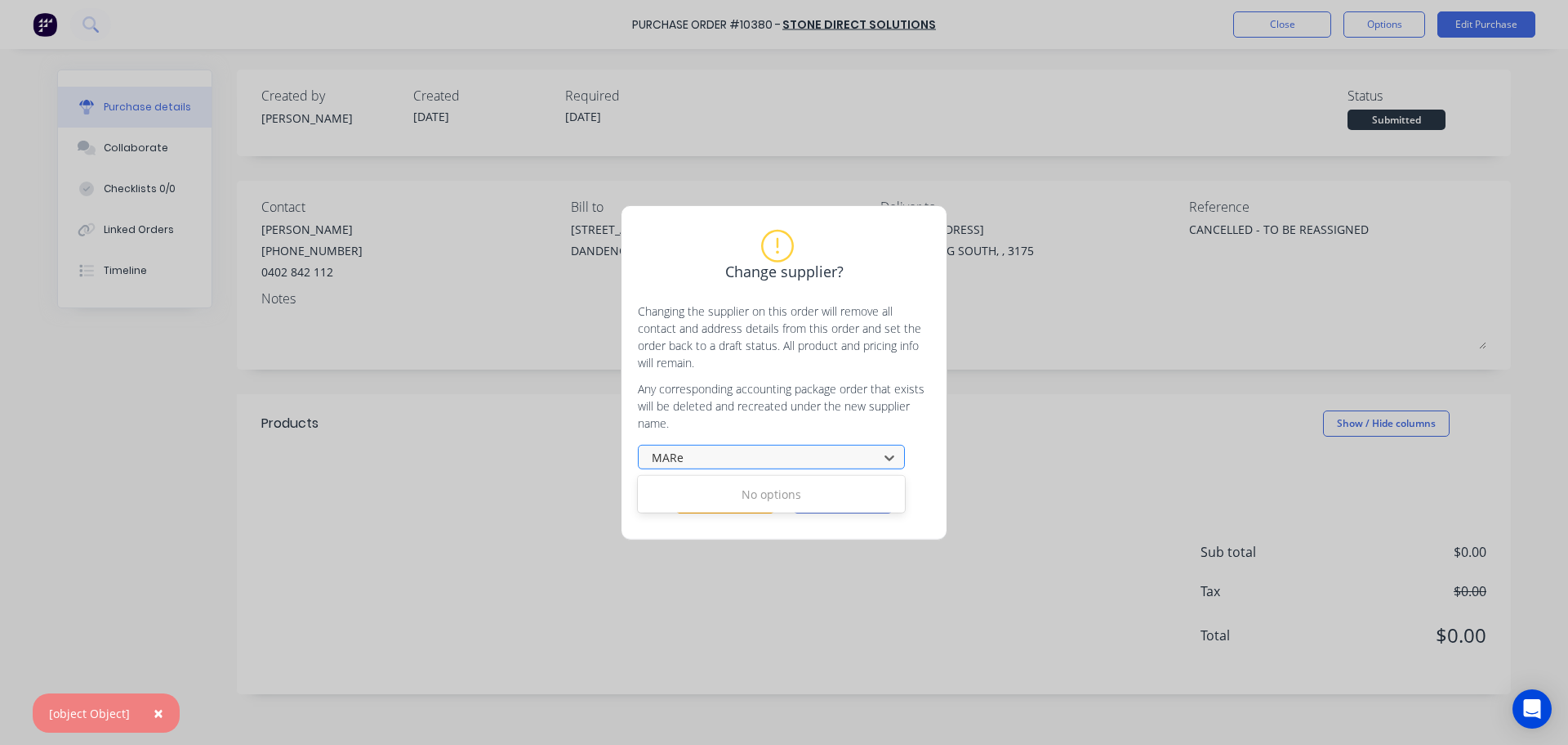
type textarea "x"
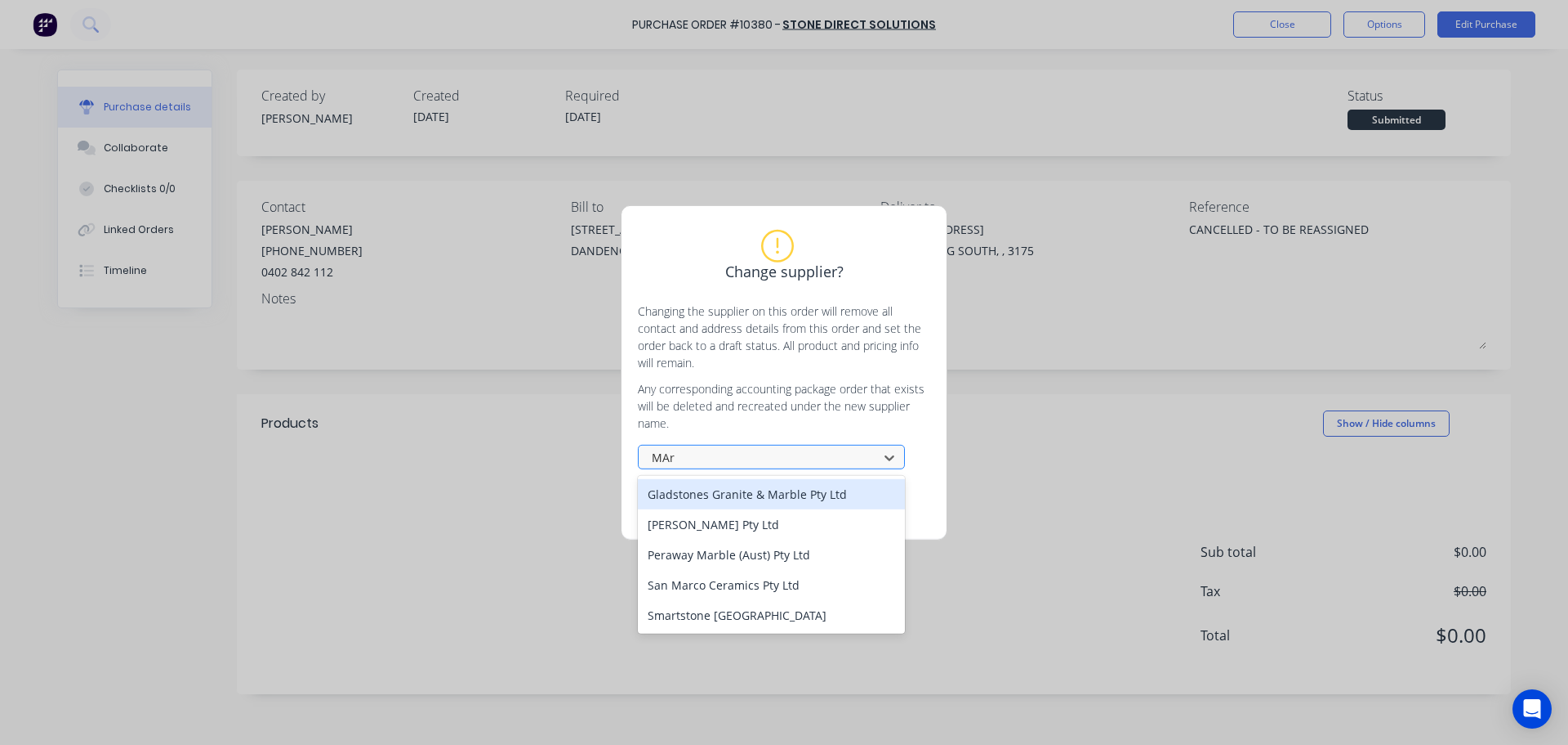
type input "MA"
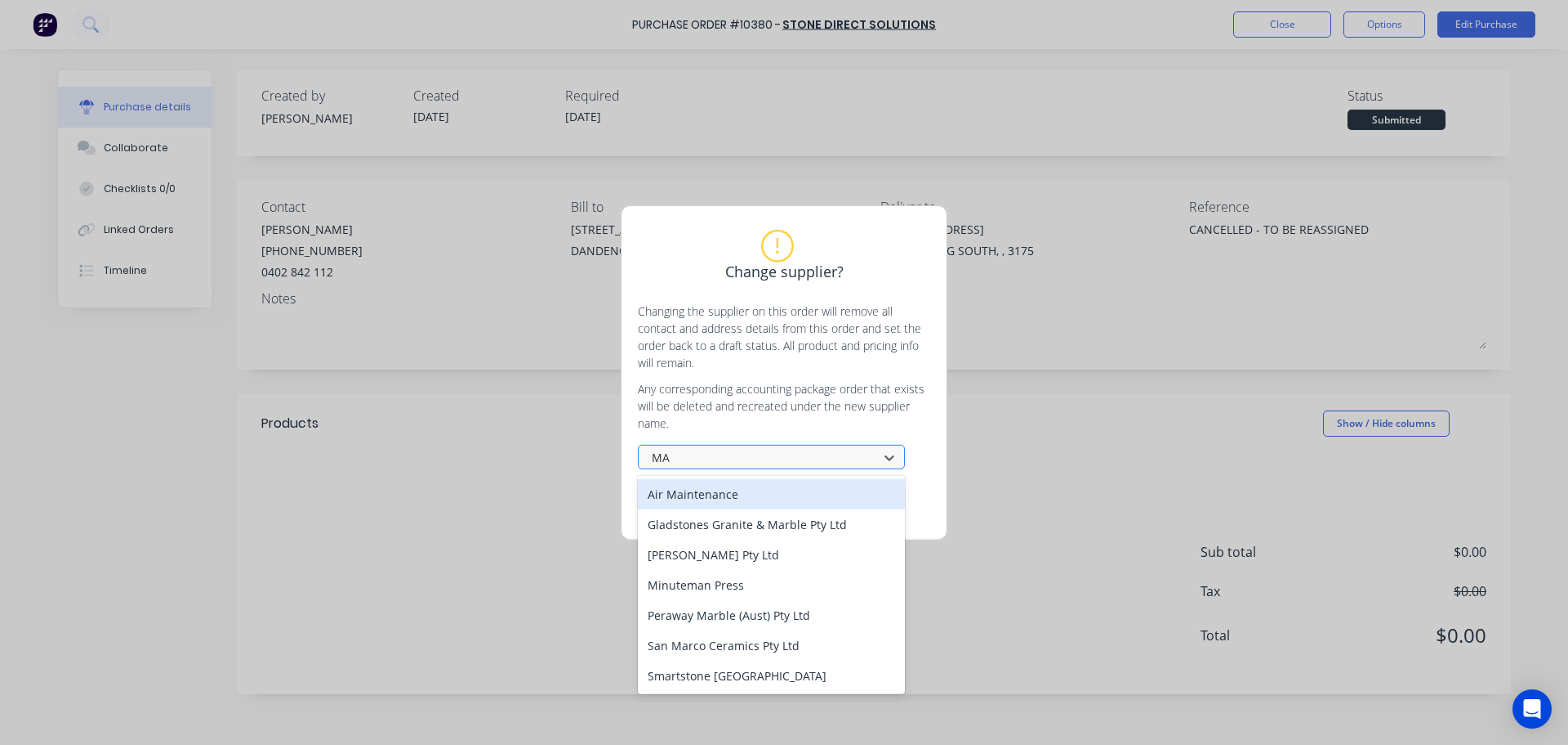
type textarea "x"
type input "M"
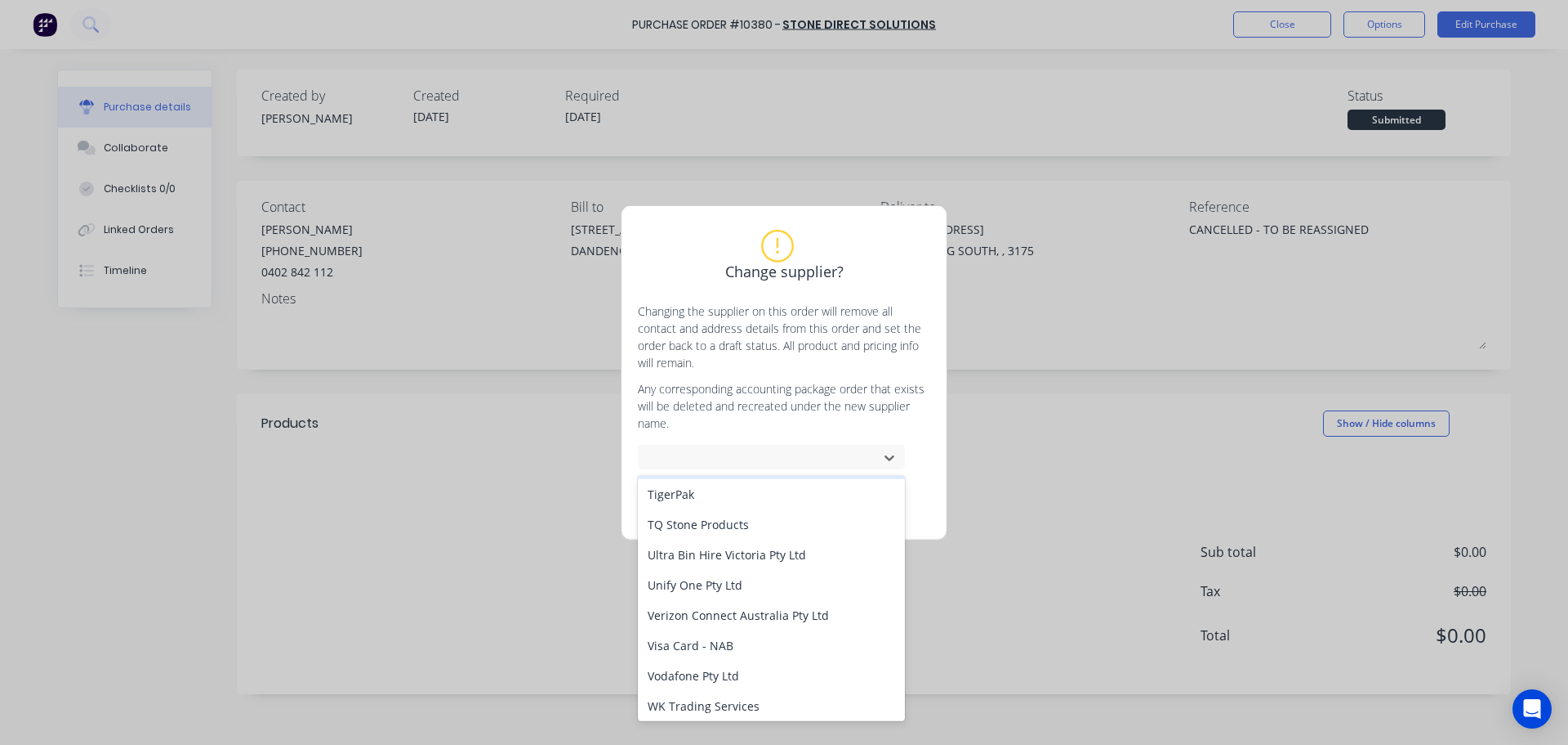
scroll to position [2838, 0]
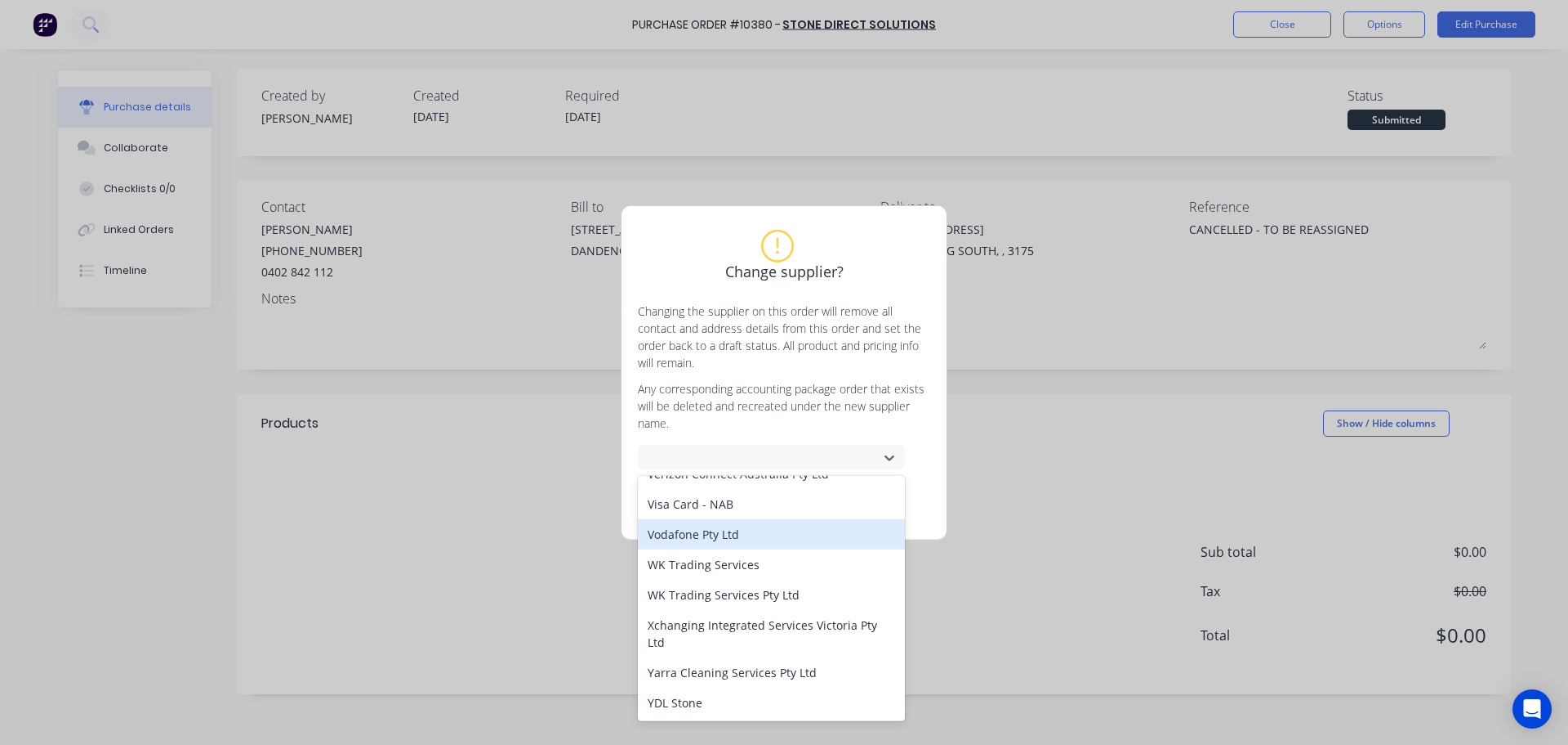
drag, startPoint x: 1097, startPoint y: 425, endPoint x: 1098, endPoint y: 413, distance: 12.0
click at [1097, 424] on div "Change supplier? Changing the supplier on this order will remove all contact an…" at bounding box center [784, 372] width 1568 height 745
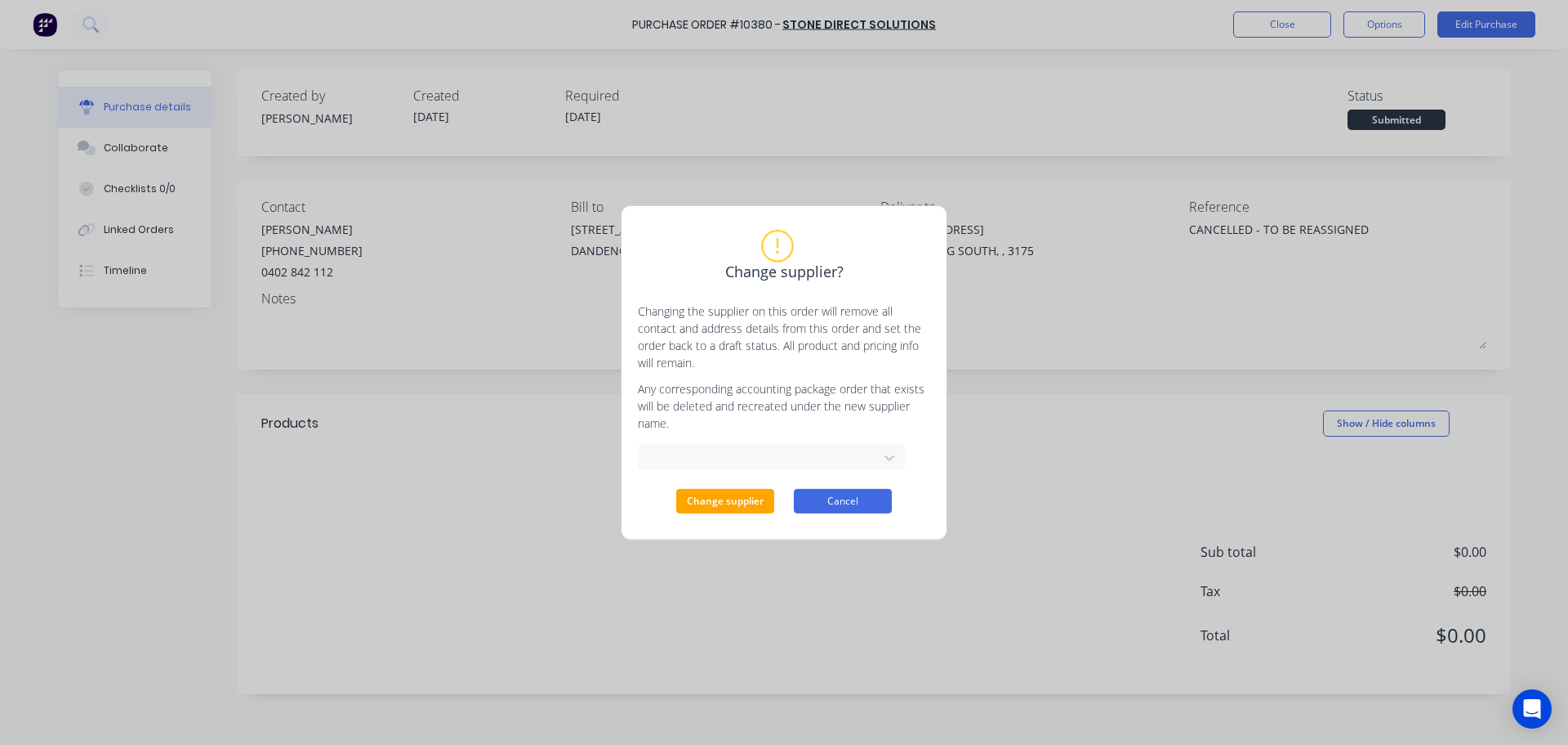
click at [853, 500] on button "Cancel" at bounding box center [843, 501] width 98 height 25
type textarea "x"
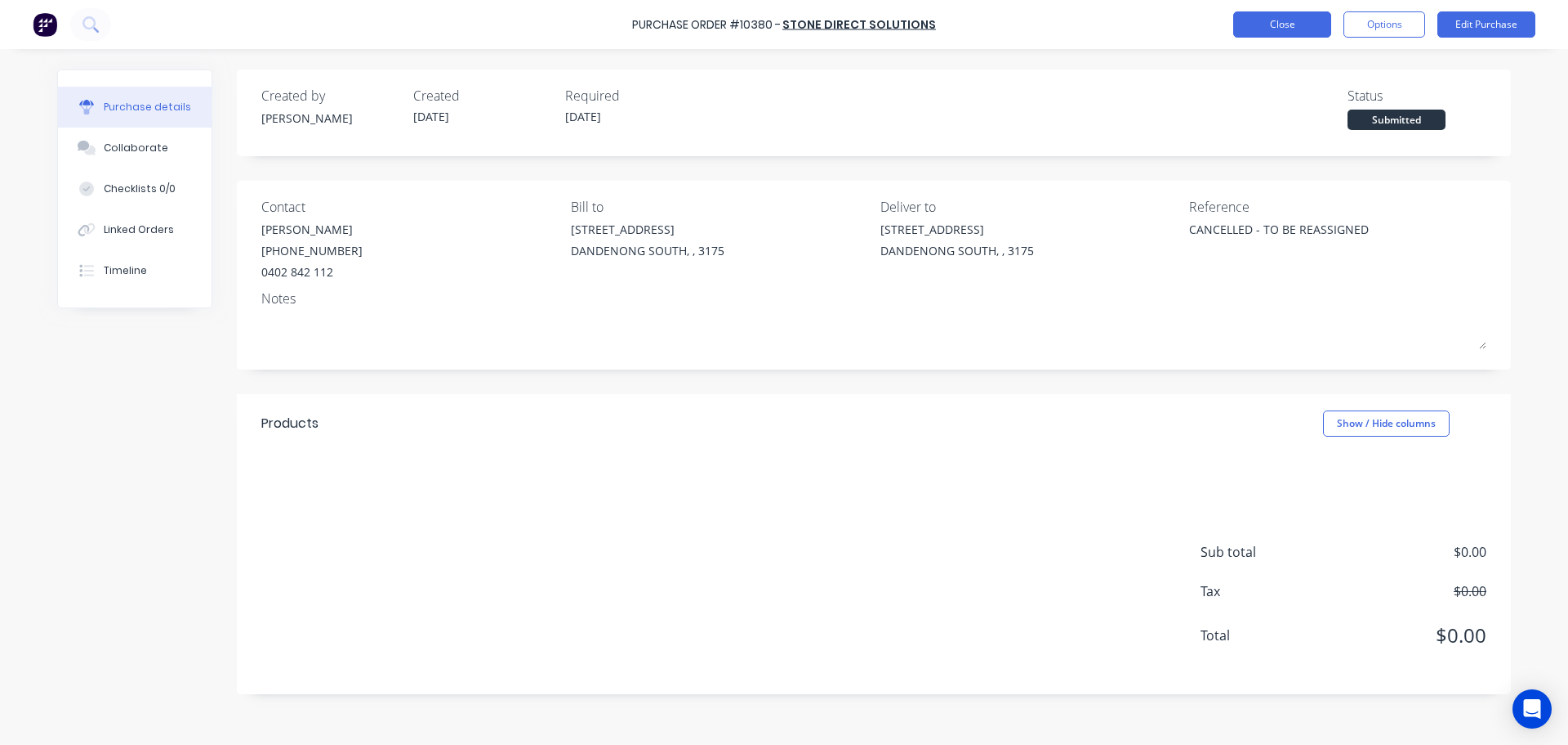
click at [1310, 29] on button "Close" at bounding box center [1282, 25] width 98 height 26
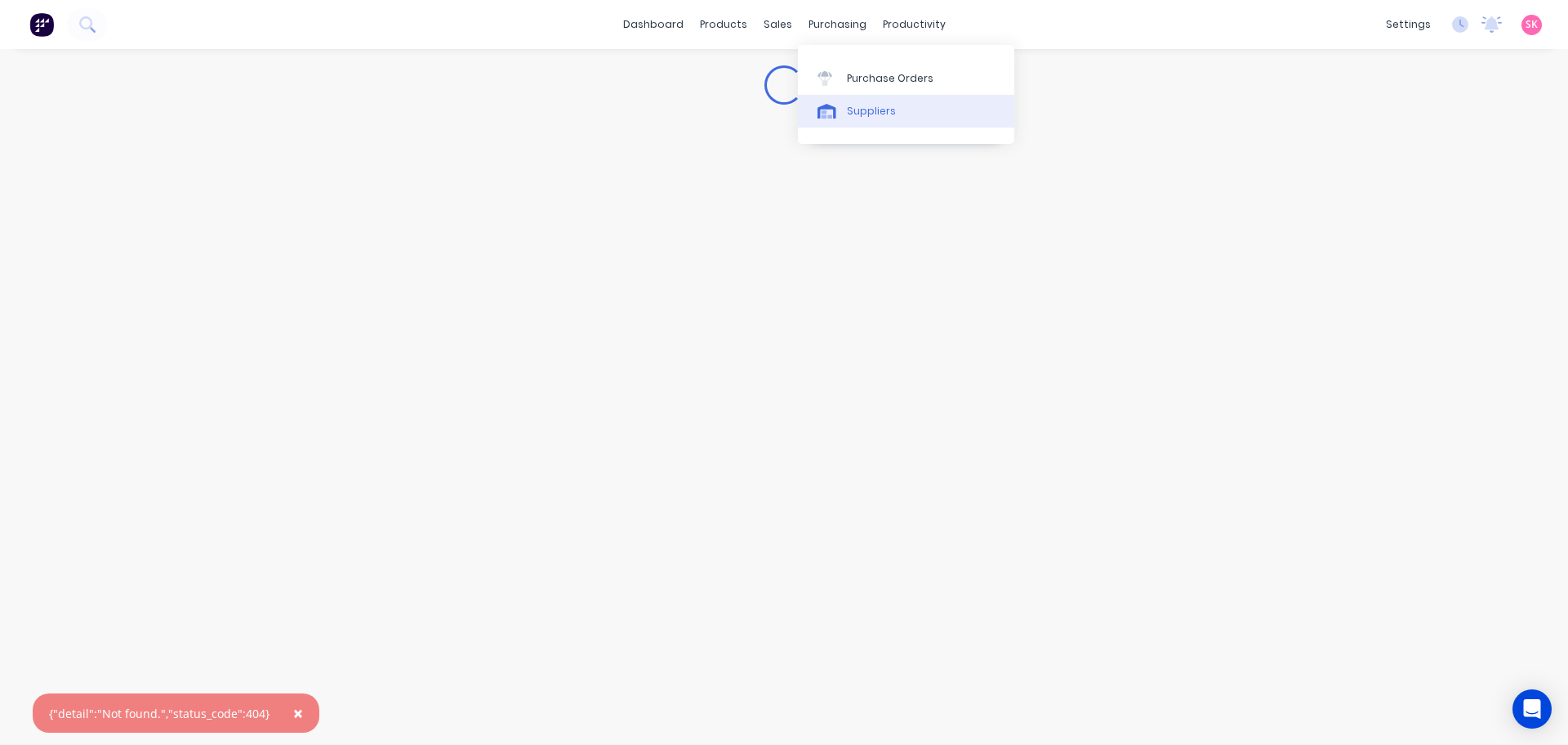
click at [877, 94] on link "Suppliers" at bounding box center [906, 111] width 217 height 33
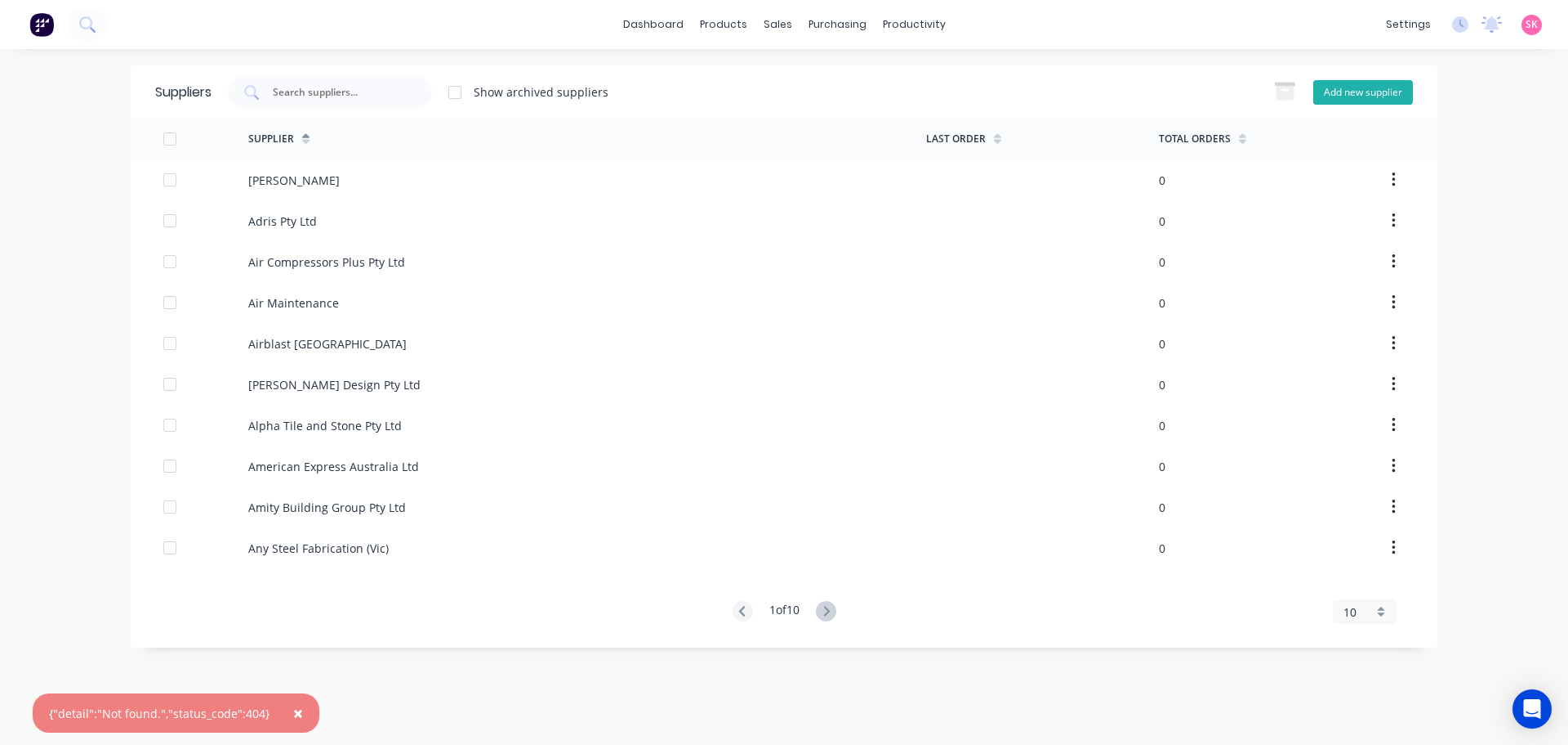
click at [1346, 93] on button "Add new supplier" at bounding box center [1363, 92] width 100 height 25
select select "AU"
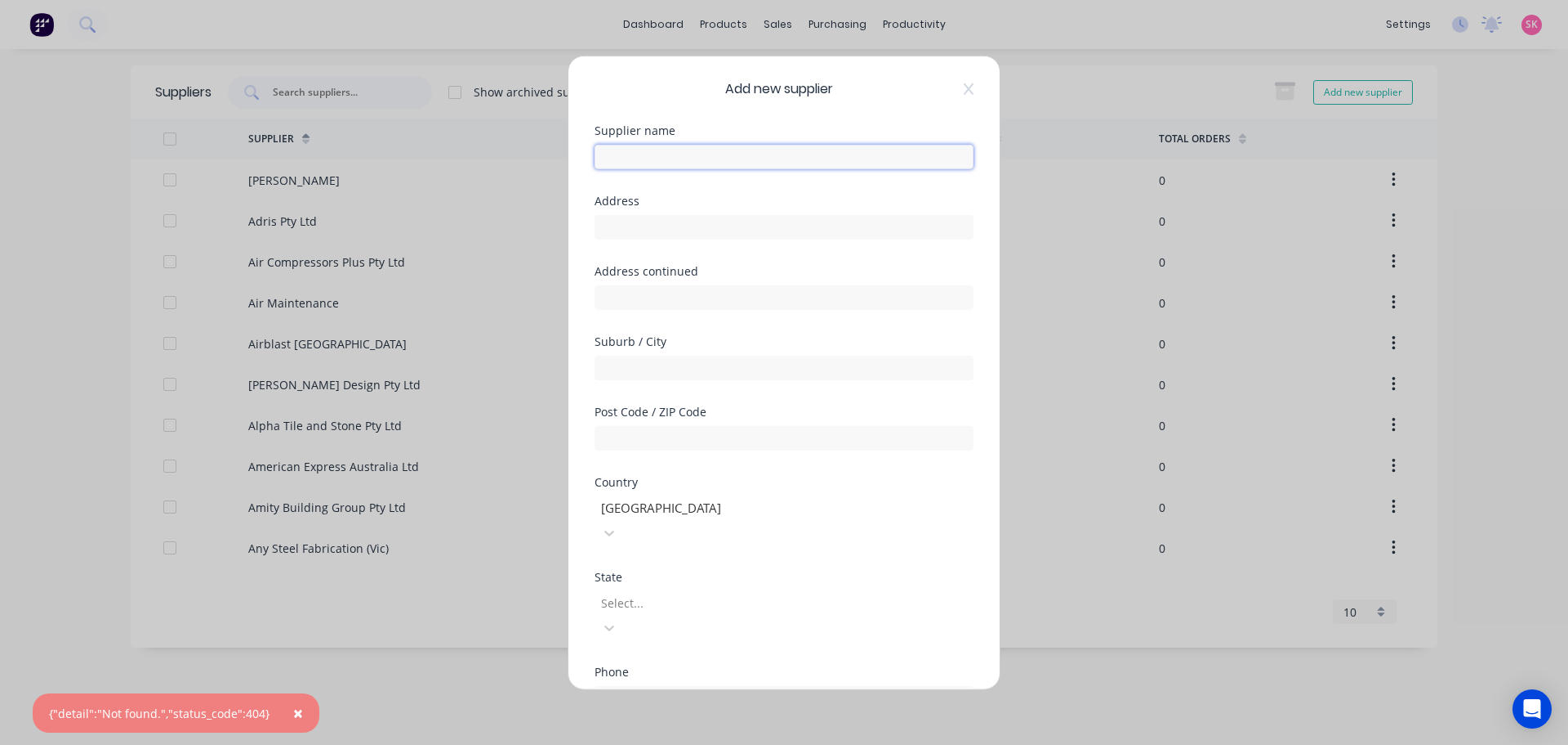
click at [694, 152] on input "text" at bounding box center [784, 156] width 379 height 25
paste input "MARELLA GRANITE & MARBLE PTY LTD"
type input "MARELLA GRANITE & MARBLE PTY LTD"
drag, startPoint x: 668, startPoint y: 227, endPoint x: 679, endPoint y: 227, distance: 11.0
click at [668, 227] on input "text" at bounding box center [784, 226] width 379 height 25
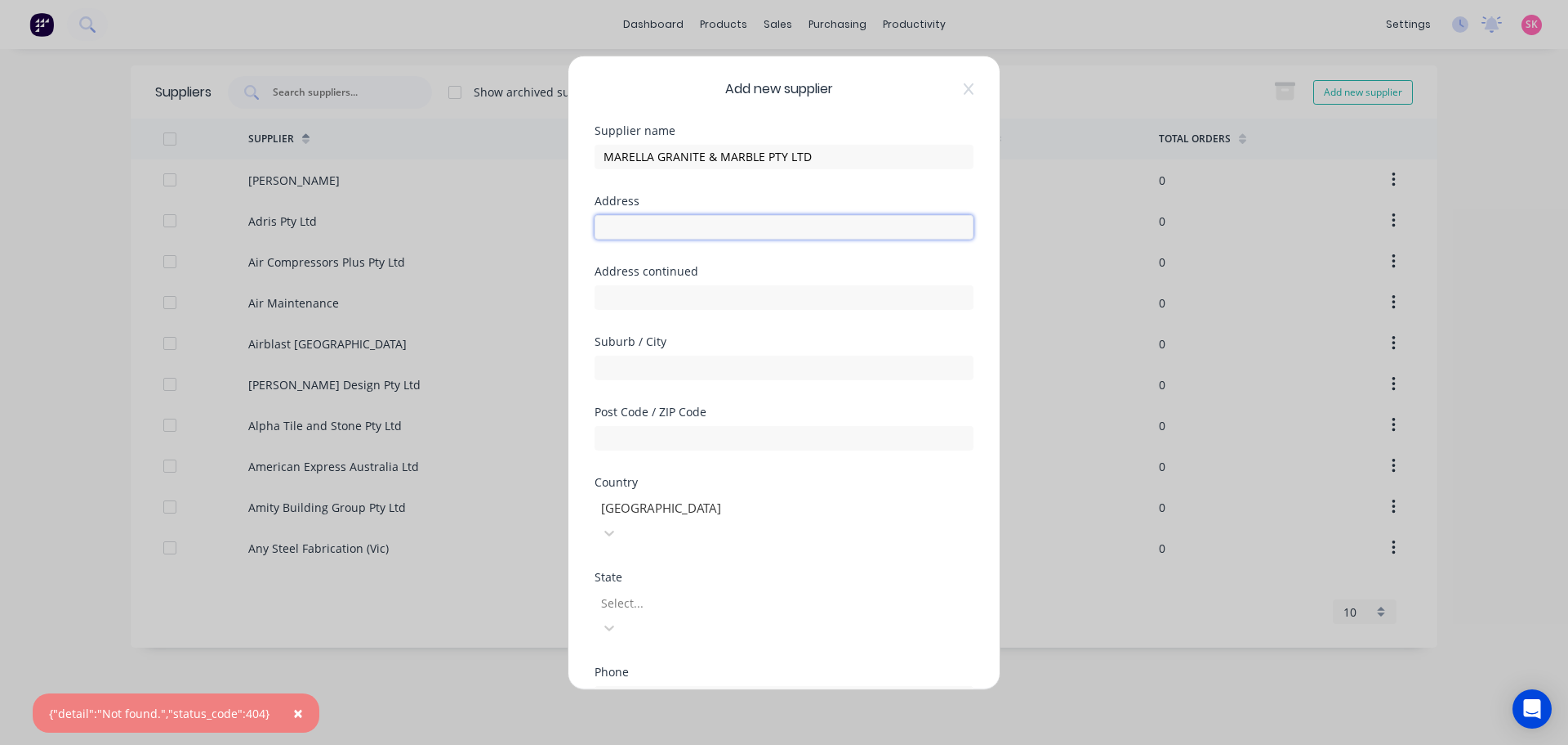
click at [682, 224] on input "text" at bounding box center [784, 226] width 379 height 25
click at [672, 229] on input "text" at bounding box center [784, 226] width 379 height 25
paste input "221 Settlement Road, Thomastown, Victoria 3074 Australia"
drag, startPoint x: 892, startPoint y: 230, endPoint x: 866, endPoint y: 230, distance: 26.0
click at [866, 230] on input "221 Settlement Road, Thomastown, Victoria 3074 Australia" at bounding box center [784, 226] width 379 height 25
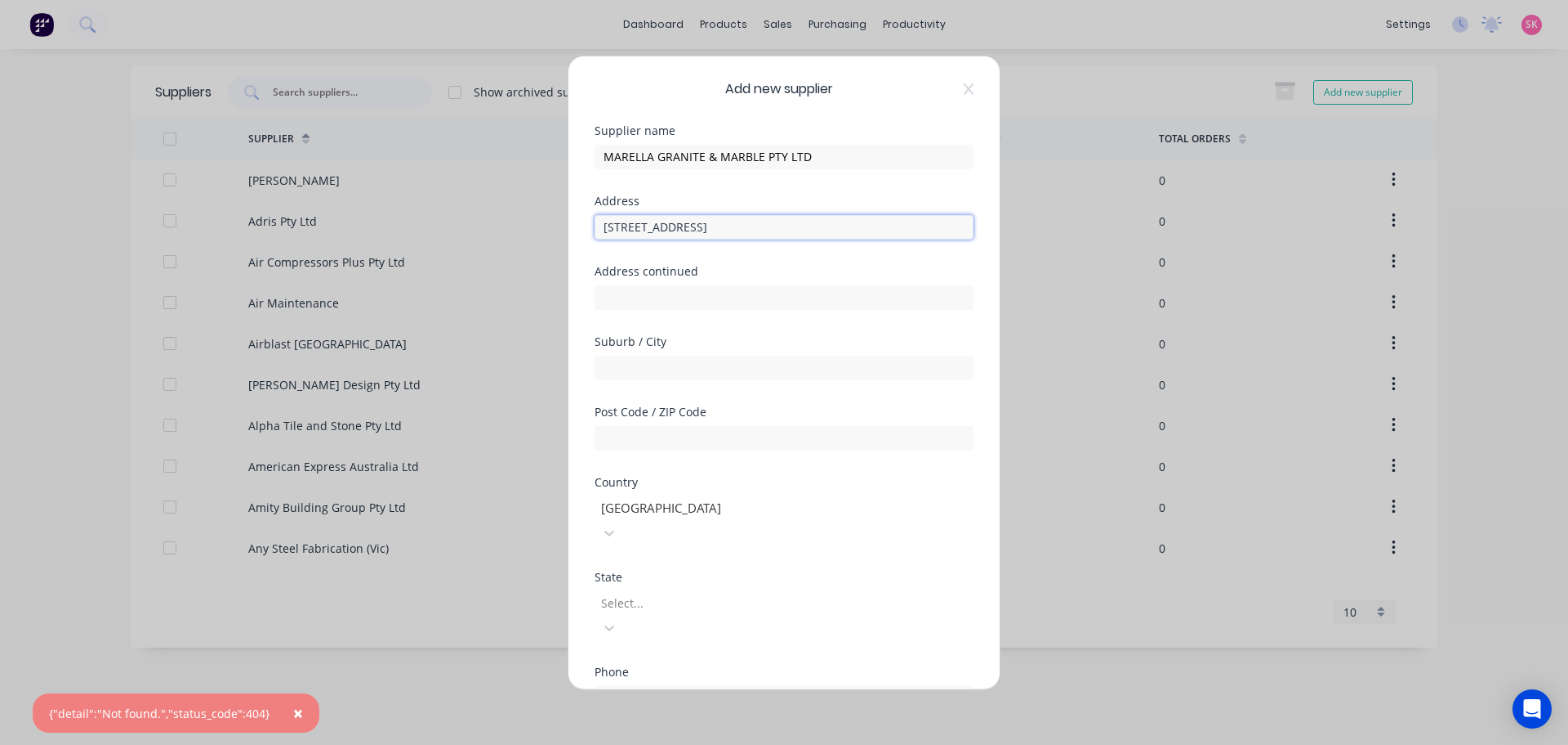
drag, startPoint x: 871, startPoint y: 226, endPoint x: 839, endPoint y: 240, distance: 34.9
click at [839, 240] on div "Address 221 Settlement Road, Thomastown, Victoria 3074" at bounding box center [784, 229] width 379 height 70
type input "221 Settlement Road, Thomastown, Victoria"
type input "3074"
drag, startPoint x: 824, startPoint y: 230, endPoint x: 787, endPoint y: 235, distance: 37.3
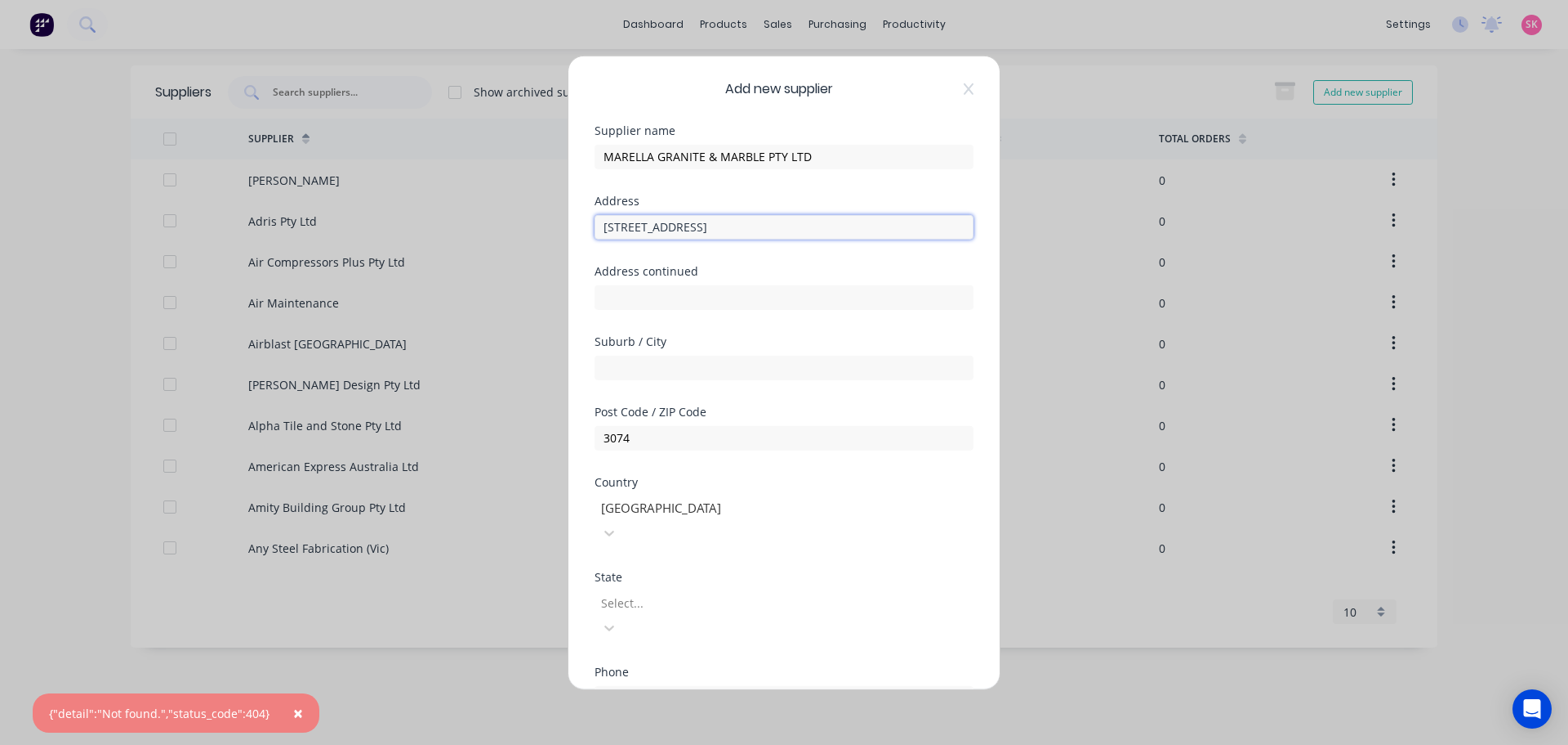
click at [787, 235] on input "221 Settlement Road, Thomastown, Victoria" at bounding box center [784, 226] width 379 height 25
type input "221 Settlement Road, Thomastown"
click at [728, 502] on div at bounding box center [716, 508] width 235 height 21
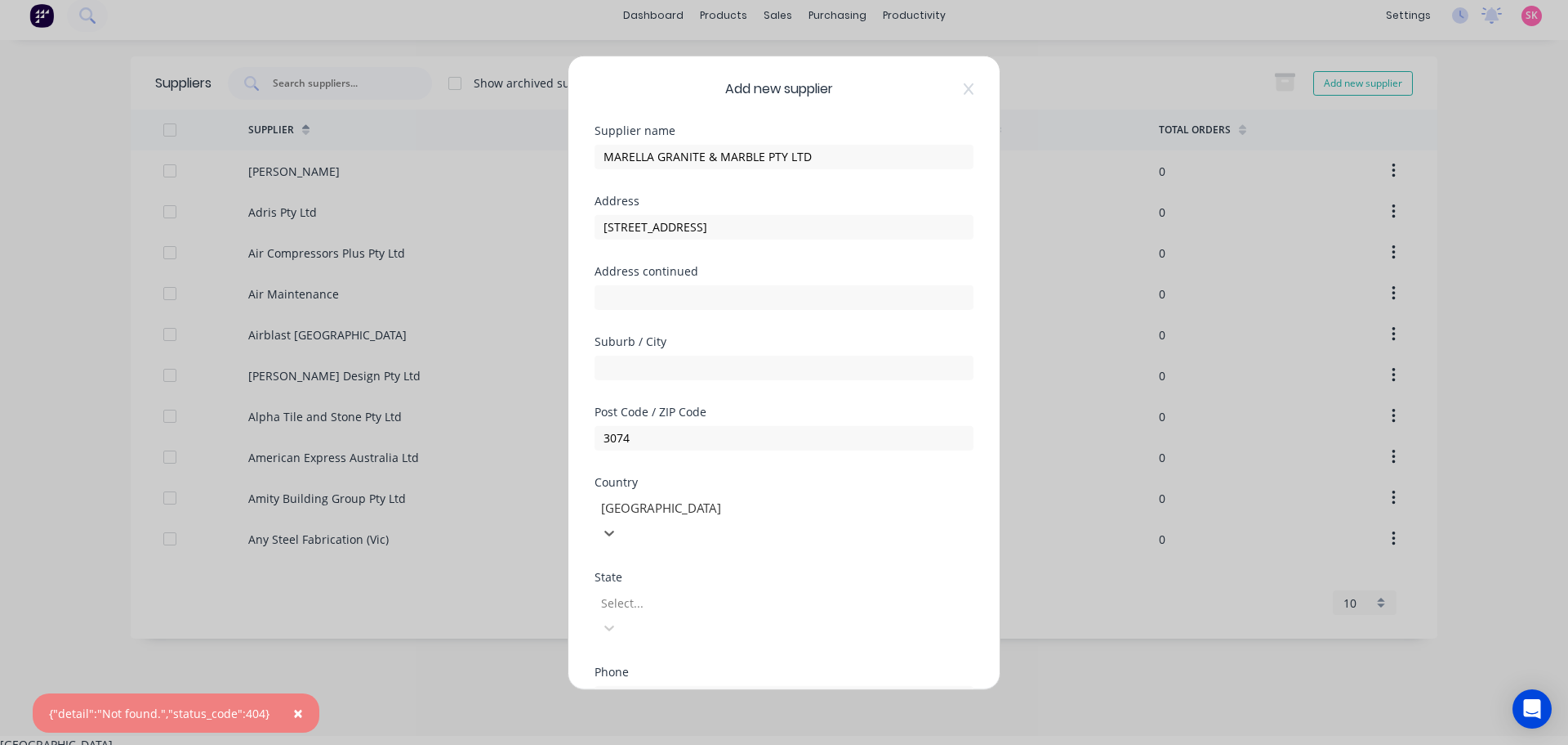
drag, startPoint x: 660, startPoint y: 542, endPoint x: 663, endPoint y: 555, distance: 13.3
click at [659, 736] on div "Australia" at bounding box center [784, 744] width 1568 height 17
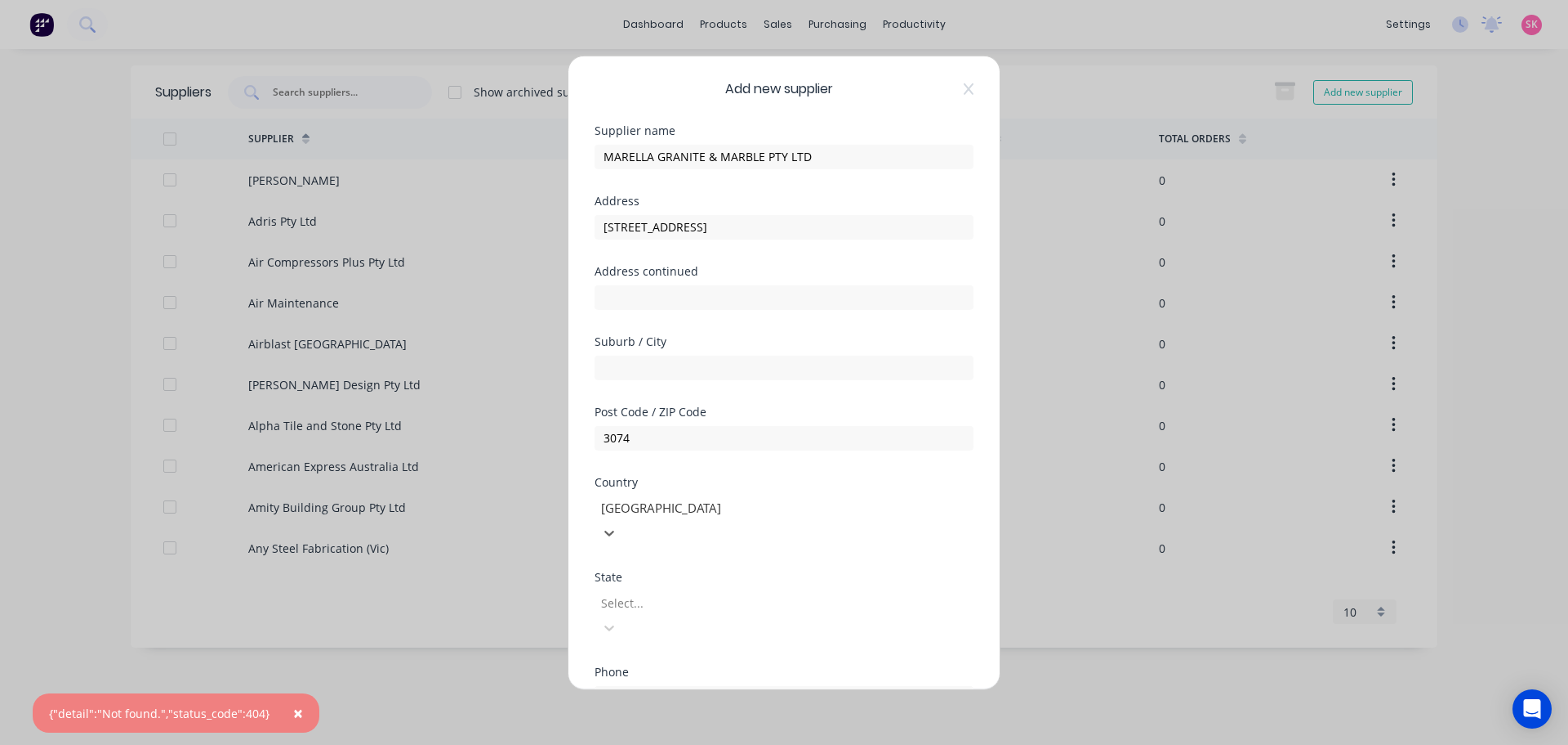
drag, startPoint x: 663, startPoint y: 565, endPoint x: 667, endPoint y: 574, distance: 9.8
click at [663, 590] on div "Select..." at bounding box center [784, 614] width 379 height 49
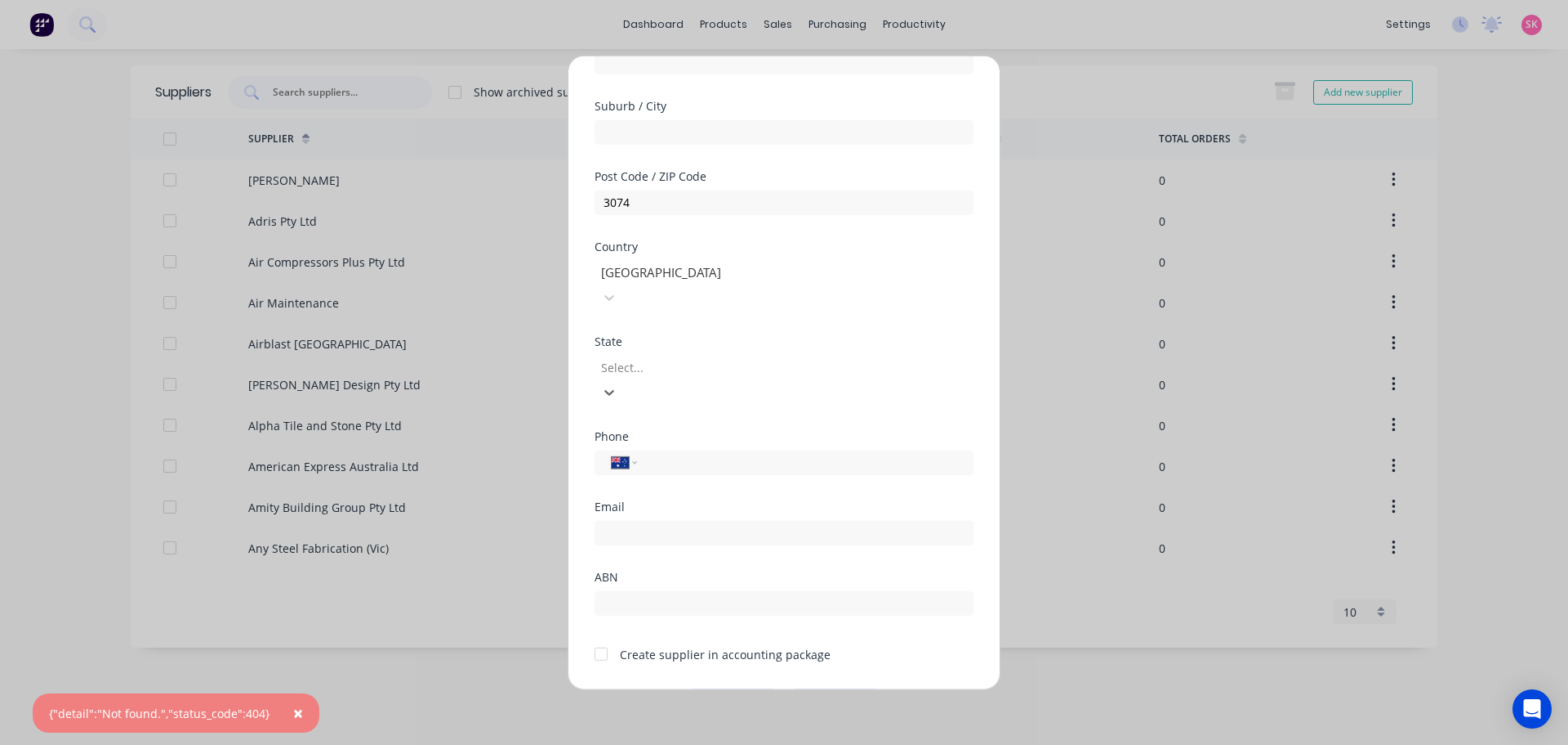
drag, startPoint x: 621, startPoint y: 485, endPoint x: 634, endPoint y: 487, distance: 13.2
click at [621, 520] on input "email" at bounding box center [784, 532] width 379 height 25
click at [842, 520] on input "email" at bounding box center [784, 532] width 379 height 25
type input "sales@marellagm.com.au"
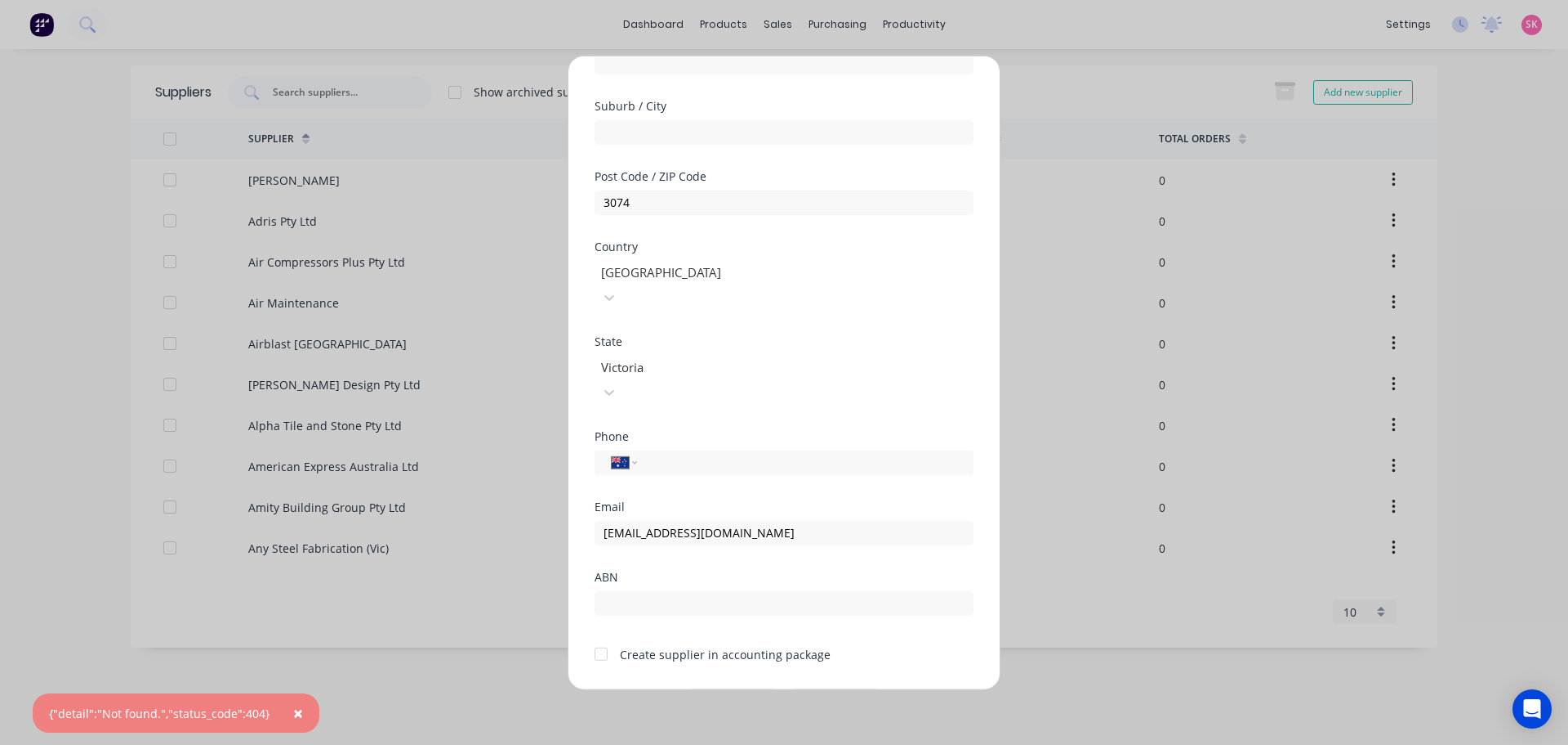
click at [611, 638] on div at bounding box center [601, 654] width 33 height 33
click at [653, 590] on input "text" at bounding box center [784, 602] width 379 height 25
type input "64 166 875 092"
click at [727, 688] on button "Save" at bounding box center [732, 701] width 90 height 26
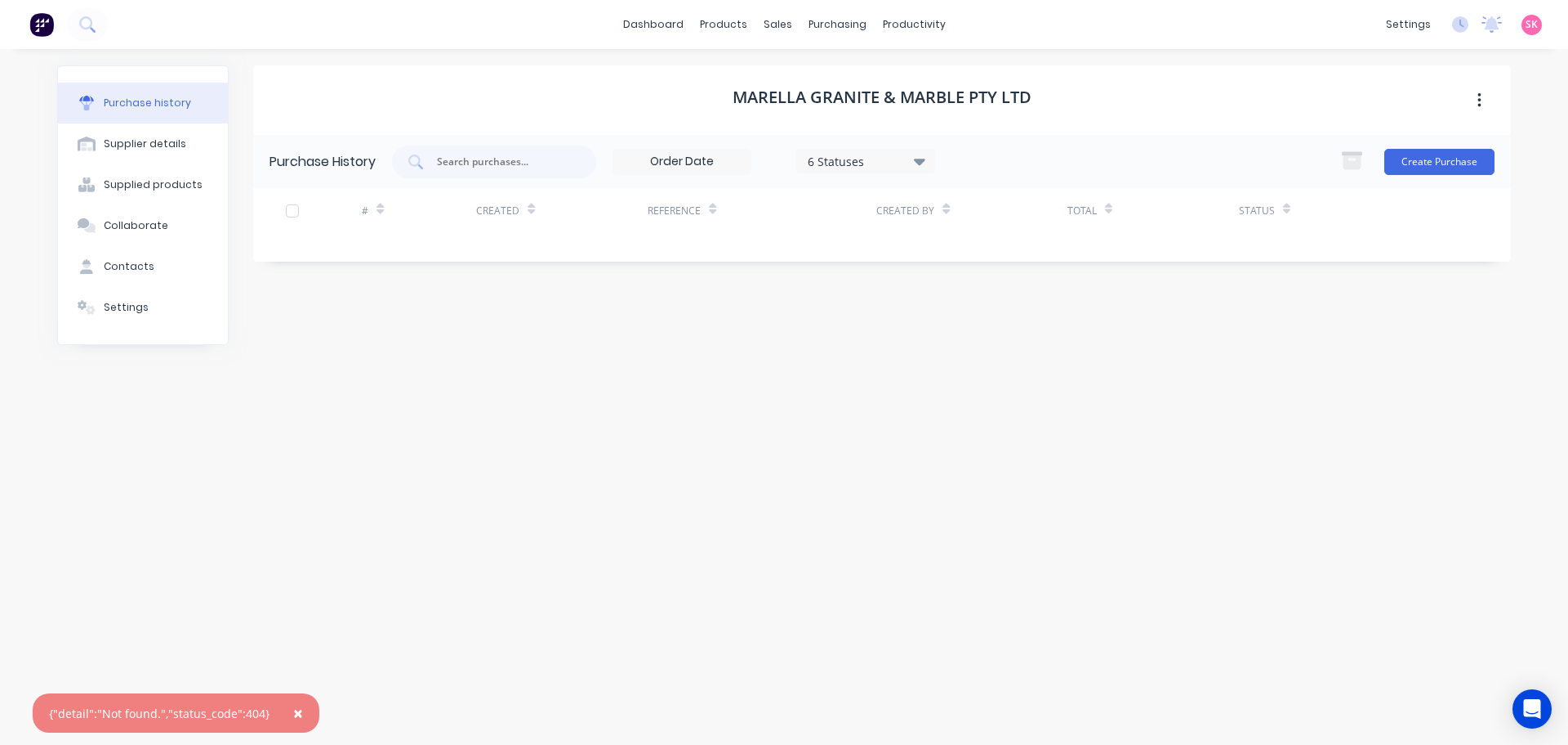
click at [293, 712] on span "×" at bounding box center [297, 712] width 10 height 23
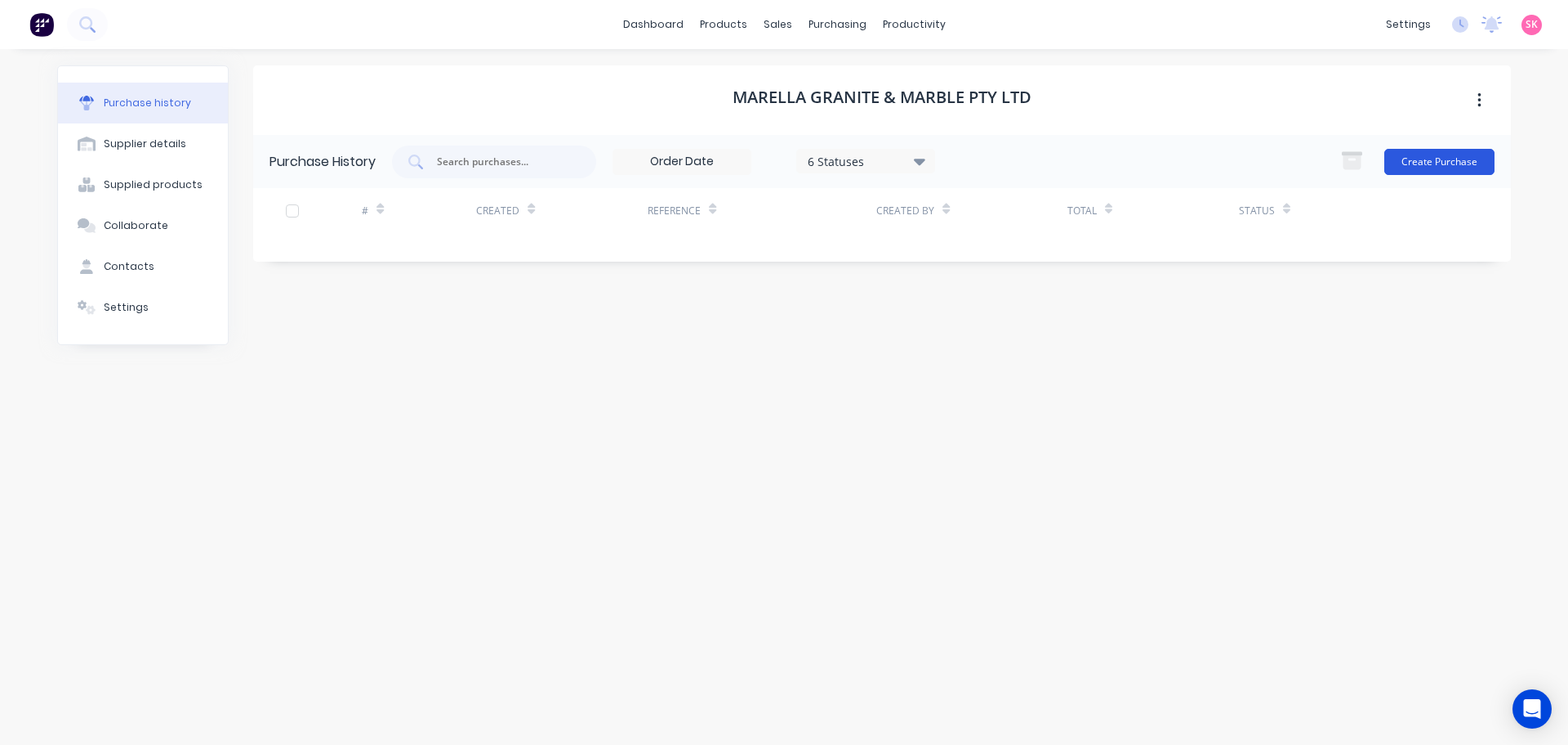
click at [1437, 162] on button "Create Purchase" at bounding box center [1440, 162] width 111 height 26
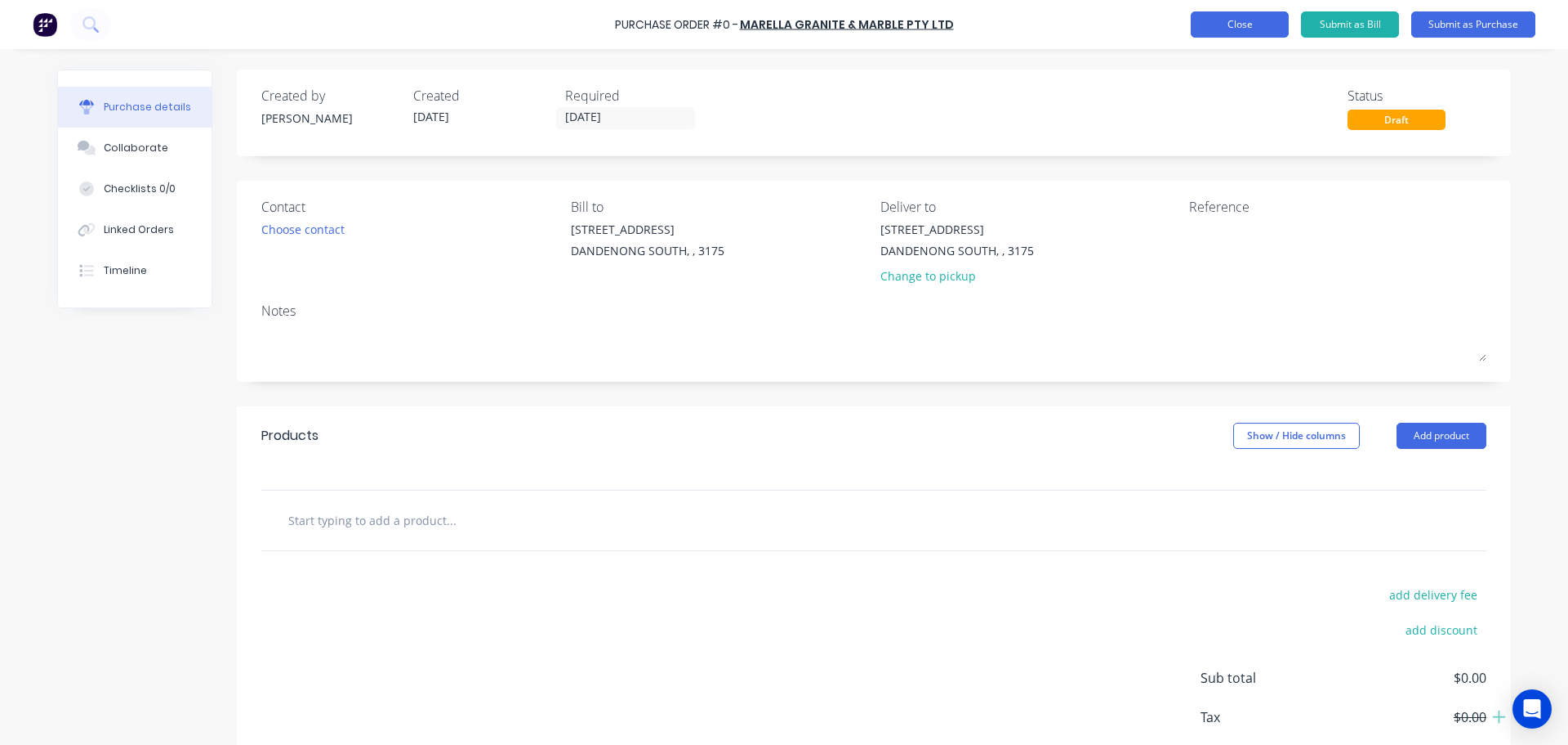
click at [1251, 26] on button "Close" at bounding box center [1240, 25] width 98 height 26
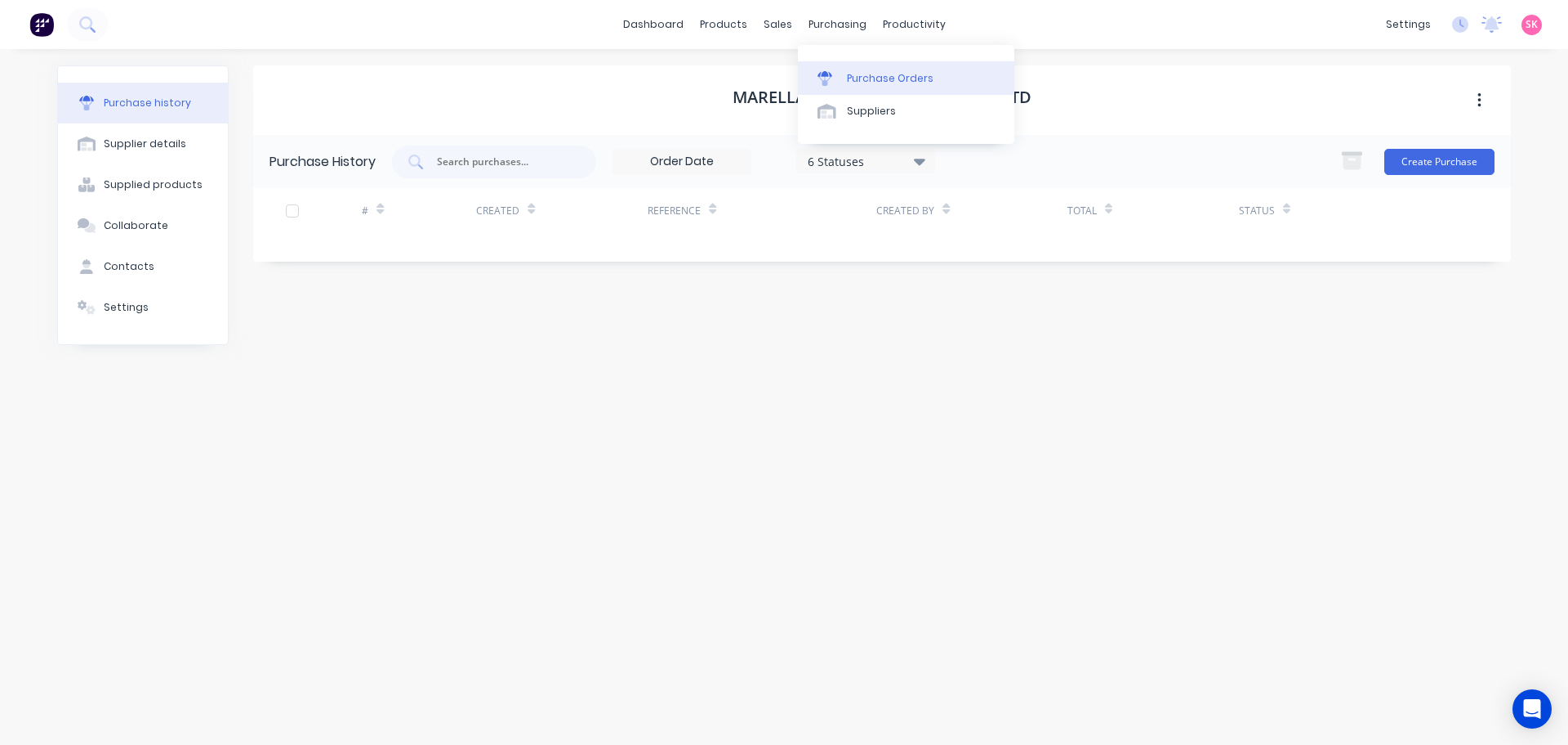
click at [872, 67] on link "Purchase Orders" at bounding box center [906, 78] width 217 height 33
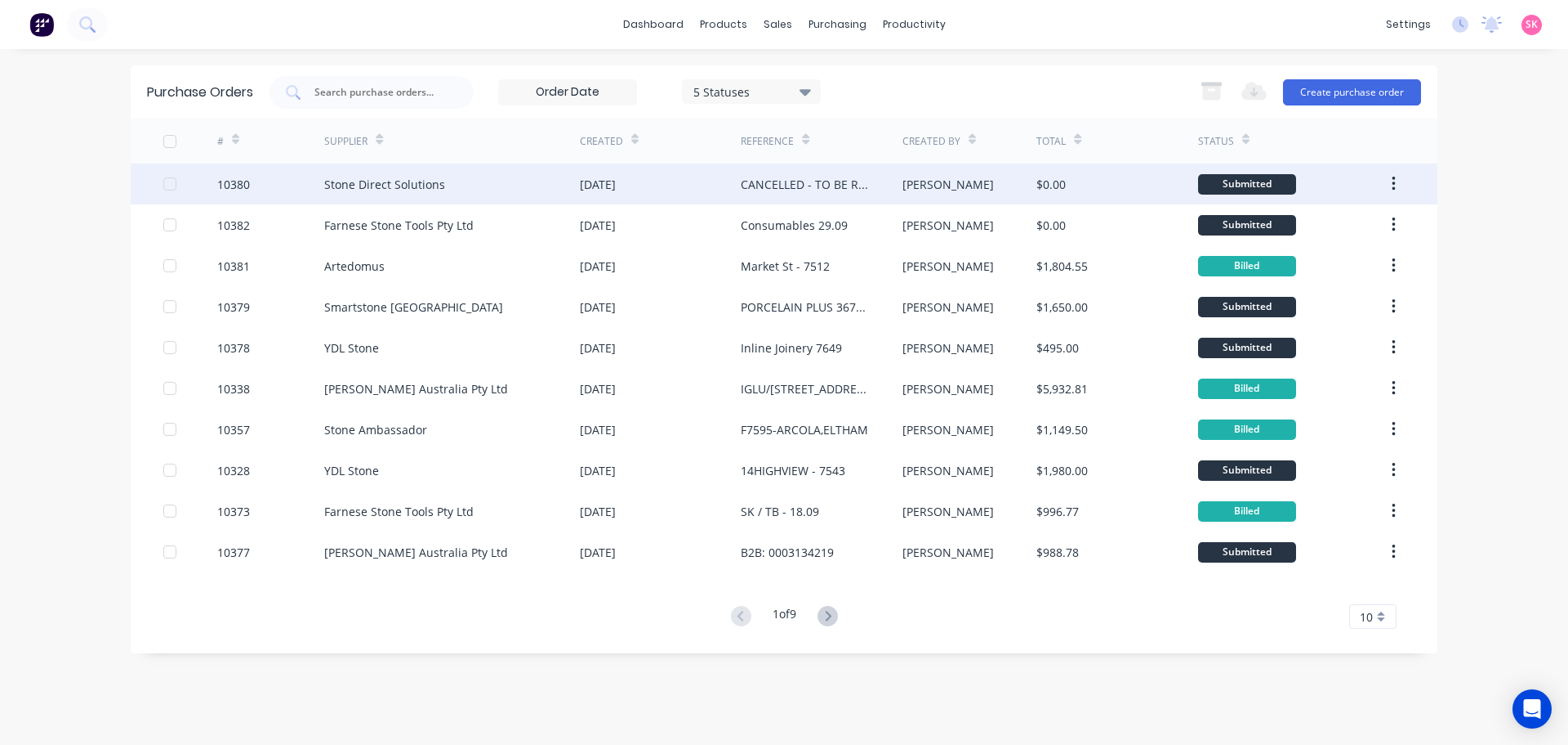
click at [870, 185] on div "CANCELLED - TO BE REASSIGNED" at bounding box center [821, 183] width 161 height 41
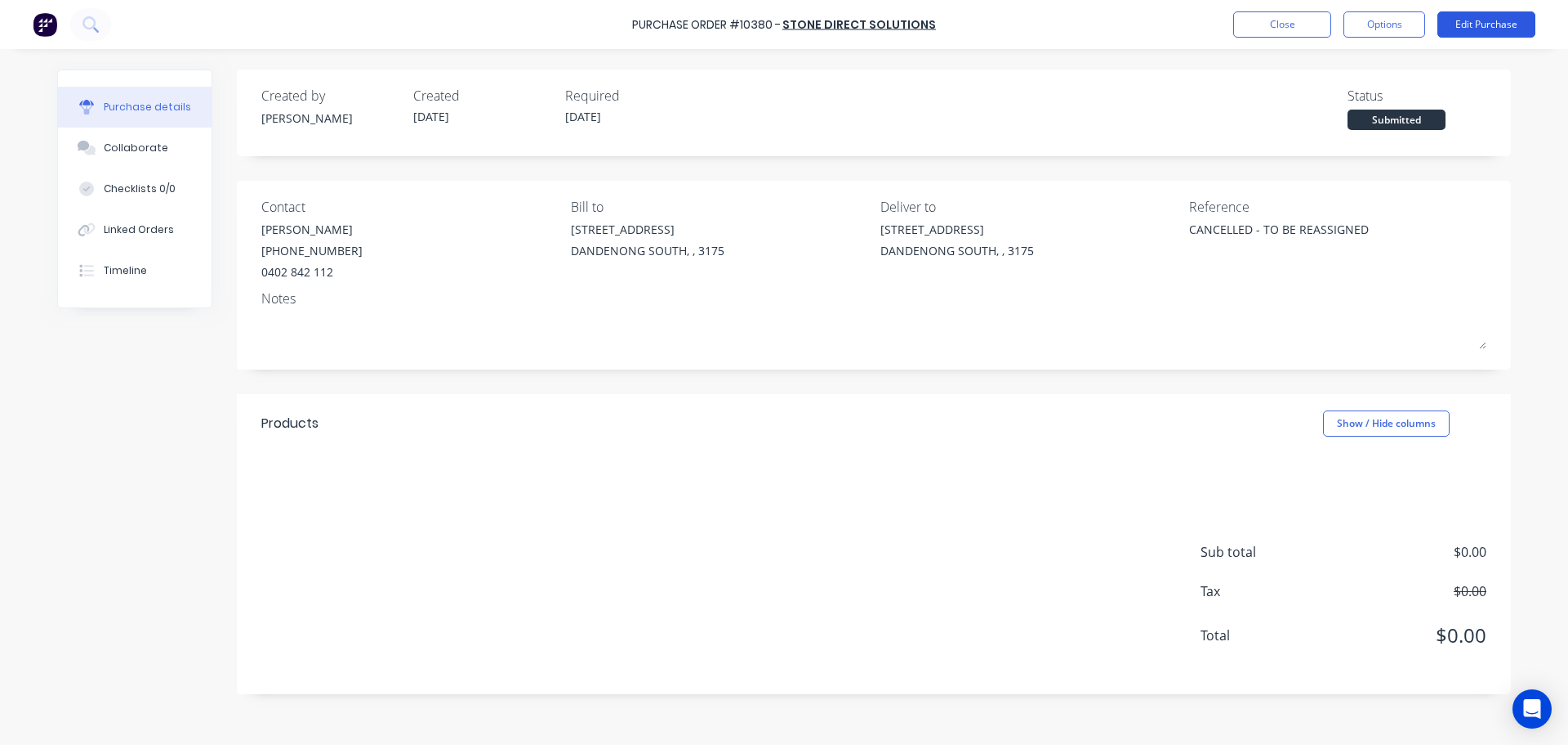
click at [1471, 16] on button "Edit Purchase" at bounding box center [1486, 25] width 98 height 26
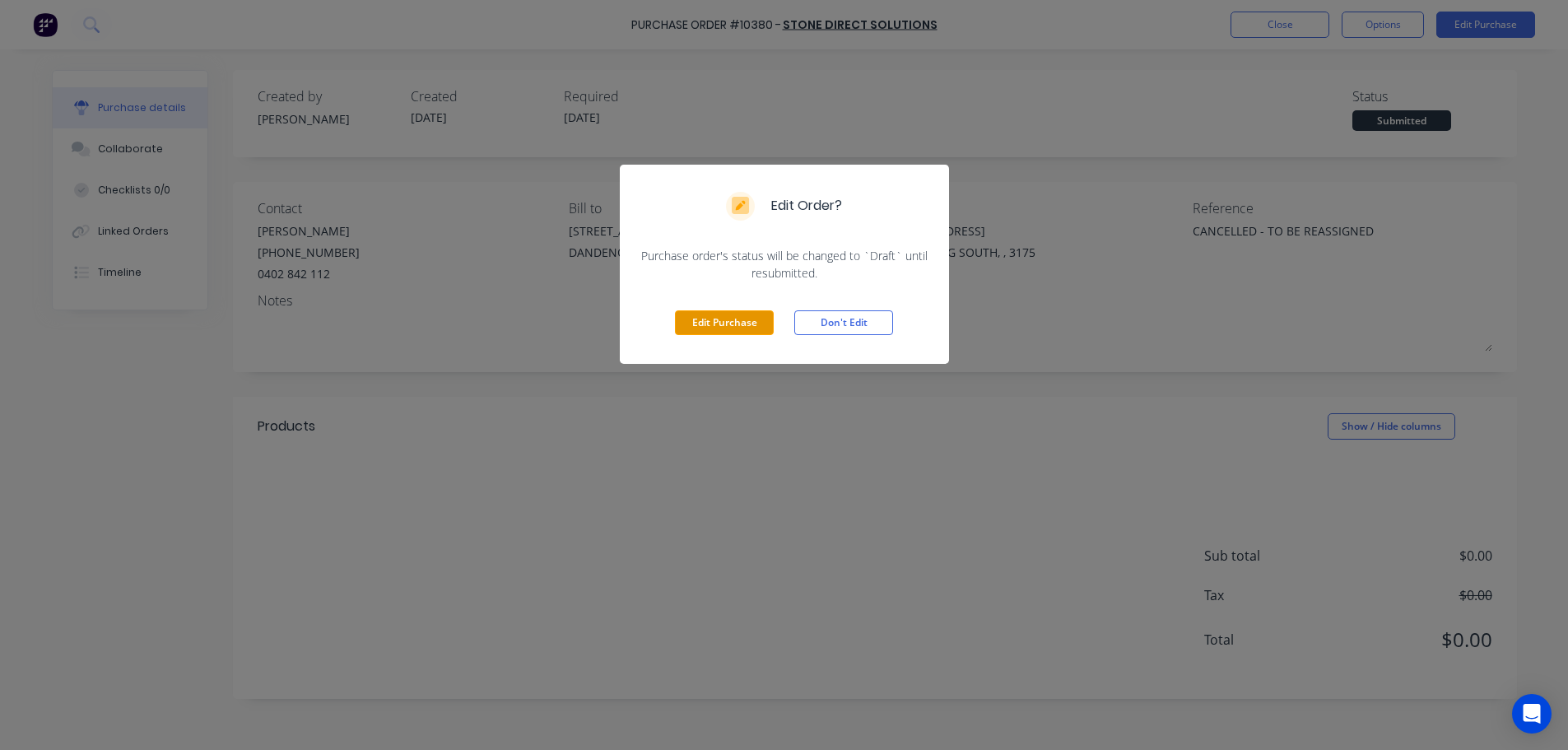
click at [748, 319] on button "Edit Purchase" at bounding box center [725, 322] width 99 height 25
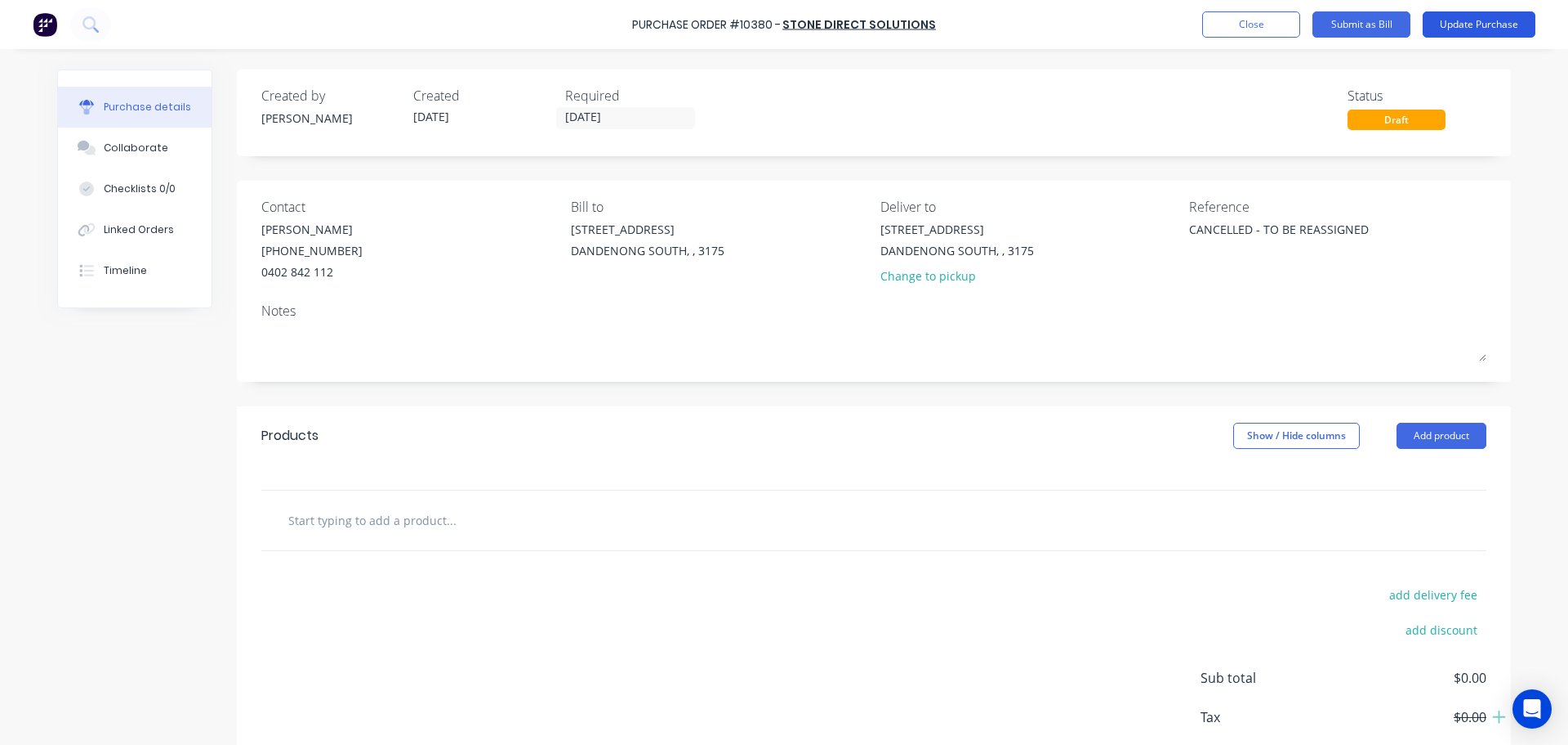
click at [1494, 13] on button "Update Purchase" at bounding box center [1479, 25] width 112 height 26
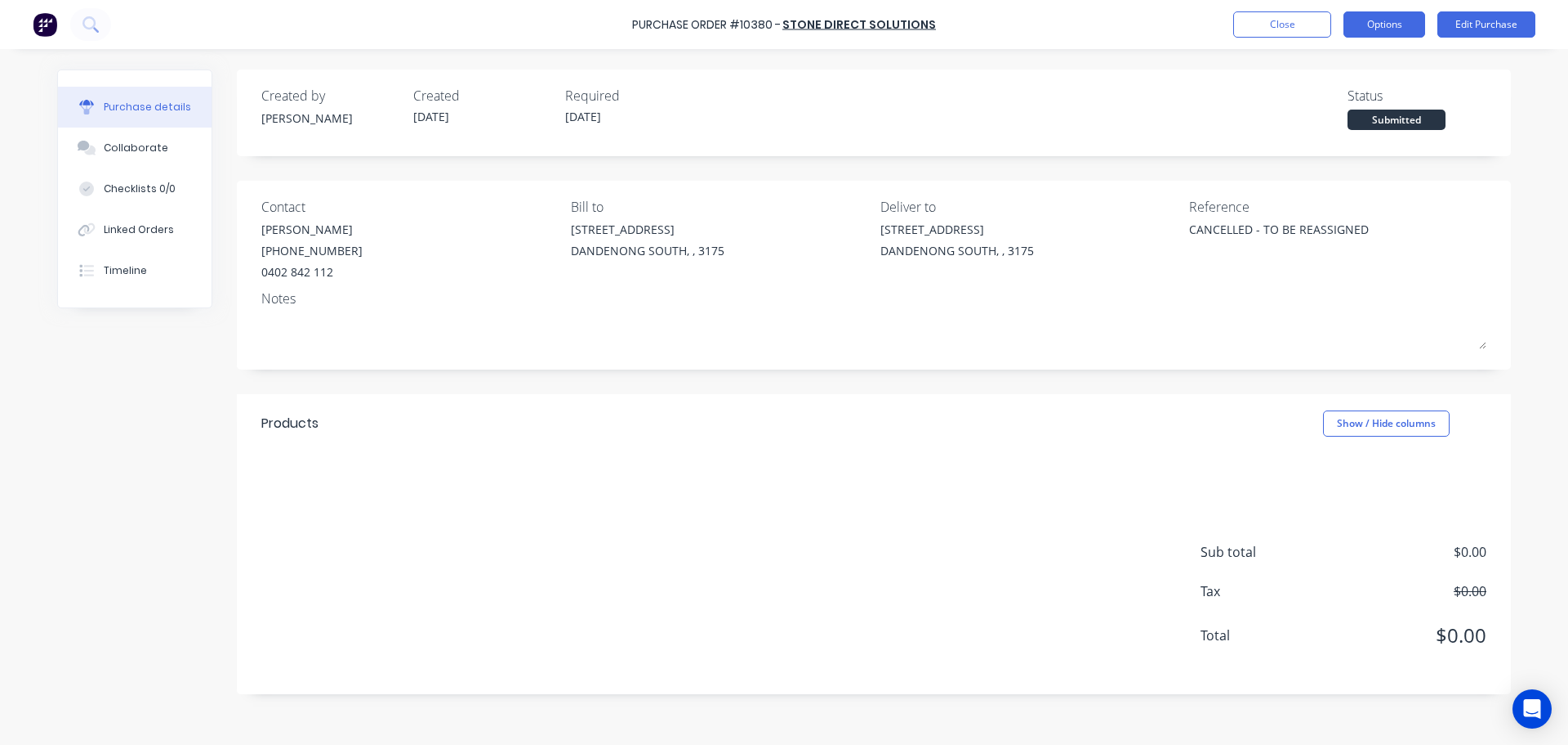
click at [1402, 18] on button "Options" at bounding box center [1385, 25] width 82 height 26
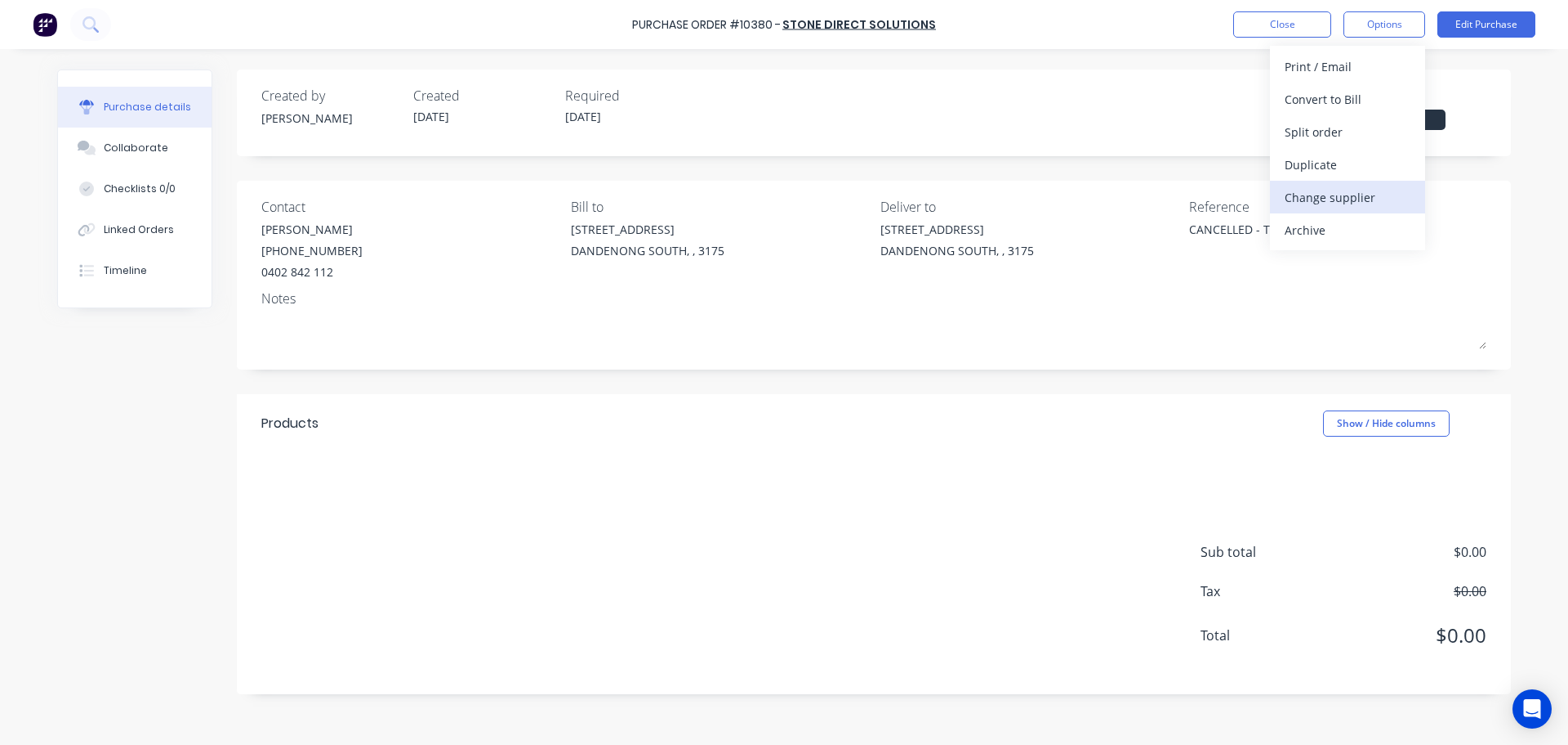
click at [1323, 197] on div "Change supplier" at bounding box center [1348, 197] width 126 height 24
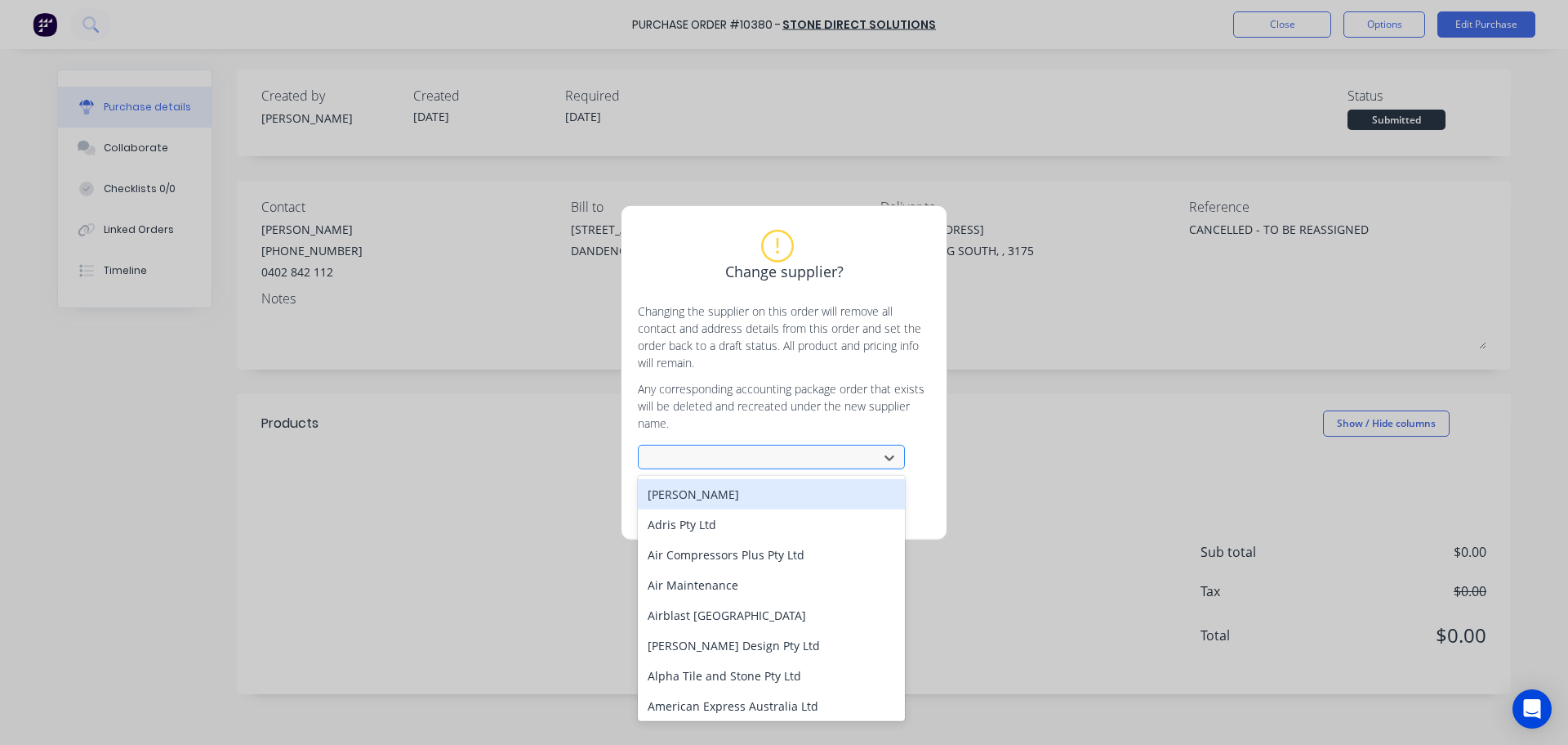
click at [713, 456] on div at bounding box center [761, 457] width 219 height 21
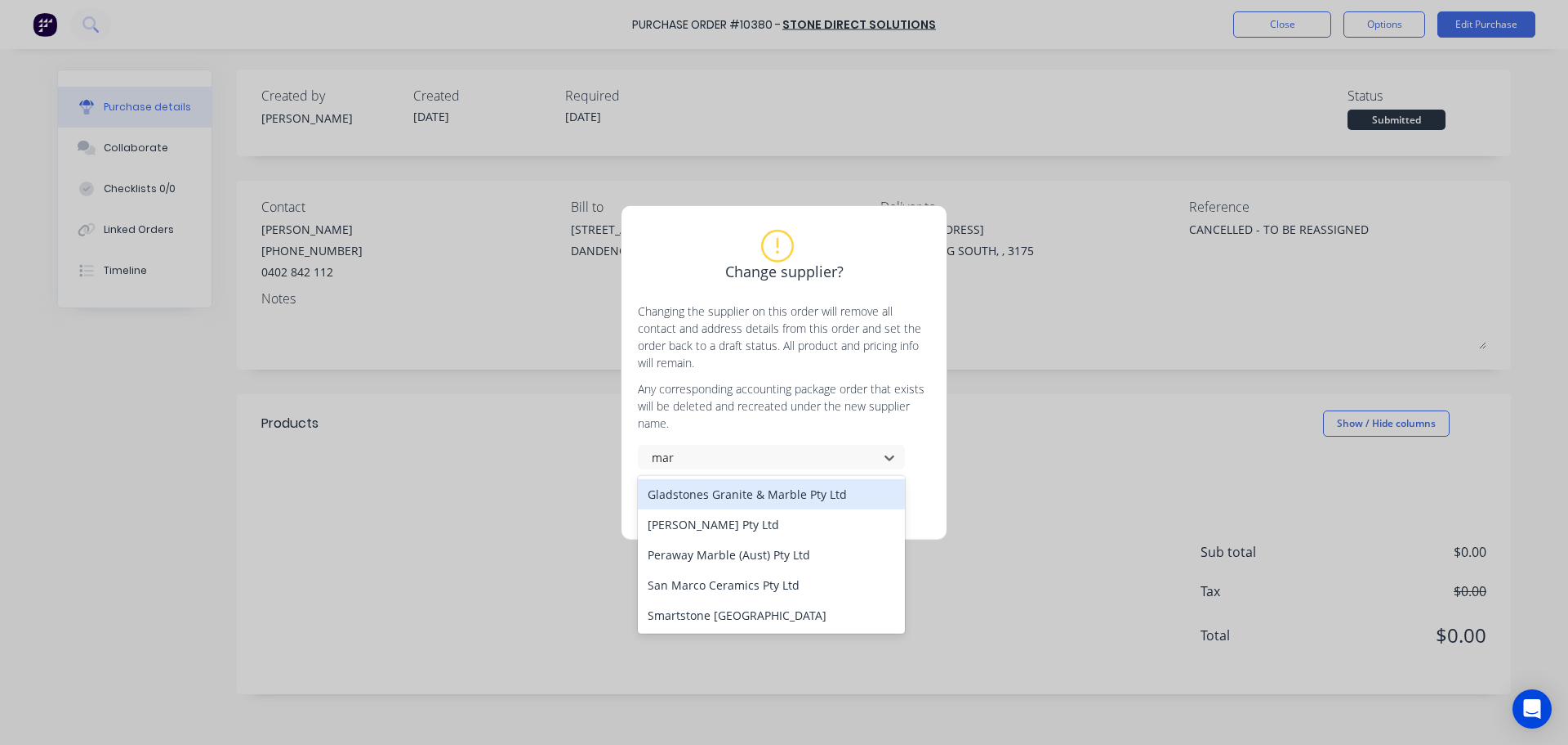
type input "mar"
click at [1023, 414] on div "Change supplier? Changing the supplier on this order will remove all contact an…" at bounding box center [784, 372] width 1568 height 745
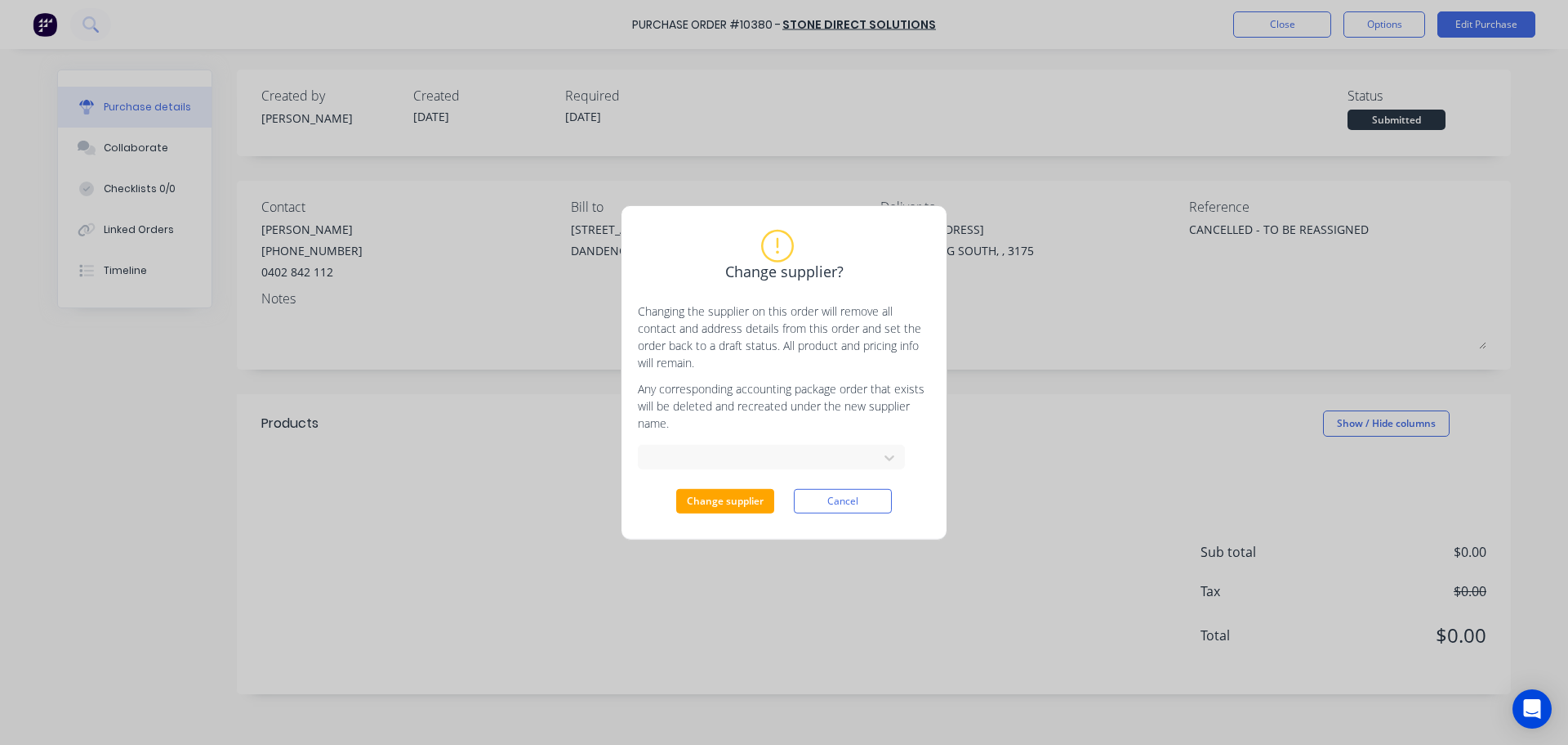
drag, startPoint x: 862, startPoint y: 519, endPoint x: 858, endPoint y: 506, distance: 13.6
click at [861, 519] on div "Change supplier? Changing the supplier on this order will remove all contact an…" at bounding box center [784, 371] width 326 height 335
drag, startPoint x: 858, startPoint y: 506, endPoint x: 569, endPoint y: 374, distance: 317.7
click at [857, 506] on button "Cancel" at bounding box center [843, 501] width 98 height 25
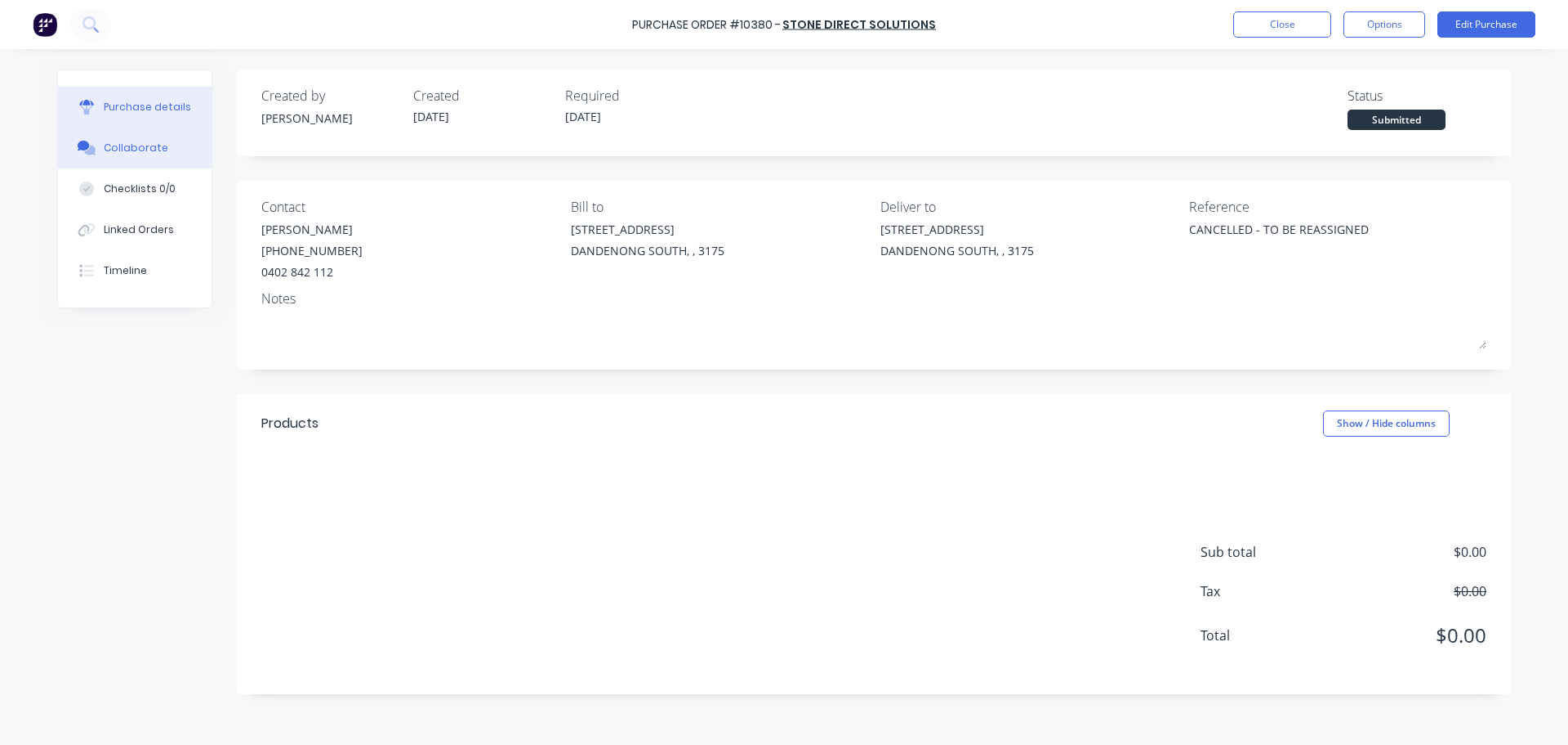
click at [122, 152] on div "Collaborate" at bounding box center [135, 148] width 64 height 15
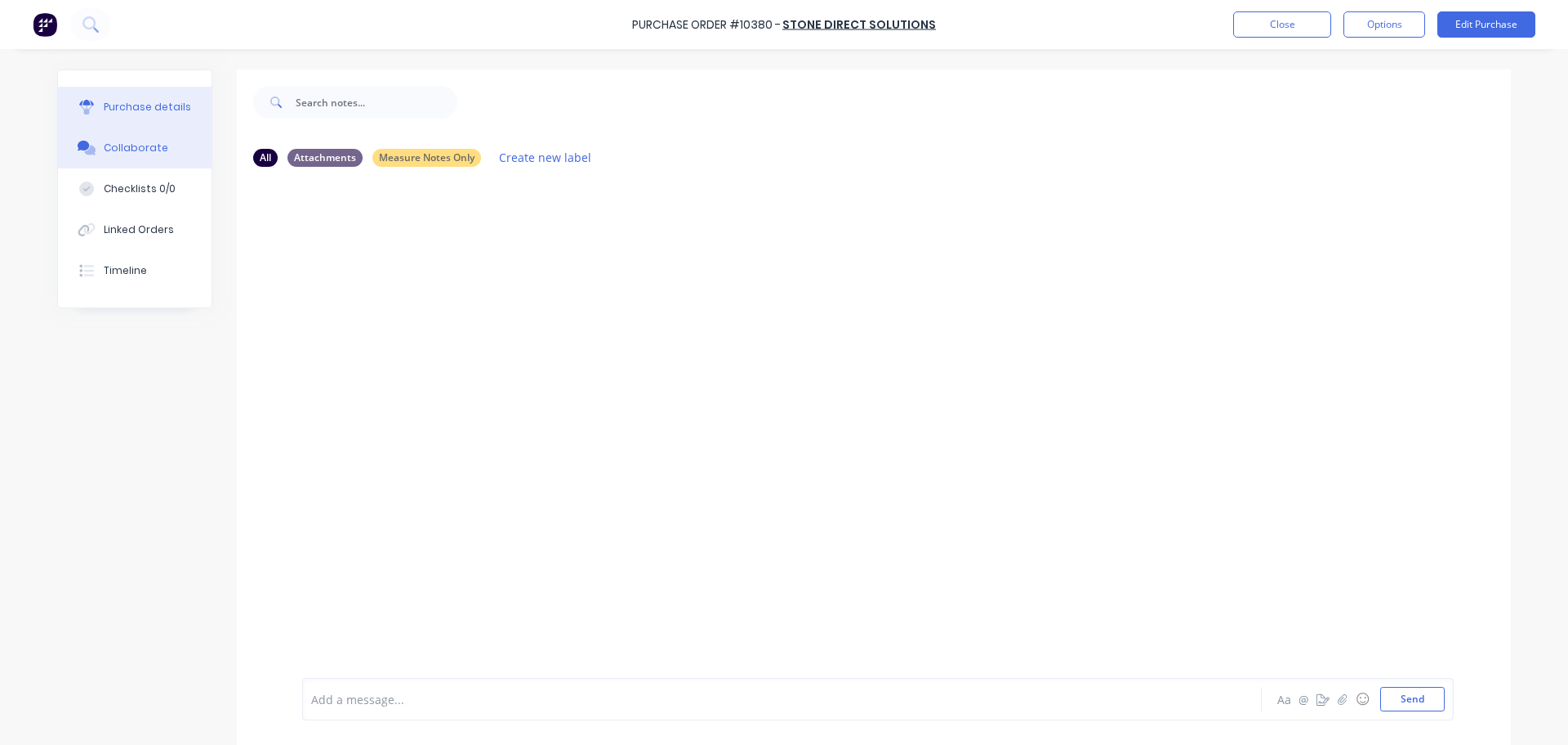
click at [154, 114] on button "Purchase details" at bounding box center [134, 106] width 153 height 41
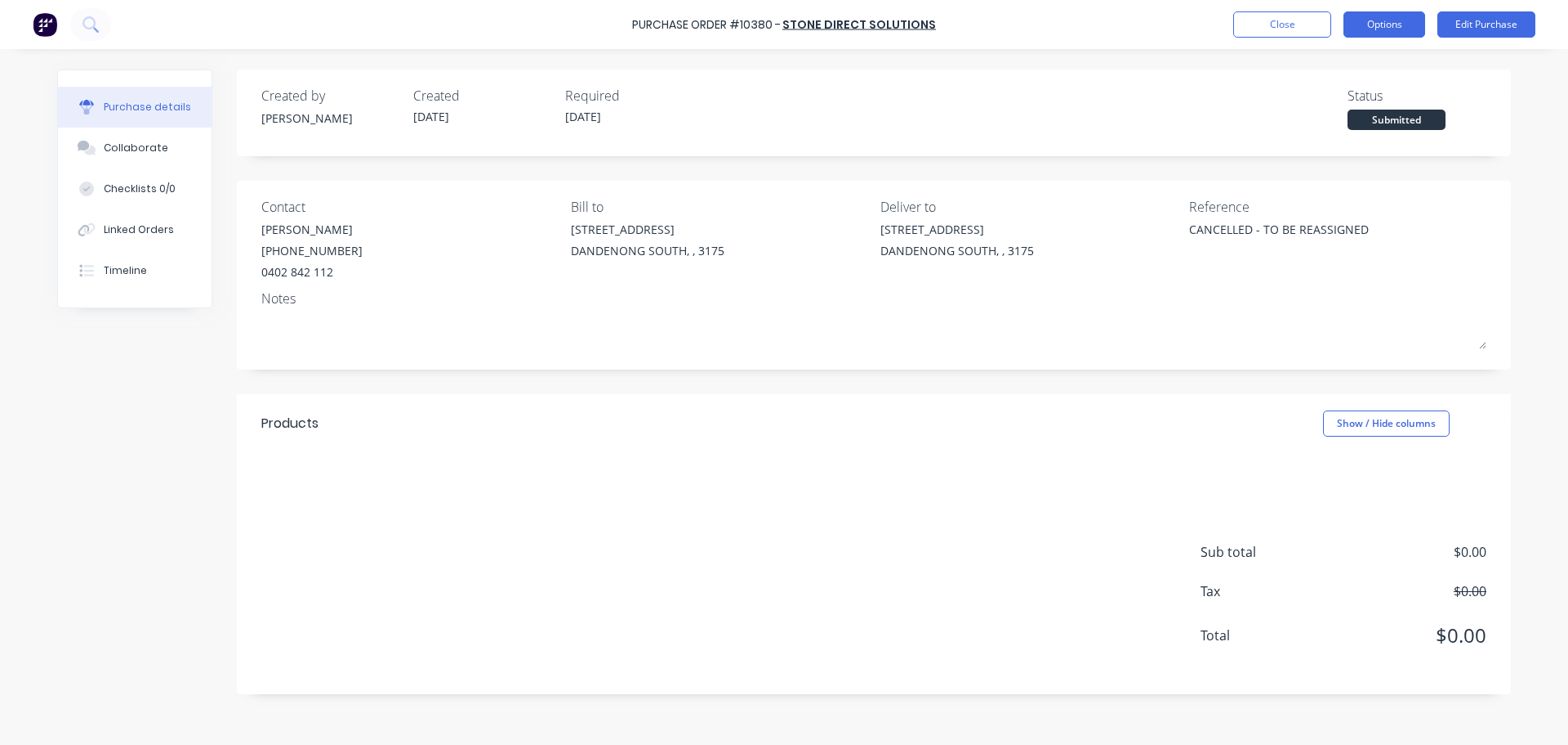
click at [1389, 26] on button "Options" at bounding box center [1385, 25] width 82 height 26
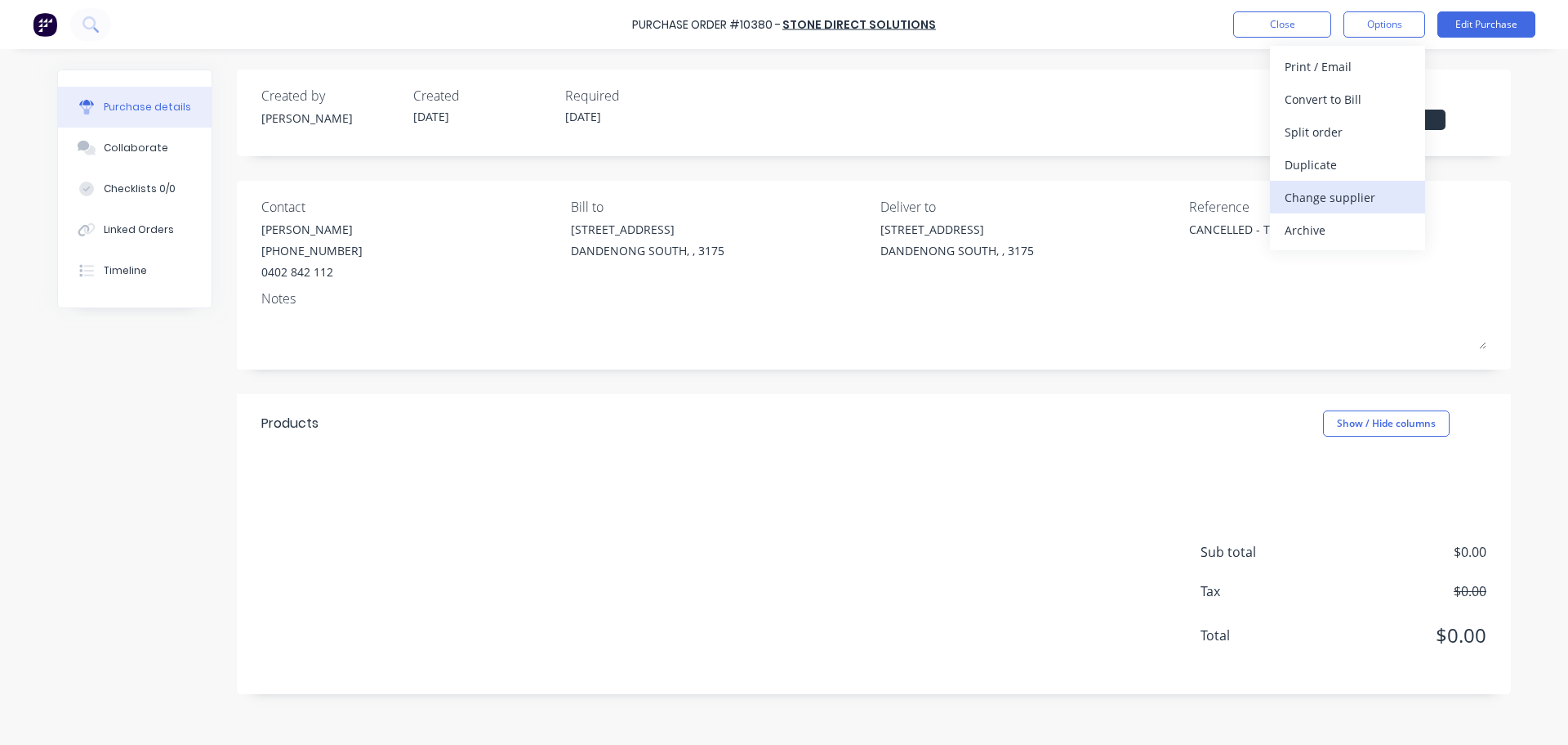
click at [1349, 190] on div "Change supplier" at bounding box center [1348, 197] width 126 height 24
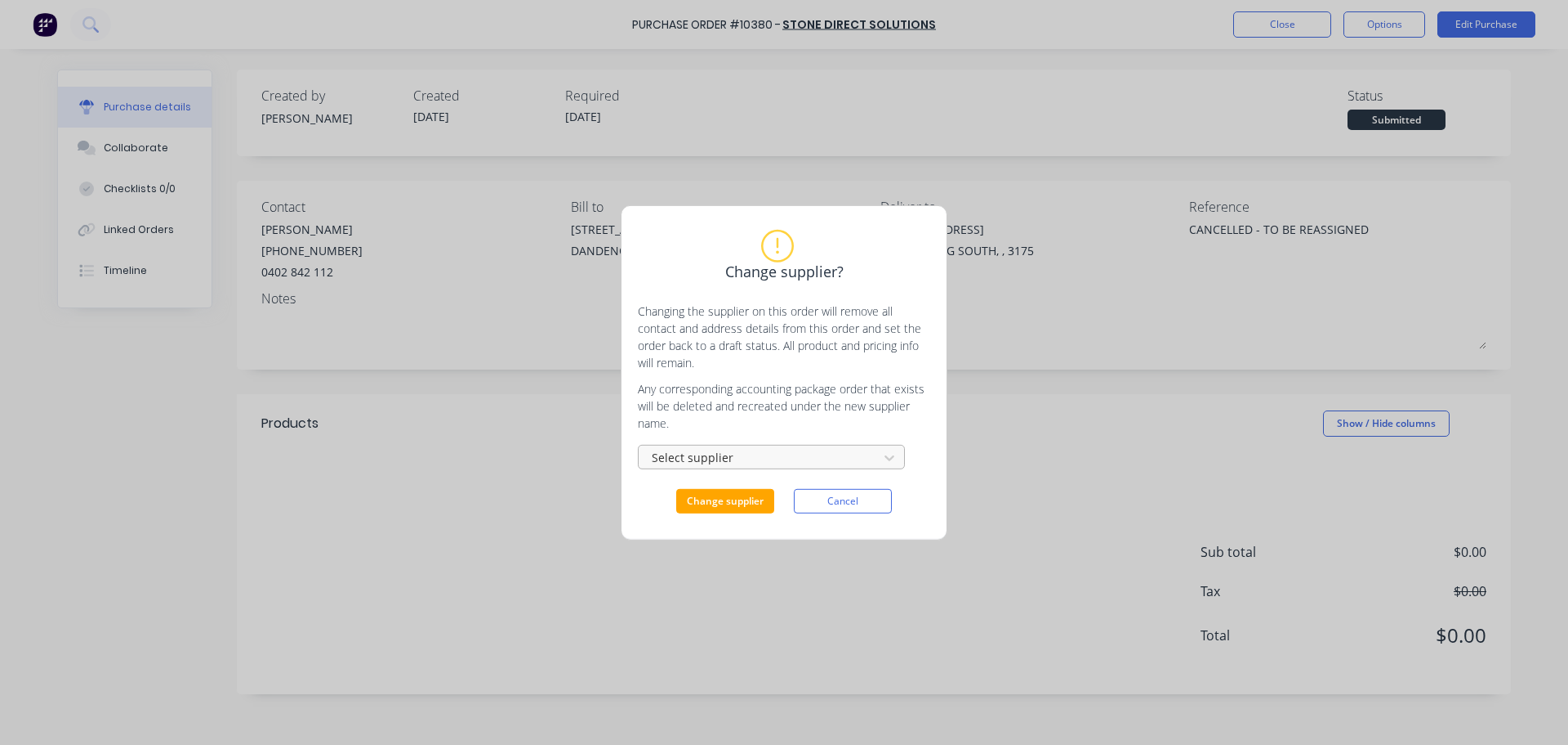
click at [751, 449] on div "Select supplier" at bounding box center [771, 456] width 268 height 29
click at [753, 453] on div at bounding box center [761, 457] width 219 height 21
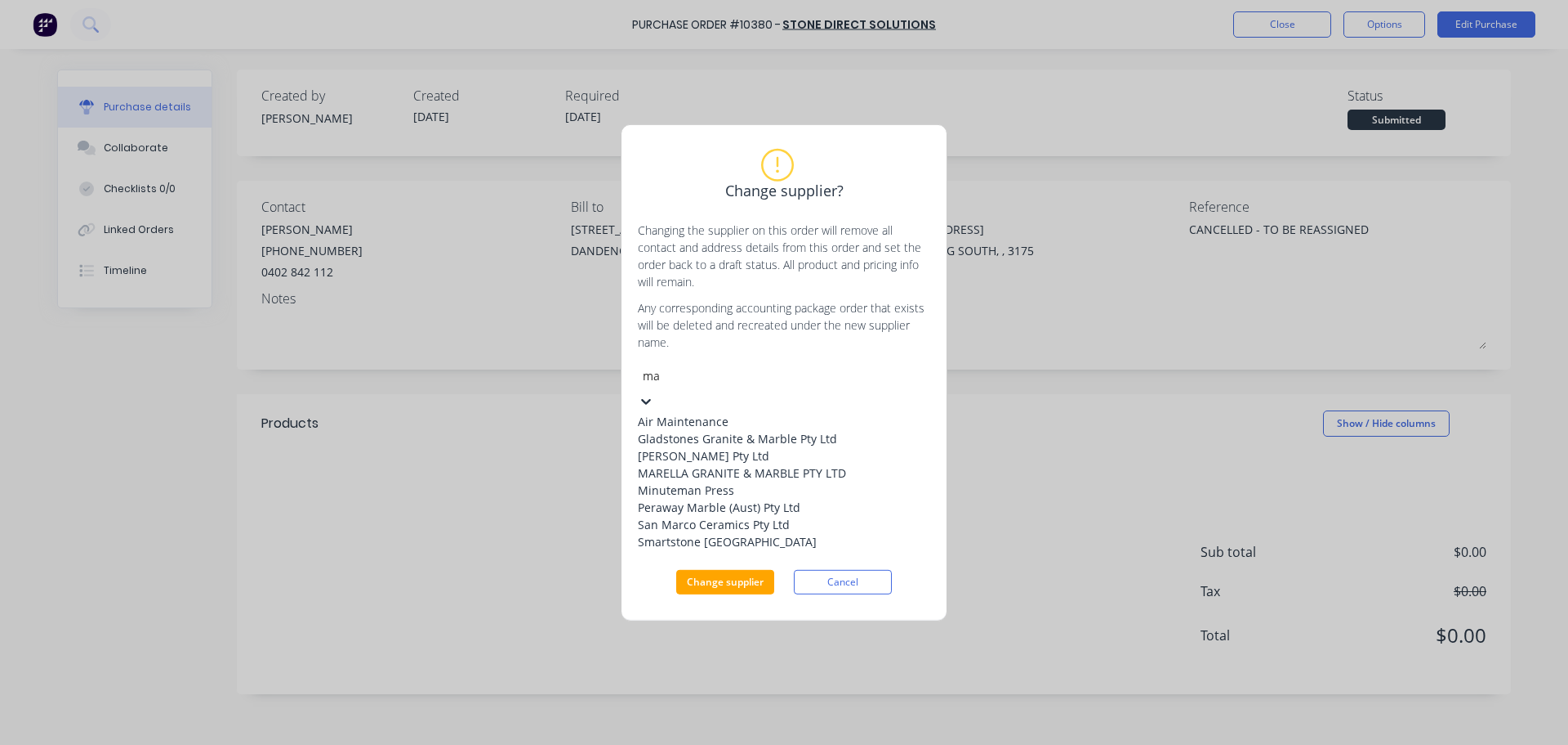
type input "mar"
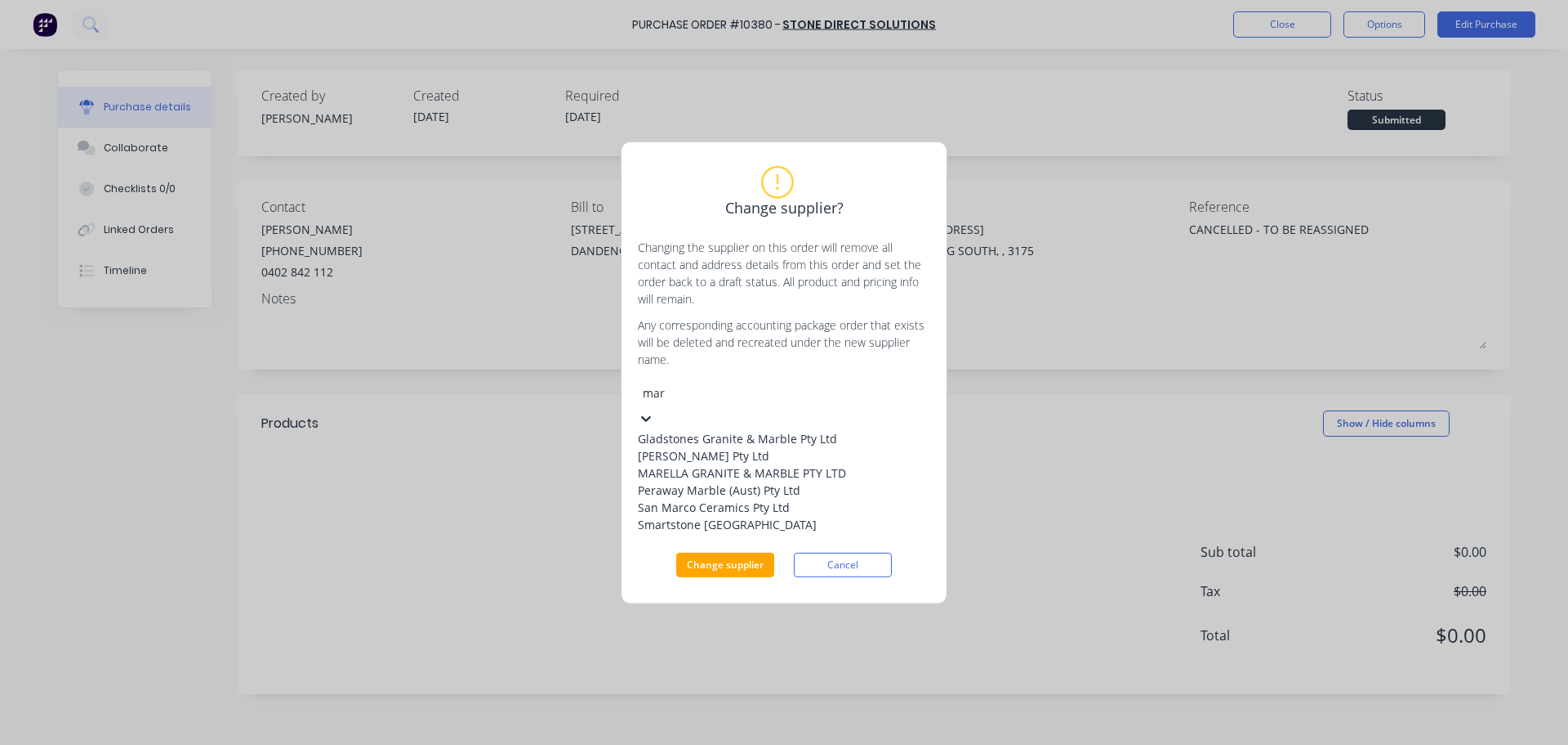
click at [771, 482] on div "MARELLA GRANITE & MARBLE PTY LTD" at bounding box center [760, 473] width 245 height 17
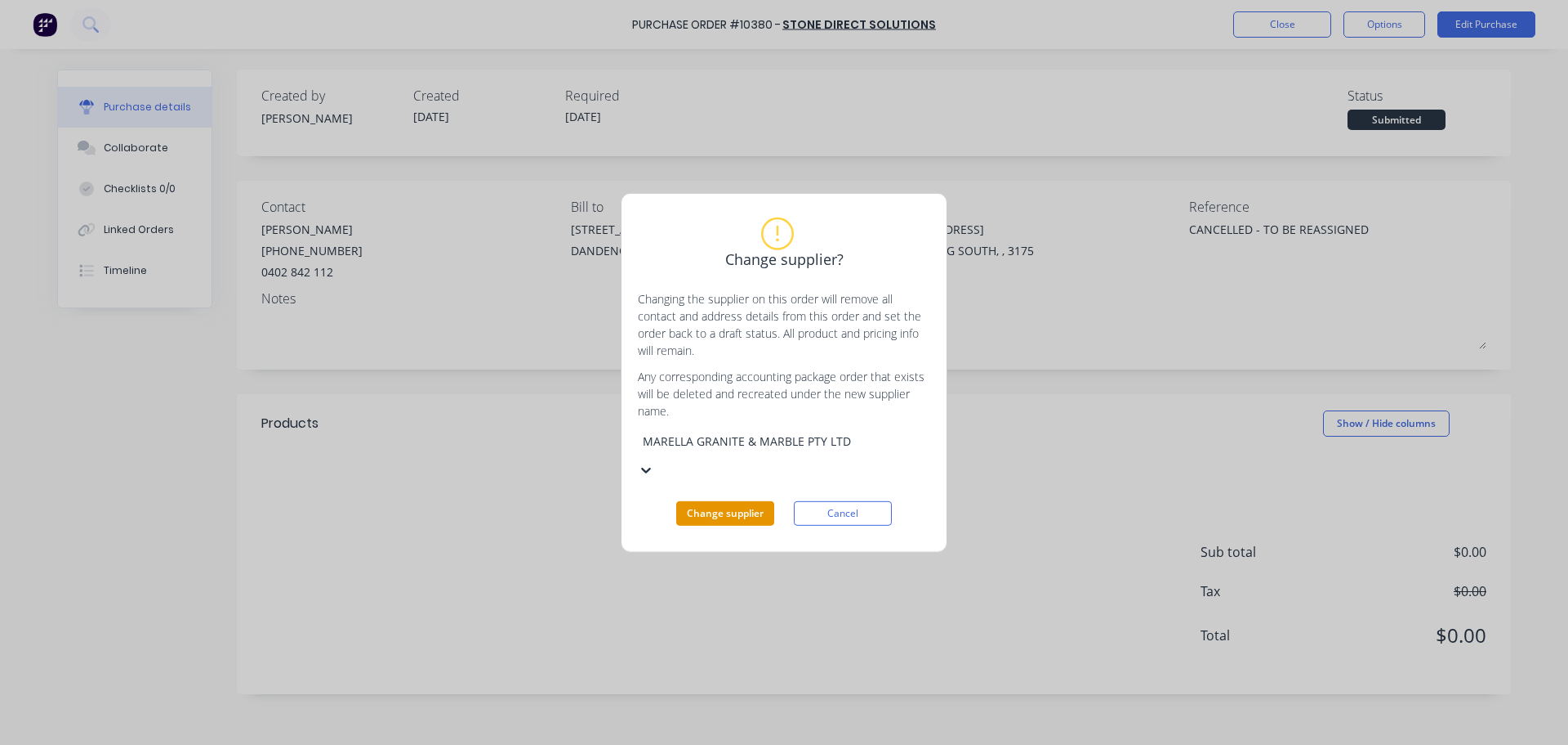
click at [729, 501] on button "Change supplier" at bounding box center [726, 513] width 98 height 25
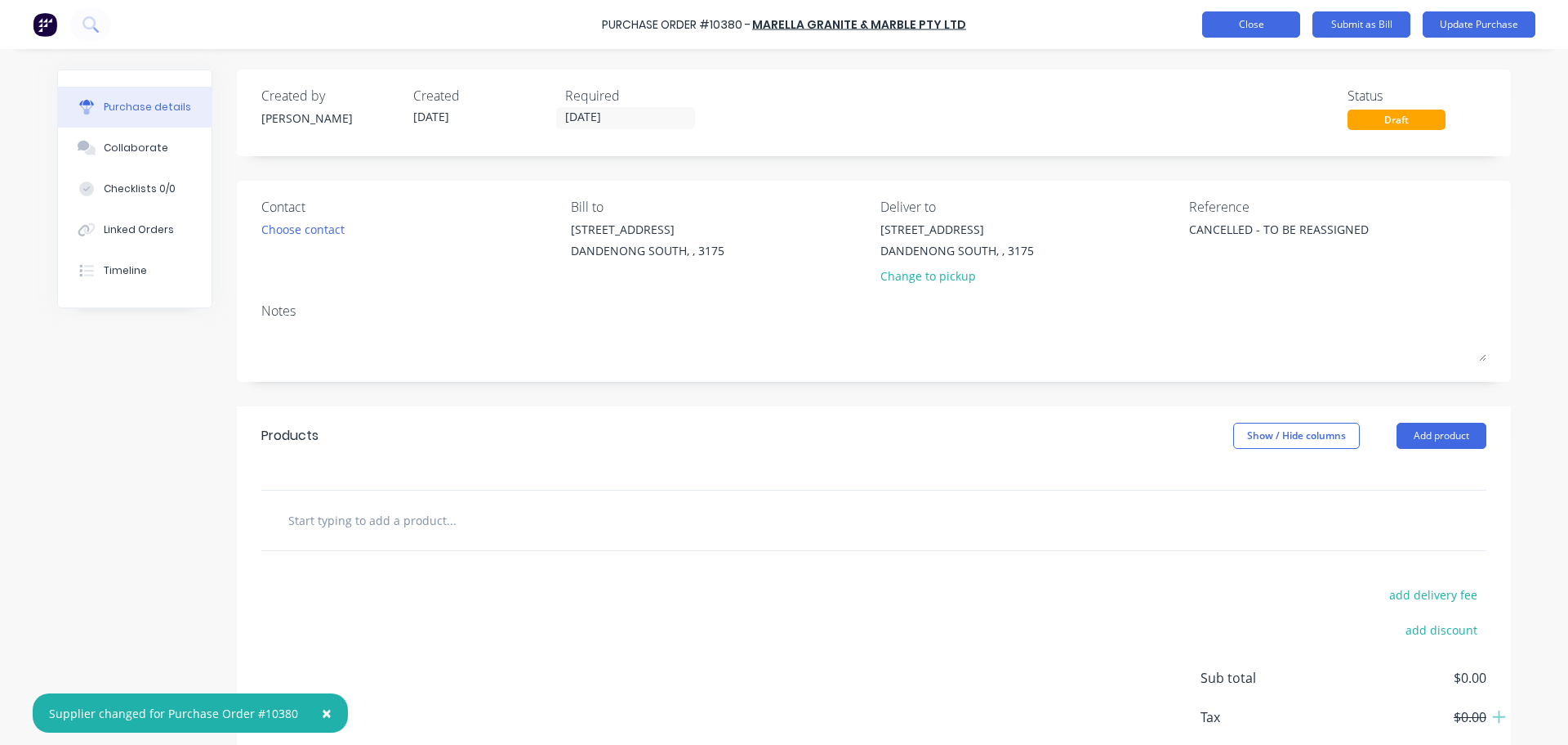
click at [1252, 27] on button "Close" at bounding box center [1251, 25] width 98 height 26
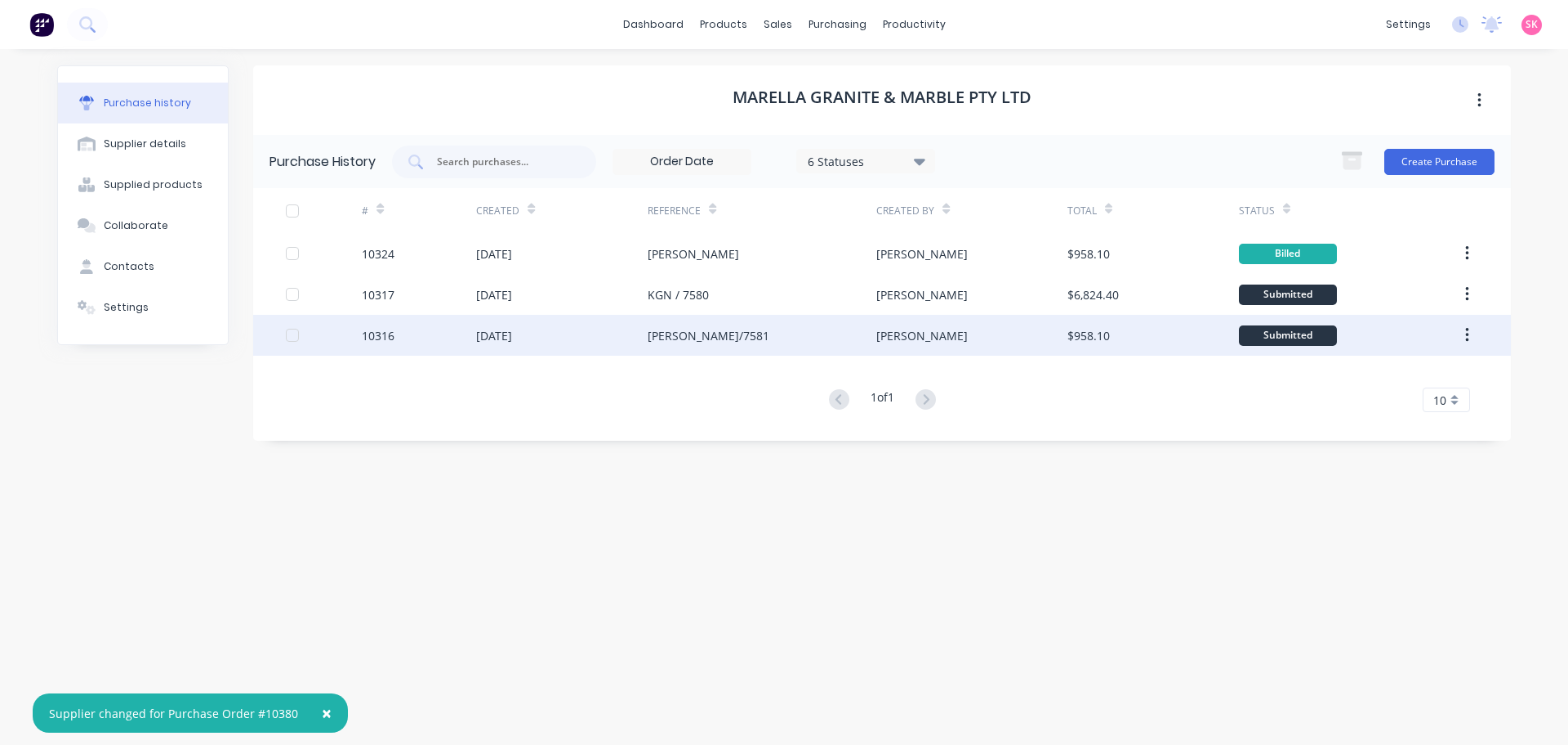
click at [854, 326] on div "TAIT/7581" at bounding box center [762, 335] width 229 height 41
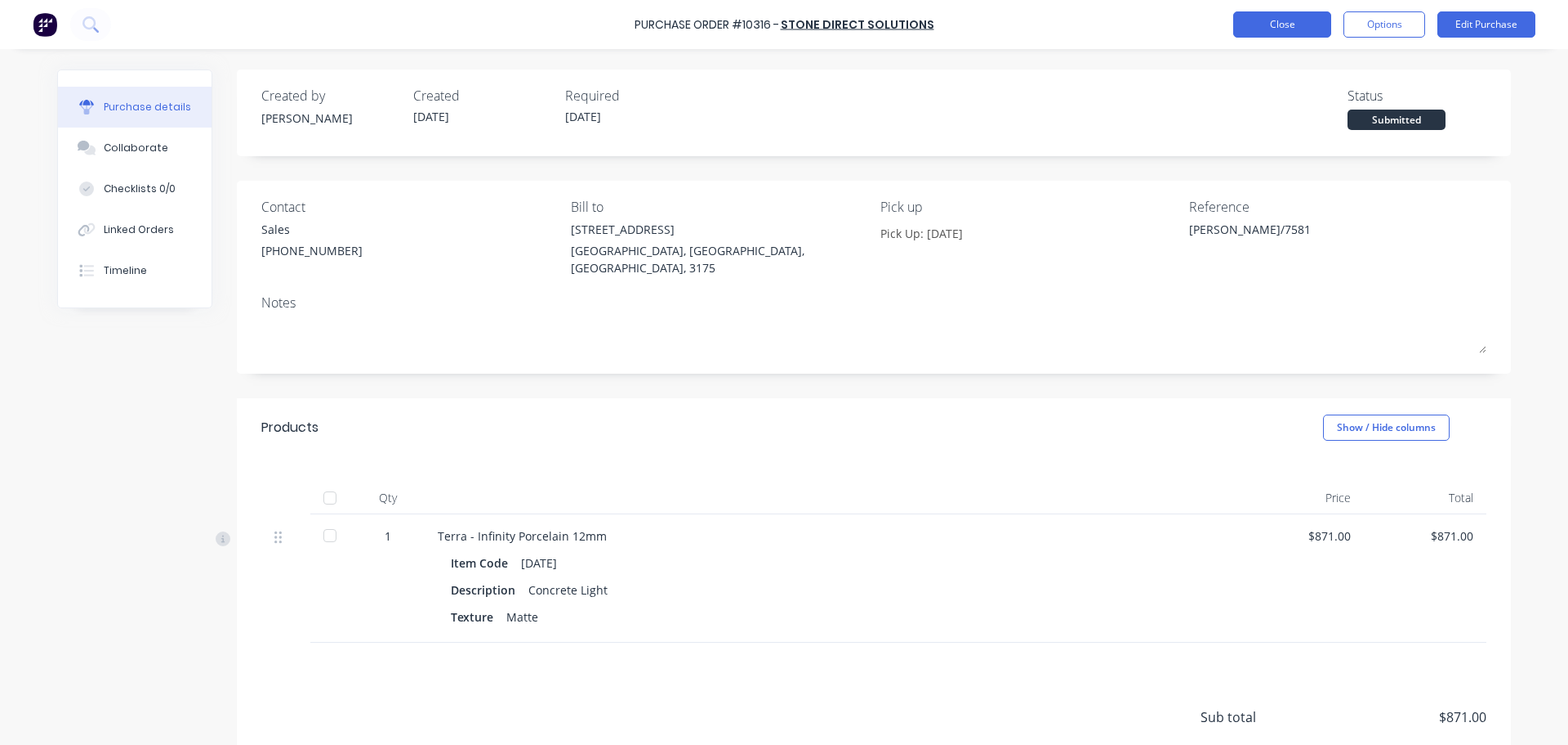
click at [1273, 27] on button "Close" at bounding box center [1282, 25] width 98 height 26
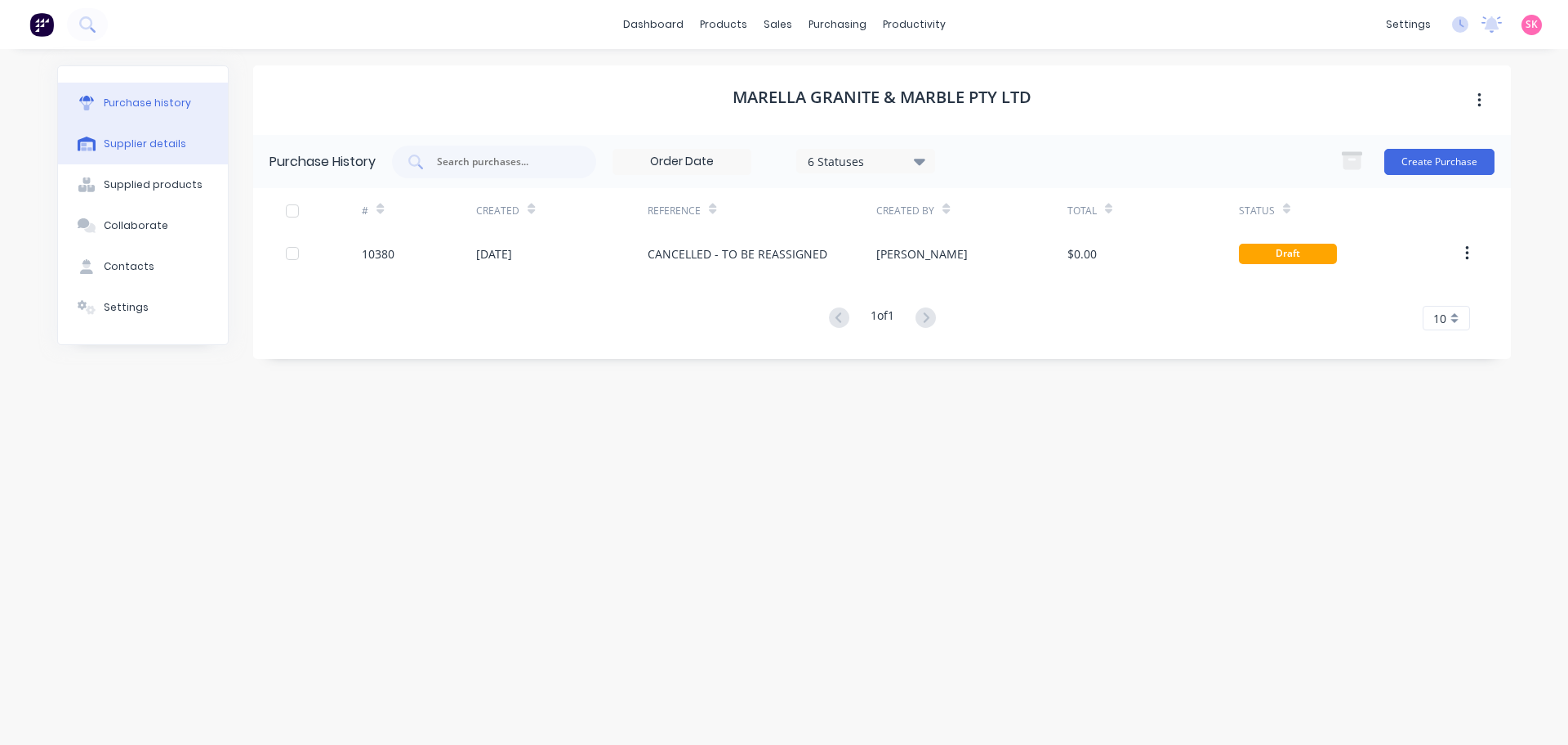
click at [177, 150] on div "Supplier details" at bounding box center [144, 143] width 83 height 15
select select "AU"
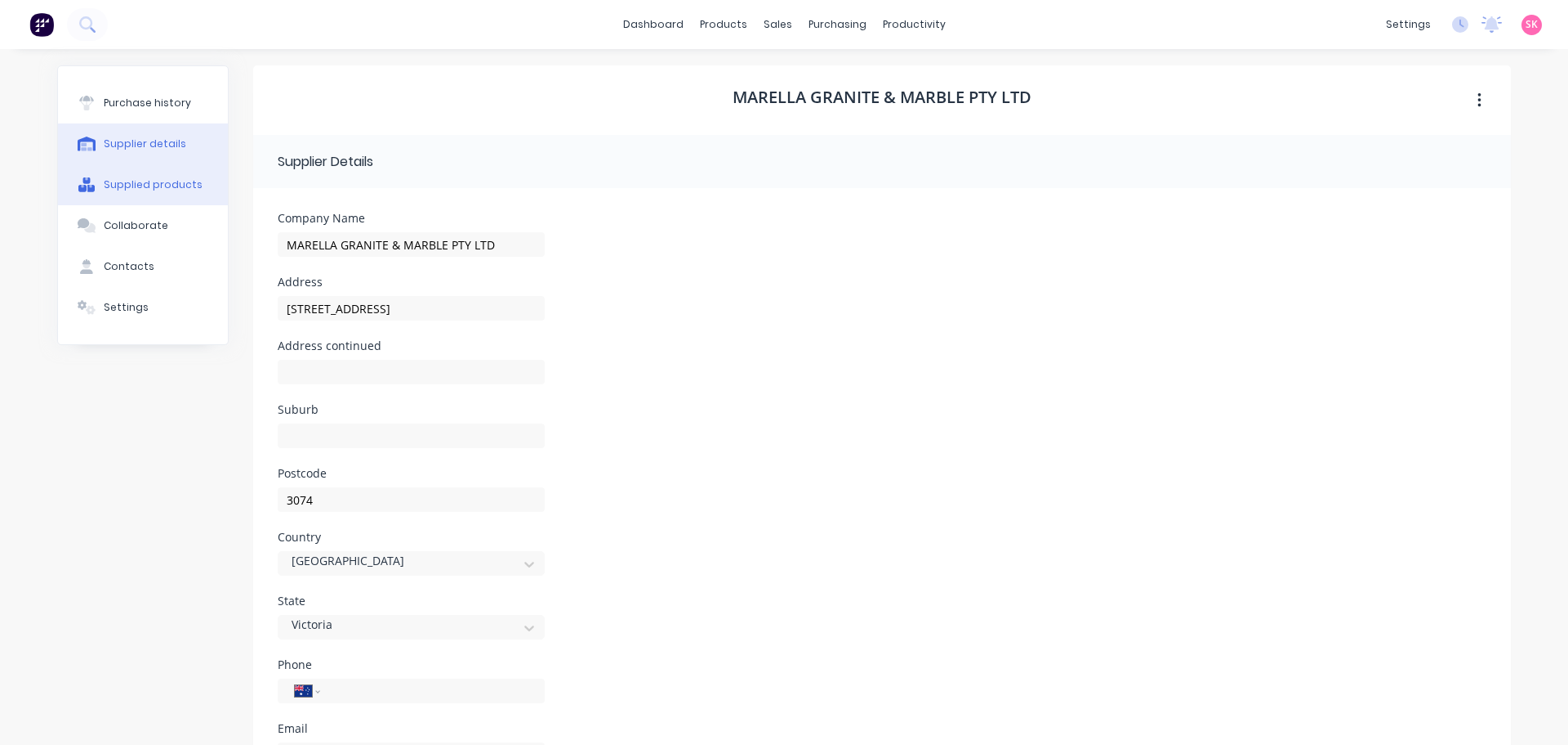
click at [164, 191] on div "Supplied products" at bounding box center [152, 184] width 99 height 15
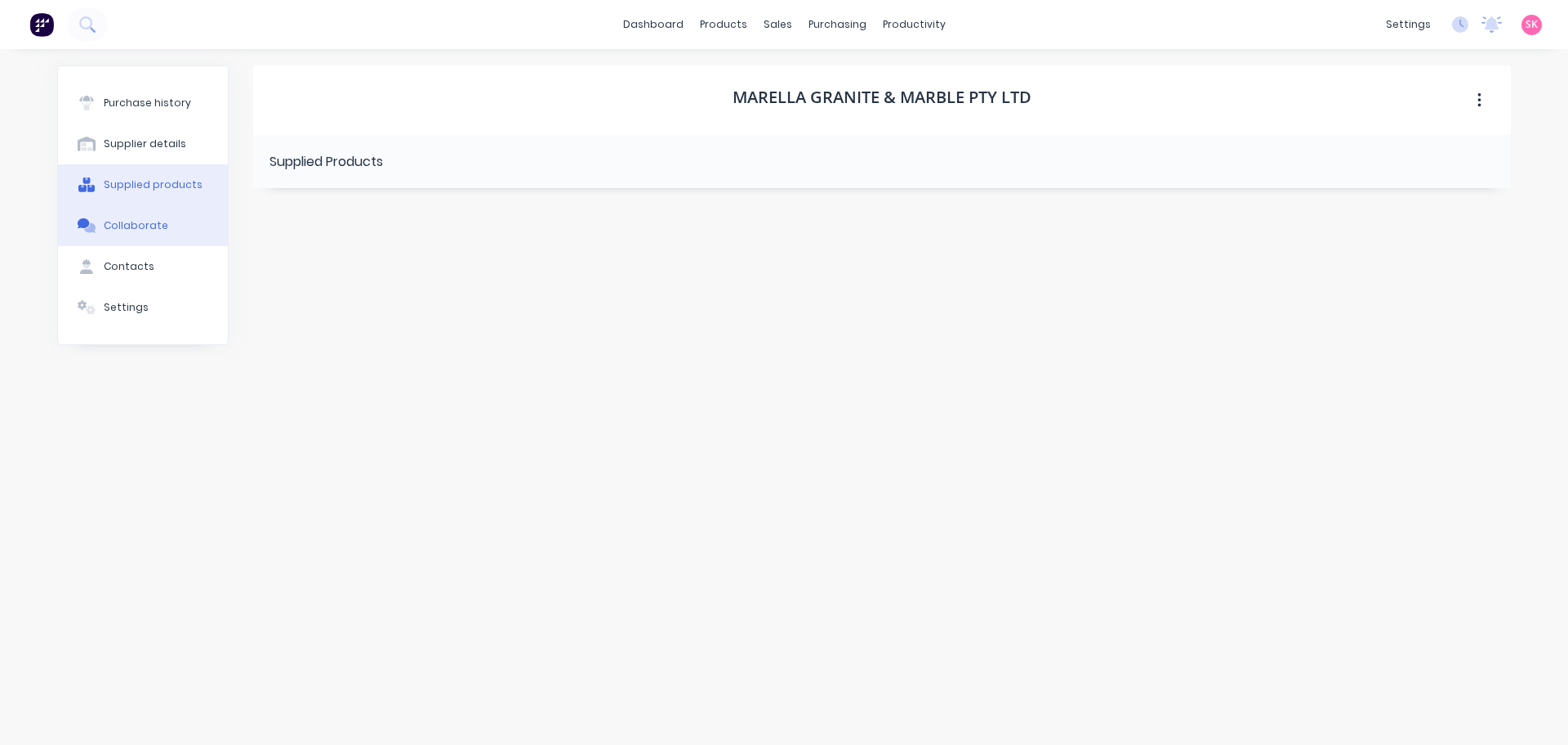
click at [166, 216] on button "Collaborate" at bounding box center [142, 225] width 170 height 41
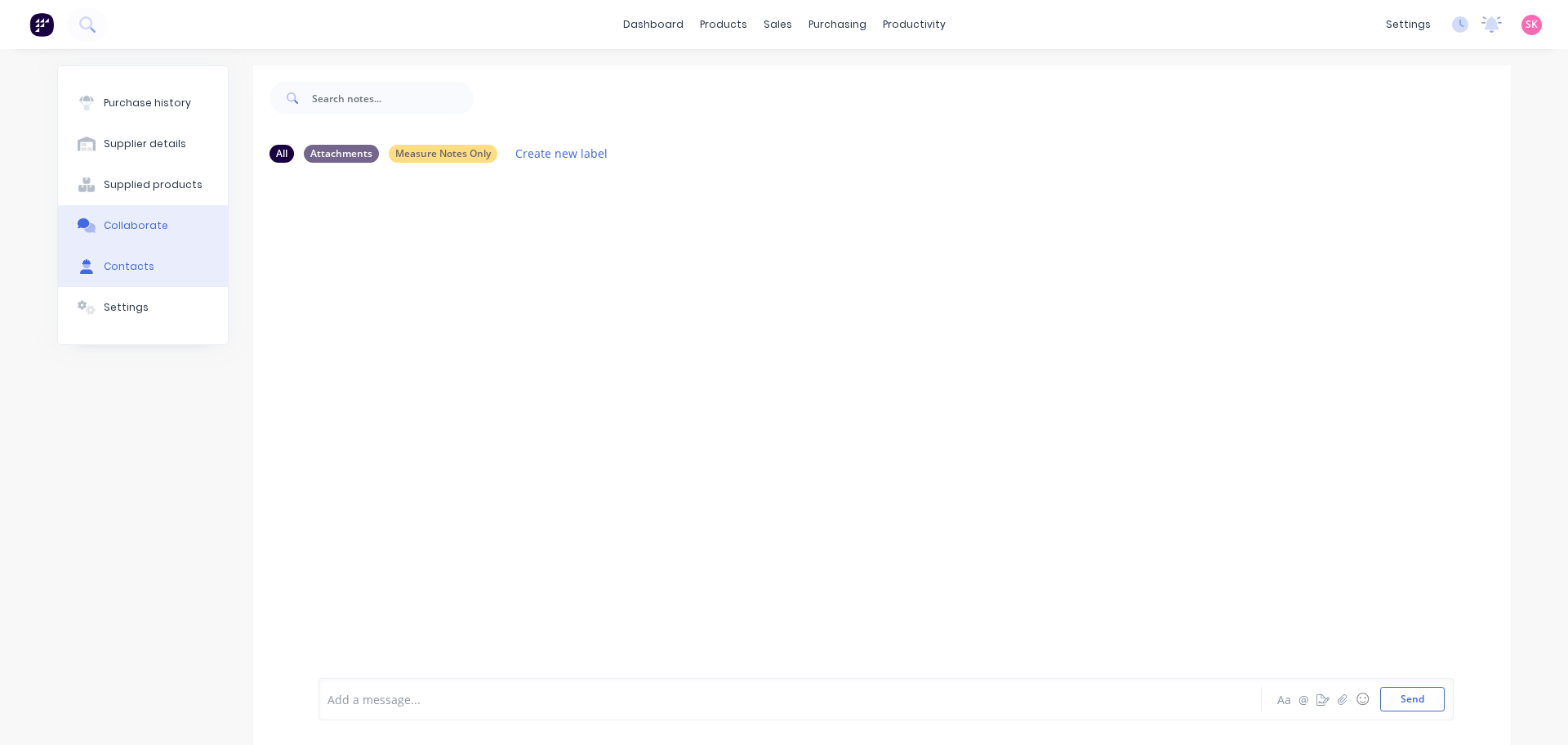
click at [112, 268] on div "Contacts" at bounding box center [129, 267] width 51 height 15
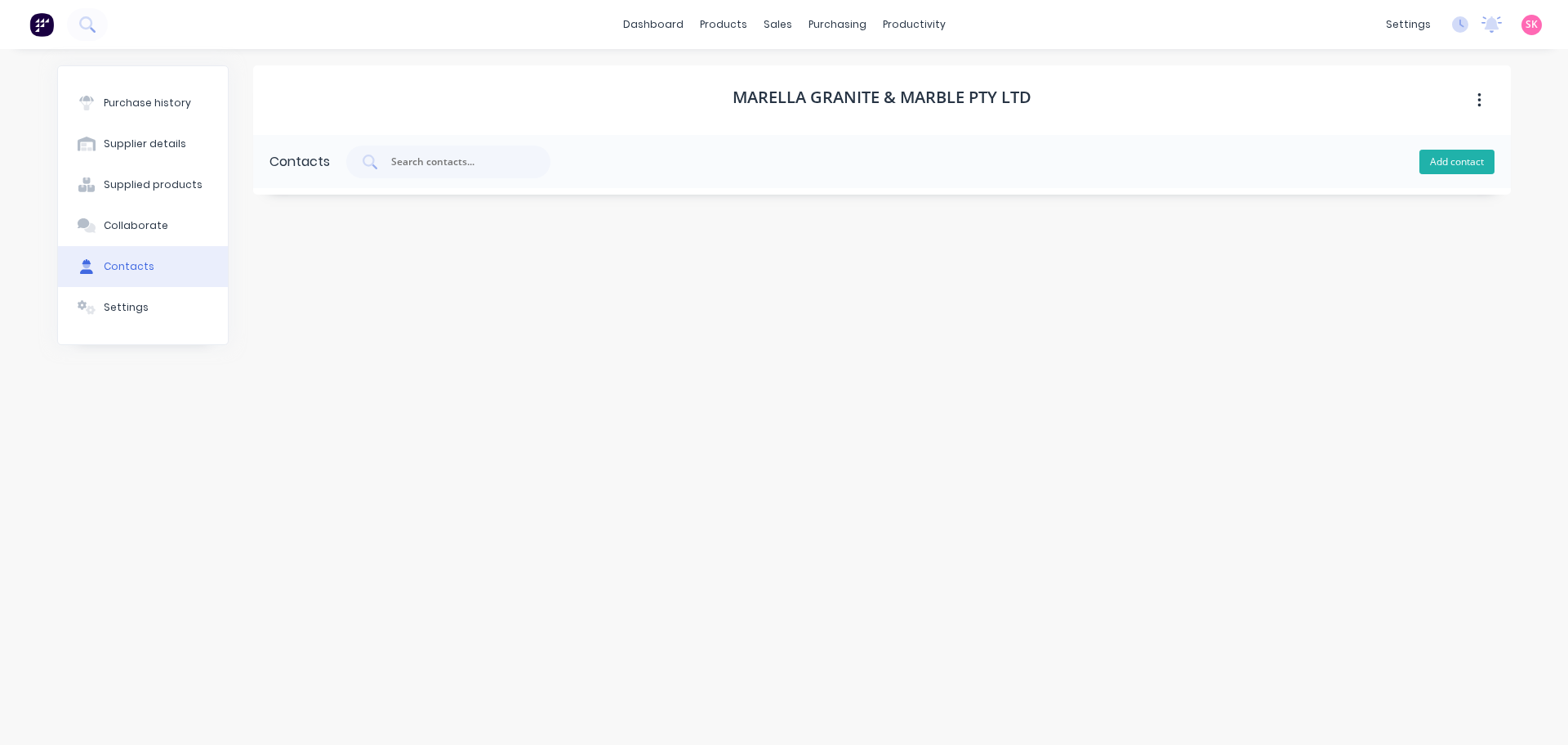
click at [1438, 160] on button "Add contact" at bounding box center [1457, 162] width 75 height 25
select select "AU"
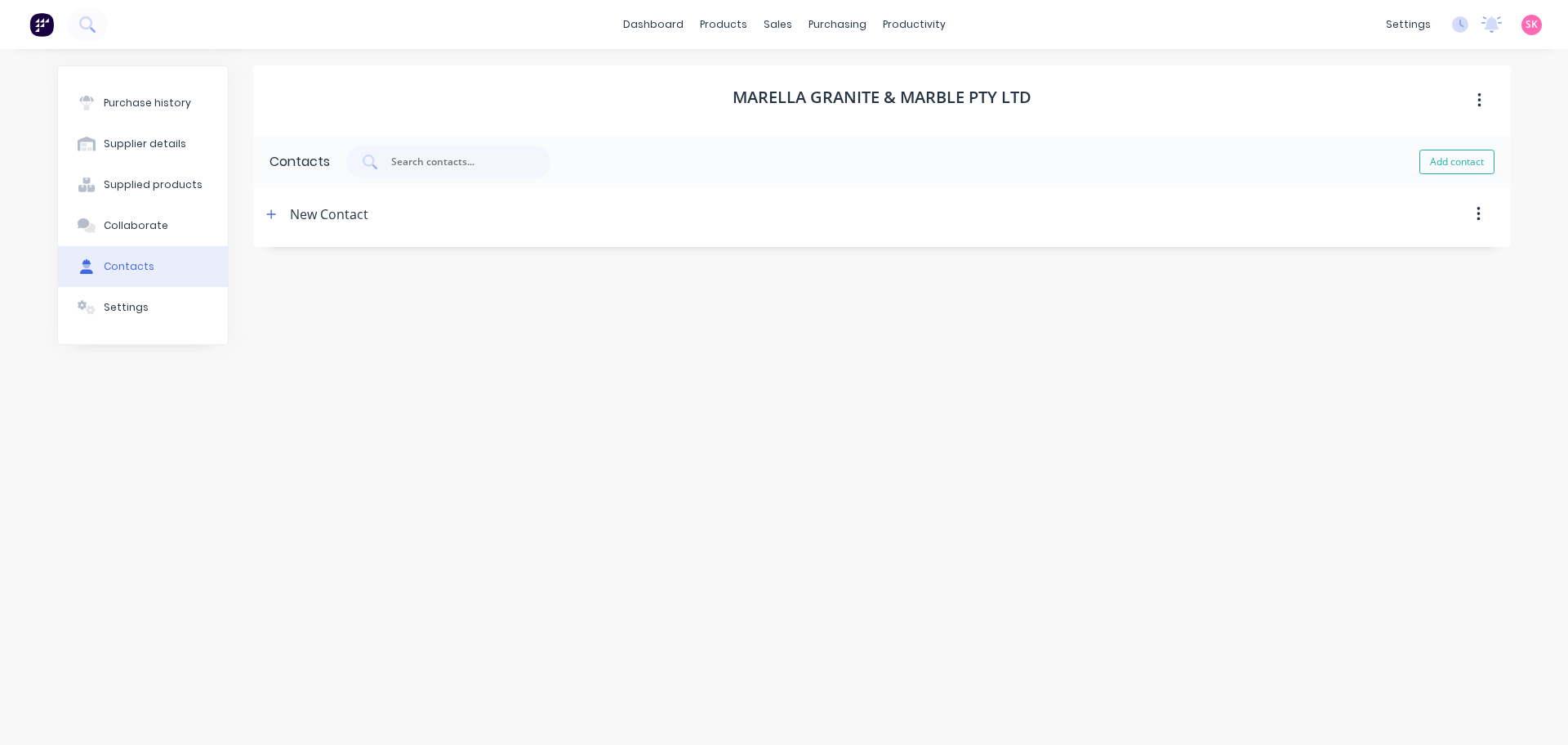
click at [321, 218] on div "New Contact" at bounding box center [329, 214] width 78 height 53
click at [266, 212] on button "button" at bounding box center [271, 214] width 21 height 21
drag, startPoint x: 326, startPoint y: 288, endPoint x: 234, endPoint y: 292, distance: 92.1
click at [256, 289] on form "Contact Name New Contact Email address Phone International Afghanistan Åland Is…" at bounding box center [881, 370] width 1258 height 260
type input "A"
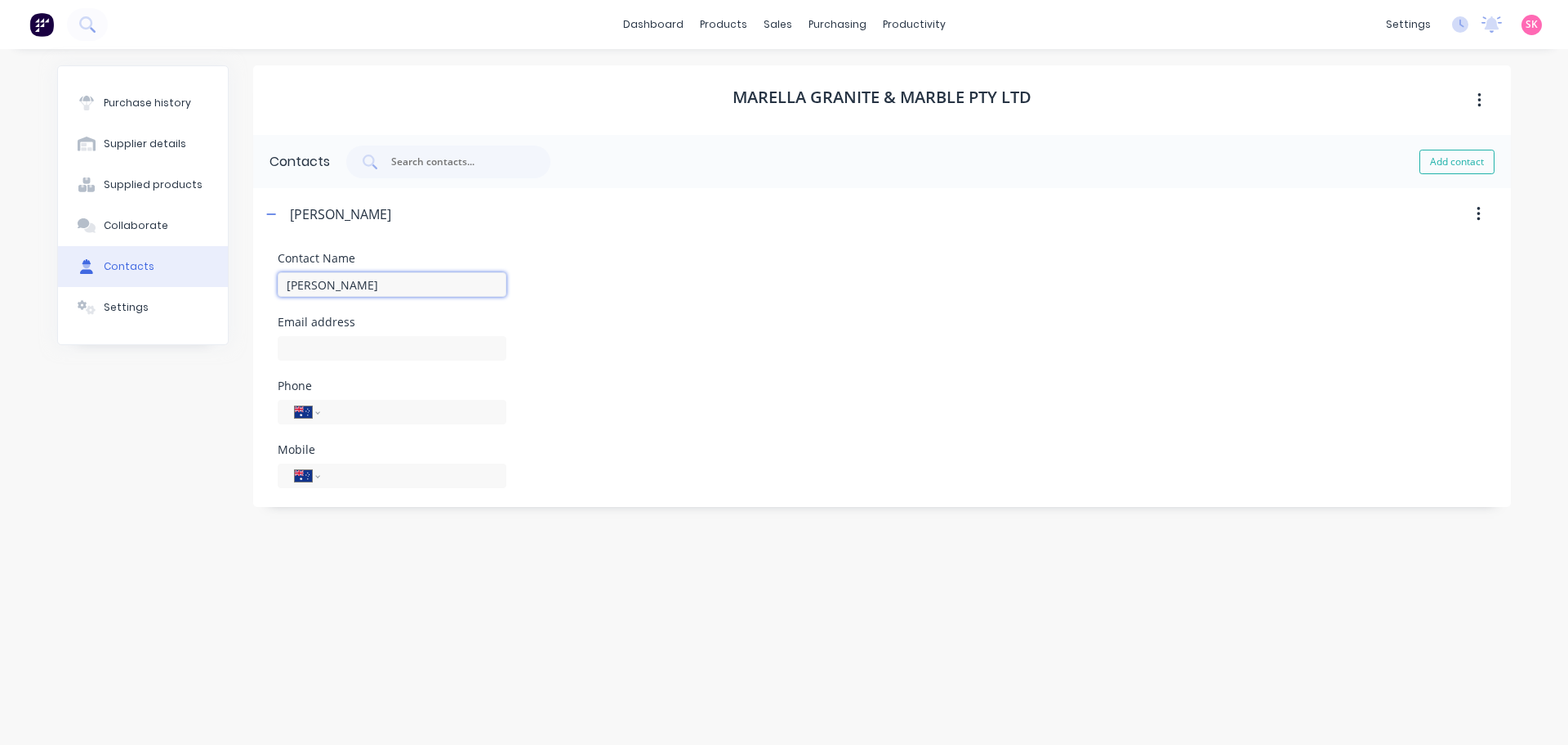
click at [342, 287] on input "Sam" at bounding box center [392, 284] width 229 height 25
click at [342, 286] on input "Sam" at bounding box center [392, 284] width 229 height 25
type input "Sam Marella"
type input "i"
type input "sam@marellagm.com.au"
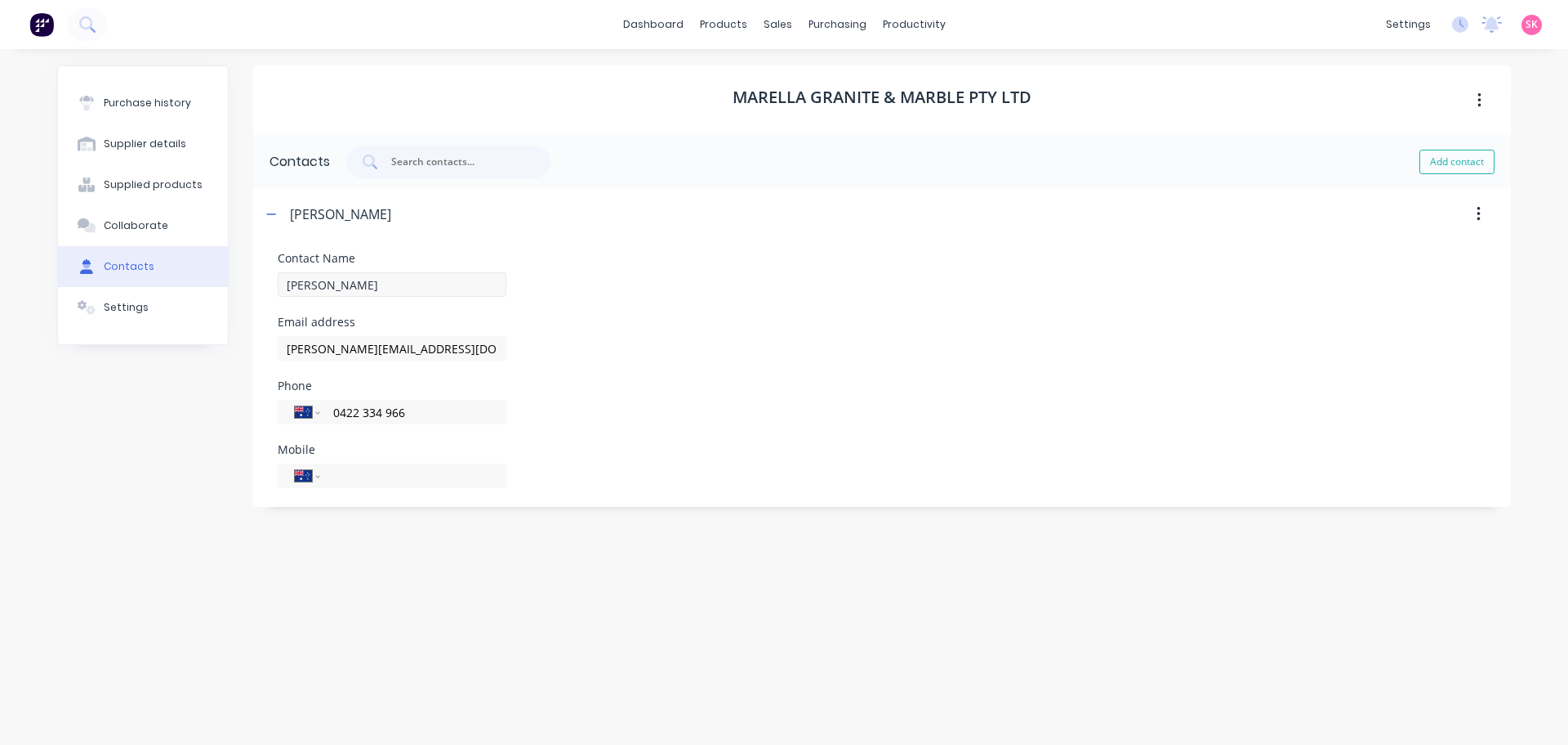
type input "0422 334 966"
drag, startPoint x: 434, startPoint y: 417, endPoint x: 315, endPoint y: 416, distance: 119.0
click at [315, 416] on div "International Afghanistan Åland Islands Albania Algeria American Samoa Andorra …" at bounding box center [392, 411] width 229 height 25
type input "0422 334 966"
click at [380, 421] on input "tel" at bounding box center [411, 412] width 158 height 19
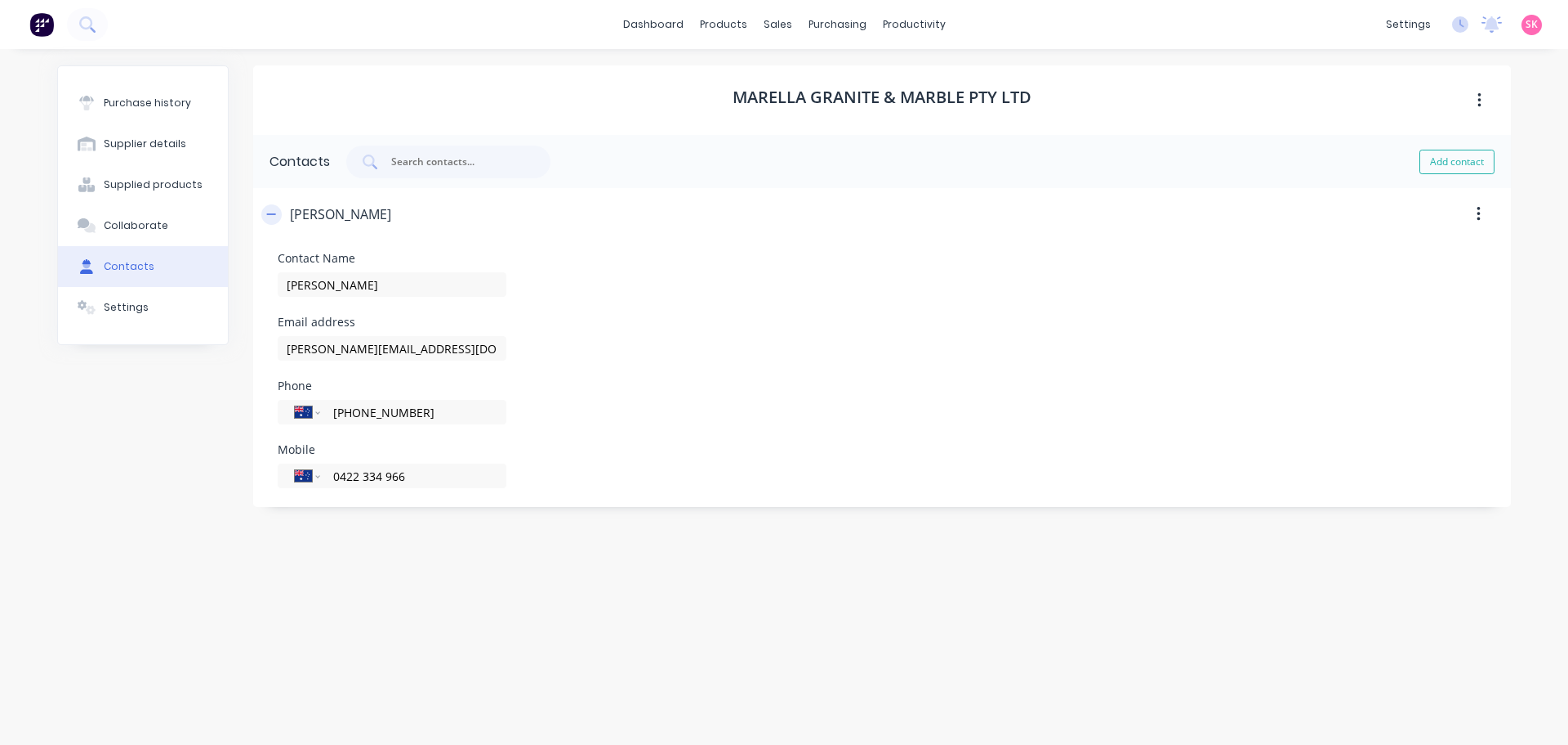
type input "(03) 9077 5880"
click at [281, 214] on button "button" at bounding box center [271, 214] width 21 height 21
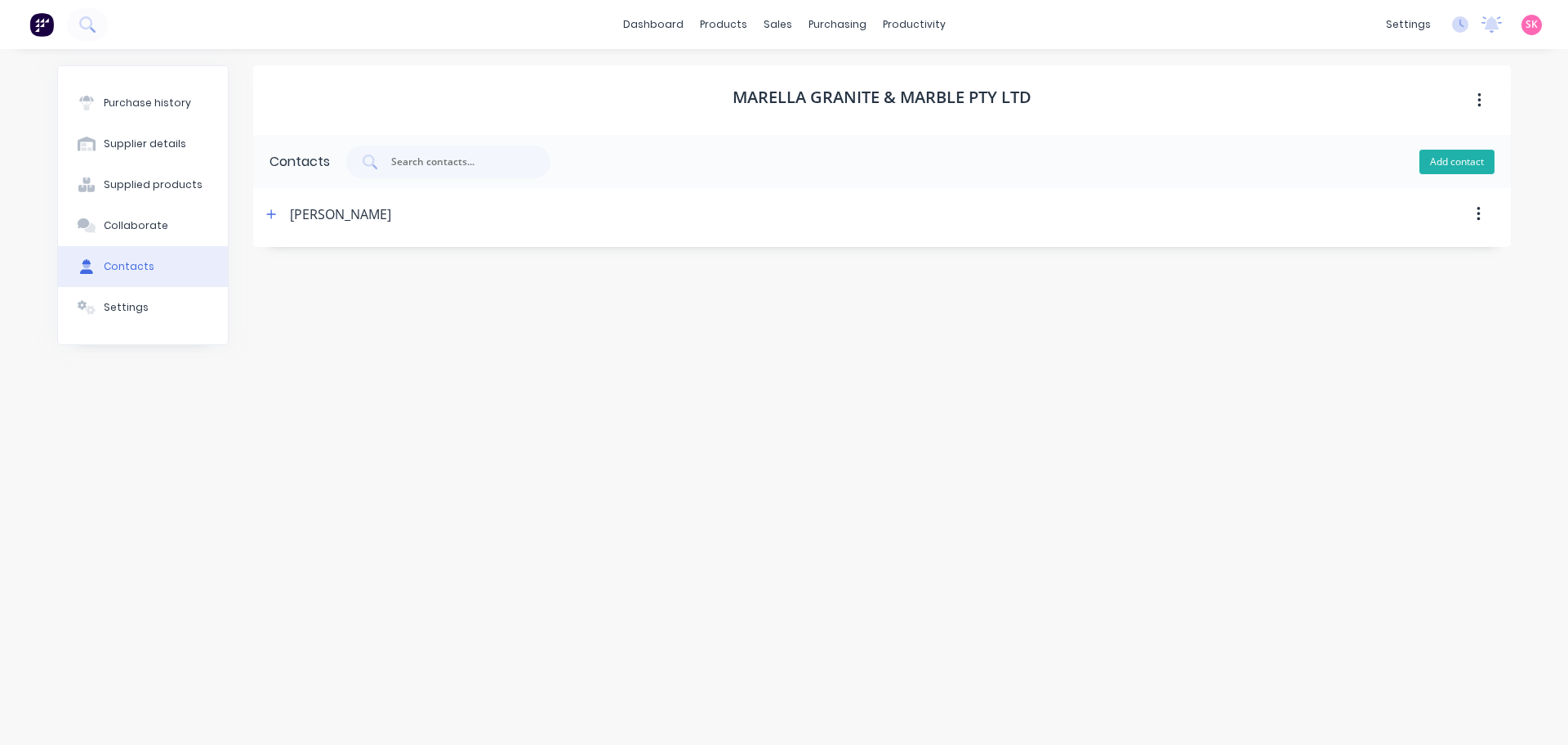
click at [1446, 165] on button "Add contact" at bounding box center [1457, 162] width 75 height 25
click at [272, 210] on icon "button" at bounding box center [271, 214] width 10 height 12
drag, startPoint x: 289, startPoint y: 293, endPoint x: 268, endPoint y: 294, distance: 21.0
click at [278, 293] on input "New Contact" at bounding box center [392, 284] width 229 height 25
type input "Chat"
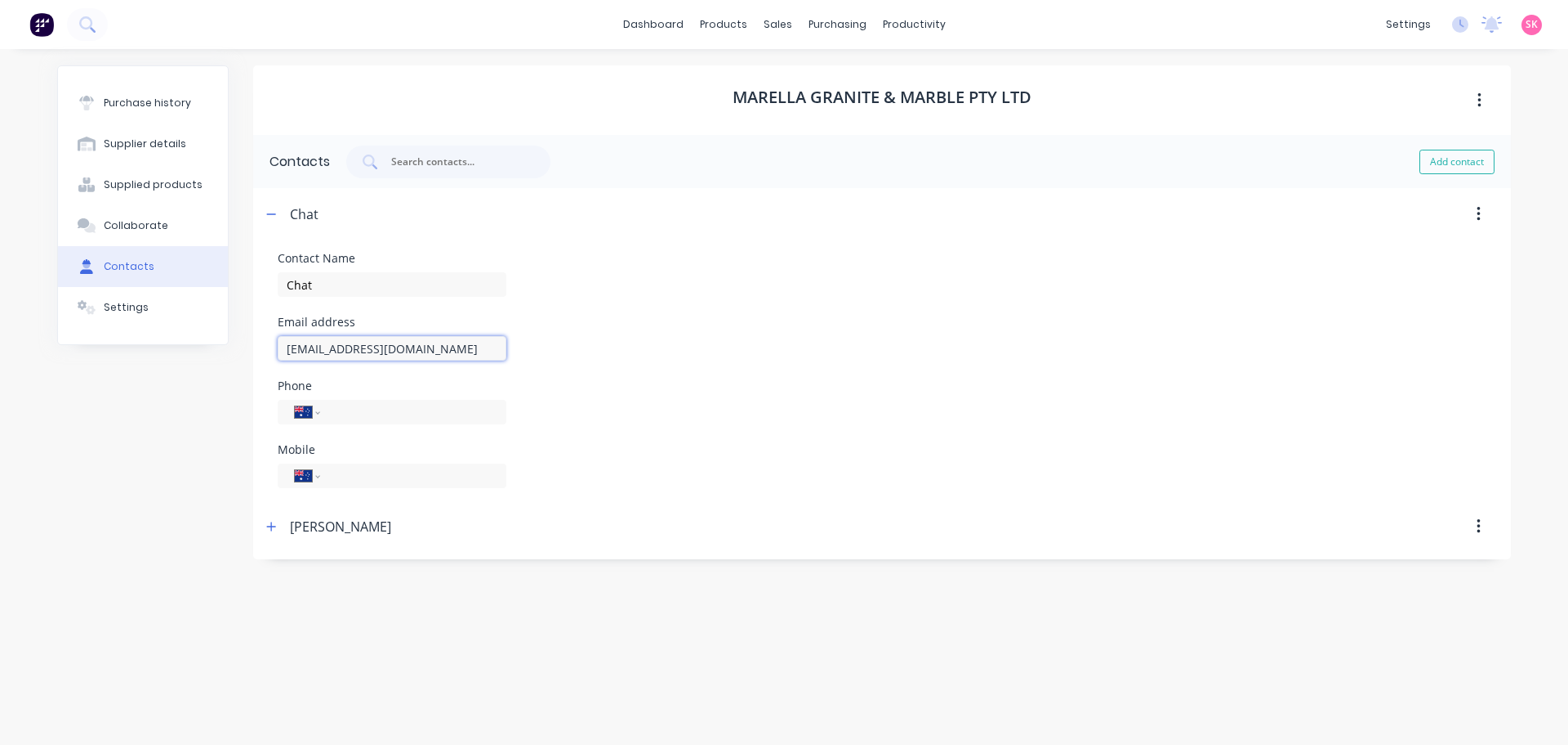
type input "chat@marellagm.com.au"
type input "0433 277 046"
click at [379, 416] on input "tel" at bounding box center [411, 412] width 158 height 19
type input "(03) 9077 5880"
click at [268, 212] on icon "button" at bounding box center [271, 214] width 10 height 12
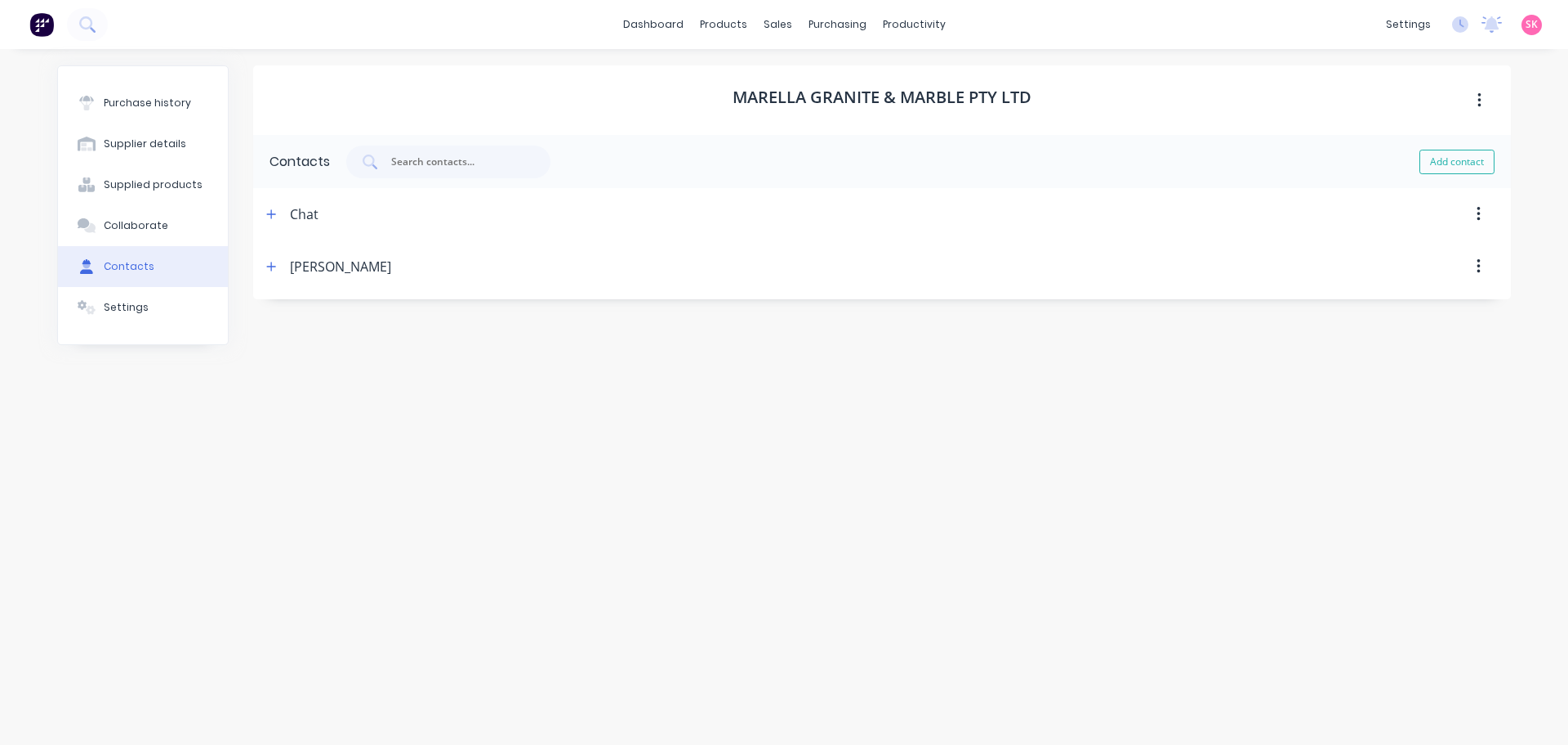
click at [312, 211] on div "Chat" at bounding box center [305, 214] width 29 height 53
click at [1460, 164] on button "Add contact" at bounding box center [1457, 162] width 75 height 25
select select "AU"
drag, startPoint x: 273, startPoint y: 219, endPoint x: 295, endPoint y: 218, distance: 22.0
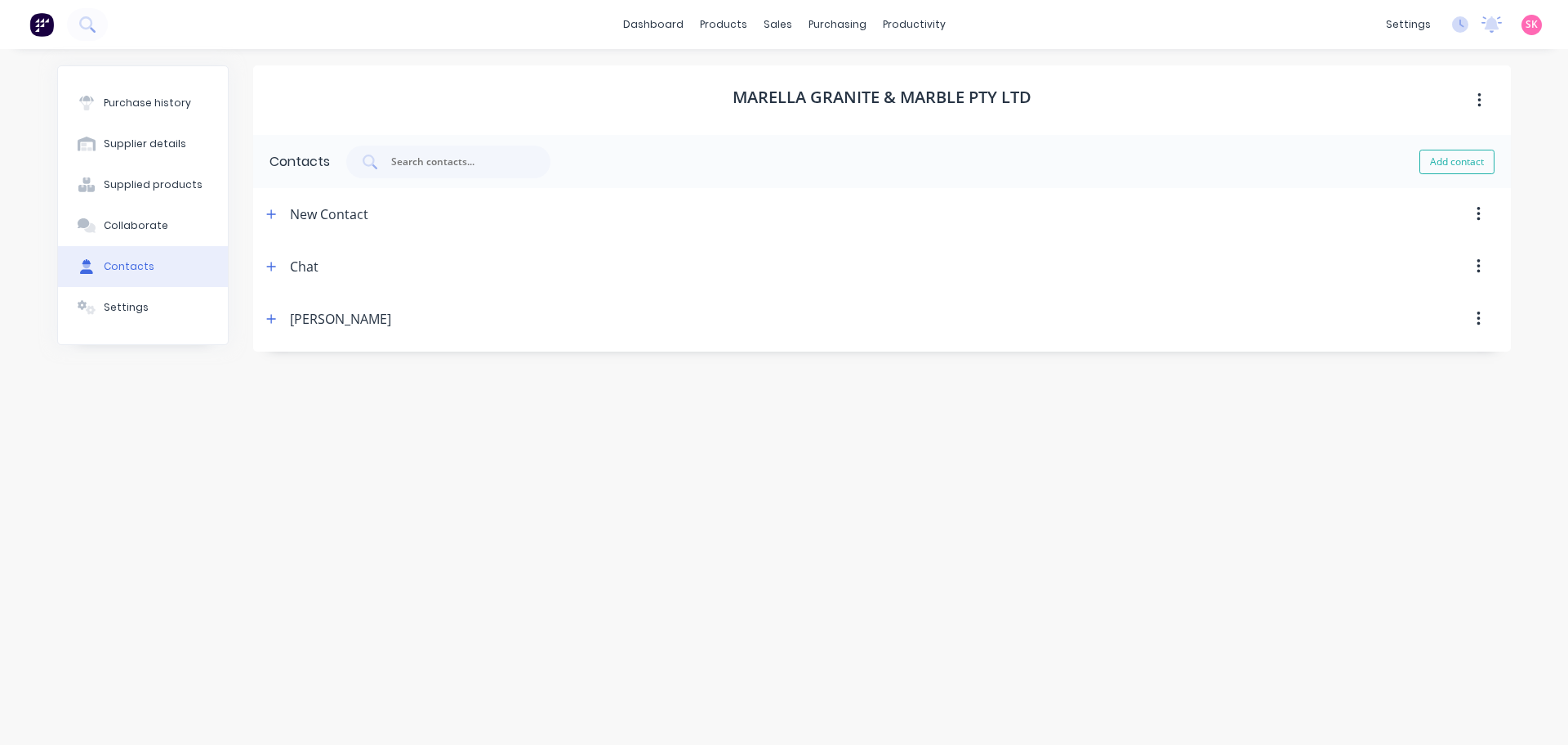
click at [273, 218] on icon "button" at bounding box center [271, 214] width 10 height 12
drag, startPoint x: 335, startPoint y: 277, endPoint x: 208, endPoint y: 280, distance: 127.0
click at [209, 280] on div "Purchase history Supplier details Supplied products Collaborate Contacts Settin…" at bounding box center [784, 388] width 1454 height 647
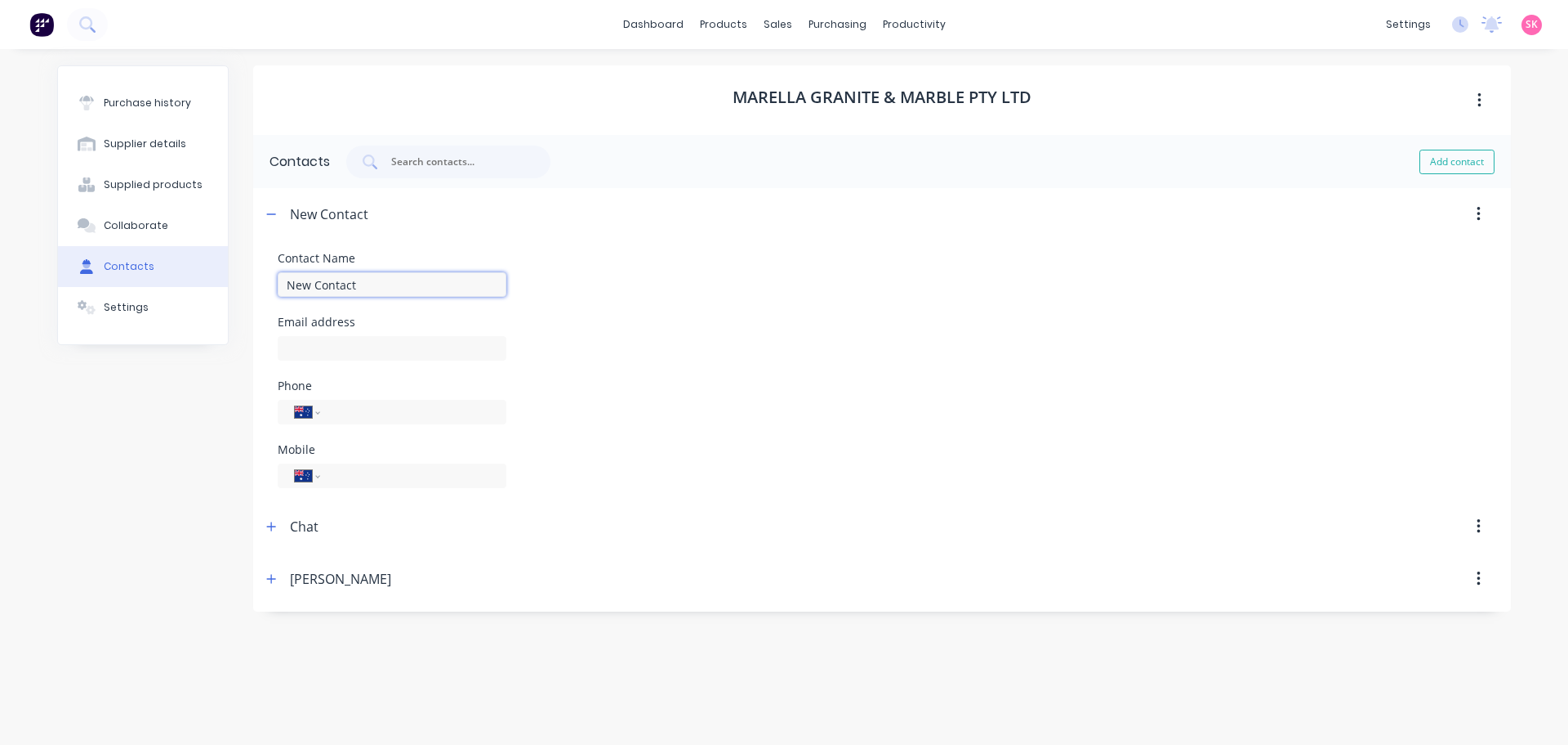
click at [404, 281] on input "New Contact" at bounding box center [392, 284] width 229 height 25
drag, startPoint x: 406, startPoint y: 290, endPoint x: 141, endPoint y: 289, distance: 265.0
click at [145, 289] on div "Purchase history Supplier details Supplied products Collaborate Contacts Settin…" at bounding box center [784, 388] width 1454 height 647
type input "Sales"
click at [307, 359] on input at bounding box center [392, 348] width 229 height 25
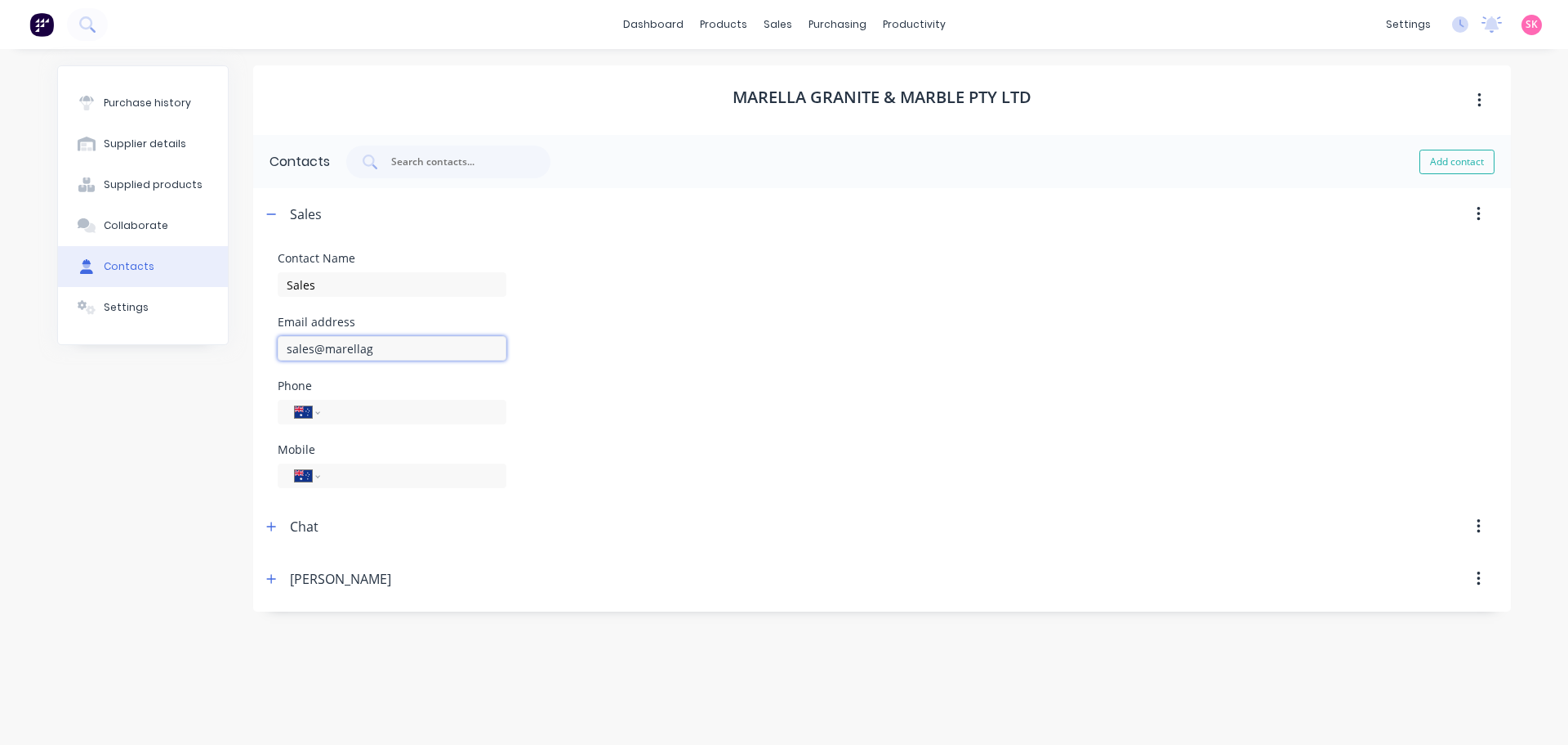
type input "sales@marellagm.com.au"
click at [338, 416] on input "tel" at bounding box center [411, 412] width 158 height 19
click at [346, 473] on input "tel" at bounding box center [411, 475] width 158 height 19
click at [366, 405] on input "tel" at bounding box center [411, 412] width 158 height 19
drag, startPoint x: 399, startPoint y: 415, endPoint x: 216, endPoint y: 444, distance: 185.3
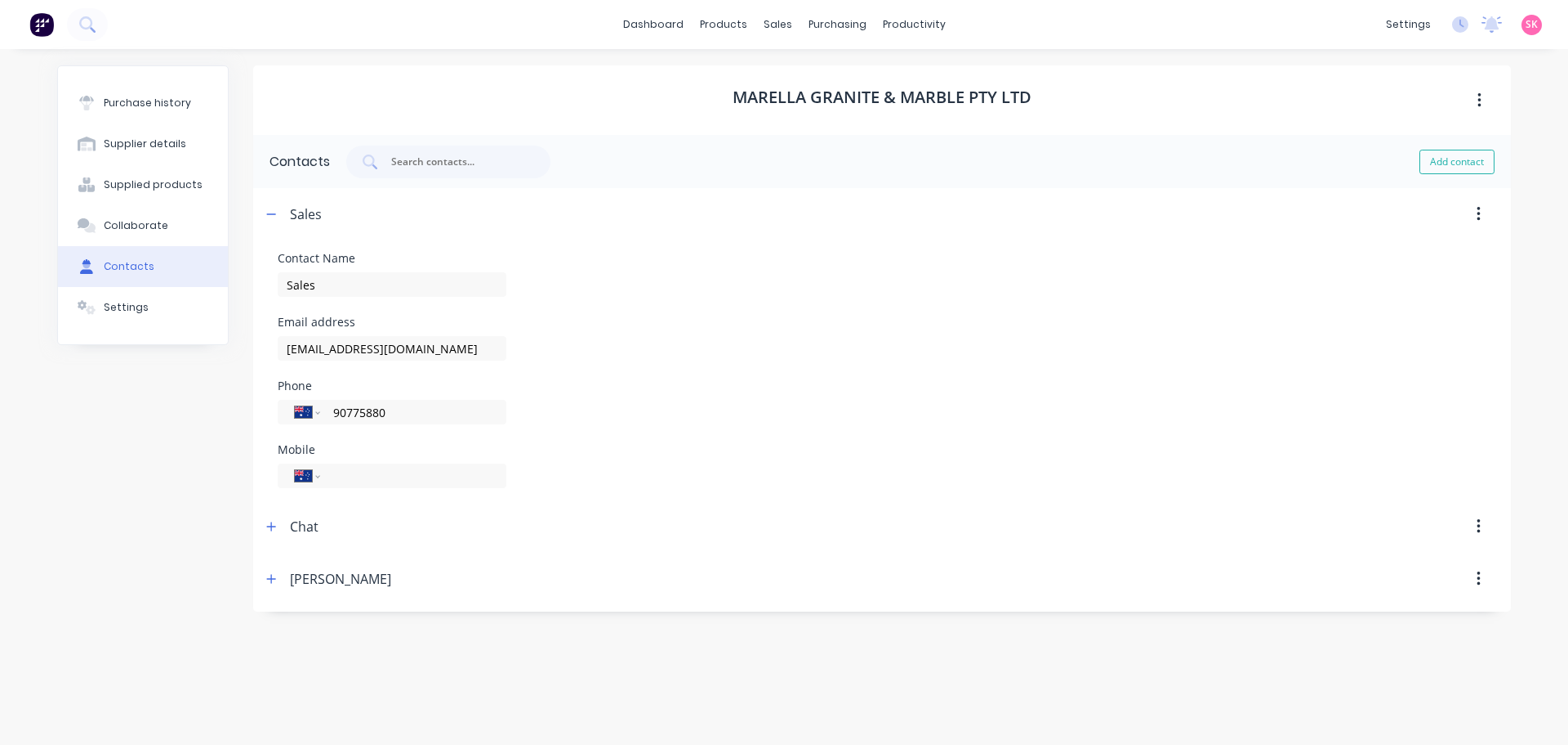
click at [241, 439] on div "Purchase history Supplier details Supplied products Collaborate Contacts Settin…" at bounding box center [784, 388] width 1454 height 647
type input "(03) 9077 5880"
click at [276, 214] on icon "button" at bounding box center [272, 213] width 9 height 1
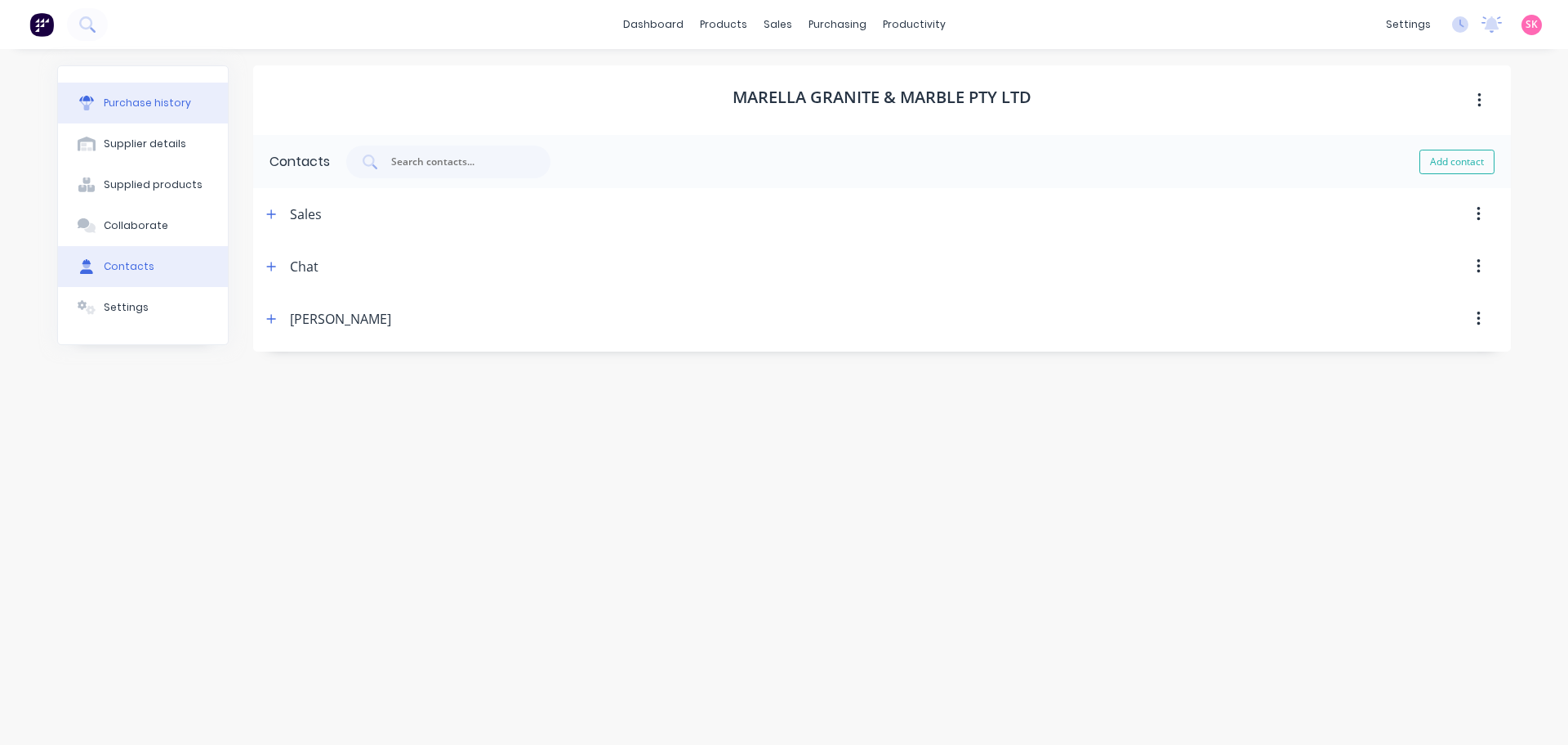
click at [167, 90] on button "Purchase history" at bounding box center [142, 103] width 170 height 41
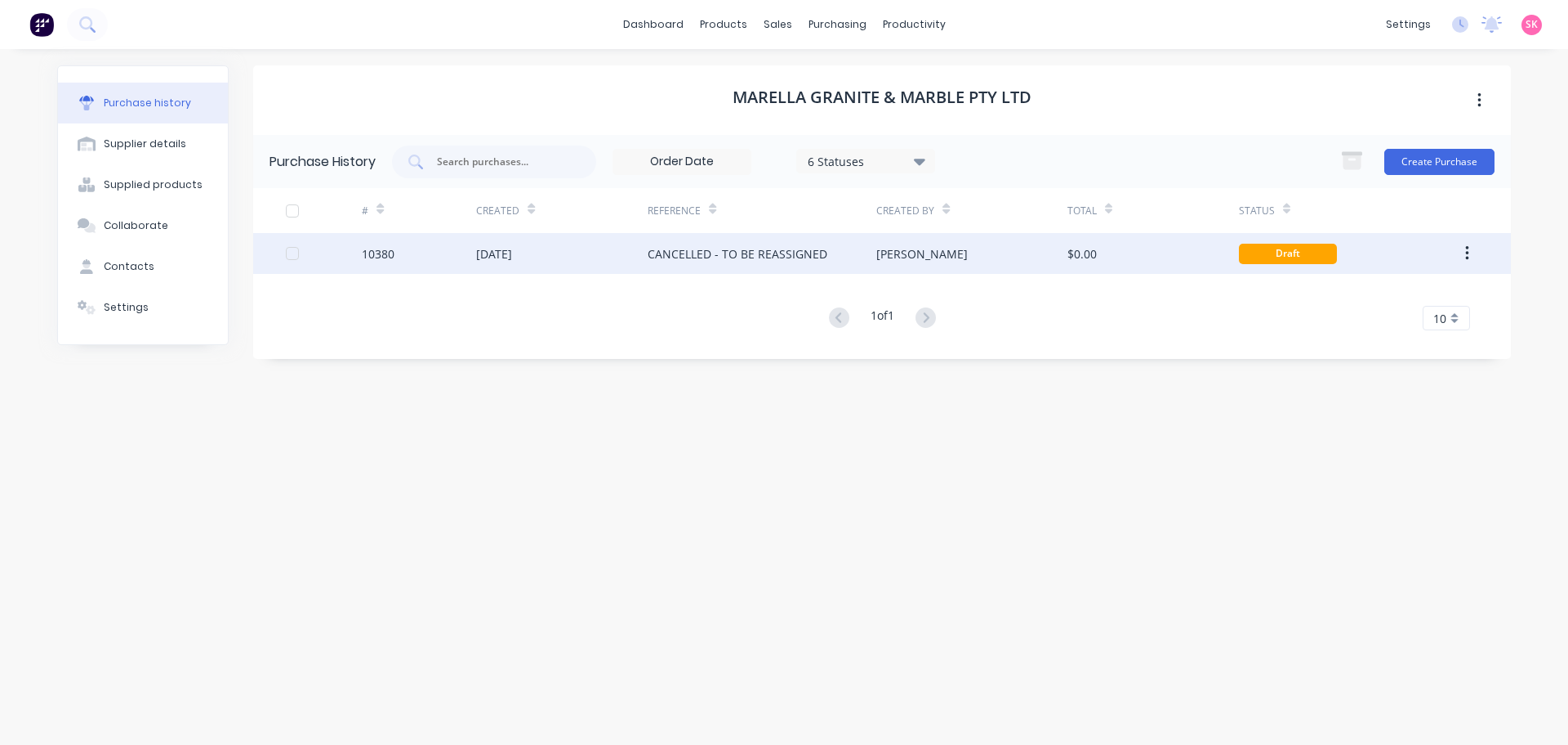
click at [489, 252] on div "25 Sep 2025" at bounding box center [494, 253] width 36 height 17
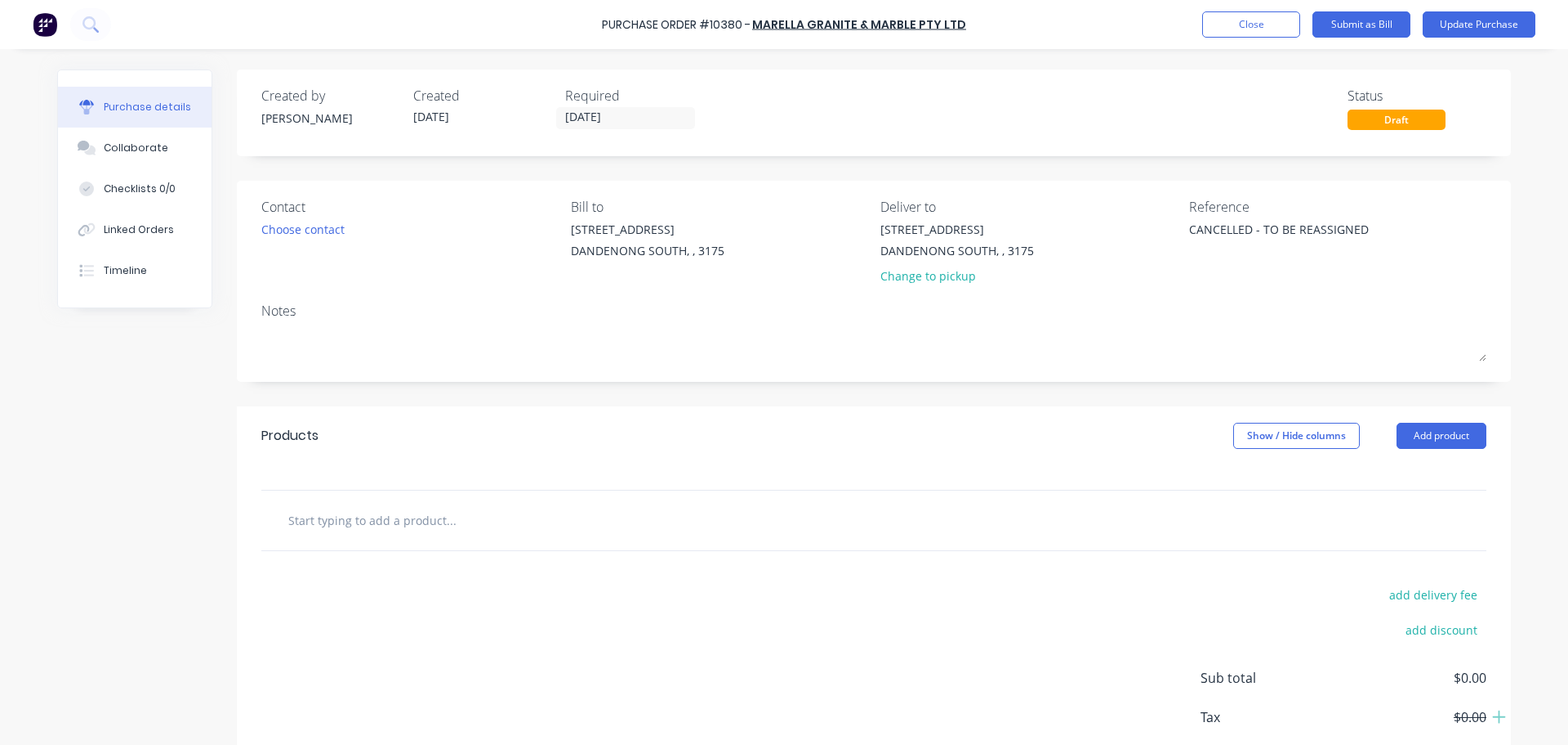
drag, startPoint x: 1385, startPoint y: 235, endPoint x: 1305, endPoint y: 83, distance: 171.8
click at [982, 235] on div "Contact Choose contact Bill to 1 / 64-70 Edison Road DANDENONG SOUTH, , 3175 De…" at bounding box center [873, 244] width 1225 height 95
click at [270, 227] on div "Choose contact" at bounding box center [303, 229] width 83 height 17
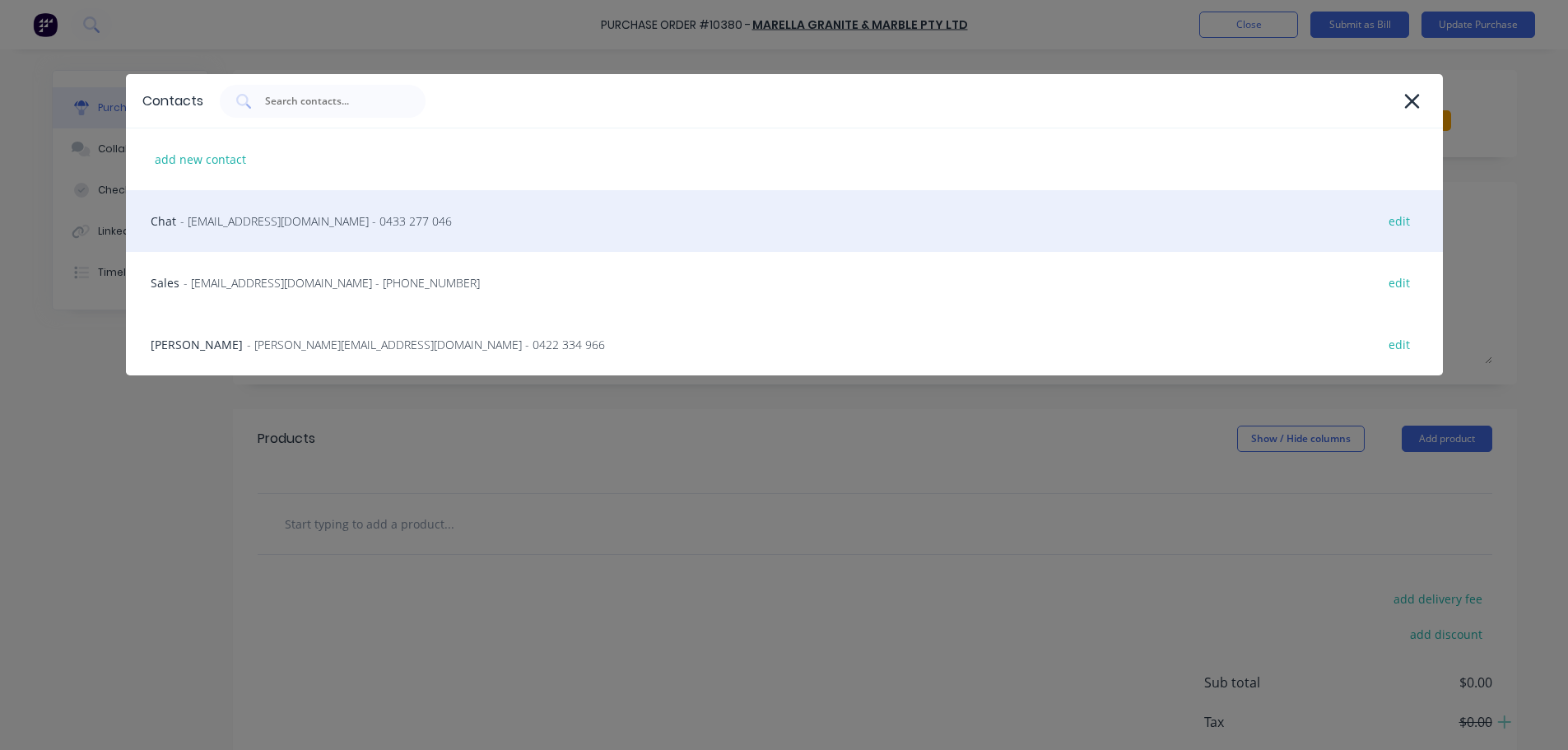
click at [319, 244] on div "Chat - chat@marellagm.com.au - 0433 277 046 edit" at bounding box center [784, 221] width 1317 height 62
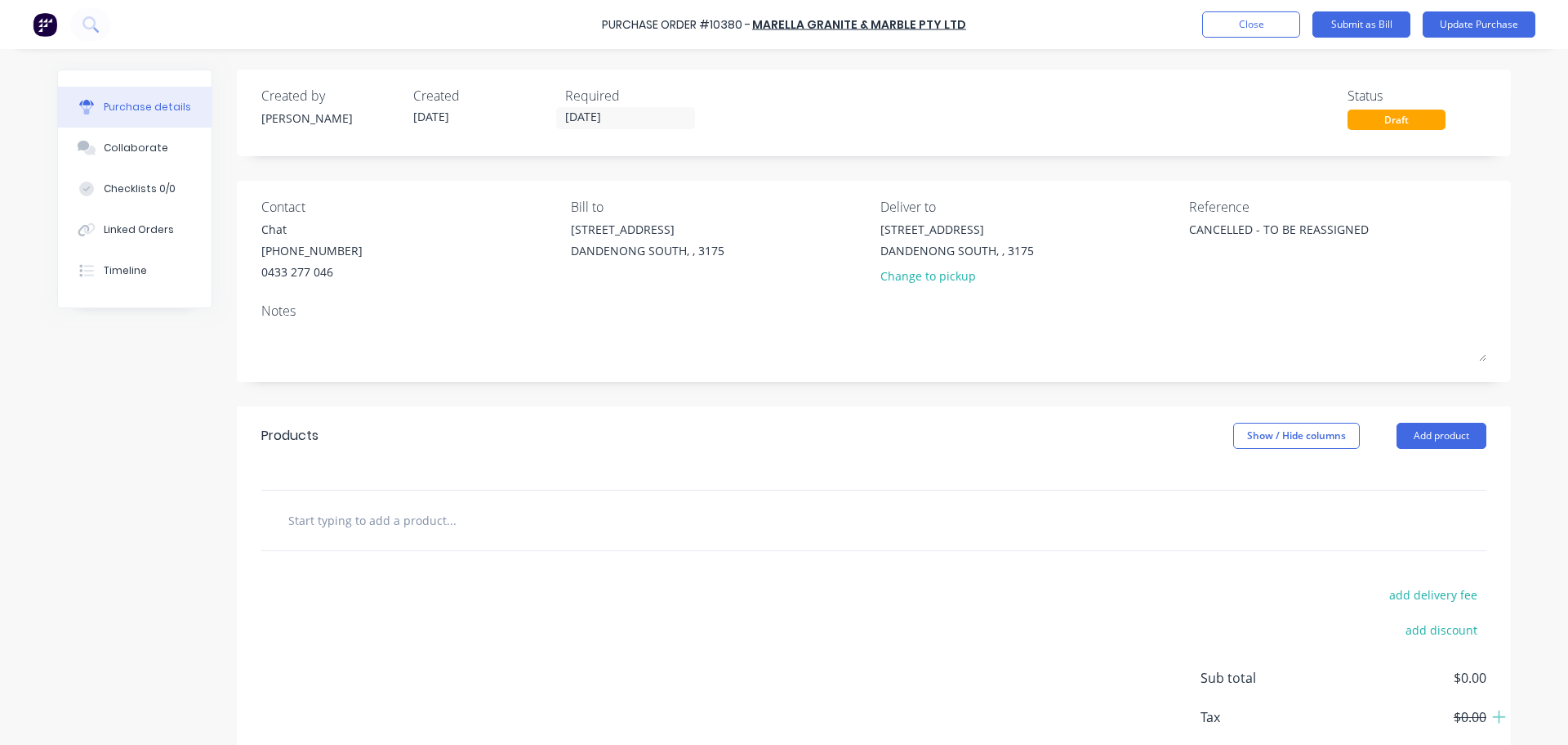
drag, startPoint x: 1313, startPoint y: 230, endPoint x: 1101, endPoint y: 214, distance: 212.6
click at [1103, 217] on div "Contact Chat (03) 9077 5880 0433 277 046 Bill to 1 / 64-70 Edison Road DANDENON…" at bounding box center [873, 244] width 1225 height 95
type textarea "Metro Joinery 7775"
click at [424, 511] on input "text" at bounding box center [451, 520] width 326 height 33
type input "t"
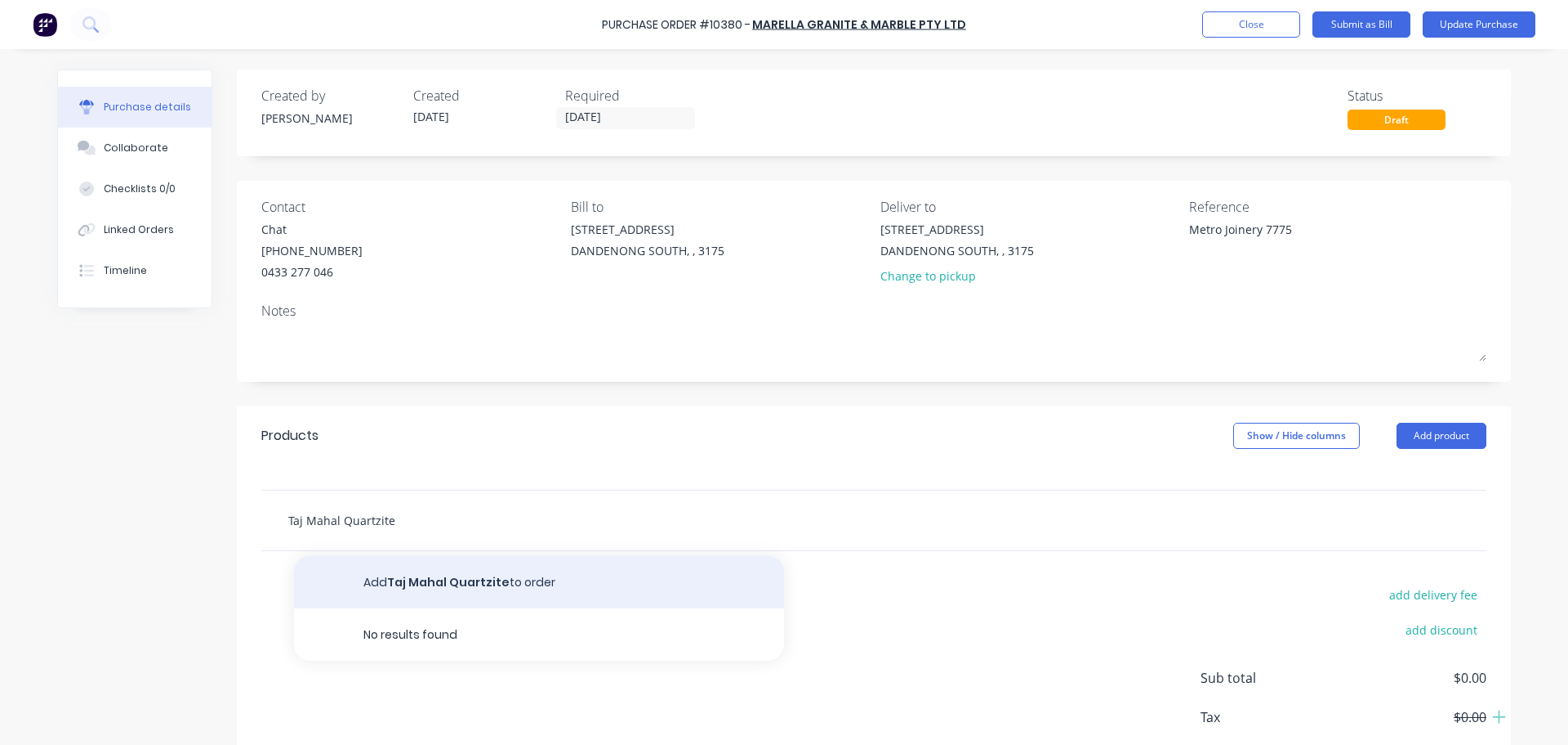
type input "Taj Mahal Quartzite"
click at [448, 573] on button "Add Taj Mahal Quartzite to order" at bounding box center [539, 583] width 490 height 53
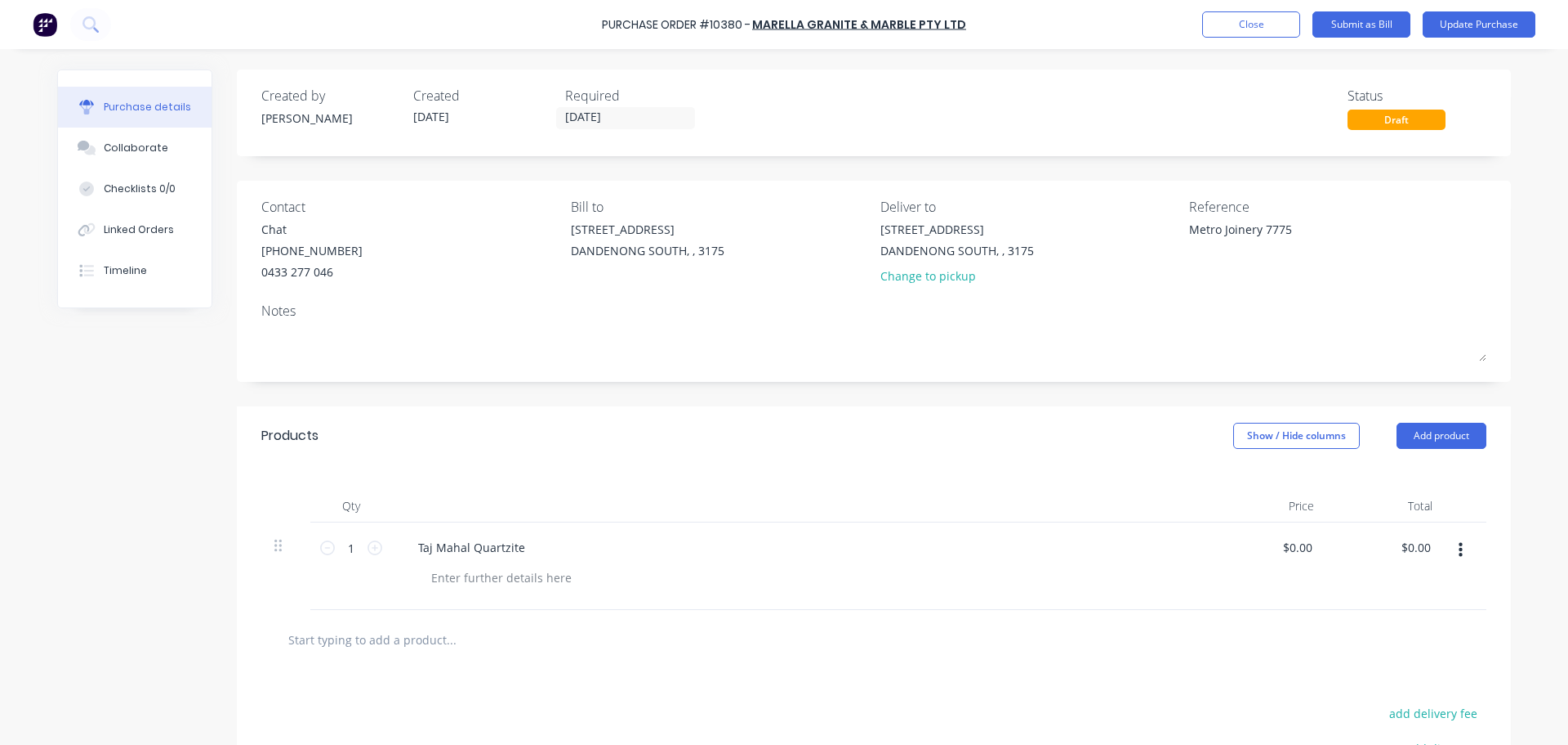
click at [532, 551] on div "Taj Mahal Quartzite" at bounding box center [801, 547] width 791 height 24
click at [531, 552] on div "Taj Mahal Quartzite" at bounding box center [801, 547] width 791 height 24
click at [527, 553] on div "Taj Mahal Quartzite" at bounding box center [472, 547] width 133 height 24
click at [513, 578] on div at bounding box center [502, 577] width 167 height 24
click at [457, 579] on div "33100" at bounding box center [447, 577] width 59 height 24
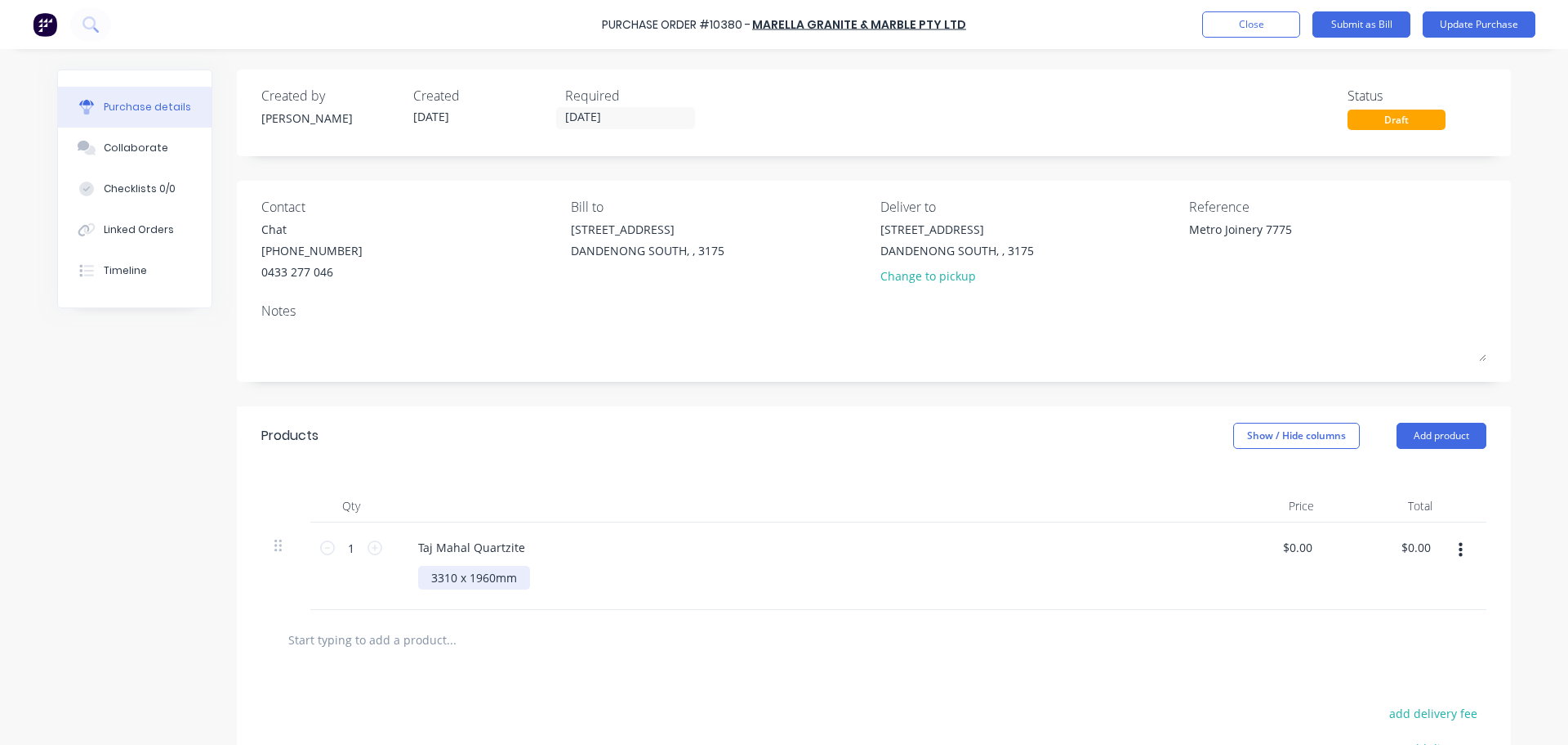
click at [518, 581] on div "3310 x 1960mm" at bounding box center [473, 577] width 112 height 24
click at [718, 480] on div "Qty Price Total 1 1 Taj Mahal Quartzite 3310 x 1960mm $600perm2 $0.00 $0.00 $0.…" at bounding box center [873, 546] width 1274 height 162
click at [1291, 545] on input "0.00" at bounding box center [1297, 547] width 37 height 24
type input "0"
type input "$3,892.56"
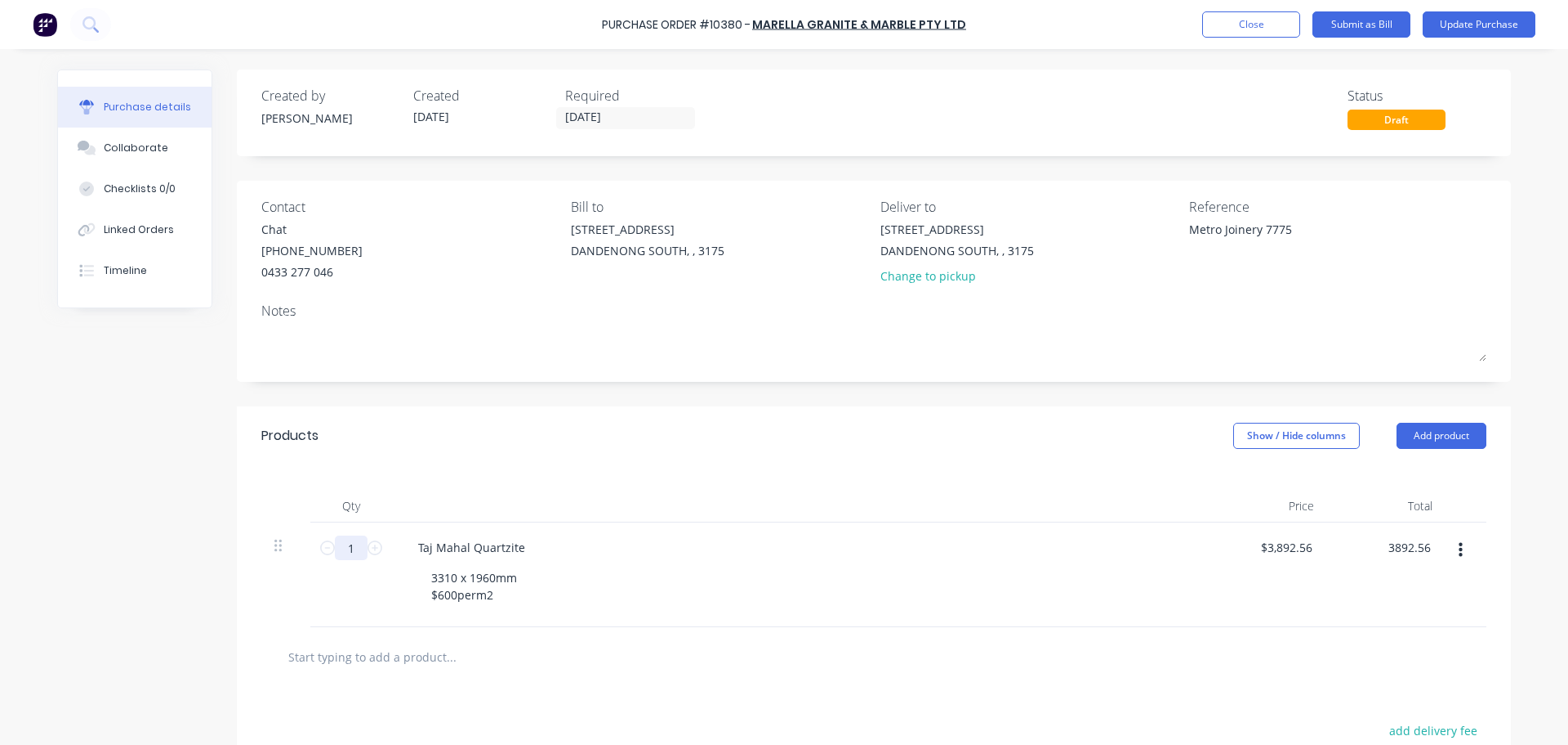
type input "$3,892.56"
click at [350, 548] on input "1" at bounding box center [351, 547] width 33 height 25
type input "9"
type input "$35,033.04"
type input "9"
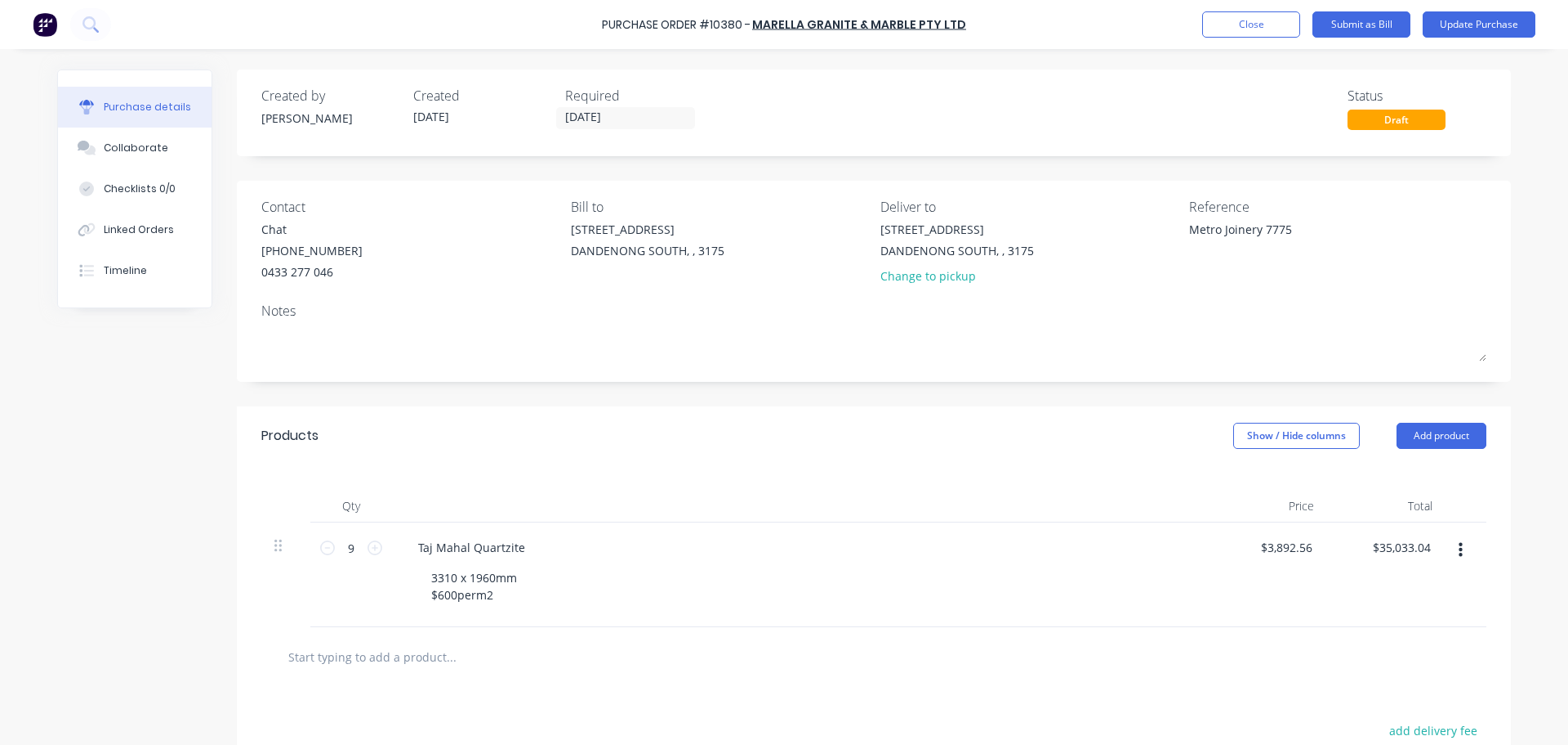
click at [530, 576] on div "3310 x 1960mm $600perm2" at bounding box center [807, 585] width 778 height 41
drag, startPoint x: 517, startPoint y: 578, endPoint x: 312, endPoint y: 583, distance: 205.1
click at [312, 583] on div "9 9 Taj Mahal Quartzite 3310 x 1960mm $600perm2 $3,892.56 $3,892.56 $35,033.04 …" at bounding box center [873, 574] width 1225 height 104
click at [505, 498] on div at bounding box center [800, 506] width 817 height 33
click at [648, 124] on input "25/09/25" at bounding box center [625, 118] width 137 height 21
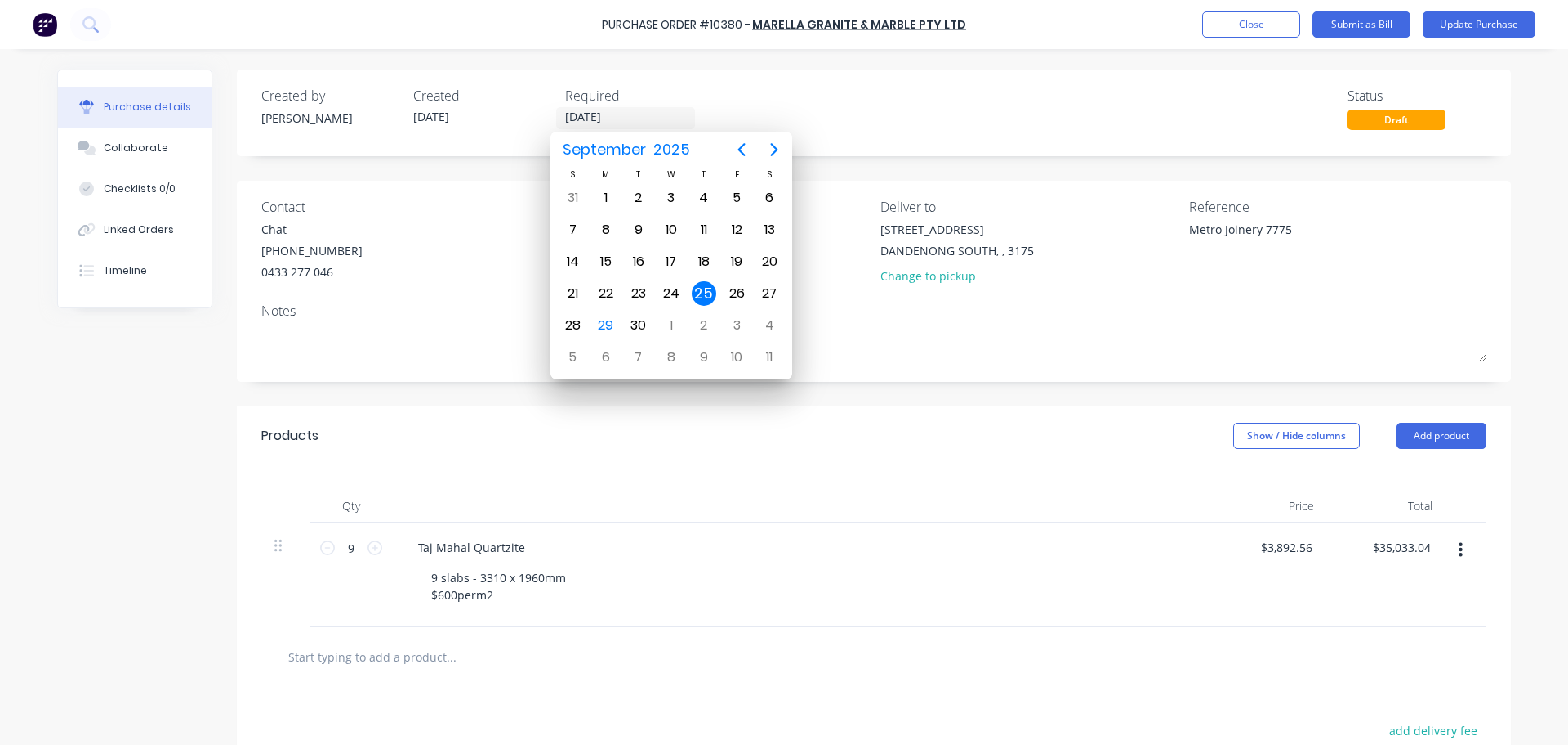
click at [969, 112] on div "Created by Stacey Created 25/09/25 Required 25/09/25 Status Draft" at bounding box center [873, 108] width 1225 height 44
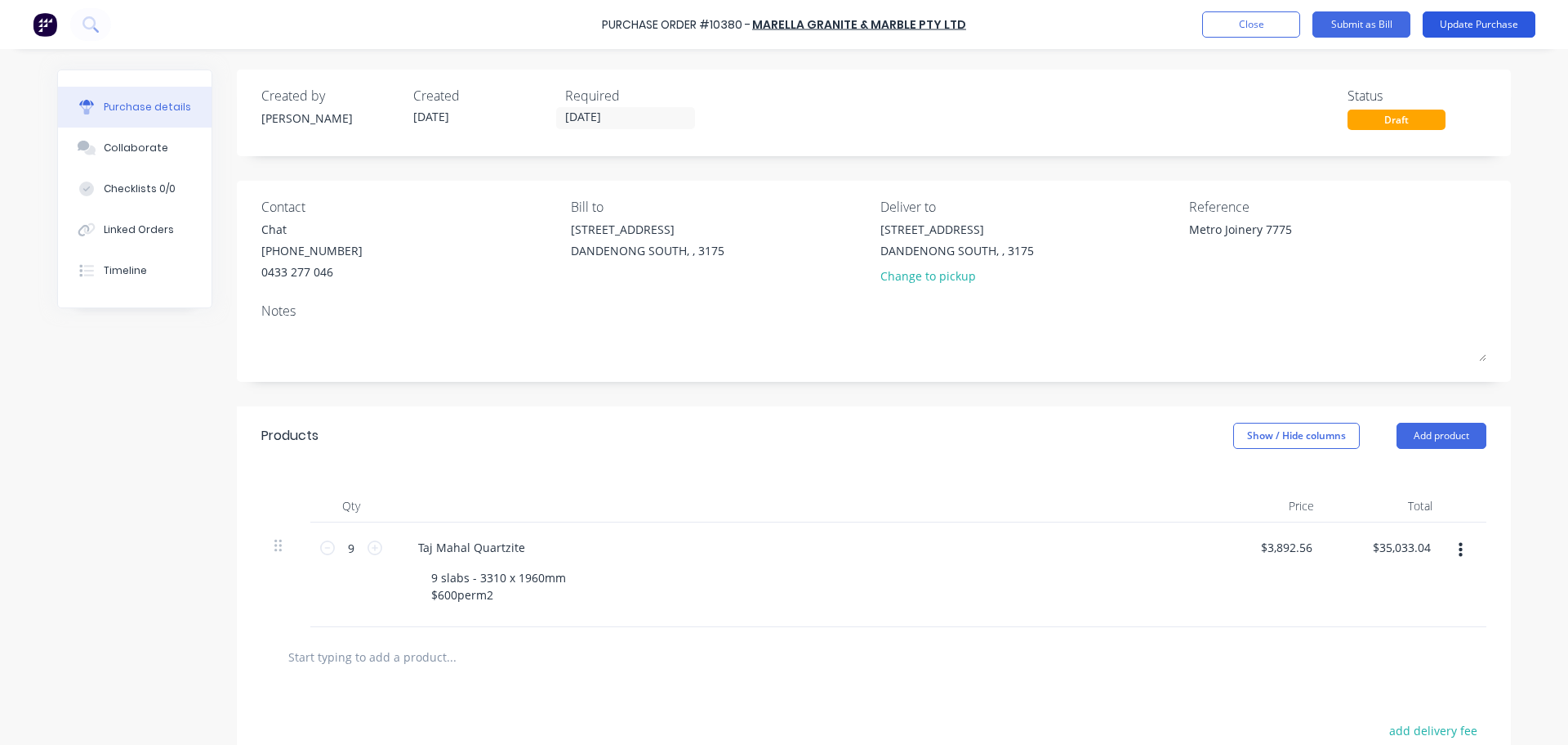
click at [1482, 18] on button "Update Purchase" at bounding box center [1479, 25] width 112 height 26
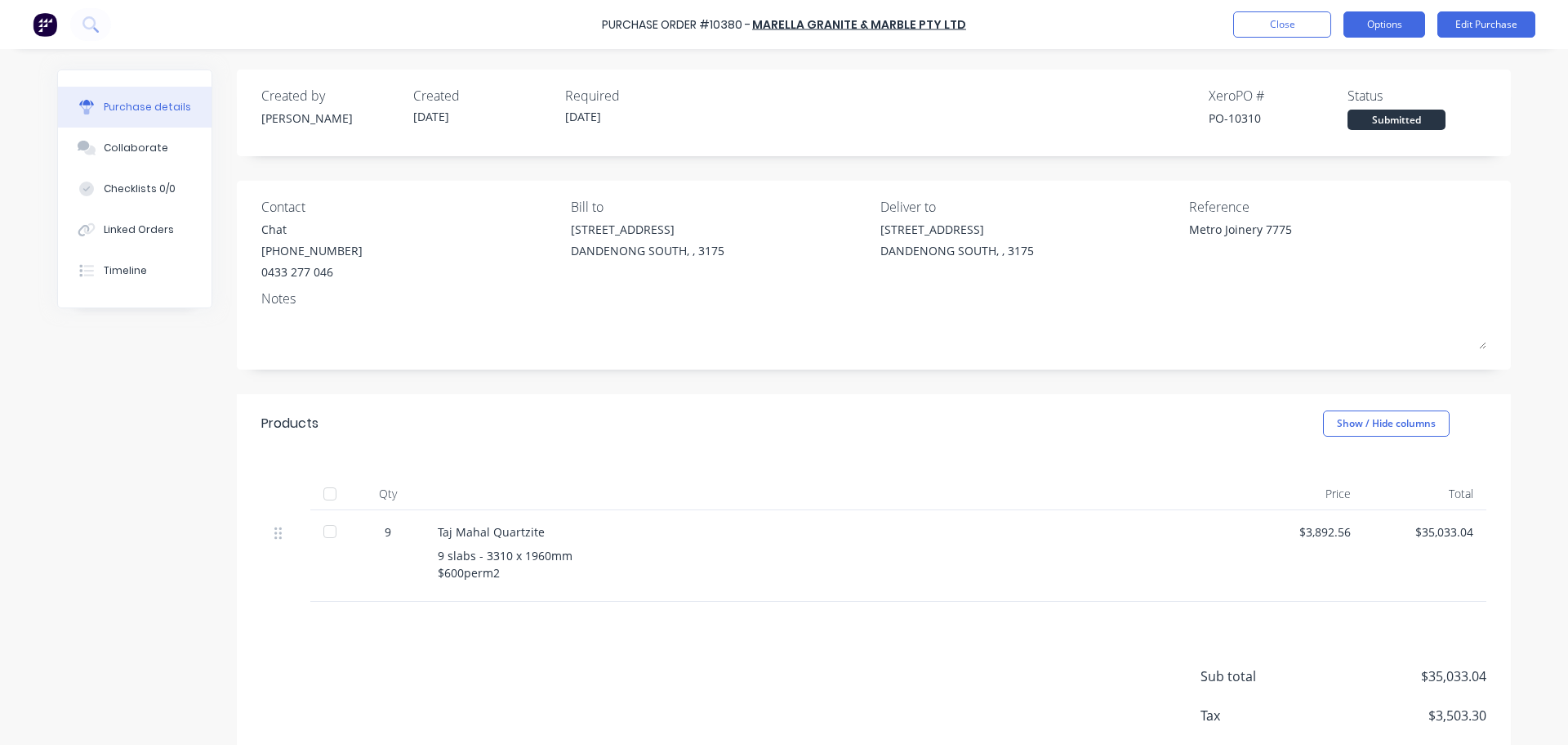
click at [1393, 21] on button "Options" at bounding box center [1385, 25] width 82 height 26
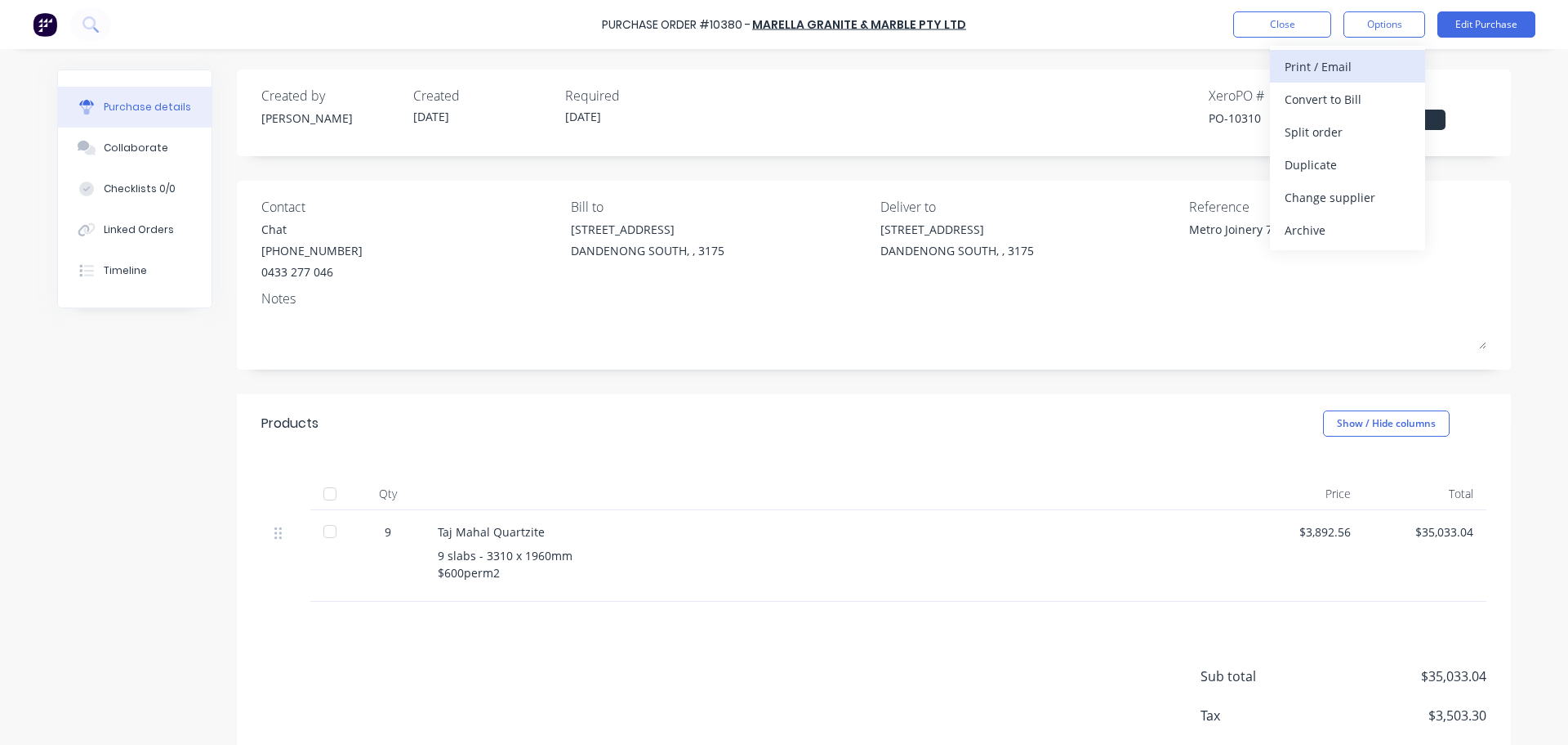
click at [1383, 71] on div "Print / Email" at bounding box center [1348, 66] width 126 height 24
click at [1342, 101] on div "With pricing" at bounding box center [1348, 99] width 126 height 24
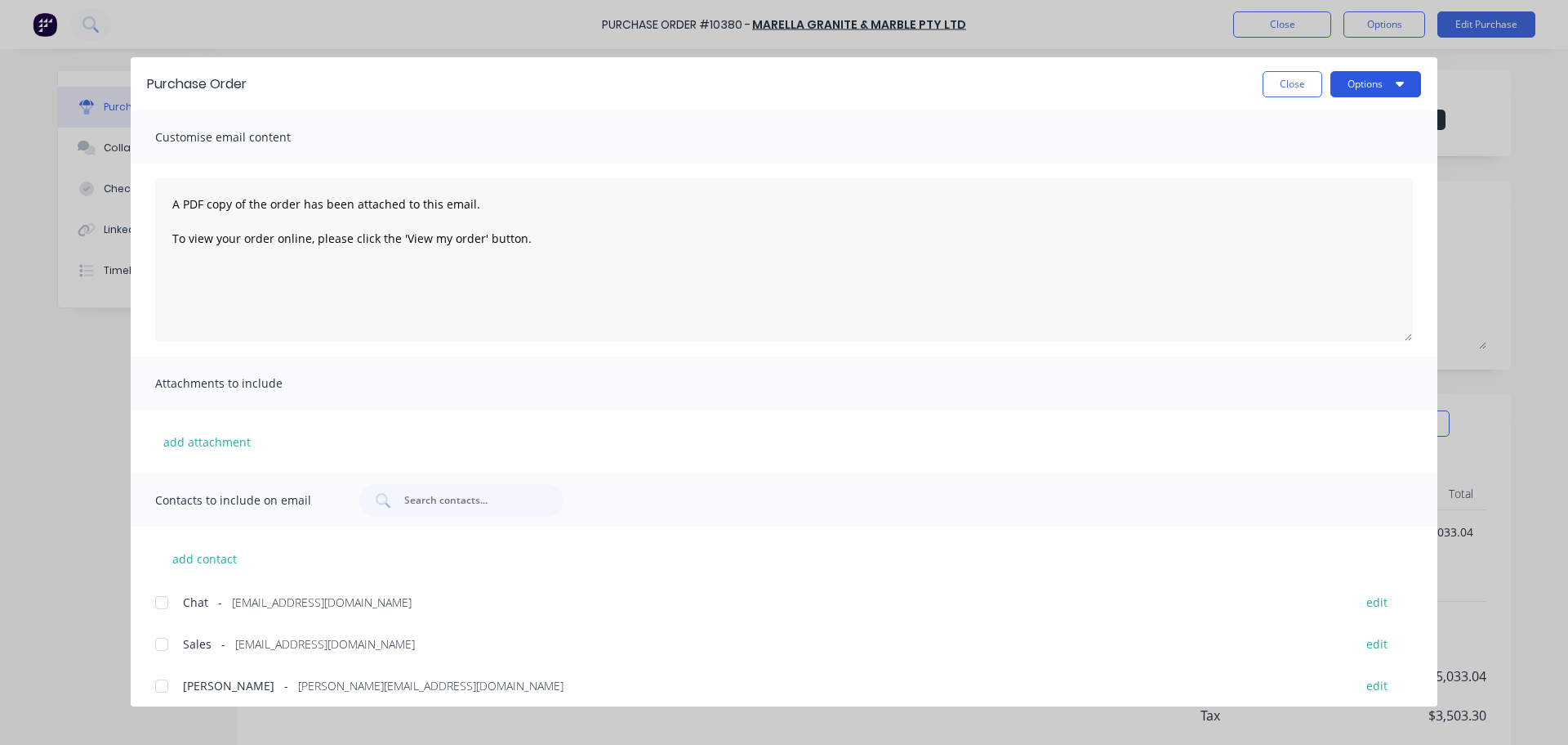
click at [1390, 86] on button "Options" at bounding box center [1376, 83] width 91 height 26
click at [1344, 152] on div "Print" at bounding box center [1343, 158] width 126 height 24
click at [1287, 83] on button "Close" at bounding box center [1293, 83] width 60 height 26
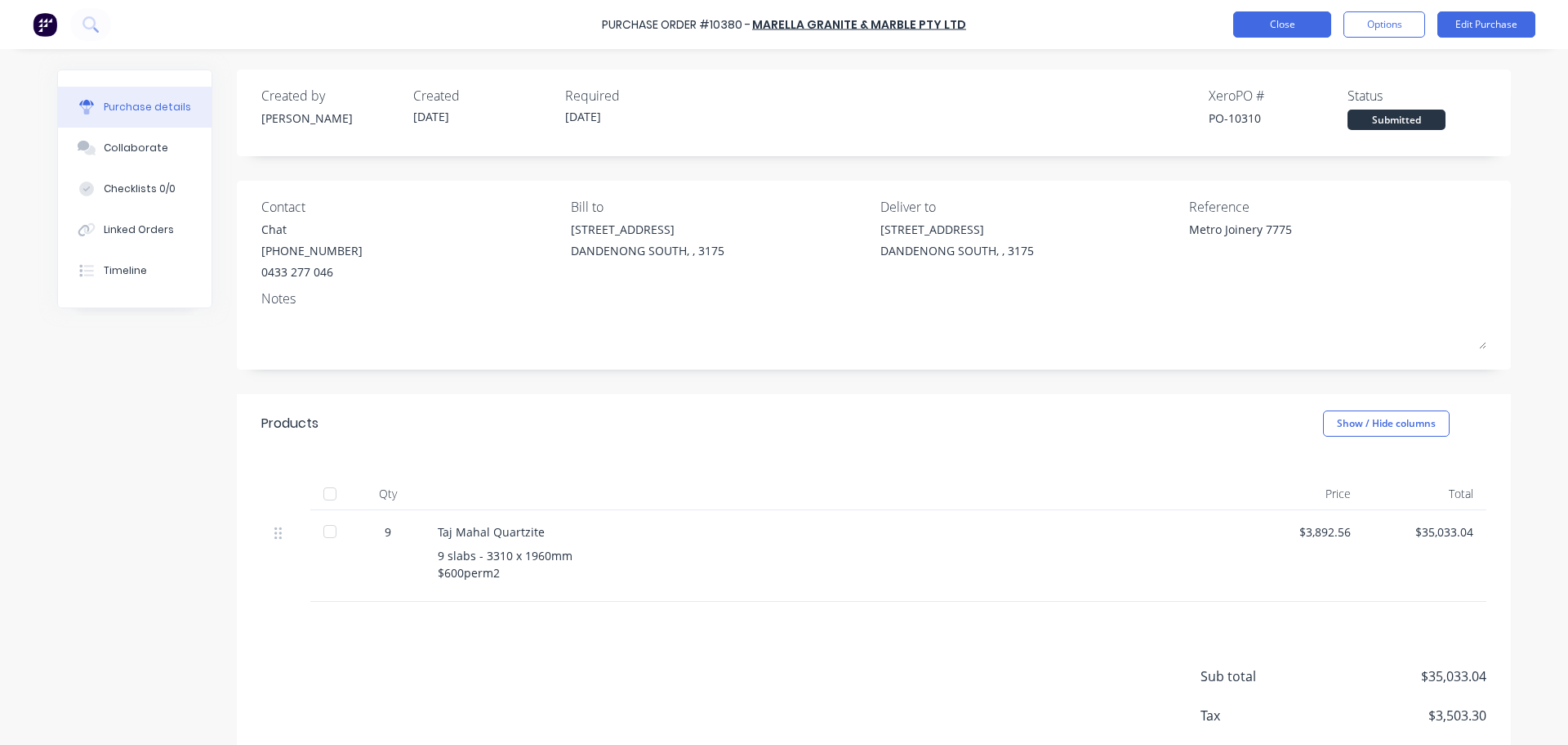
click at [1283, 29] on button "Close" at bounding box center [1282, 25] width 98 height 26
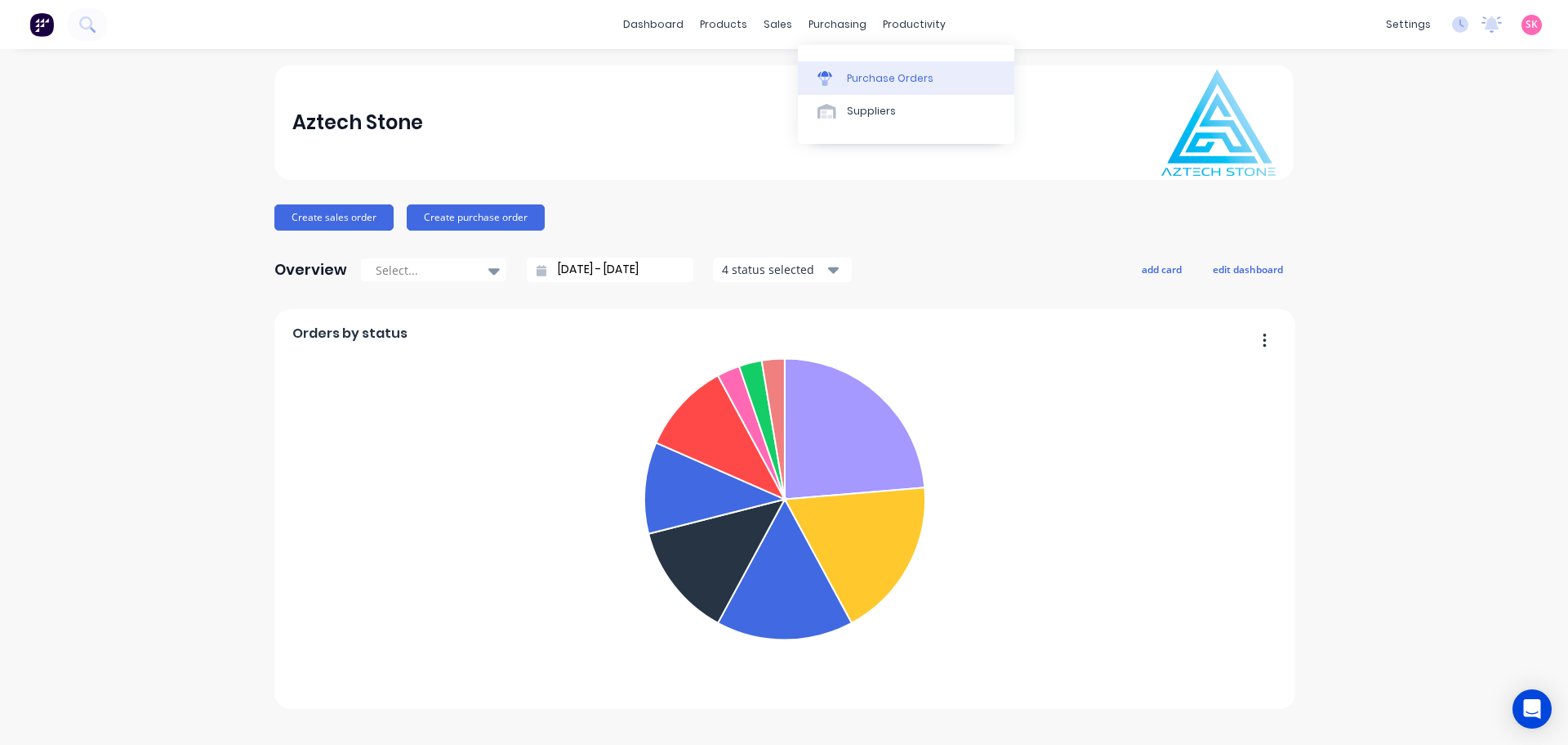
click at [858, 70] on link "Purchase Orders" at bounding box center [906, 78] width 217 height 33
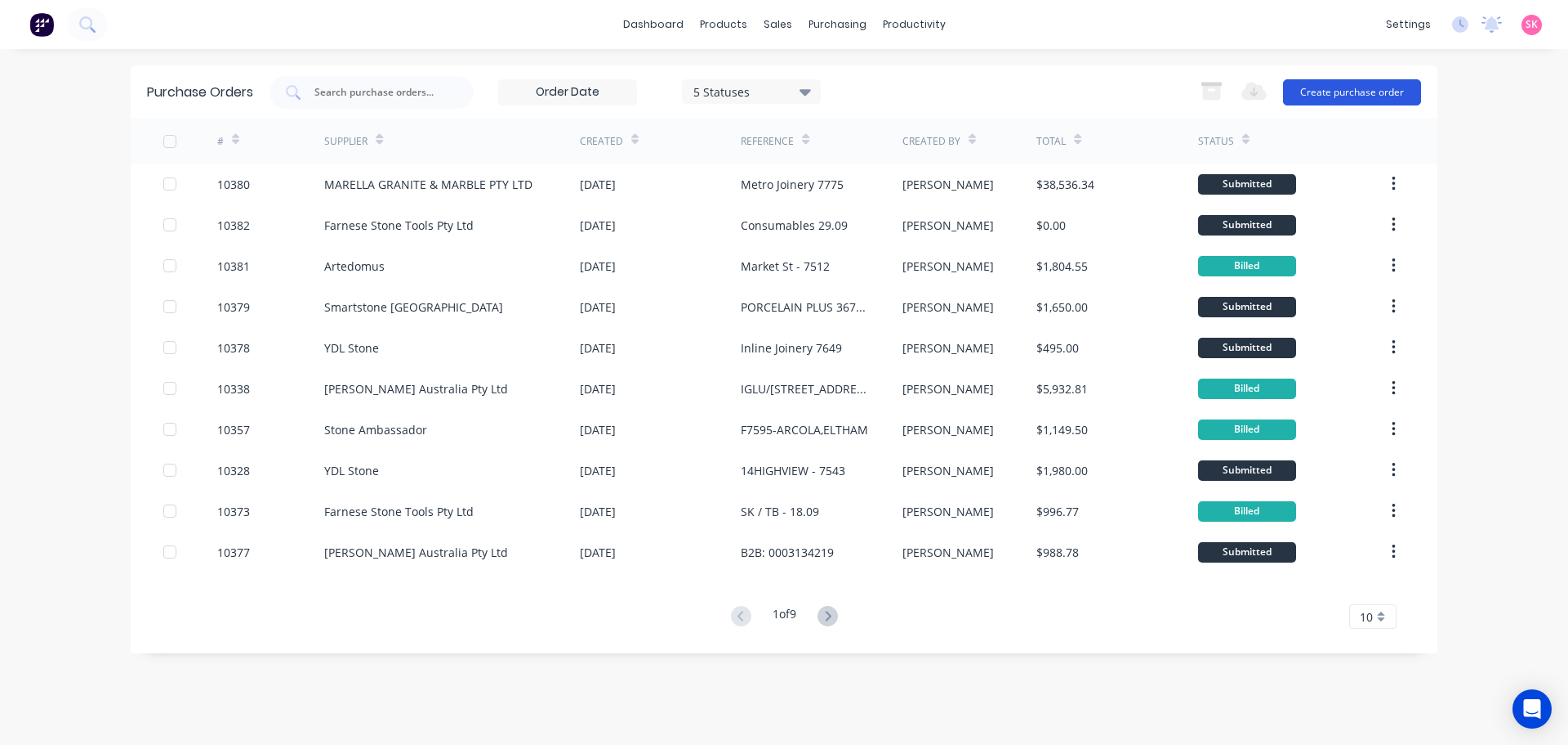
click at [1323, 93] on button "Create purchase order" at bounding box center [1352, 92] width 138 height 26
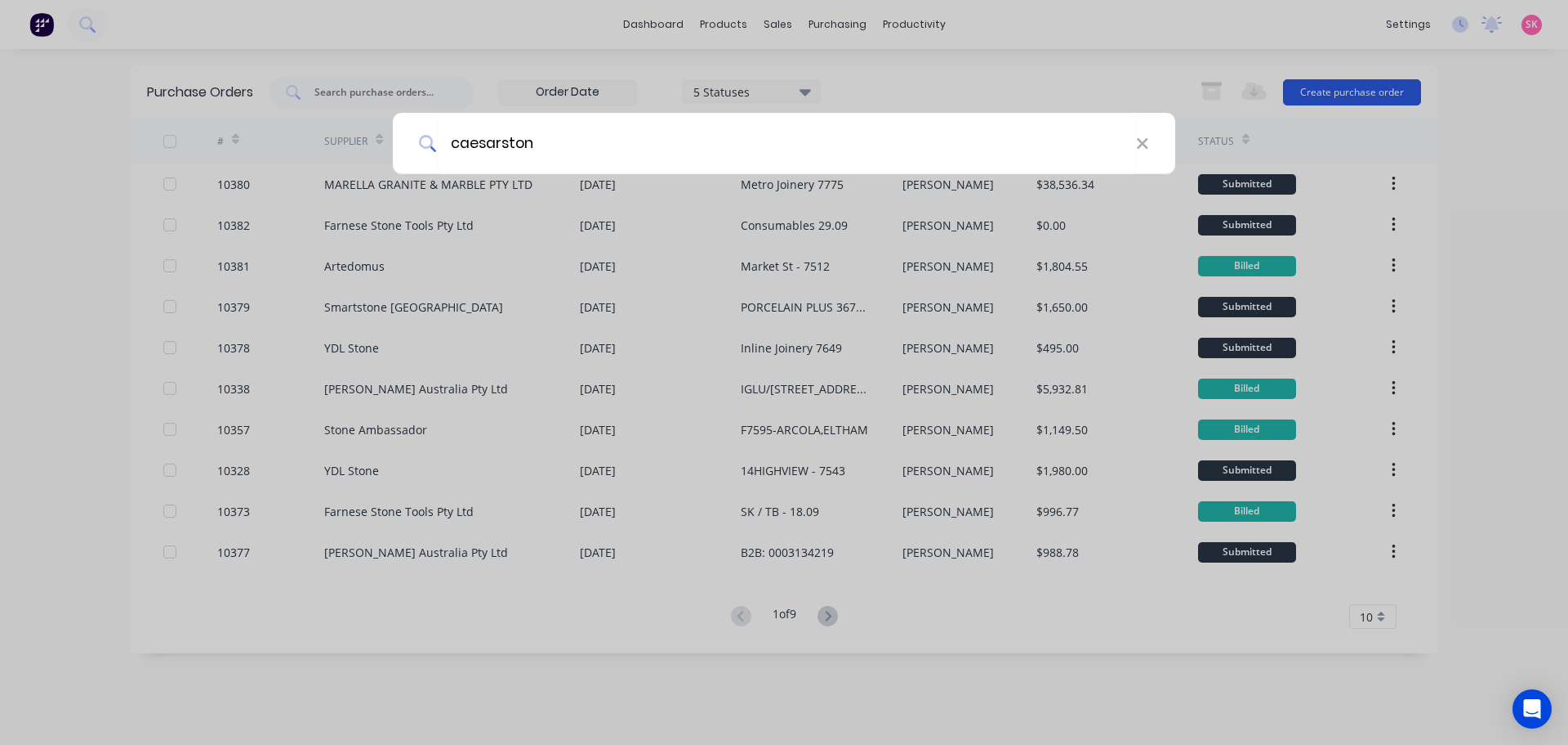
type input "caesarstone"
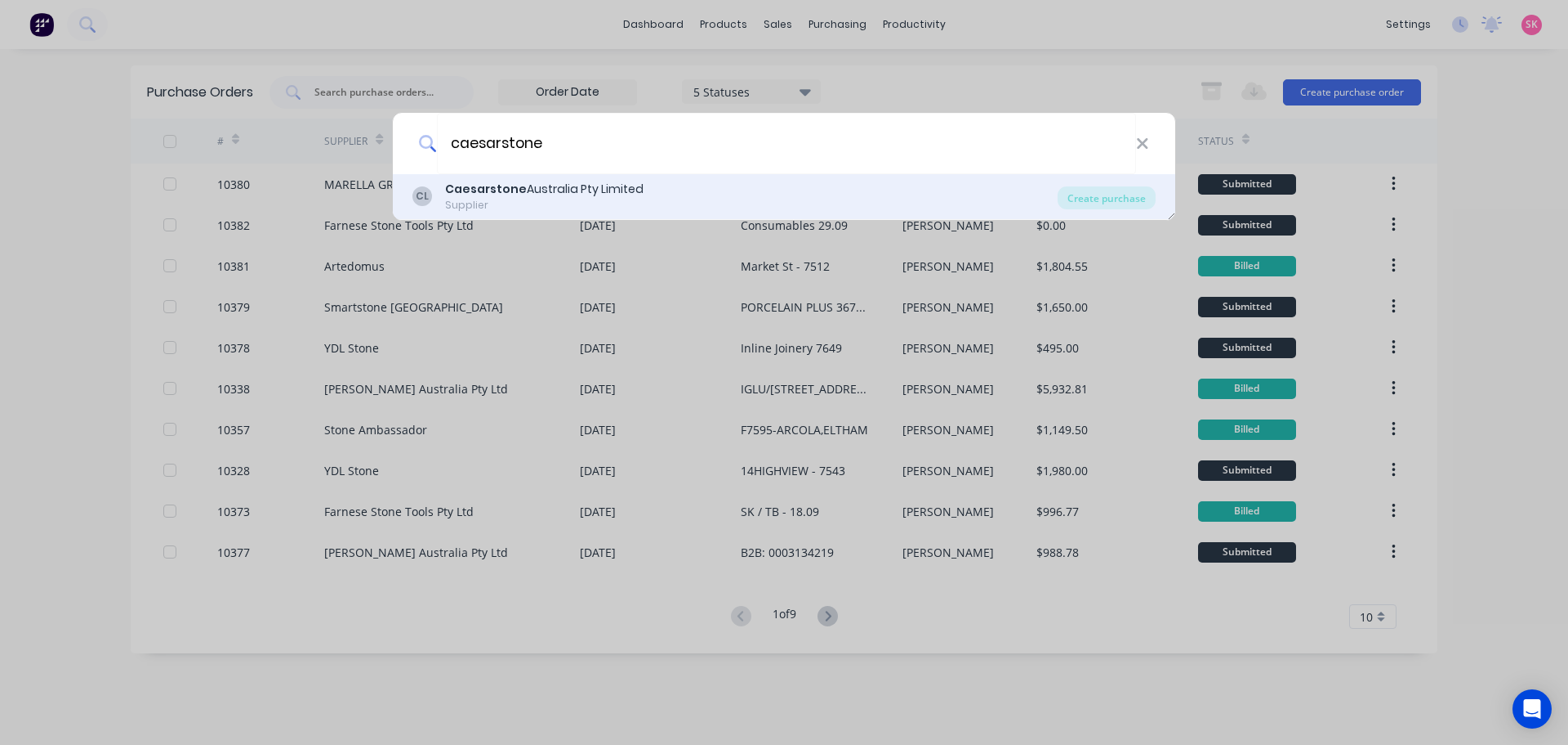
click at [609, 186] on div "Caesarstone Australia Pty Limited" at bounding box center [544, 189] width 199 height 17
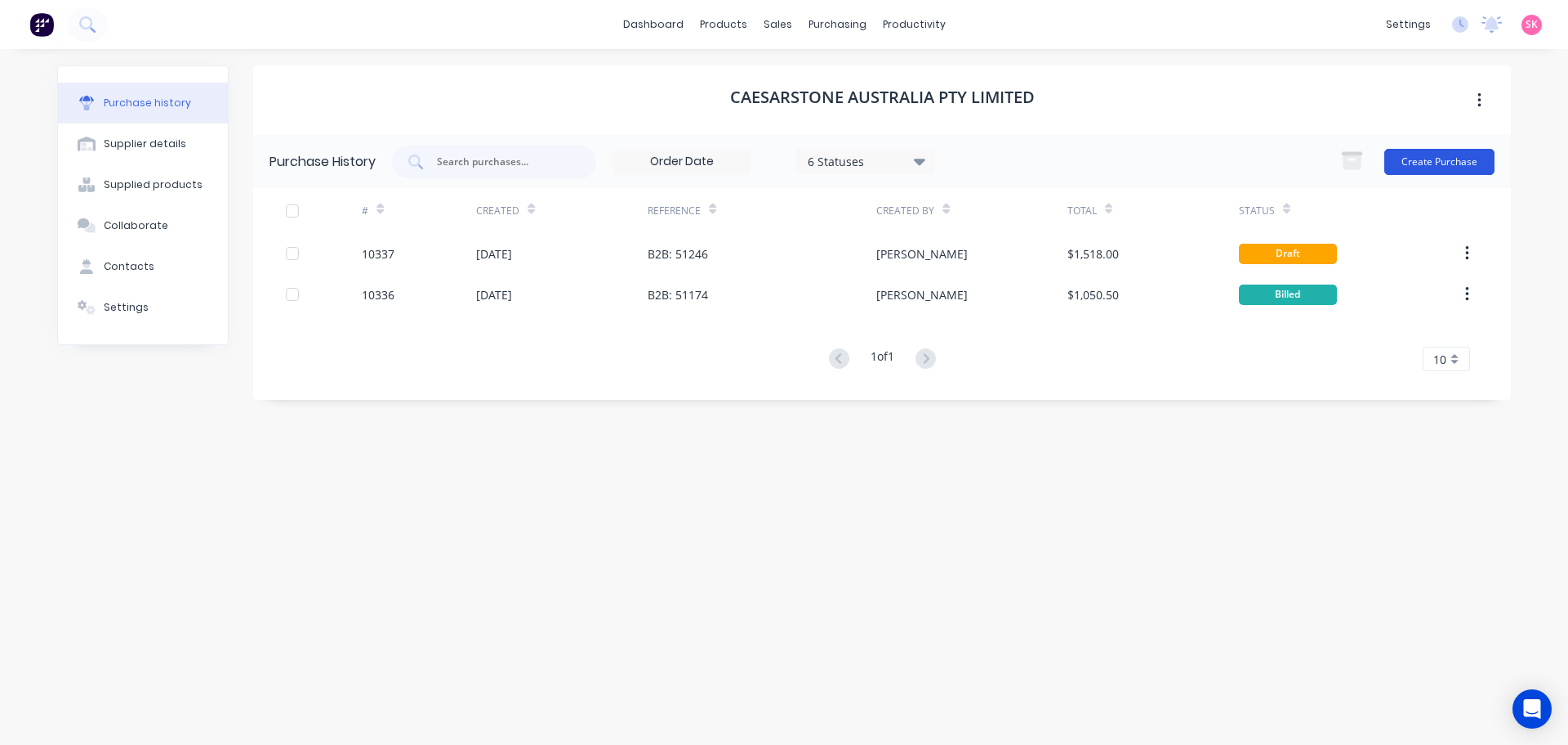
click at [1420, 152] on button "Create Purchase" at bounding box center [1440, 162] width 111 height 26
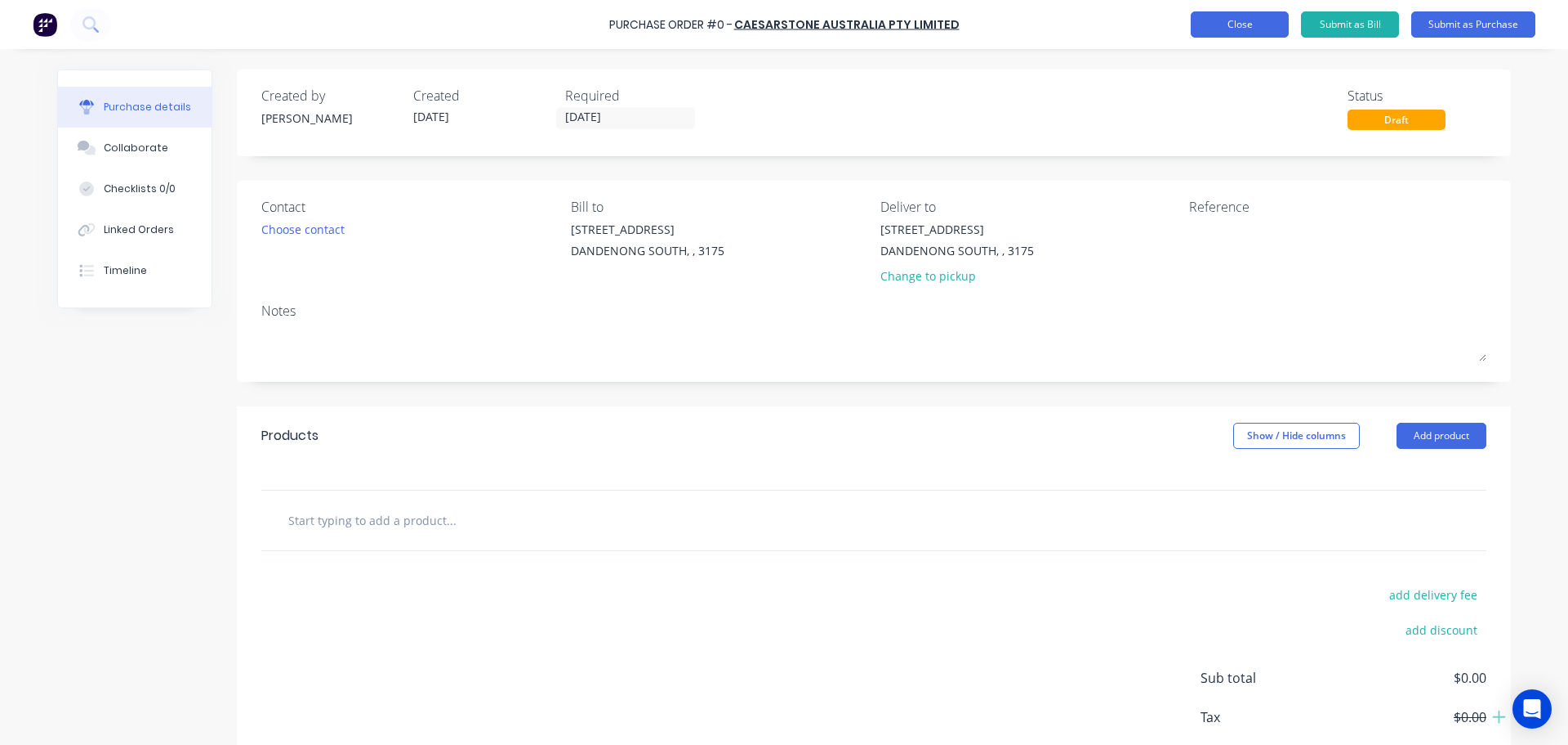
click at [1262, 30] on button "Close" at bounding box center [1240, 25] width 98 height 26
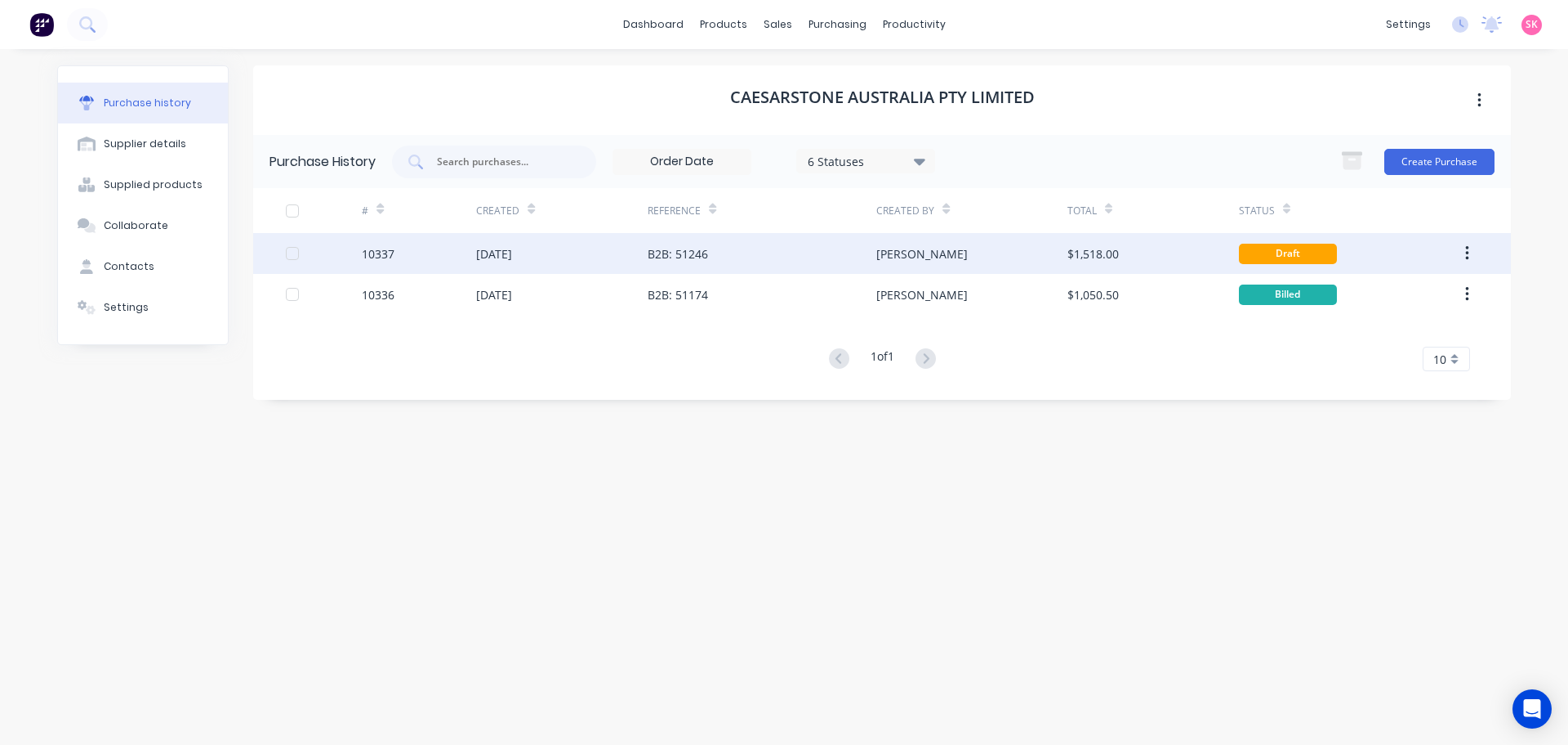
click at [906, 260] on div "[PERSON_NAME]" at bounding box center [922, 253] width 92 height 17
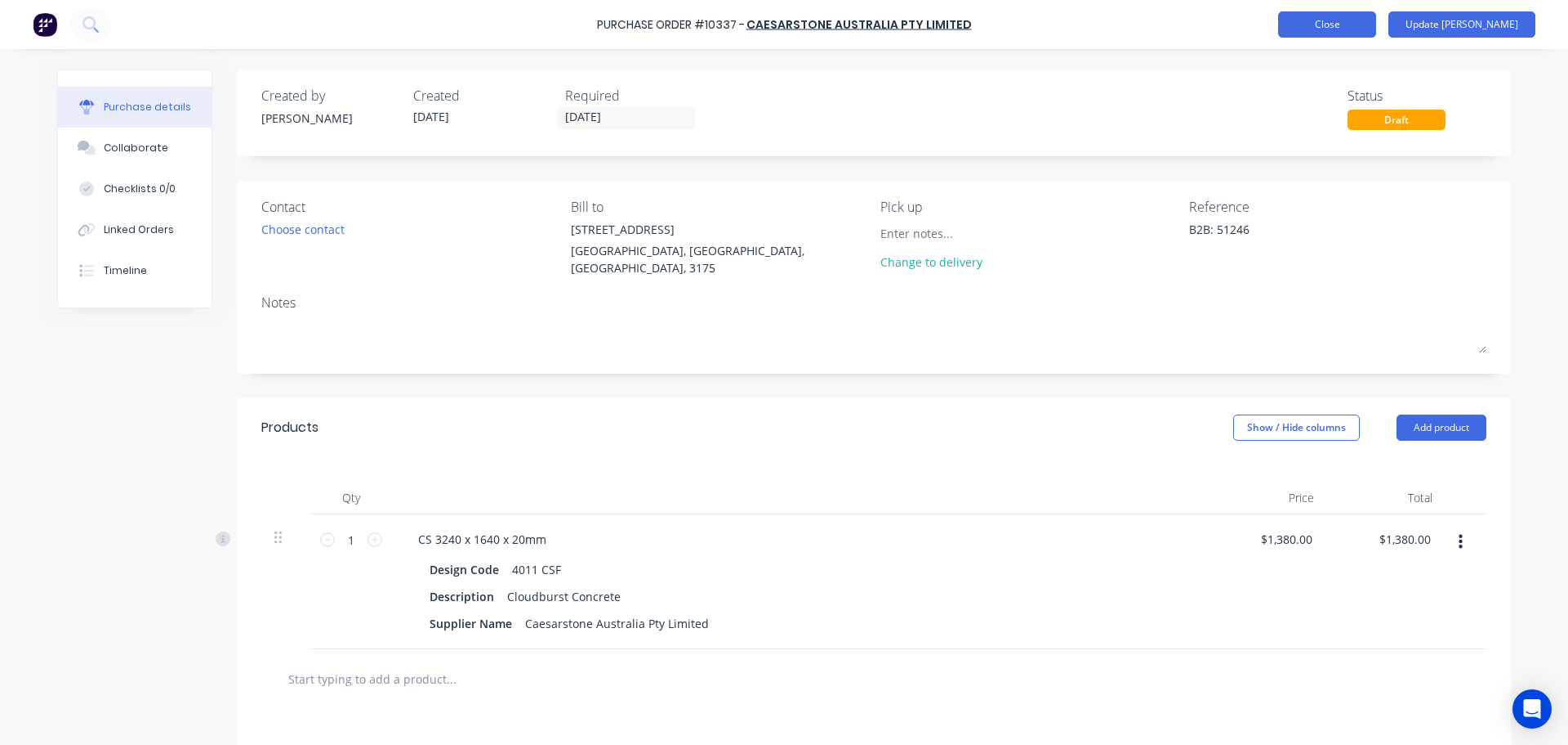
click at [1362, 28] on button "Close" at bounding box center [1328, 25] width 98 height 26
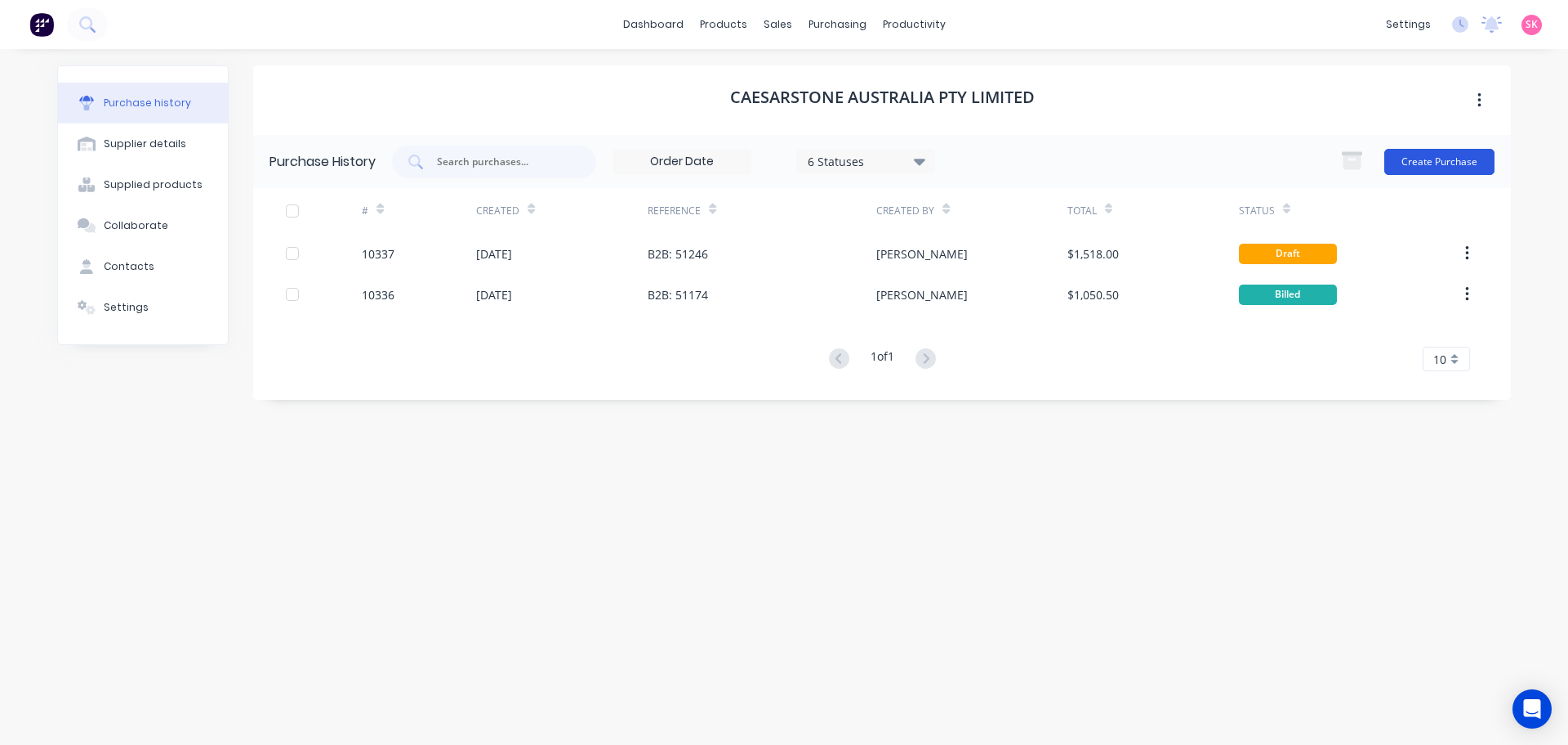
click at [1436, 162] on button "Create Purchase" at bounding box center [1440, 162] width 111 height 26
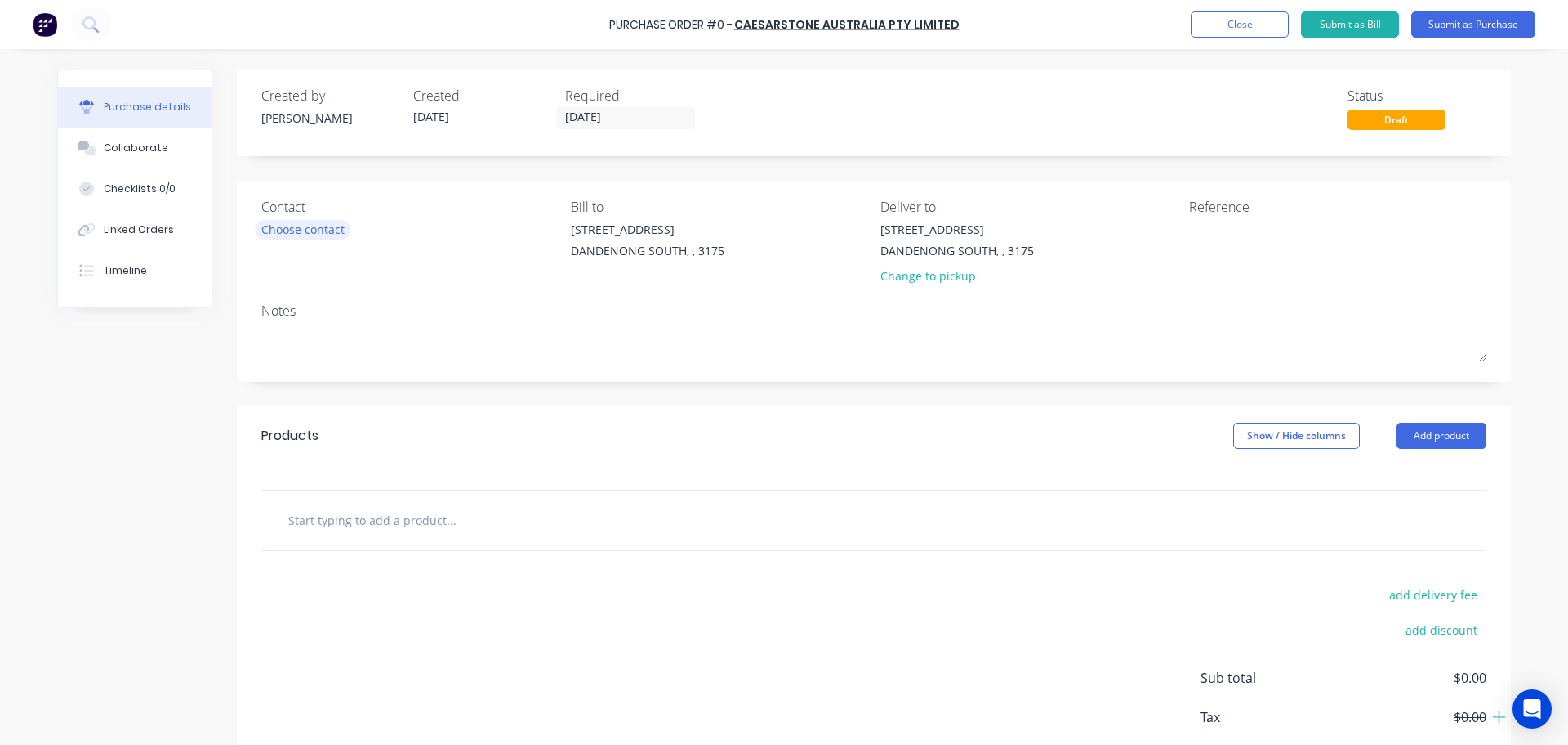
click at [333, 235] on div "Choose contact" at bounding box center [303, 229] width 83 height 17
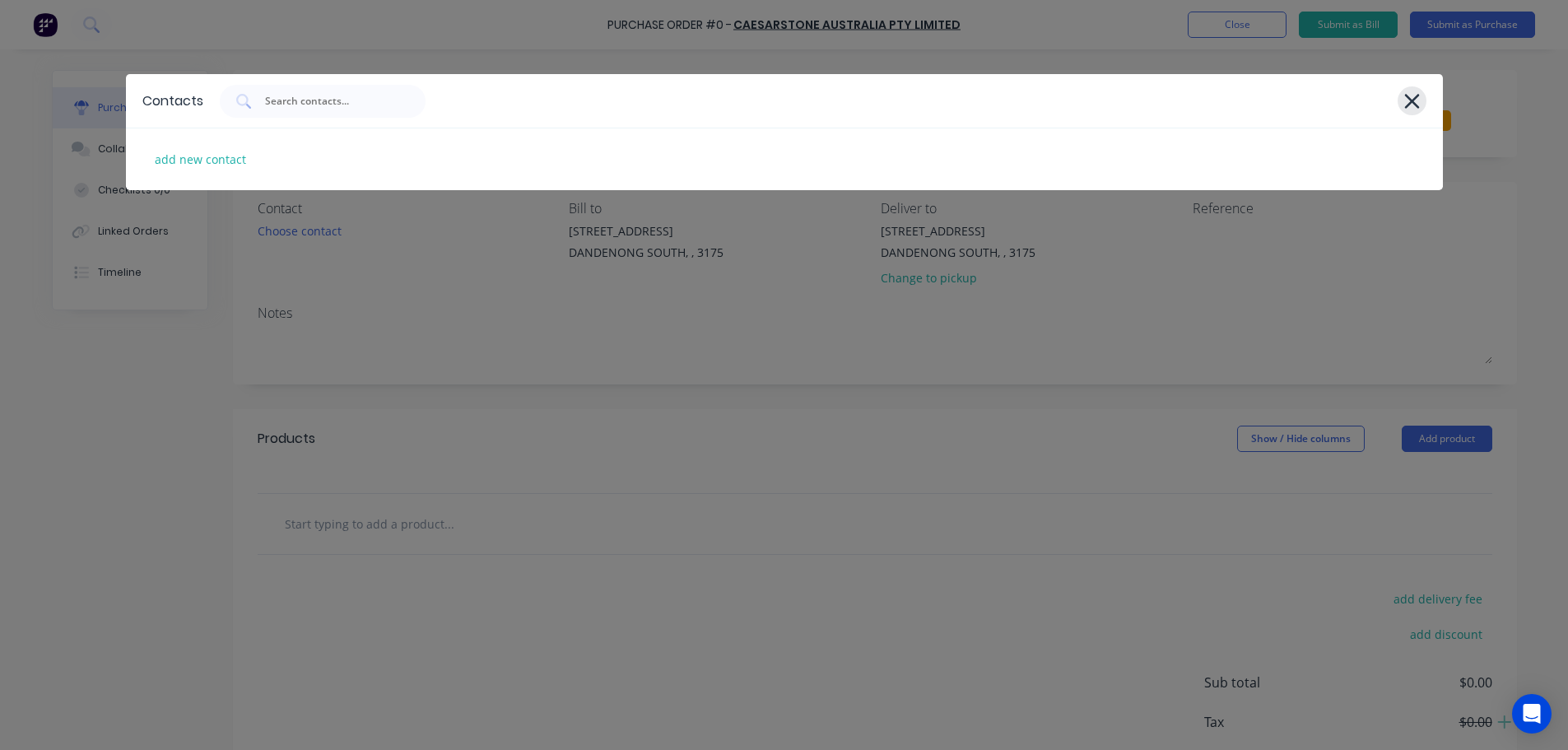
click at [1414, 100] on icon at bounding box center [1412, 100] width 17 height 23
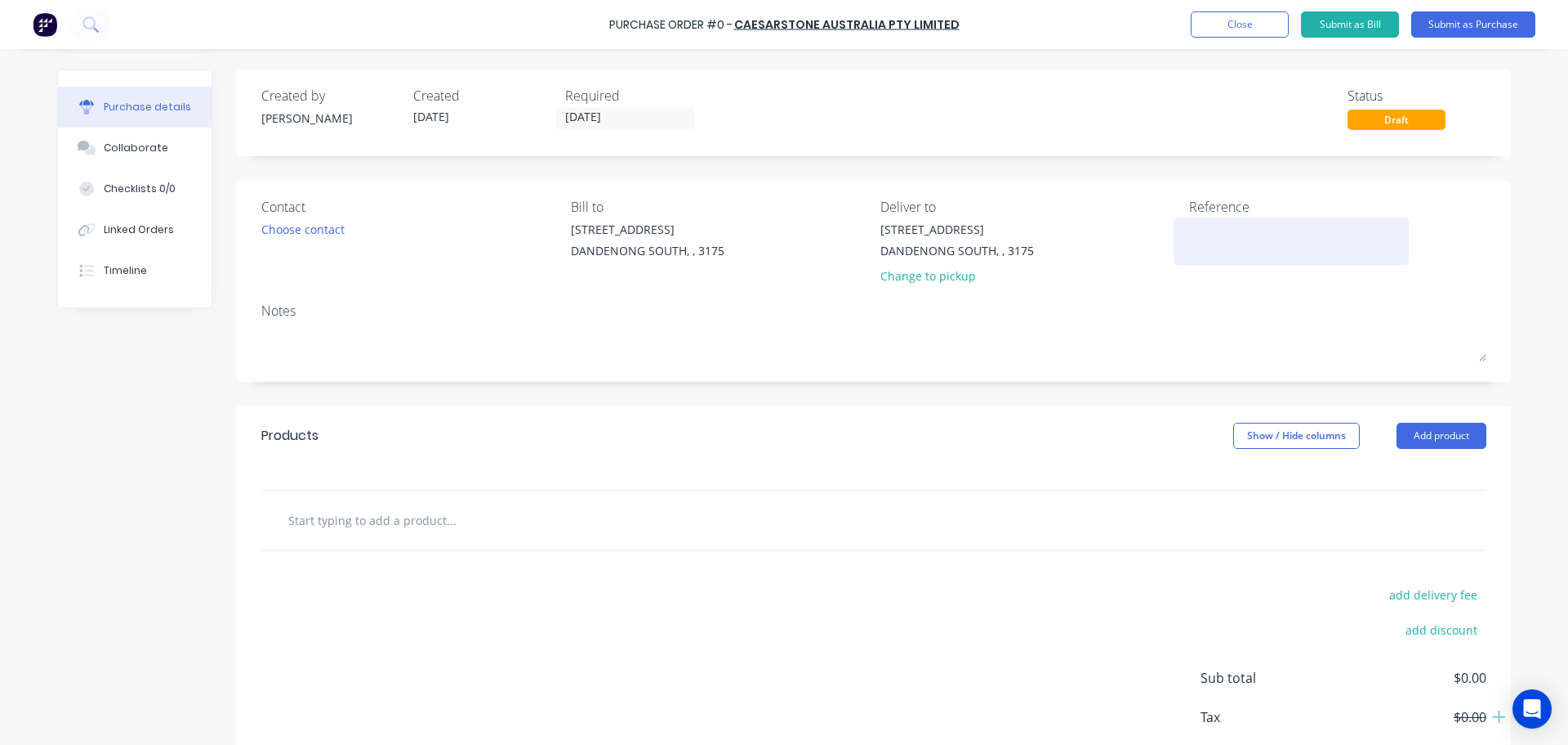
click at [1245, 230] on textarea at bounding box center [1291, 239] width 204 height 37
click at [1244, 230] on textarea at bounding box center [1291, 239] width 204 height 37
type textarea "B2B:"
click at [326, 518] on input "text" at bounding box center [451, 520] width 326 height 33
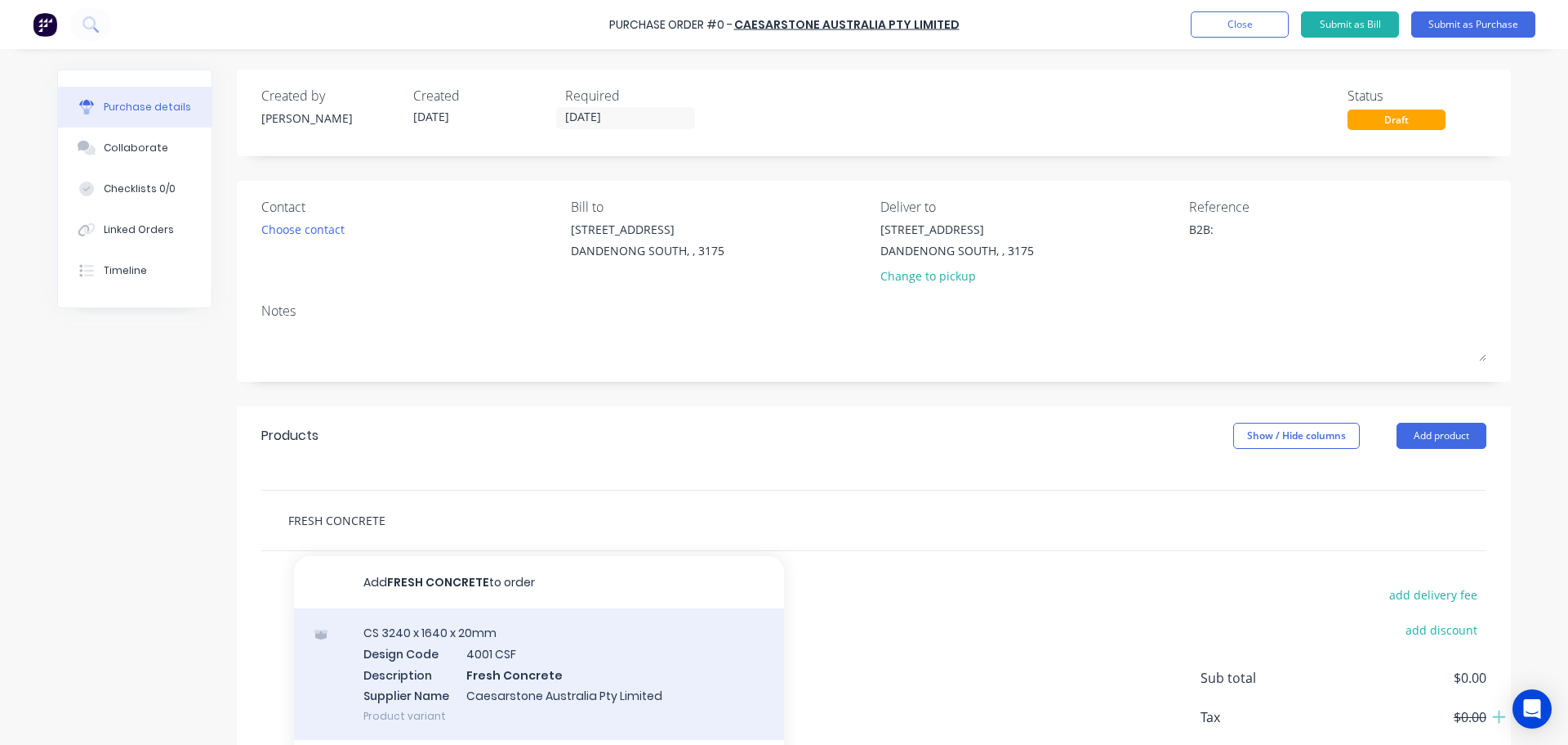
type input "FRESH CONCRETE"
click at [482, 658] on div "CS 3240 x 1640 x 20mm Design Code 4001 CSF Description Fresh Concrete Supplier …" at bounding box center [539, 673] width 490 height 132
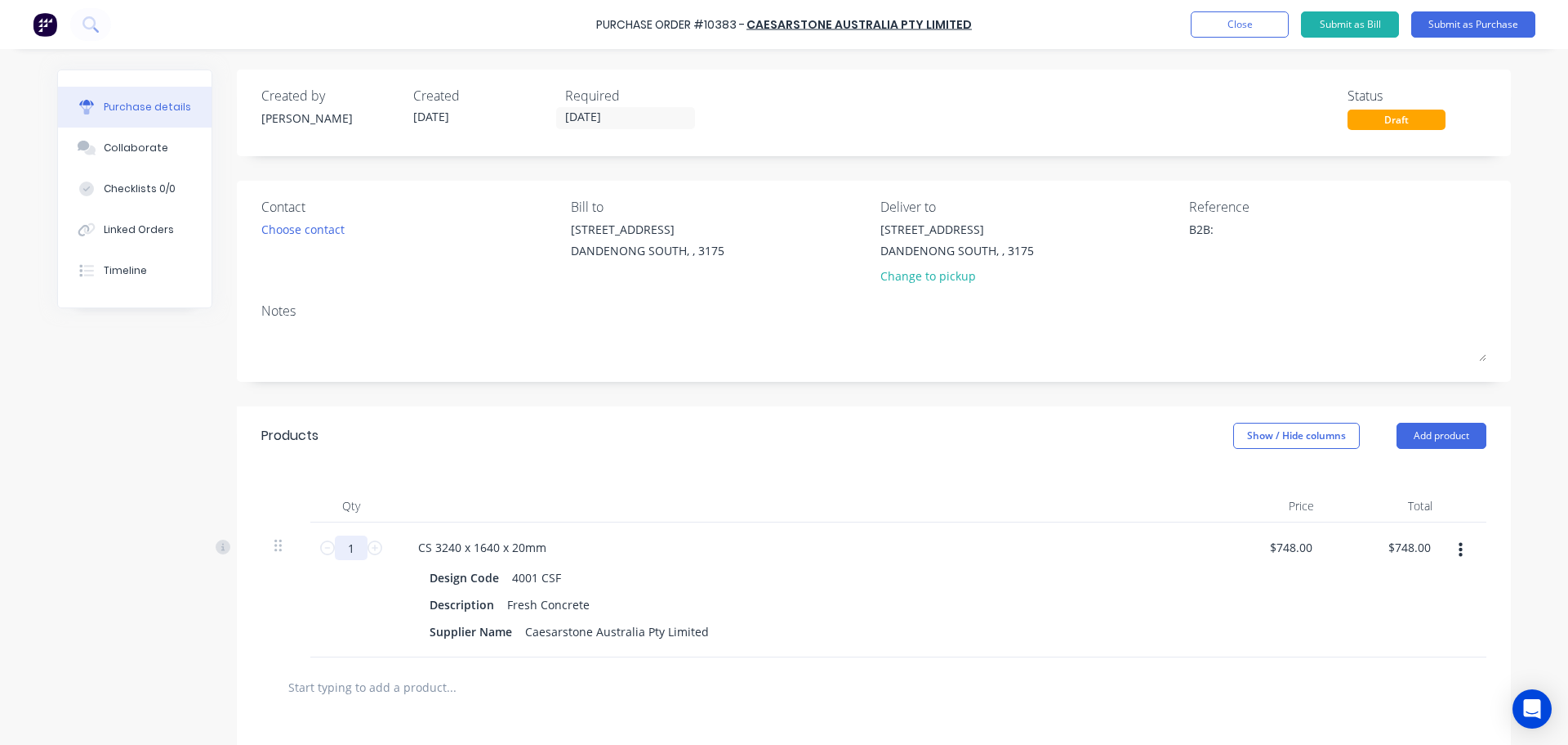
drag, startPoint x: 350, startPoint y: 540, endPoint x: 258, endPoint y: 545, distance: 92.1
click at [268, 544] on div "1 1 CS 3240 x 1640 x 20mm Design Code 4001 CSF Description Fresh Concrete Suppl…" at bounding box center [873, 590] width 1225 height 135
type input "12"
type input "$8,976.00"
type input "12"
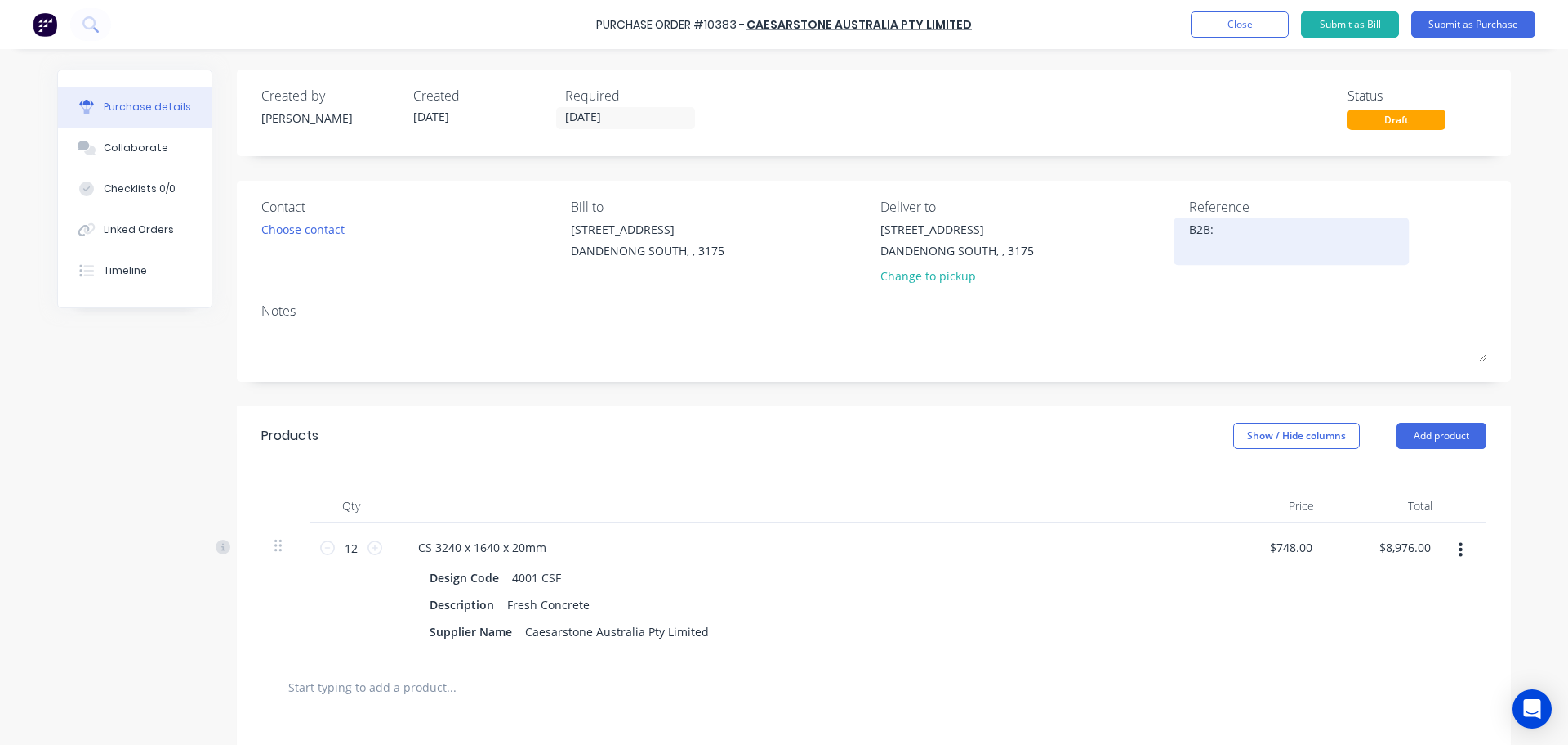
click at [1240, 230] on textarea "B2B:" at bounding box center [1291, 239] width 204 height 37
type textarea "B2B: 56154"
click at [1483, 24] on button "Submit as Purchase" at bounding box center [1474, 25] width 124 height 26
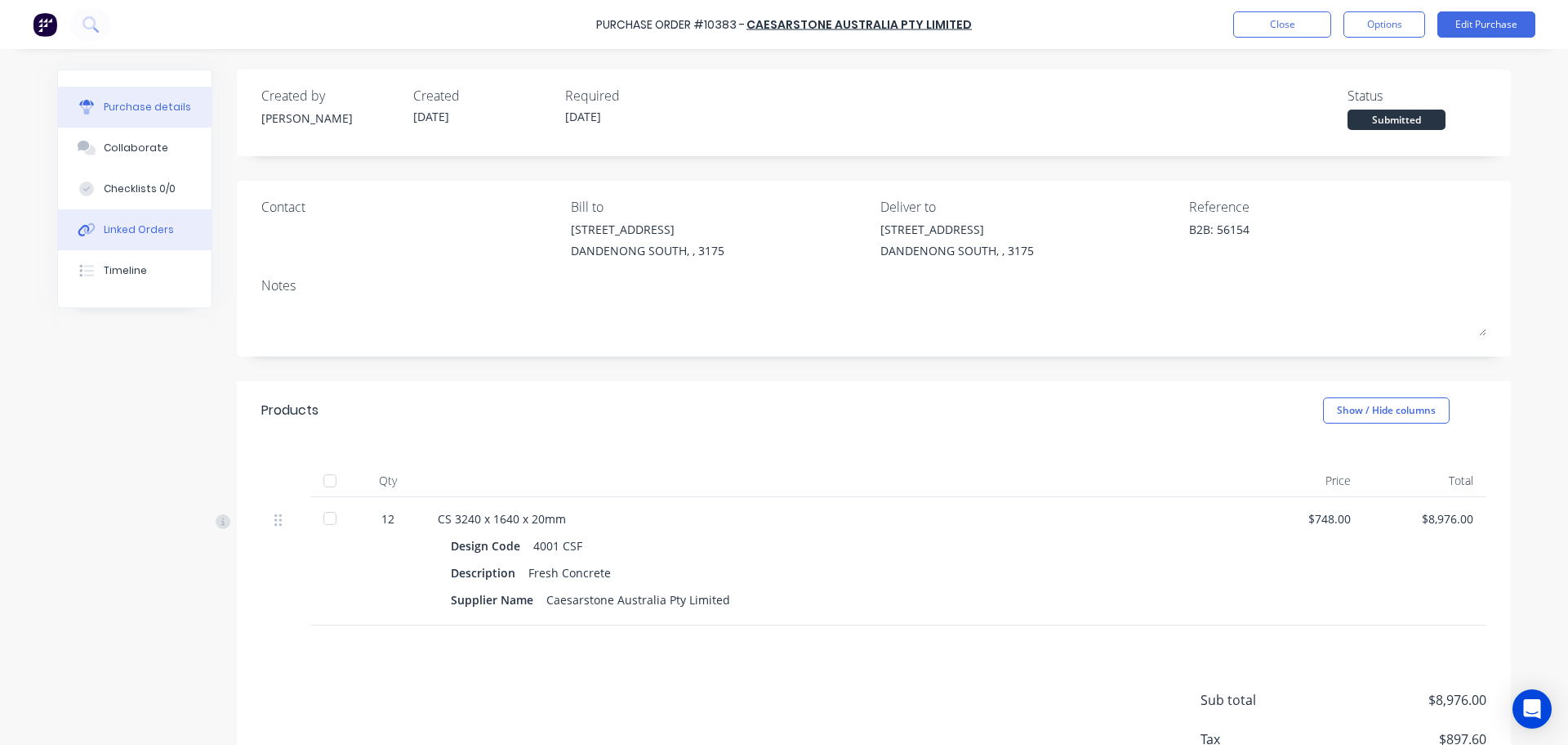
click at [153, 236] on div "Linked Orders" at bounding box center [138, 230] width 70 height 15
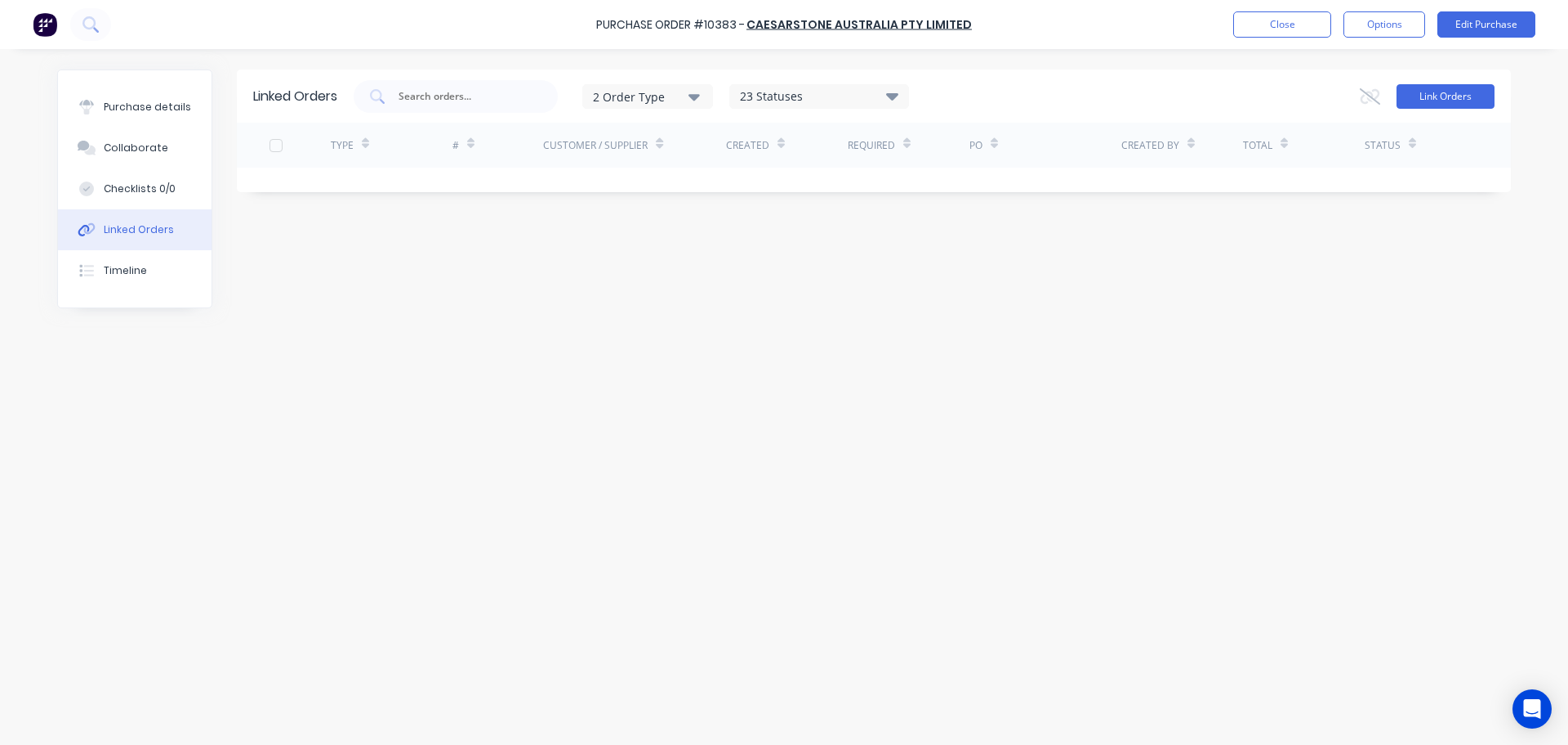
click at [1412, 103] on button "Link Orders" at bounding box center [1446, 96] width 98 height 25
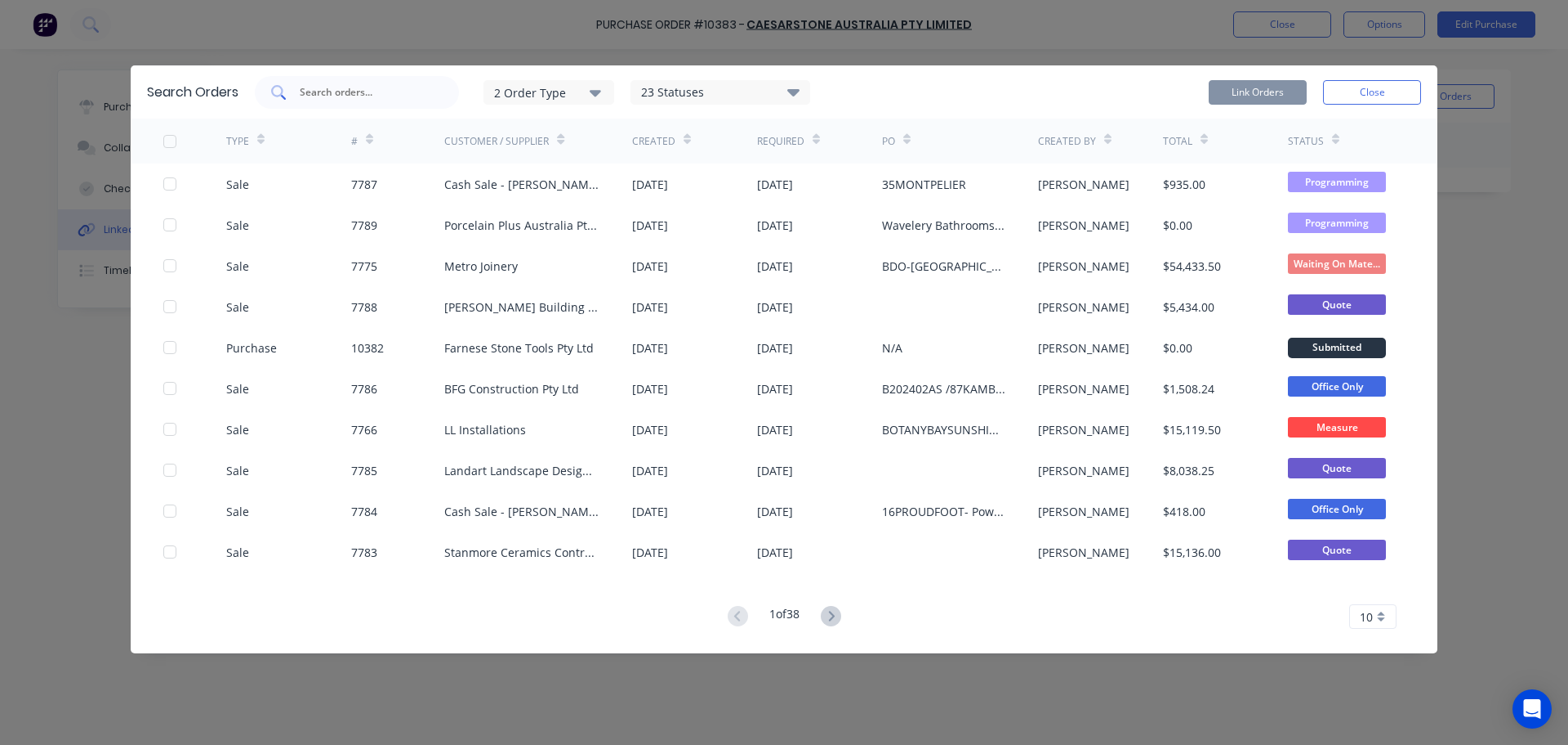
click at [317, 78] on div at bounding box center [356, 93] width 204 height 33
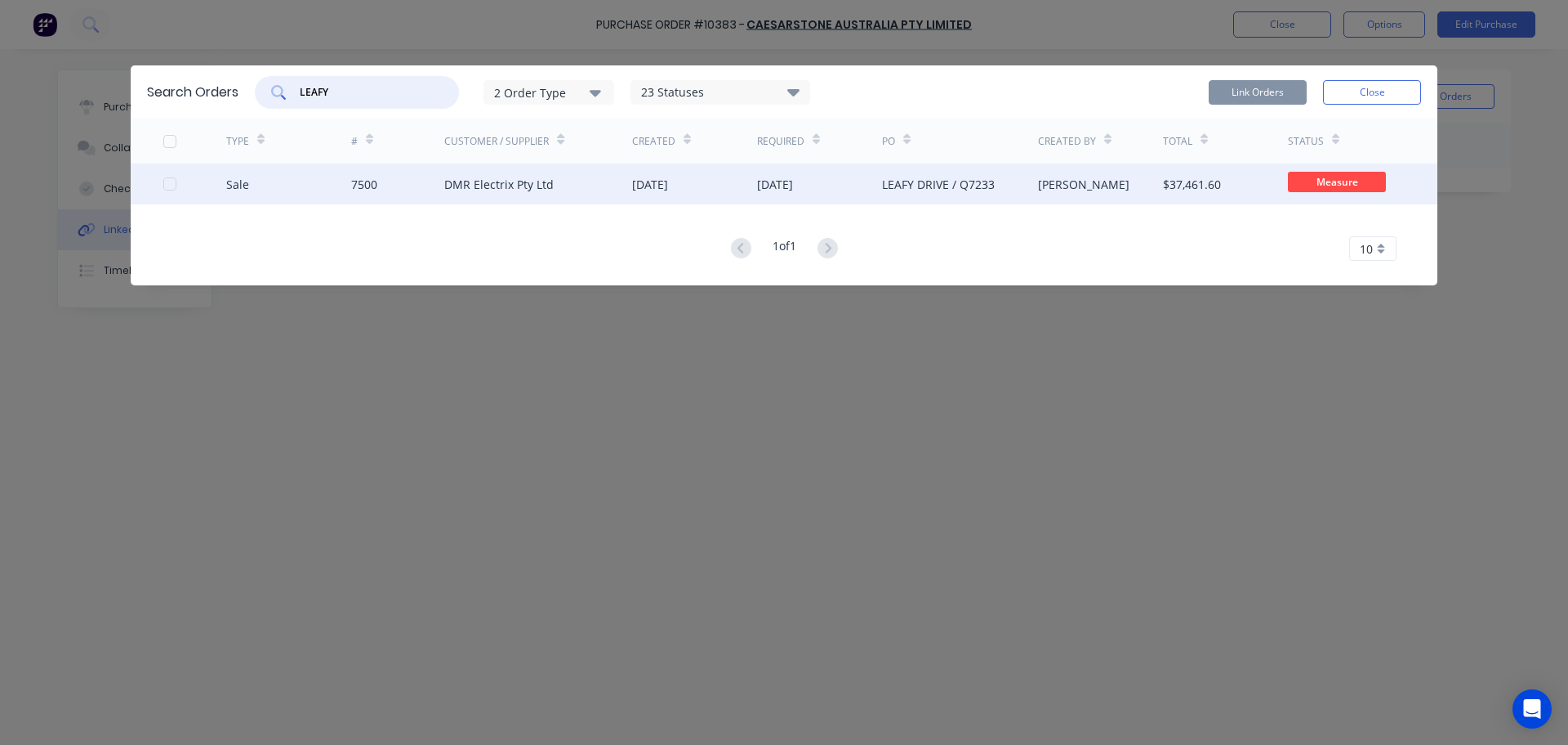
type input "LEAFY"
click at [153, 188] on div "Sale 7500 DMR Electrix Pty Ltd [DATE] [DATE] LEAFY DRIVE / Q7233 [PERSON_NAME] …" at bounding box center [784, 183] width 1307 height 41
click at [164, 188] on div at bounding box center [170, 184] width 33 height 33
click at [1272, 92] on button "Link Orders" at bounding box center [1258, 92] width 98 height 25
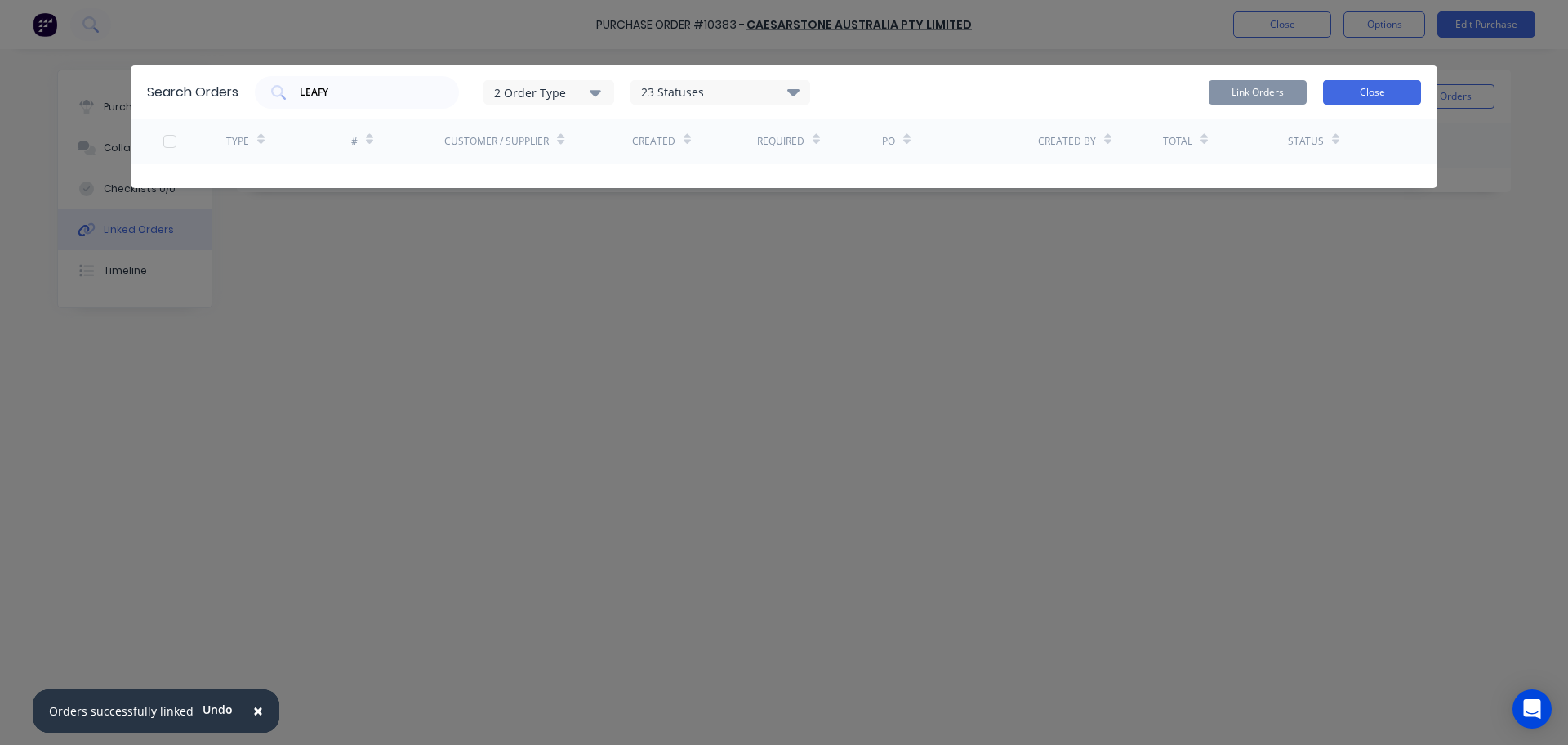
click at [1375, 85] on button "Close" at bounding box center [1372, 92] width 98 height 25
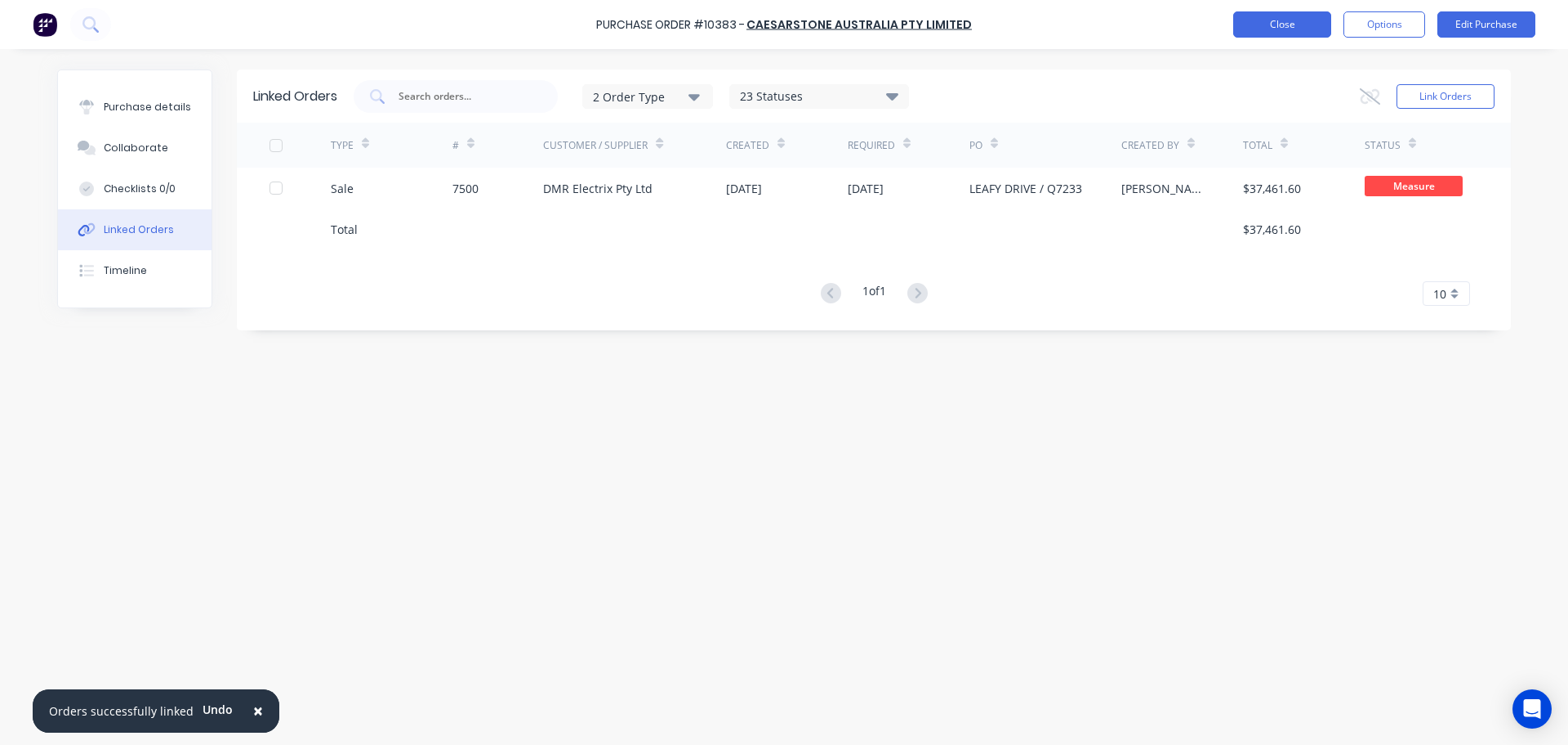
click at [1302, 15] on button "Close" at bounding box center [1282, 25] width 98 height 26
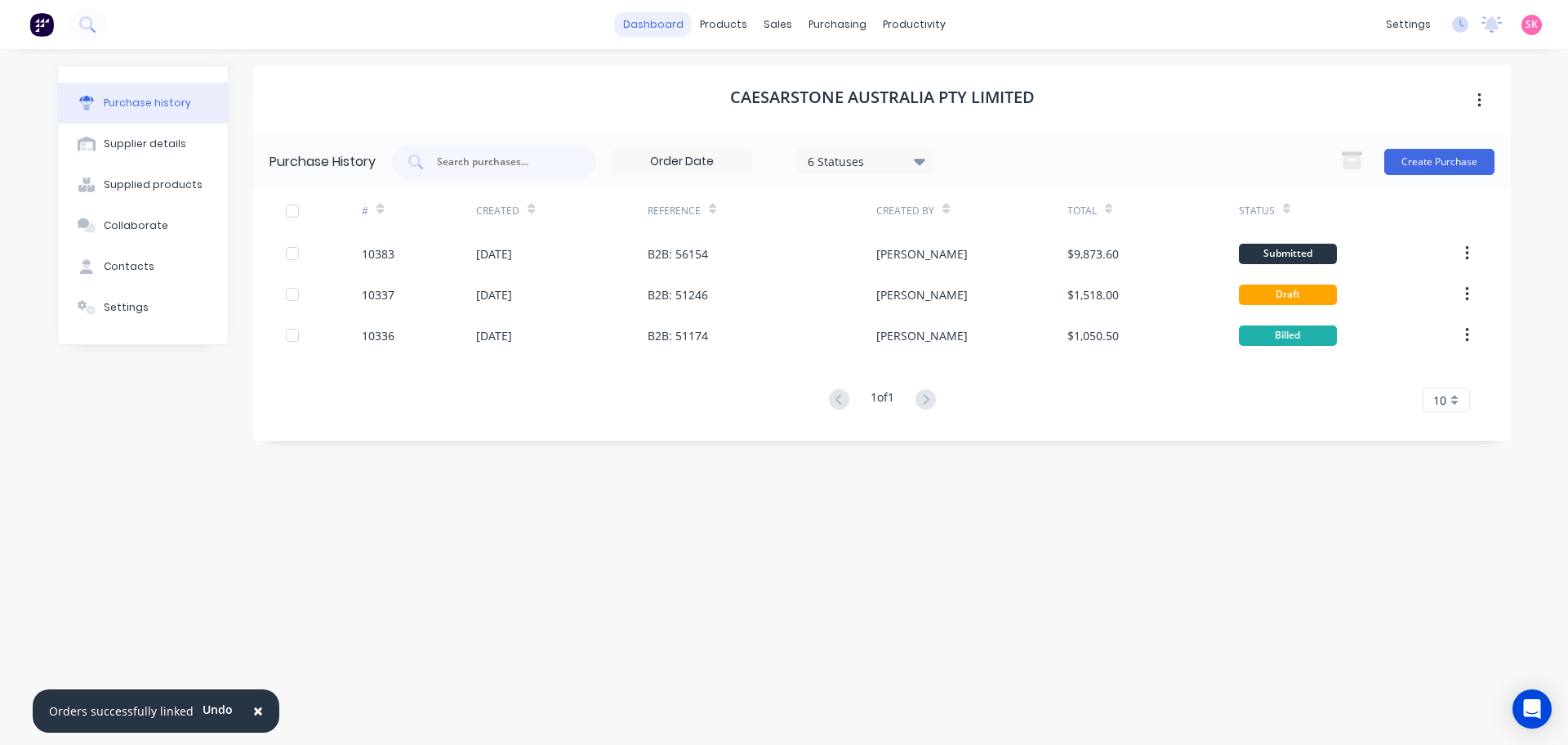
click at [656, 32] on link "dashboard" at bounding box center [653, 25] width 77 height 25
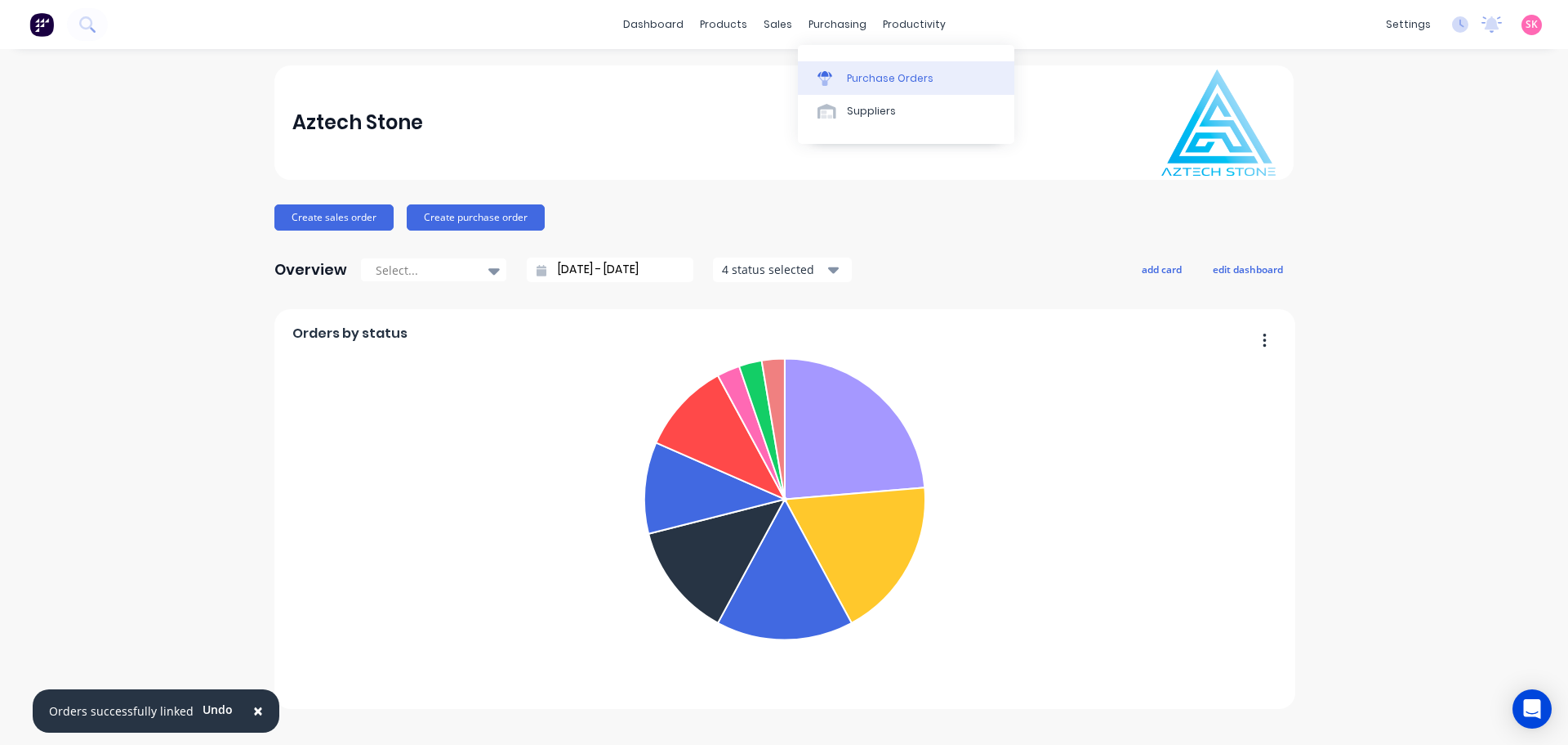
click at [840, 82] on div at bounding box center [830, 78] width 24 height 15
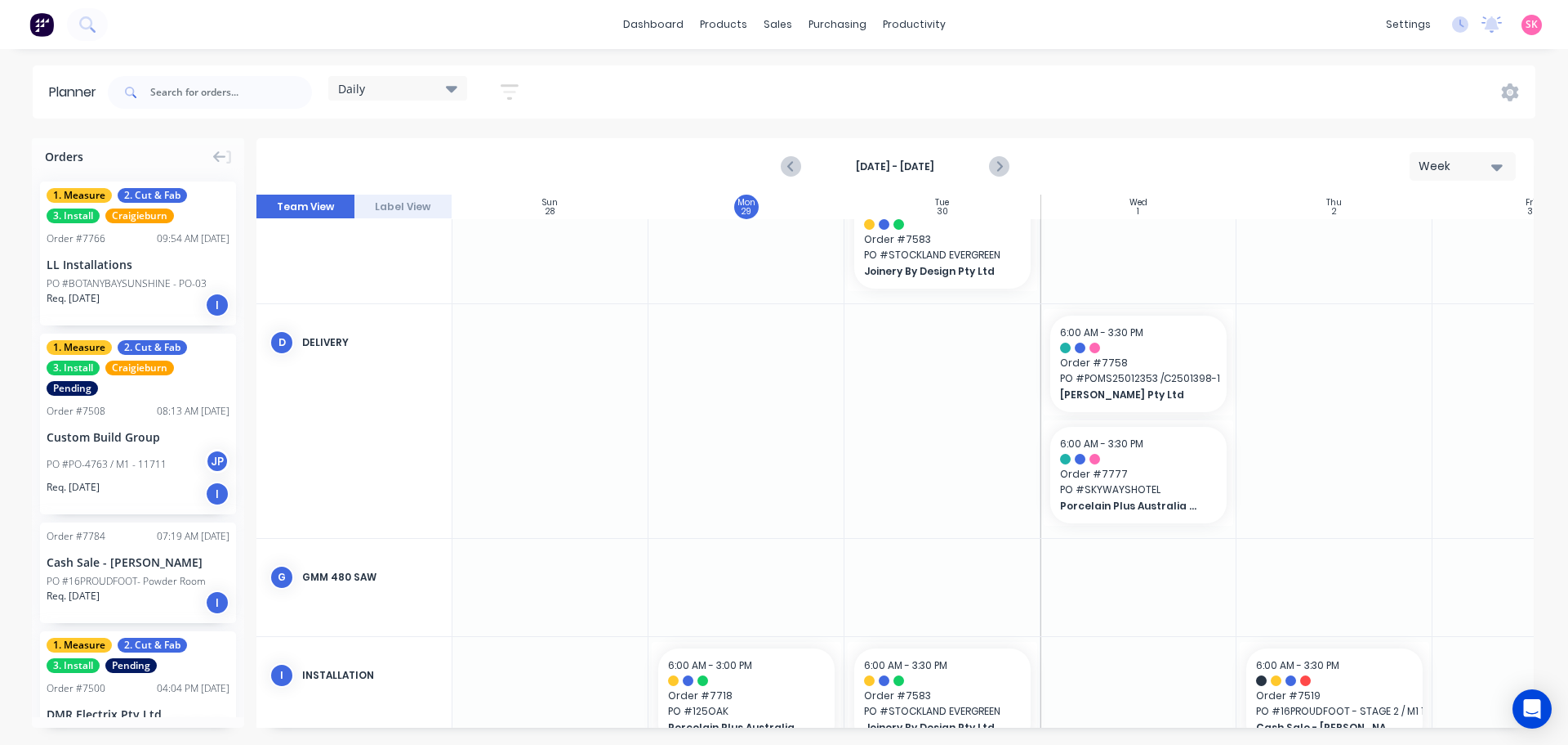
scroll to position [707, 0]
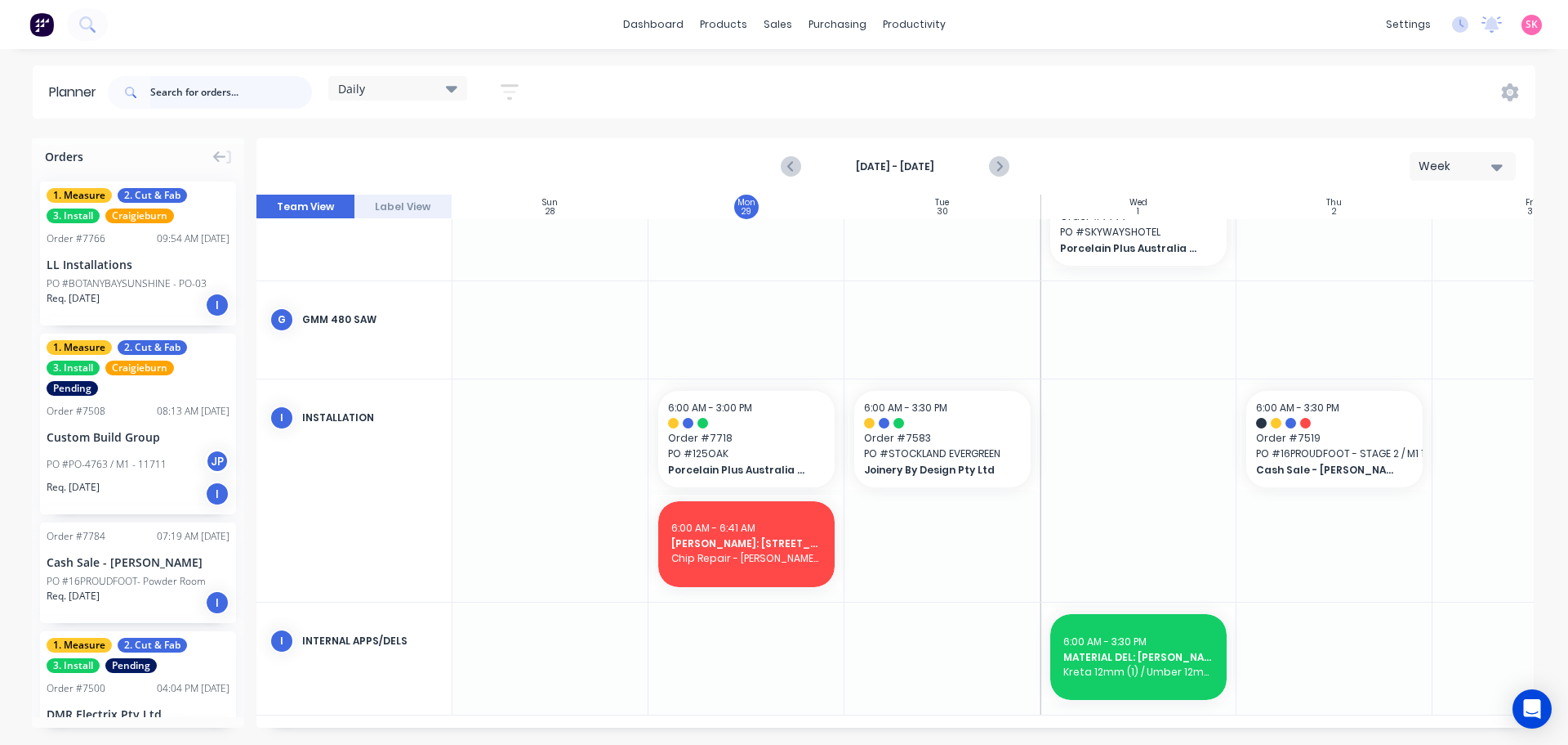
click at [200, 89] on input "text" at bounding box center [231, 93] width 161 height 33
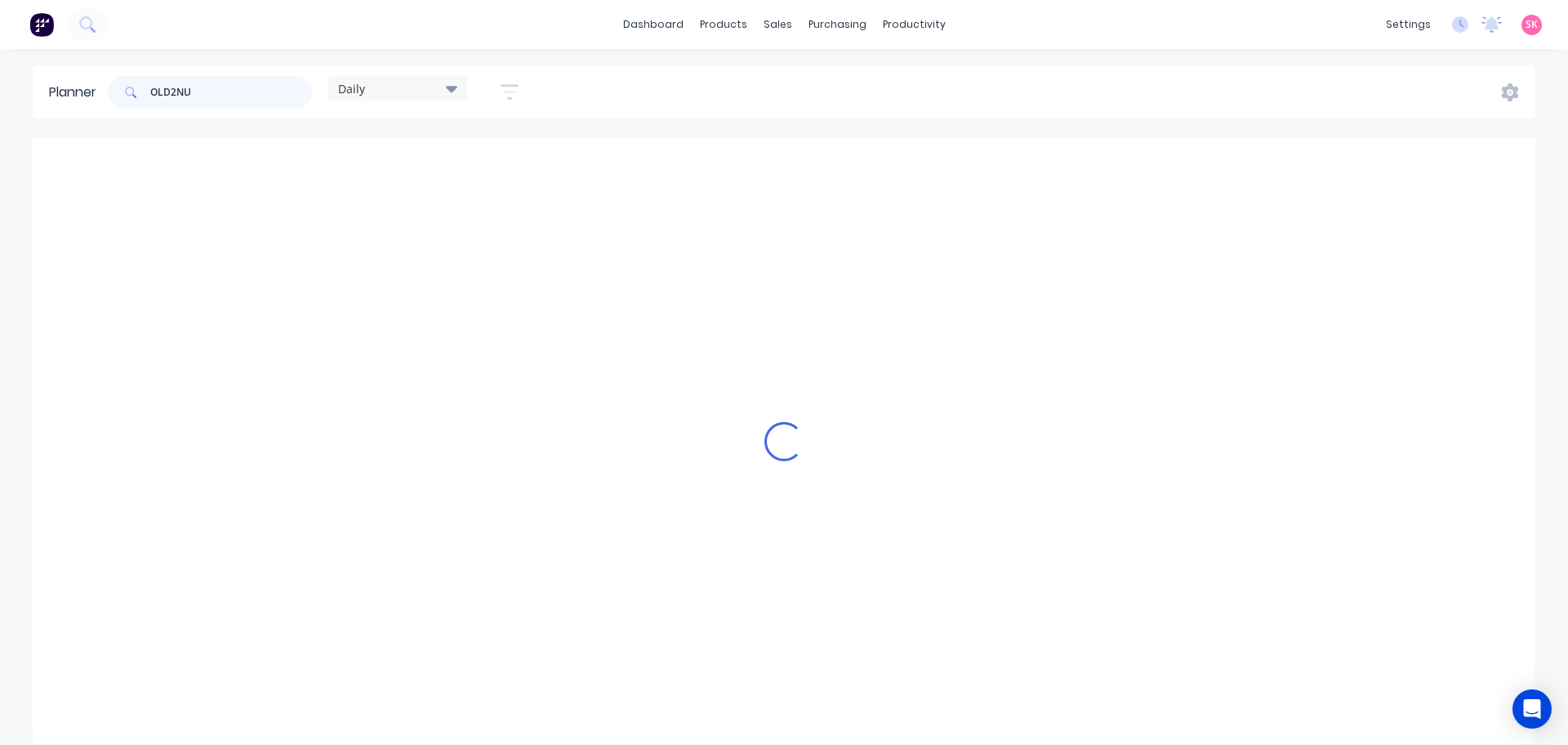
scroll to position [312, 0]
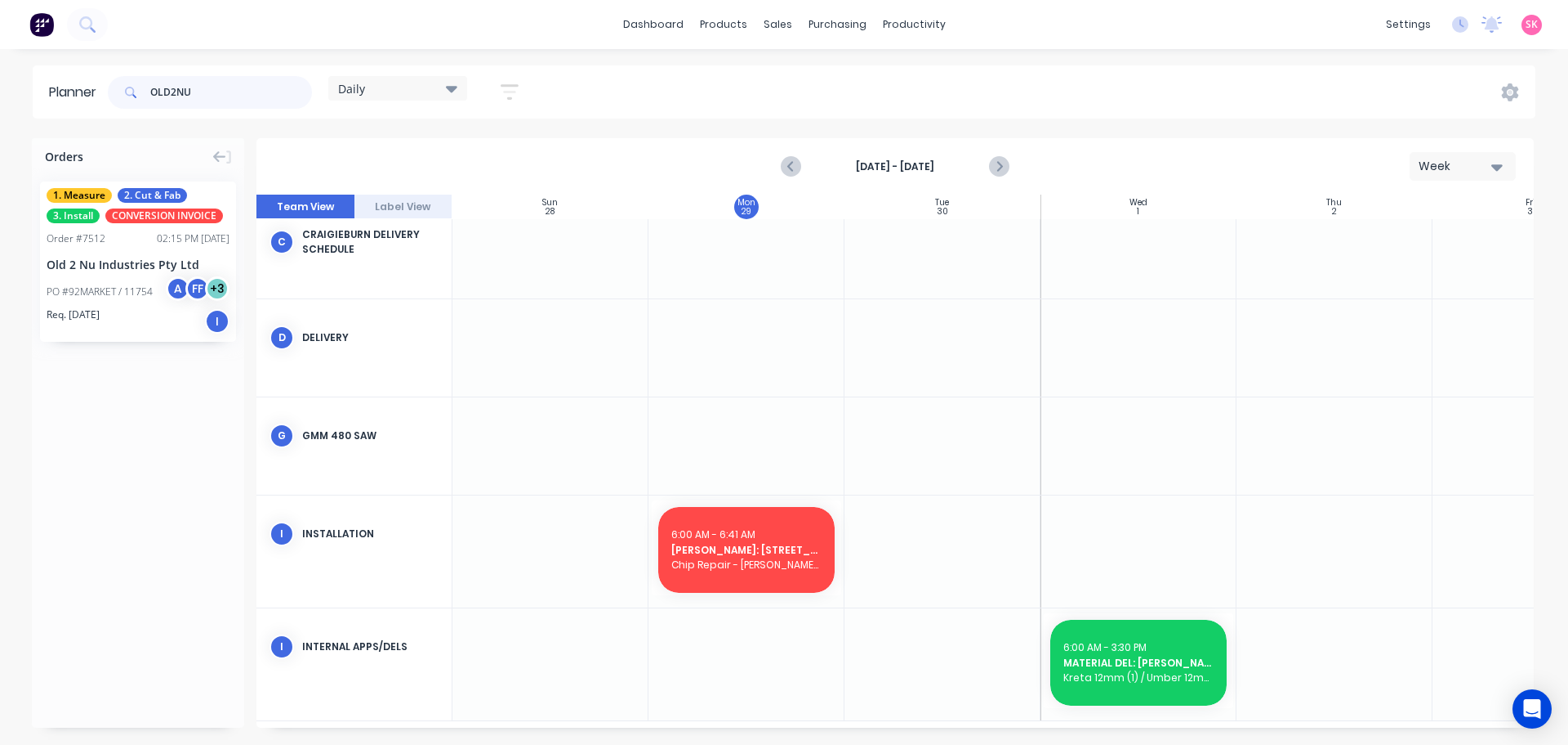
type input "OLD2NU"
drag, startPoint x: 97, startPoint y: 263, endPoint x: 921, endPoint y: 544, distance: 870.6
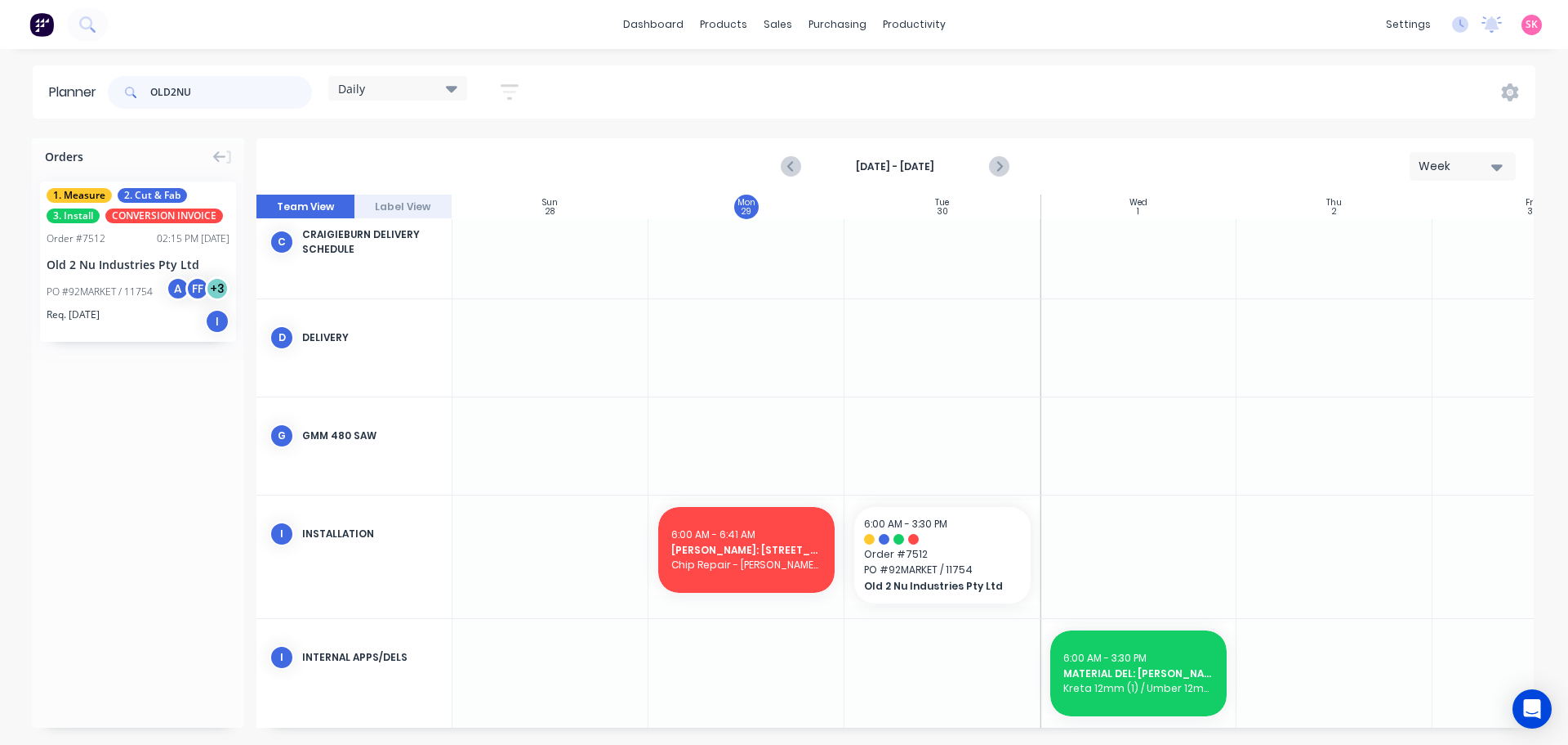
drag, startPoint x: 248, startPoint y: 92, endPoint x: 91, endPoint y: 93, distance: 157.0
click at [91, 93] on header "Planner OLD2NU Daily Save new view None edit Daily (Default) edit Craigieburn O…" at bounding box center [784, 92] width 1503 height 54
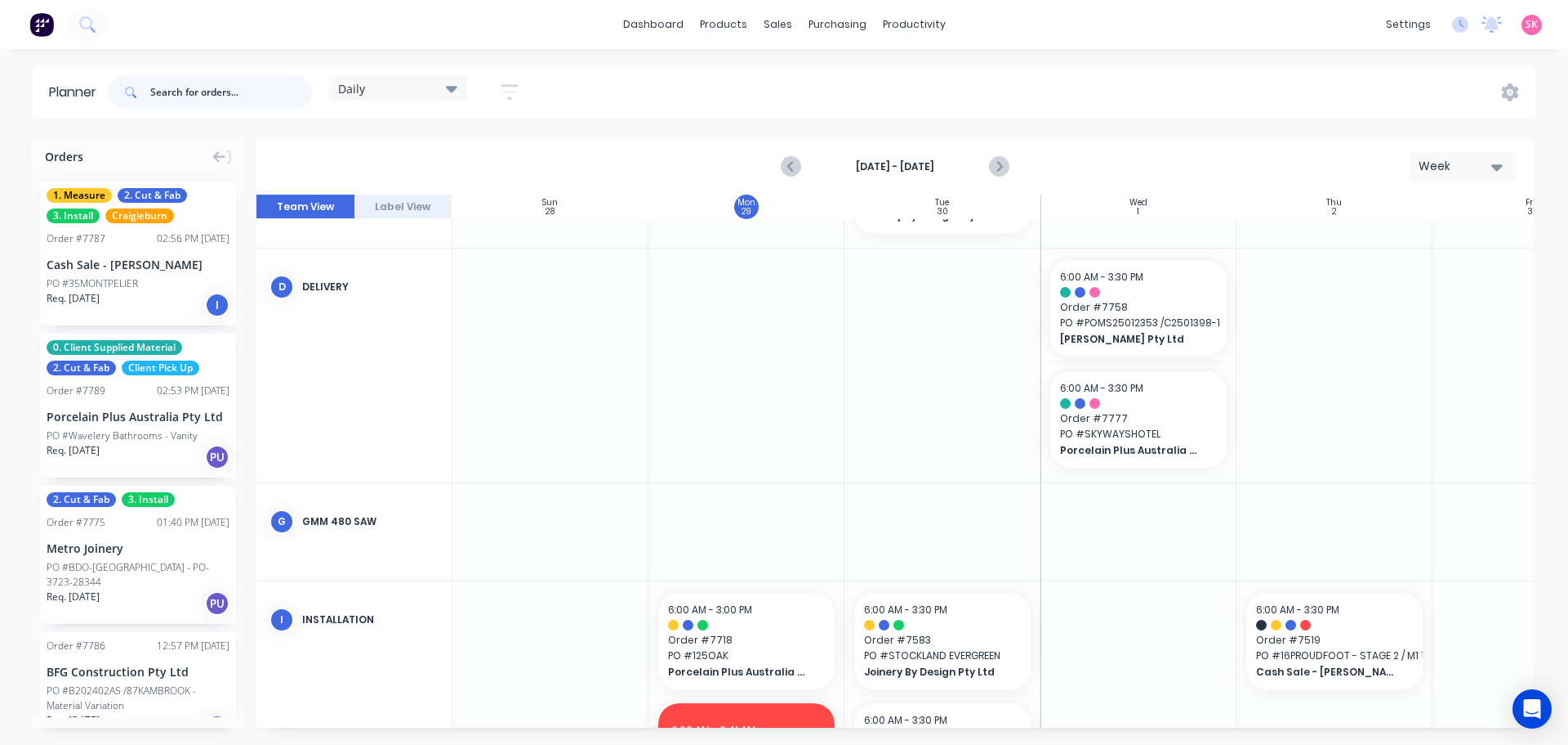
scroll to position [718, 0]
